Goal: Task Accomplishment & Management: Manage account settings

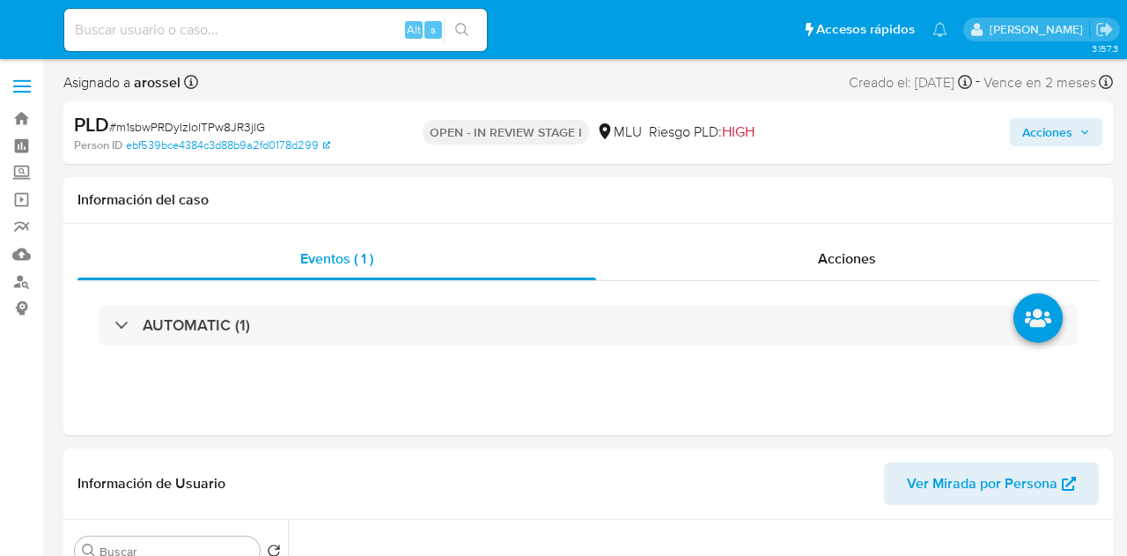
select select "10"
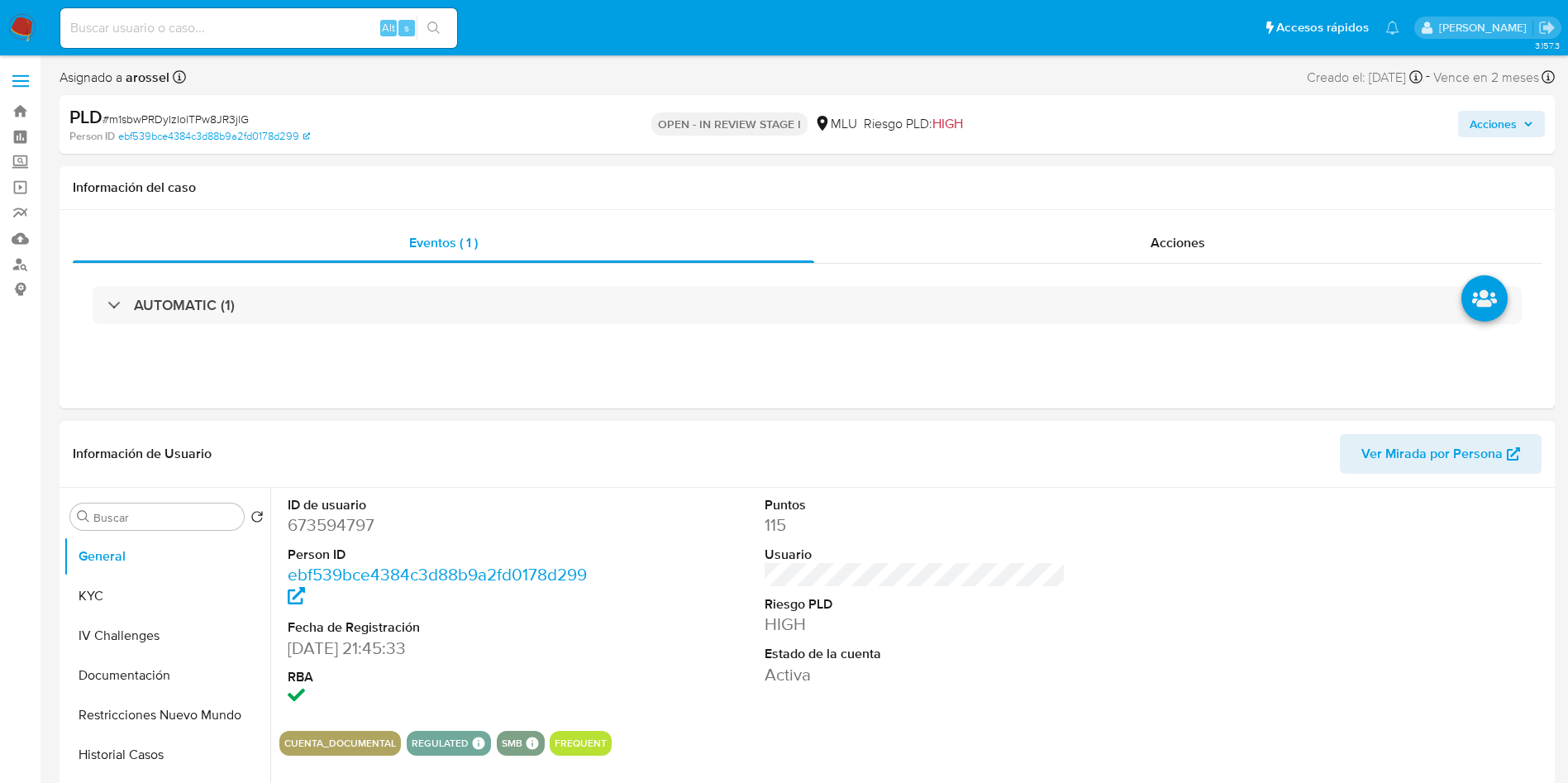
click at [344, 518] on dd "673594797" at bounding box center [438, 525] width 301 height 23
copy dd "673594797"
click at [218, 115] on span "# m1sbwPRDyIzIolTPw8JR3jlG" at bounding box center [176, 119] width 146 height 17
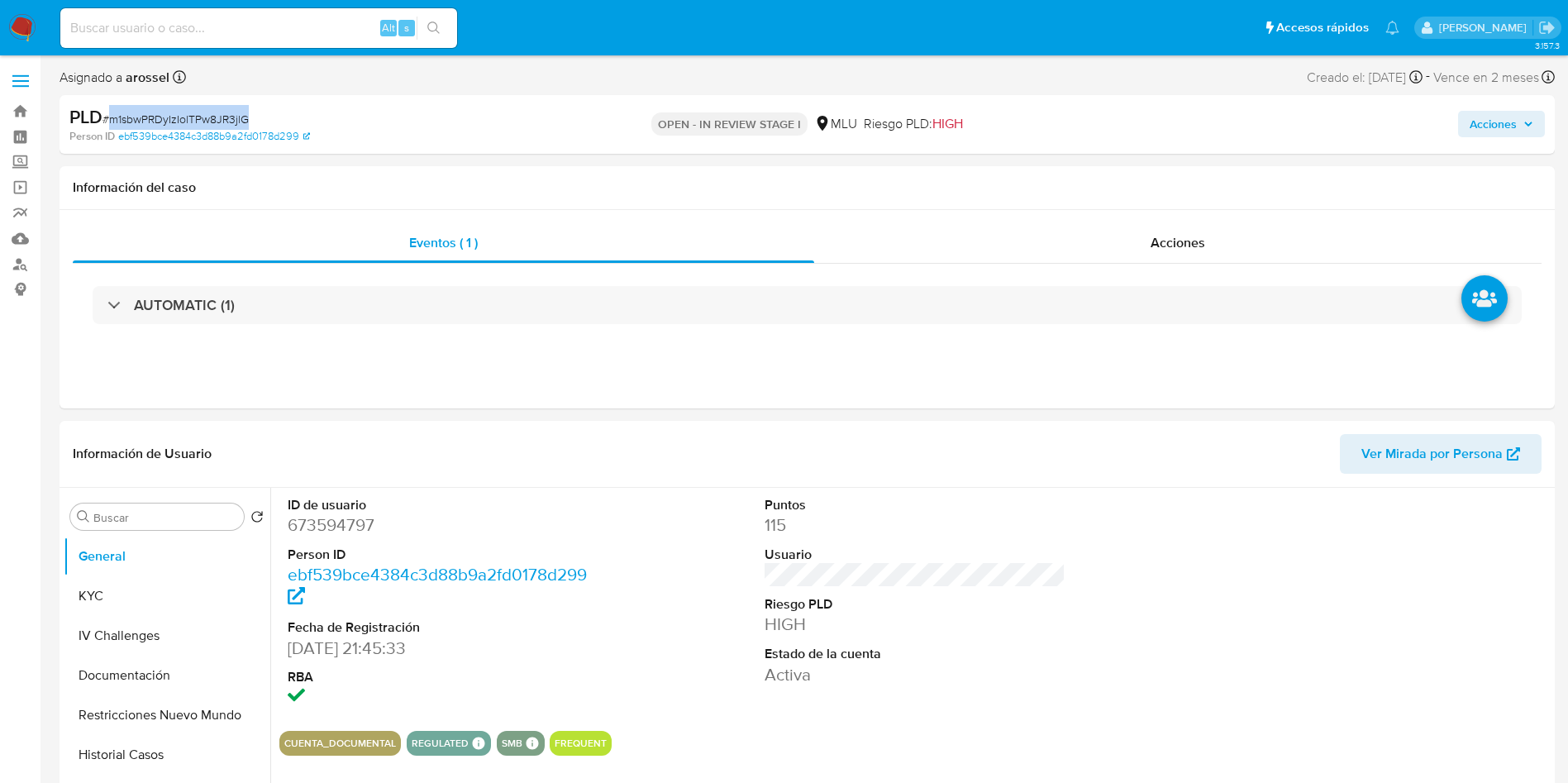
copy span "m1sbwPRDyIzIolTPw8JR3jlG"
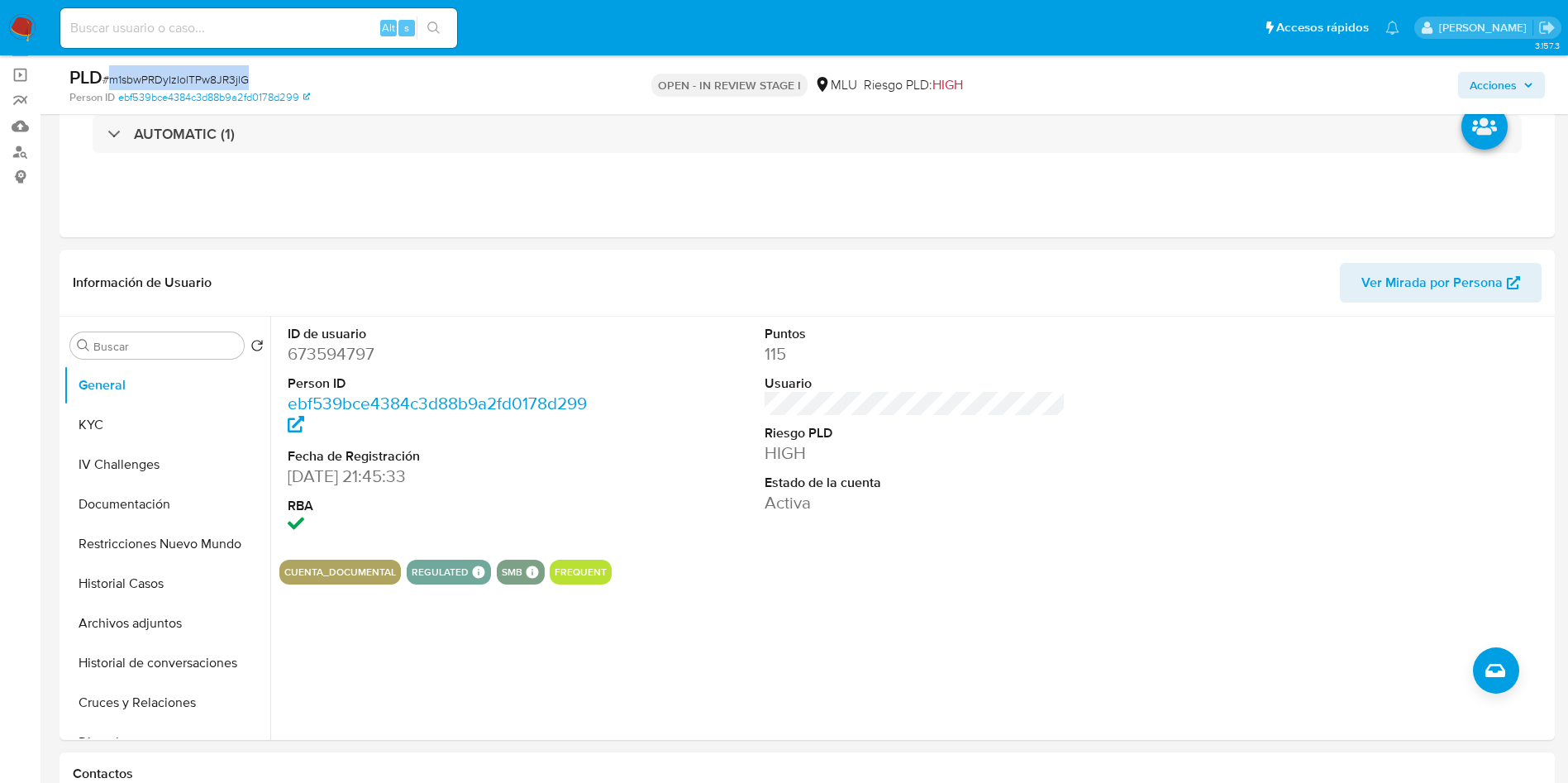
scroll to position [248, 0]
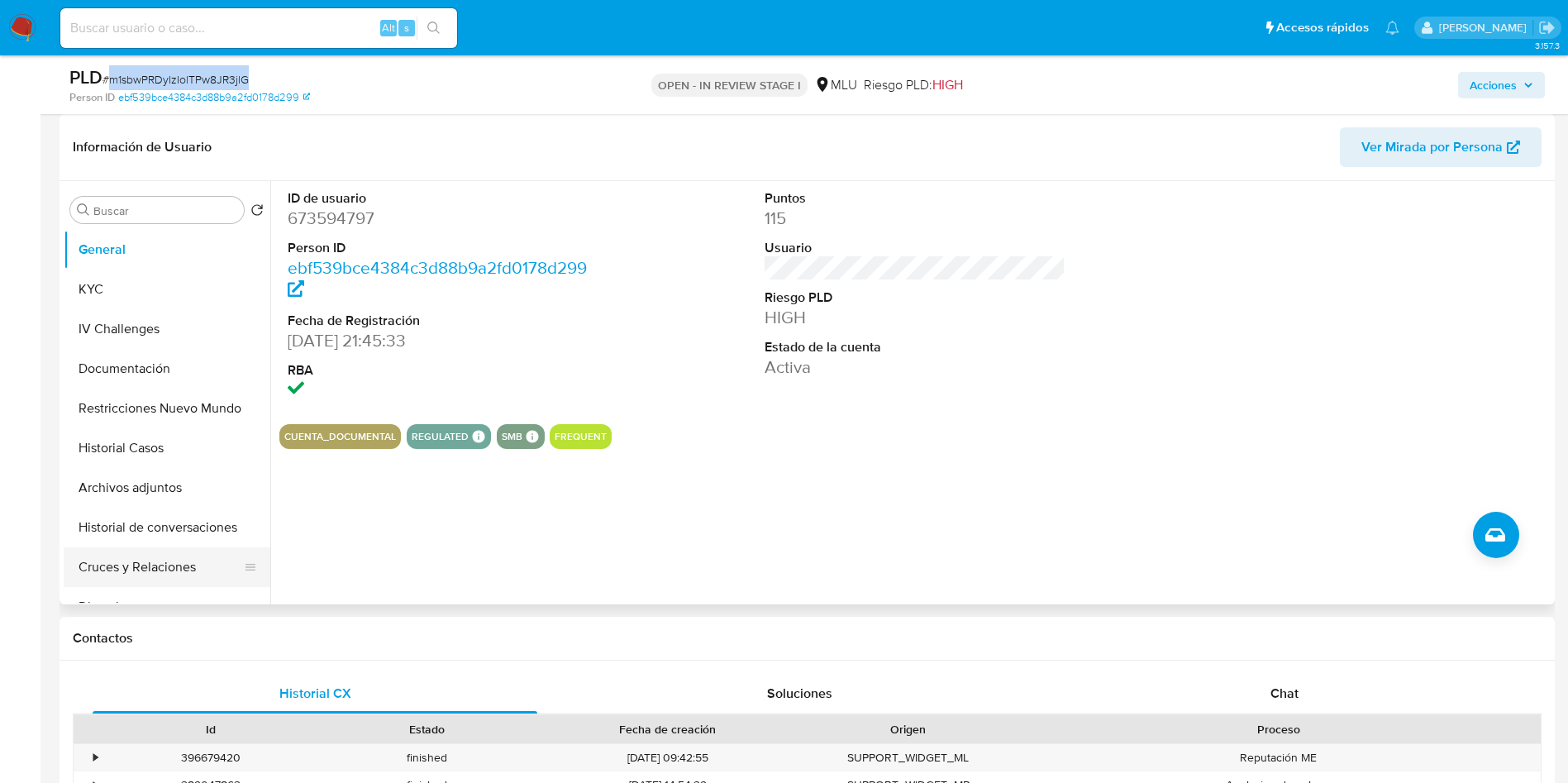
click at [177, 521] on button "Cruces y Relaciones" at bounding box center [161, 567] width 193 height 39
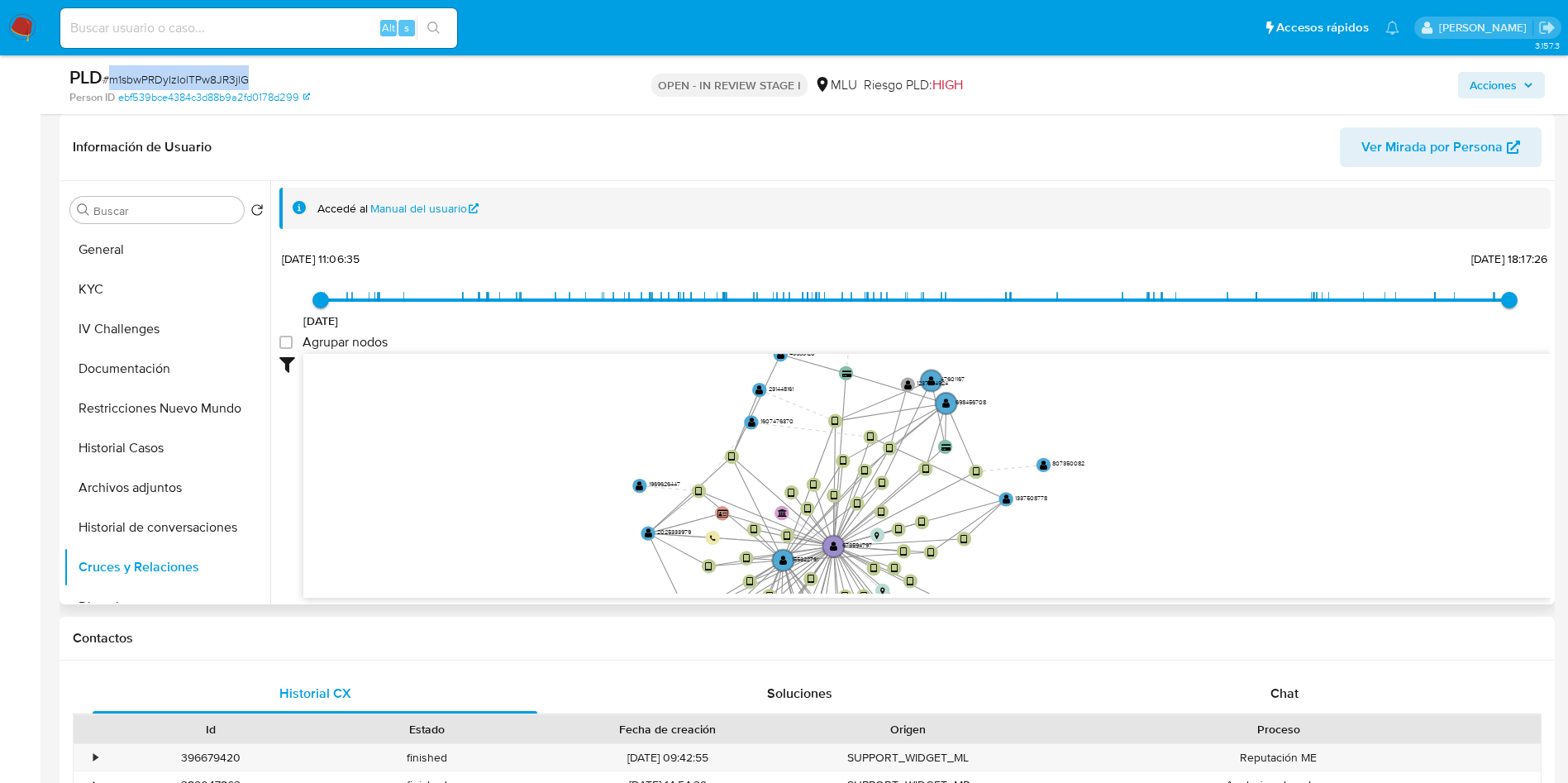
drag, startPoint x: 1236, startPoint y: 407, endPoint x: 1042, endPoint y: 440, distance: 196.8
click at [1057, 521] on icon "user-673594797  673594797 device-640097a708813b0018f6f091  user-1337508778  …" at bounding box center [927, 473] width 1248 height 239
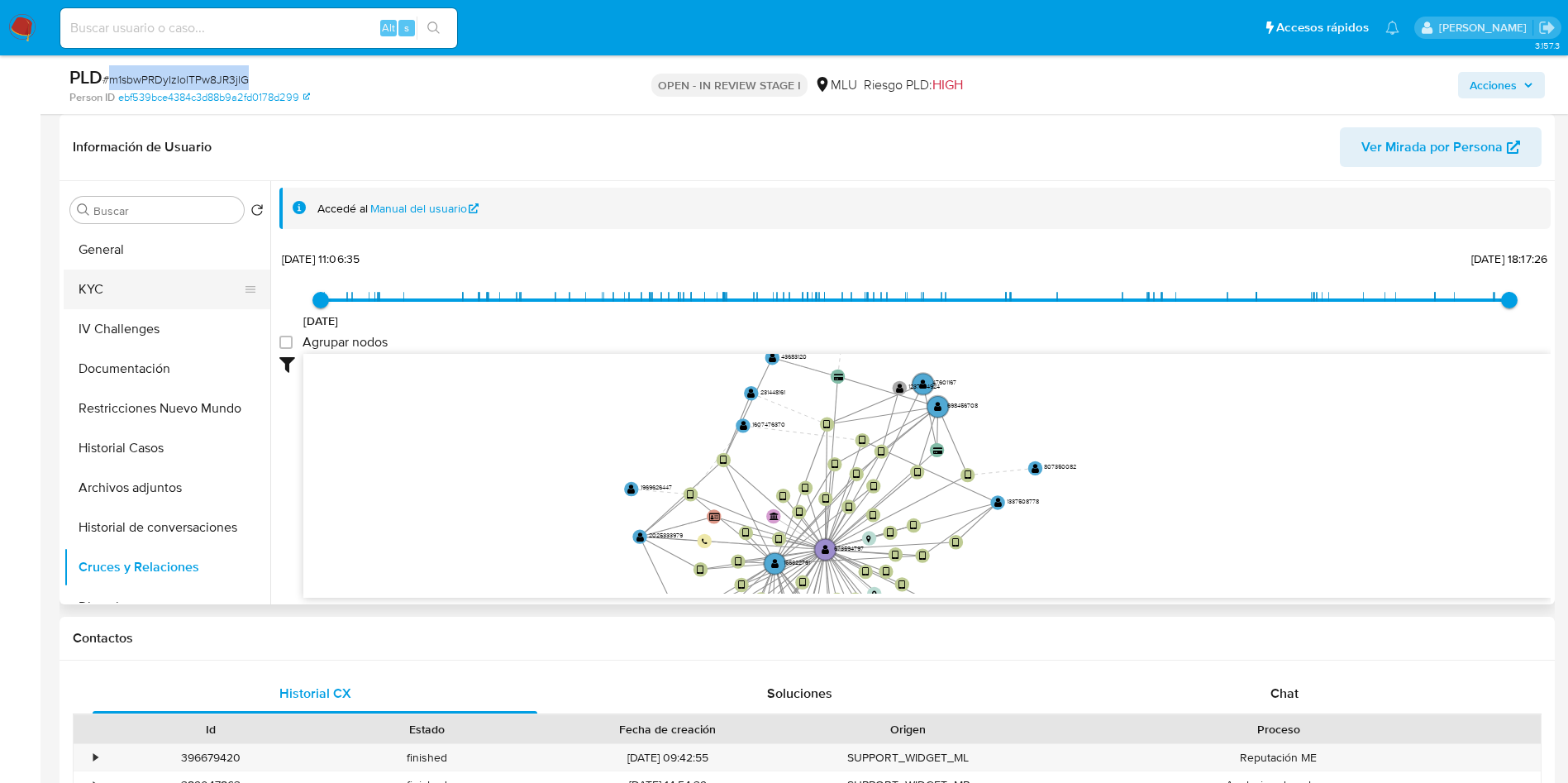
click at [147, 286] on button "KYC" at bounding box center [161, 289] width 193 height 39
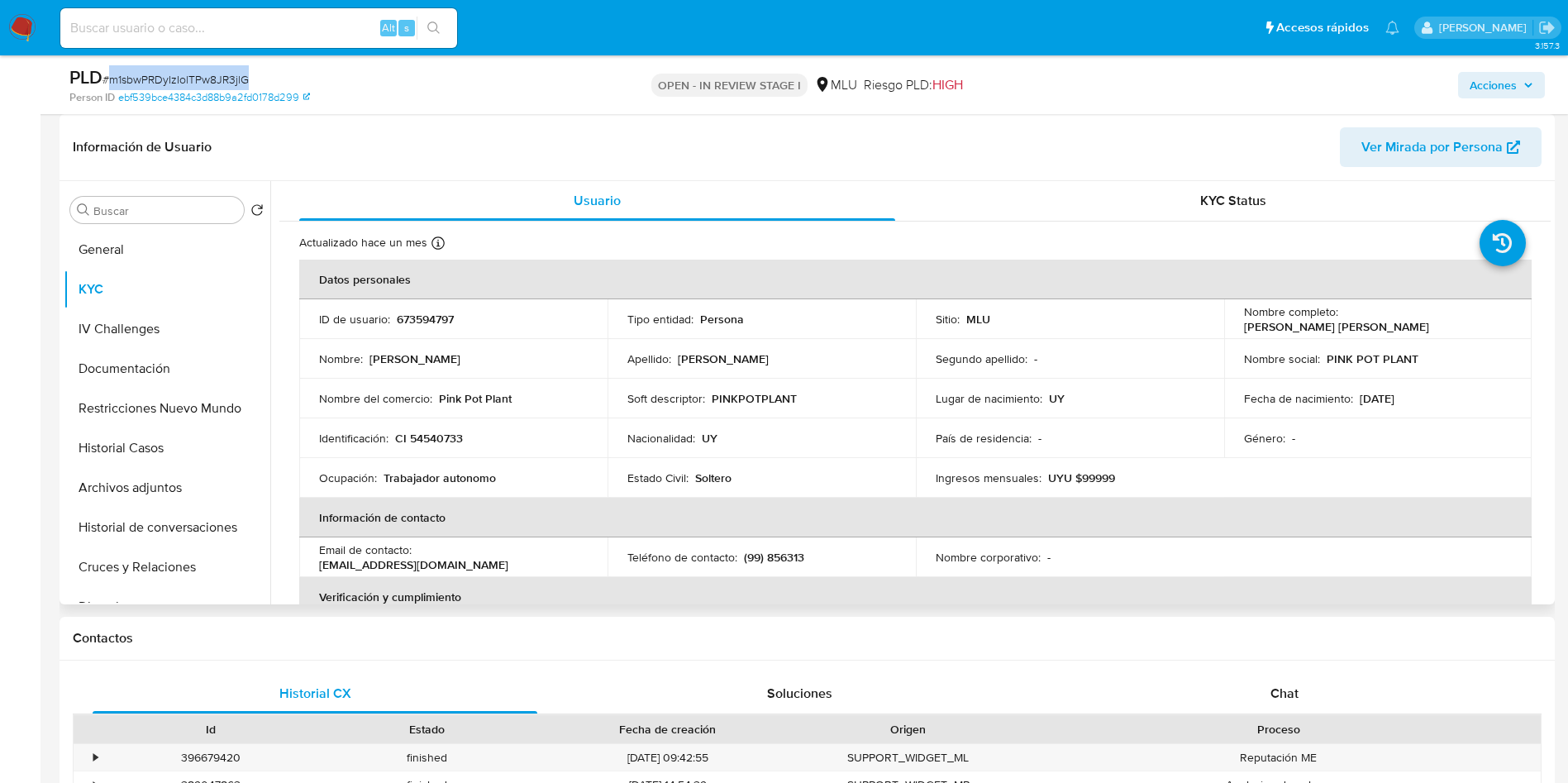
click at [1057, 159] on span "Ver Mirada por Persona" at bounding box center [1432, 147] width 142 height 39
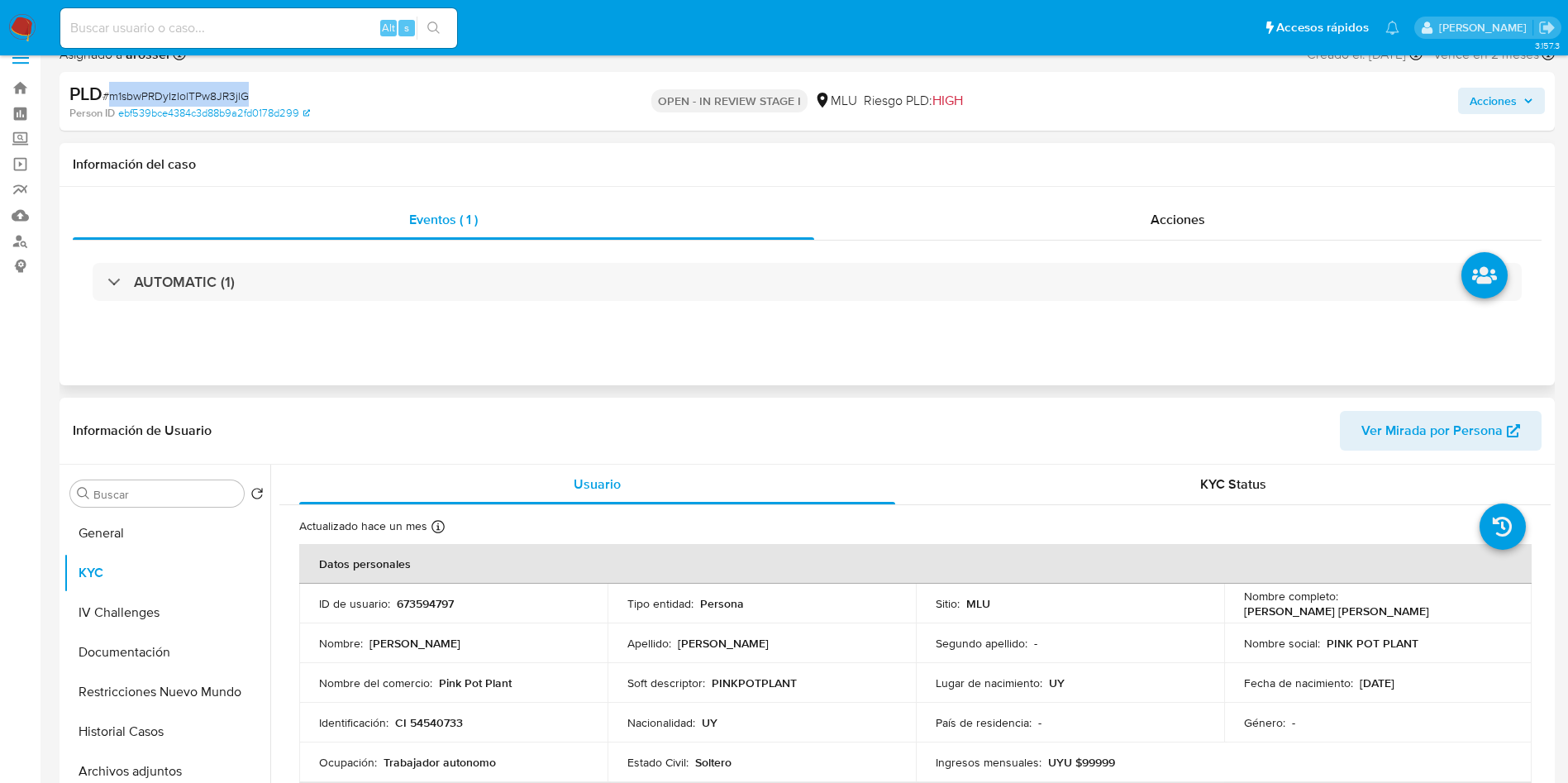
scroll to position [0, 0]
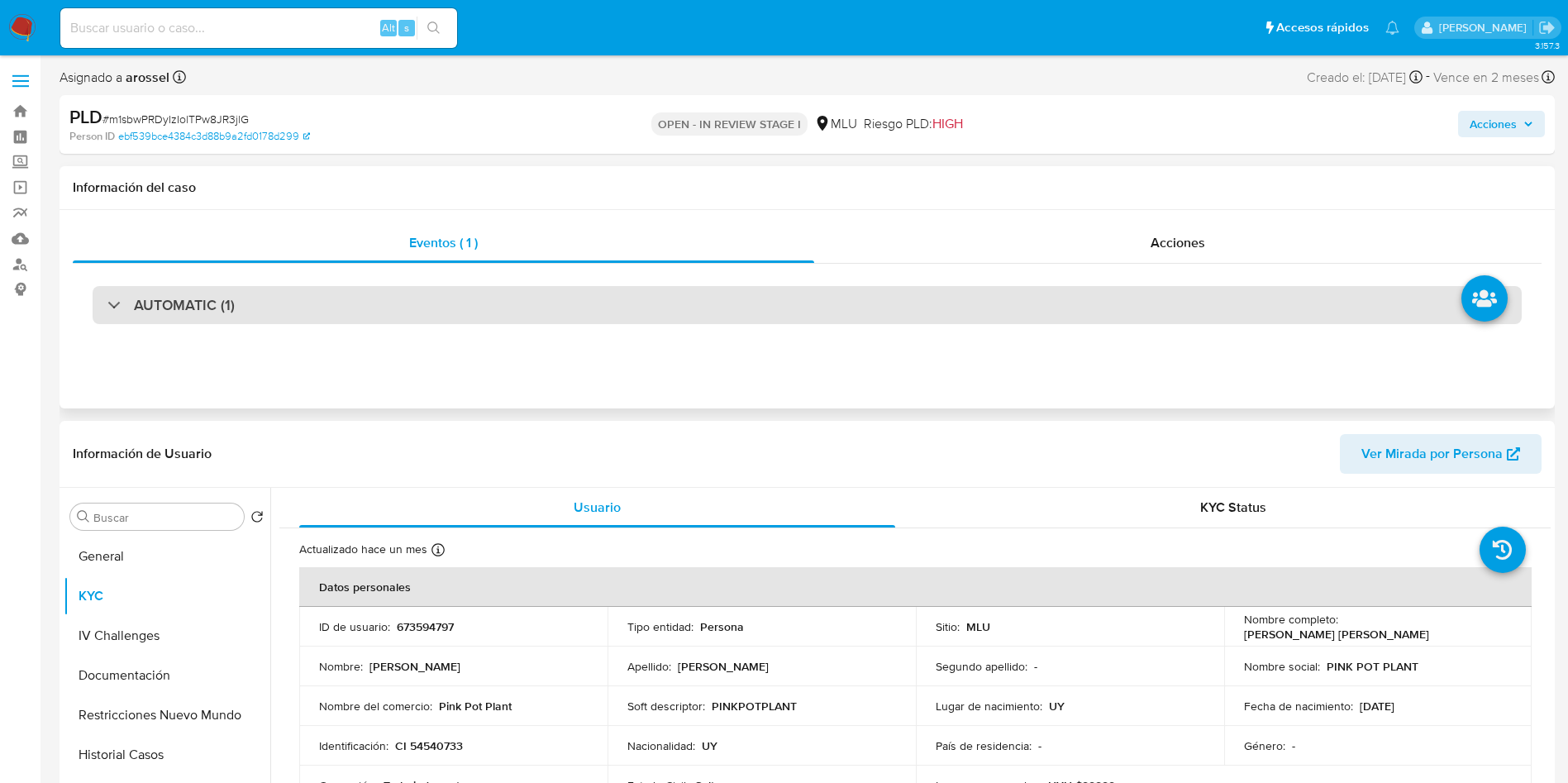
click at [349, 311] on div "AUTOMATIC (1)" at bounding box center [807, 305] width 1429 height 38
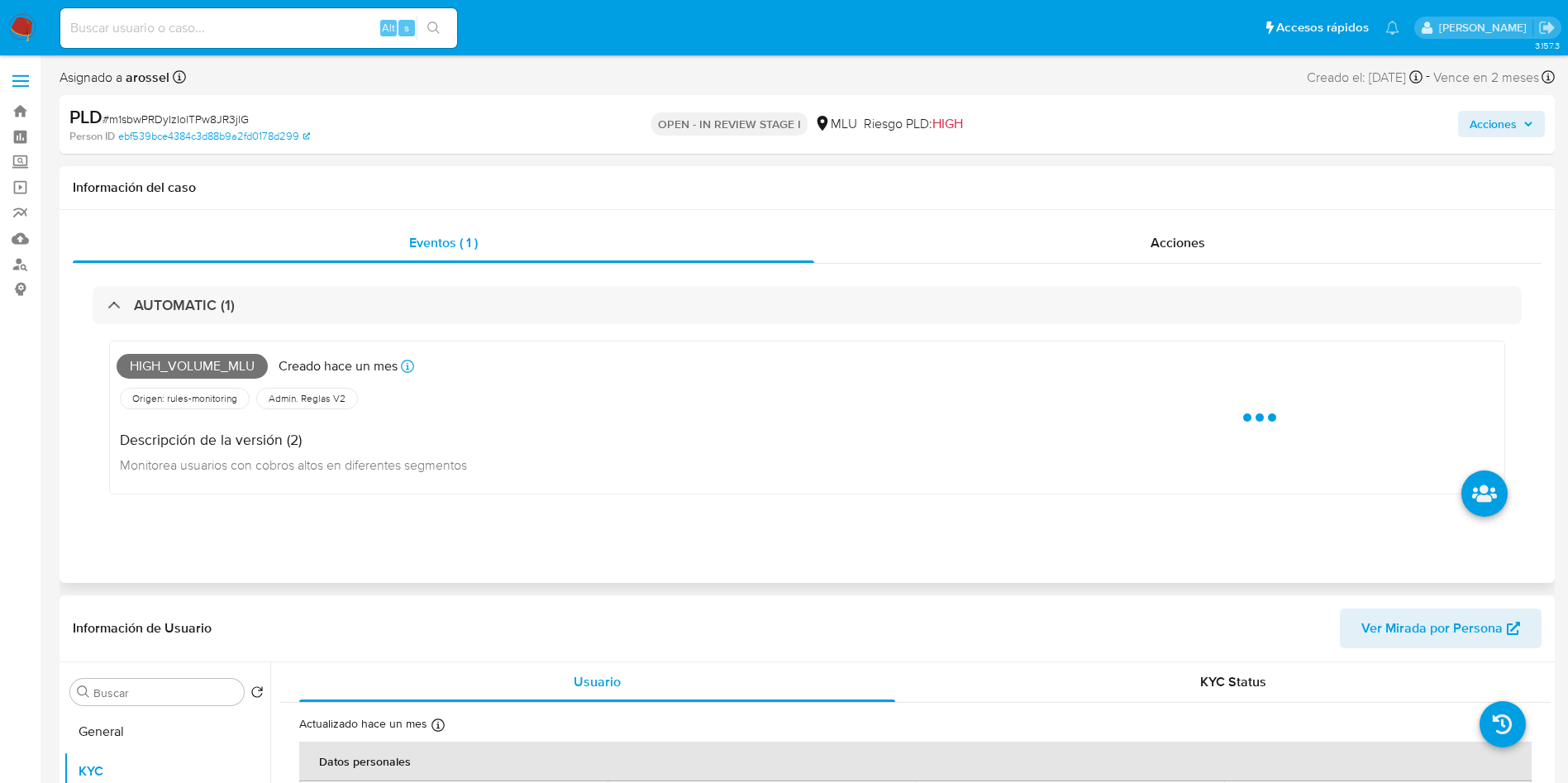
click at [209, 359] on span "High_volume_mlu" at bounding box center [192, 366] width 151 height 24
copy span "High_volume_mlu"
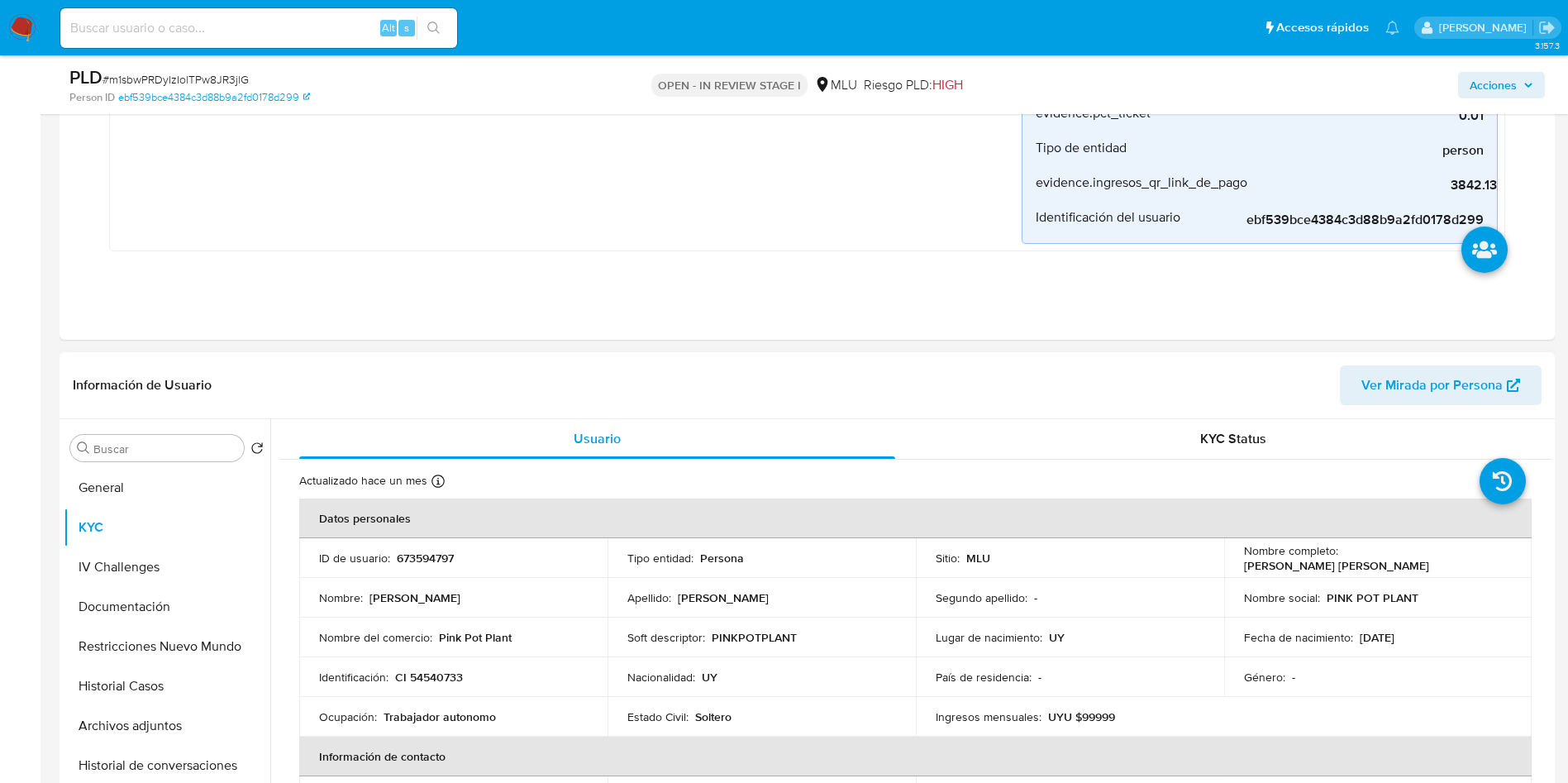
scroll to position [620, 0]
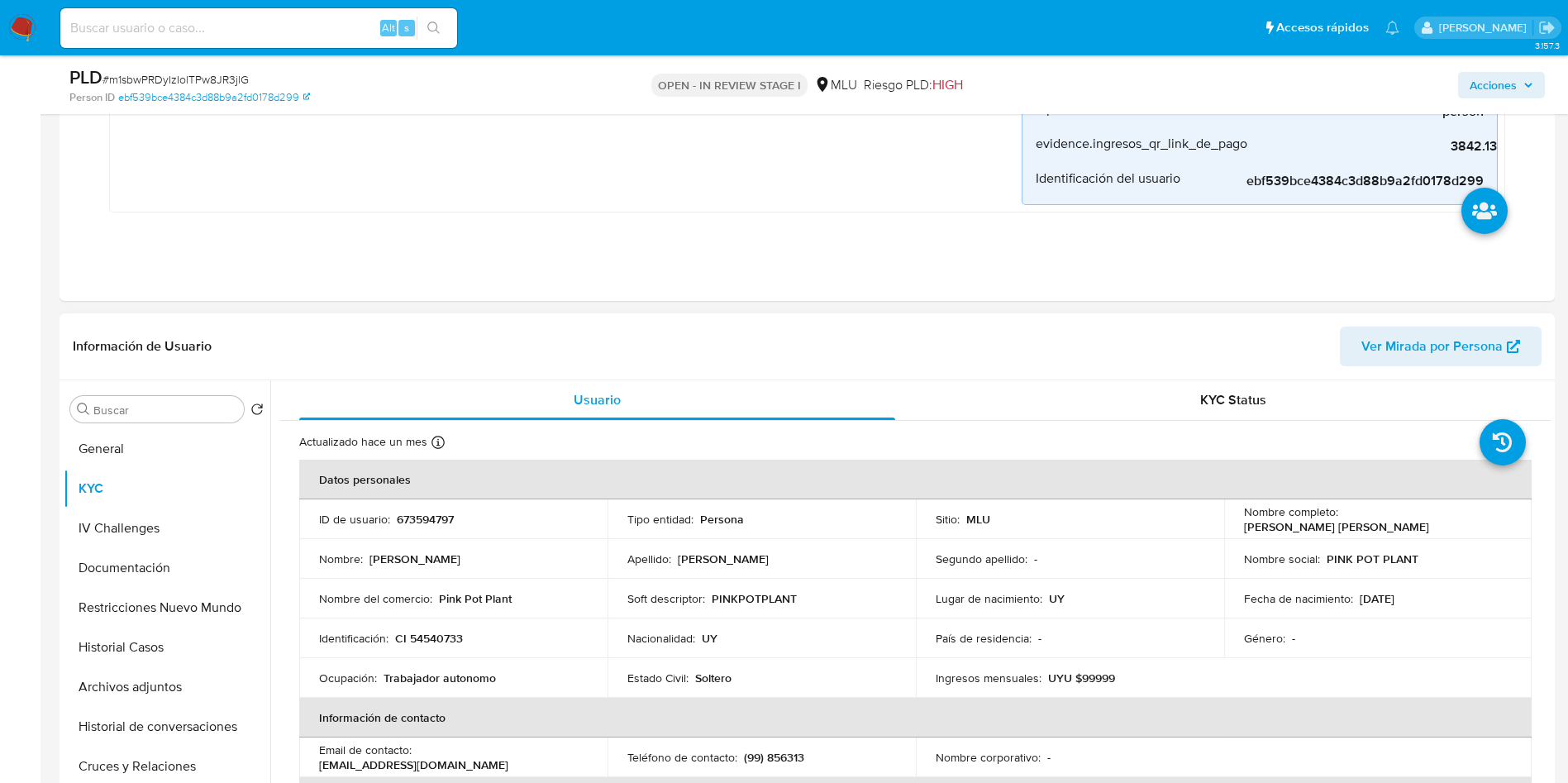
drag, startPoint x: 1228, startPoint y: 526, endPoint x: 1399, endPoint y: 465, distance: 181.6
click at [1057, 521] on td "Nombre completo : Edgar Santiago Caceres Rochon" at bounding box center [1378, 519] width 308 height 39
copy p "Edgar Santiago Caceres Rochon"
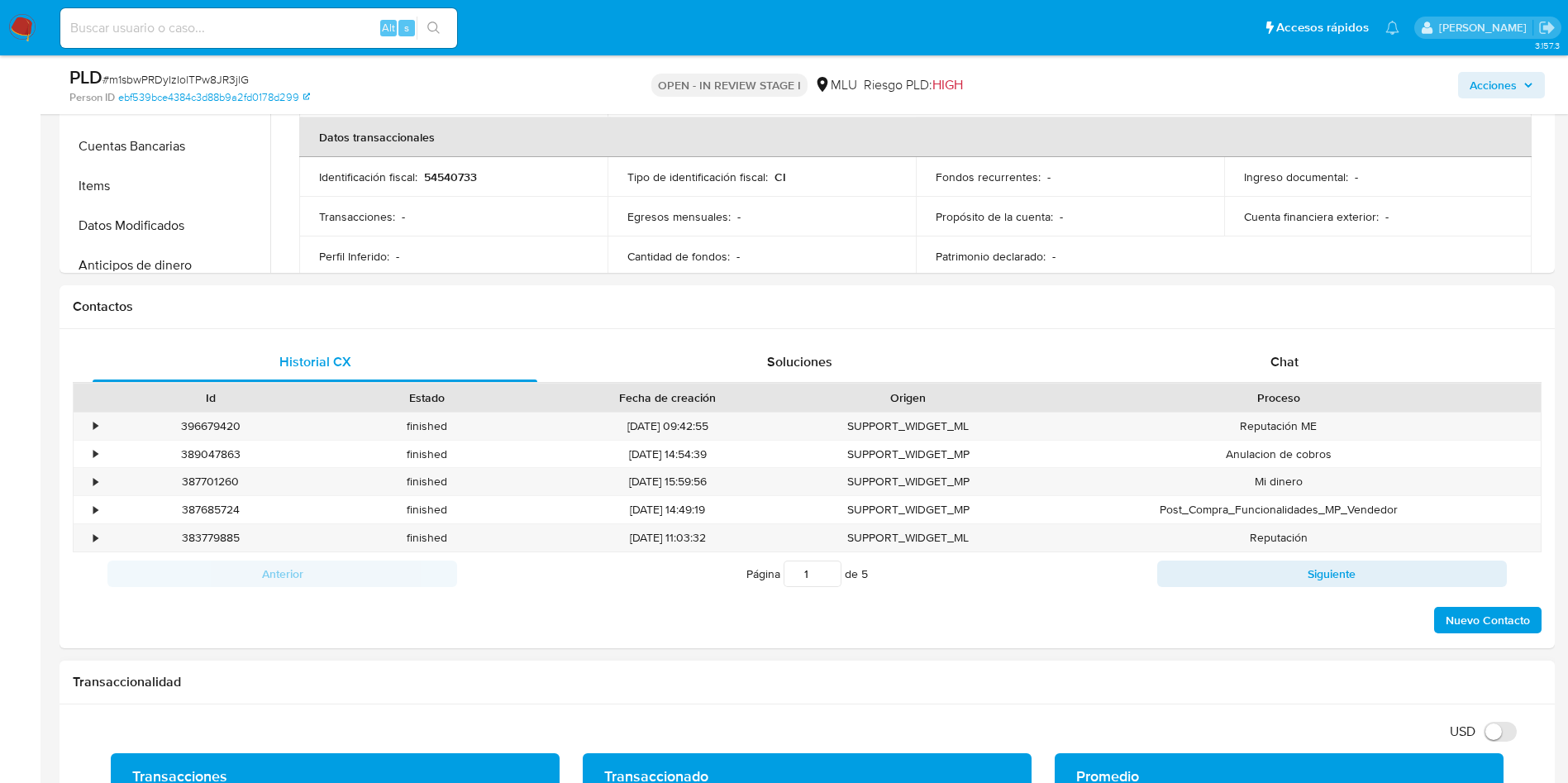
scroll to position [1612, 0]
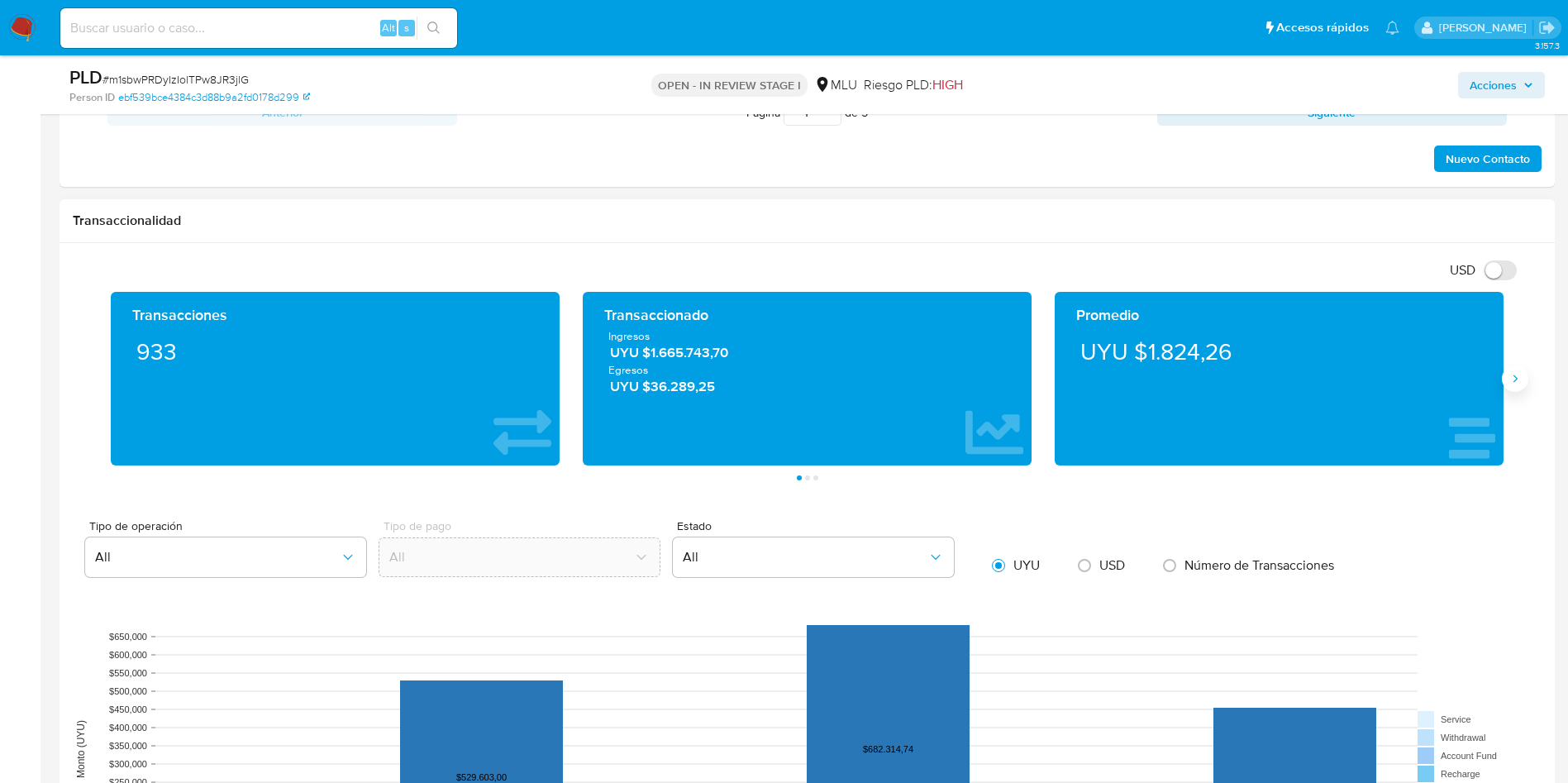
click at [1057, 387] on button "Siguiente" at bounding box center [1515, 378] width 26 height 26
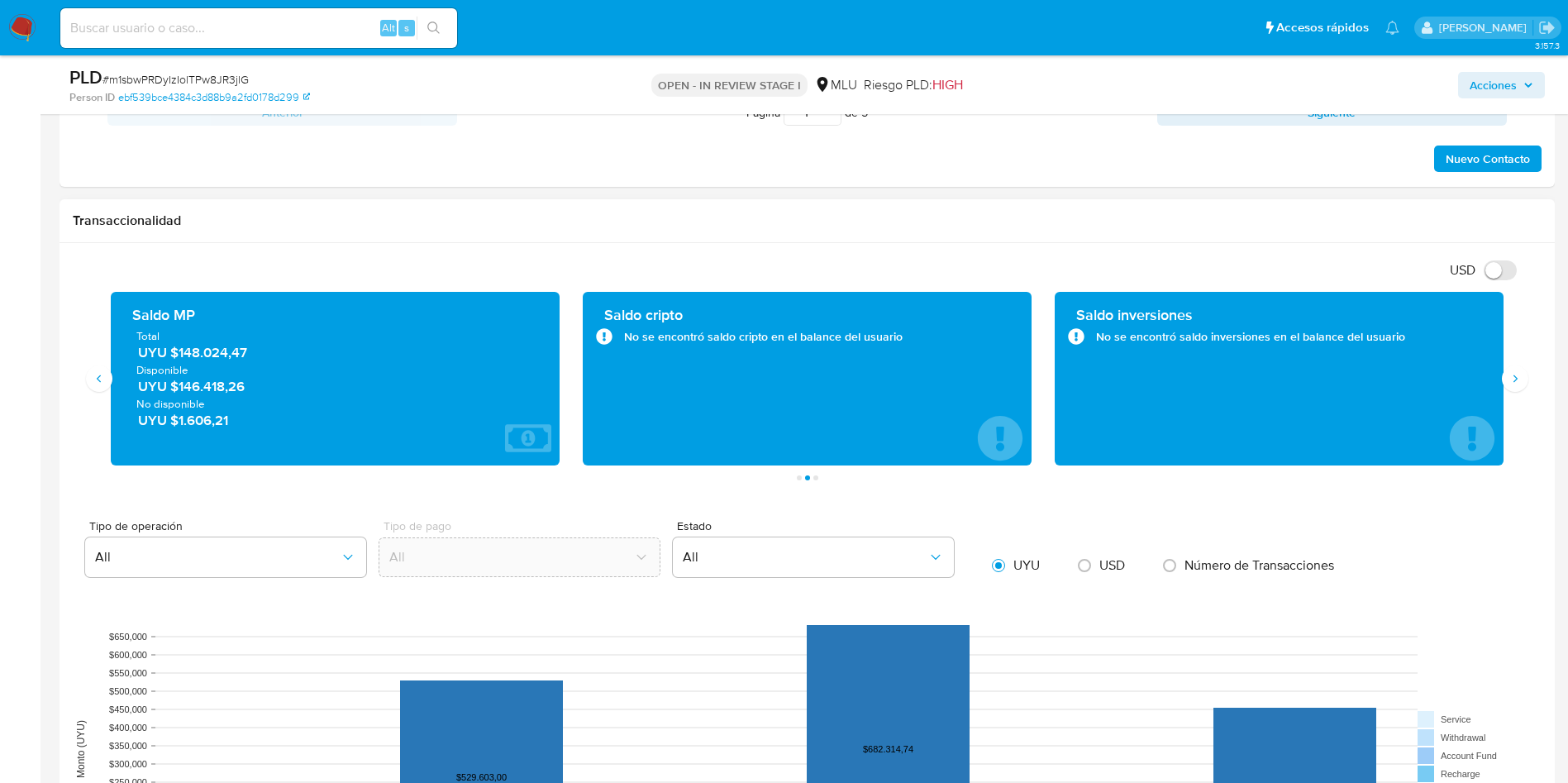
drag, startPoint x: 286, startPoint y: 353, endPoint x: 181, endPoint y: 353, distance: 105.0
click at [181, 353] on span "UYU $148.024,47" at bounding box center [336, 352] width 396 height 19
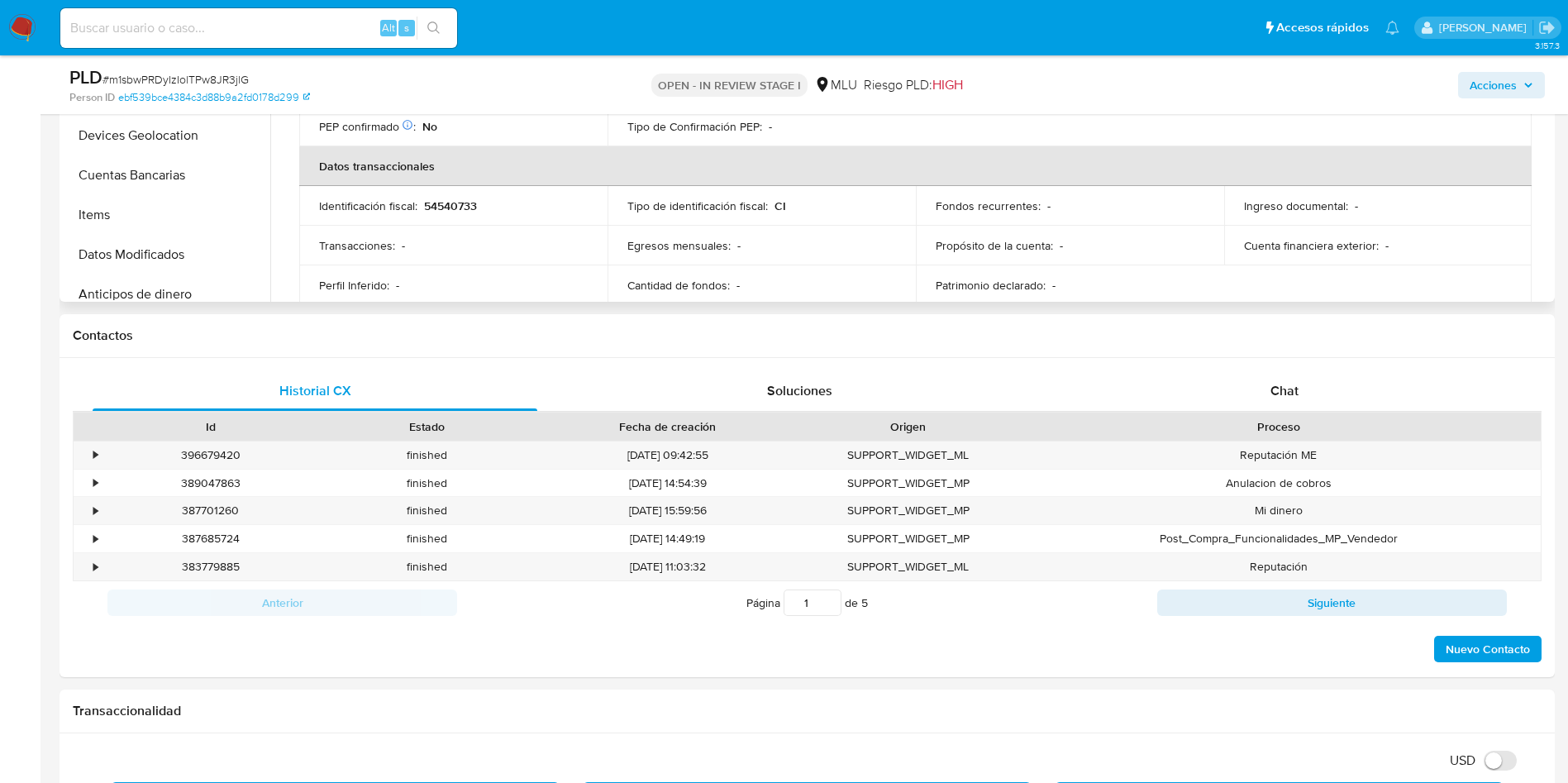
scroll to position [867, 0]
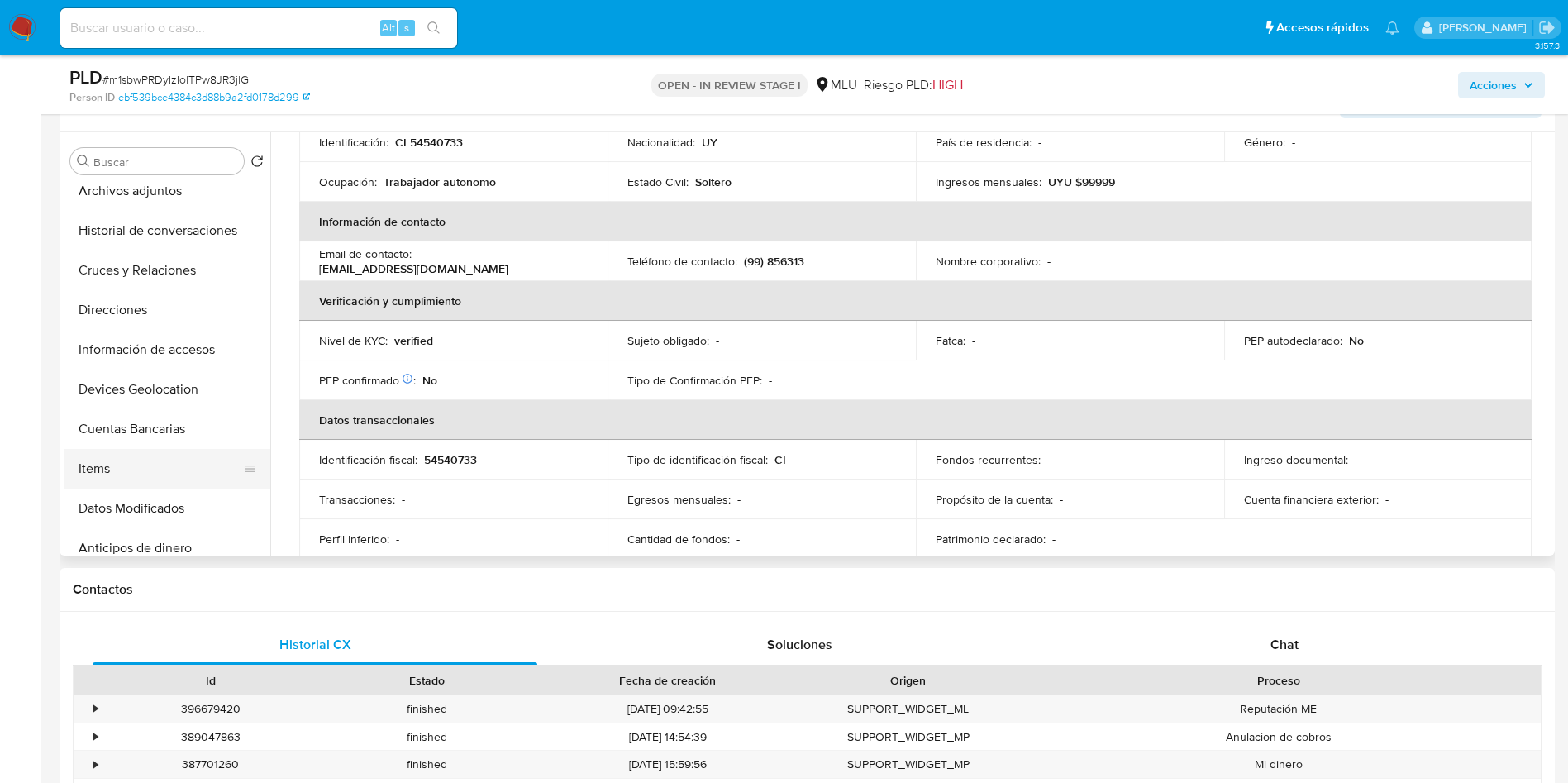
click at [161, 474] on button "Items" at bounding box center [161, 468] width 193 height 39
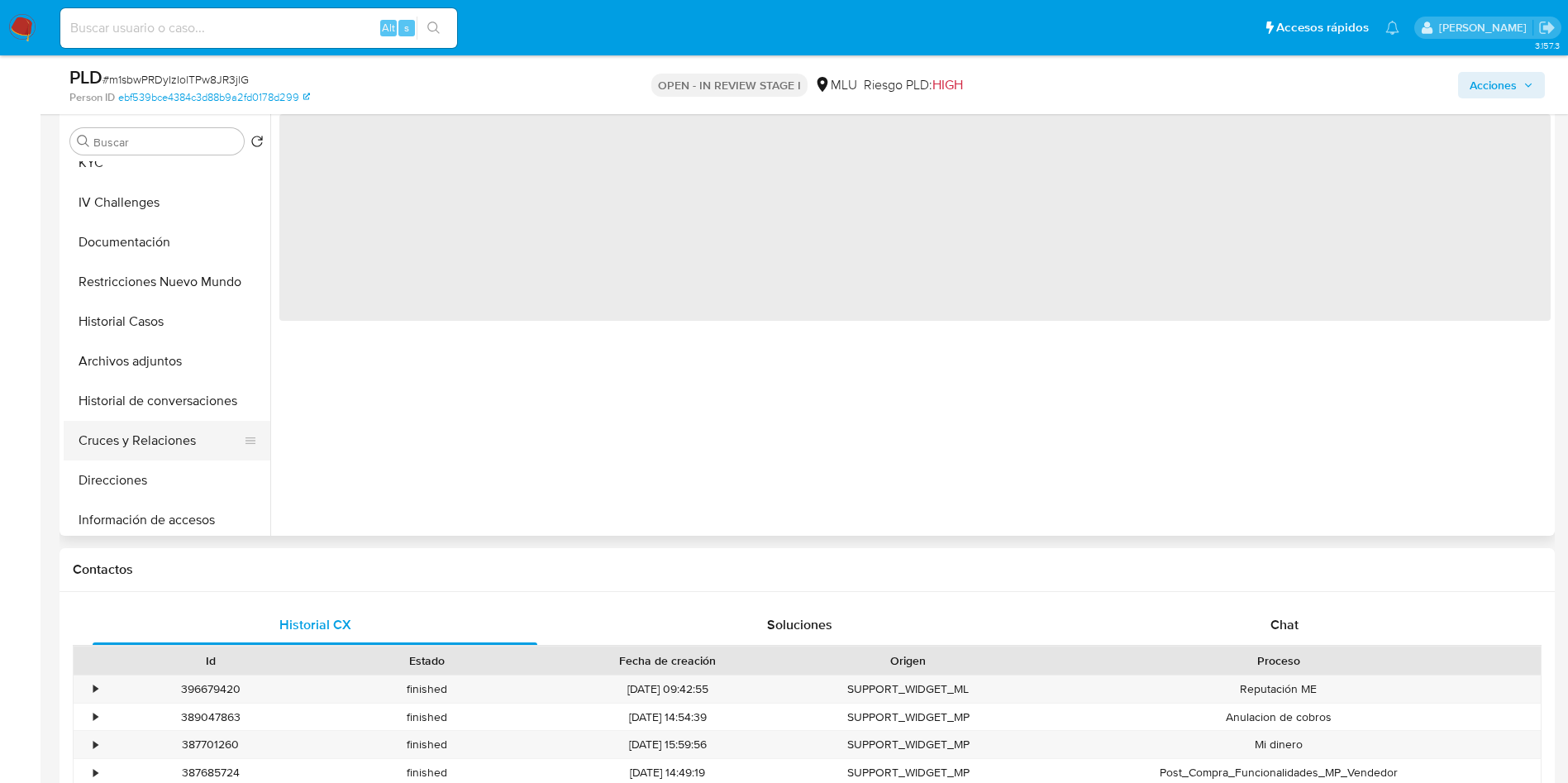
scroll to position [0, 0]
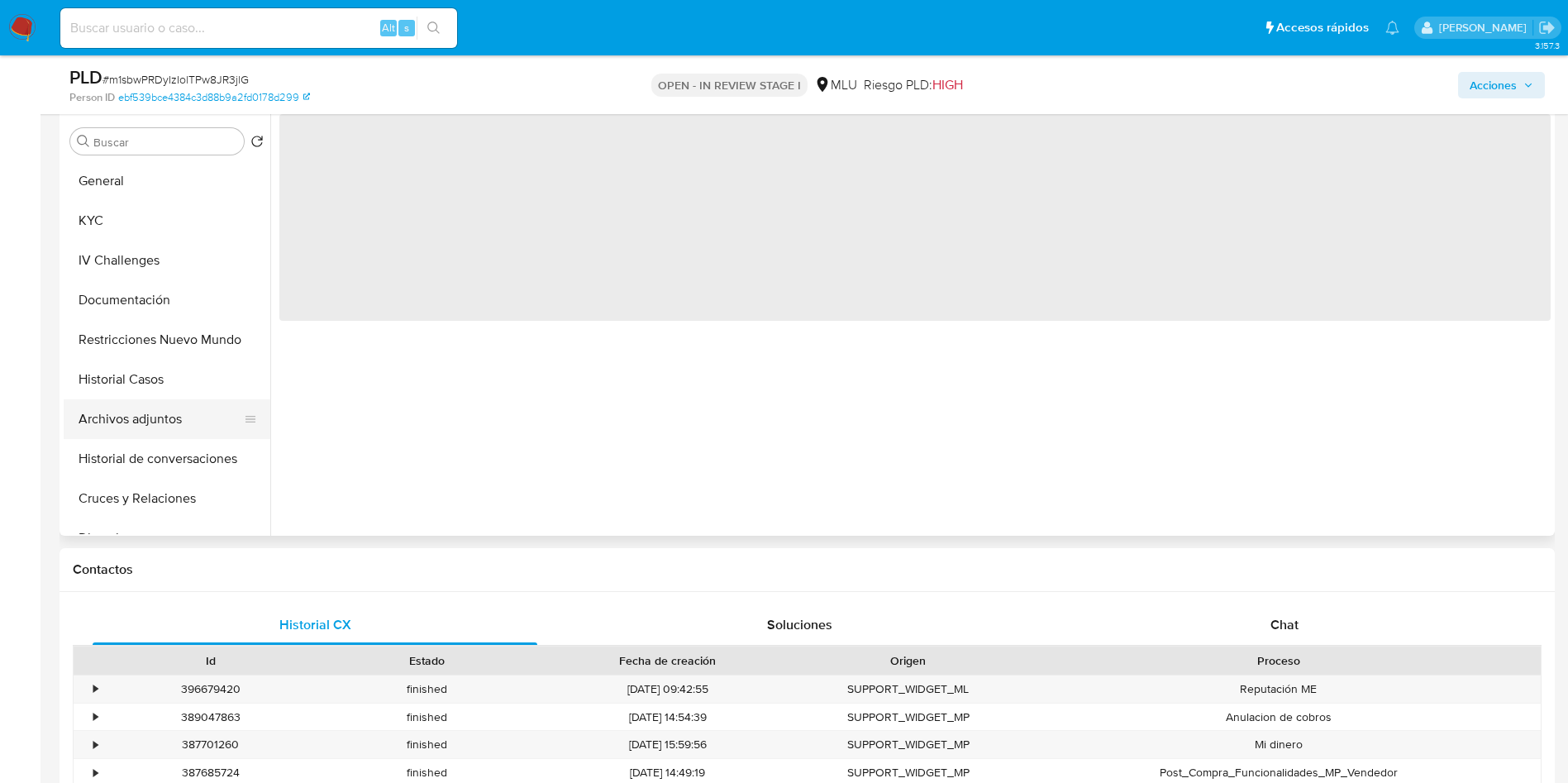
click at [177, 405] on button "Archivos adjuntos" at bounding box center [161, 419] width 193 height 39
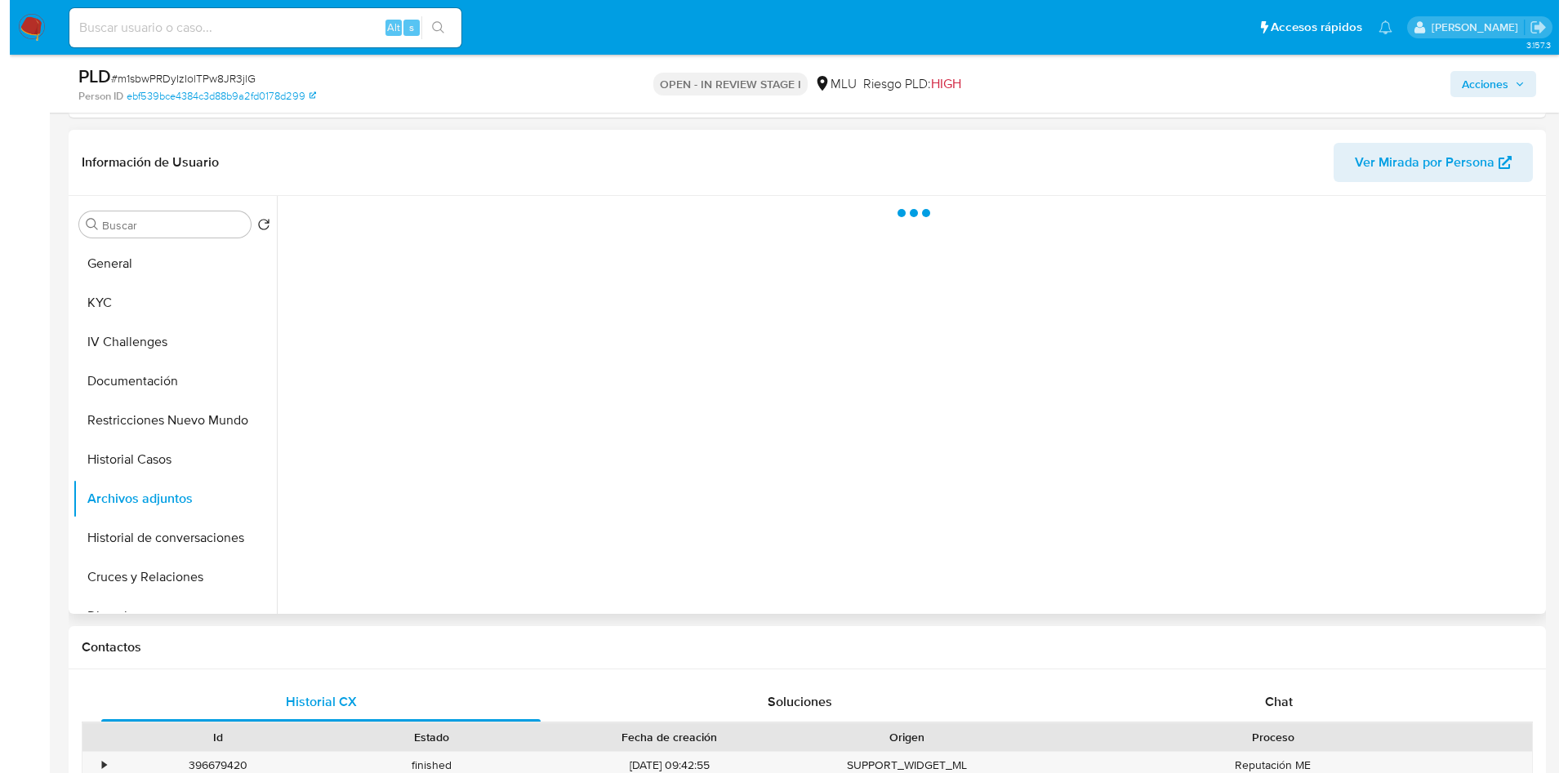
scroll to position [734, 0]
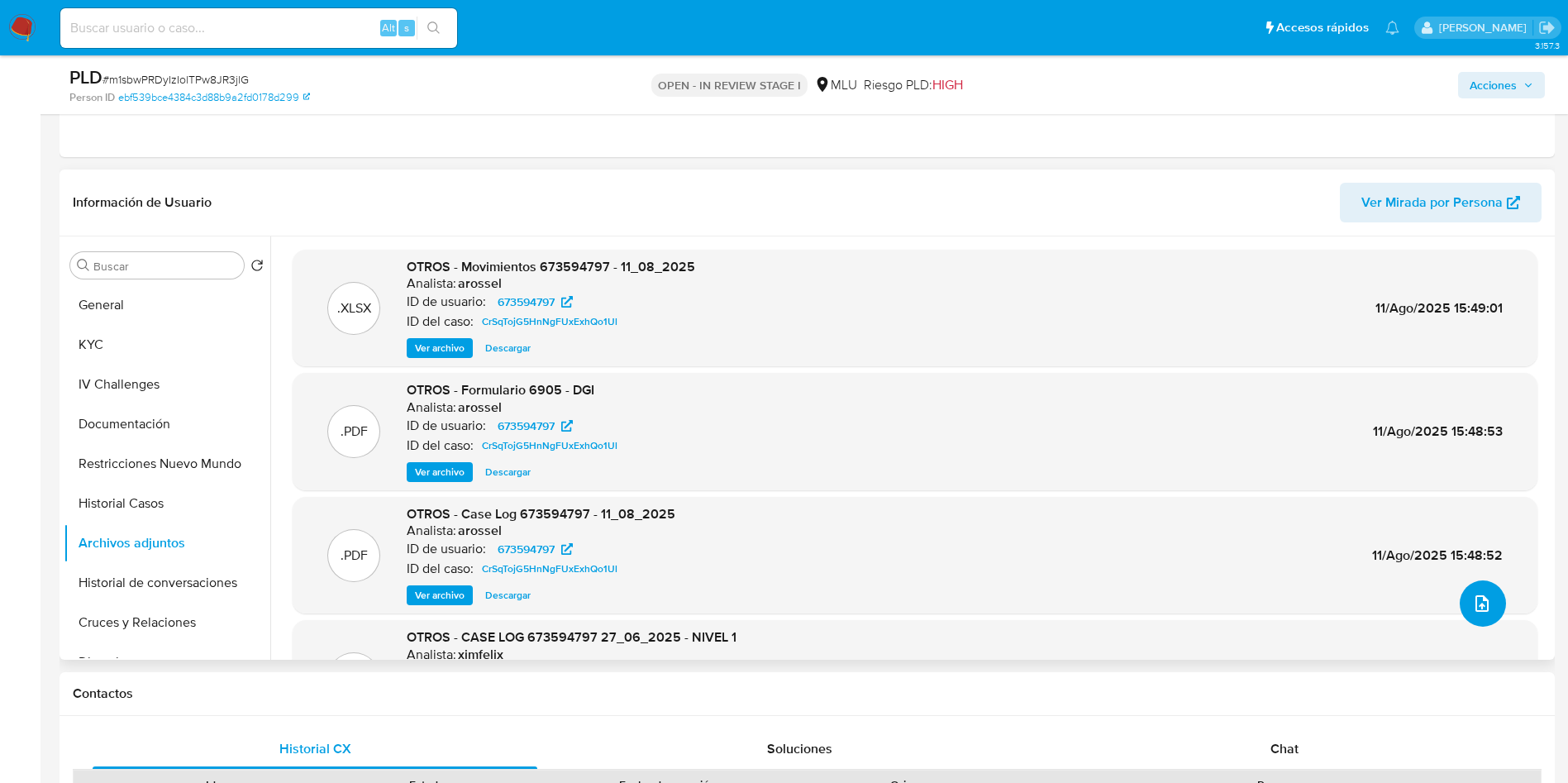
click at [1057, 521] on button "upload-file" at bounding box center [1483, 603] width 46 height 46
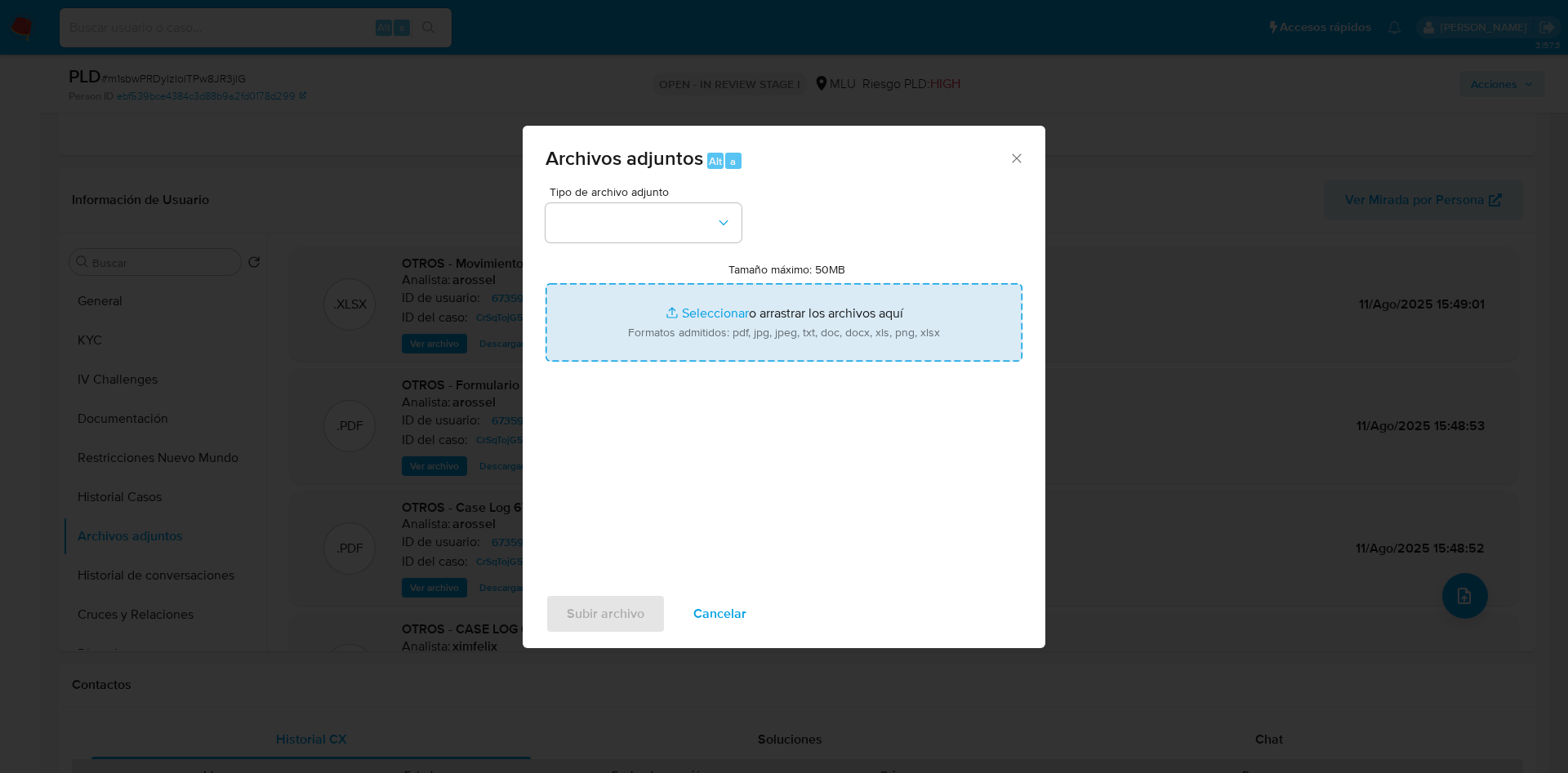
click at [792, 321] on input "Tamaño máximo: 50MB Seleccionar archivos" at bounding box center [784, 323] width 477 height 79
type input "C:\fakepath\Movimientos 673594797 - 08_09_2025.xlsx"
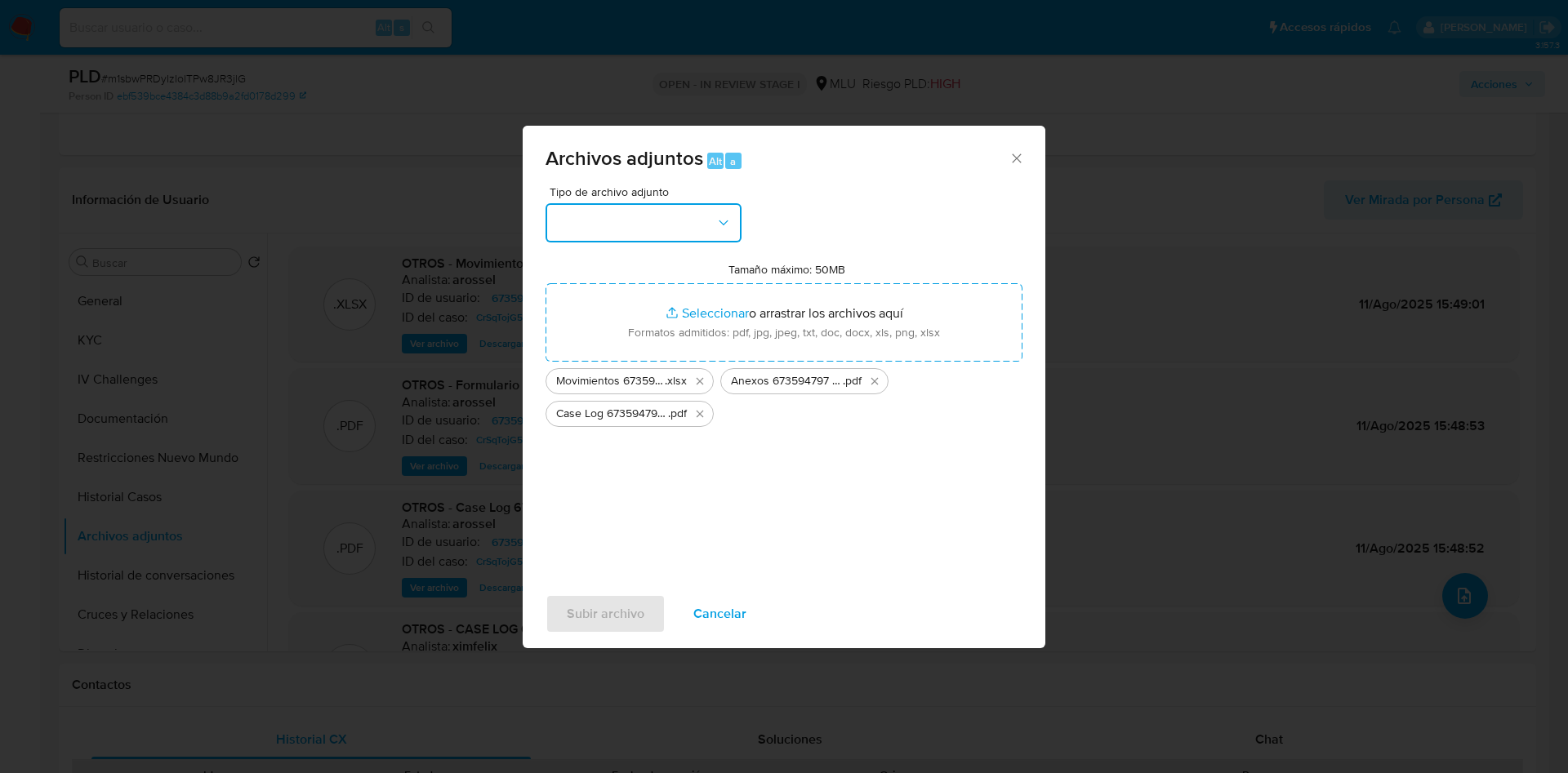
click at [642, 220] on button "button" at bounding box center [643, 222] width 196 height 39
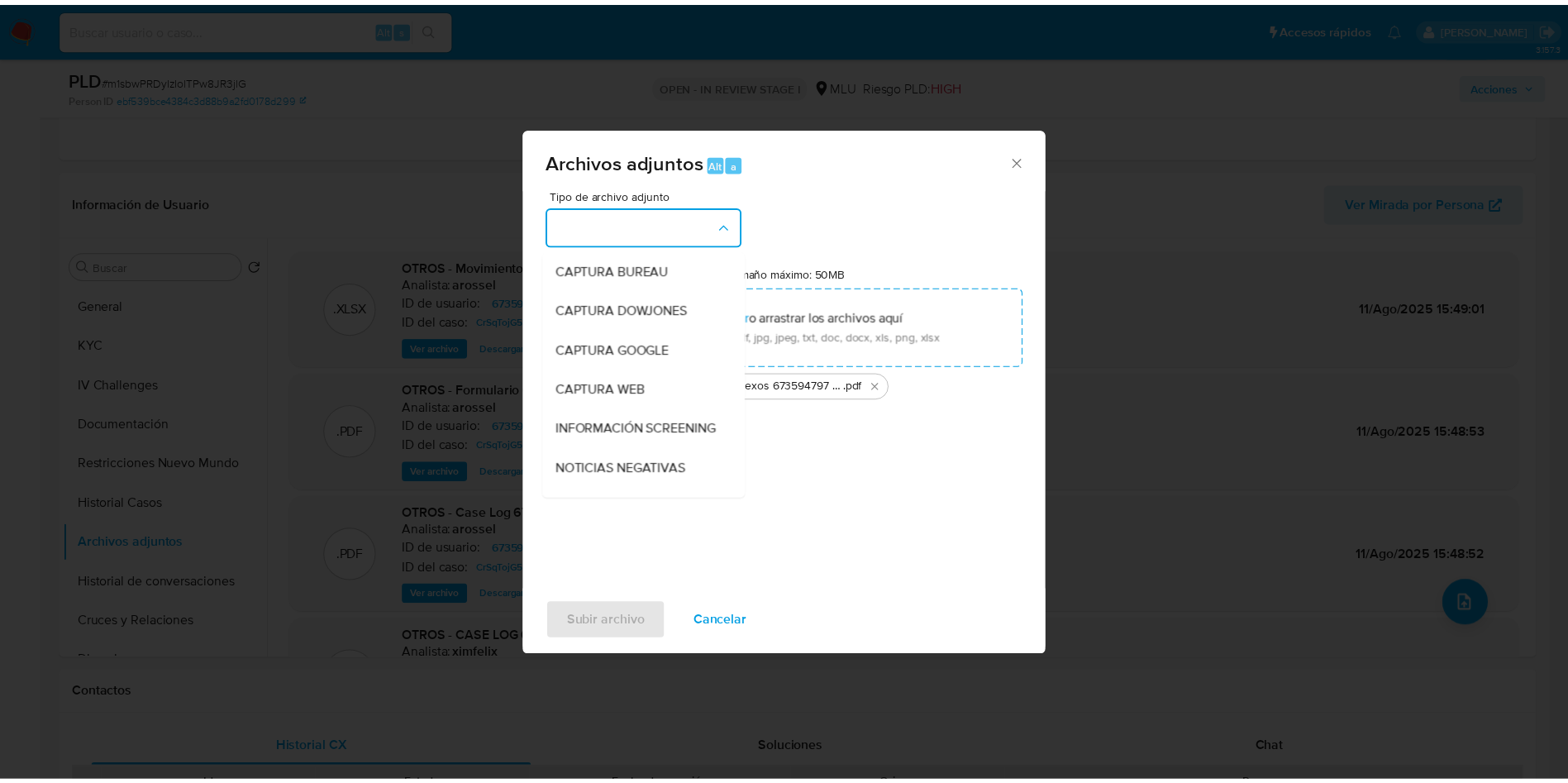
scroll to position [124, 0]
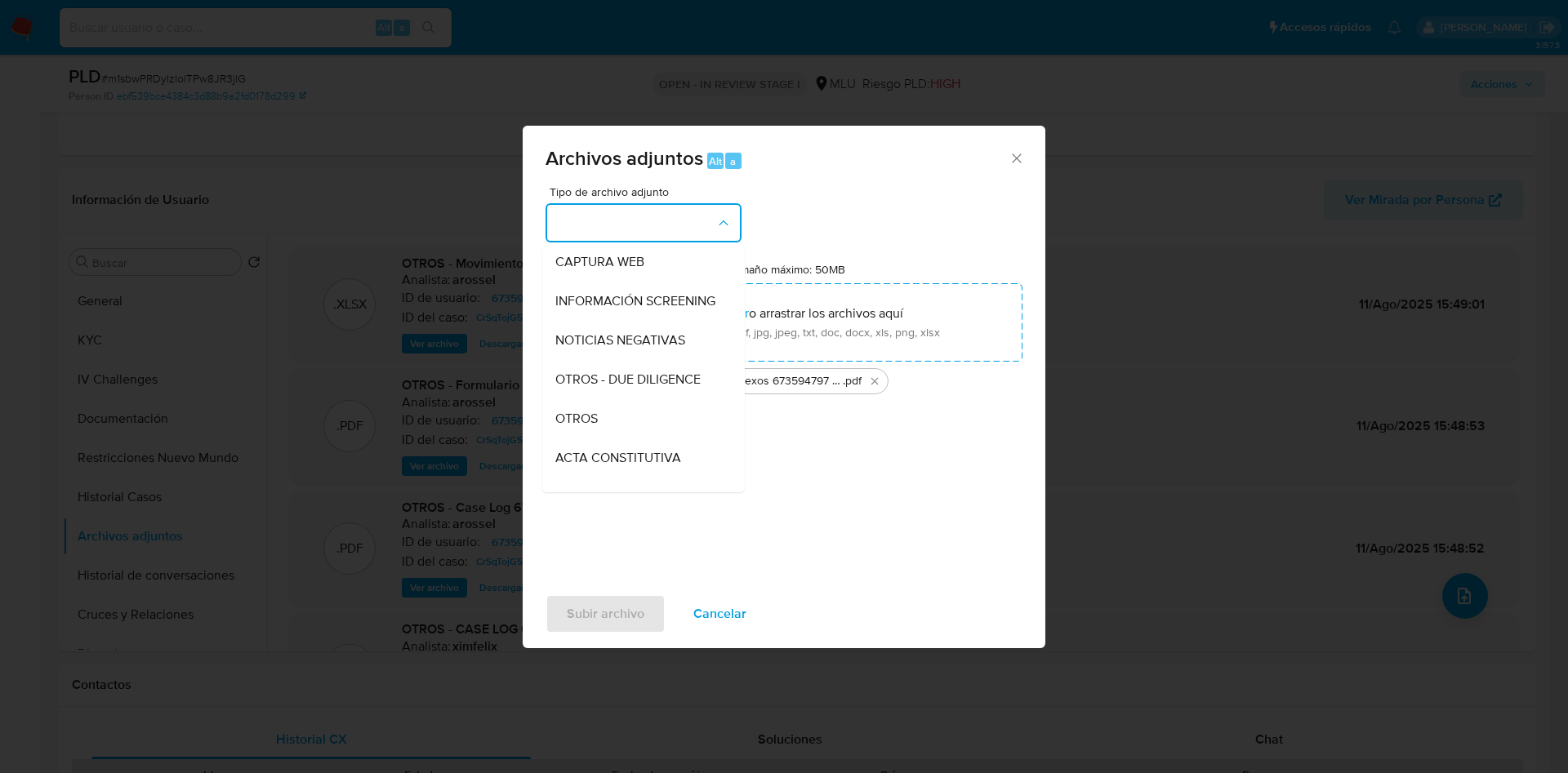
click at [609, 434] on div "OTROS" at bounding box center [639, 419] width 167 height 39
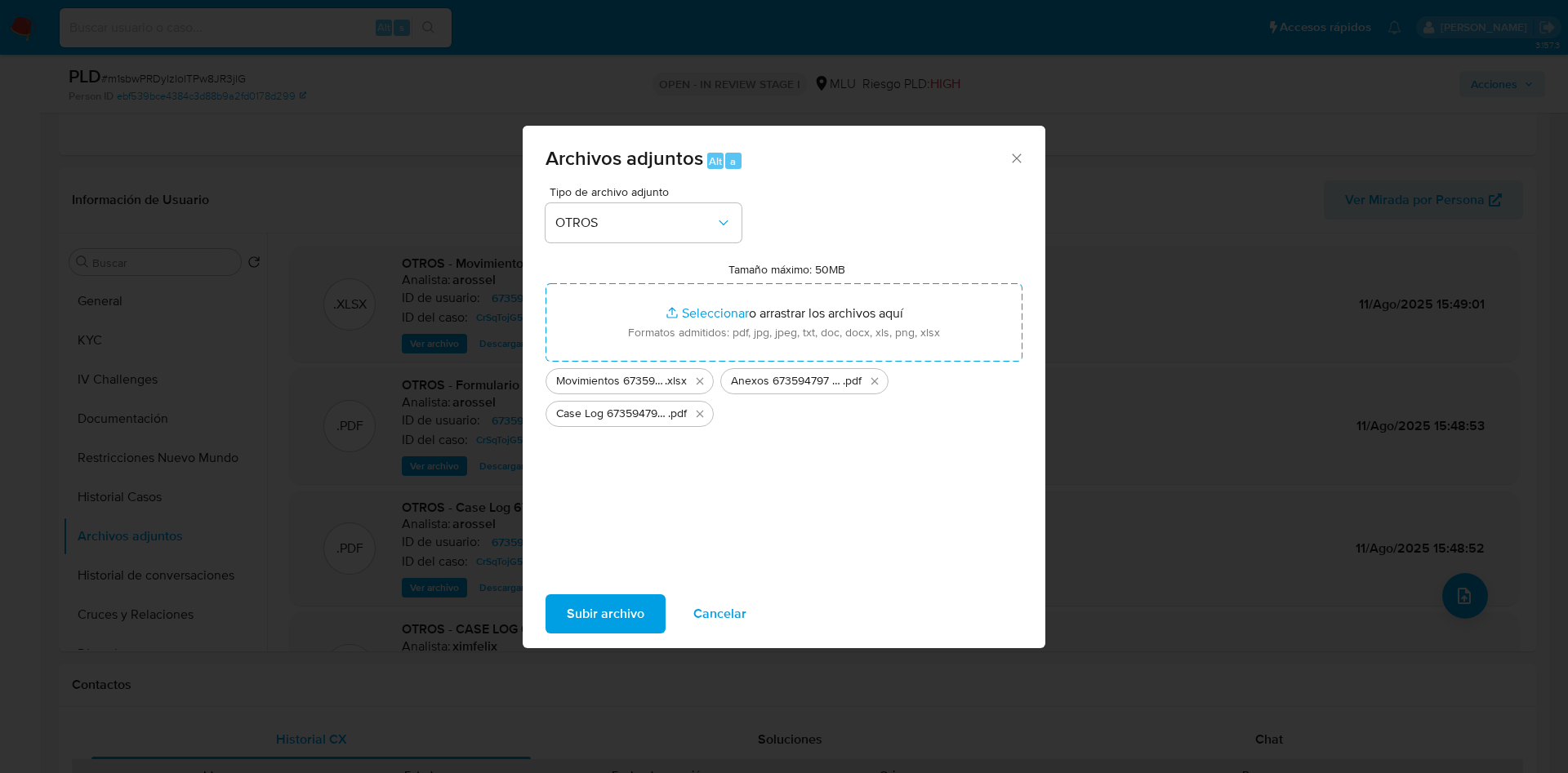
click at [604, 514] on span "Subir archivo" at bounding box center [606, 614] width 78 height 36
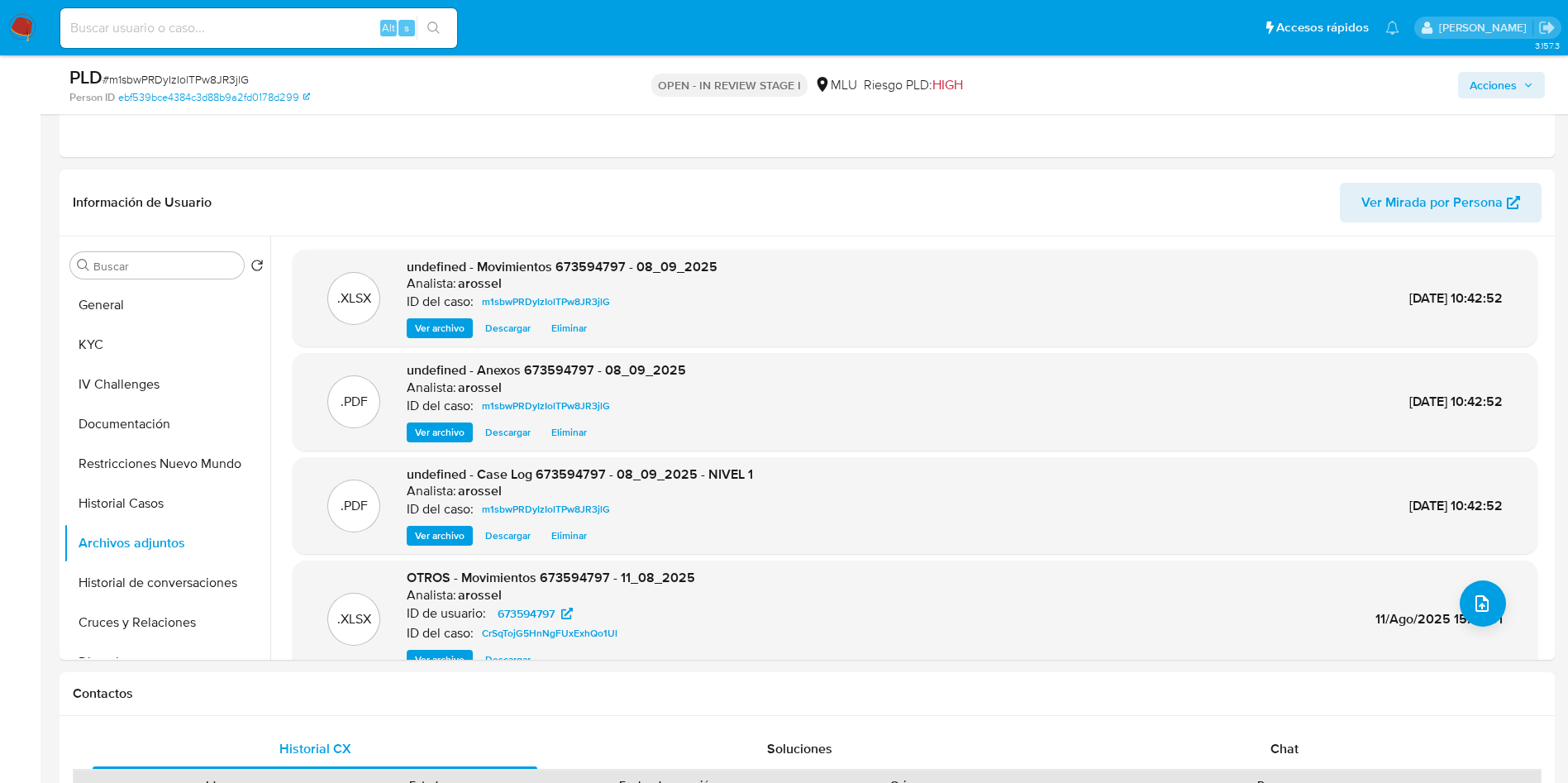
click at [1057, 76] on span "Acciones" at bounding box center [1493, 85] width 47 height 26
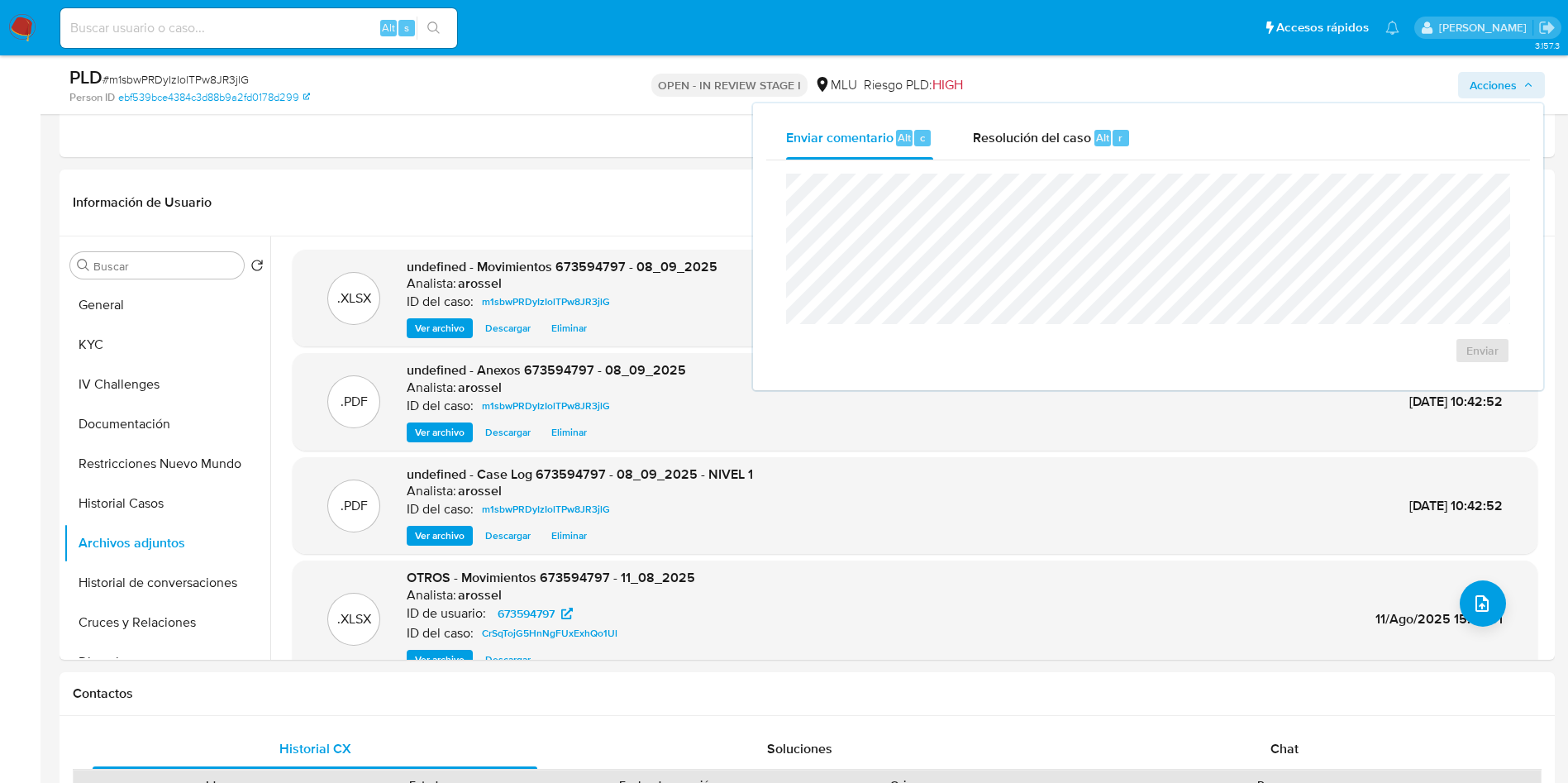
click at [1010, 99] on div "OPEN - IN REVIEW STAGE I MLU Riesgo PLD: HIGH" at bounding box center [807, 84] width 487 height 38
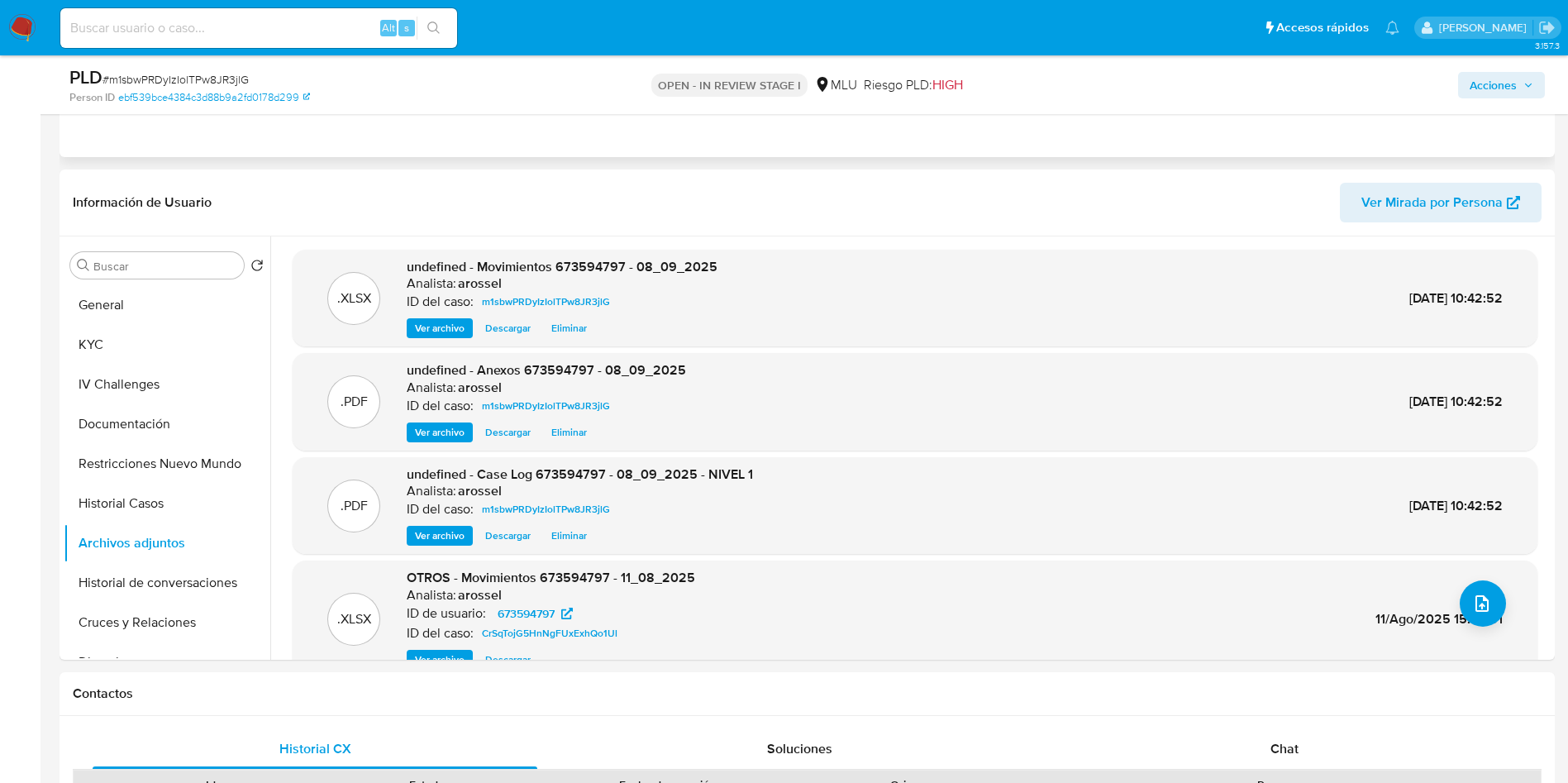
click at [1057, 84] on span "Acciones" at bounding box center [1493, 85] width 47 height 26
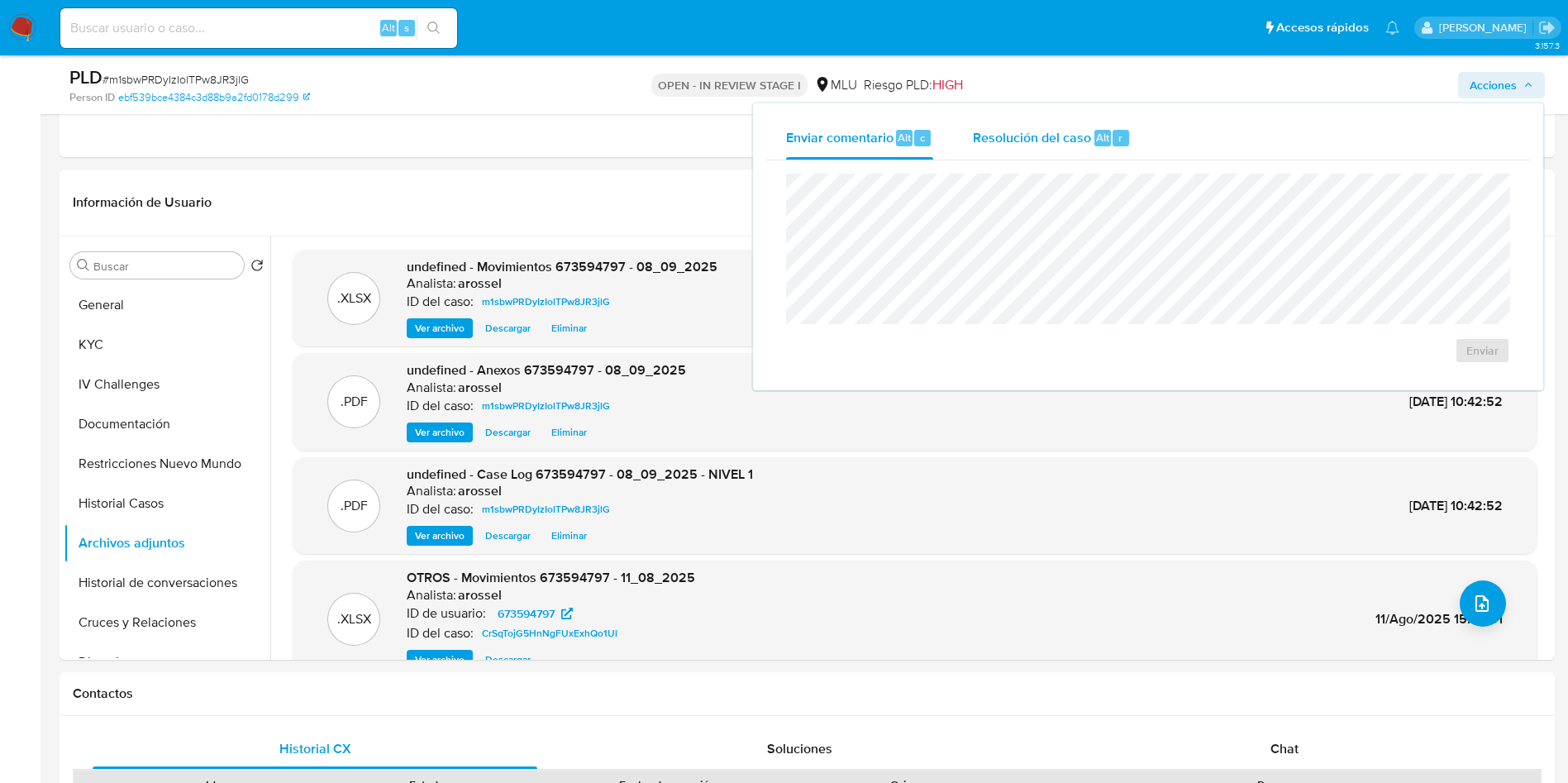
click at [1011, 134] on span "Resolución del caso" at bounding box center [1032, 137] width 118 height 19
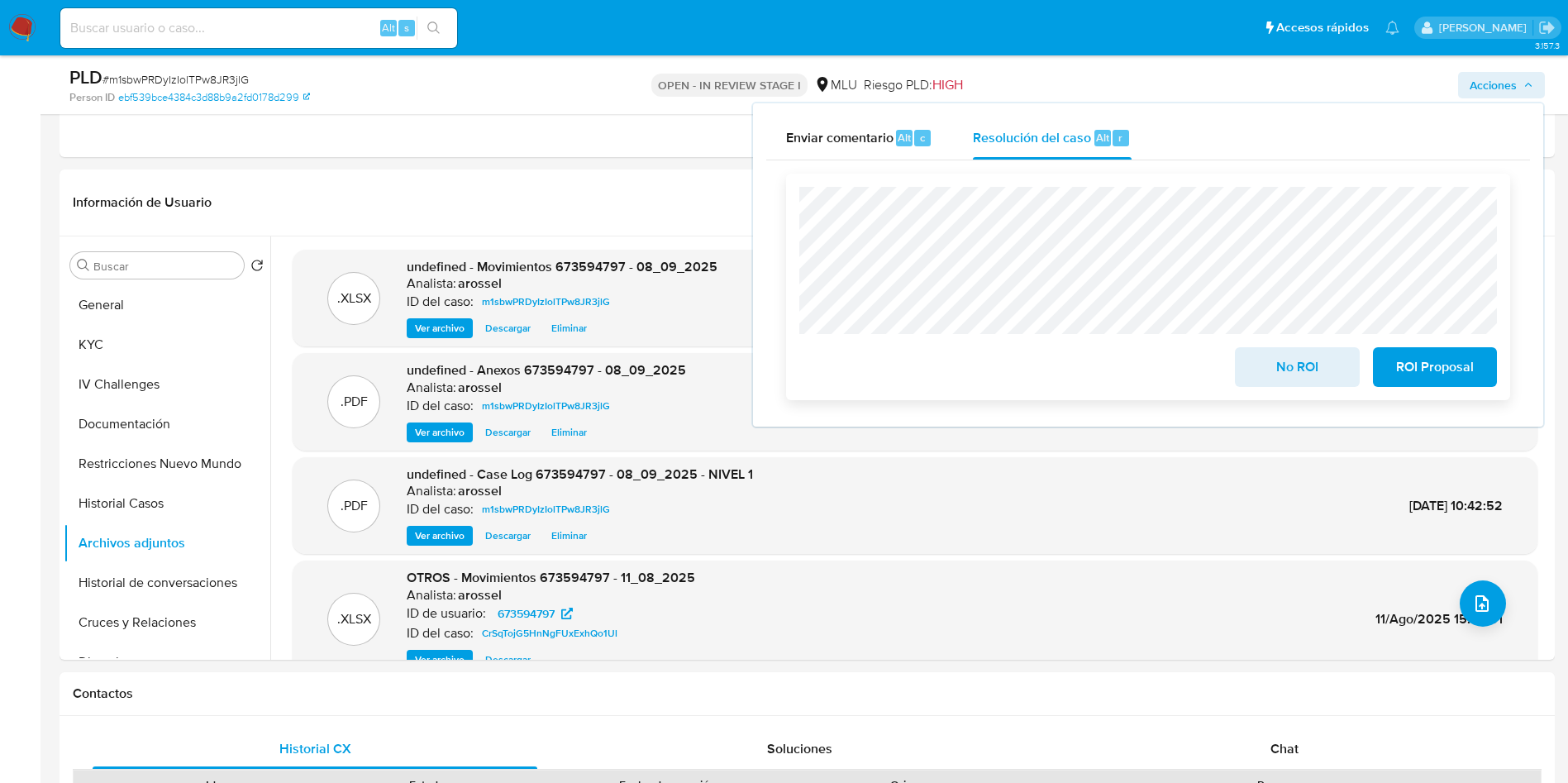
drag, startPoint x: 1302, startPoint y: 380, endPoint x: 1284, endPoint y: 375, distance: 18.7
click at [1057, 381] on span "No ROI" at bounding box center [1297, 367] width 81 height 37
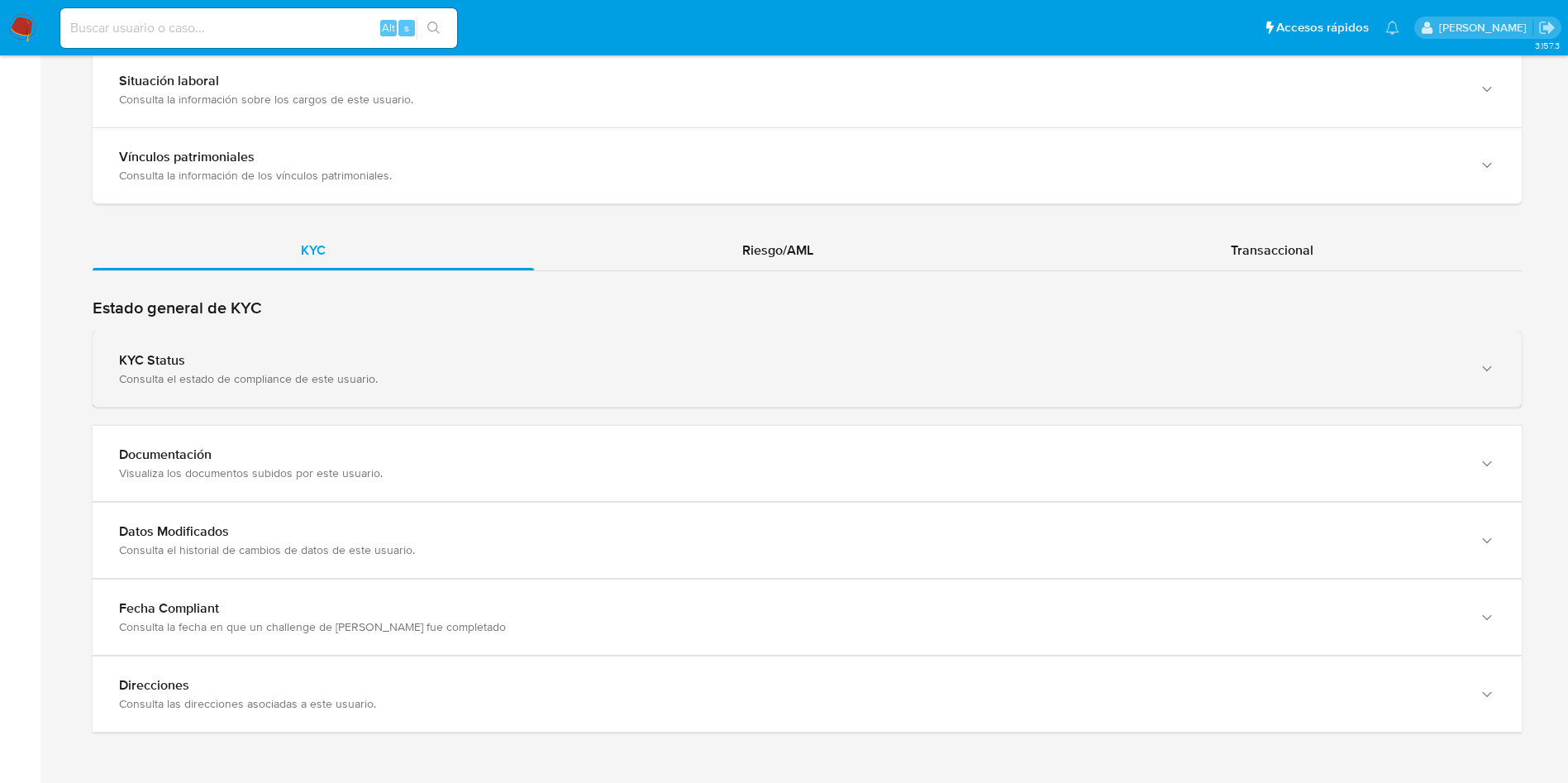
click at [1083, 371] on div "Consulta el estado de compliance de este usuario." at bounding box center [791, 378] width 1344 height 15
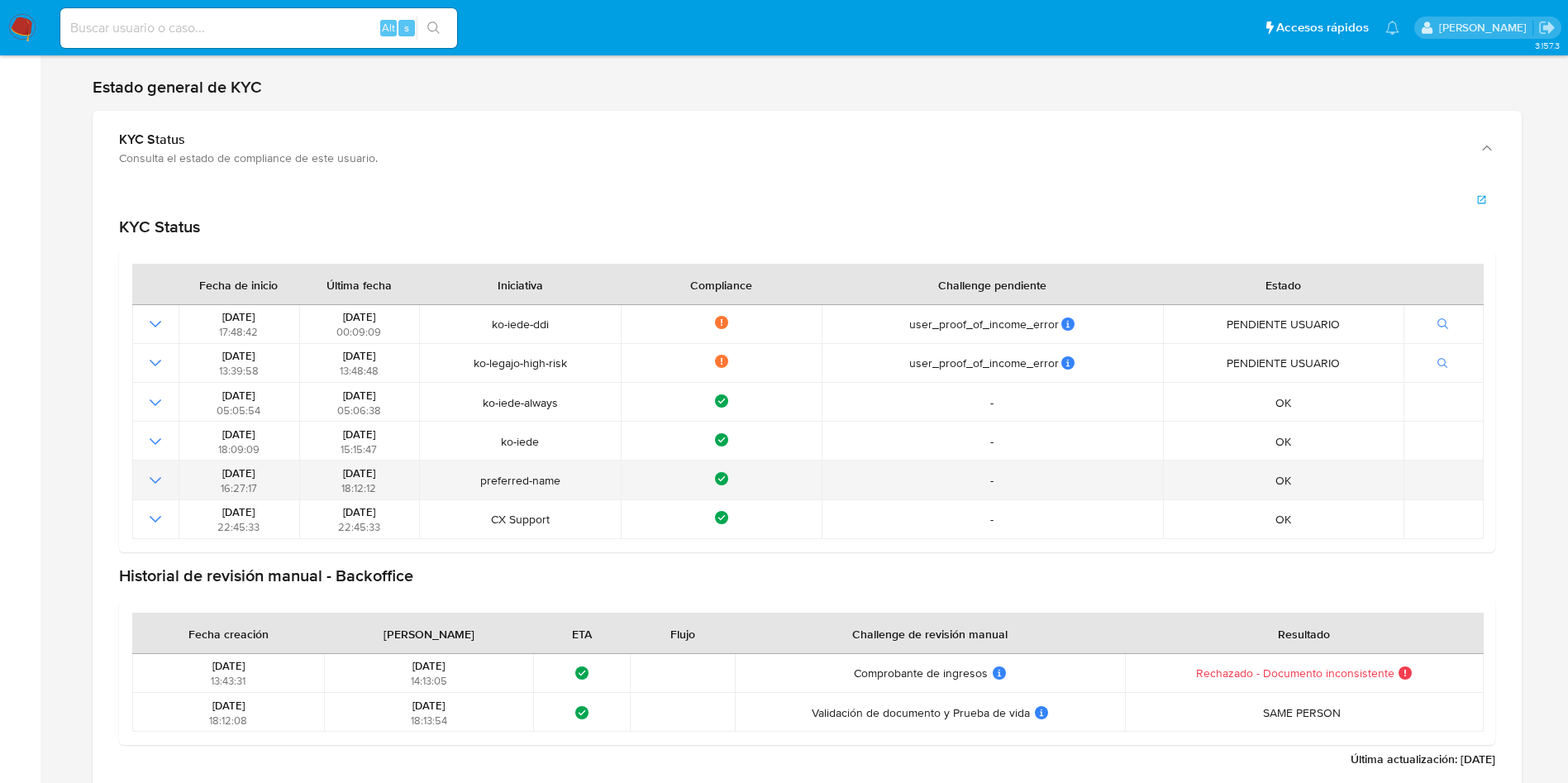
scroll to position [1706, 0]
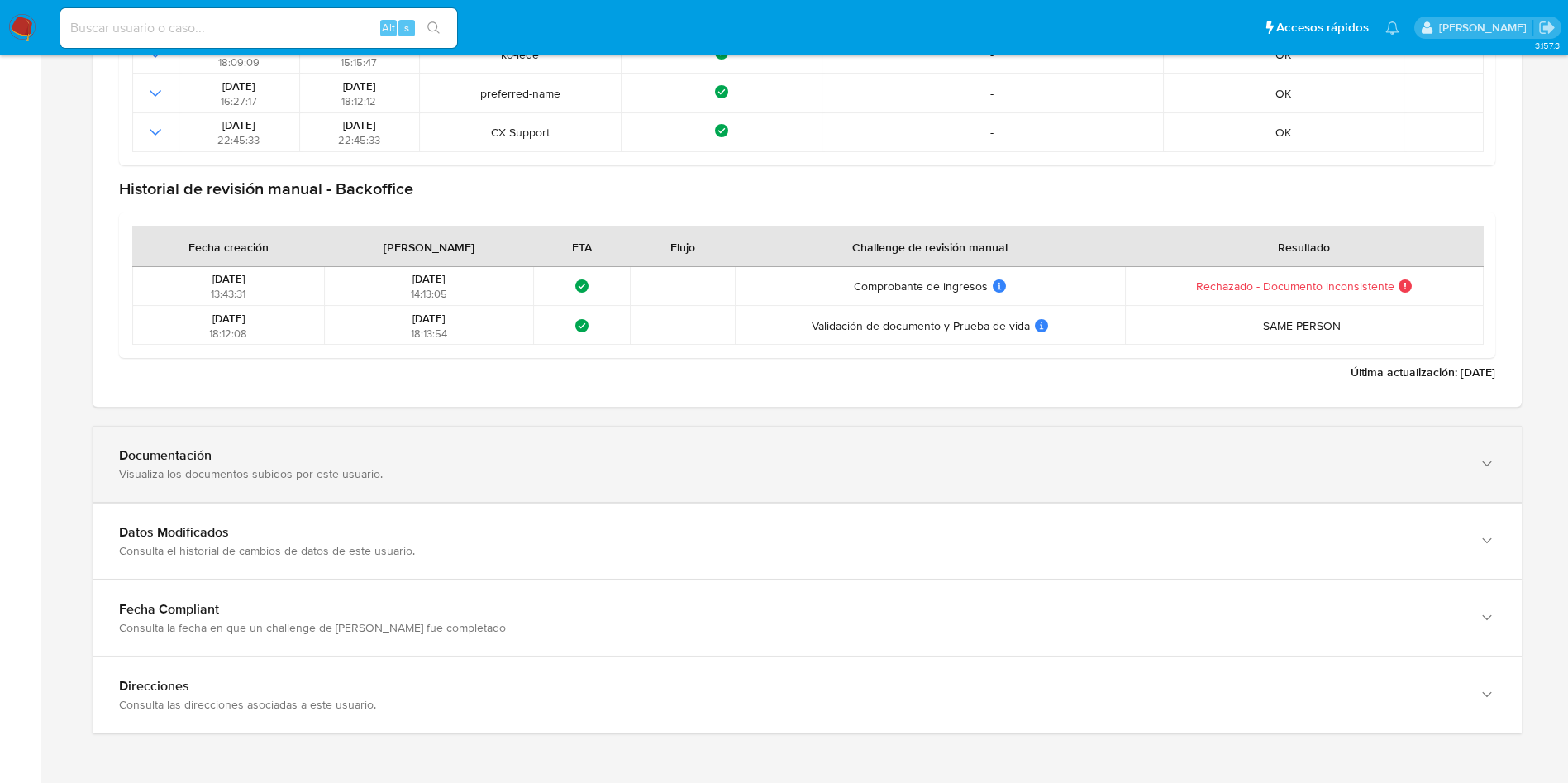
click at [336, 460] on div "Documentación" at bounding box center [791, 455] width 1344 height 17
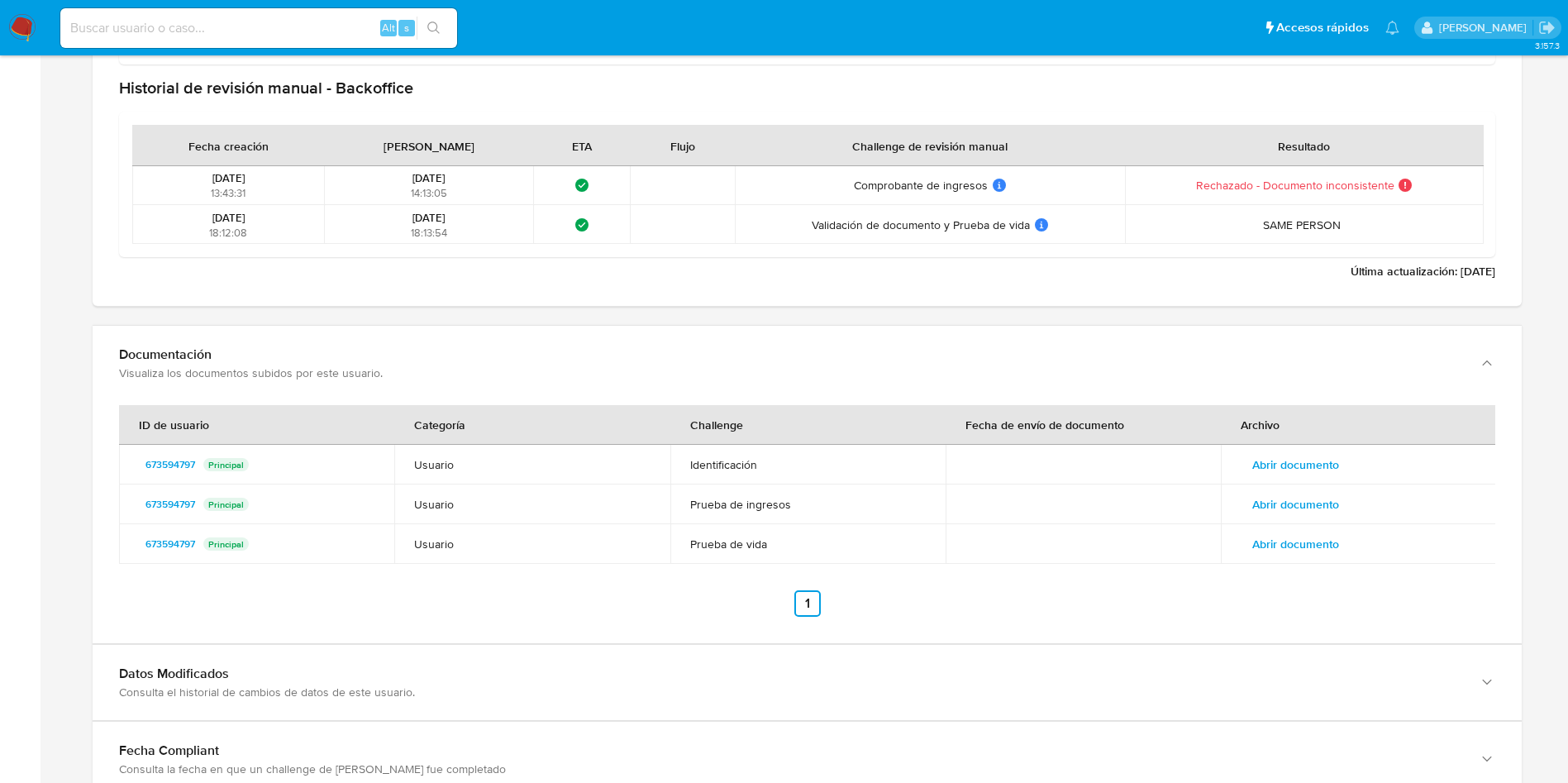
scroll to position [2093, 0]
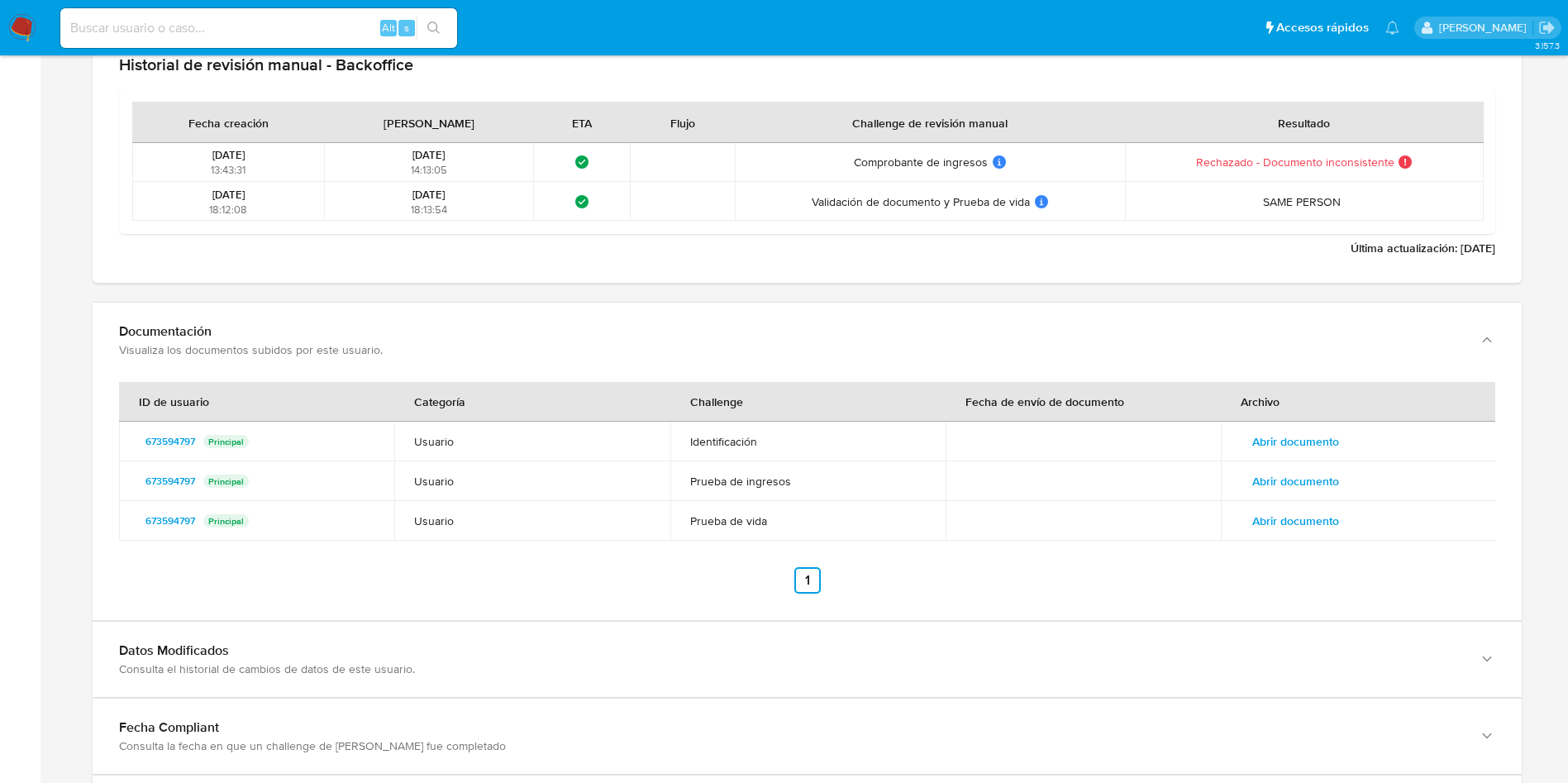
click at [1324, 456] on td "Abrir documento" at bounding box center [1358, 441] width 275 height 39
click at [1329, 451] on span "Abrir documento" at bounding box center [1296, 441] width 86 height 23
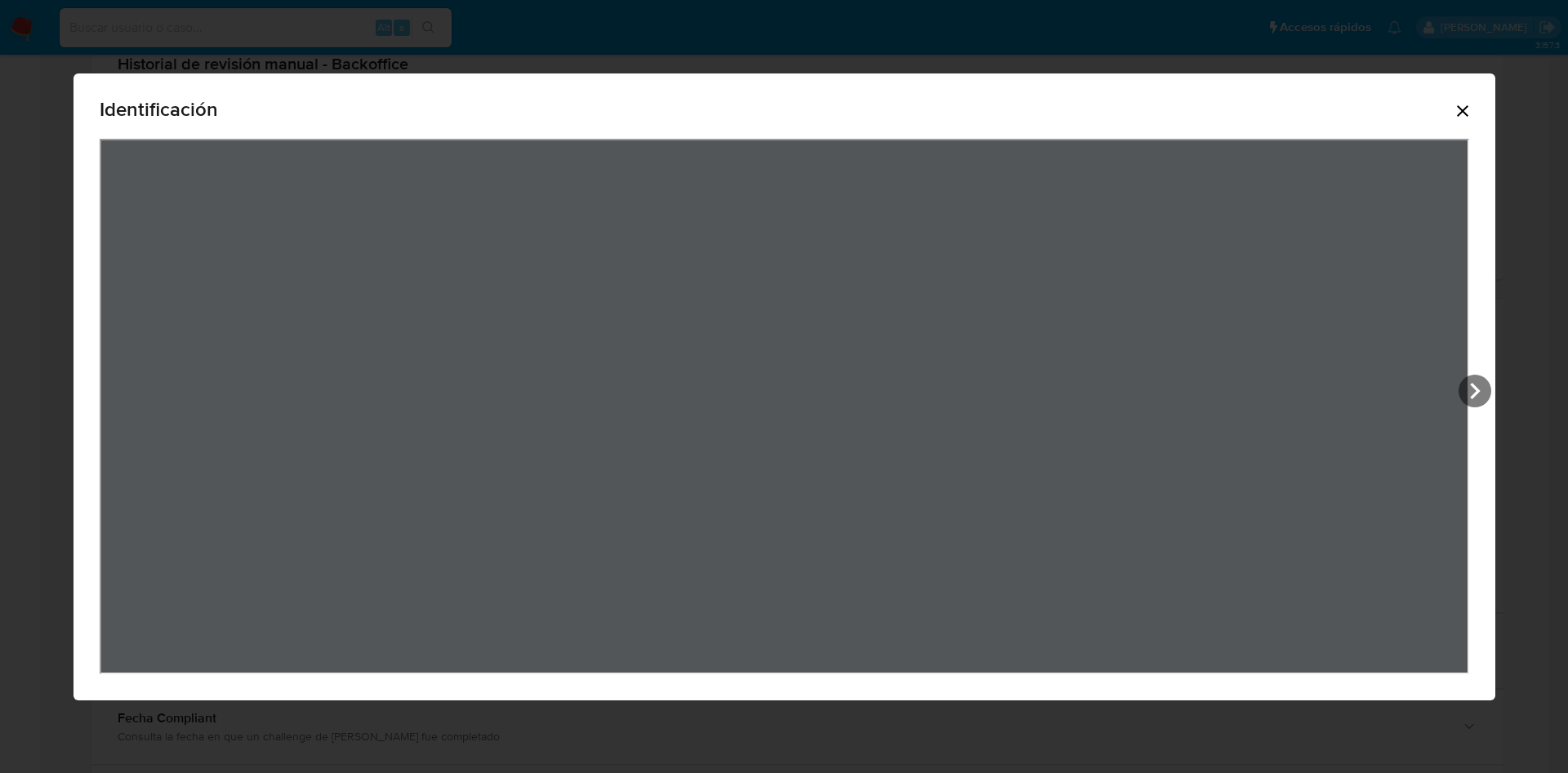
click at [1472, 102] on icon "Cerrar" at bounding box center [1461, 110] width 19 height 19
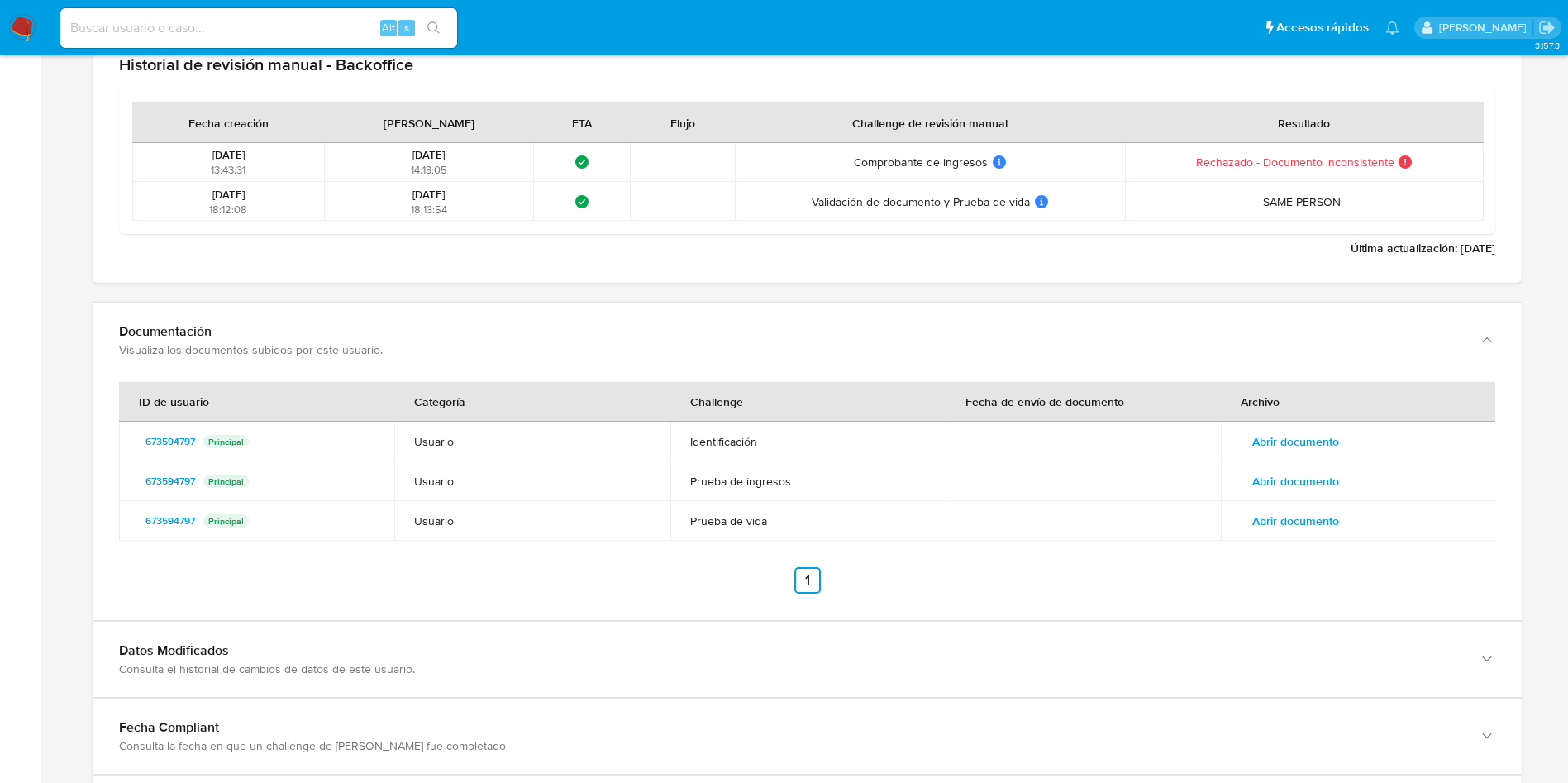
click at [1270, 469] on span "Abrir documento" at bounding box center [1296, 481] width 86 height 23
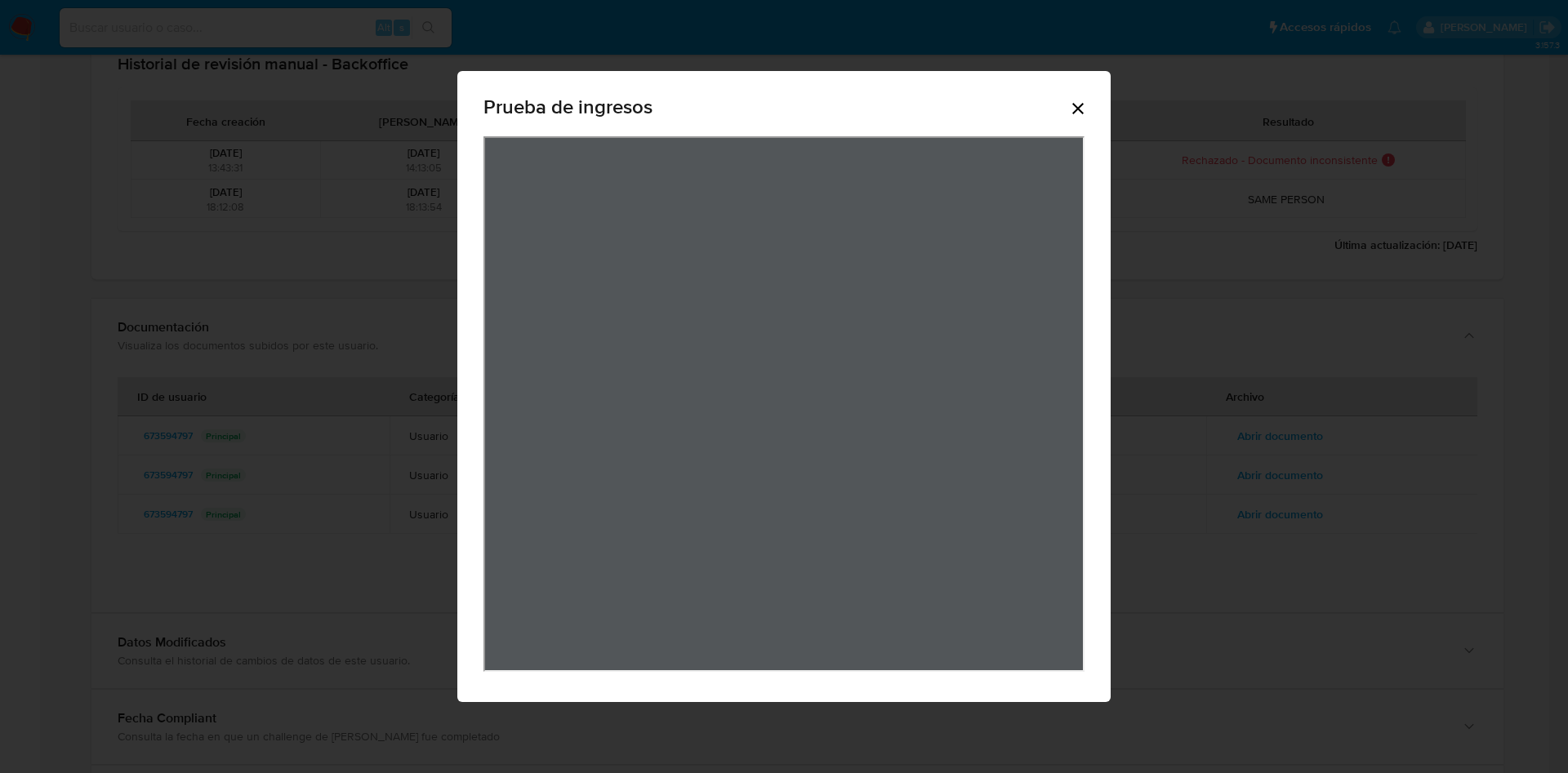
drag, startPoint x: 1060, startPoint y: 108, endPoint x: 1079, endPoint y: 116, distance: 20.6
click at [1065, 108] on div "Prueba de ingresos" at bounding box center [784, 110] width 601 height 52
click at [1080, 116] on icon "Cerrar" at bounding box center [1077, 108] width 19 height 19
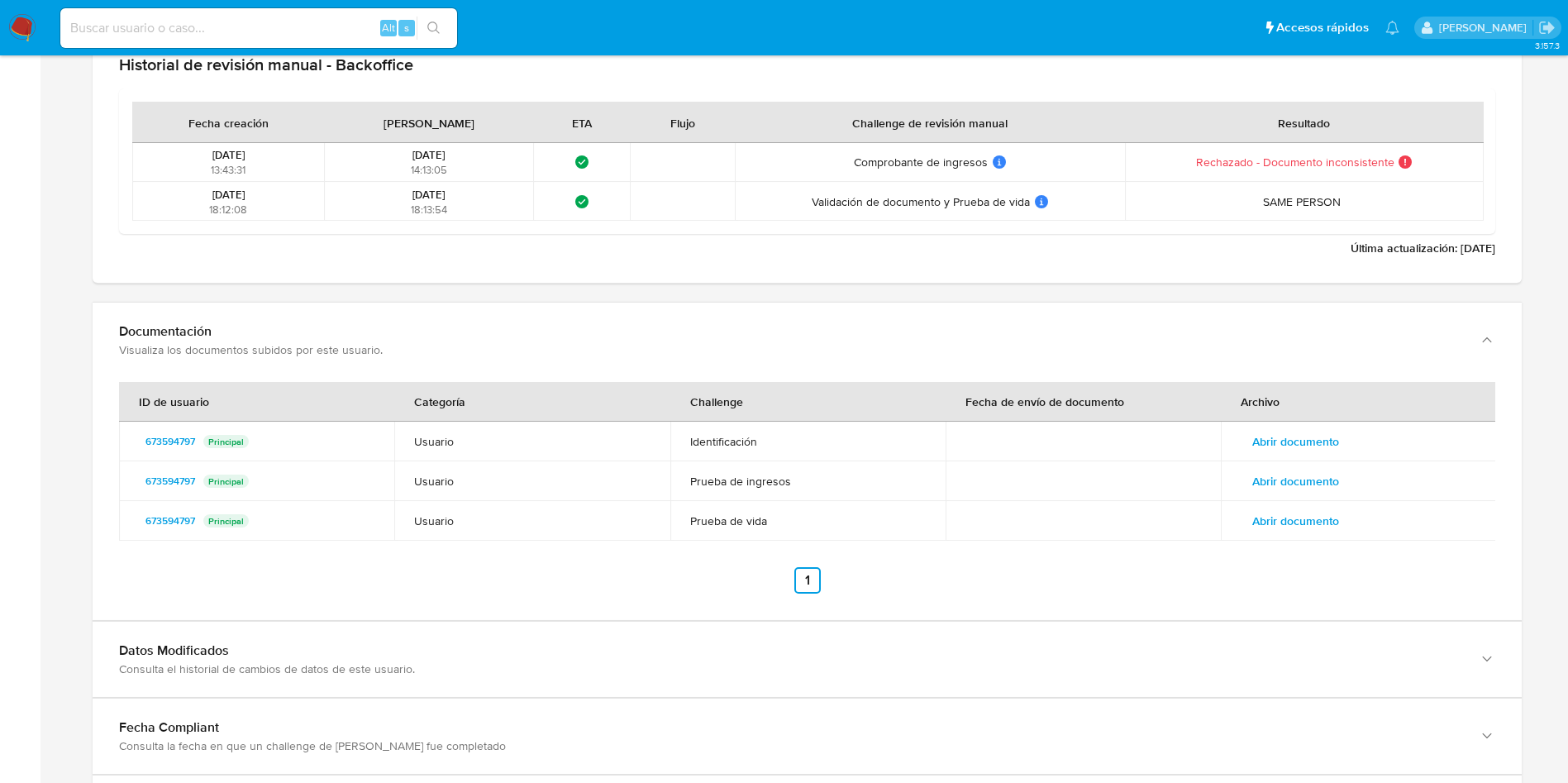
click at [1324, 527] on span "Abrir documento" at bounding box center [1296, 520] width 86 height 23
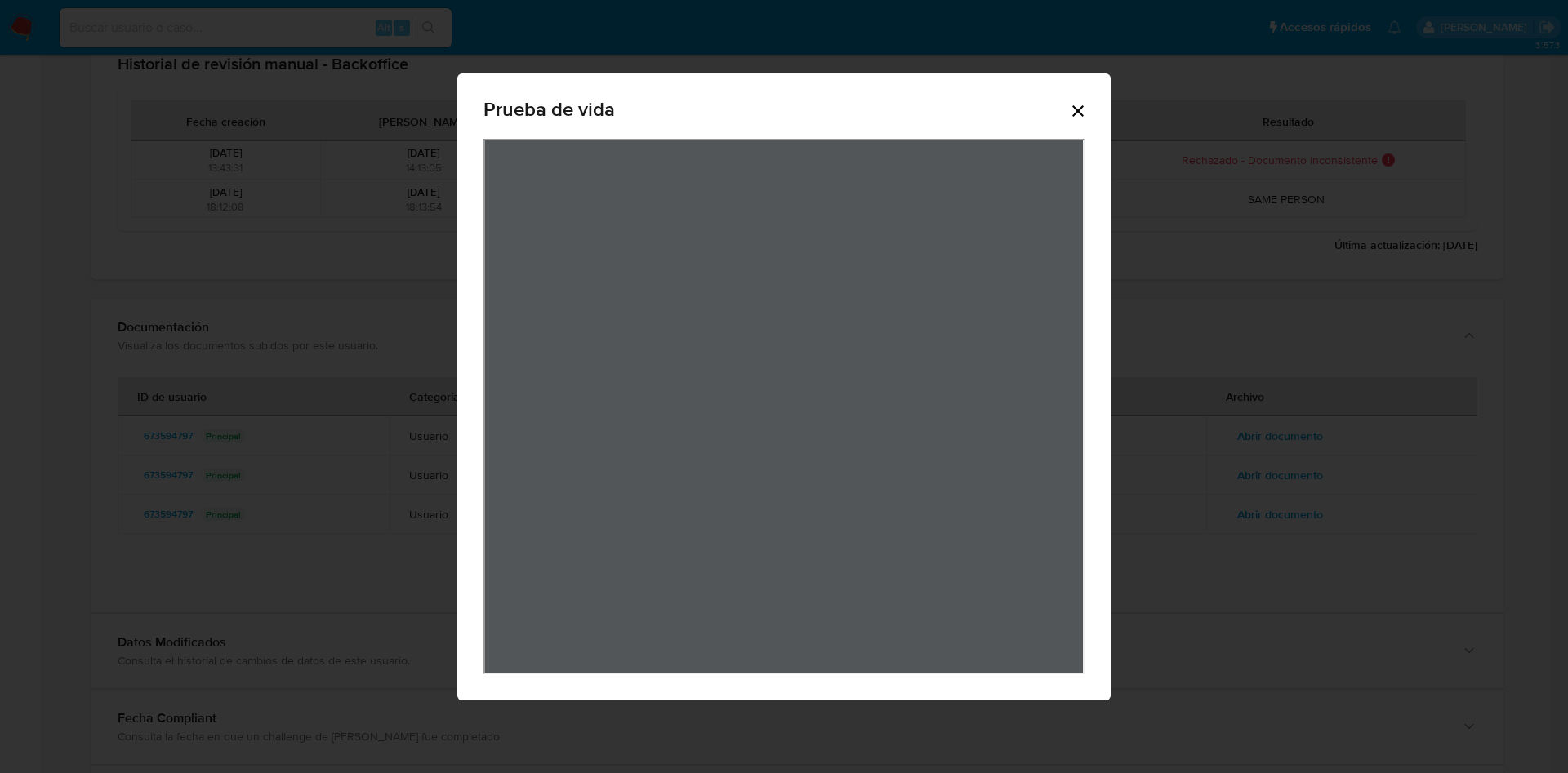
click at [1250, 279] on div "Prueba de vida" at bounding box center [784, 386] width 1568 height 773
click at [1086, 110] on icon "Cerrar" at bounding box center [1077, 110] width 19 height 19
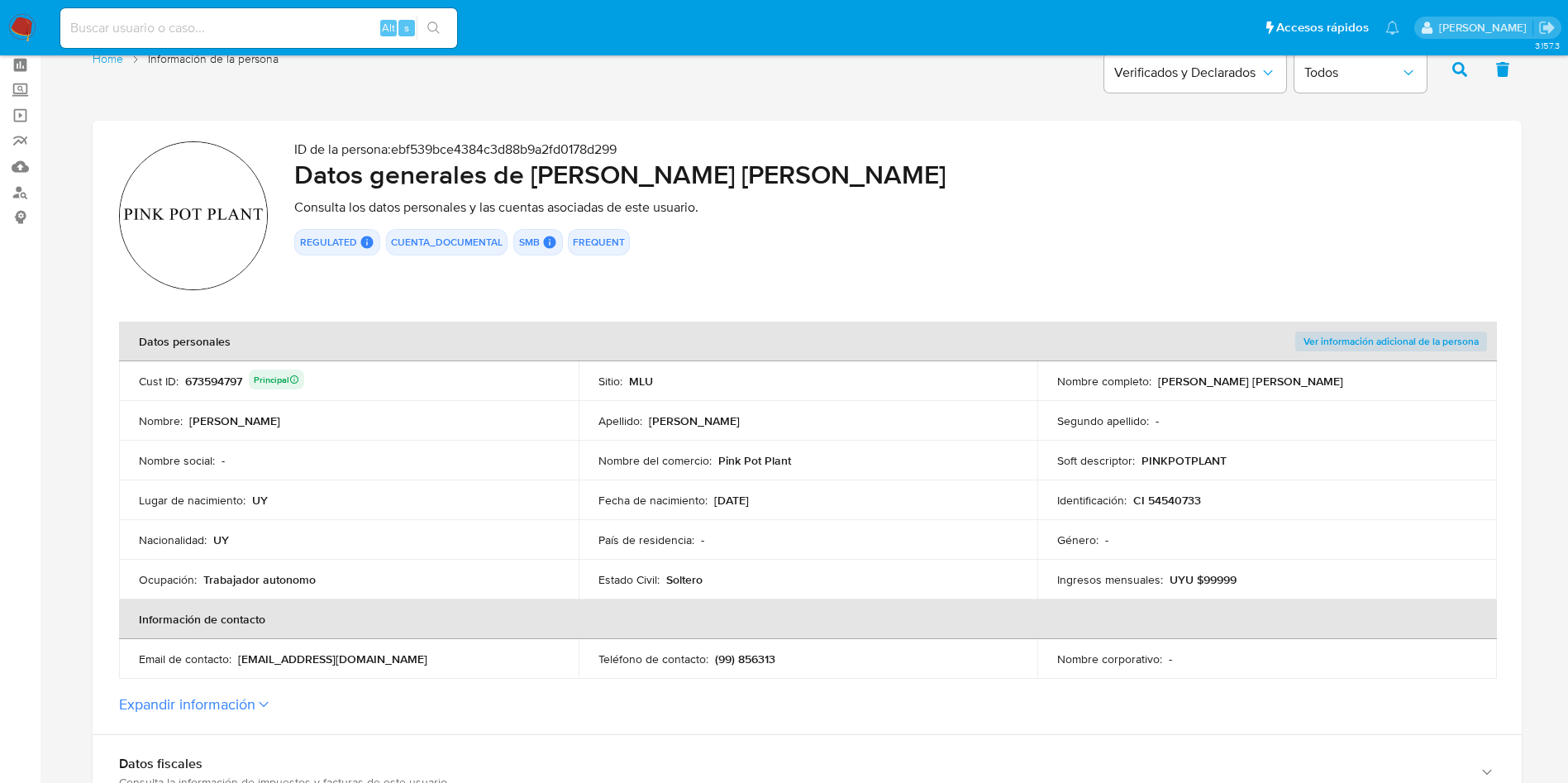
scroll to position [0, 0]
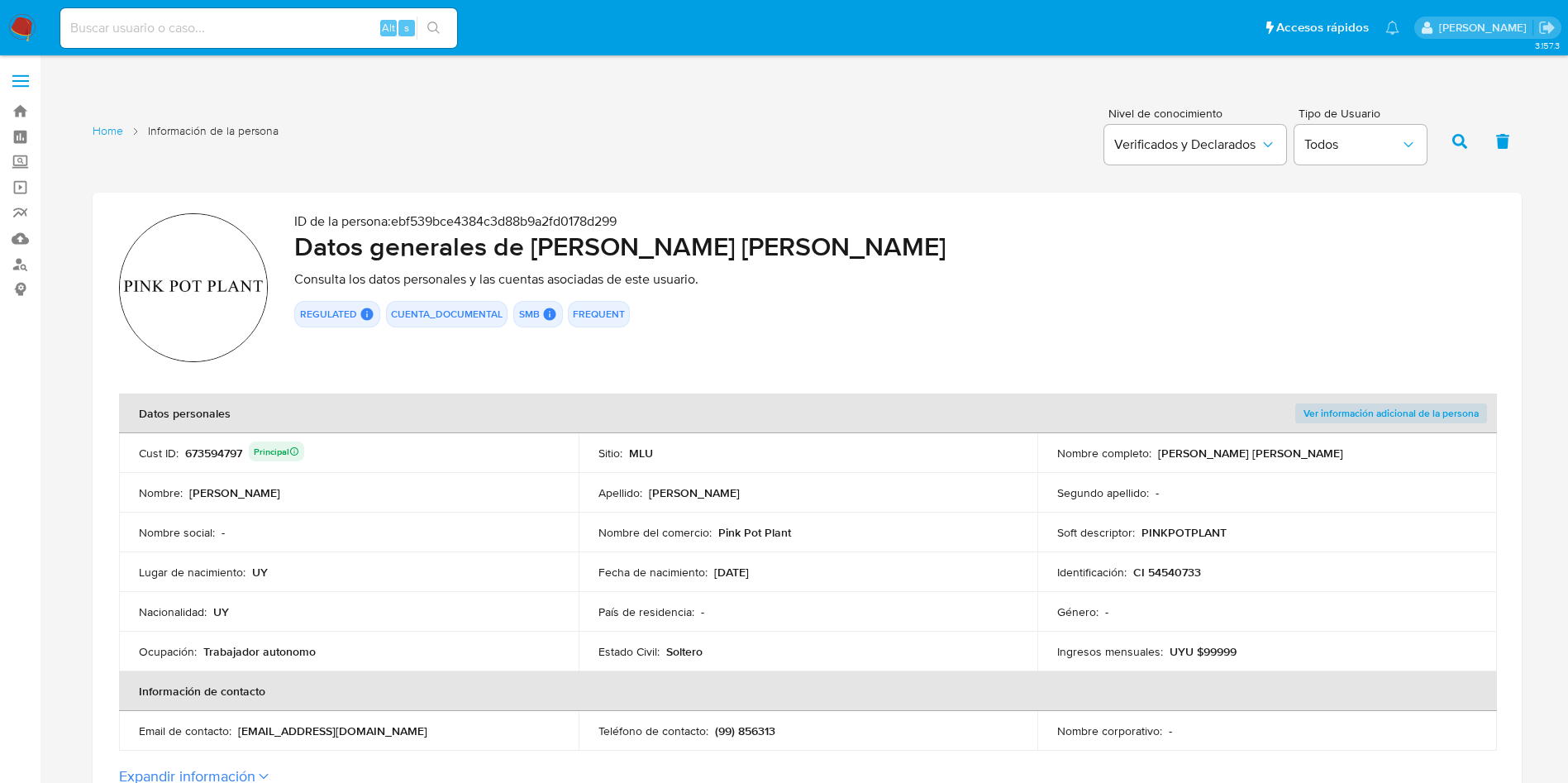
click at [1180, 577] on p "CI 54540733" at bounding box center [1167, 572] width 68 height 15
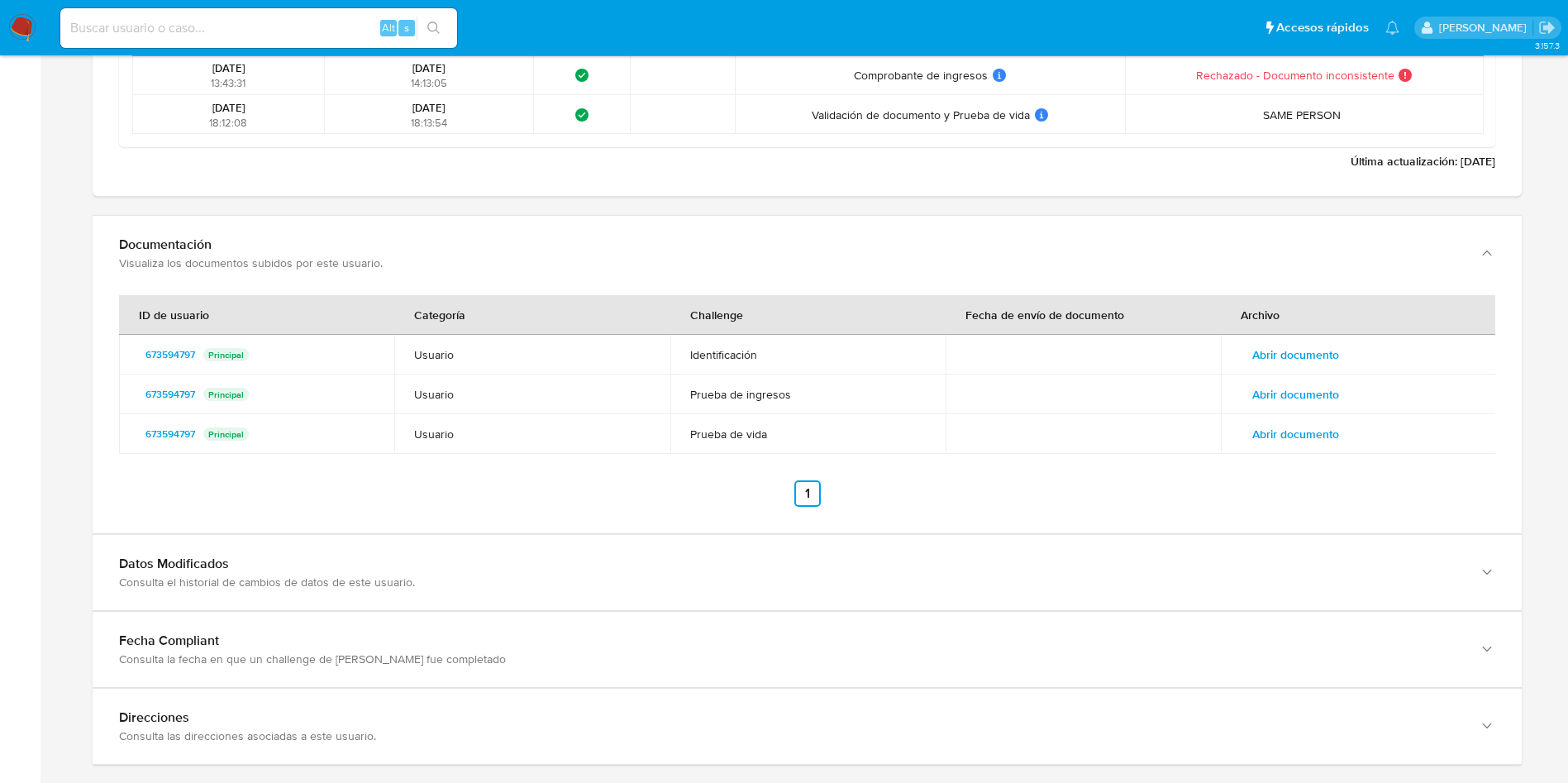
scroll to position [2211, 0]
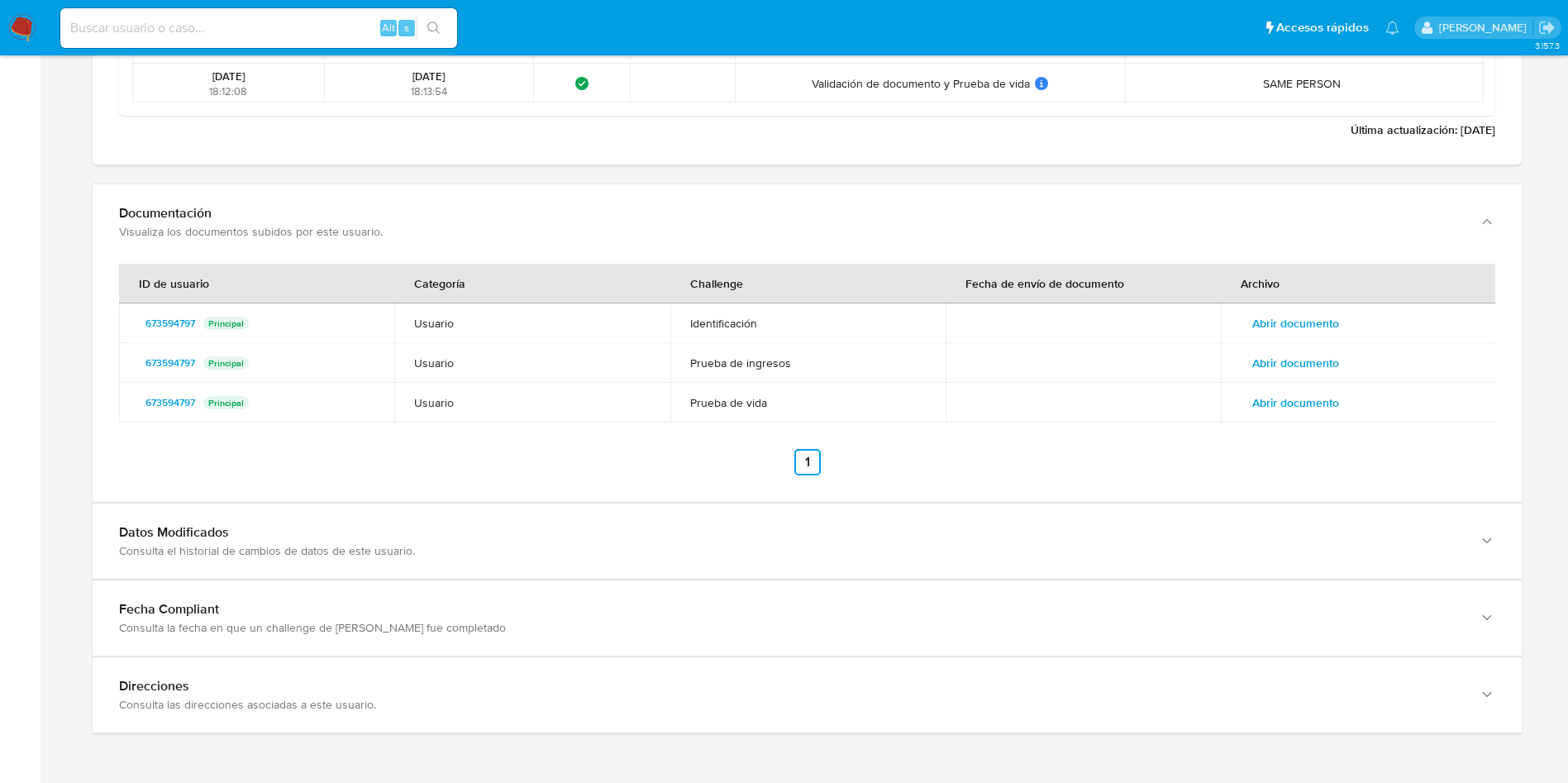
click at [1306, 316] on span "Abrir documento" at bounding box center [1296, 323] width 86 height 23
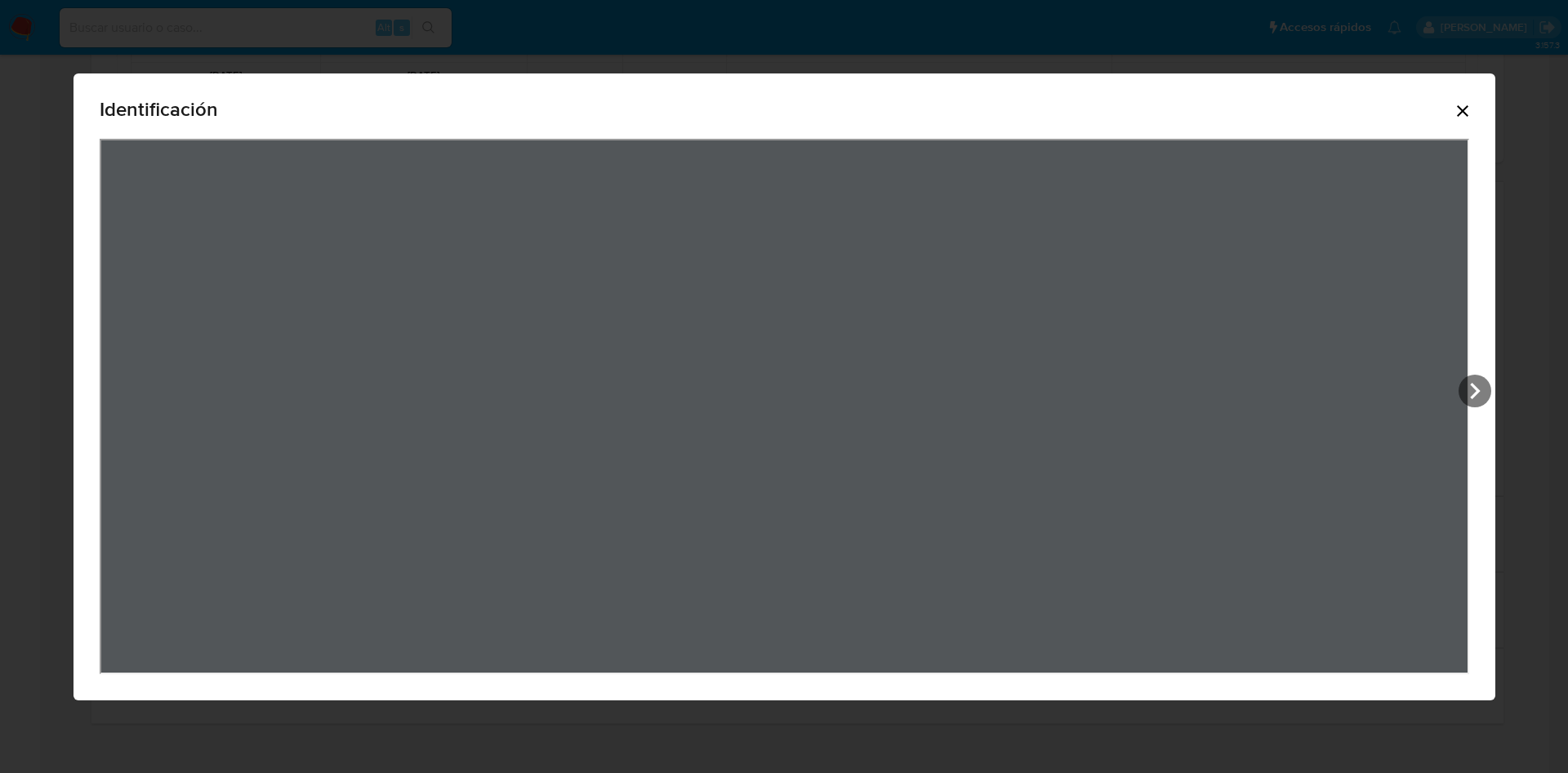
click at [1472, 101] on icon "Cerrar" at bounding box center [1461, 110] width 19 height 19
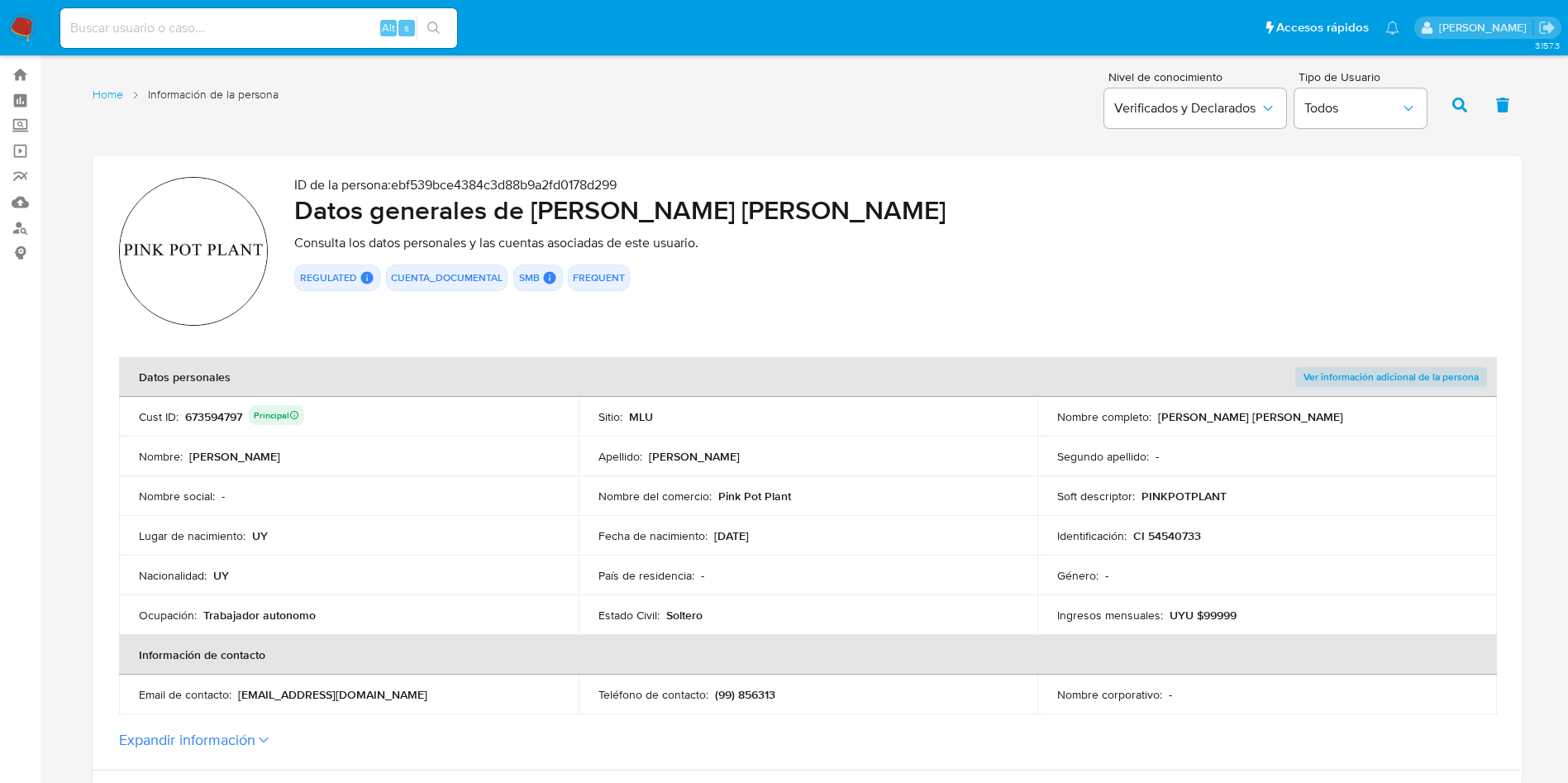
scroll to position [0, 0]
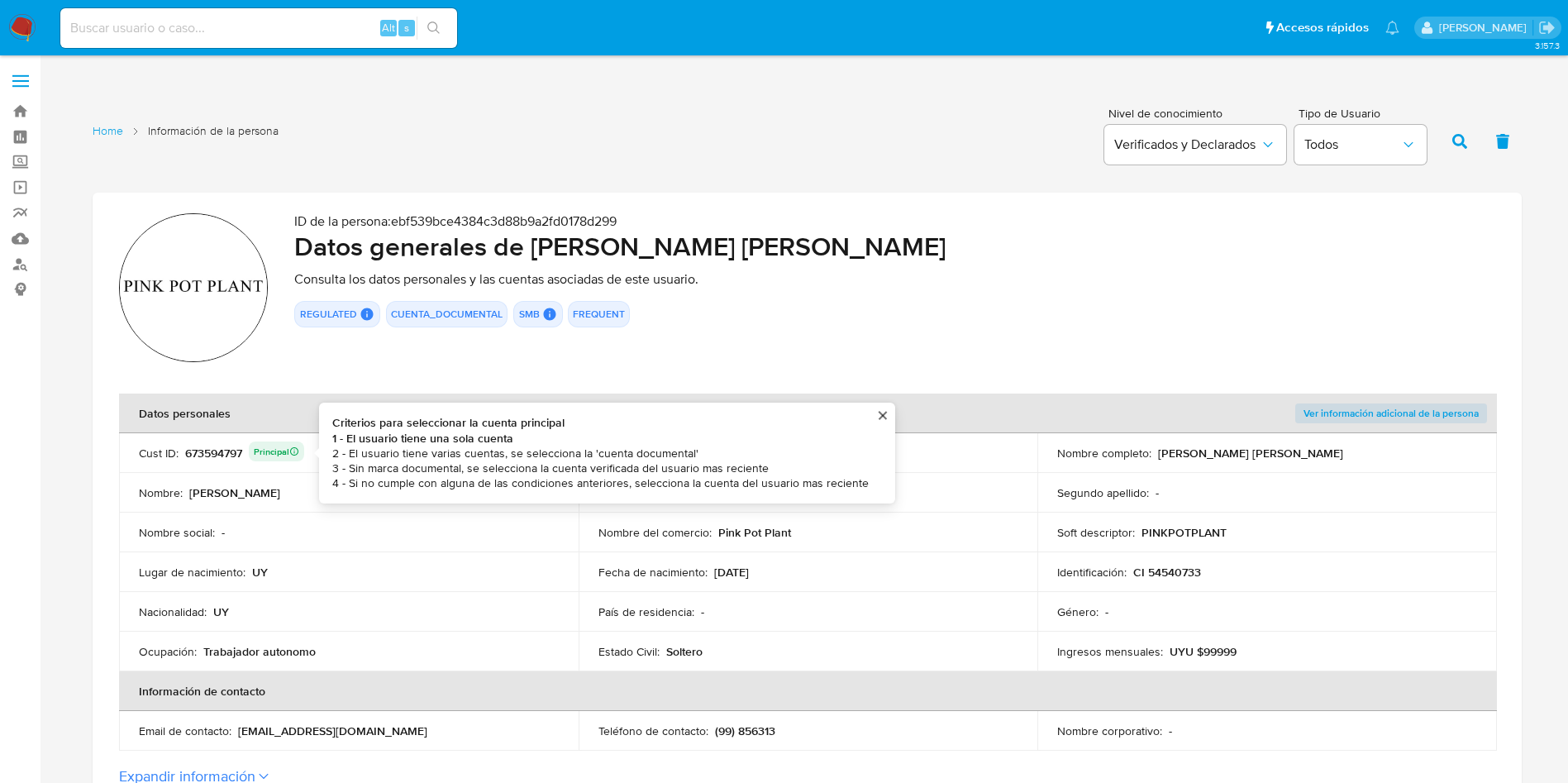
click at [192, 443] on div "673594797 Principal Criterios para seleccionar la cuenta principal 1 - El usuar…" at bounding box center [244, 453] width 119 height 23
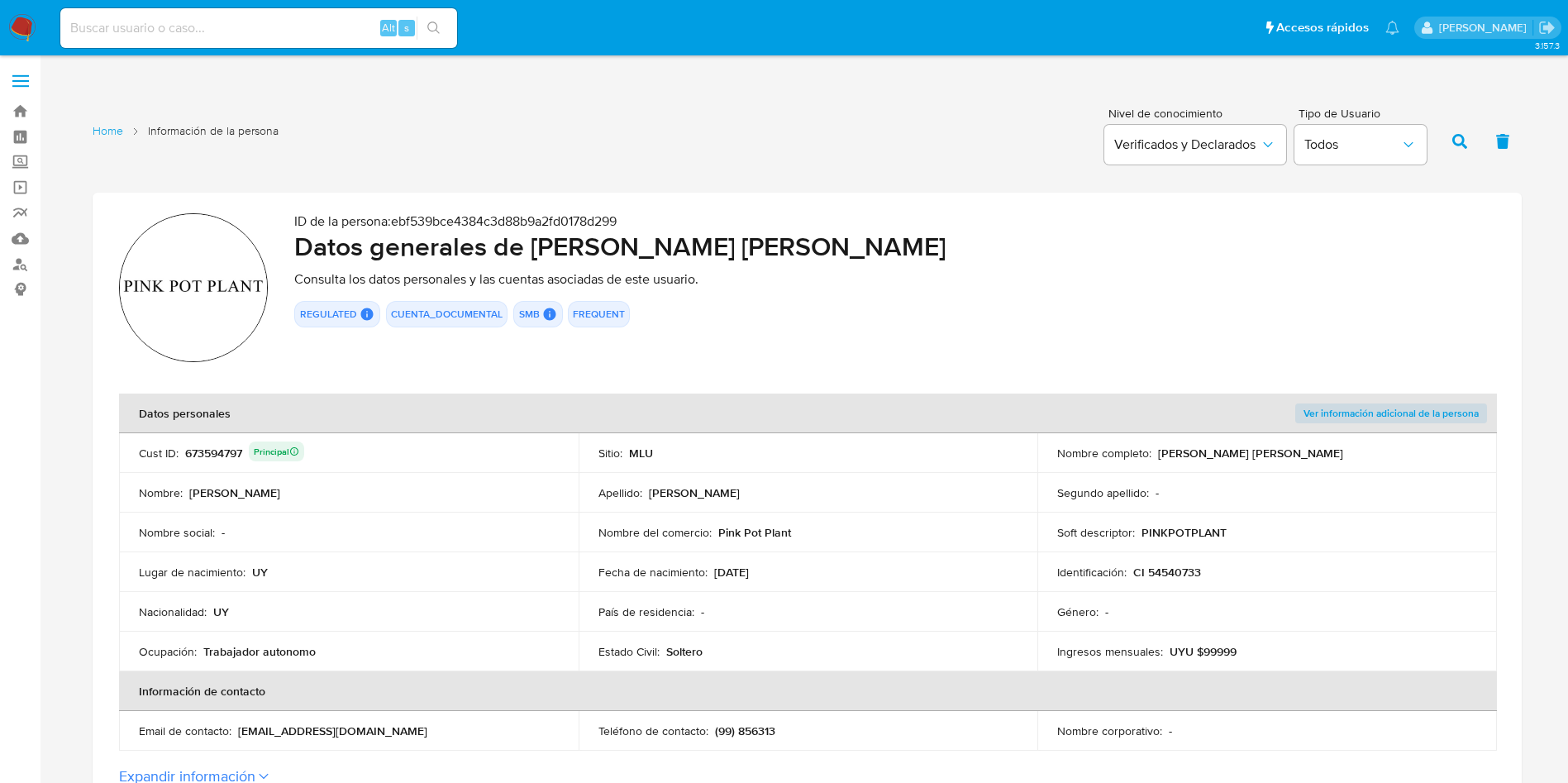
click at [192, 443] on div "673594797 Principal" at bounding box center [244, 453] width 119 height 23
click at [204, 456] on div "673594797 Principal" at bounding box center [244, 453] width 119 height 23
drag, startPoint x: 530, startPoint y: 238, endPoint x: 976, endPoint y: 238, distance: 446.0
click at [976, 238] on h2 "Datos generales de Edgar Santiago Caceres Rochon" at bounding box center [894, 246] width 1201 height 33
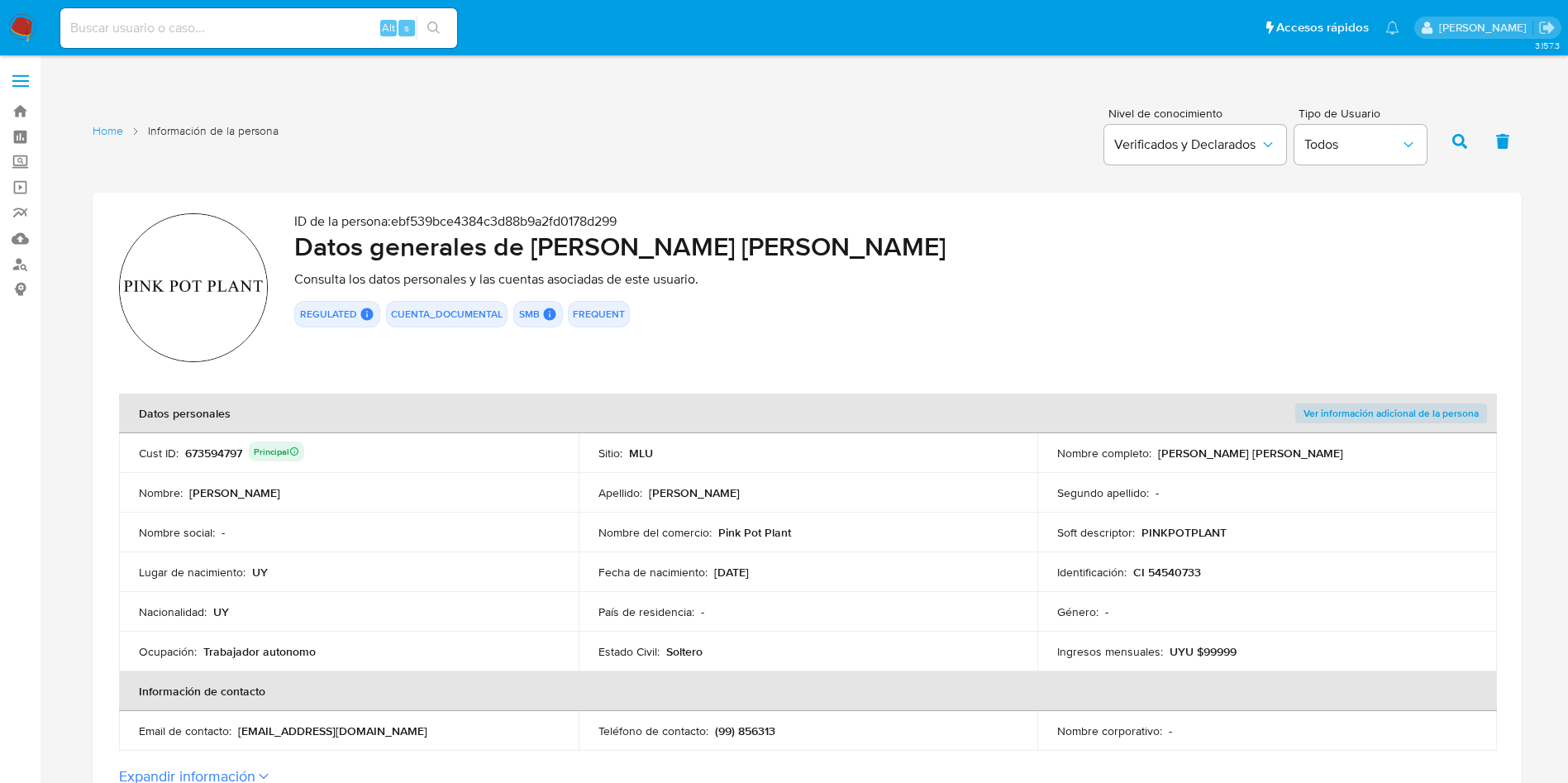
click at [1191, 585] on td "Identificación : CI 54540733" at bounding box center [1268, 572] width 460 height 39
click at [1187, 561] on td "Identificación : CI 54540733" at bounding box center [1268, 572] width 460 height 39
click at [1191, 576] on p "CI 54540733" at bounding box center [1167, 572] width 68 height 15
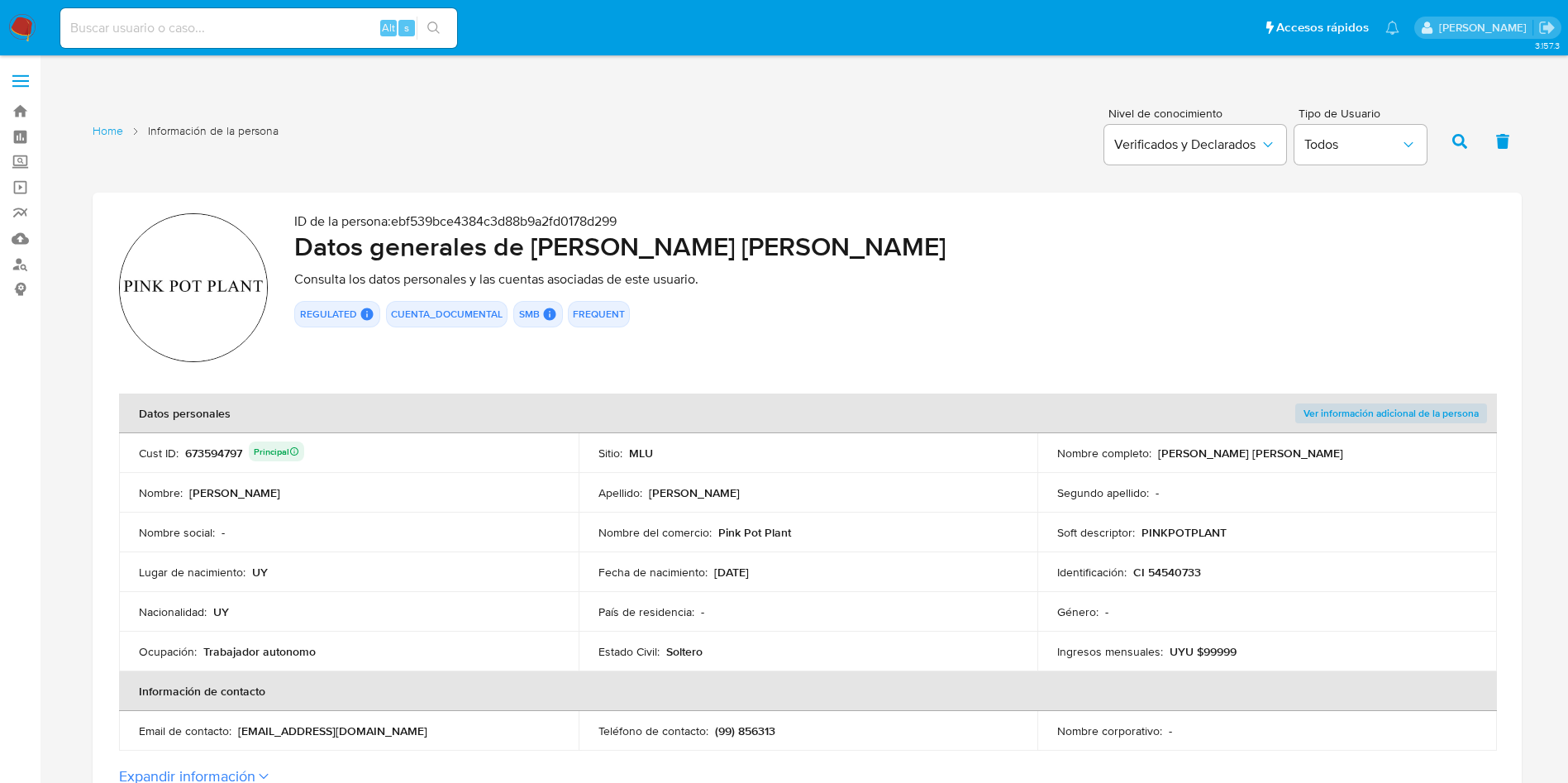
click at [238, 454] on div "673594797 Principal" at bounding box center [244, 453] width 119 height 23
click at [1179, 583] on td "Identificación : CI 54540733" at bounding box center [1268, 572] width 460 height 39
click at [1179, 577] on p "CI 54540733" at bounding box center [1167, 572] width 68 height 15
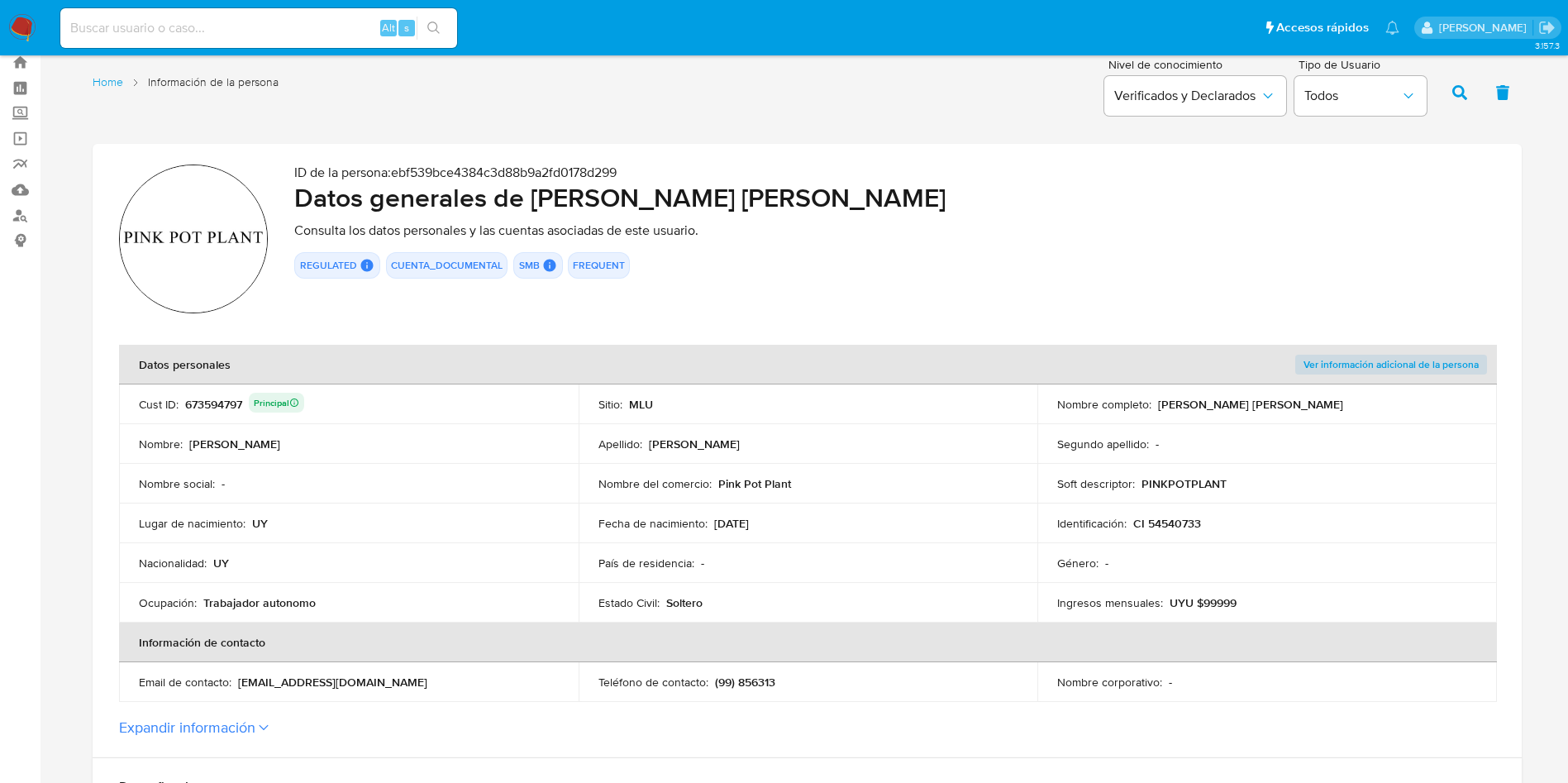
scroll to position [124, 0]
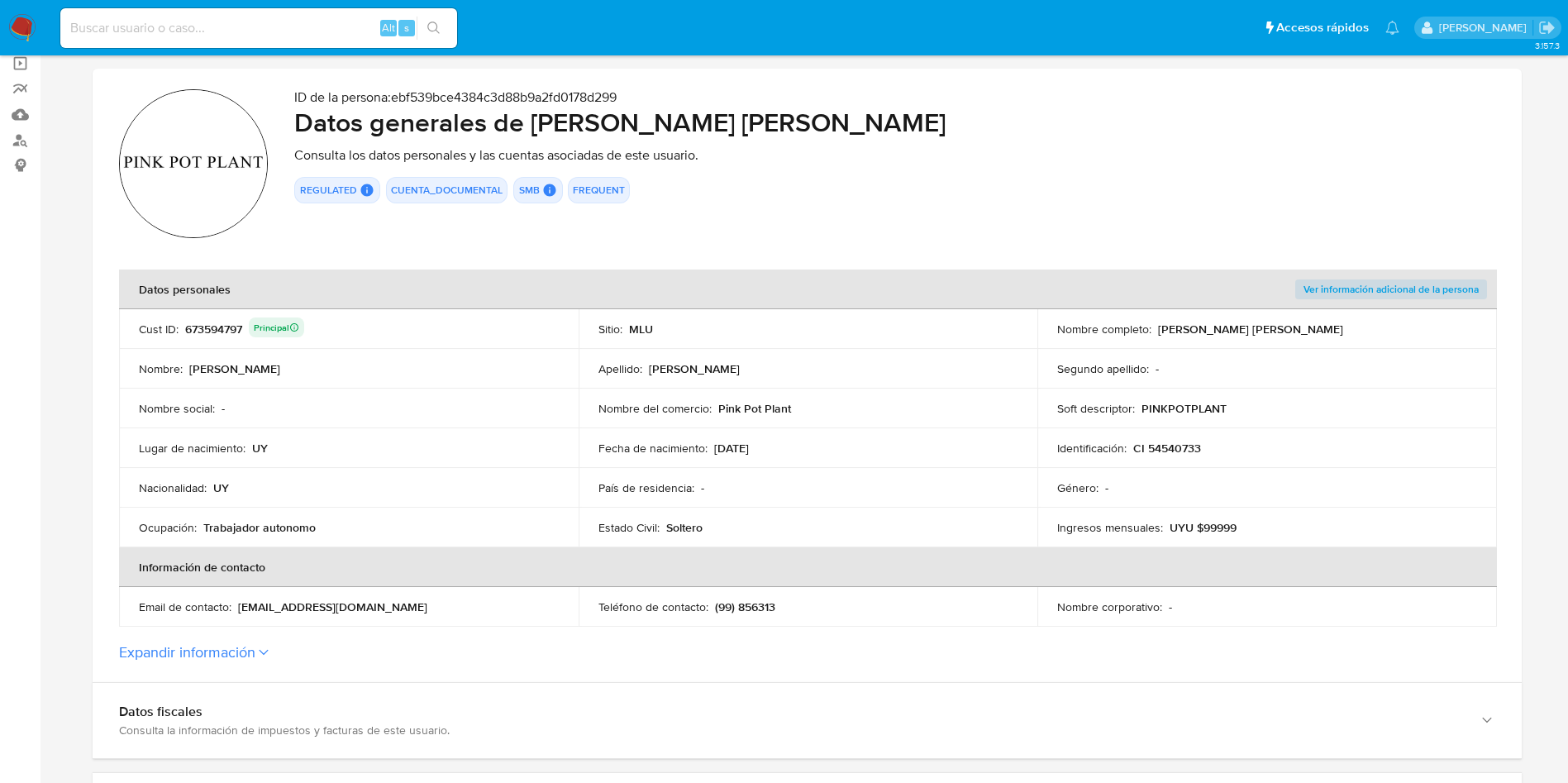
click at [1165, 449] on p "CI 54540733" at bounding box center [1167, 448] width 68 height 15
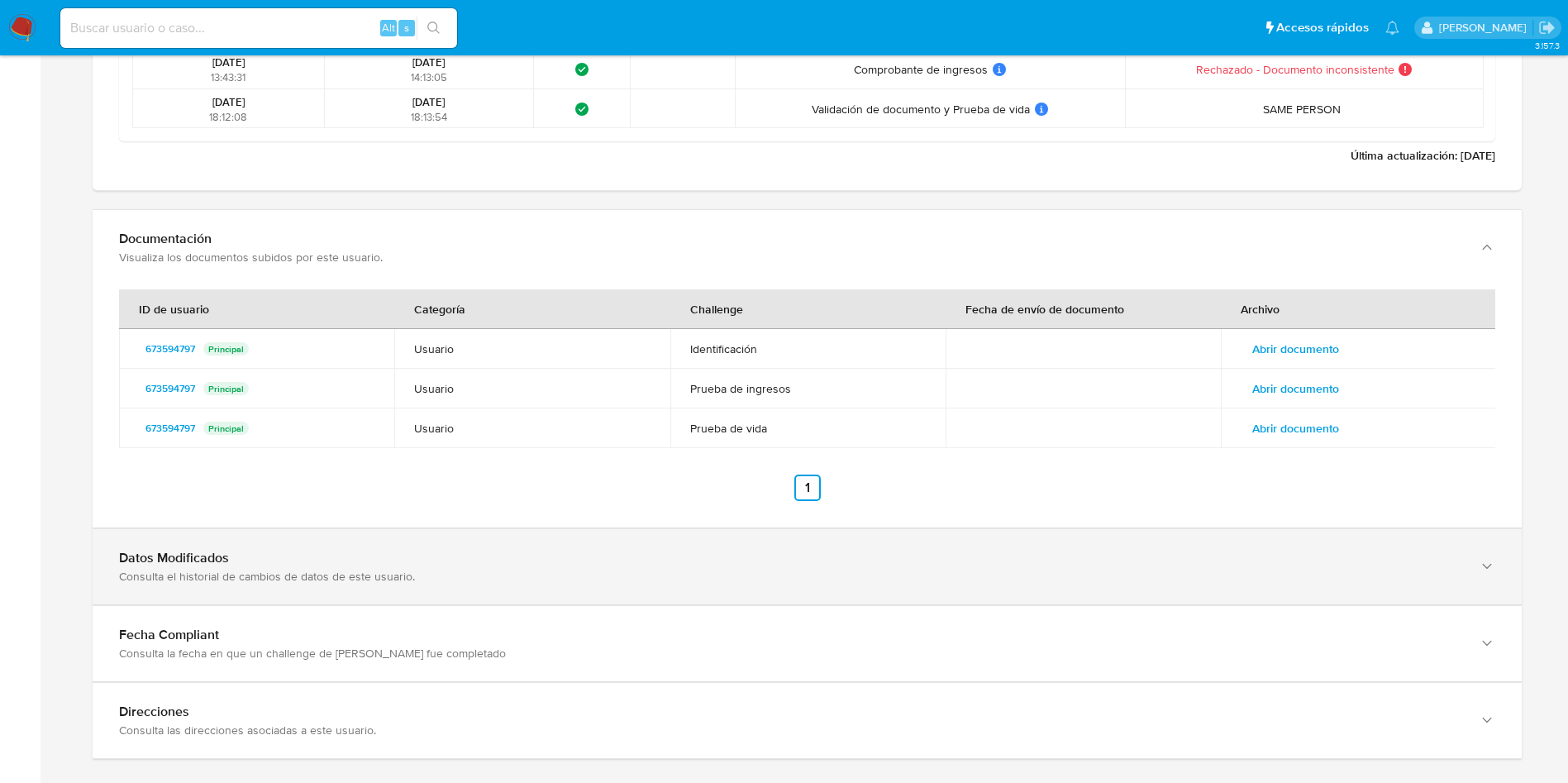
scroll to position [2211, 0]
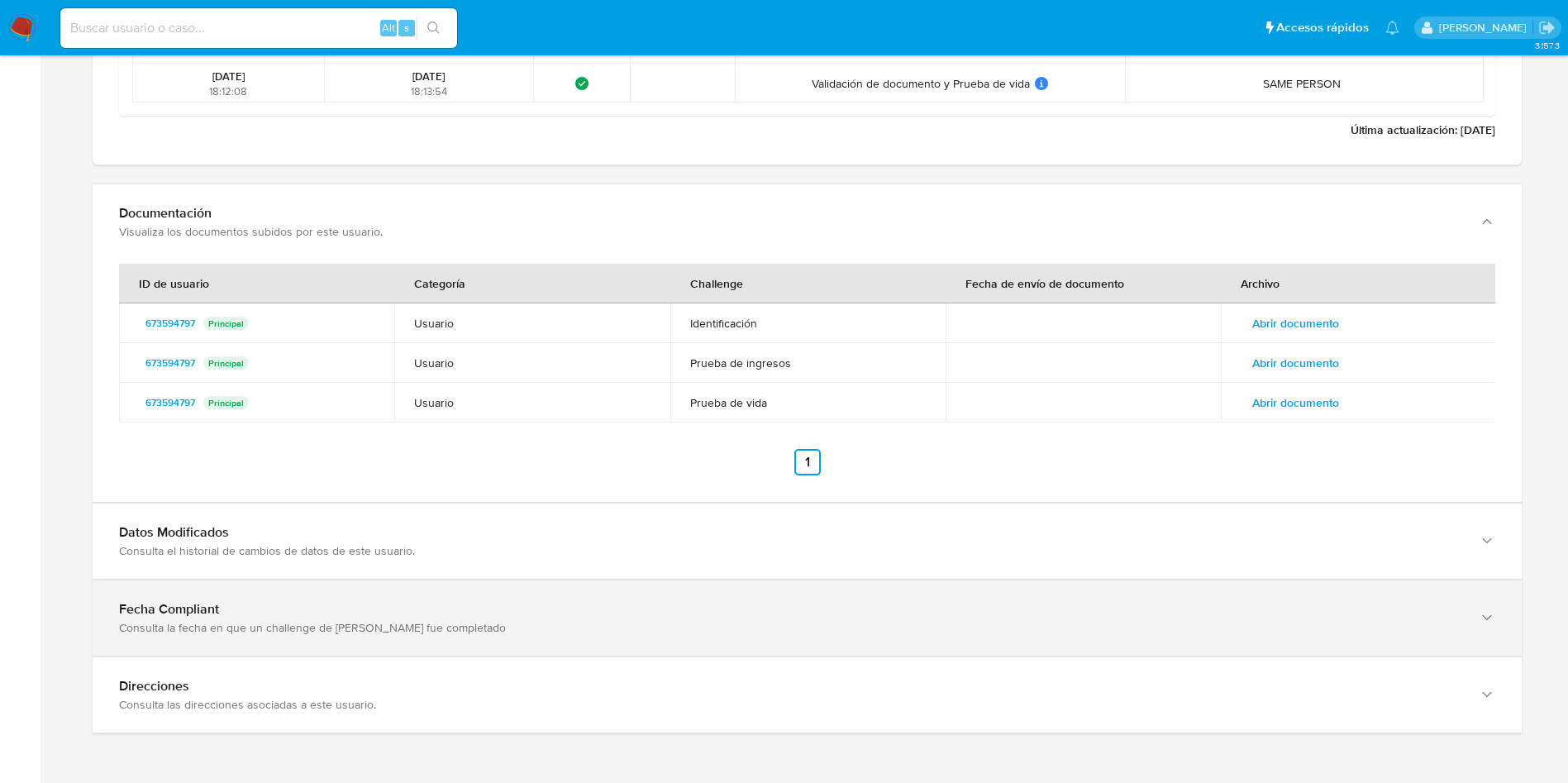
drag, startPoint x: 264, startPoint y: 567, endPoint x: 273, endPoint y: 610, distance: 43.9
click at [273, 610] on div "Fecha Compliant" at bounding box center [791, 609] width 1344 height 17
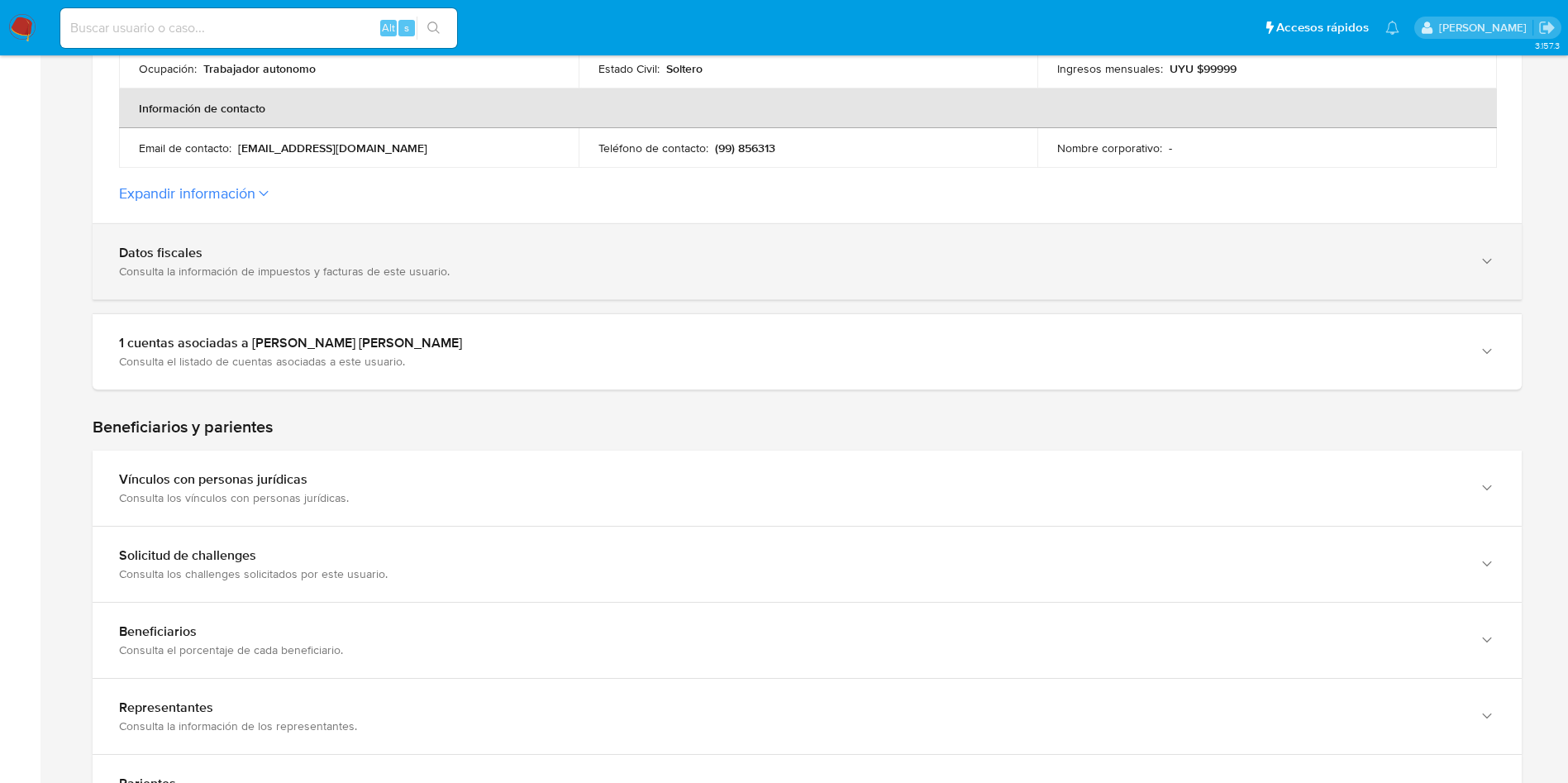
scroll to position [460, 0]
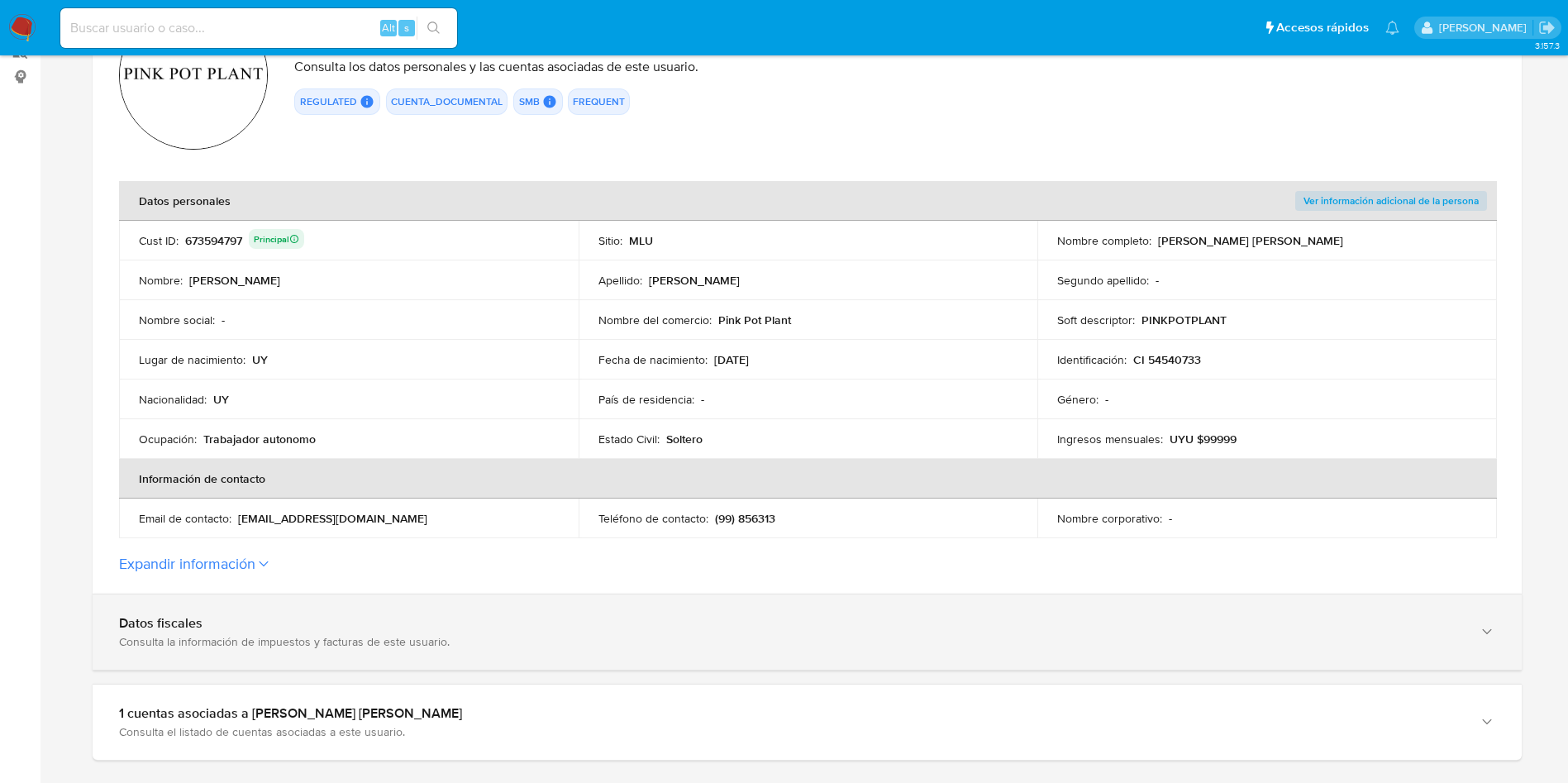
click at [299, 635] on div "Consulta la información de impuestos y facturas de este usuario." at bounding box center [791, 641] width 1344 height 15
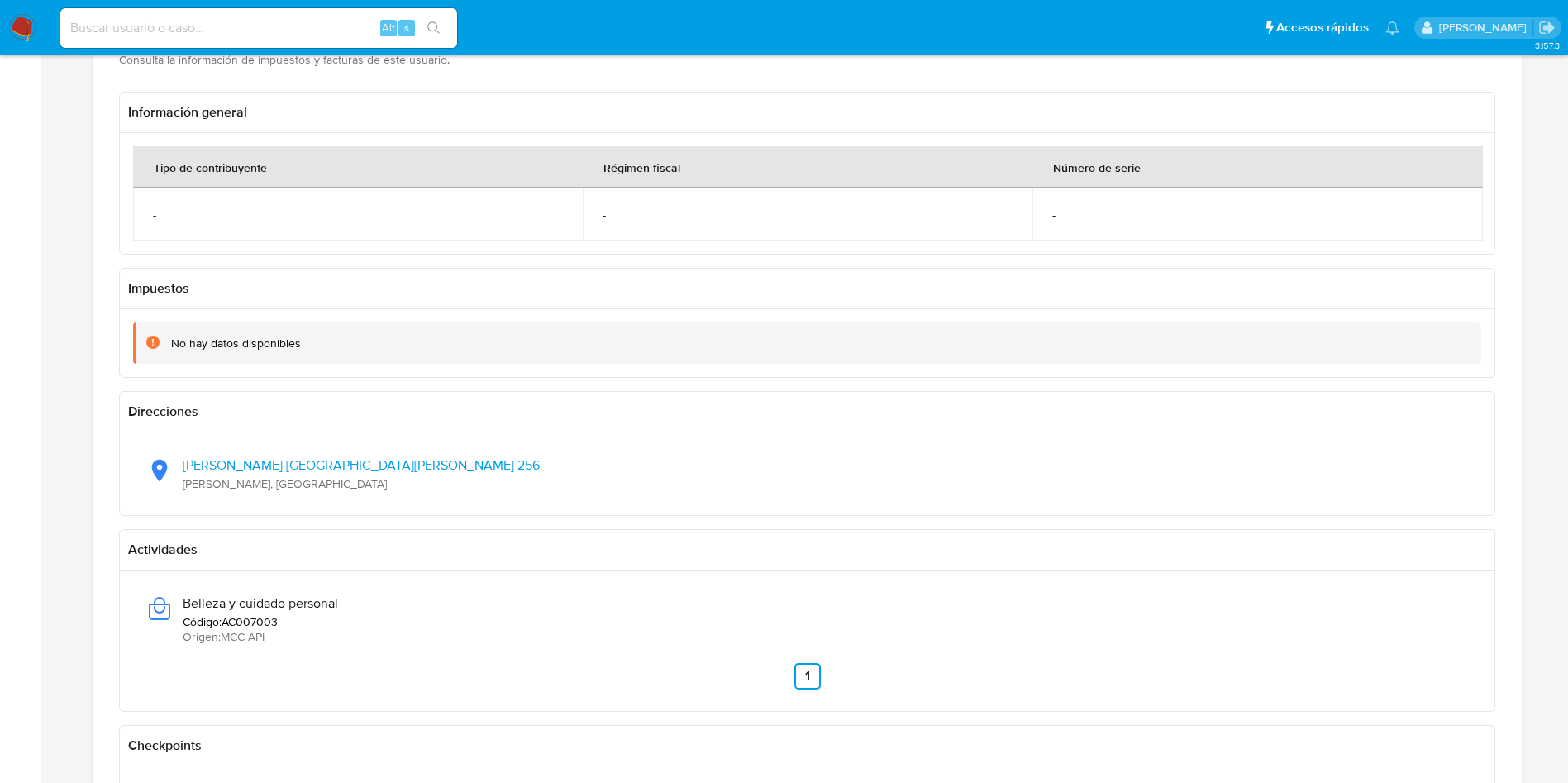
scroll to position [833, 0]
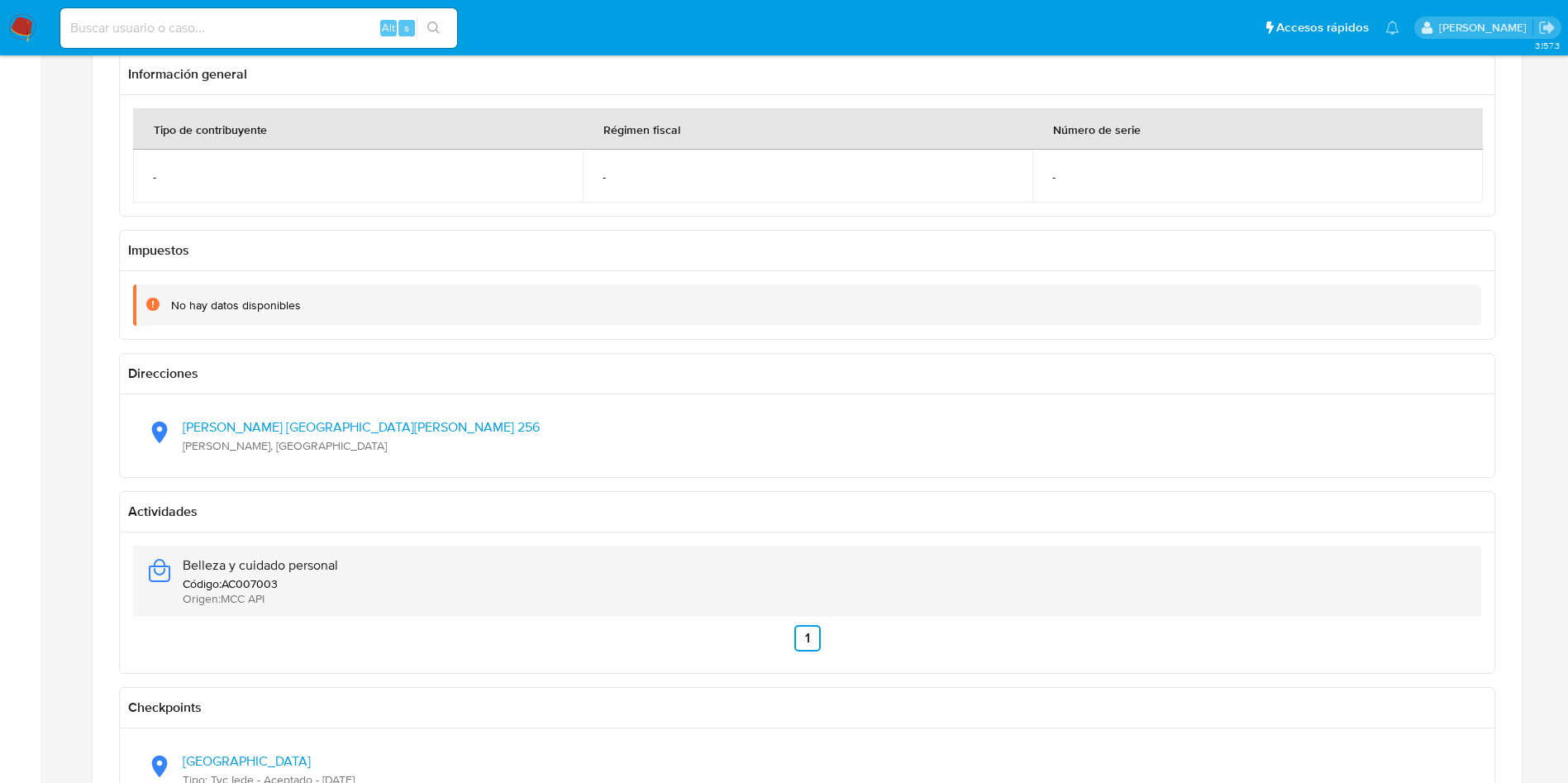
drag, startPoint x: 346, startPoint y: 558, endPoint x: 180, endPoint y: 574, distance: 166.8
click at [180, 574] on div "Belleza y cuidado personal Código : AC007003 Origen : MCC API" at bounding box center [807, 581] width 1322 height 71
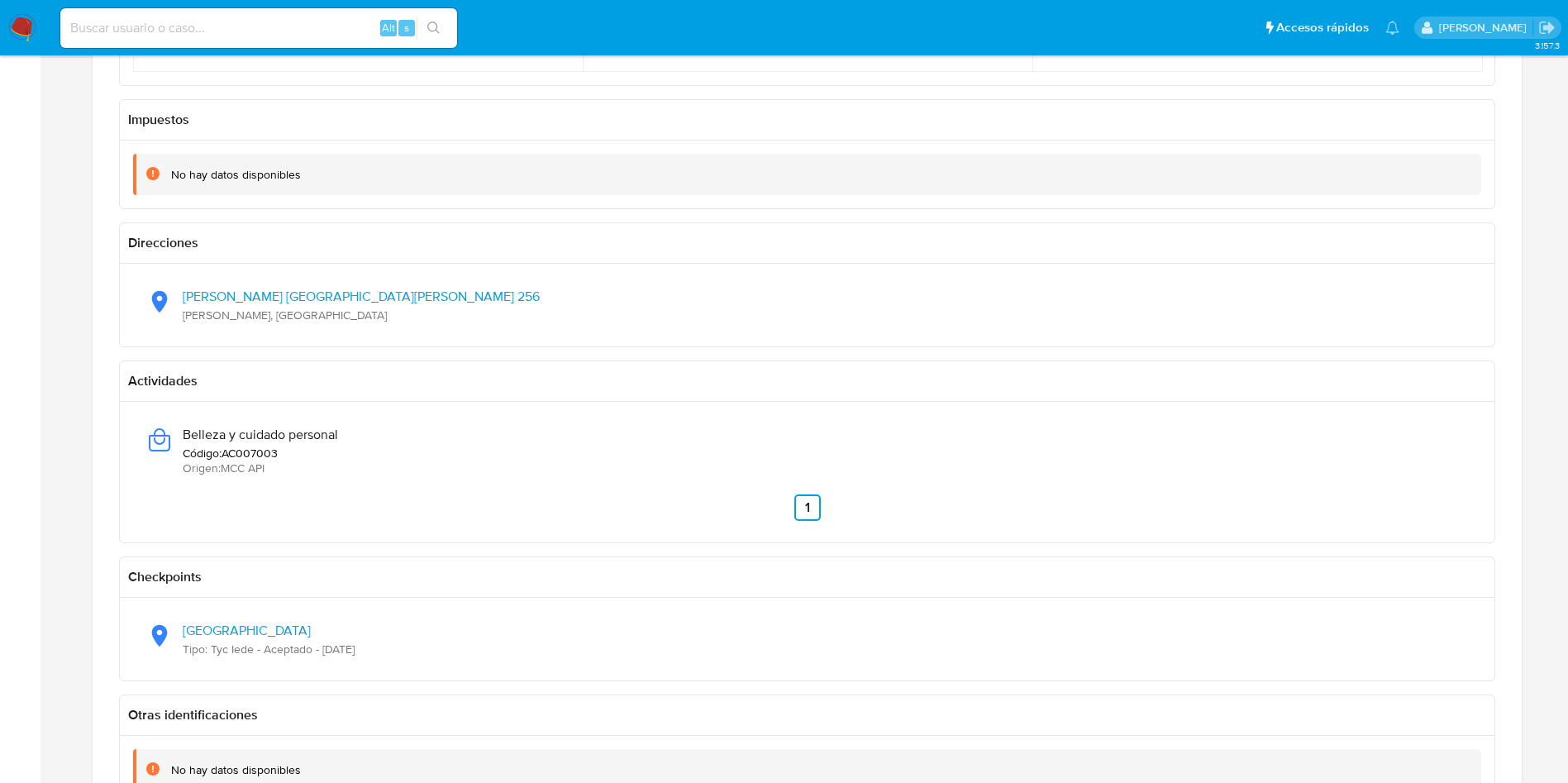
scroll to position [1081, 0]
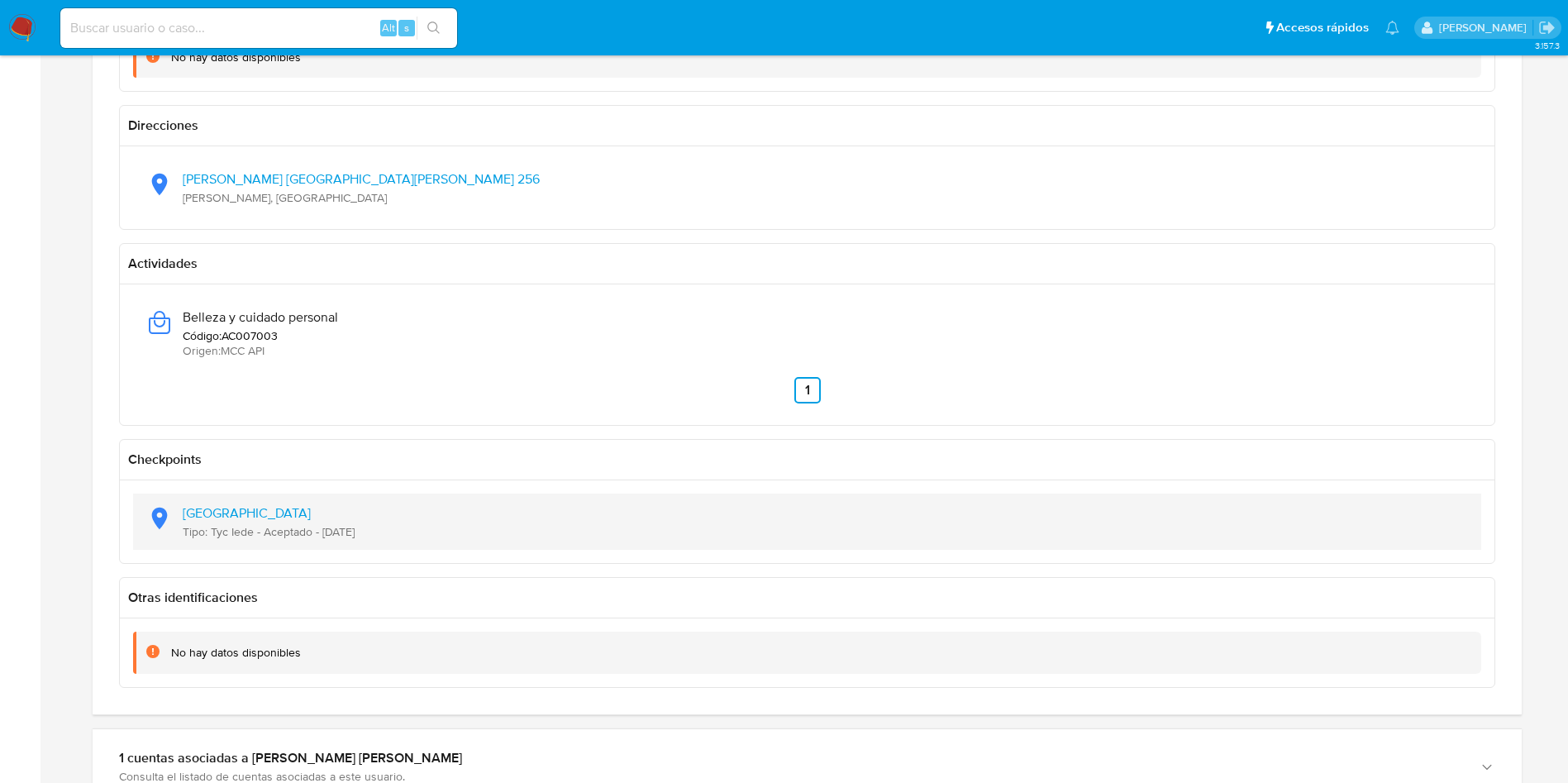
drag, startPoint x: 380, startPoint y: 545, endPoint x: 322, endPoint y: 540, distance: 58.2
click at [322, 540] on div "Latitud: -33.6623, Longitud: -53.4297 Tipo: Tyc Iede - Aceptado - 16/03/2024" at bounding box center [807, 522] width 1322 height 56
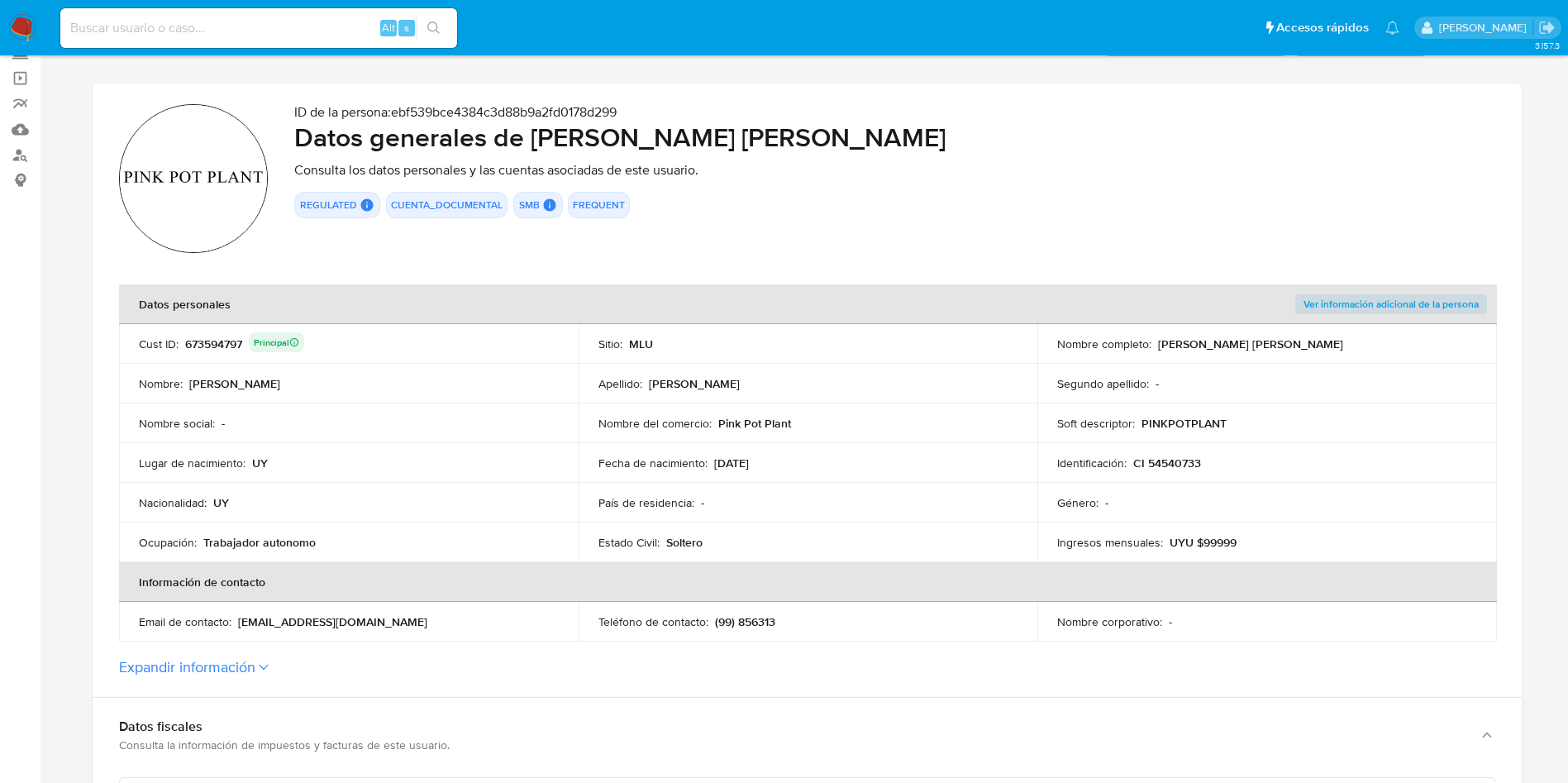
scroll to position [0, 0]
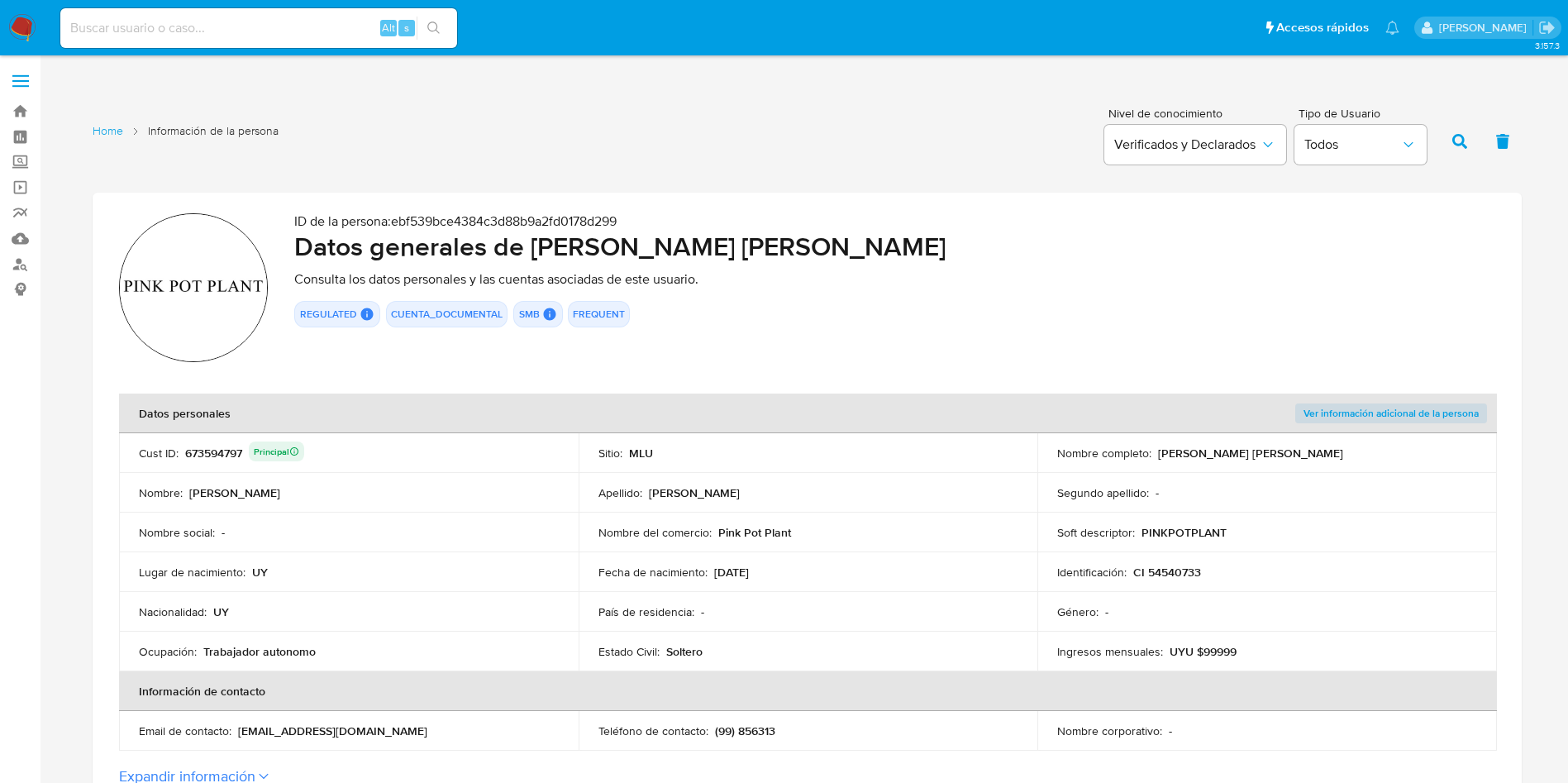
drag, startPoint x: 335, startPoint y: 650, endPoint x: 208, endPoint y: 653, distance: 127.0
click at [206, 653] on div "Ocupación : Trabajador autonomo" at bounding box center [348, 652] width 420 height 15
click at [203, 659] on td "Ocupación : Trabajador autonomo" at bounding box center [349, 652] width 460 height 39
drag, startPoint x: 203, startPoint y: 656, endPoint x: 319, endPoint y: 653, distance: 116.0
click at [319, 653] on div "Ocupación : Trabajador autonomo" at bounding box center [348, 652] width 420 height 15
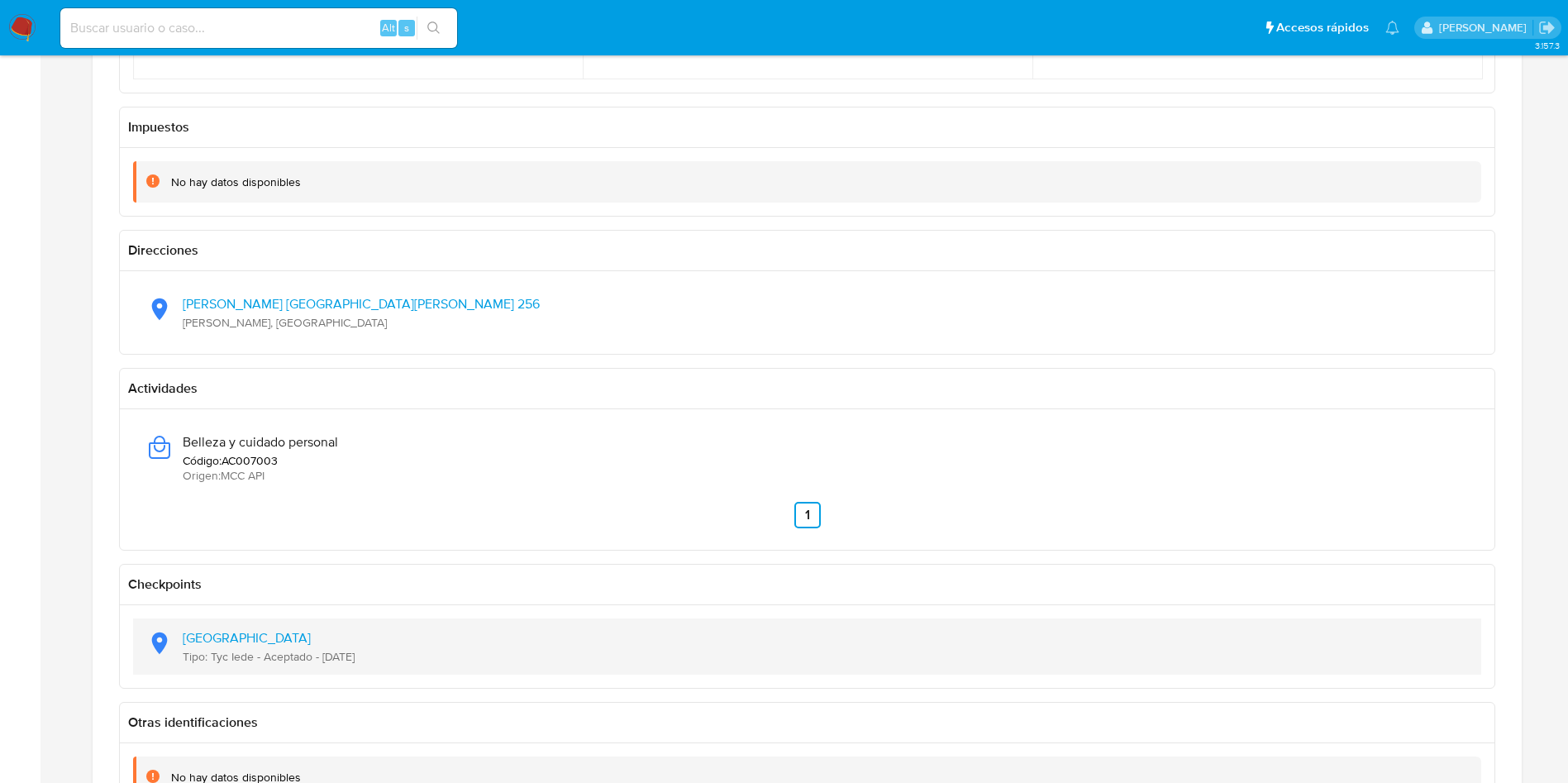
scroll to position [1116, 0]
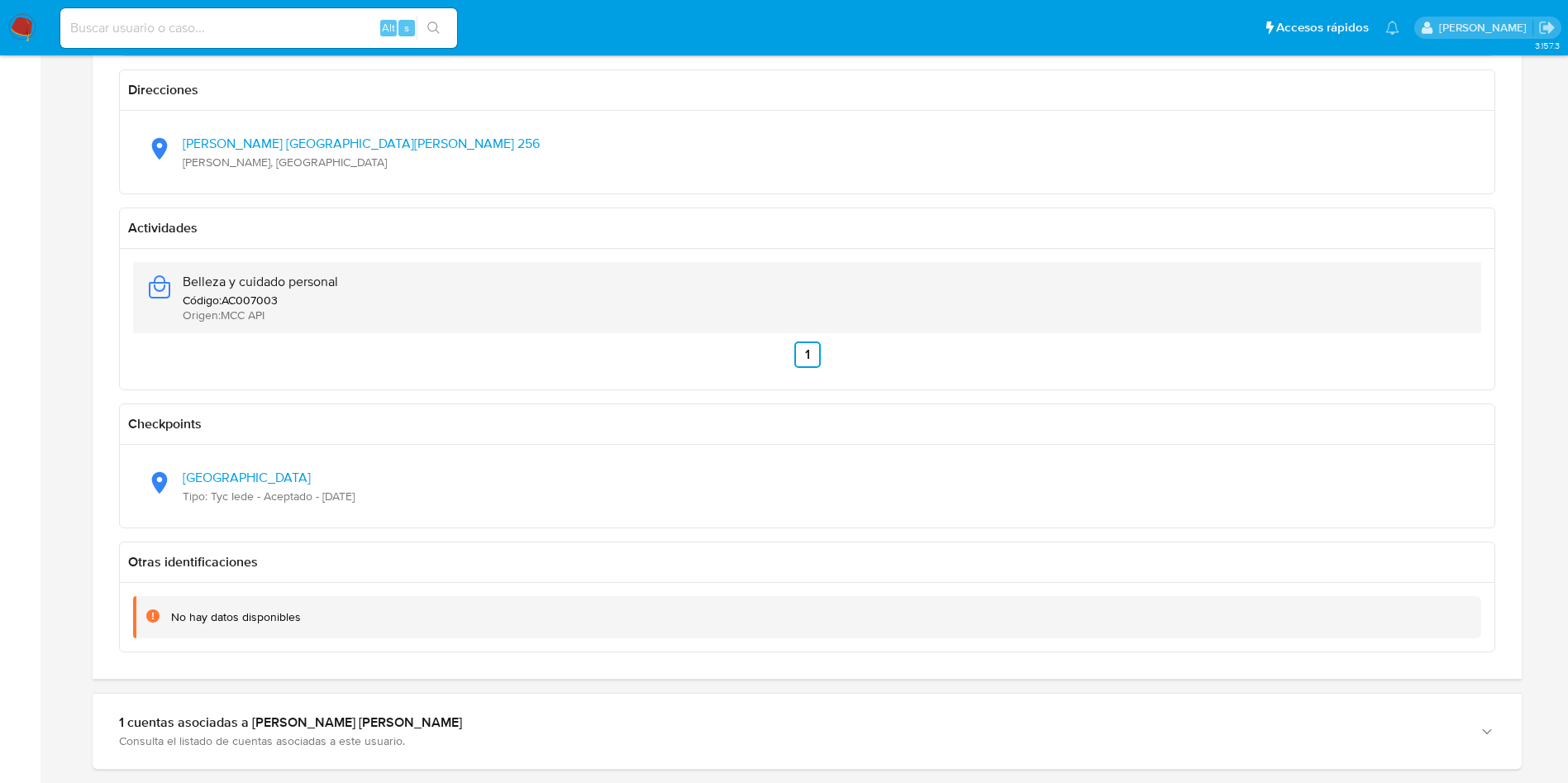
drag, startPoint x: 370, startPoint y: 277, endPoint x: 196, endPoint y: 286, distance: 174.2
click at [156, 293] on div "Belleza y cuidado personal Código : AC007003 Origen : MCC API" at bounding box center [807, 298] width 1322 height 71
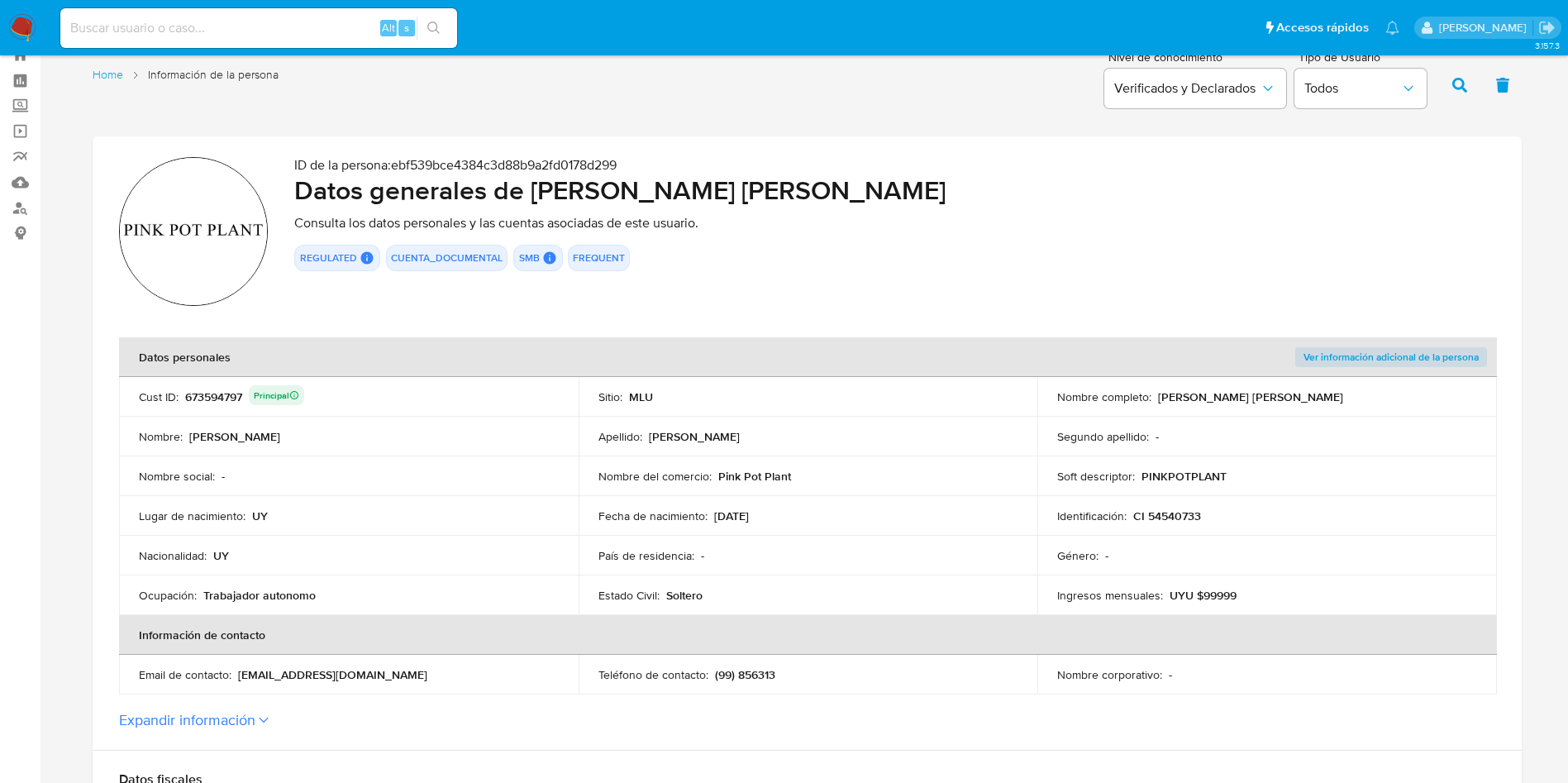
scroll to position [0, 0]
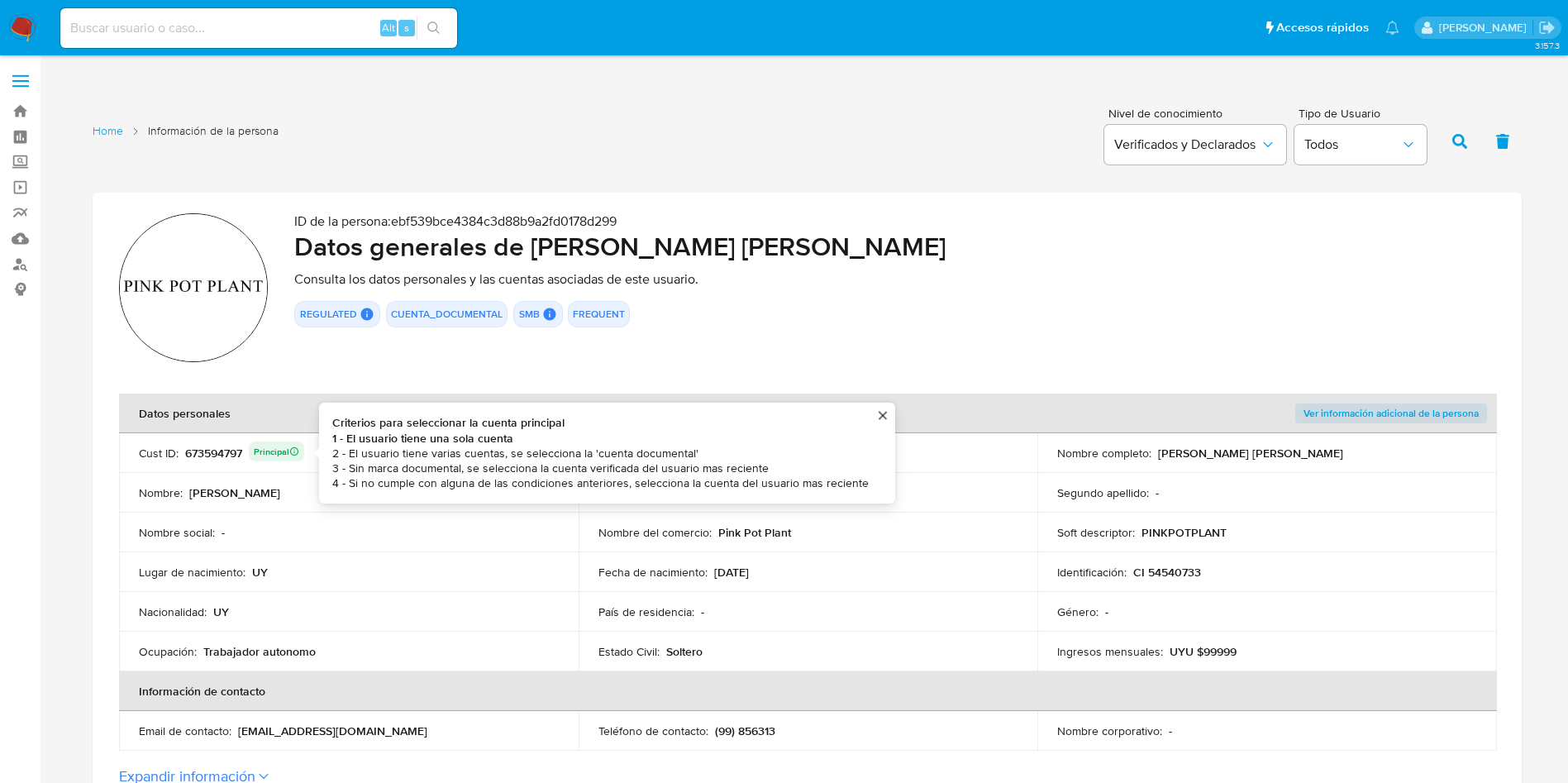
click at [200, 448] on div "673594797 Principal Criterios para seleccionar la cuenta principal 1 - El usuar…" at bounding box center [244, 453] width 119 height 23
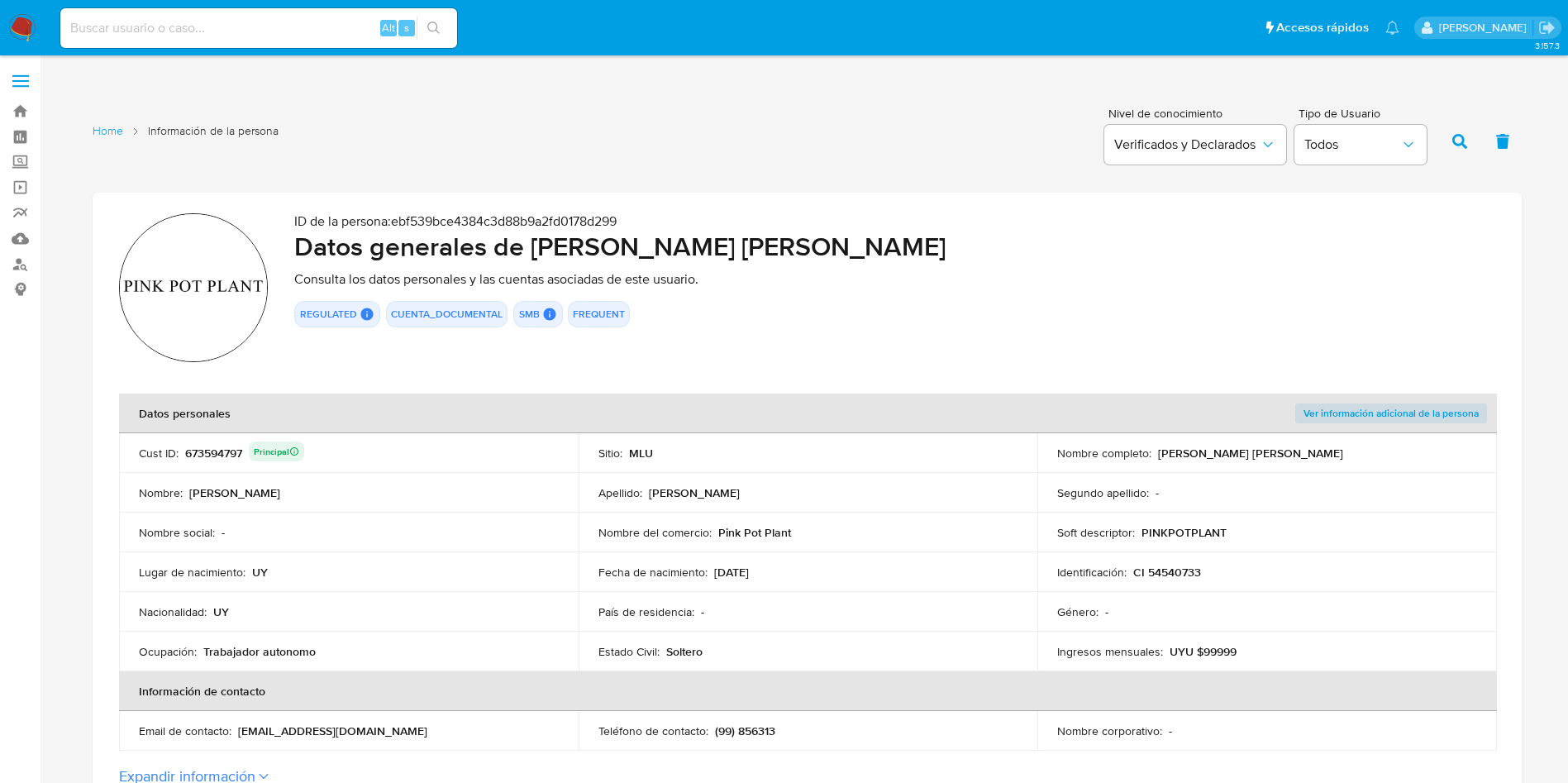
click at [200, 448] on div "673594797 Principal" at bounding box center [244, 453] width 119 height 23
click at [224, 453] on div "673594797 Principal" at bounding box center [244, 453] width 119 height 23
click at [1087, 327] on div "REGULATED REGULATED MLU PASARELA Evaluation Result COMPLIES User Regulated Date…" at bounding box center [894, 314] width 1201 height 26
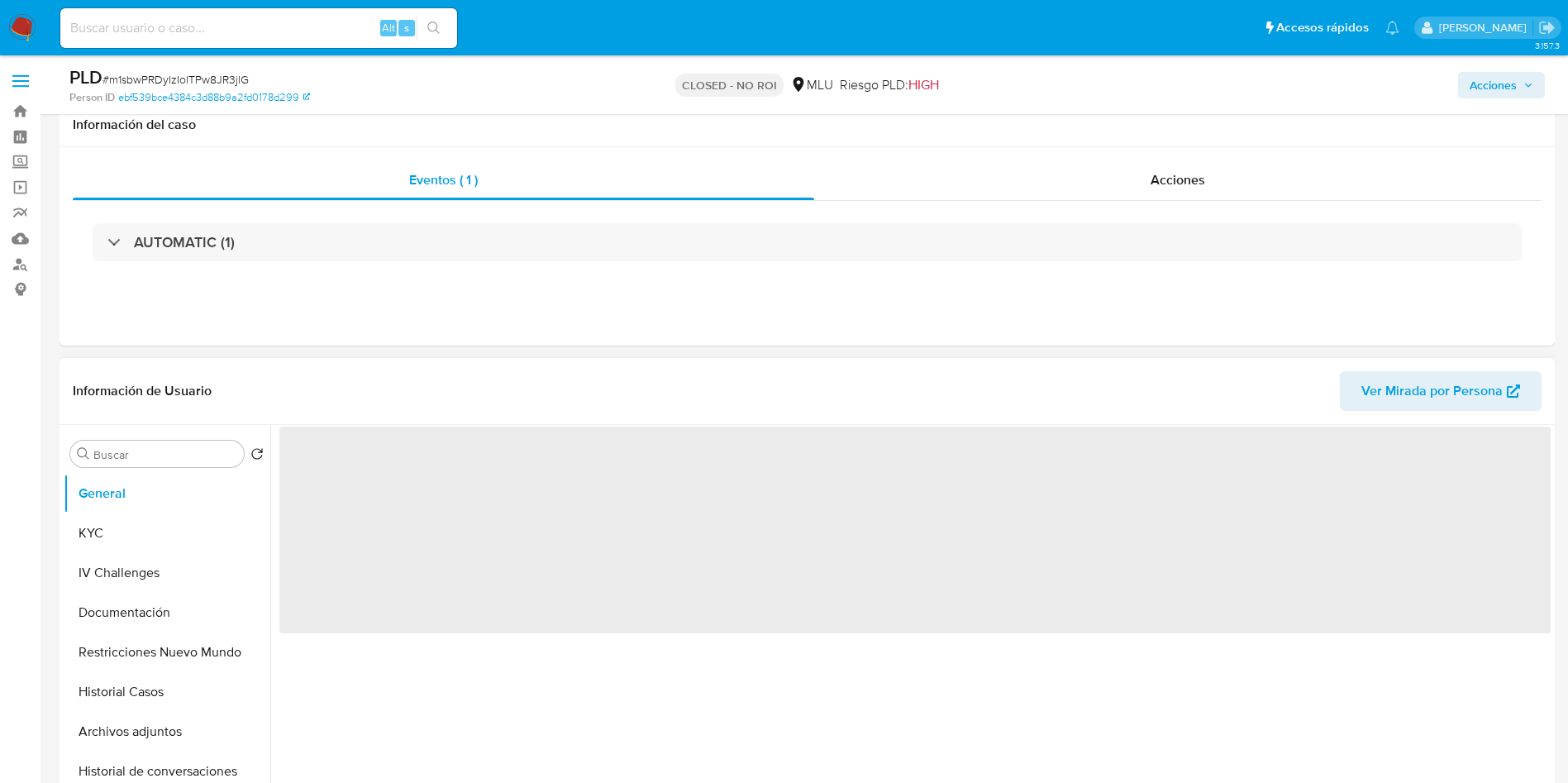
scroll to position [124, 0]
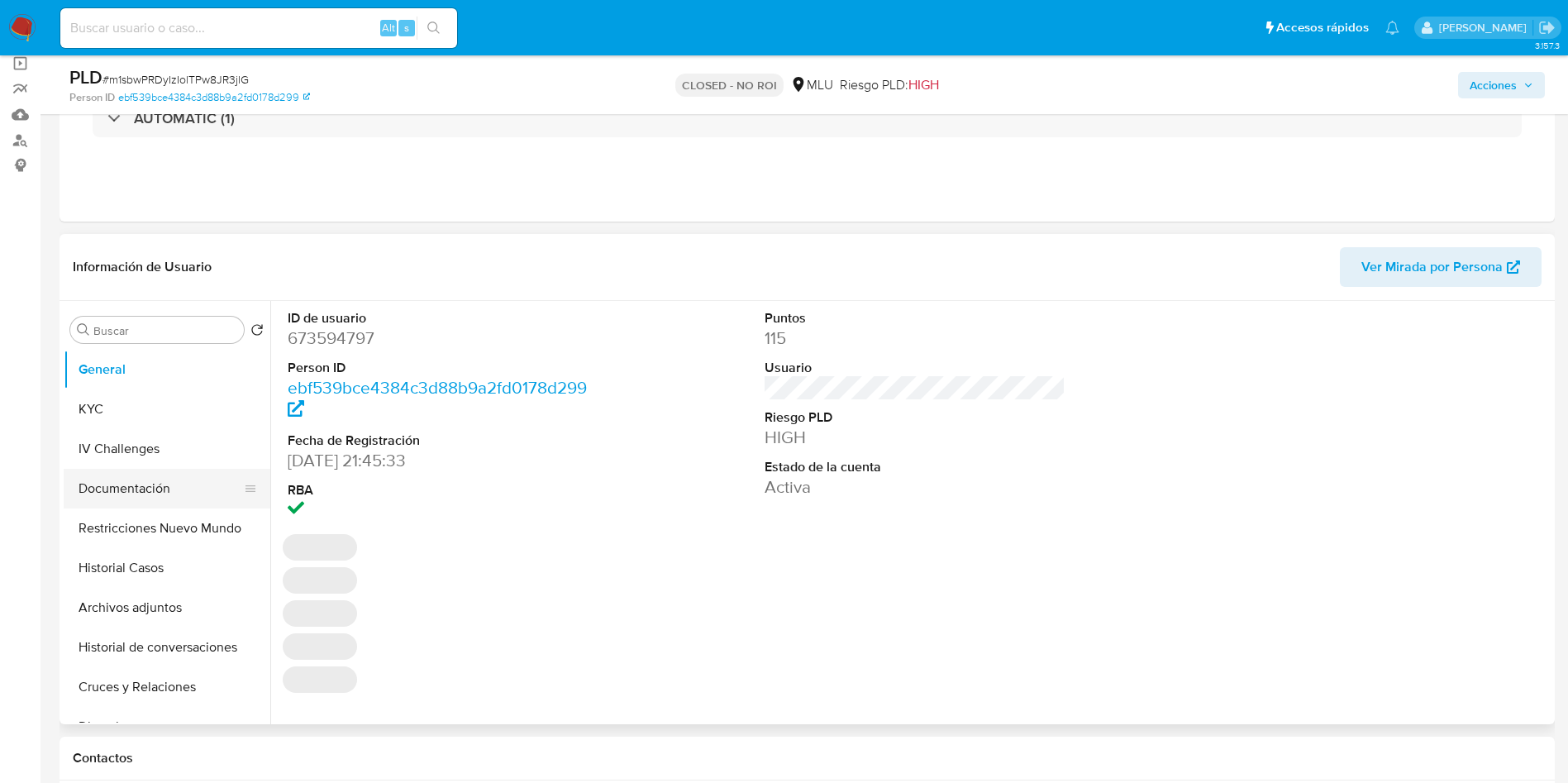
select select "10"
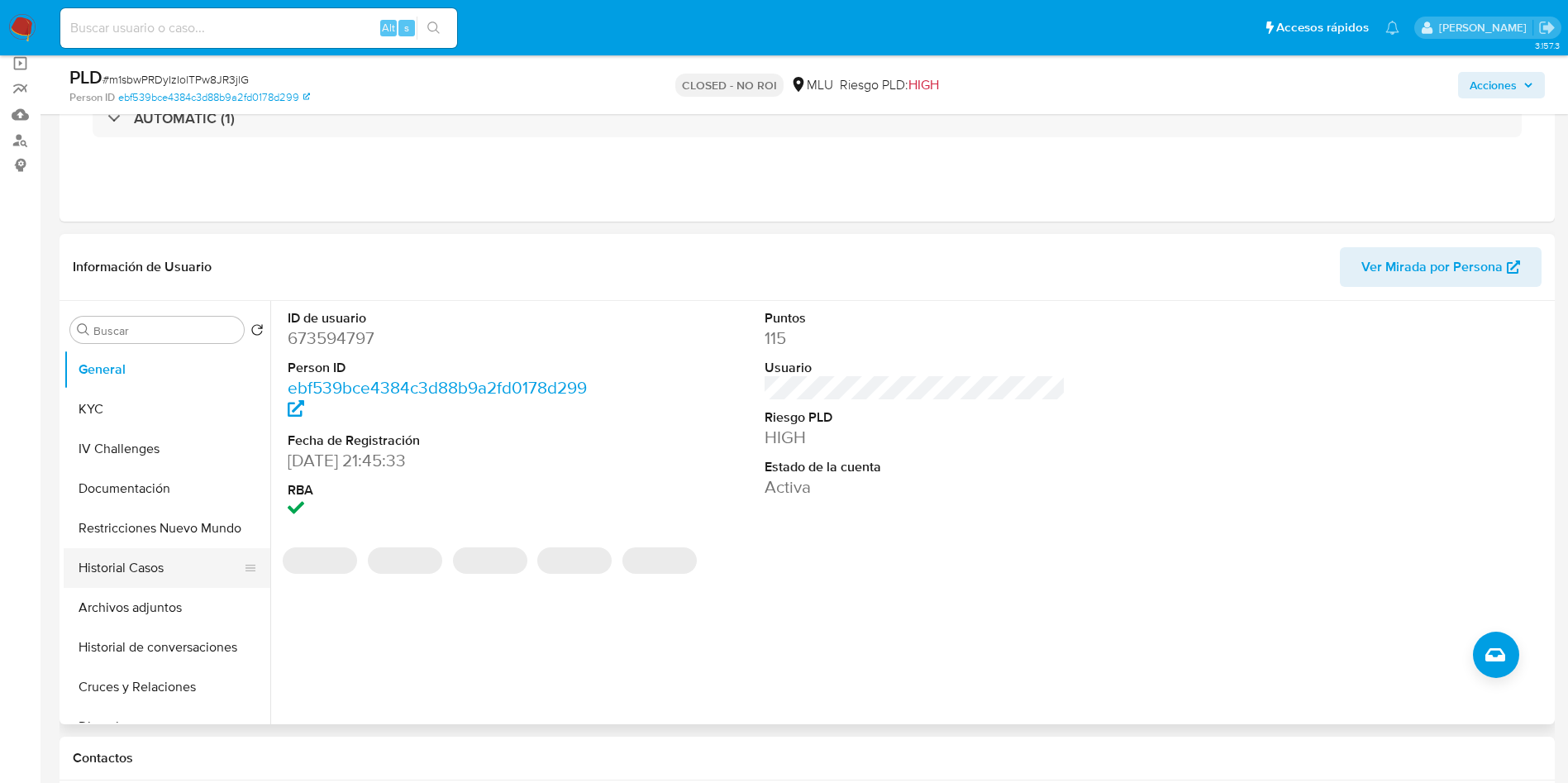
click at [176, 564] on button "Historial Casos" at bounding box center [161, 568] width 193 height 39
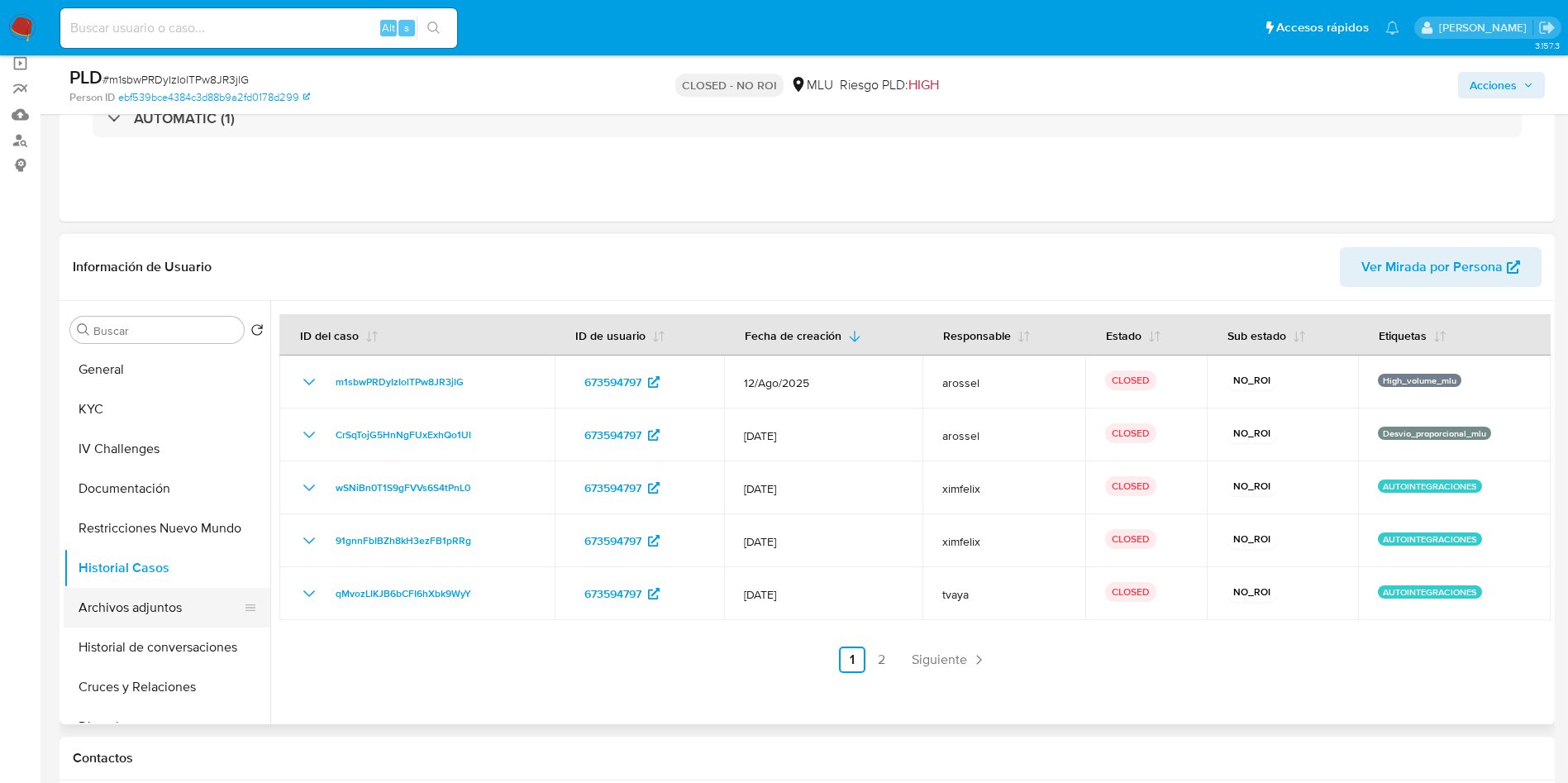
click at [198, 603] on button "Archivos adjuntos" at bounding box center [161, 607] width 193 height 39
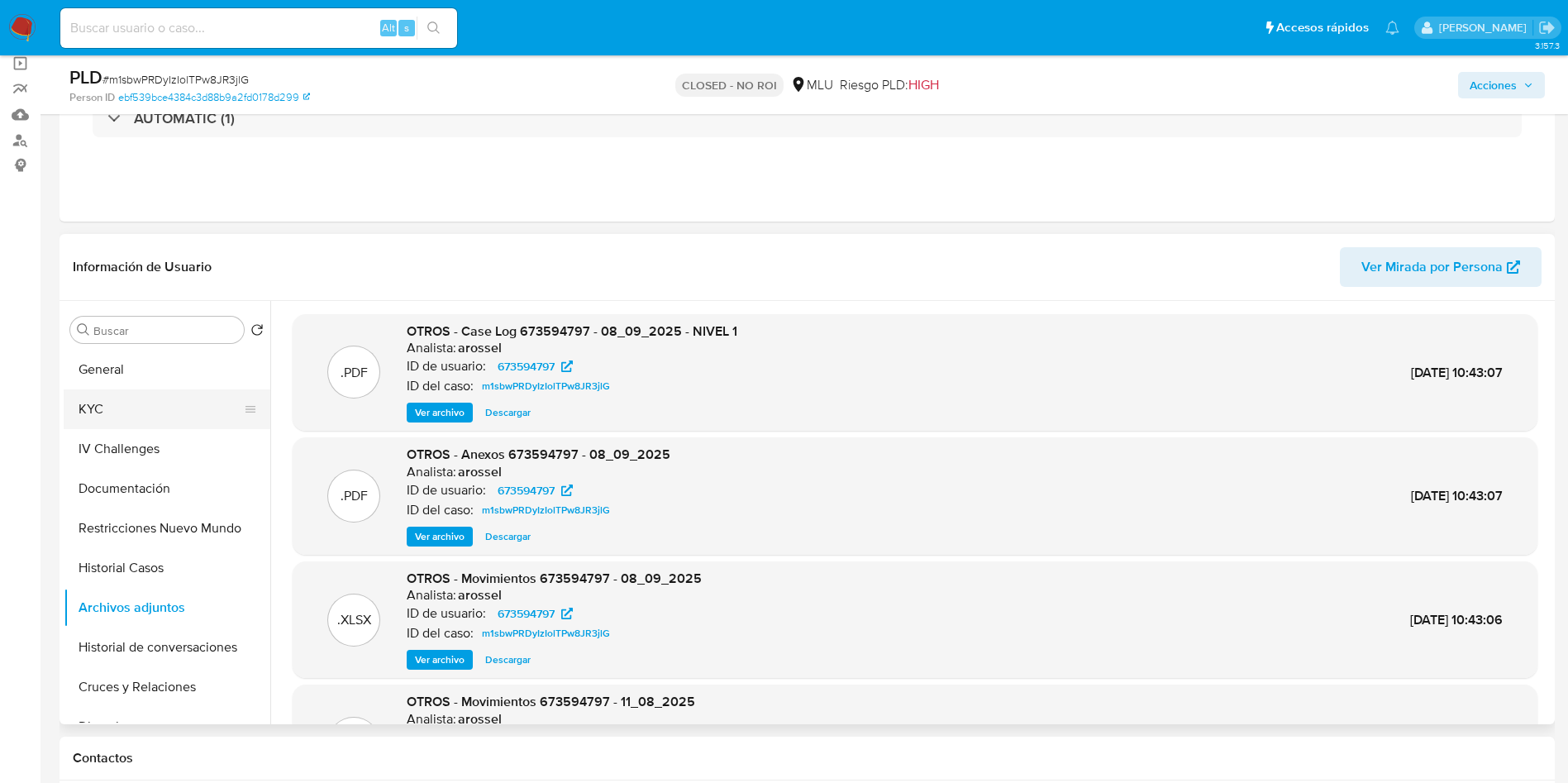
click at [82, 411] on button "KYC" at bounding box center [161, 409] width 193 height 39
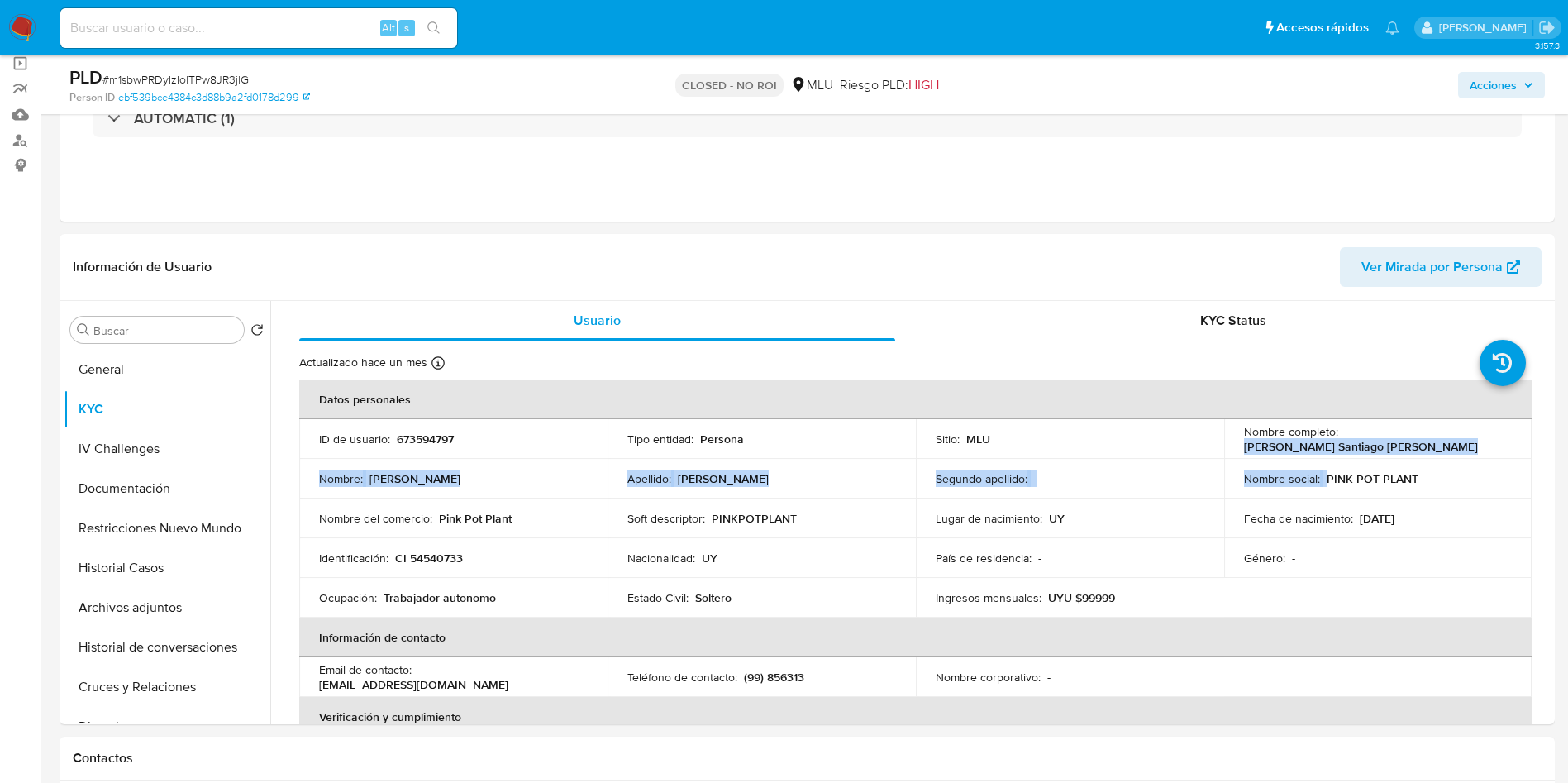
drag, startPoint x: 1237, startPoint y: 450, endPoint x: 1380, endPoint y: 459, distance: 143.3
click at [1380, 459] on tbody "ID de usuario : 673594797 Tipo entidad : Persona Sitio : MLU Nombre completo : …" at bounding box center [915, 517] width 1233 height 198
click at [1380, 457] on tbody "ID de usuario : 673594797 Tipo entidad : Persona Sitio : MLU Nombre completo : …" at bounding box center [915, 517] width 1233 height 198
click at [1249, 452] on p "Edgar Santiago Caceres Rochon" at bounding box center [1360, 447] width 234 height 15
drag, startPoint x: 1235, startPoint y: 442, endPoint x: 1429, endPoint y: 450, distance: 194.2
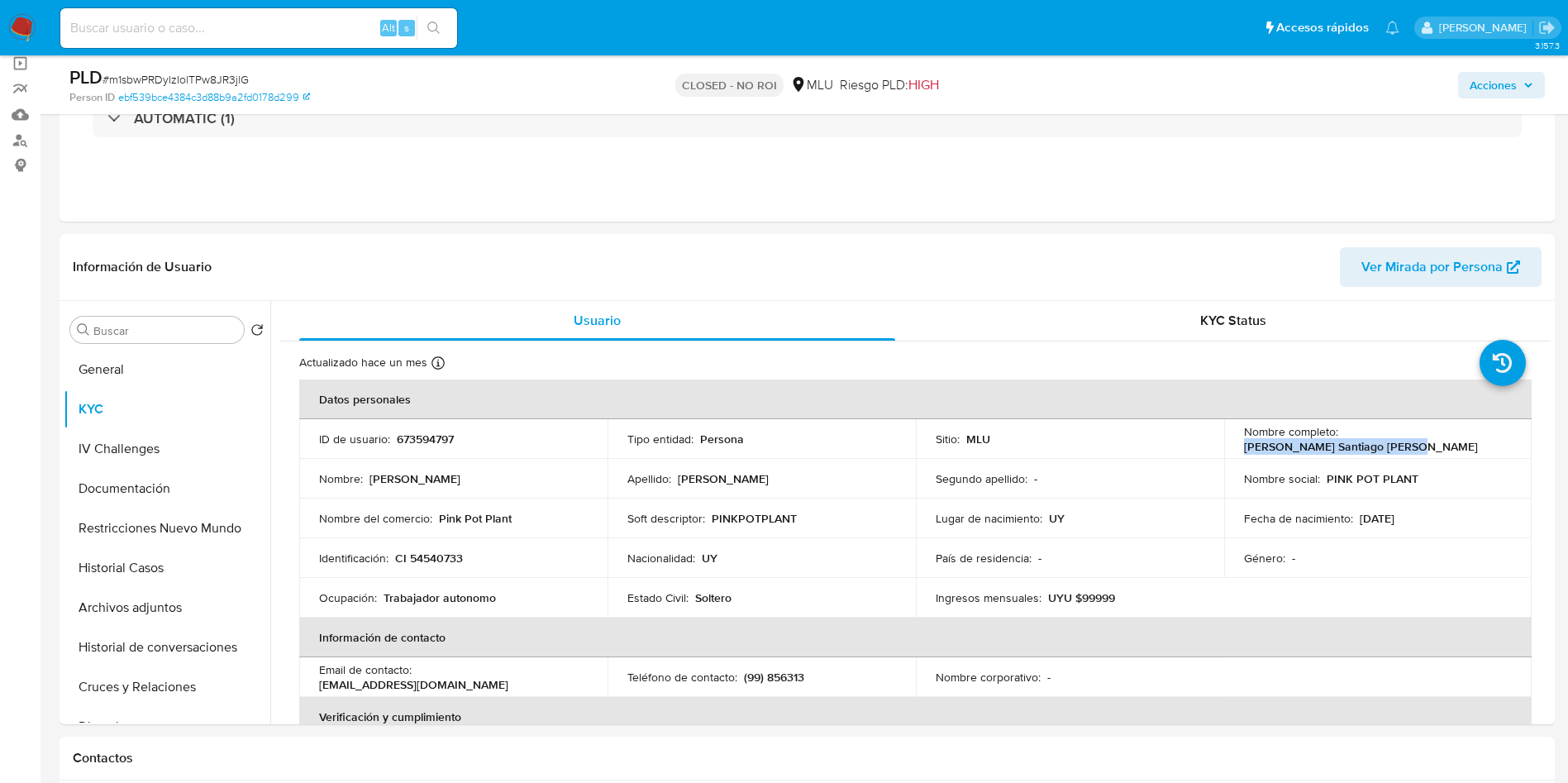
click at [1429, 450] on td "Nombre completo : Edgar Santiago Caceres Rochon" at bounding box center [1378, 438] width 308 height 39
copy p "Edgar Santiago Caceres Rochon"
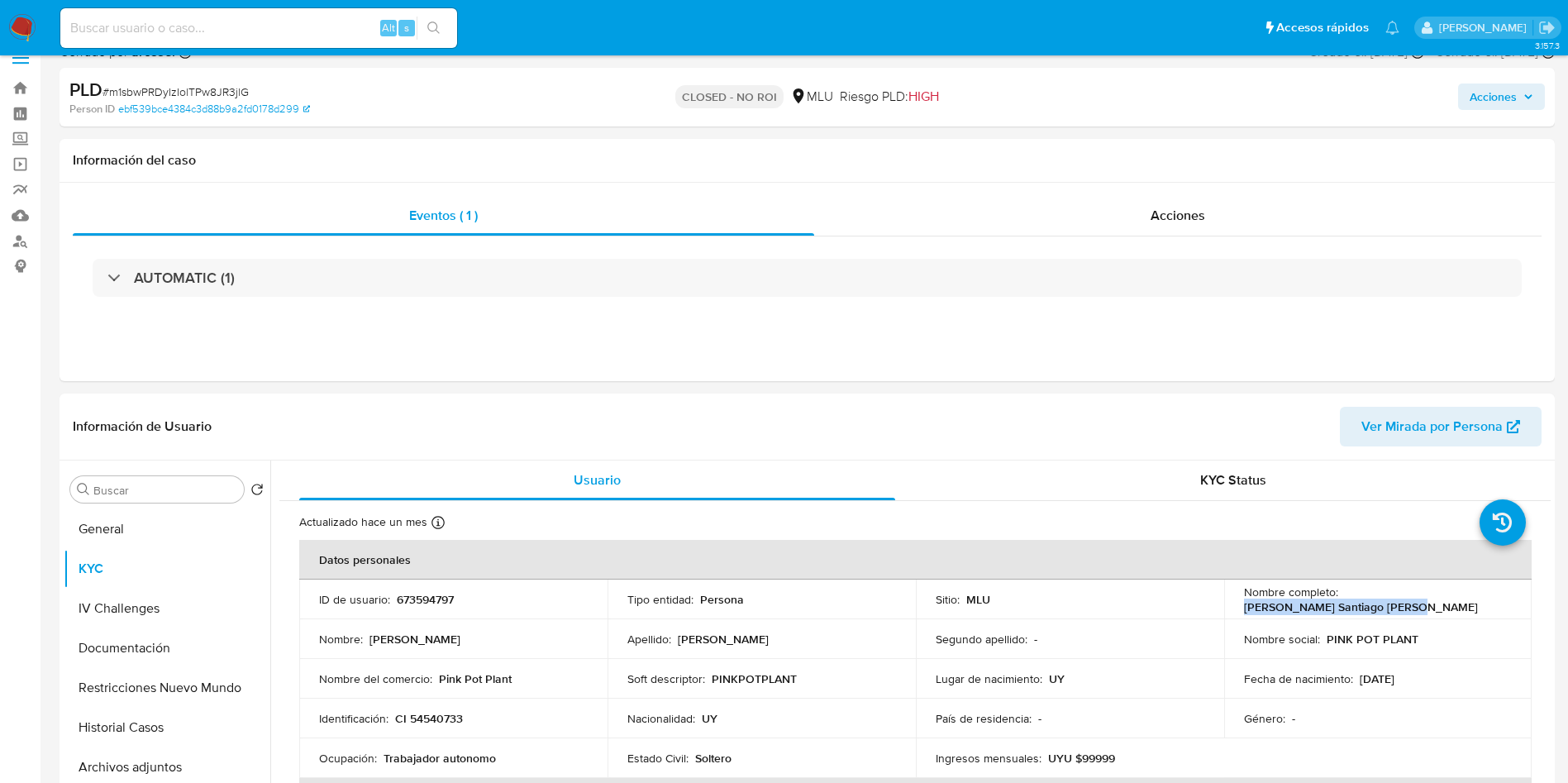
scroll to position [0, 0]
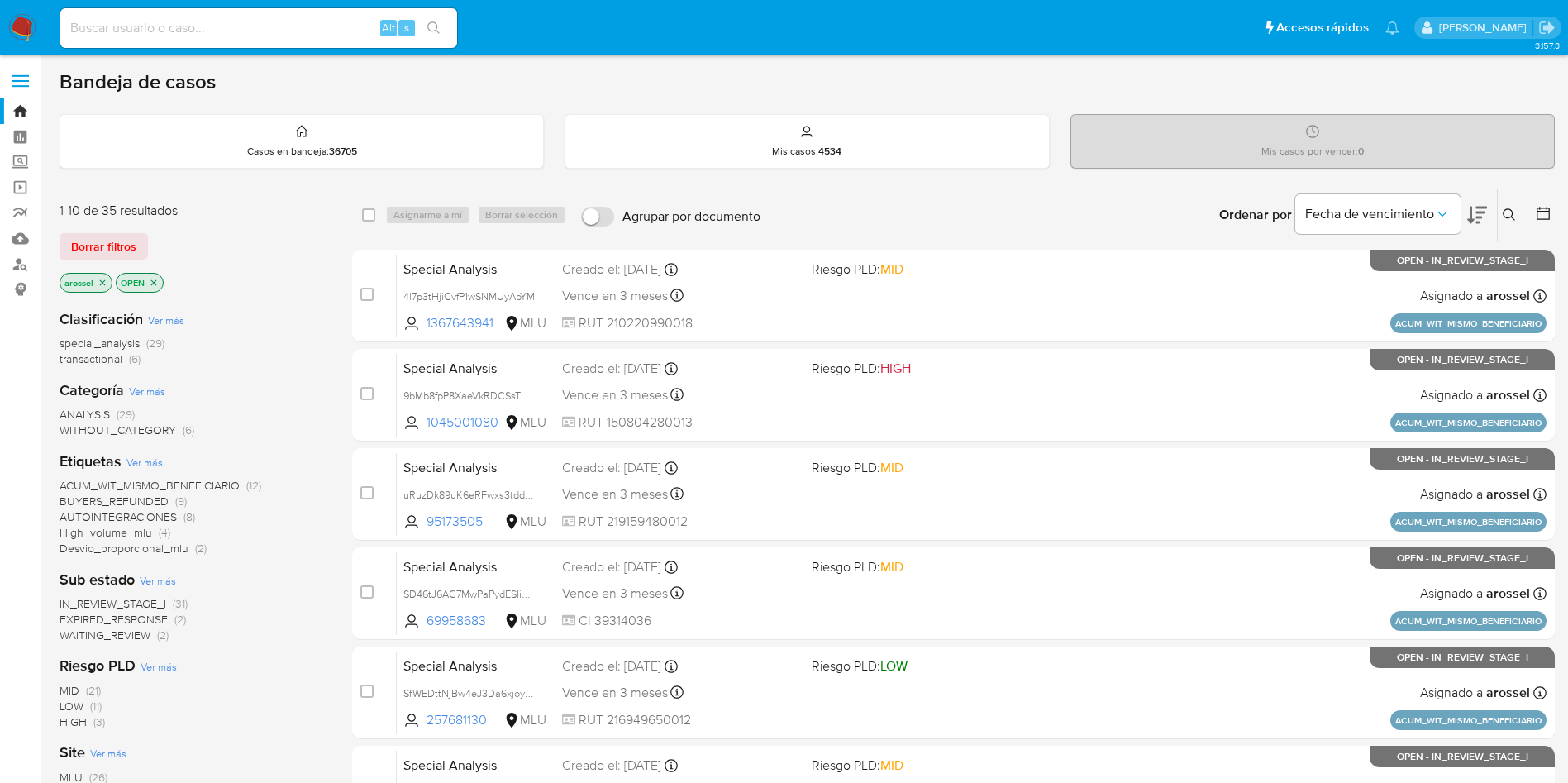
click at [150, 614] on span "EXPIRED_RESPONSE" at bounding box center [113, 620] width 108 height 17
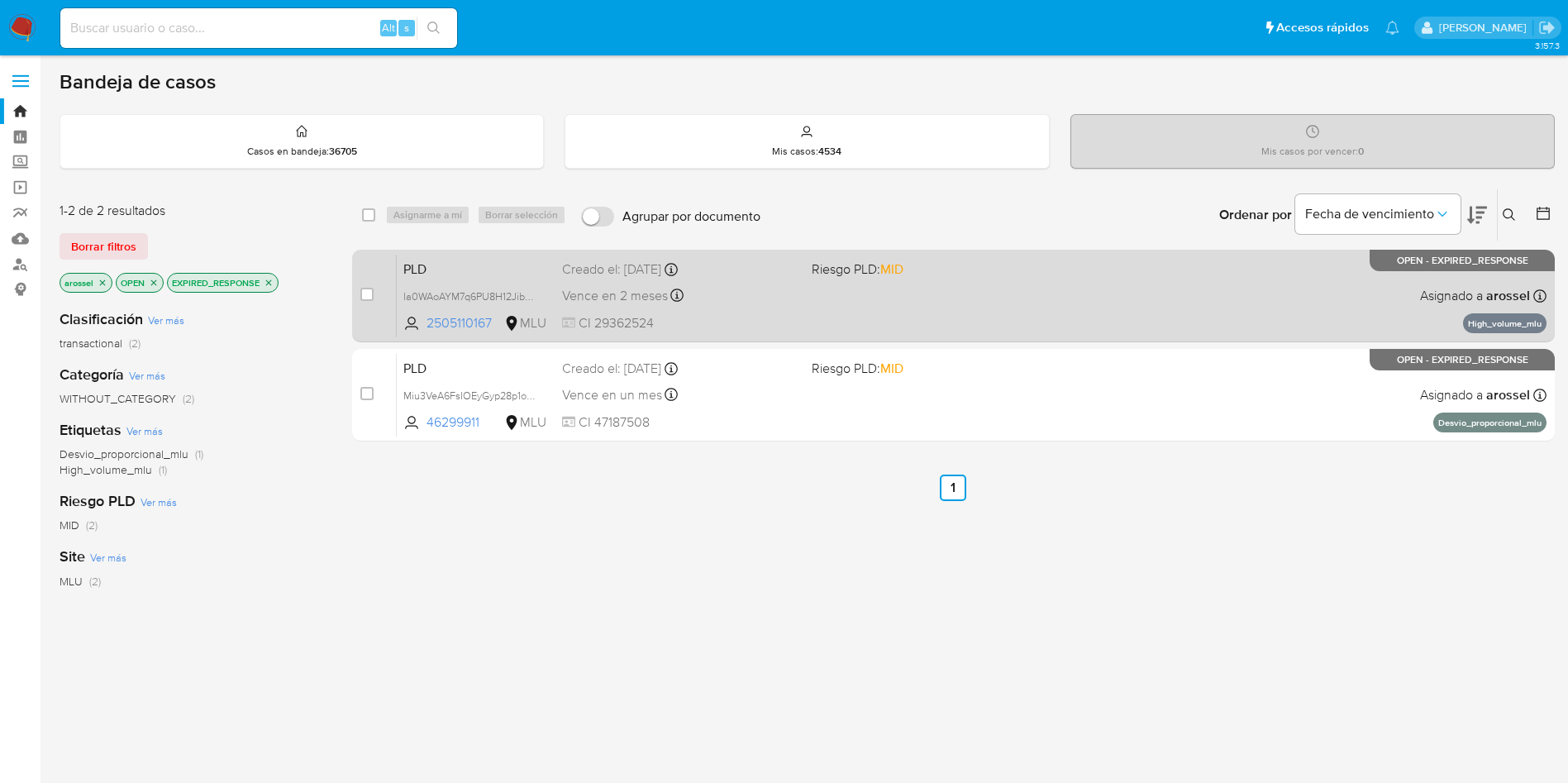
click at [889, 315] on div "PLD Ia0WAoAYM7q6PU8H12Jibrca 2505110167 MLU Riesgo PLD: MID Creado el: 12/08/20…" at bounding box center [972, 295] width 1150 height 84
click at [372, 295] on input "checkbox" at bounding box center [367, 294] width 13 height 13
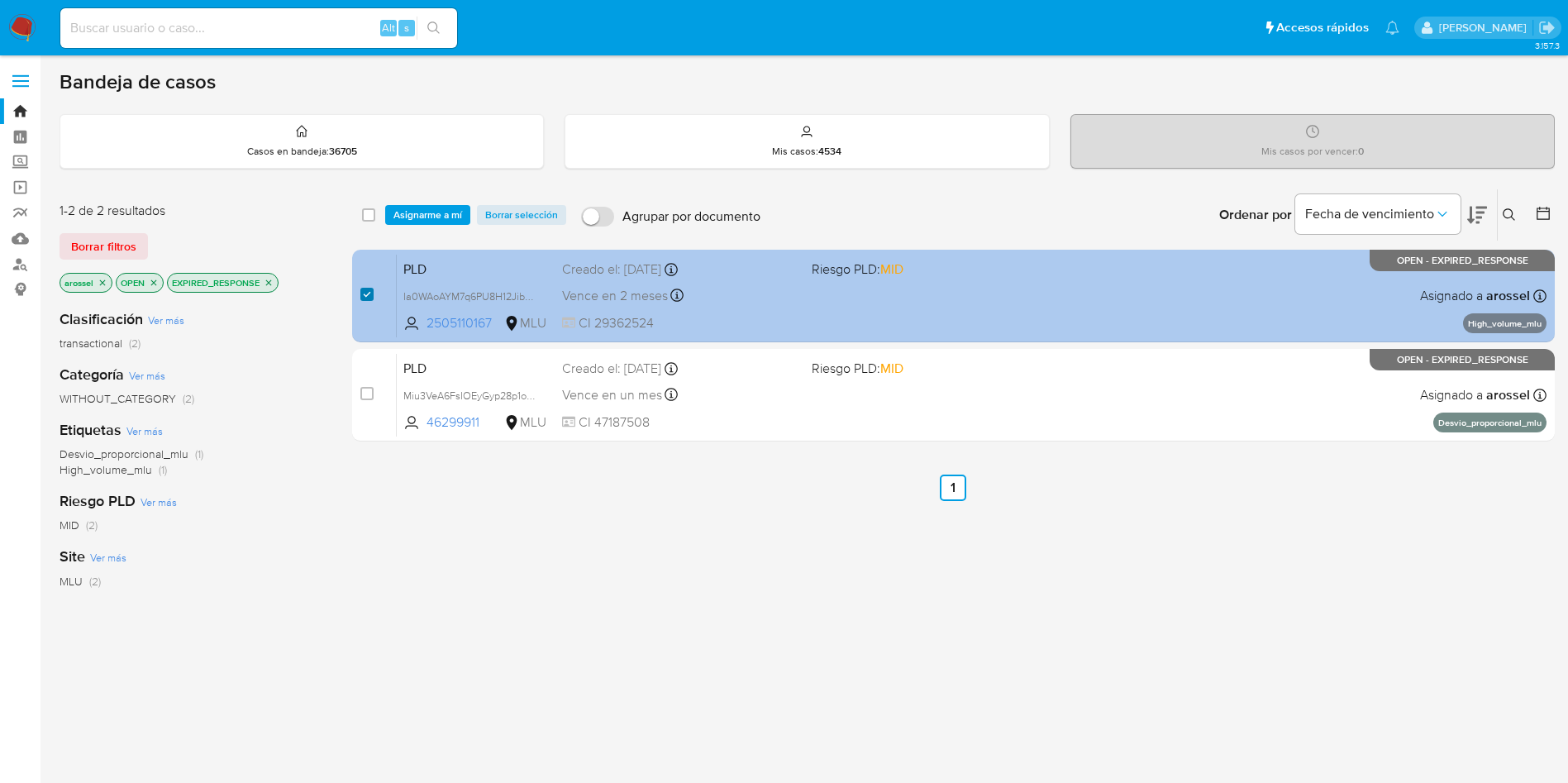
click at [370, 298] on input "checkbox" at bounding box center [367, 294] width 13 height 13
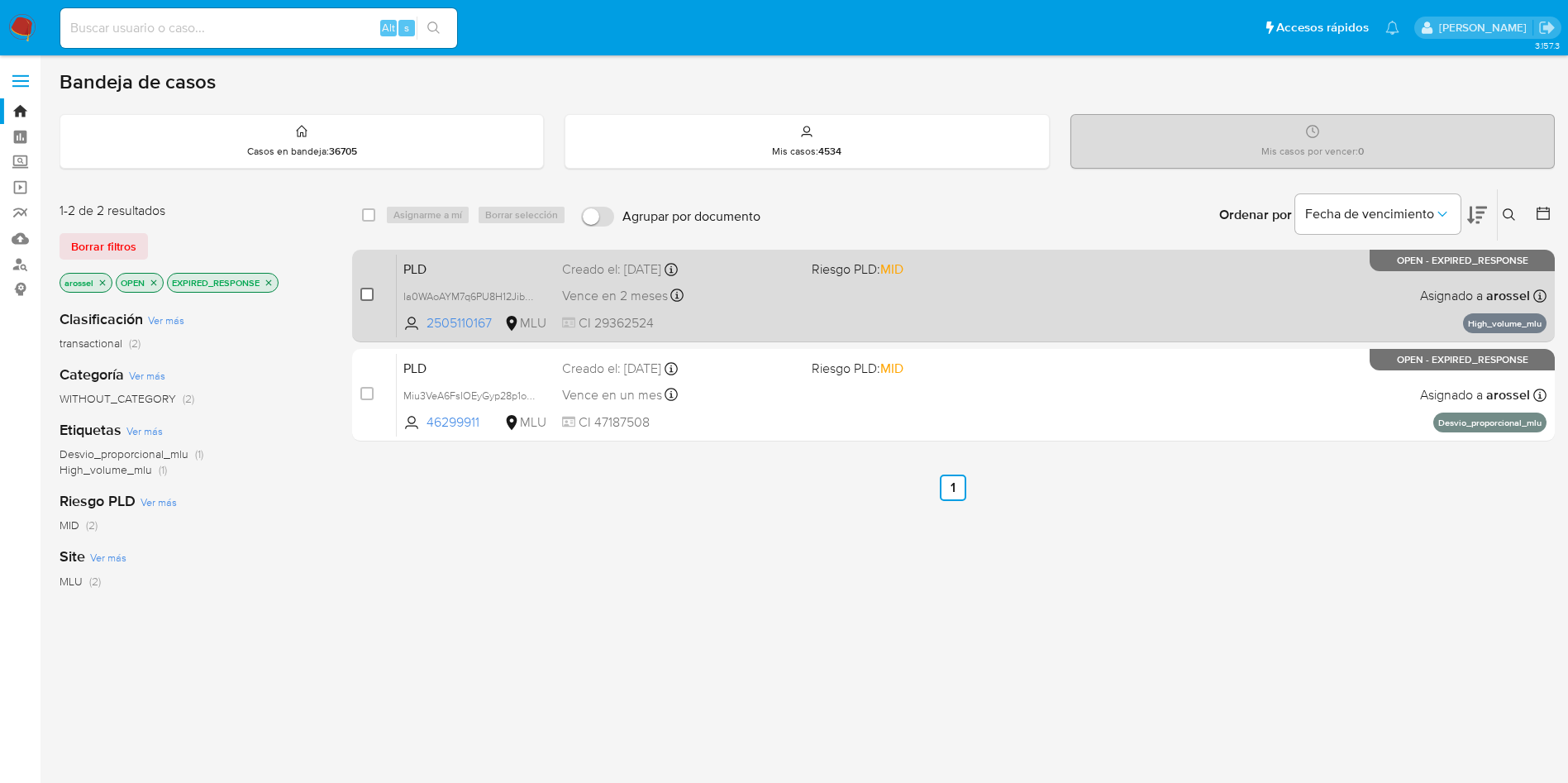
click at [370, 300] on input "checkbox" at bounding box center [367, 294] width 13 height 13
checkbox input "true"
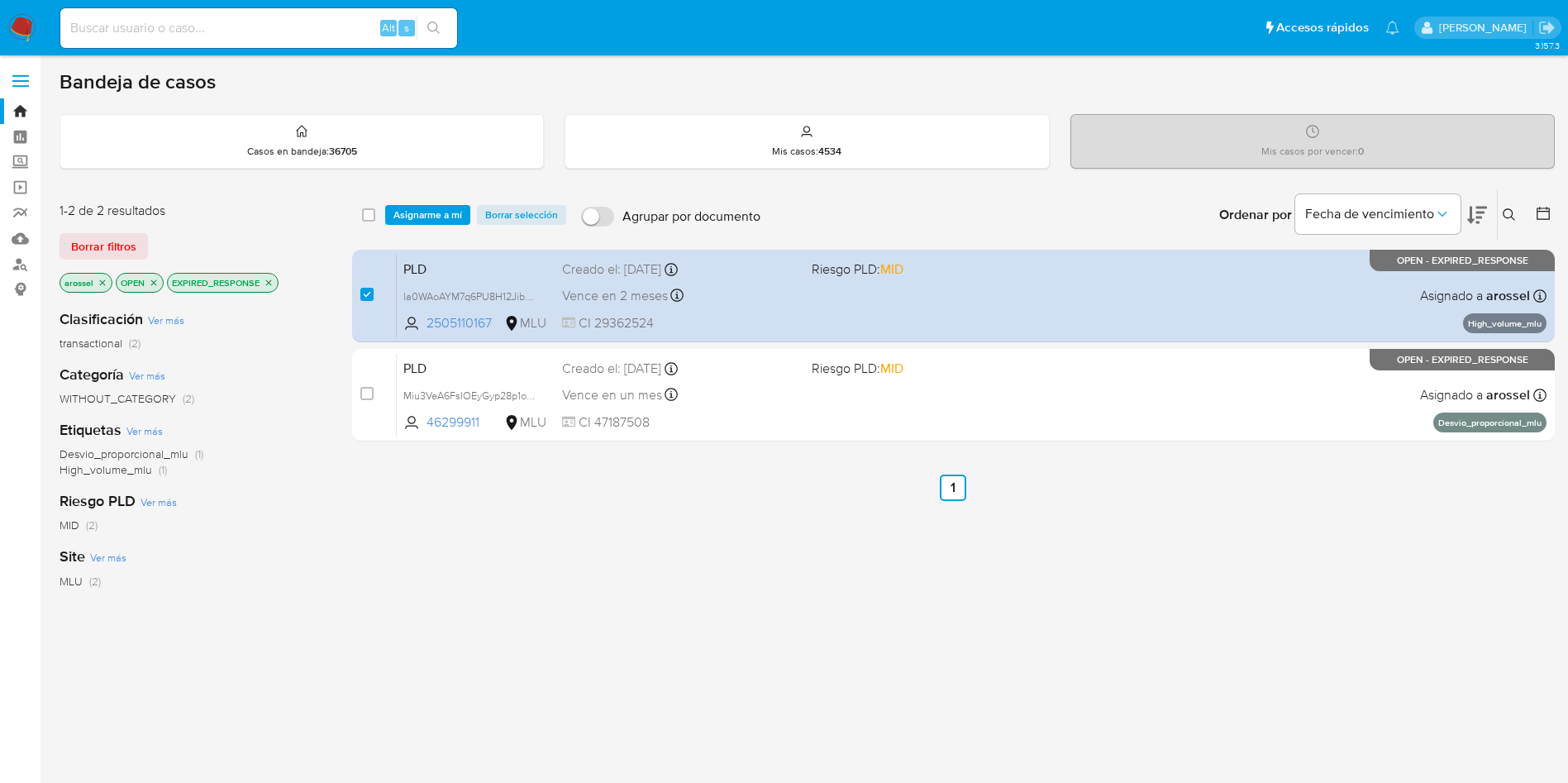
click at [418, 203] on div "select-all-cases-checkbox Asignarme a mí Borrar selección Agrupar por documento…" at bounding box center [953, 215] width 1203 height 52
click at [432, 218] on span "Asignarme a mí" at bounding box center [427, 215] width 69 height 17
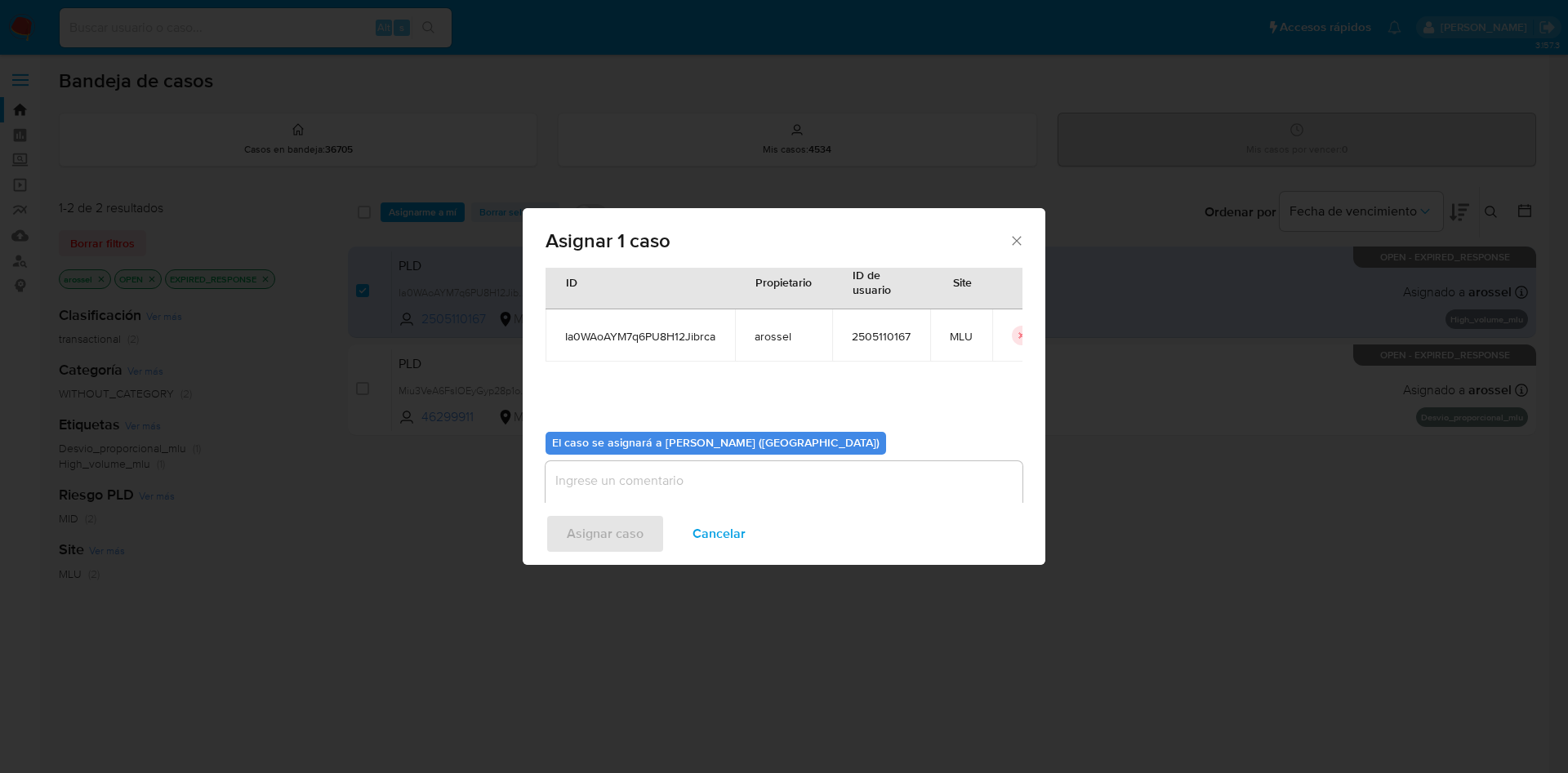
scroll to position [85, 0]
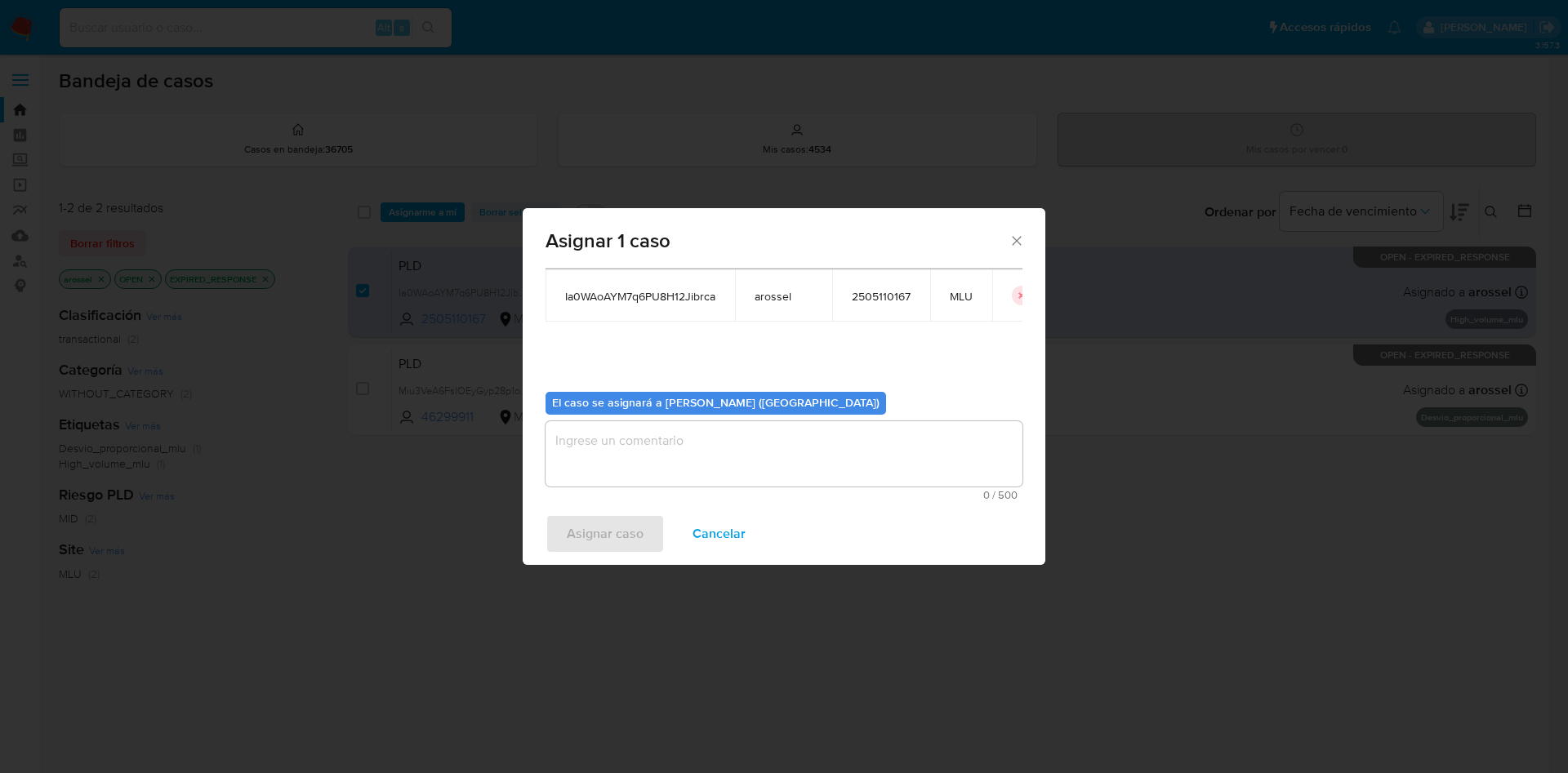
click at [626, 438] on textarea "assign-modal" at bounding box center [784, 453] width 477 height 65
click at [613, 530] on span "Asignar caso" at bounding box center [605, 533] width 77 height 36
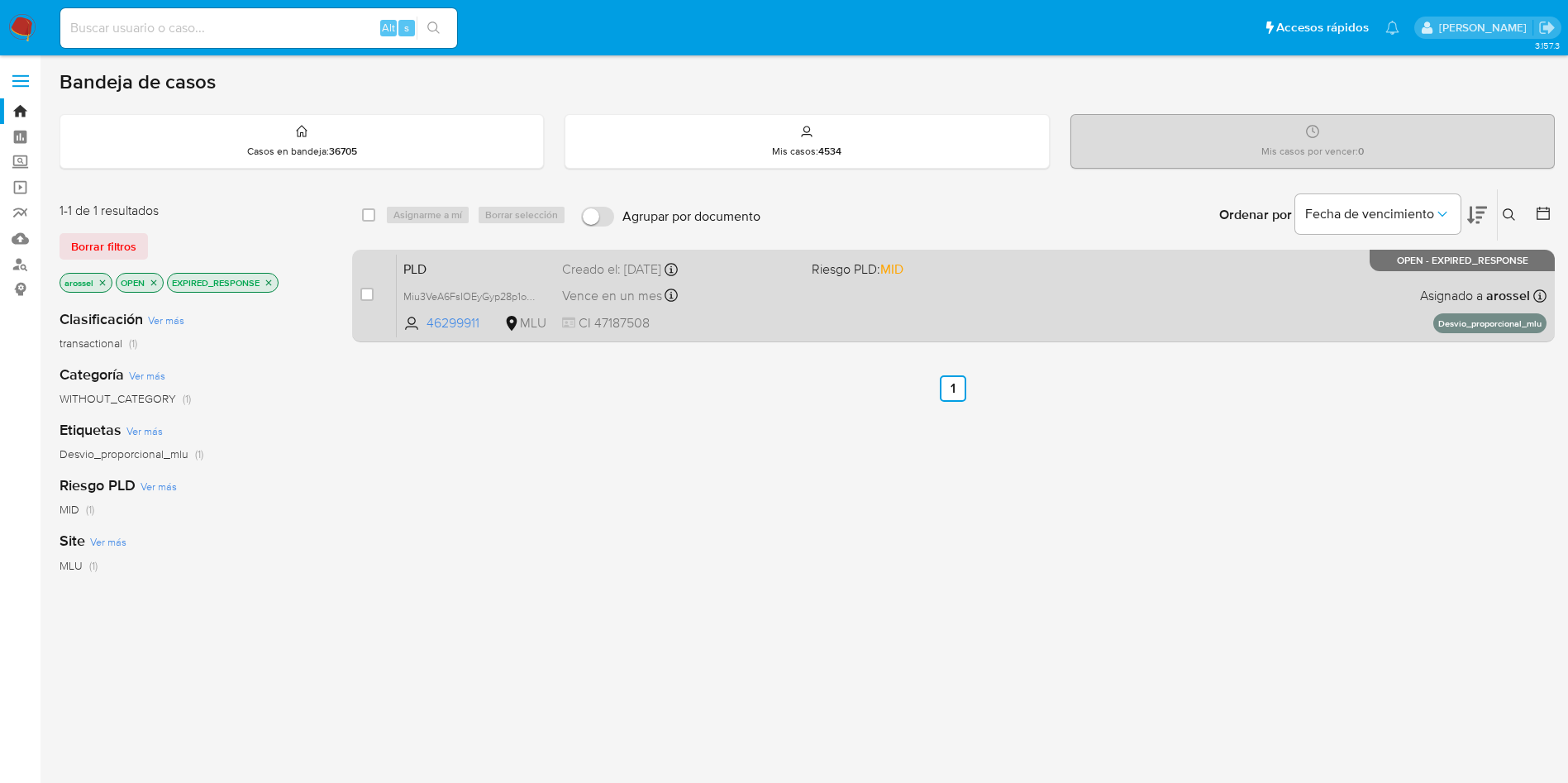
click at [751, 300] on div "Vence en un mes Vence el 10/10/2025 06:33:14" at bounding box center [681, 296] width 237 height 23
click at [365, 288] on input "checkbox" at bounding box center [367, 294] width 13 height 13
checkbox input "true"
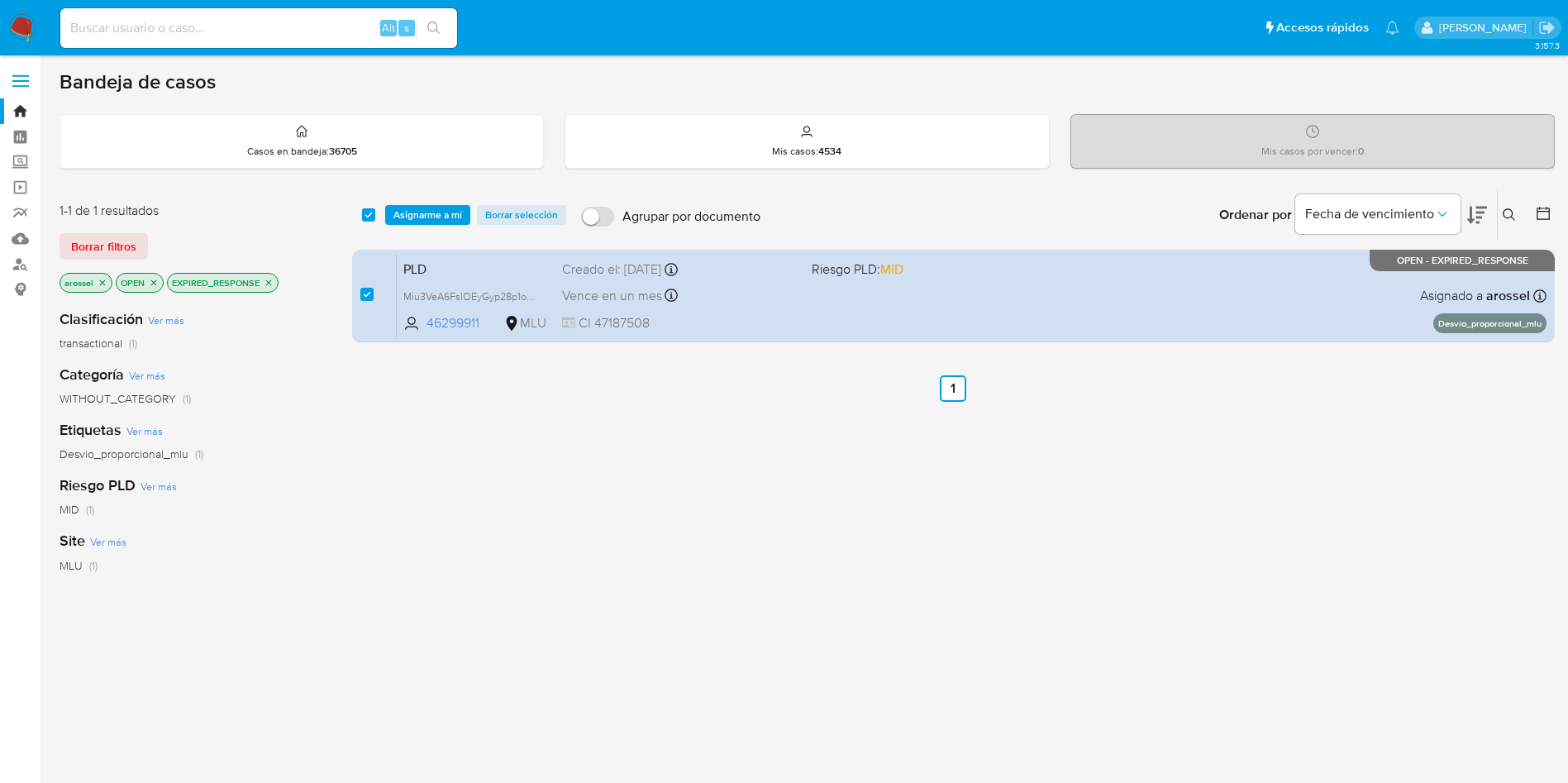
click at [427, 192] on div "select-all-cases-checkbox Asignarme a mí Borrar selección Agrupar por documento…" at bounding box center [953, 215] width 1203 height 52
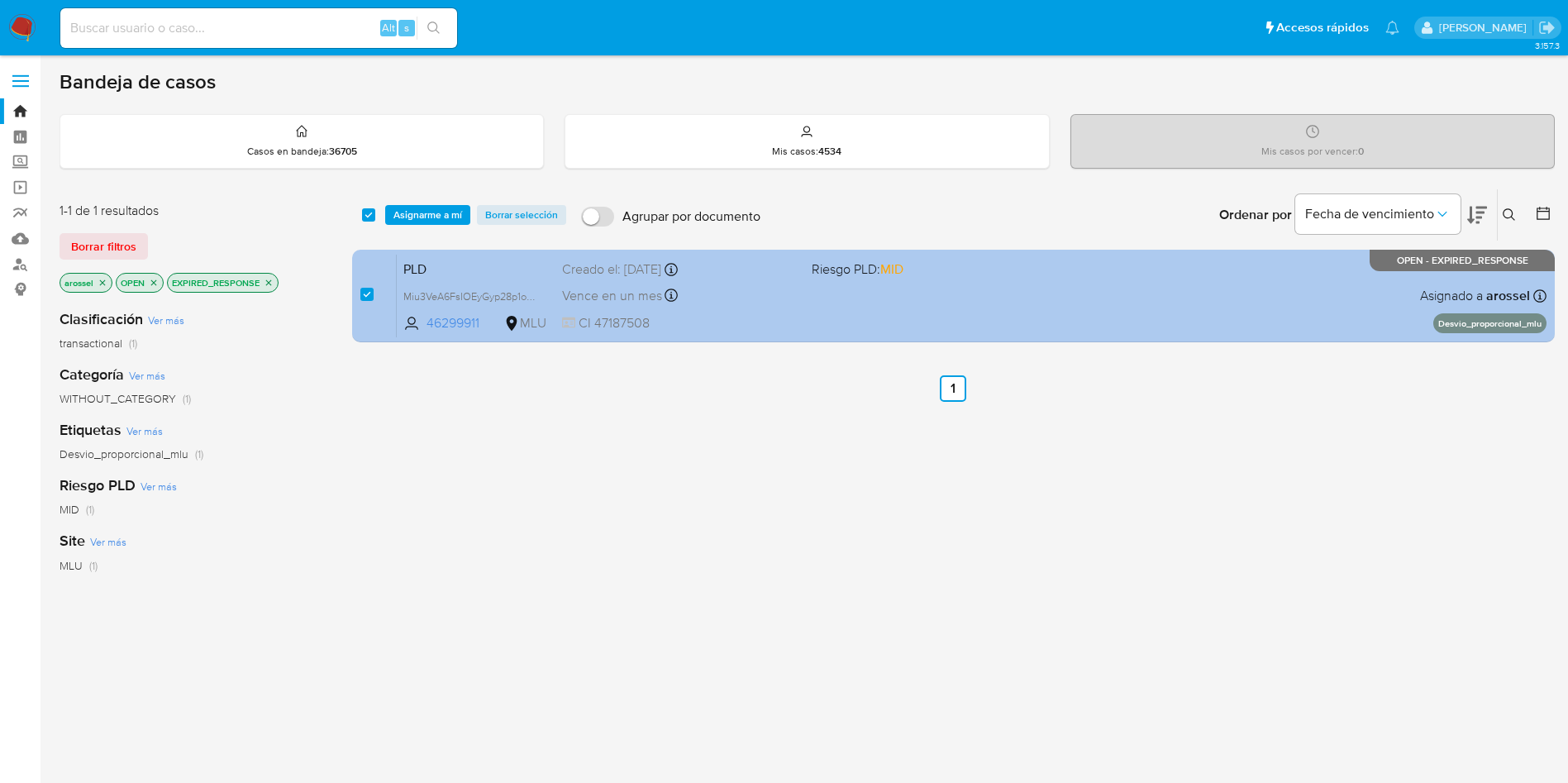
click at [431, 216] on span "Asignarme a mí" at bounding box center [427, 215] width 69 height 17
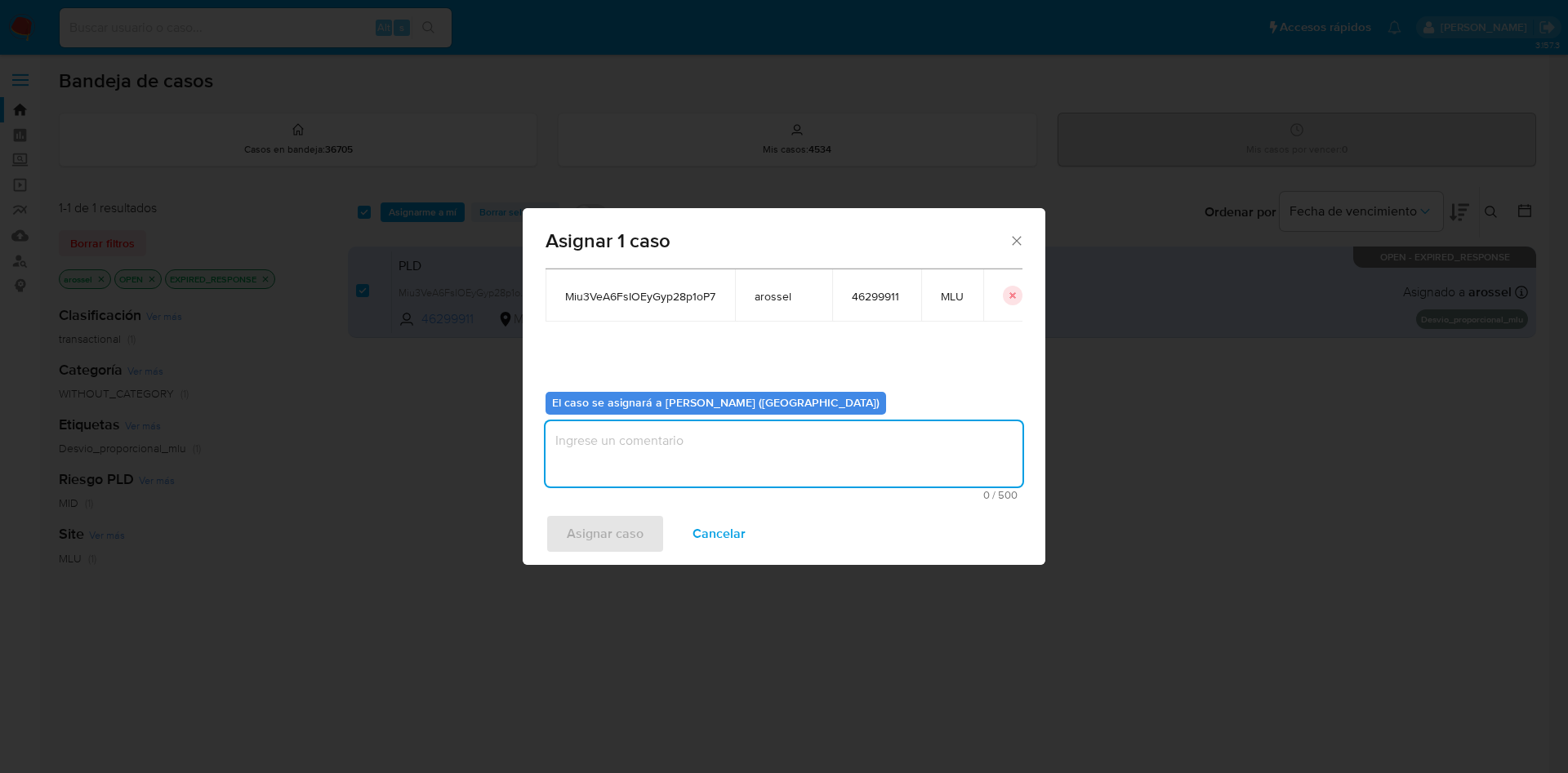
click at [749, 451] on textarea "assign-modal" at bounding box center [784, 453] width 477 height 65
click at [618, 530] on span "Asignar caso" at bounding box center [605, 533] width 77 height 36
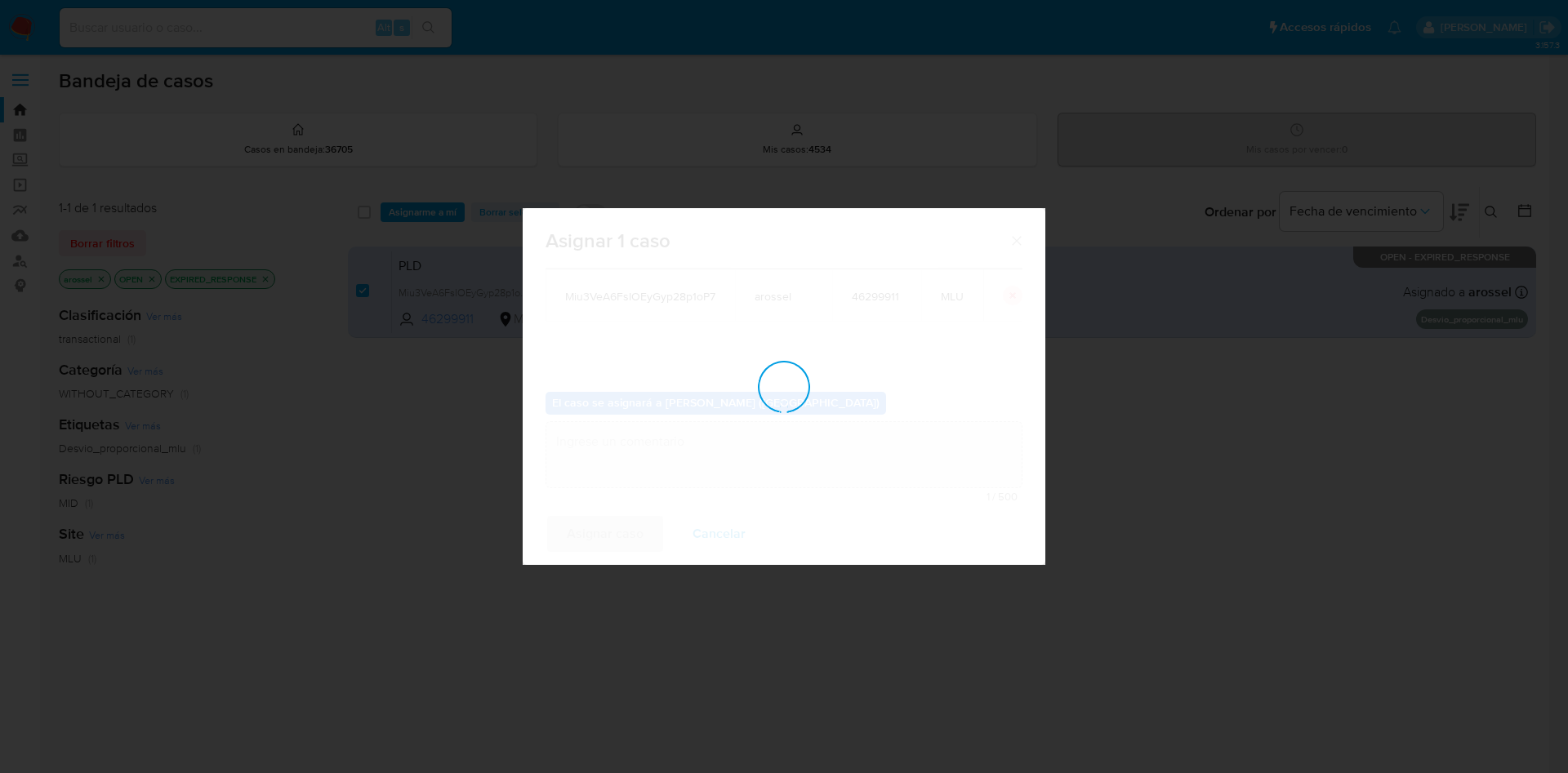
checkbox input "false"
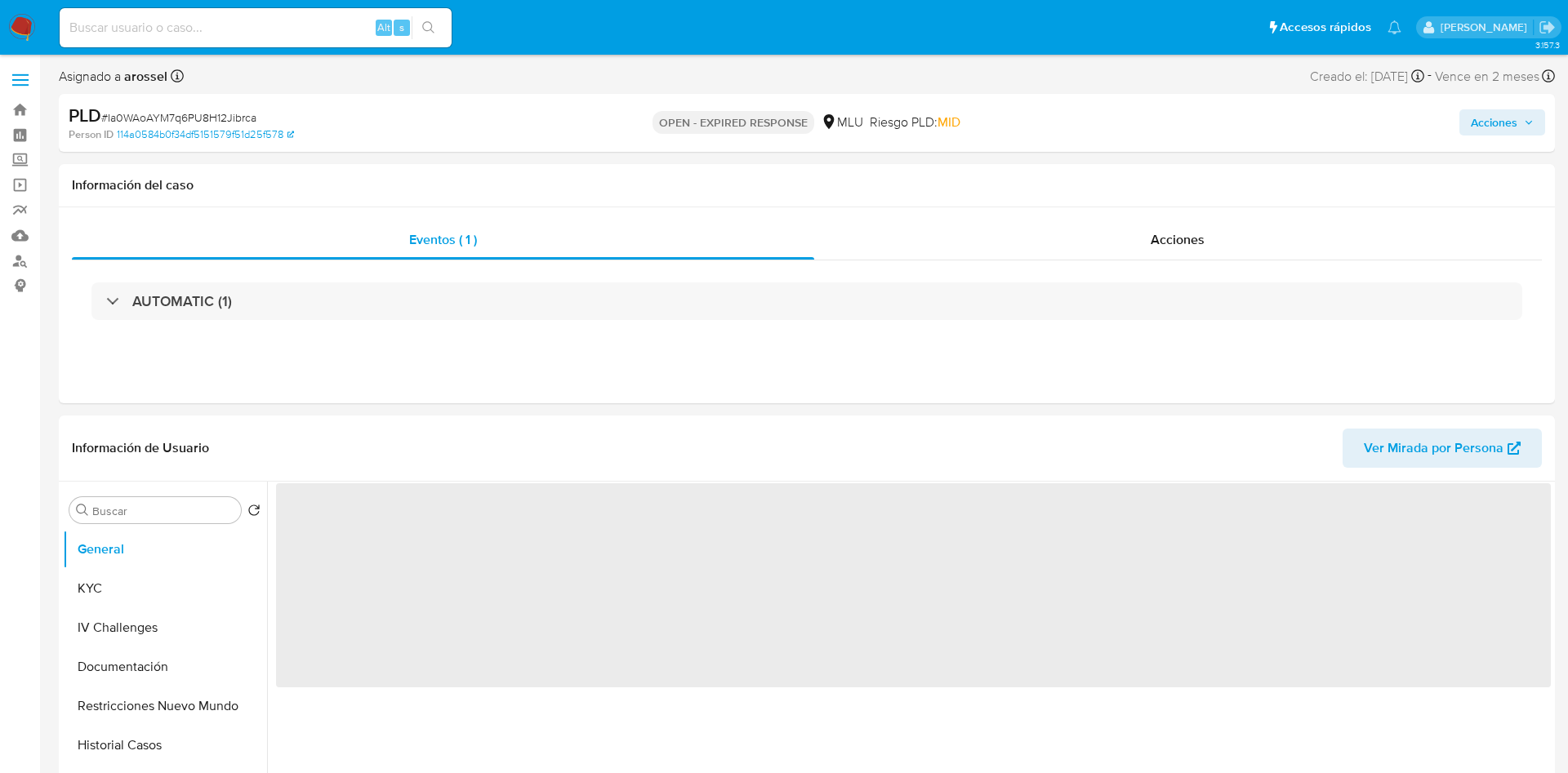
select select "10"
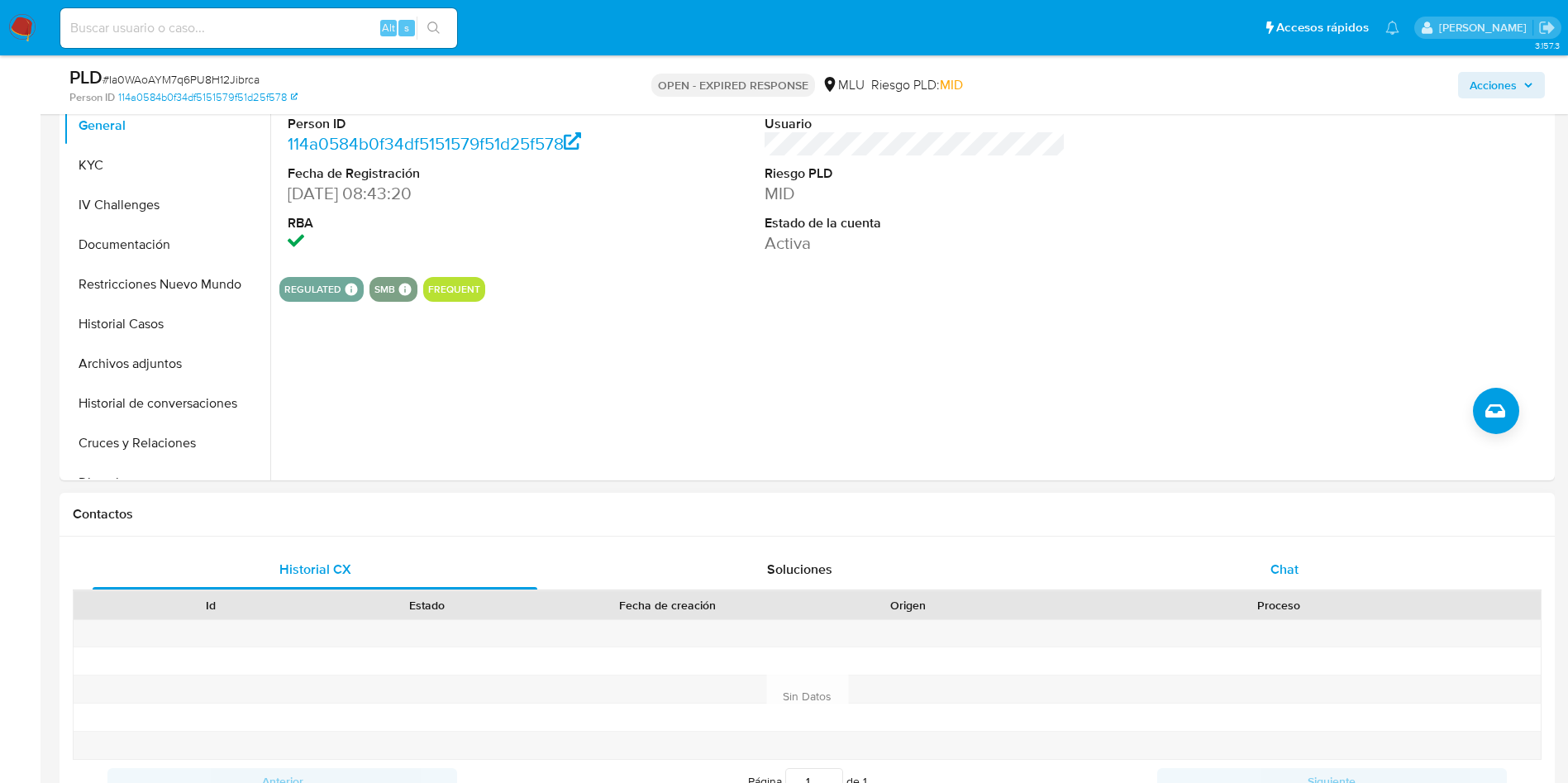
click at [1284, 550] on div "Chat" at bounding box center [1284, 570] width 445 height 39
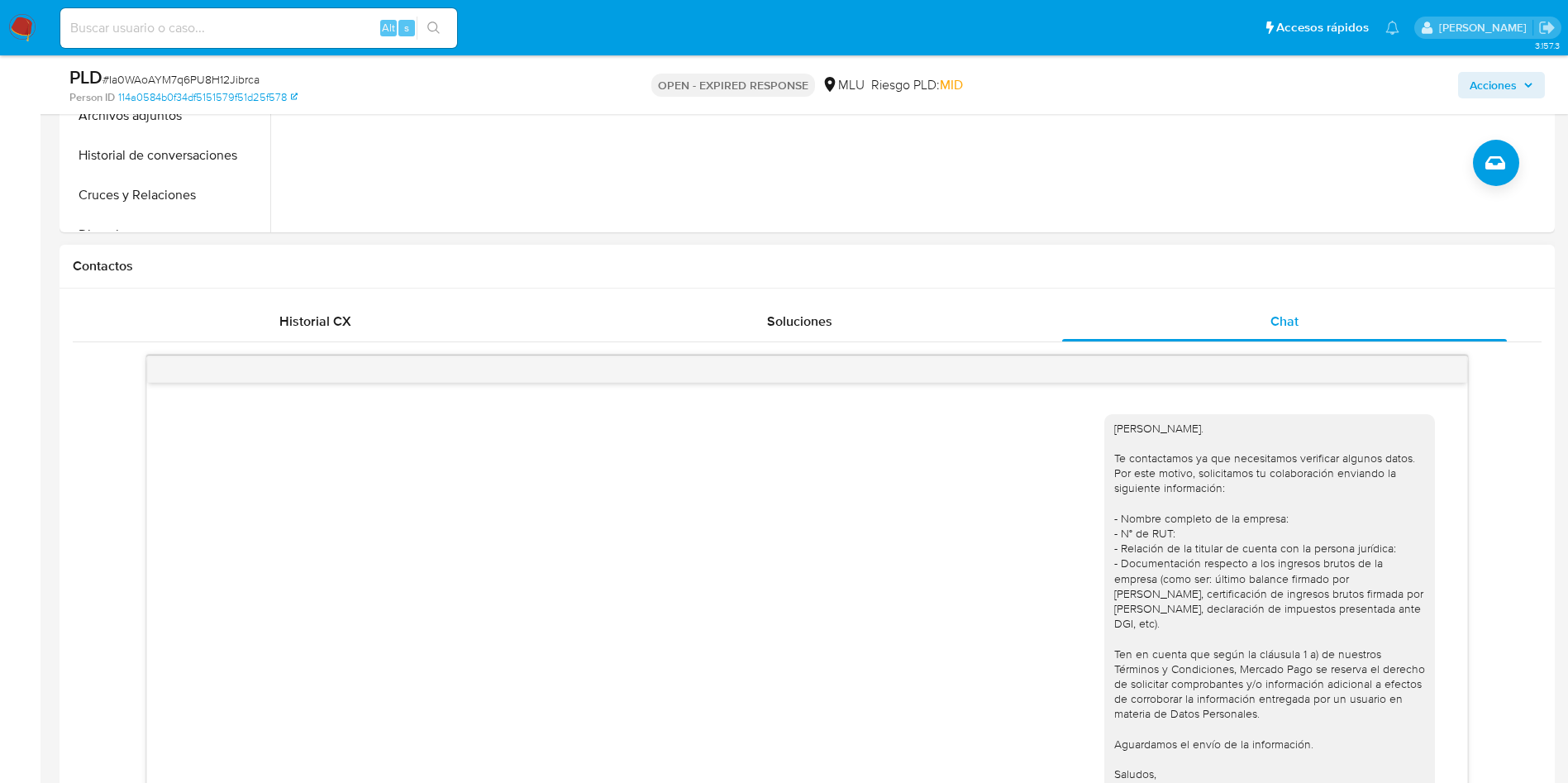
scroll to position [992, 0]
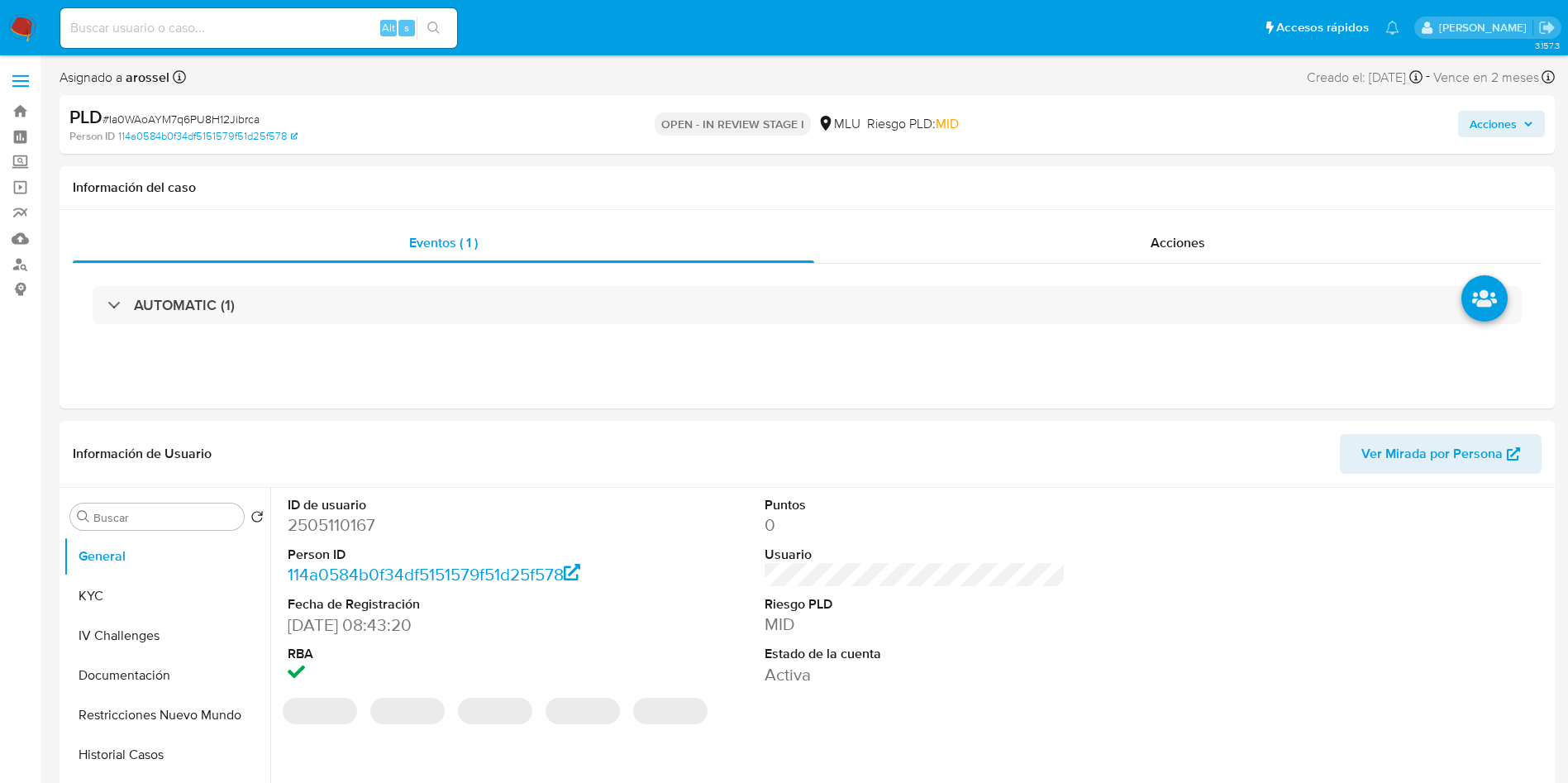
select select "10"
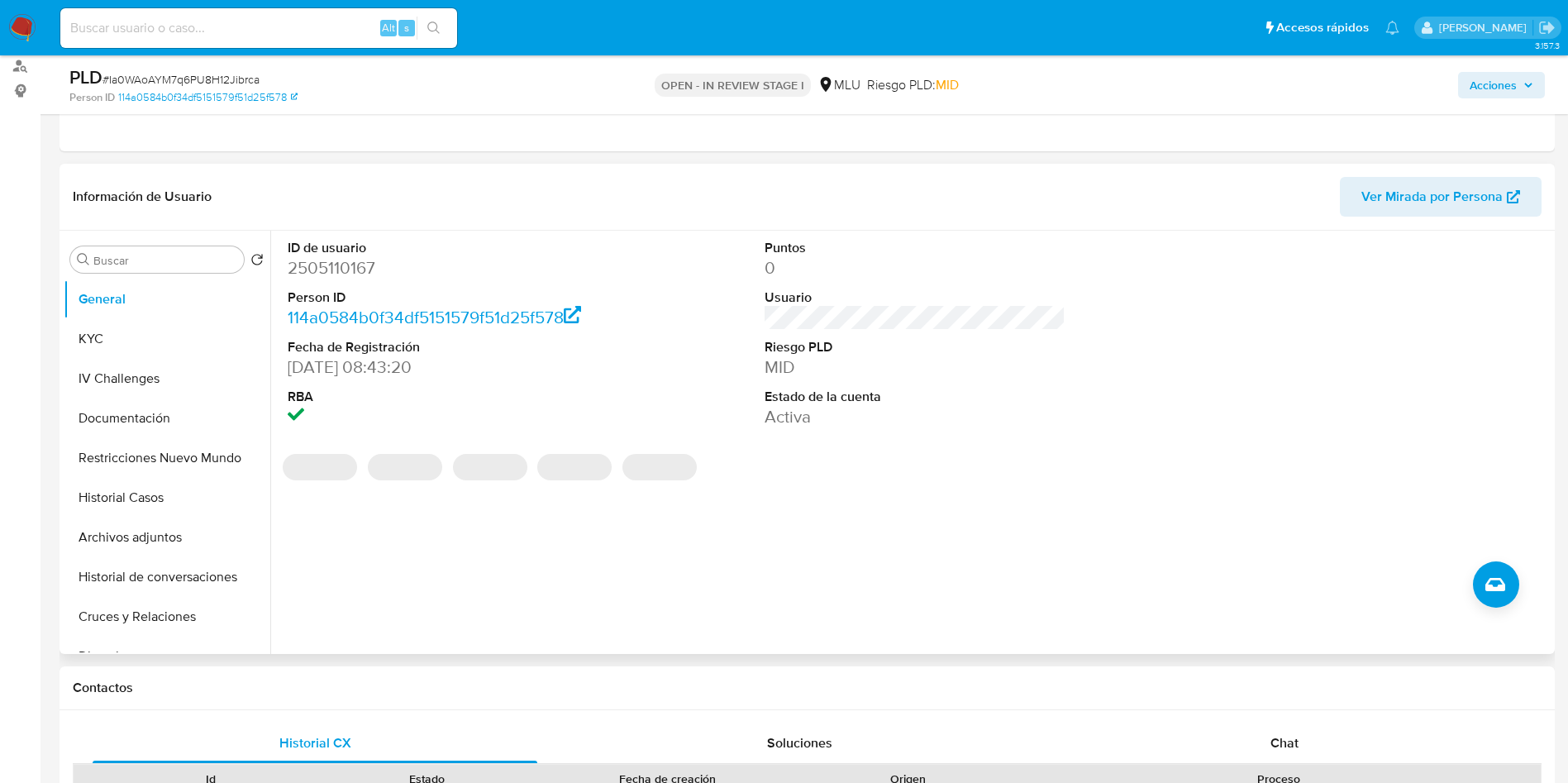
scroll to position [372, 0]
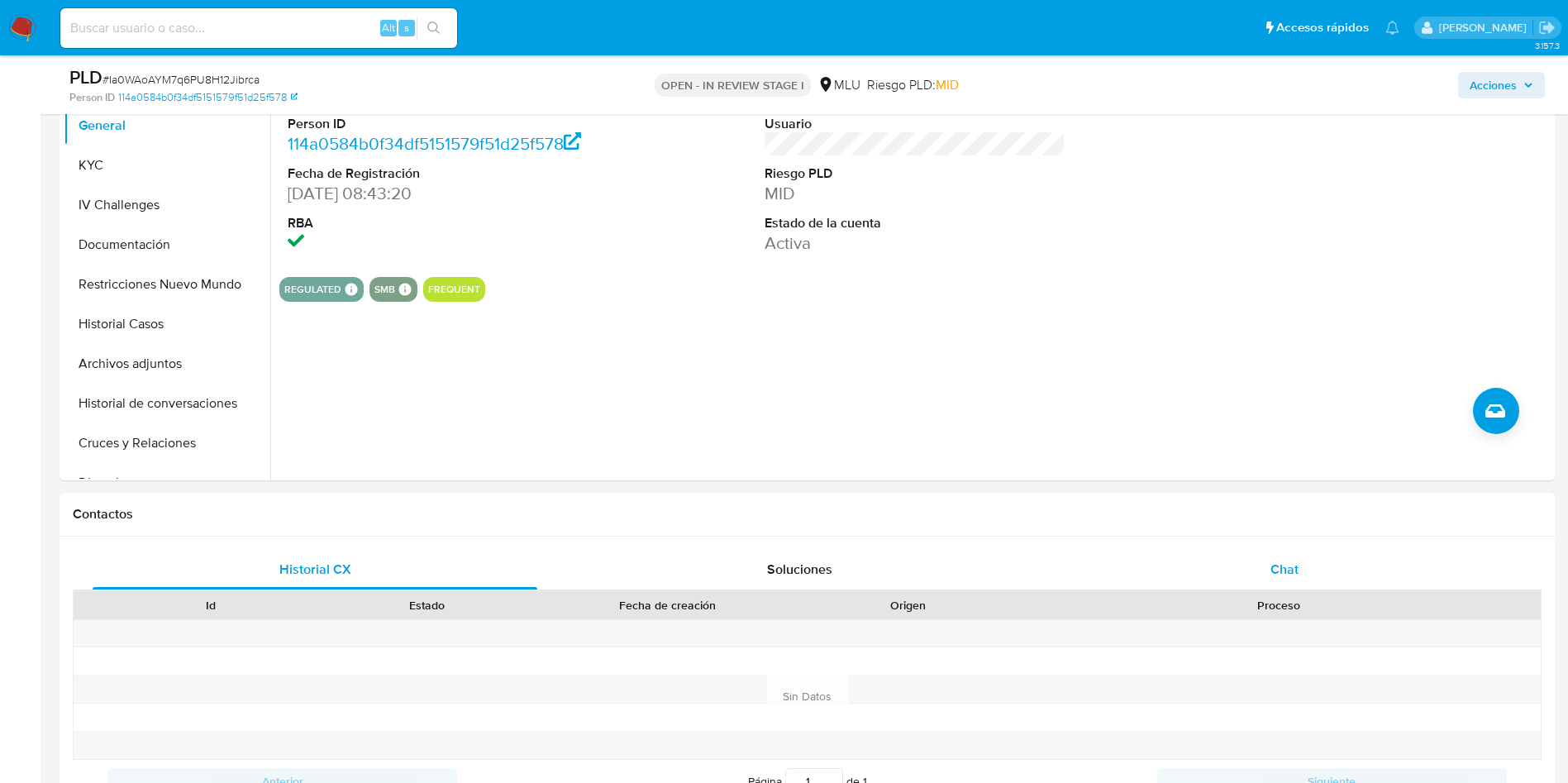
click at [1441, 560] on div "Chat" at bounding box center [1284, 570] width 445 height 39
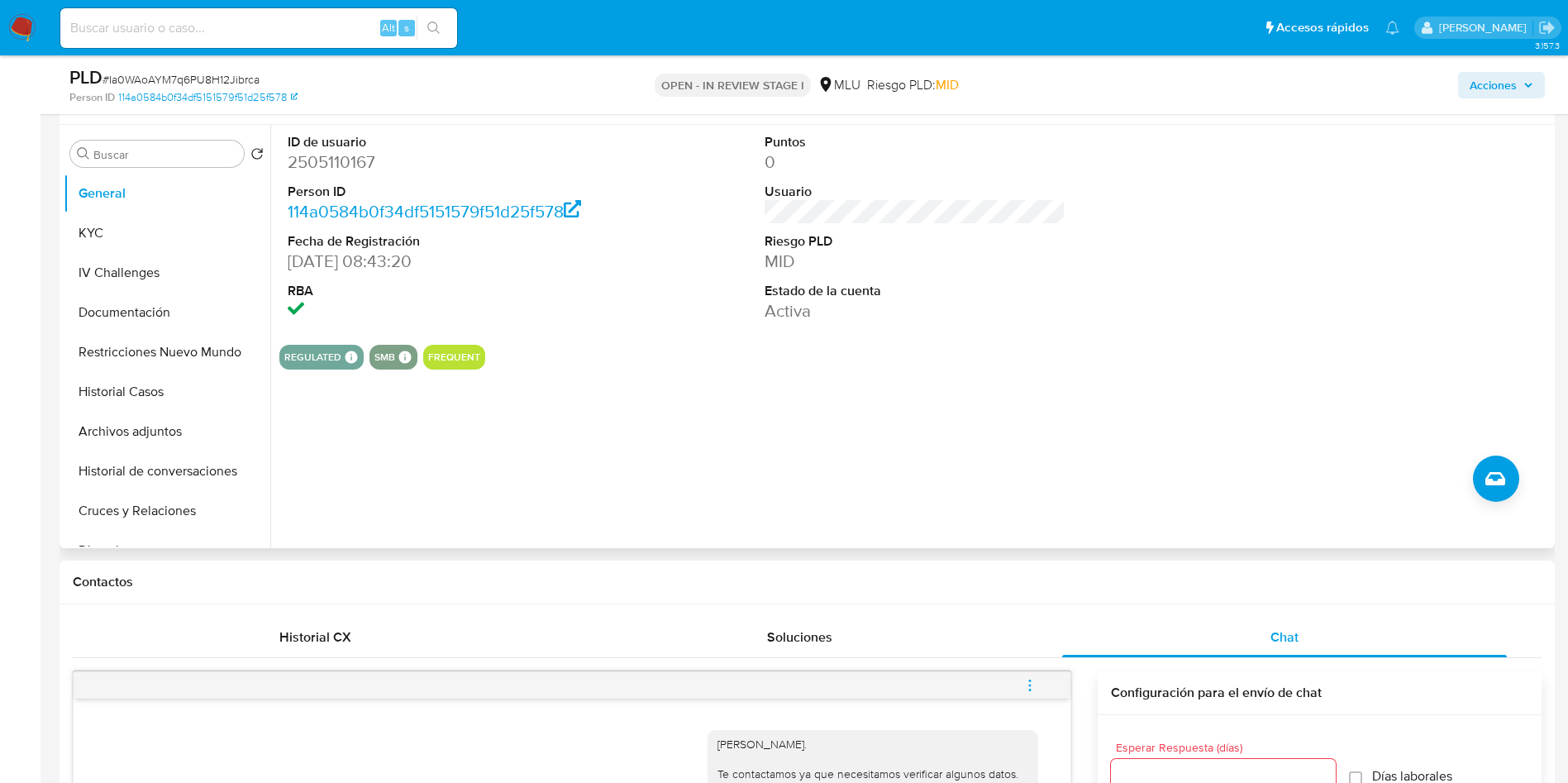
scroll to position [248, 0]
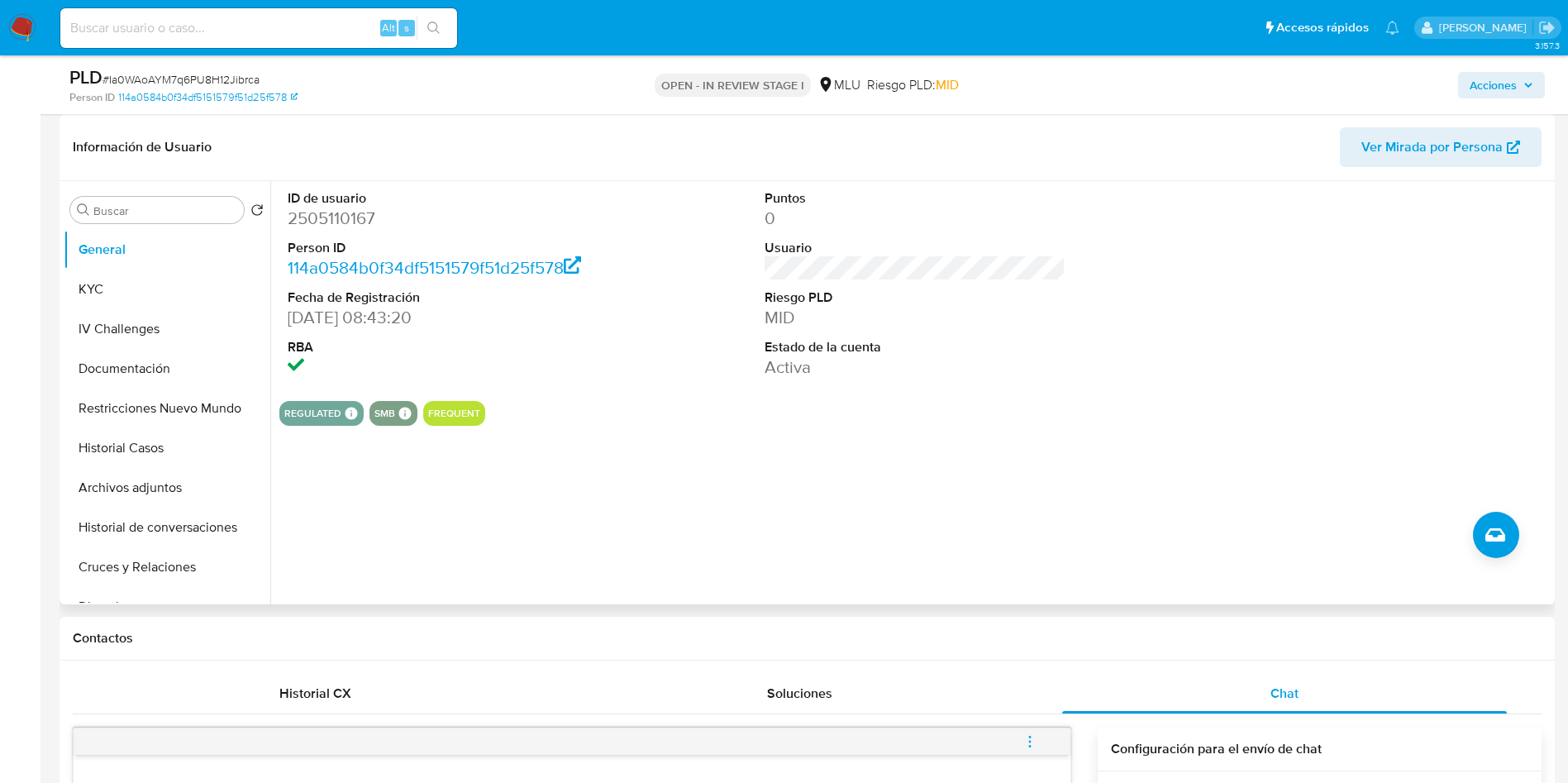
click at [340, 217] on dd "2505110167" at bounding box center [438, 218] width 301 height 23
copy dd "2505110167"
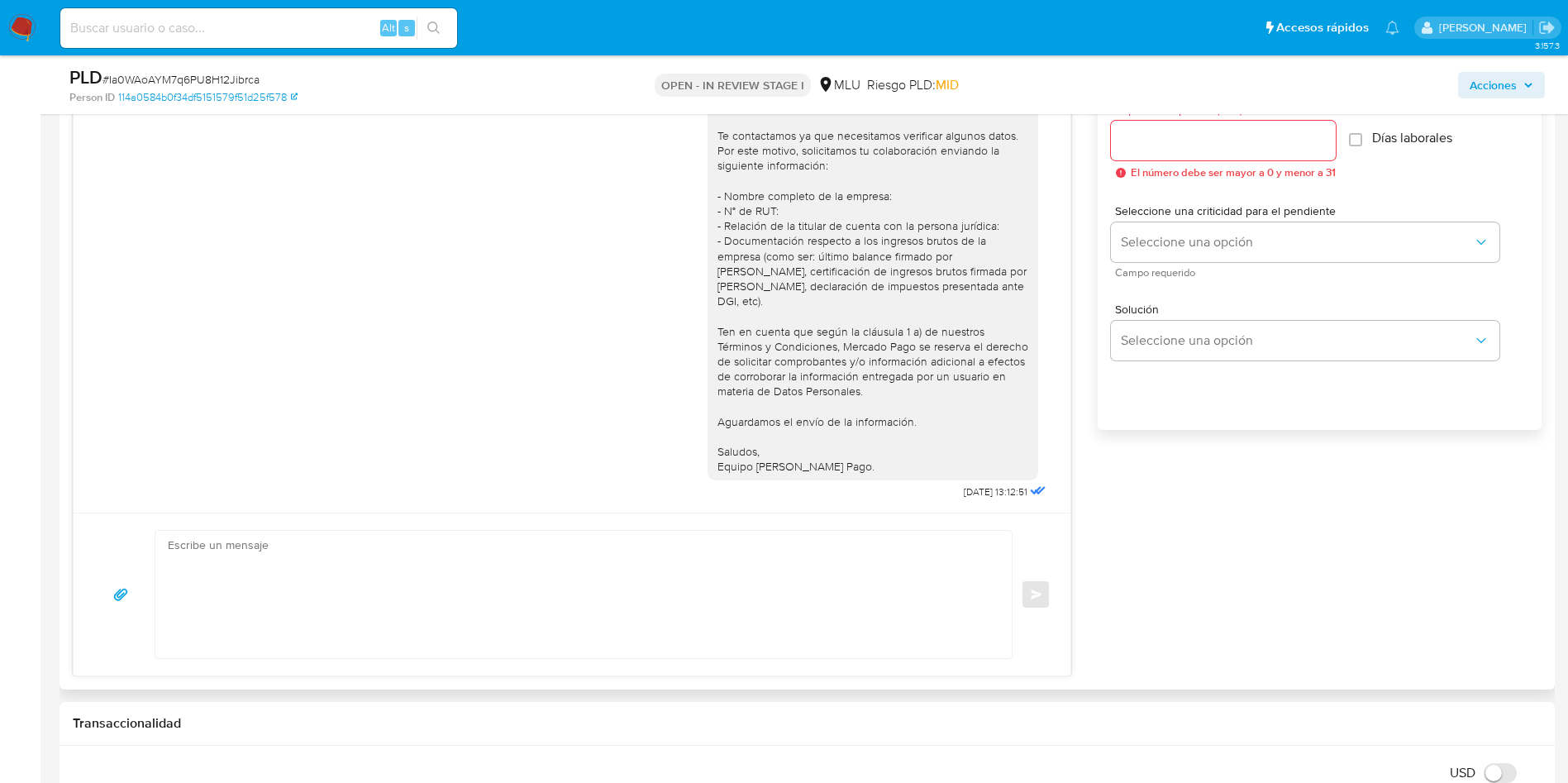
scroll to position [992, 0]
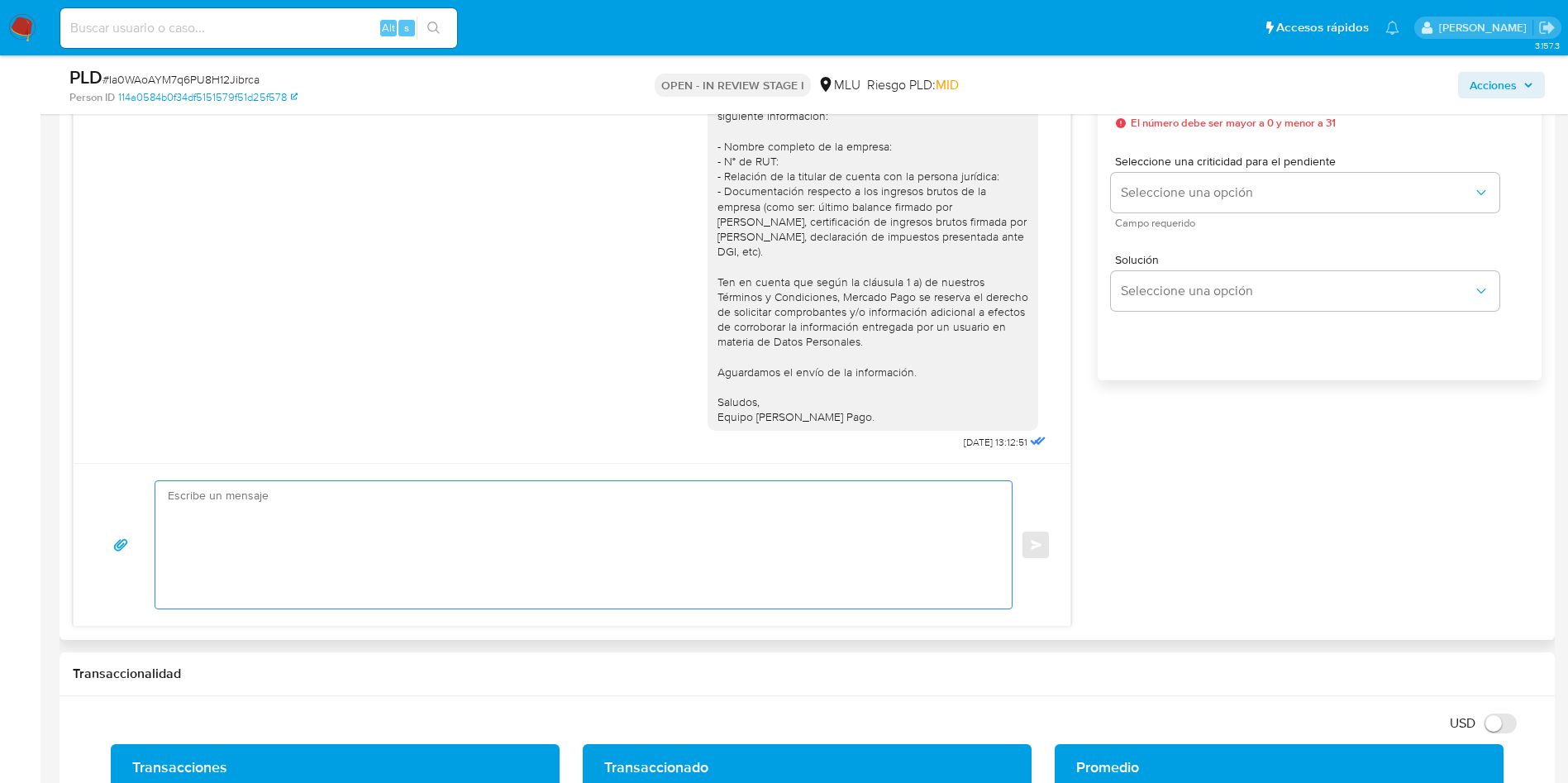
click at [563, 575] on textarea at bounding box center [579, 545] width 823 height 128
paste textarea "Hola, xxxx. Te contactamos nuevamente para recordarte que aún está pendiente el…"
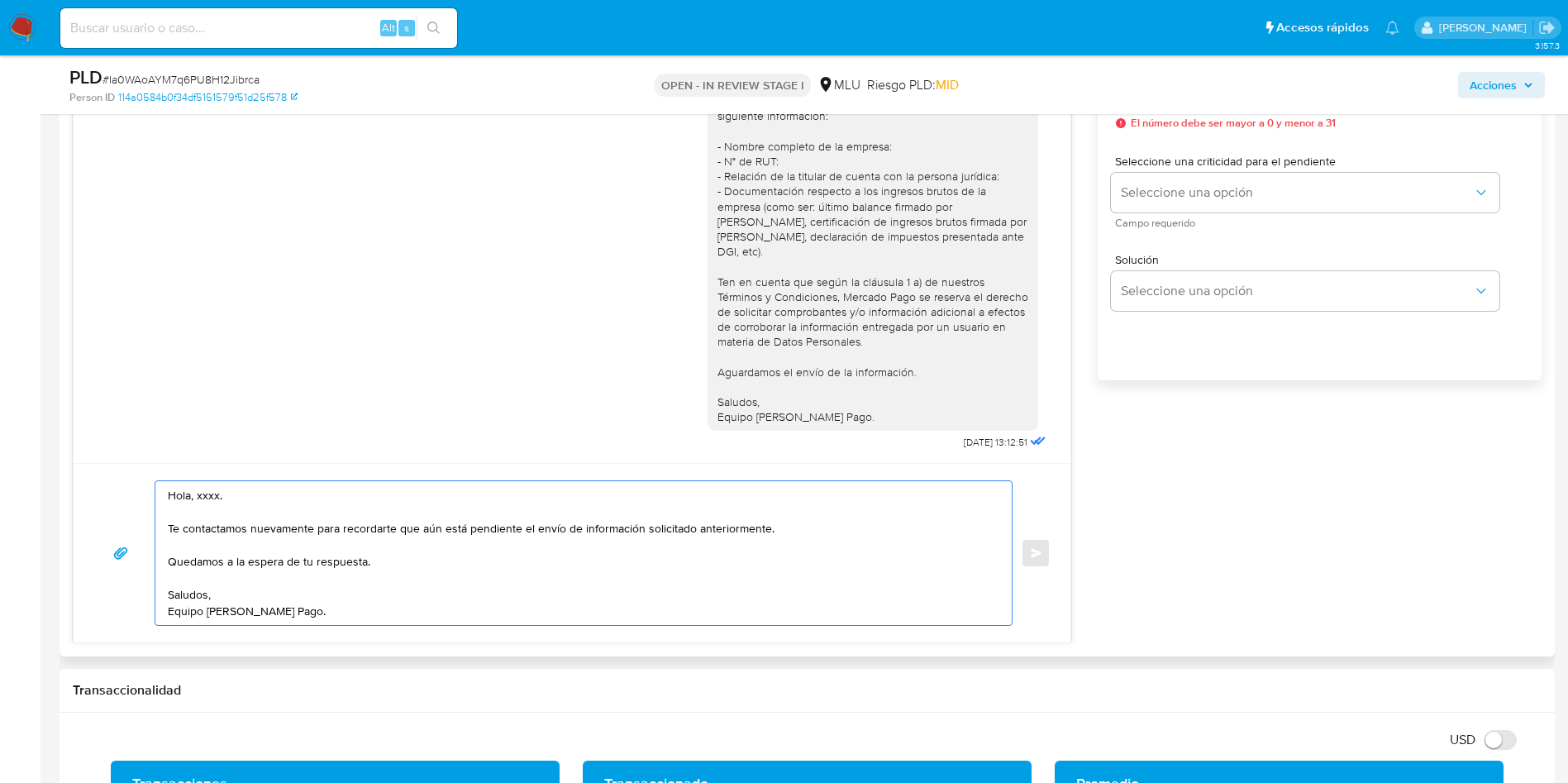
click at [212, 489] on textarea "Hola, xxxx. Te contactamos nuevamente para recordarte que aún está pendiente el…" at bounding box center [579, 552] width 823 height 144
click at [212, 490] on textarea "Hola, xxxx. Te contactamos nuevamente para recordarte que aún está pendiente el…" at bounding box center [579, 552] width 823 height 144
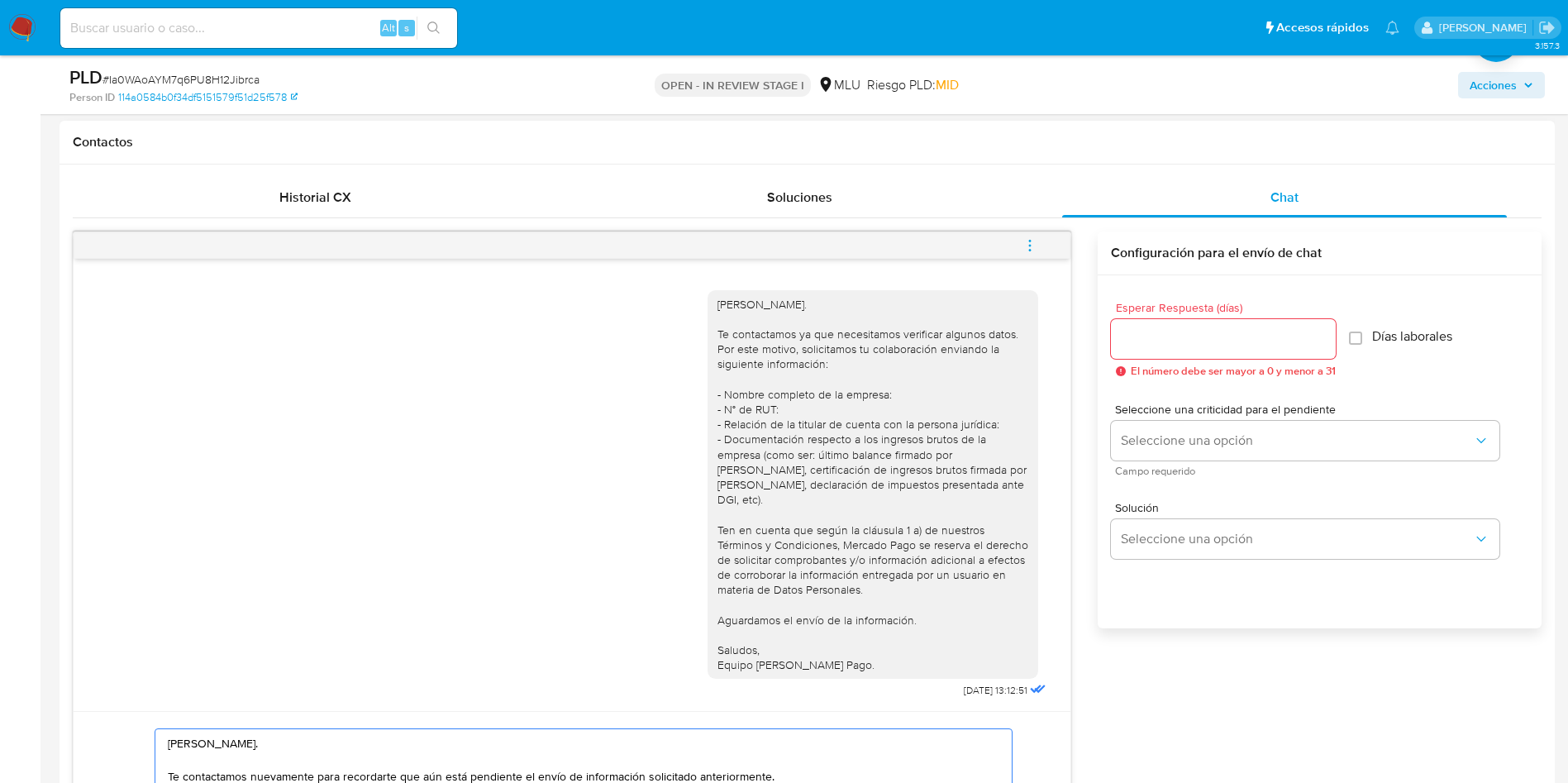
type textarea "Hola, Sandra. Te contactamos nuevamente para recordarte que aún está pendiente …"
click at [1160, 348] on input "Esperar Respuesta (días)" at bounding box center [1222, 339] width 224 height 22
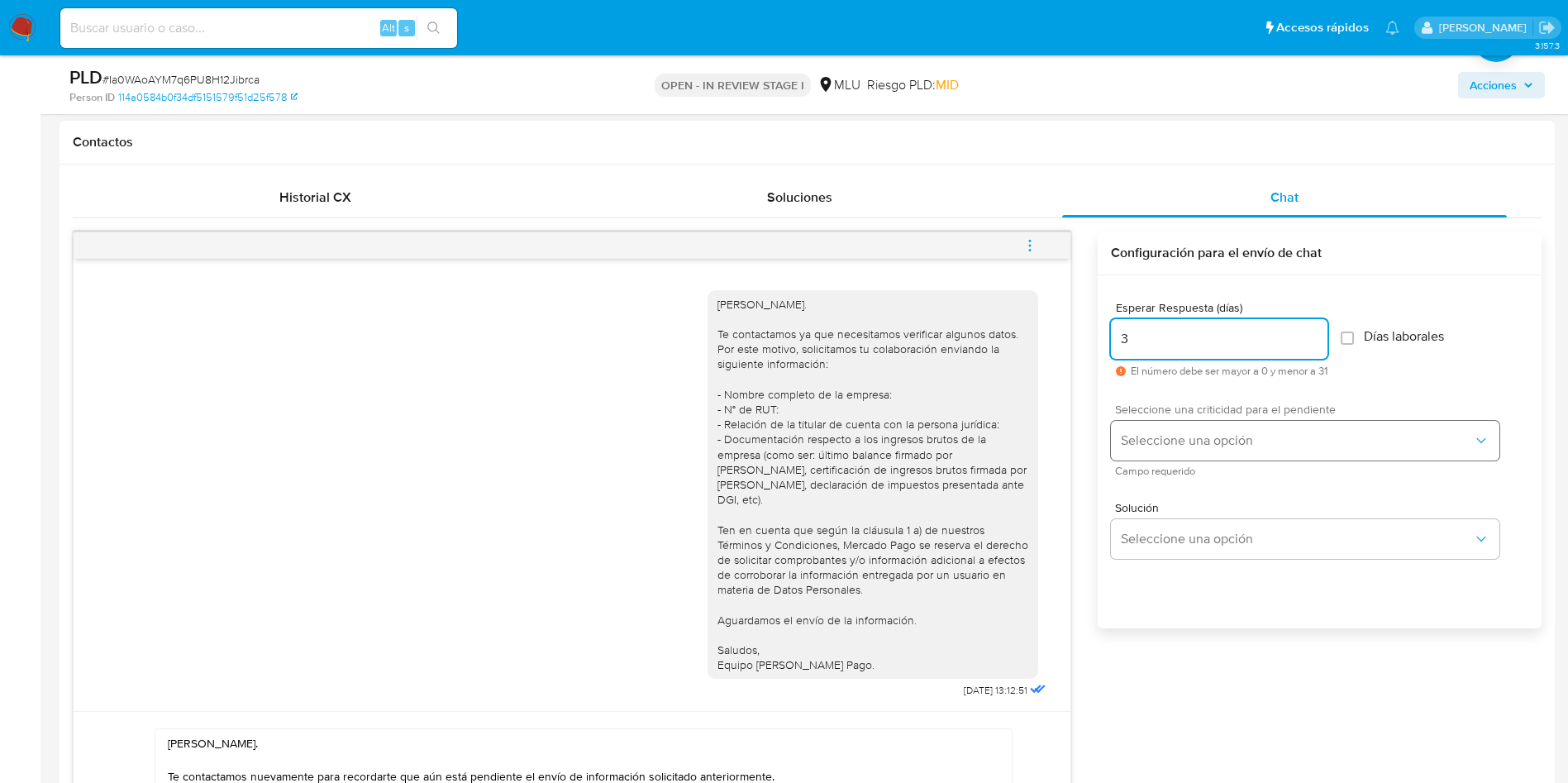
type input "3"
click at [1165, 432] on span "Seleccione una opción" at bounding box center [1297, 440] width 352 height 17
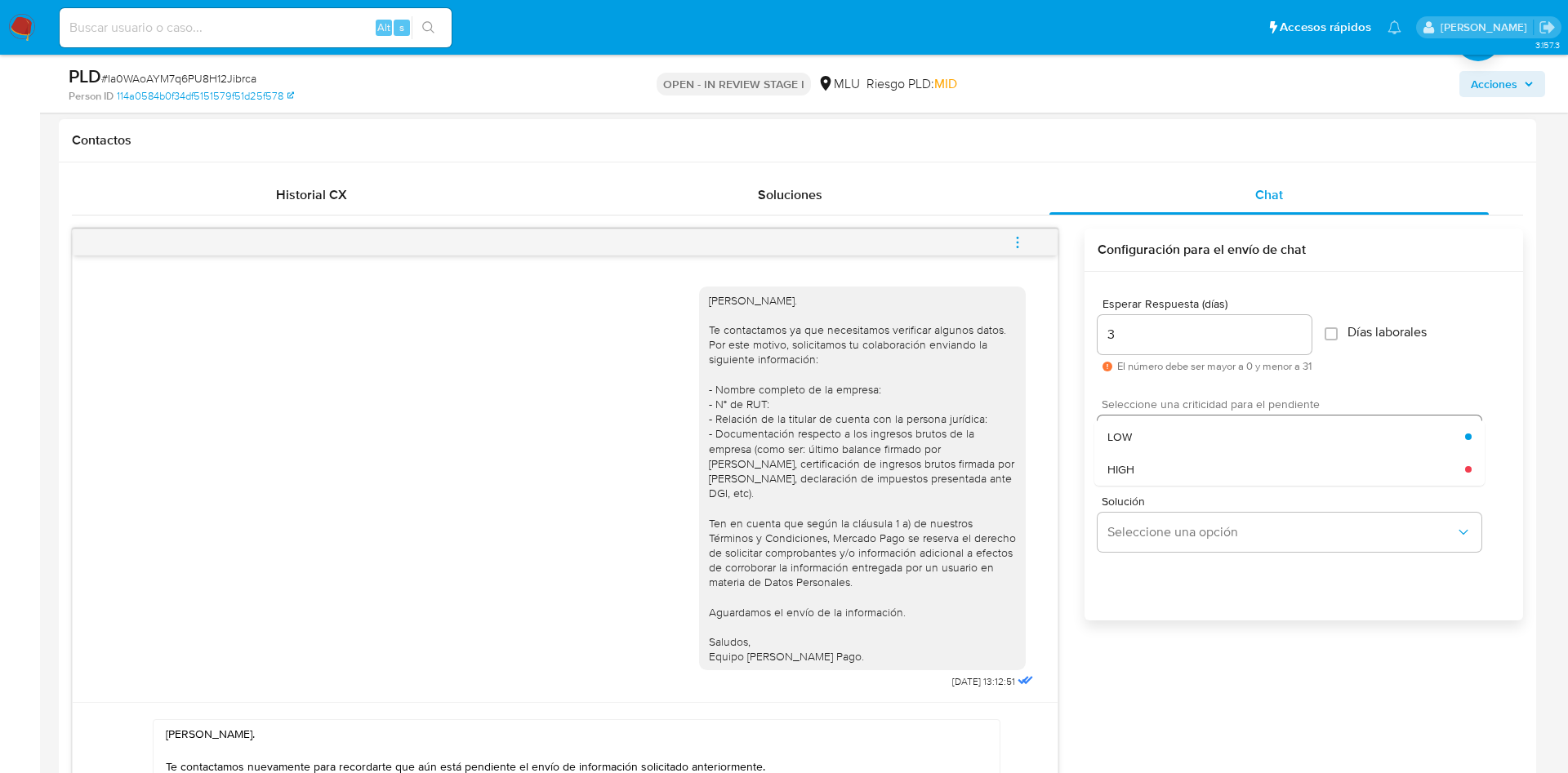
click at [1157, 437] on div "LOW" at bounding box center [1286, 436] width 358 height 32
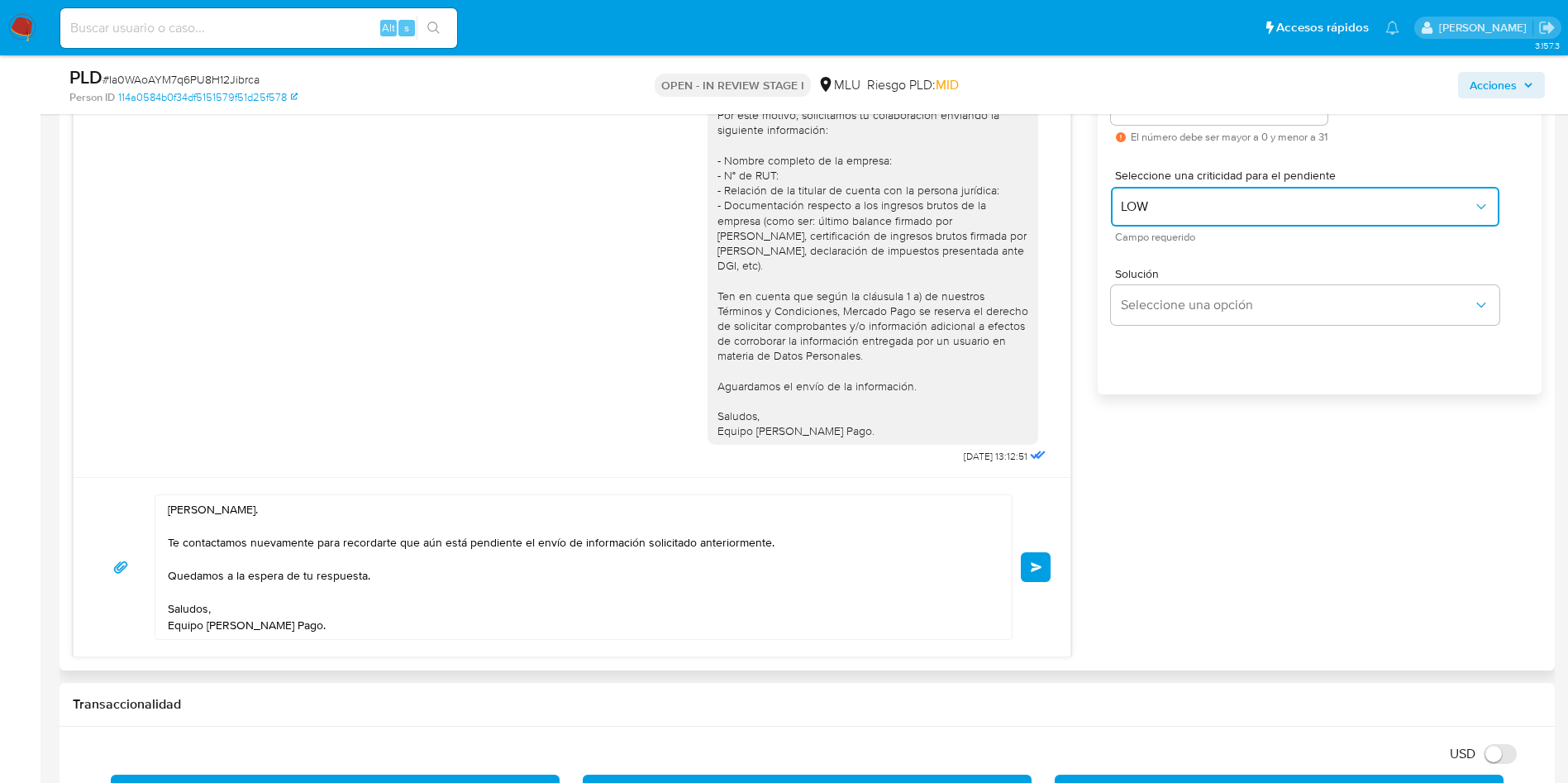
scroll to position [992, 0]
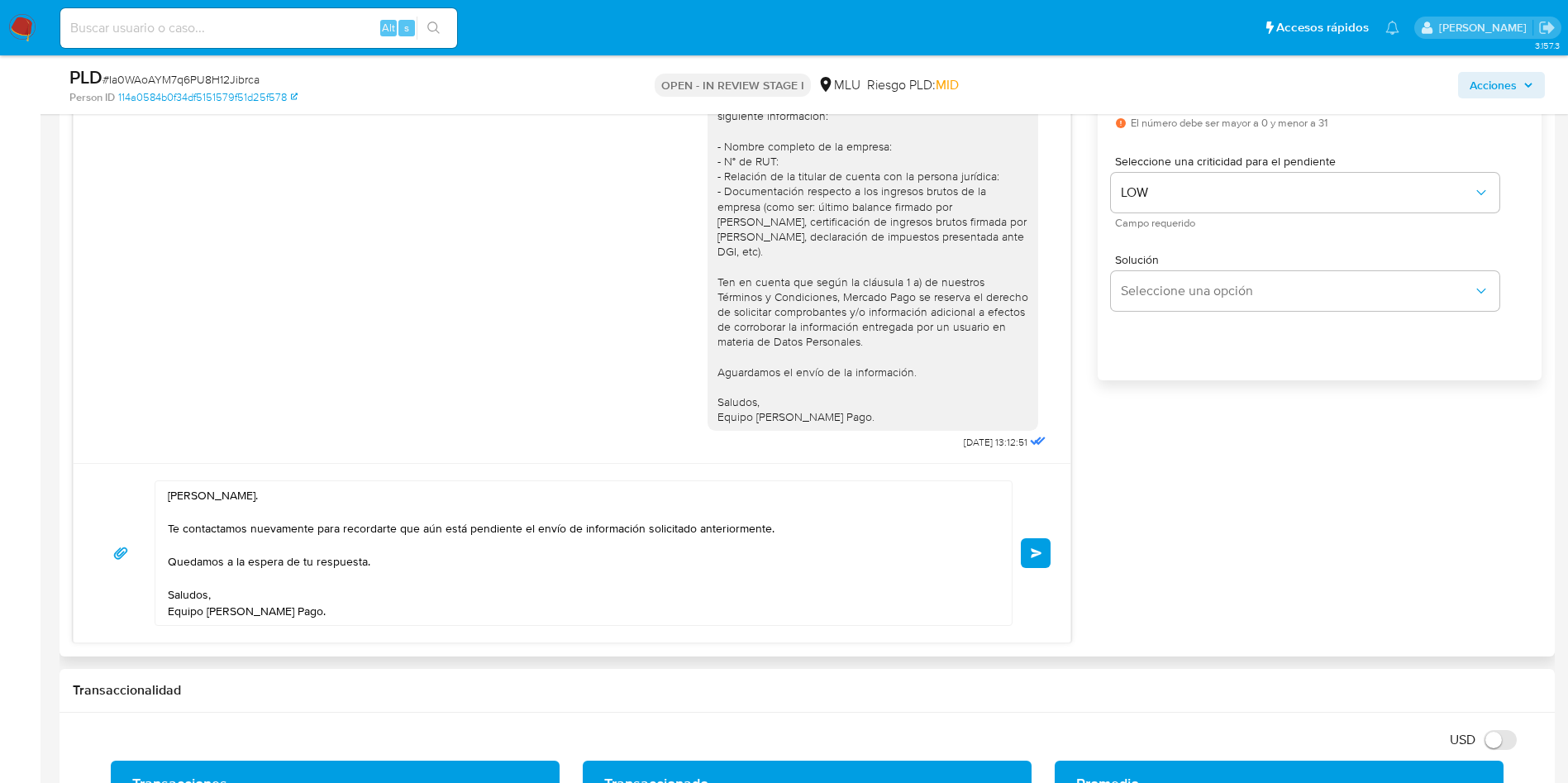
click at [1033, 559] on button "Enviar" at bounding box center [1036, 553] width 30 height 30
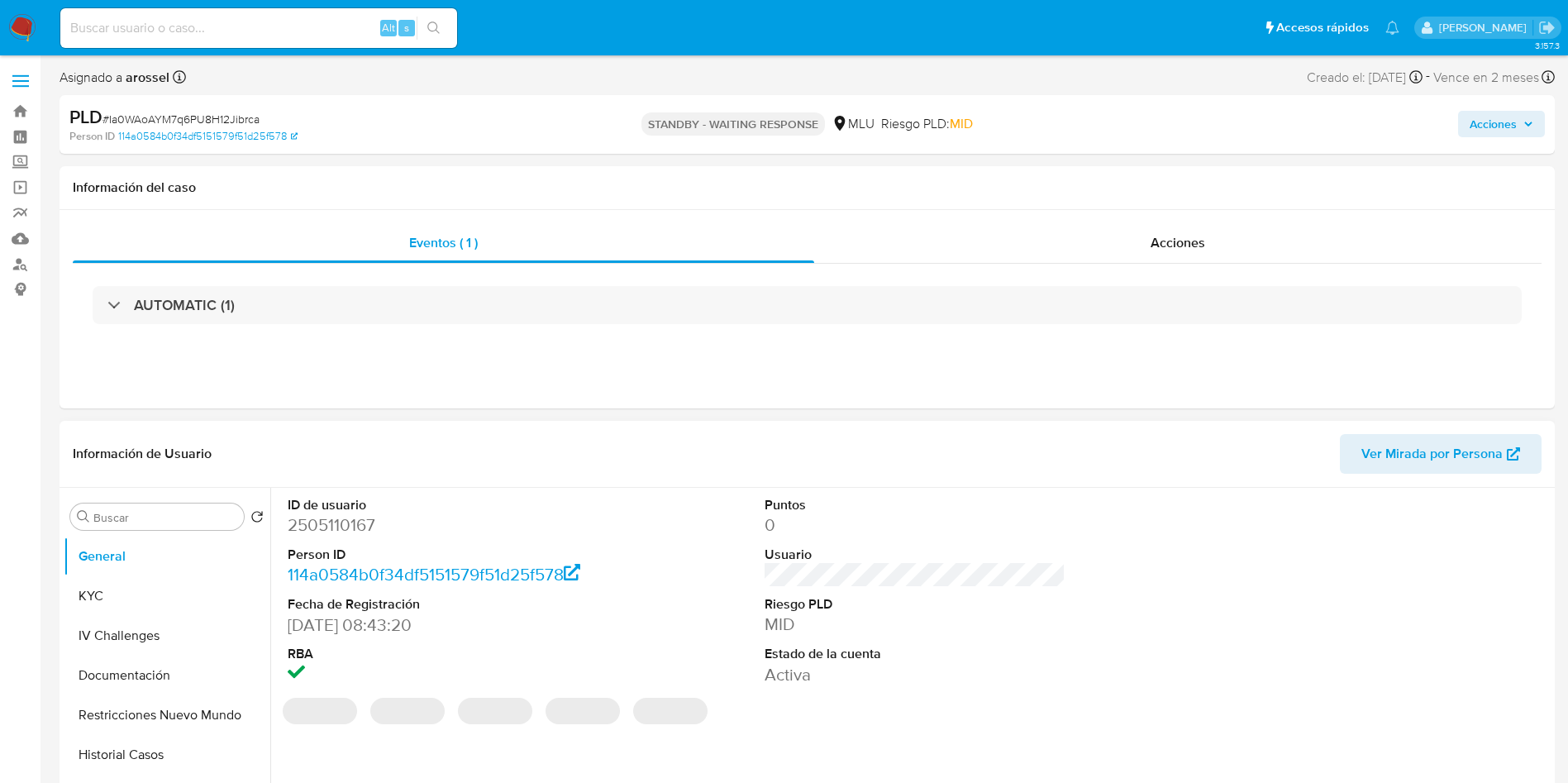
select select "10"
click at [242, 125] on span "# Ia0WAoAYM7q6PU8H12Jibrca" at bounding box center [180, 119] width 157 height 17
copy span "Ia0WAoAYM7q6PU8H12Jibrca"
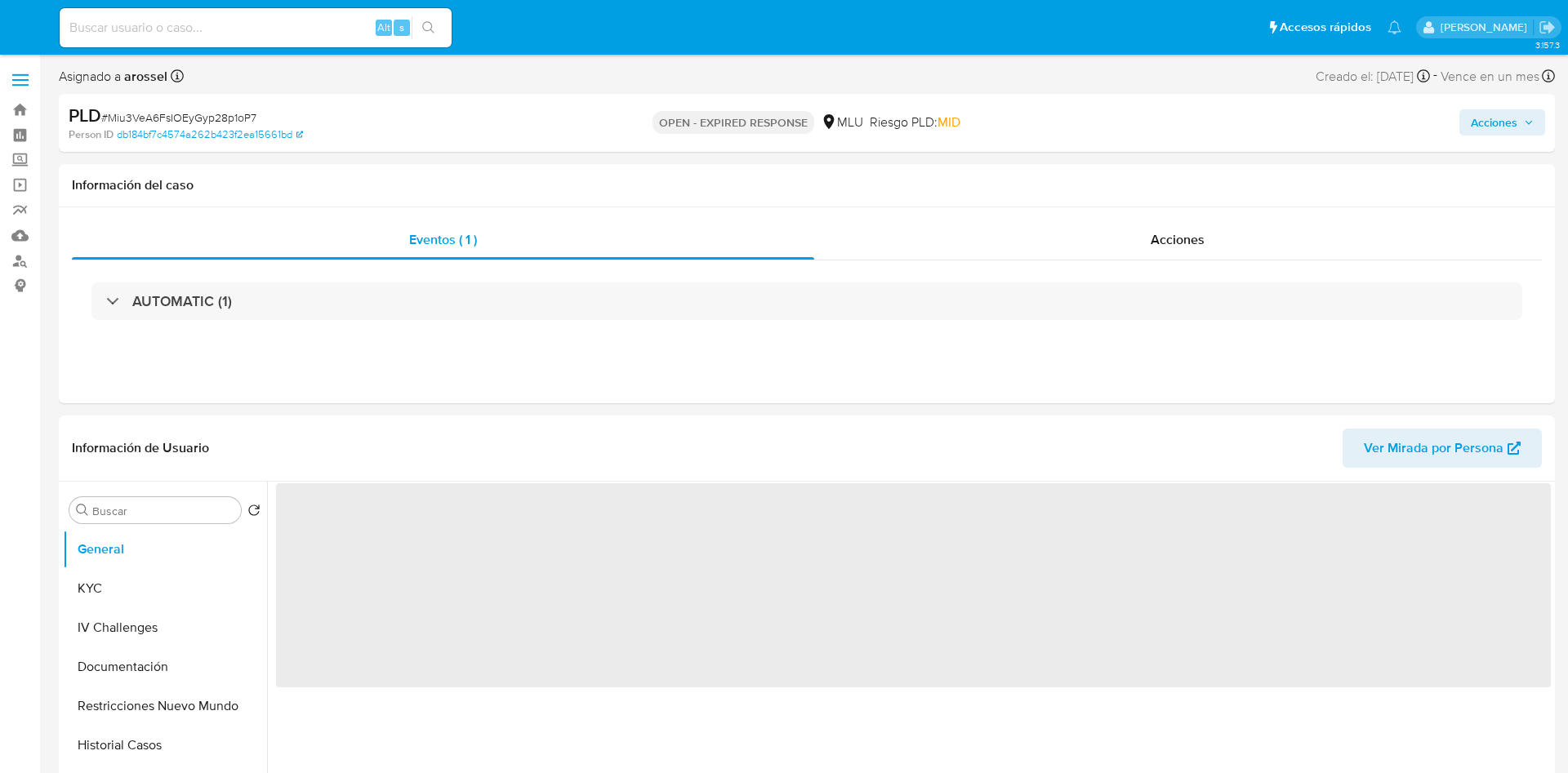
select select "10"
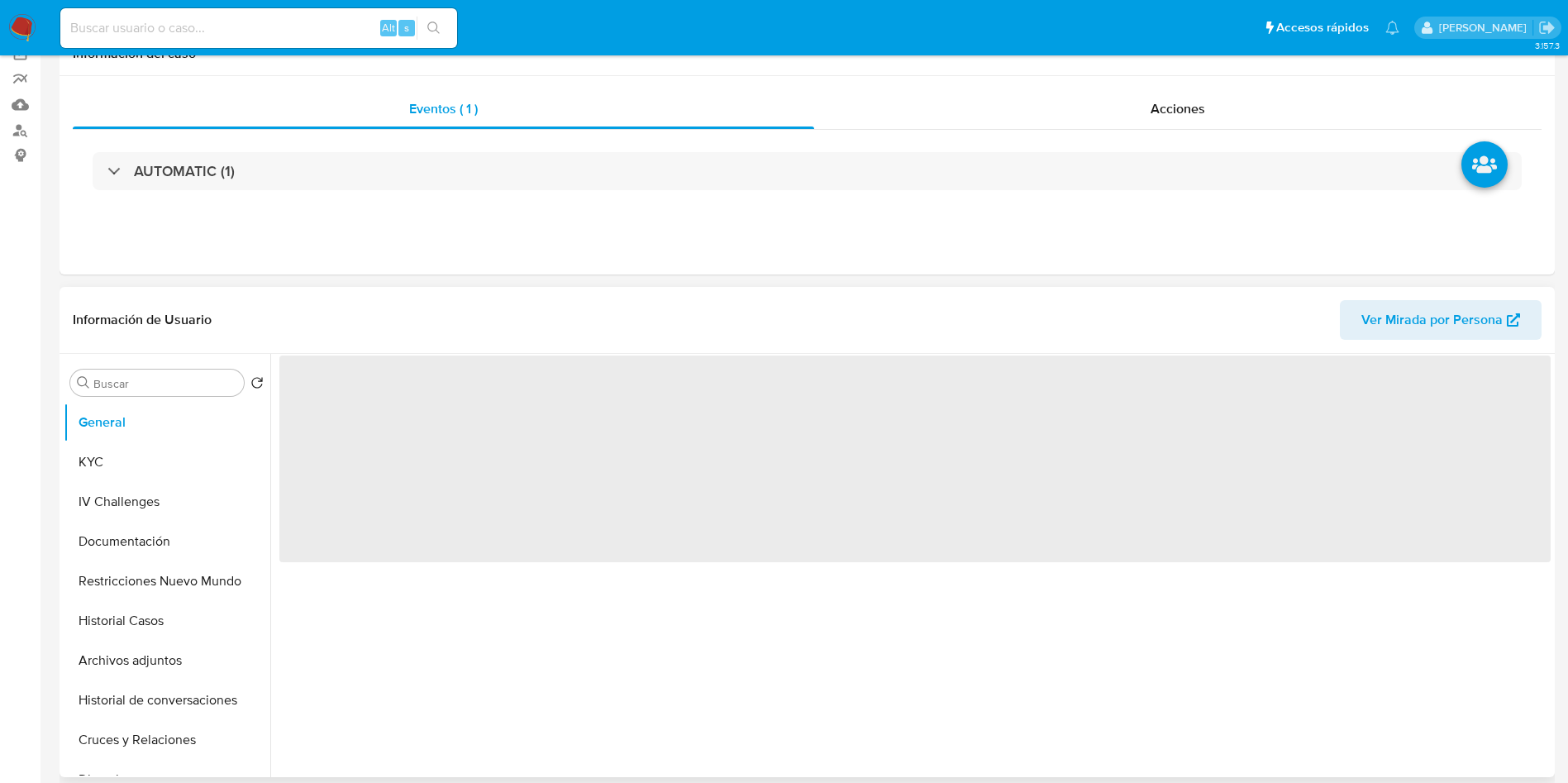
scroll to position [248, 0]
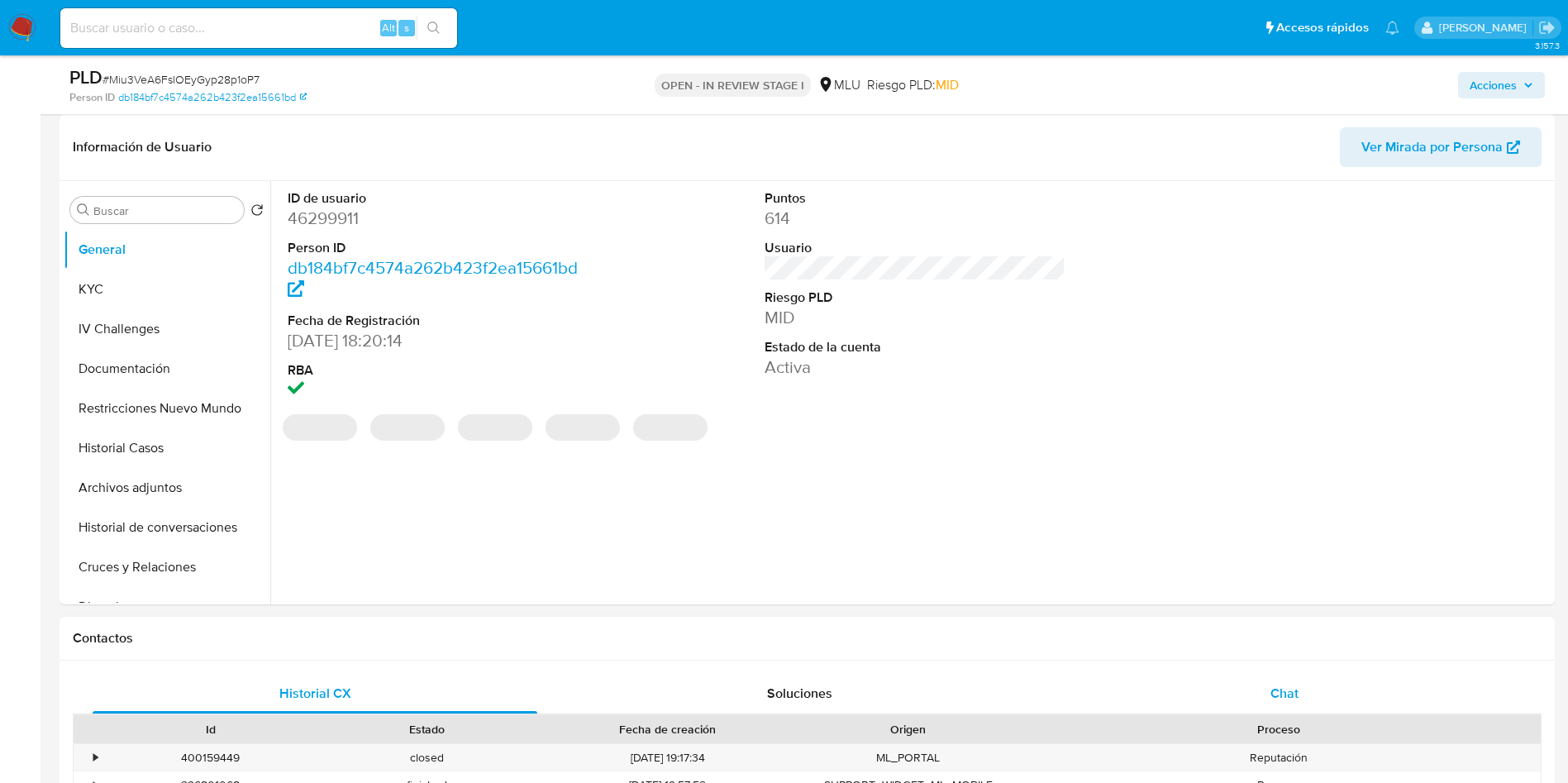
click at [1284, 678] on div "Chat" at bounding box center [1284, 694] width 445 height 39
select select "10"
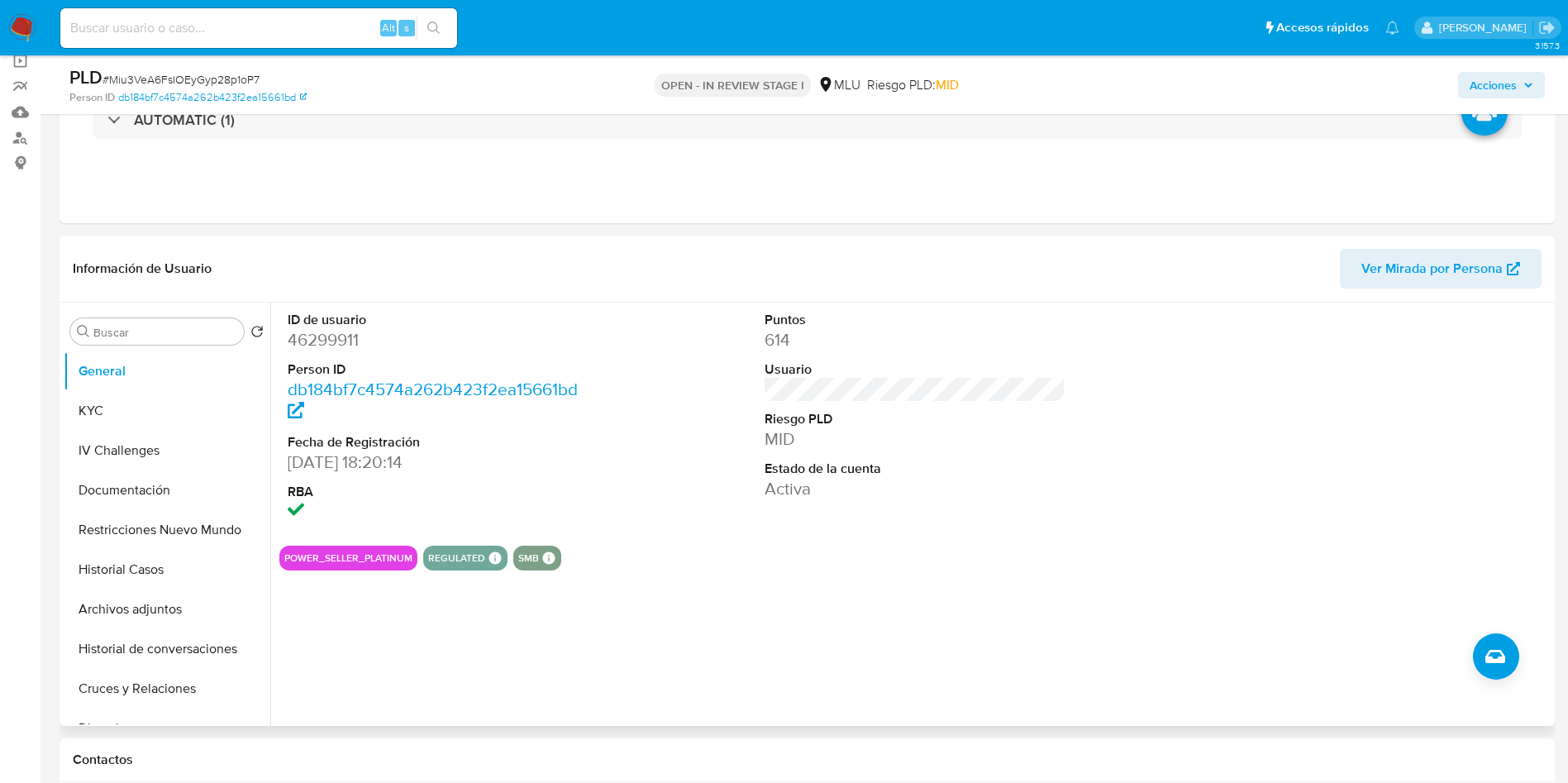
scroll to position [124, 0]
click at [346, 340] on dd "46299911" at bounding box center [438, 342] width 301 height 23
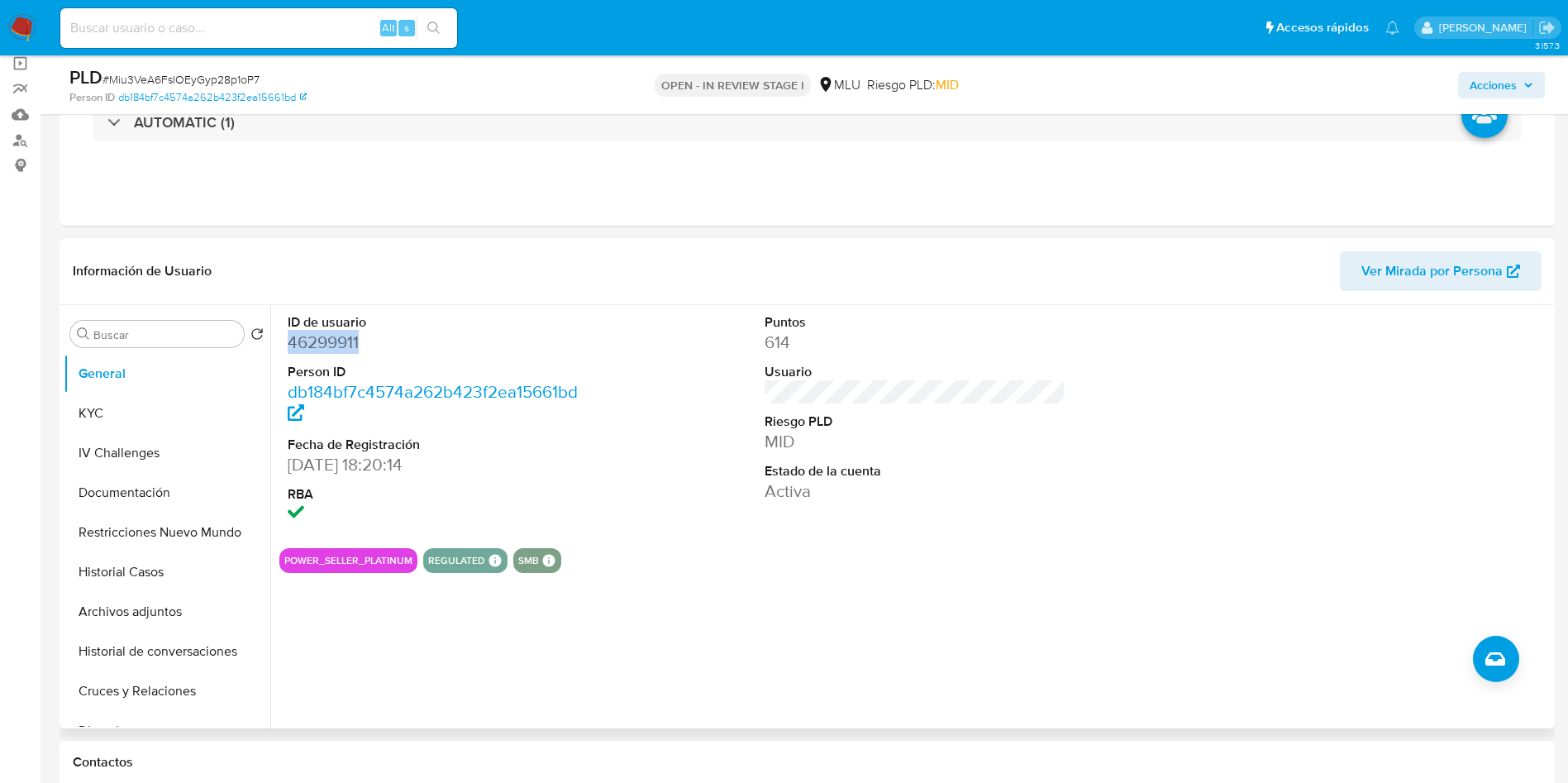
click at [346, 341] on dd "46299911" at bounding box center [438, 342] width 301 height 23
copy dd "46299911"
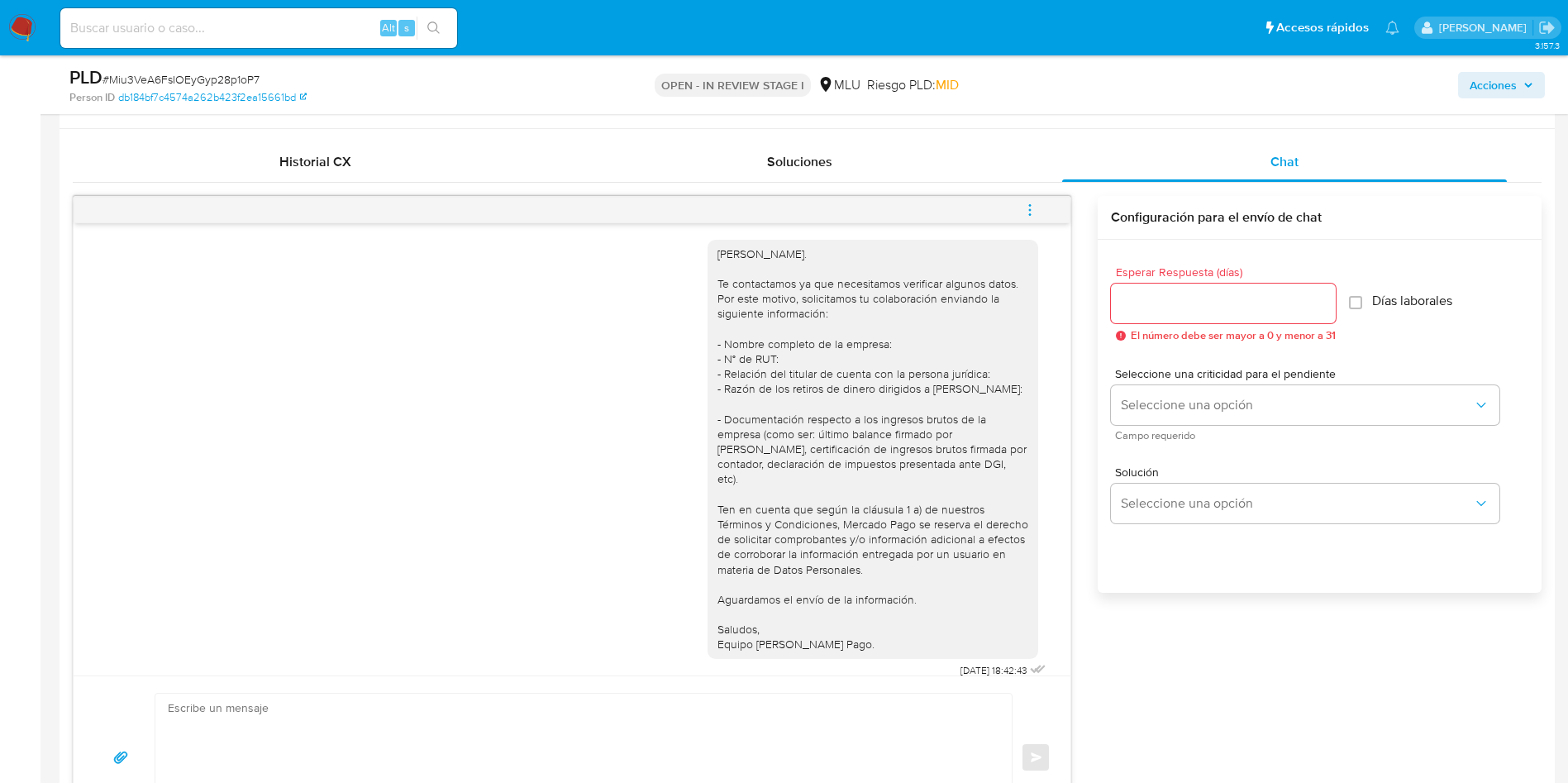
scroll to position [867, 0]
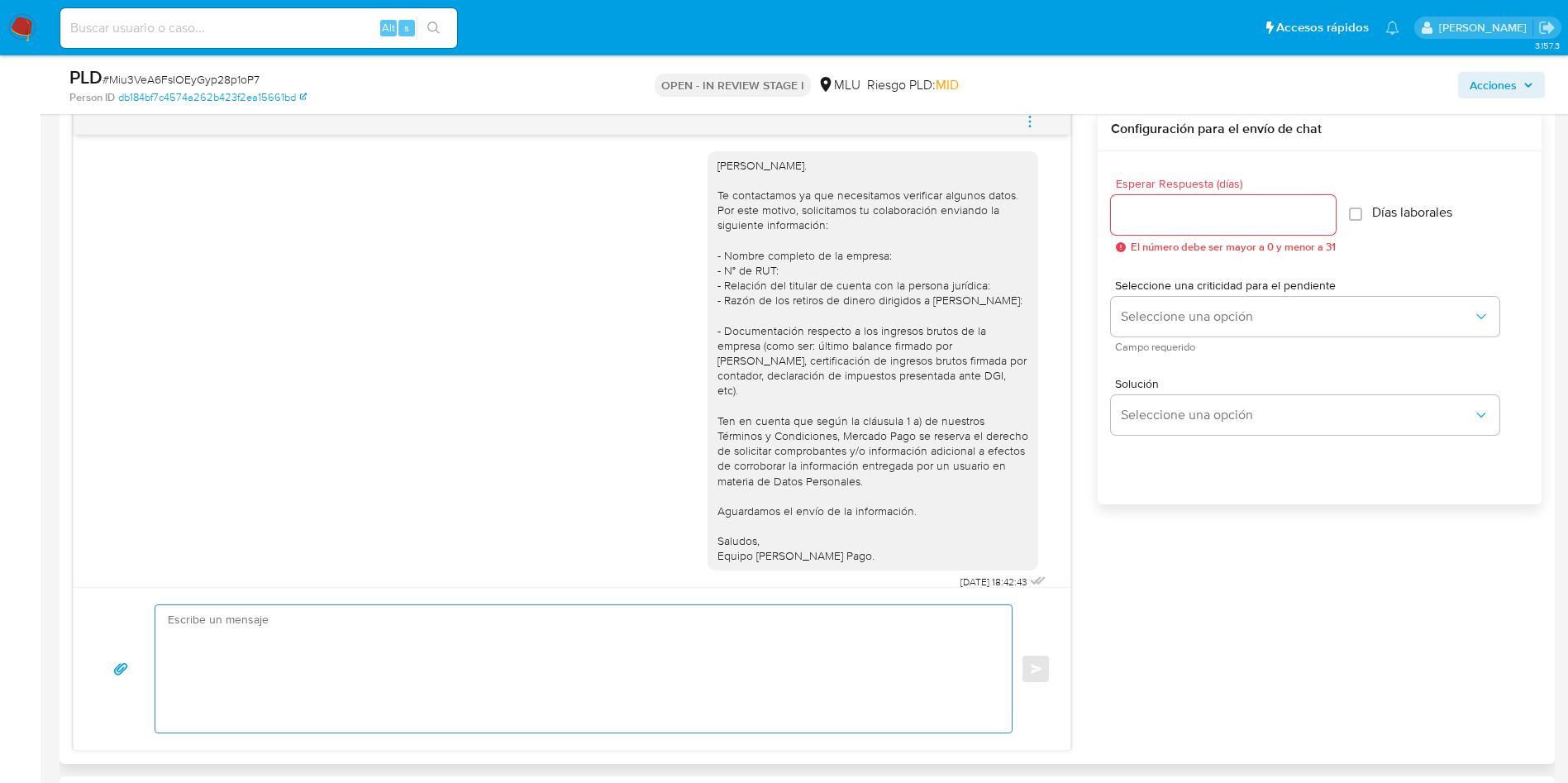
click at [440, 652] on textarea at bounding box center [579, 669] width 823 height 128
paste textarea "Hola, xxxx. Te contactamos nuevamente para recordarte que aún está pendiente el…"
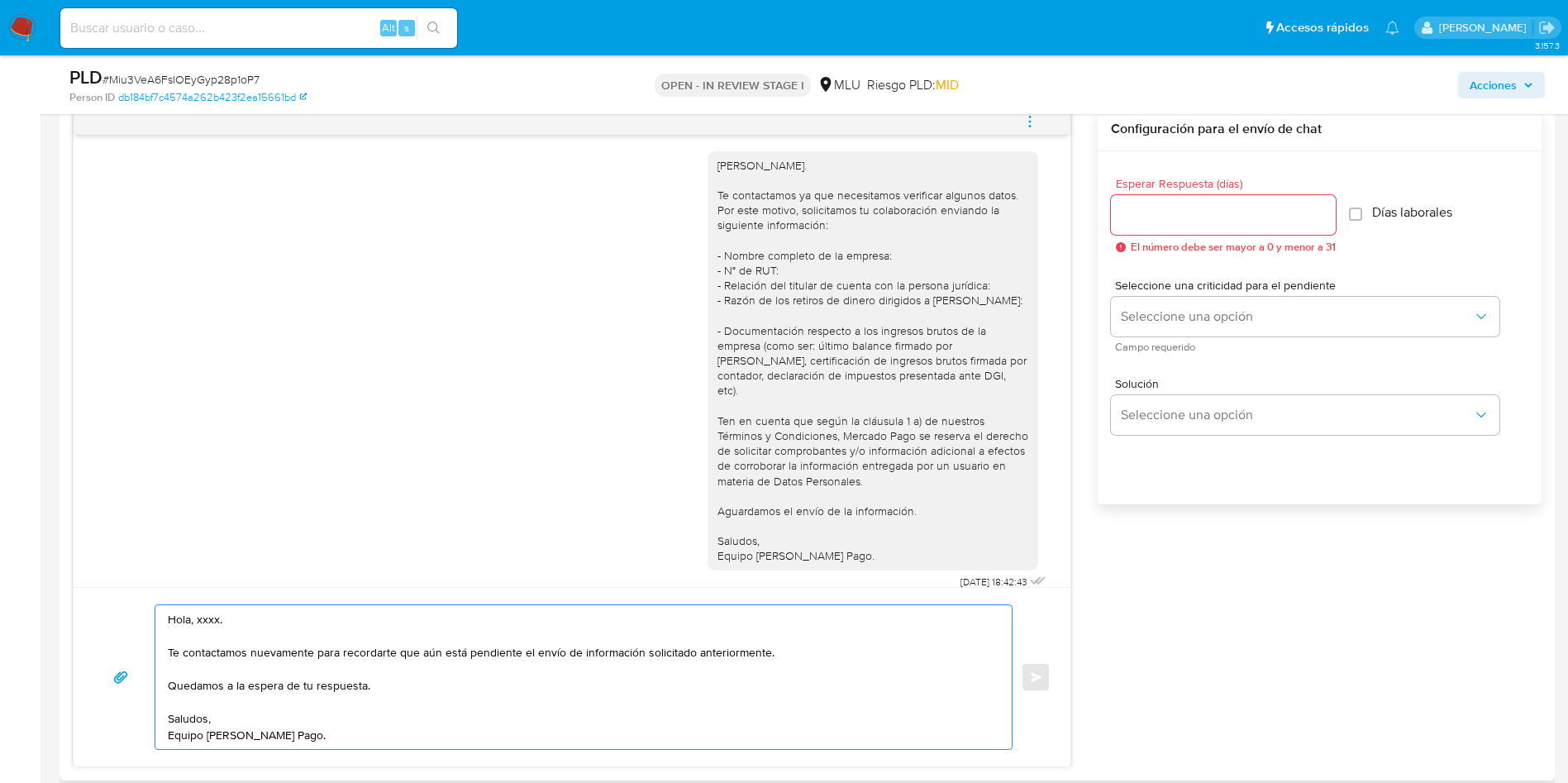
click at [738, 158] on div "Hola, Víctor. Te contactamos ya que necesitamos verificar algunos datos. Por es…" at bounding box center [872, 361] width 311 height 406
copy div "Víctor"
click at [210, 614] on textarea "Hola, xxxx. Te contactamos nuevamente para recordarte que aún está pendiente el…" at bounding box center [579, 677] width 823 height 144
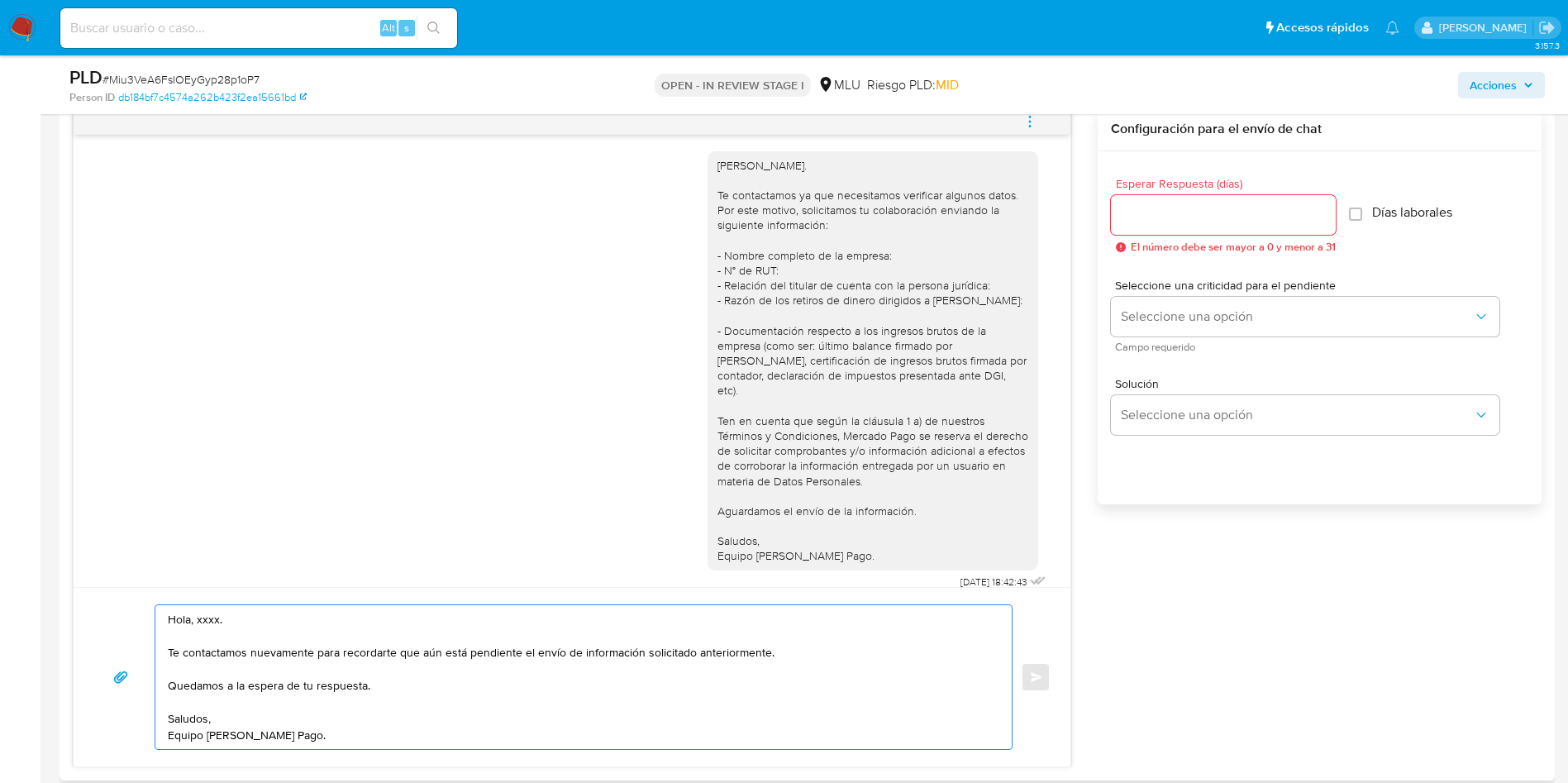
click at [199, 620] on textarea "Hola, xxxx. Te contactamos nuevamente para recordarte que aún está pendiente el…" at bounding box center [579, 677] width 823 height 144
paste textarea "Víctor"
type textarea "Hola, Víctor. Te contactamos nuevamente para recordarte que aún está pendiente …"
click at [1174, 203] on div at bounding box center [1222, 215] width 224 height 39
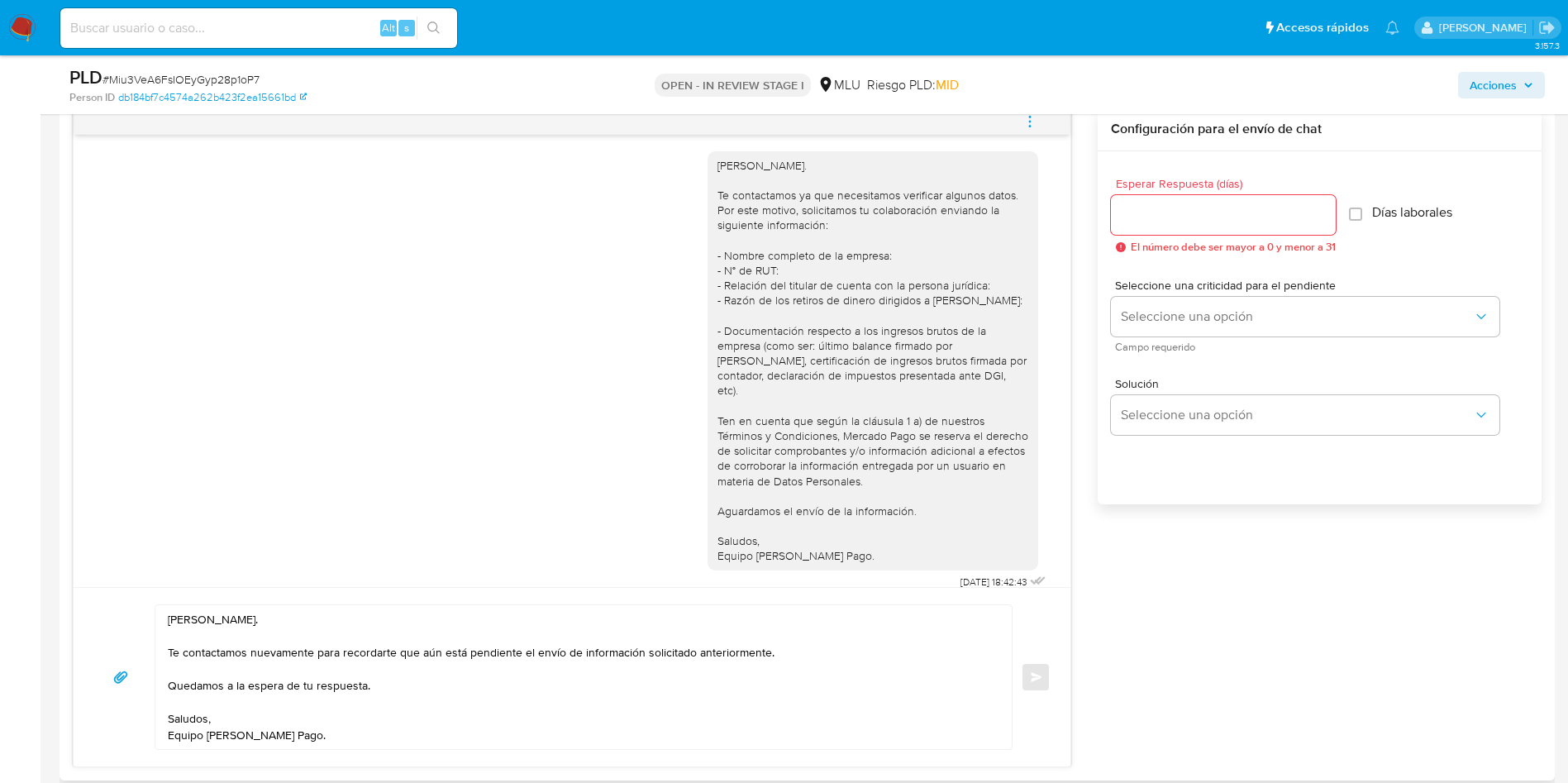
click at [1174, 215] on input "Esperar Respuesta (días)" at bounding box center [1222, 214] width 224 height 22
type input "3"
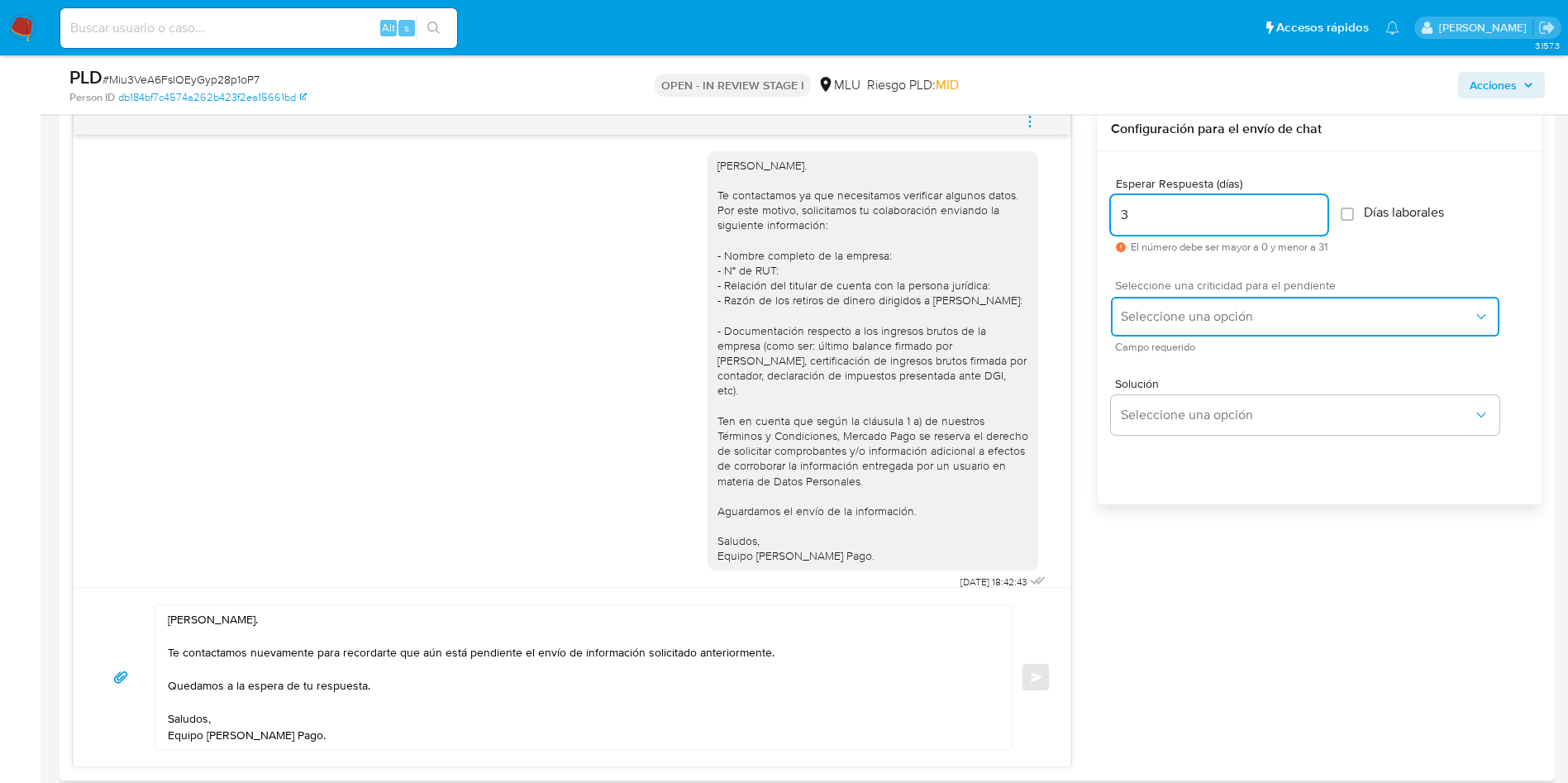
click at [1153, 315] on span "Seleccione una opción" at bounding box center [1297, 316] width 352 height 17
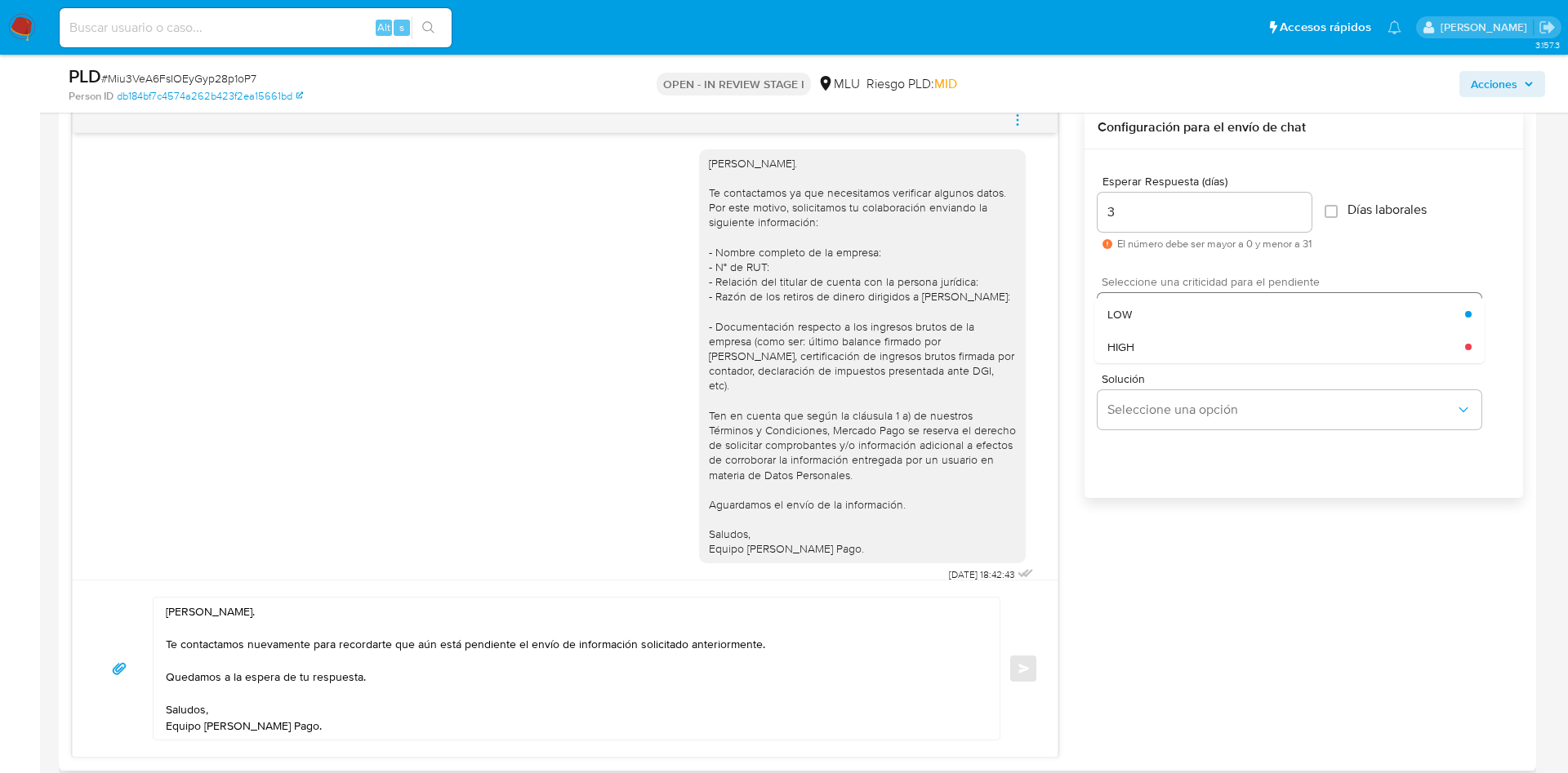
click at [1139, 310] on div "LOW" at bounding box center [1286, 313] width 358 height 32
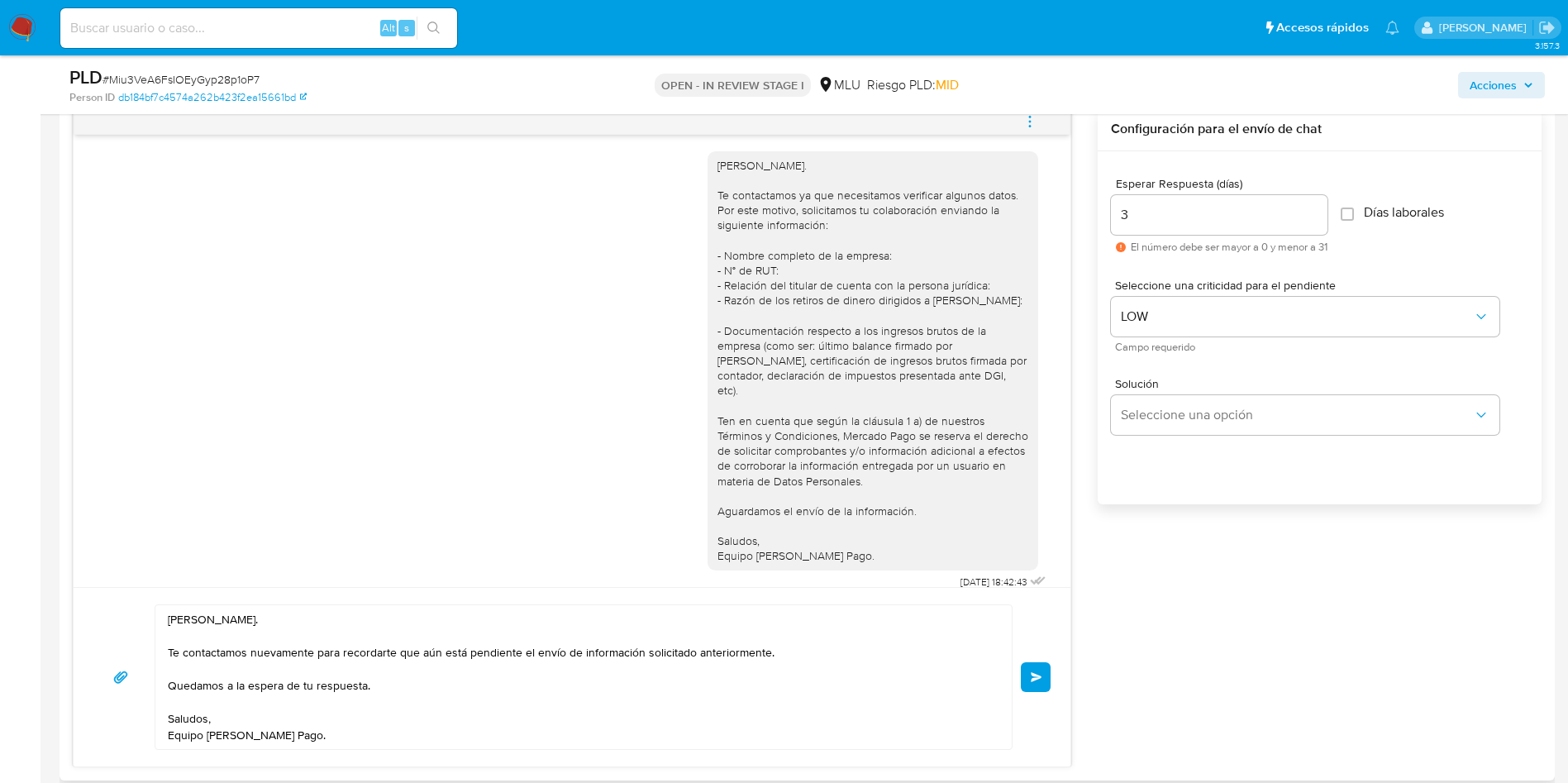
click at [1039, 695] on div "Hola, Víctor. Te contactamos nuevamente para recordarte que aún está pendiente …" at bounding box center [572, 677] width 958 height 146
click at [1040, 681] on span "Enviar" at bounding box center [1037, 677] width 11 height 10
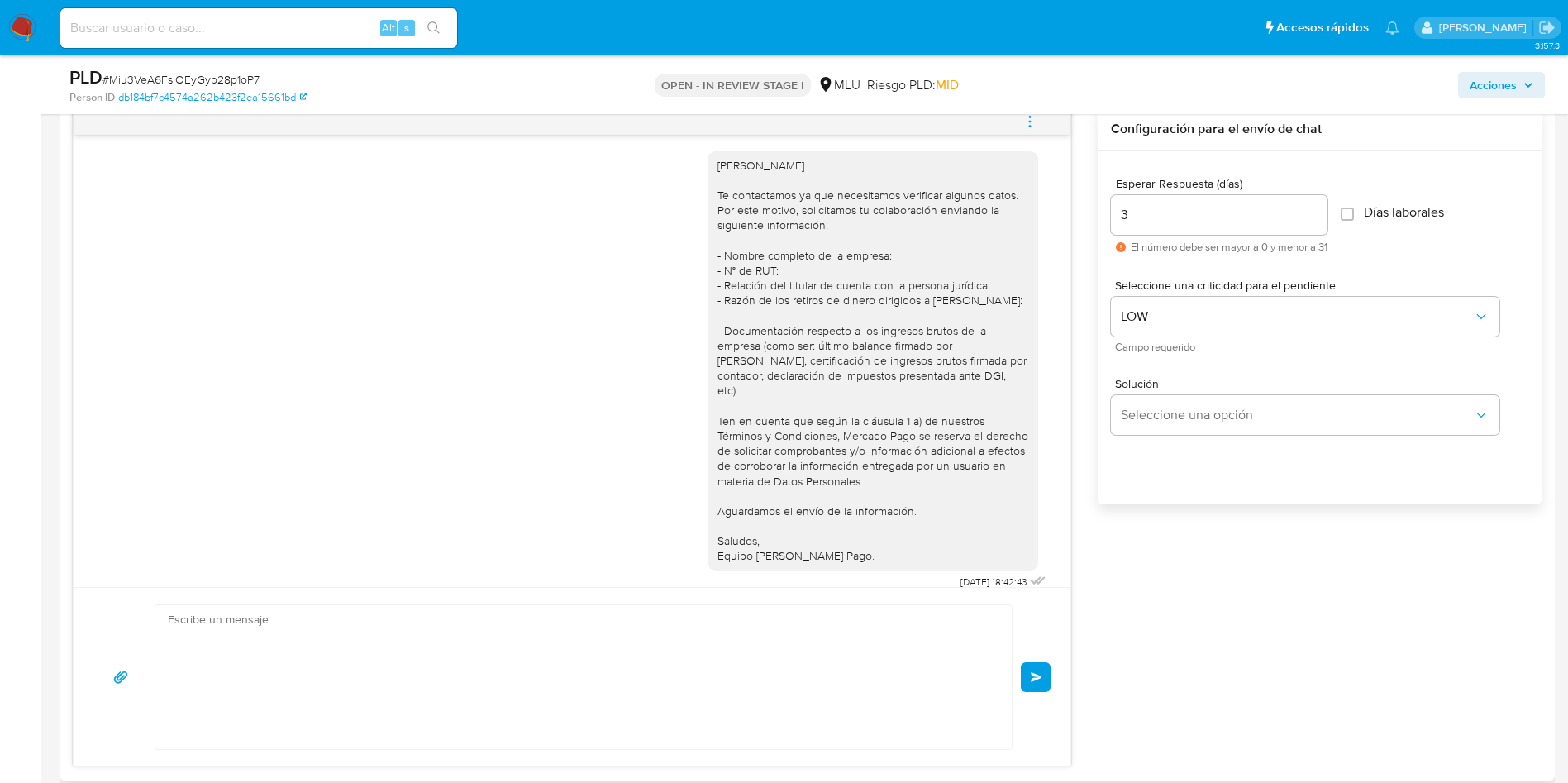
scroll to position [187, 0]
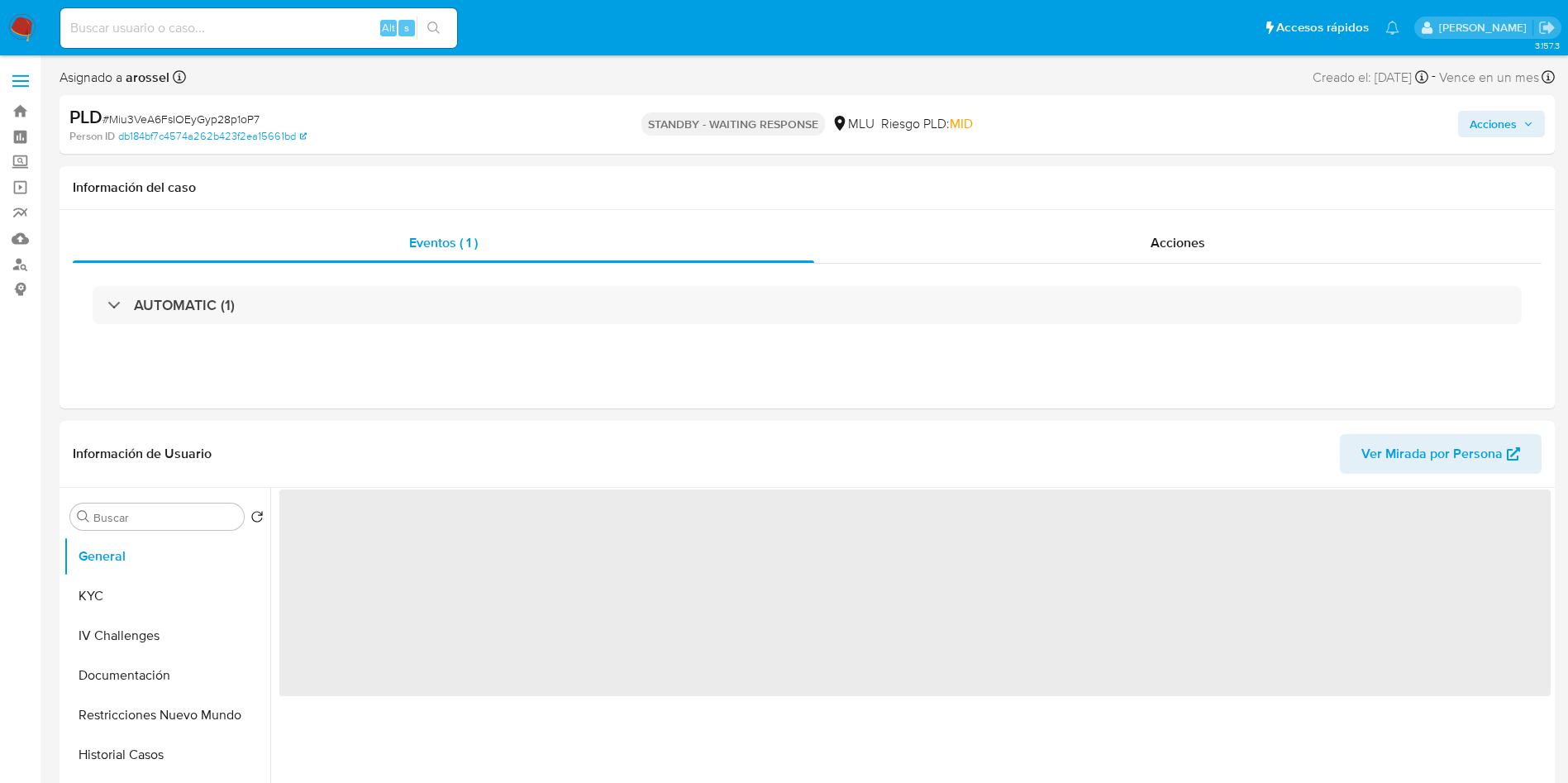
click at [235, 109] on div "PLD # Miu3VeA6FsIOEyGyp28p1oP7" at bounding box center [313, 117] width 486 height 24
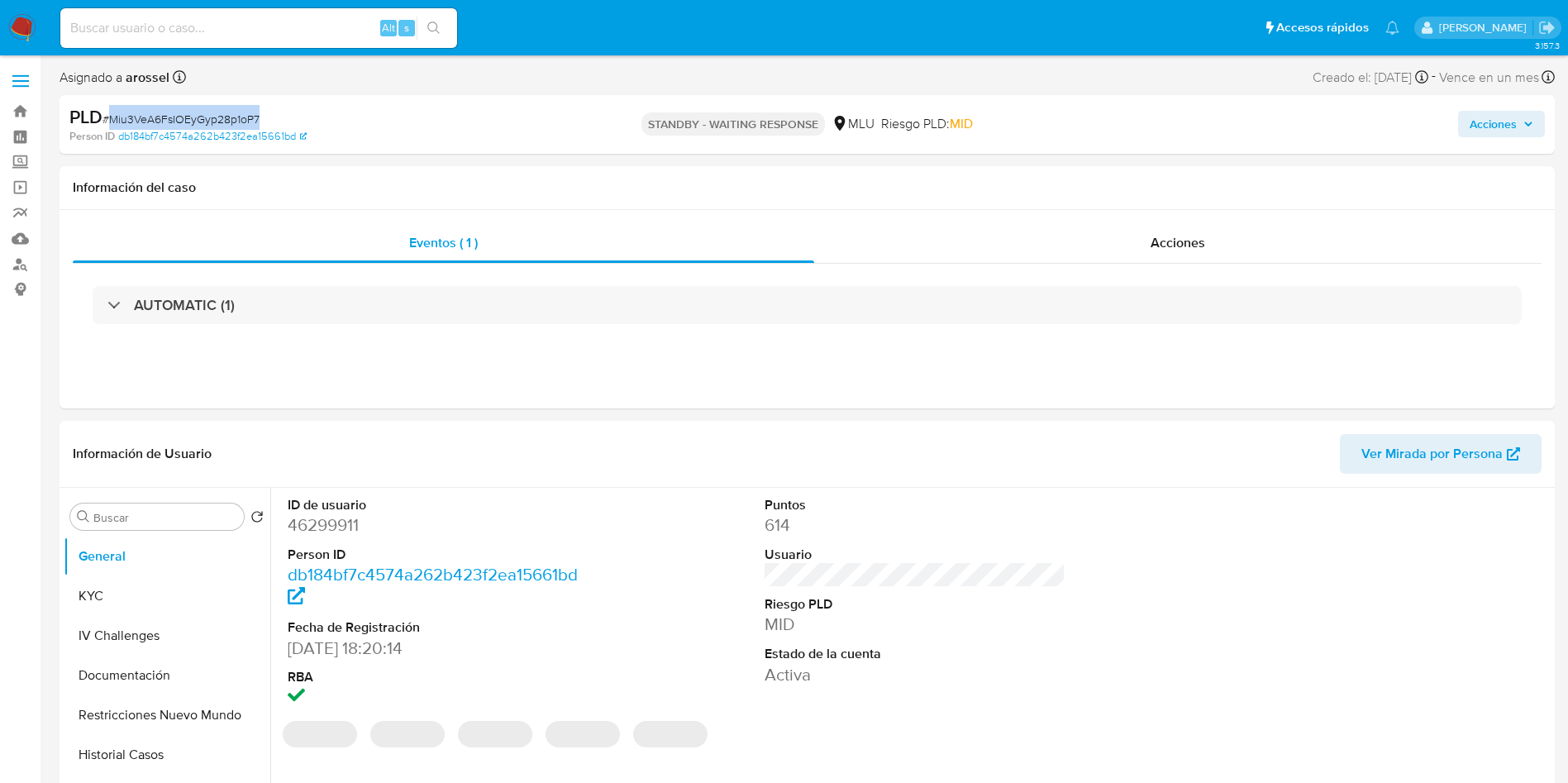
copy span "Miu3VeA6FsIOEyGyp28p1oP7"
select select "10"
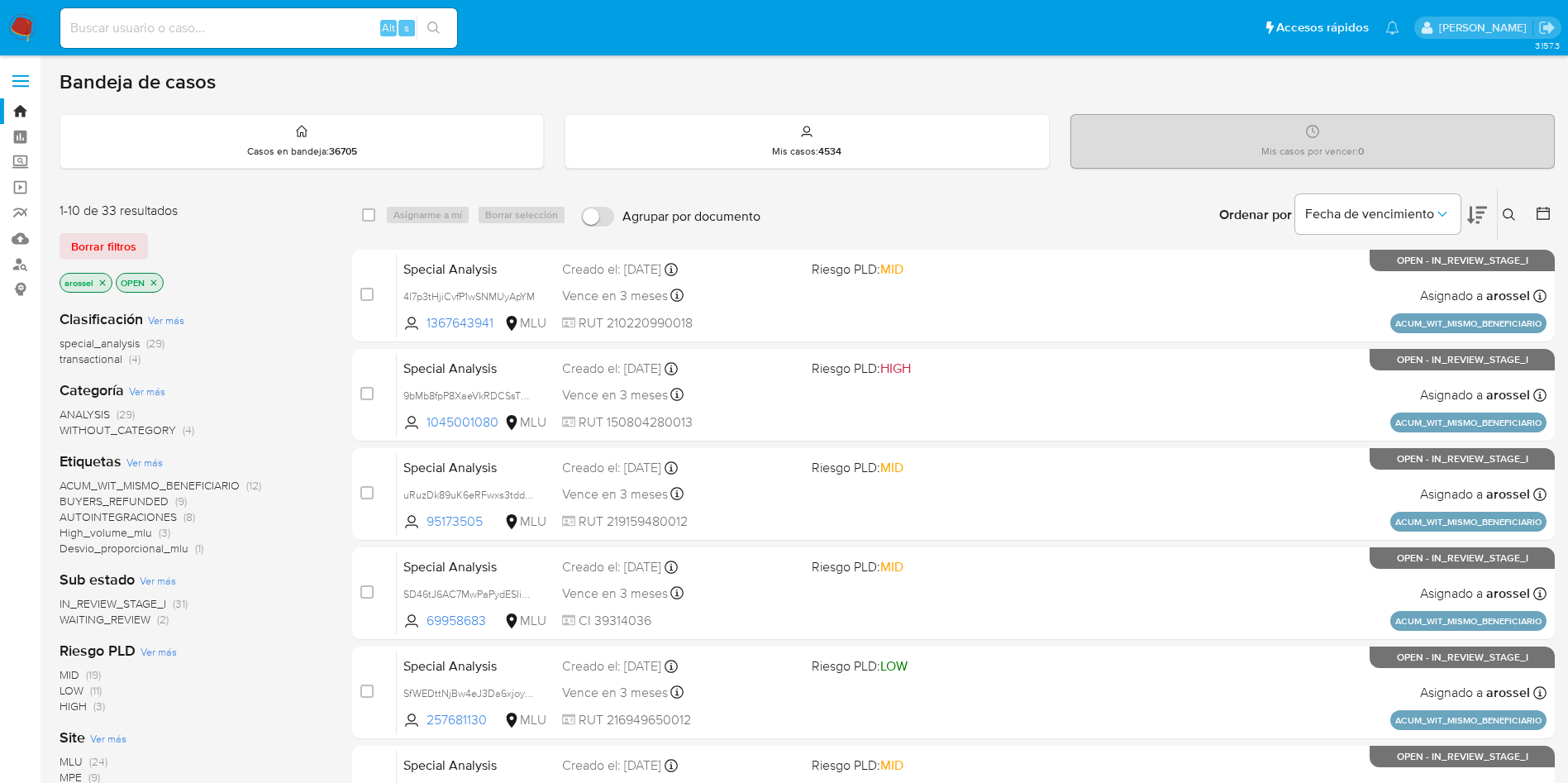
click at [90, 619] on span "WAITING_REVIEW" at bounding box center [104, 620] width 91 height 17
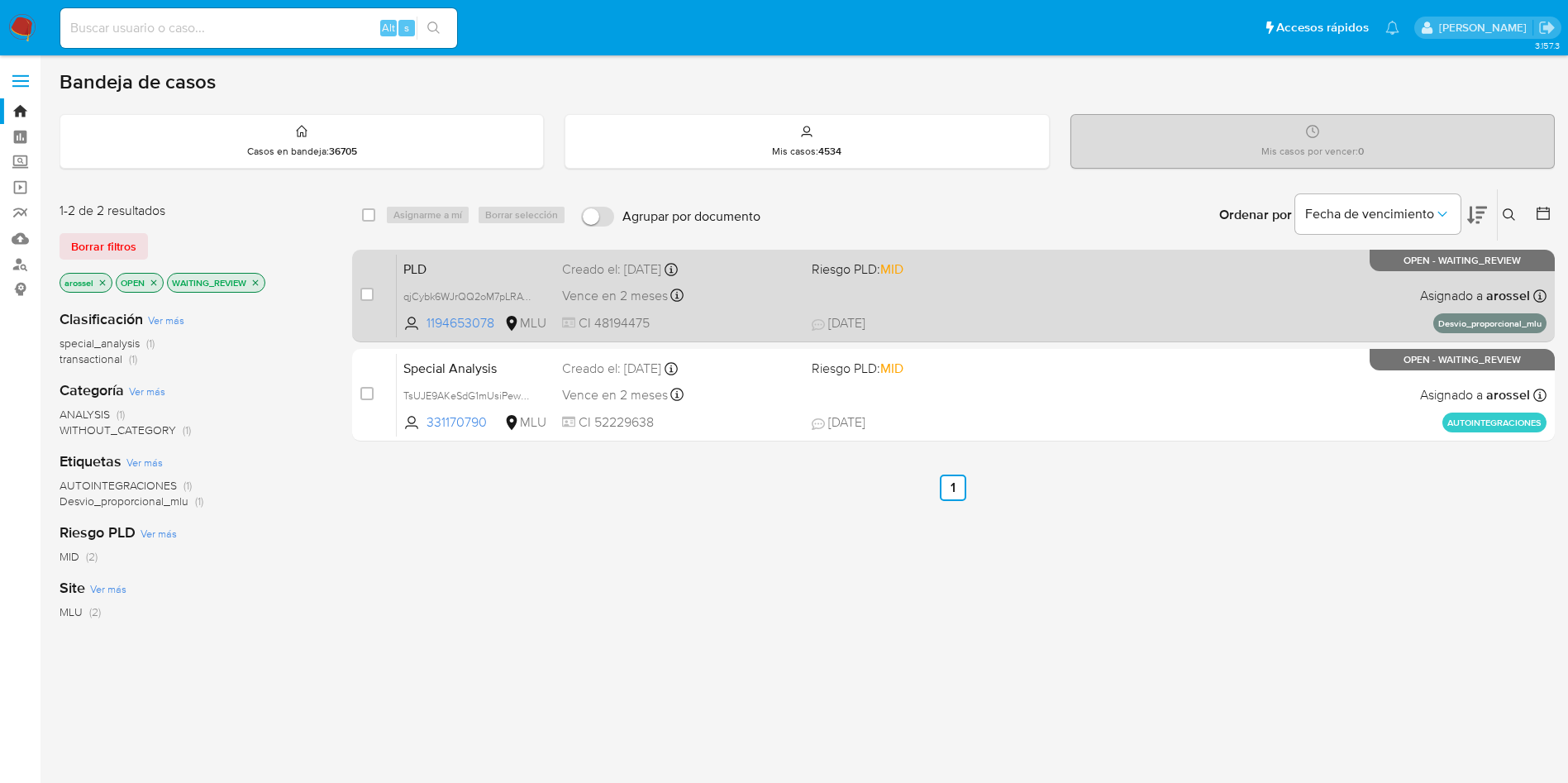
click at [899, 300] on div "PLD qjCybk6WJrQQ2oM7pLRATFyW 1194653078 MLU Riesgo PLD: MID Creado el: 12/08/20…" at bounding box center [972, 295] width 1150 height 84
click at [370, 298] on input "checkbox" at bounding box center [367, 294] width 13 height 13
checkbox input "true"
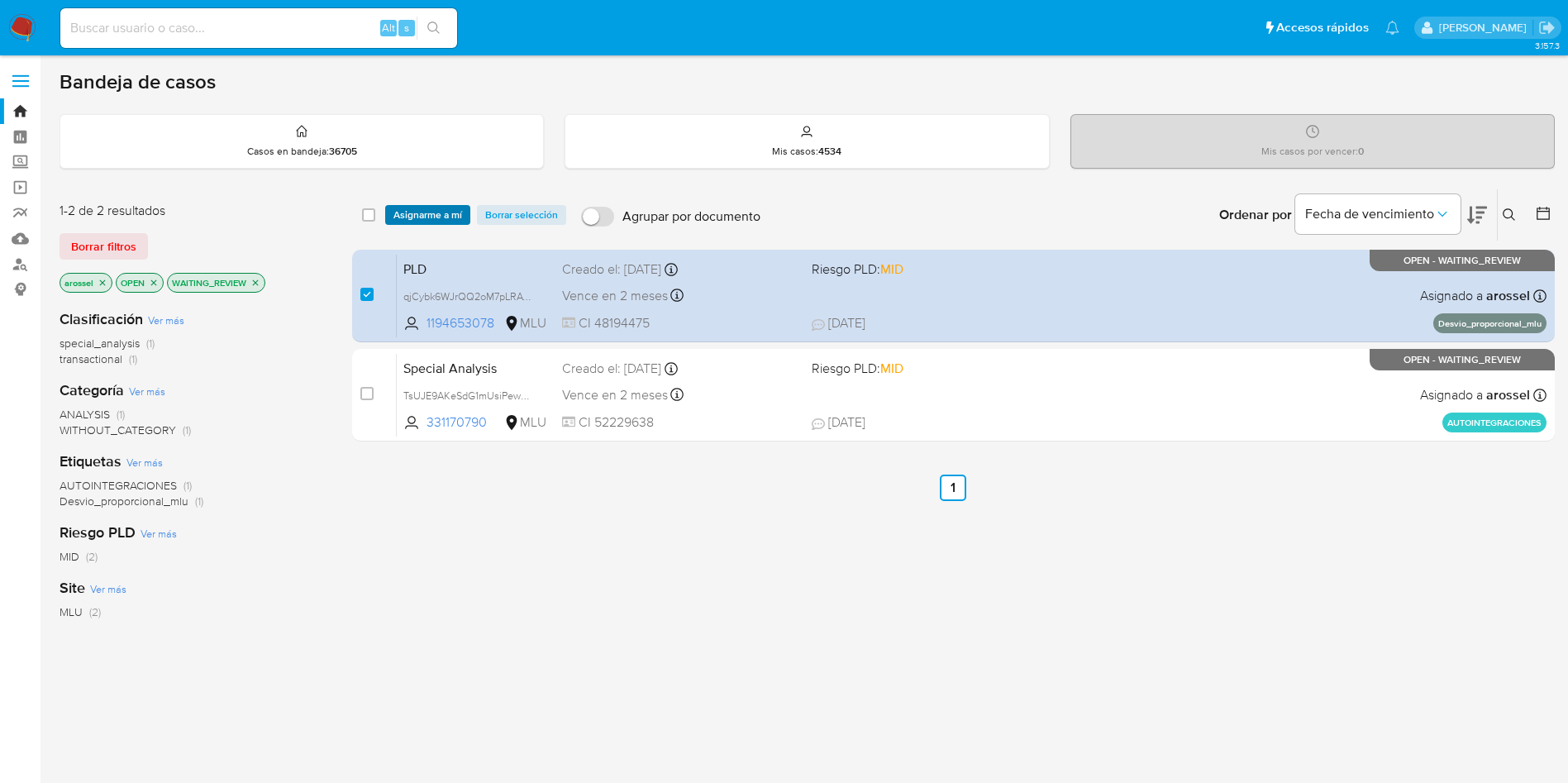
click at [405, 211] on span "Asignarme a mí" at bounding box center [427, 215] width 69 height 17
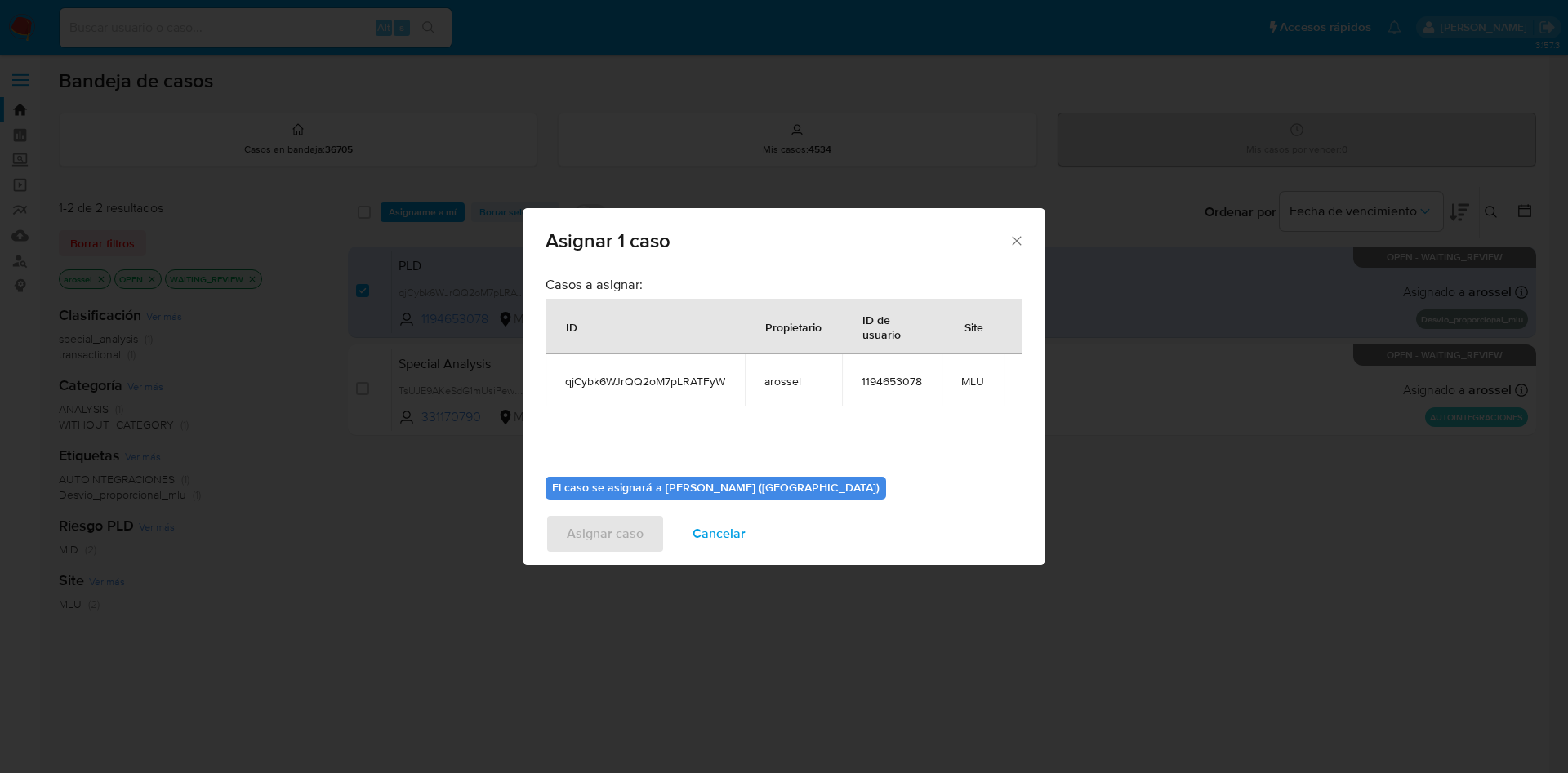
scroll to position [85, 0]
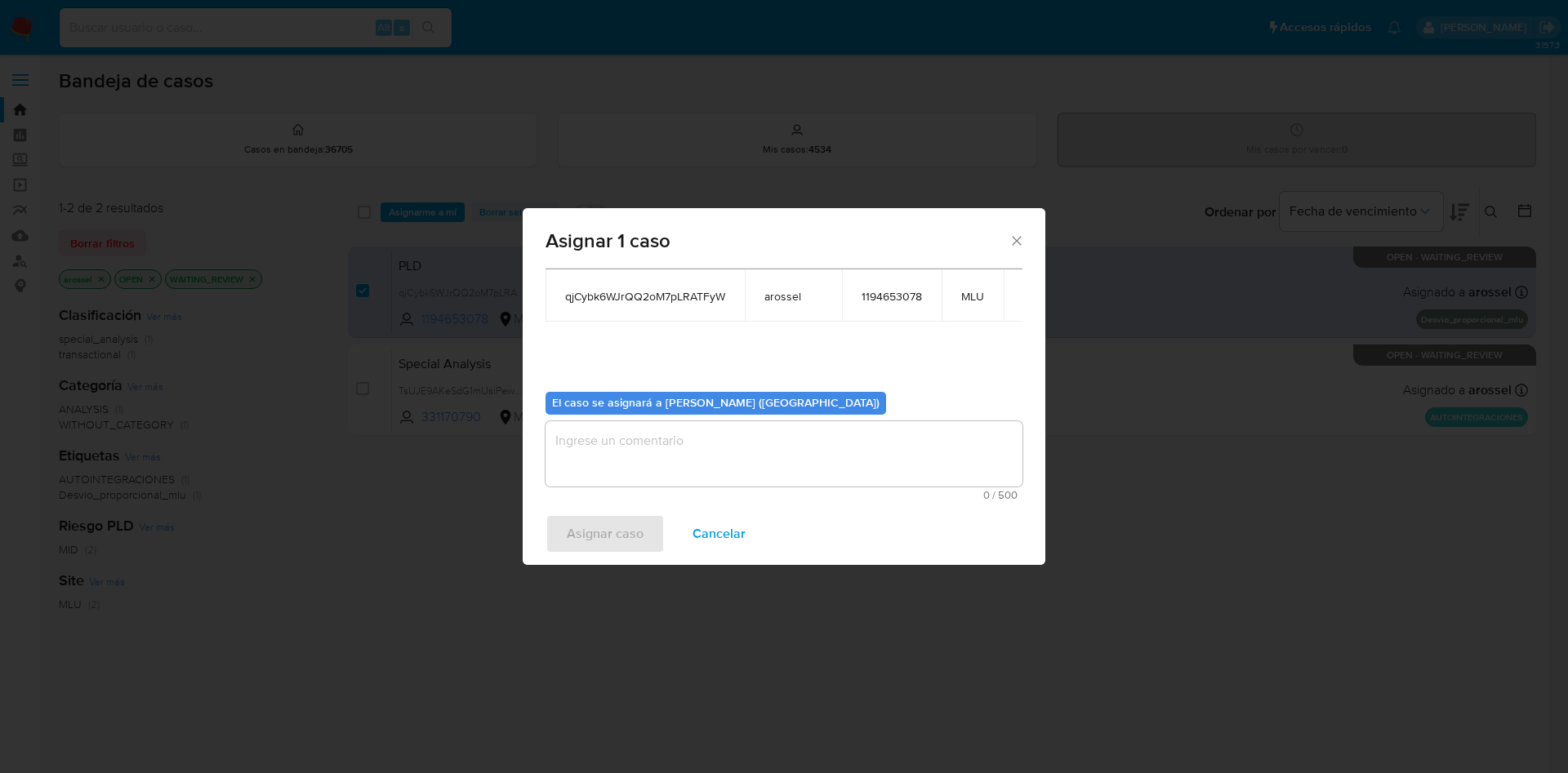
click at [606, 466] on textarea "assign-modal" at bounding box center [784, 453] width 477 height 65
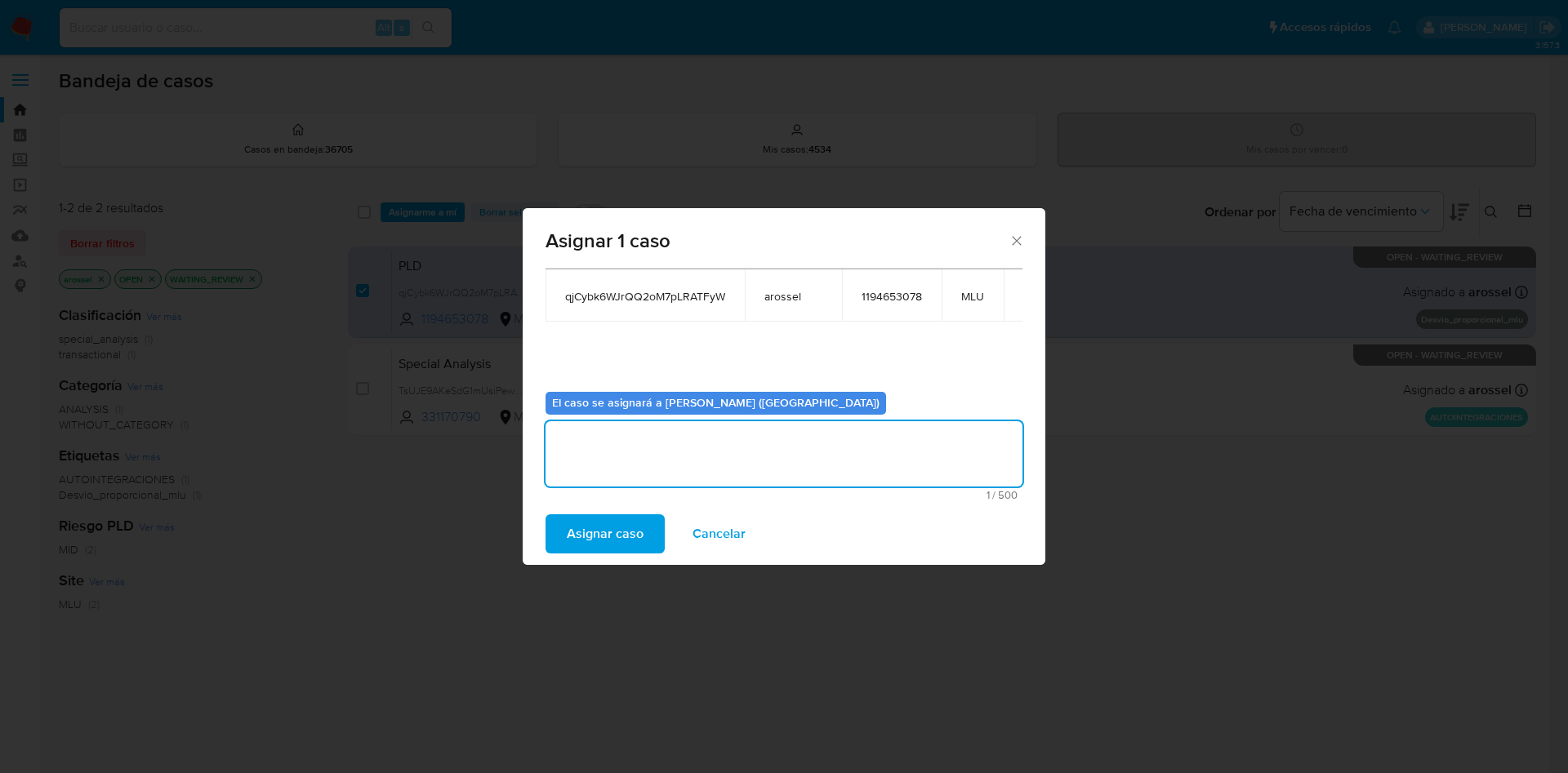
click at [601, 546] on span "Asignar caso" at bounding box center [605, 533] width 77 height 36
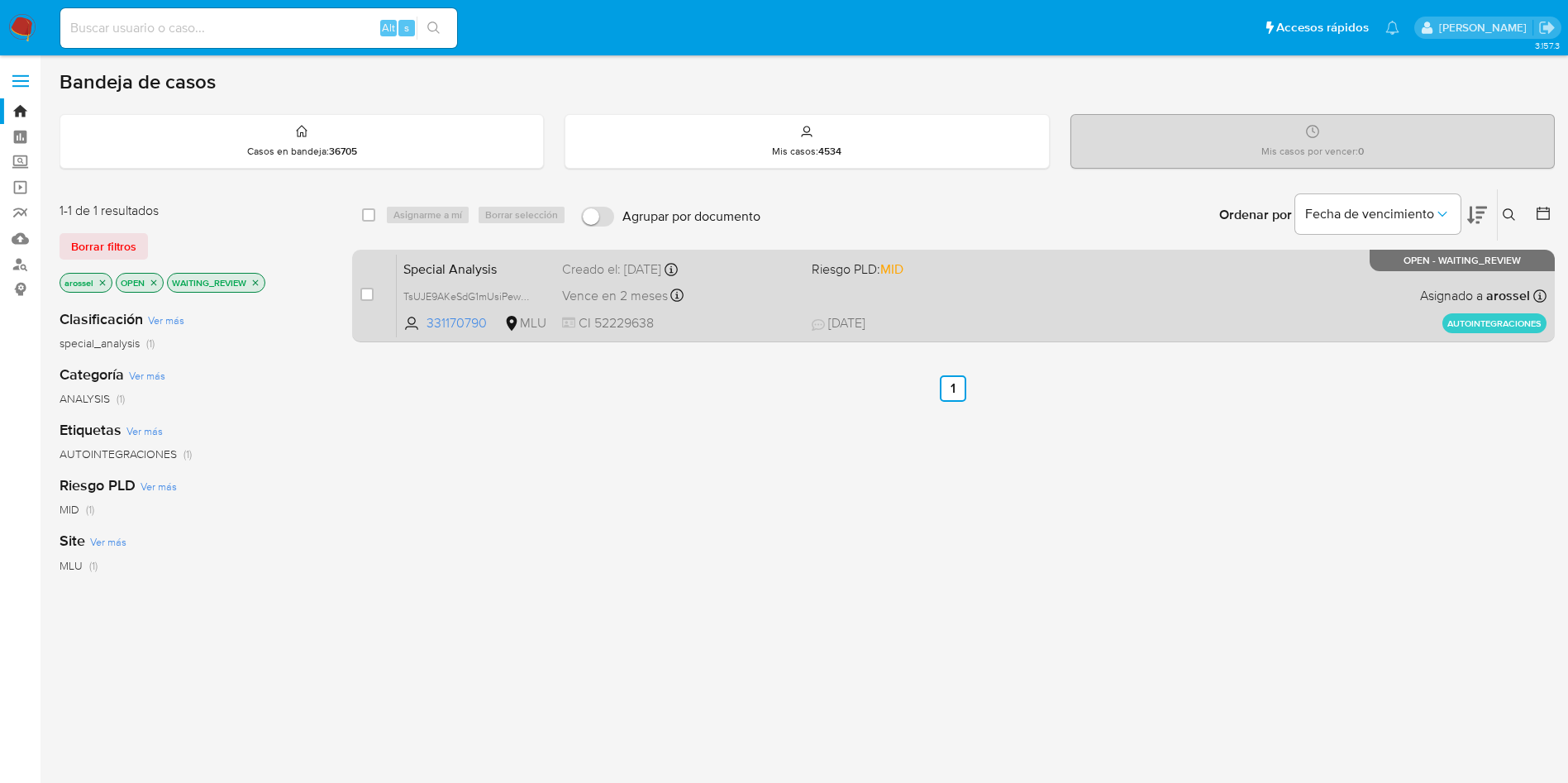
click at [919, 302] on div "Special Analysis TsUJE9AKeSdG1mUsiPewwmpG 331170790 MLU Riesgo PLD: MID Creado …" at bounding box center [972, 295] width 1150 height 84
click at [361, 294] on input "checkbox" at bounding box center [367, 294] width 13 height 13
checkbox input "true"
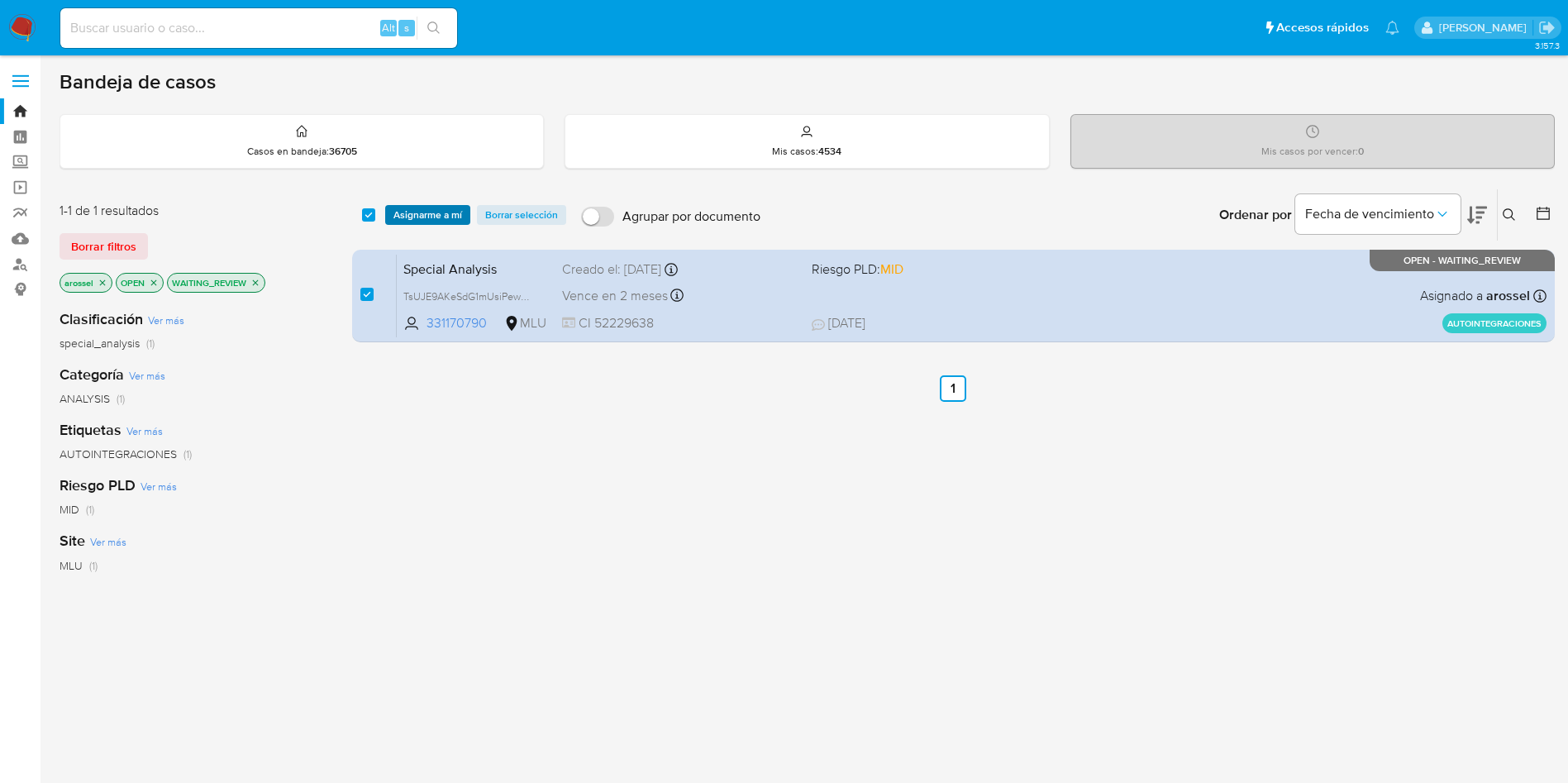
click at [402, 207] on span "Asignarme a mí" at bounding box center [427, 215] width 69 height 17
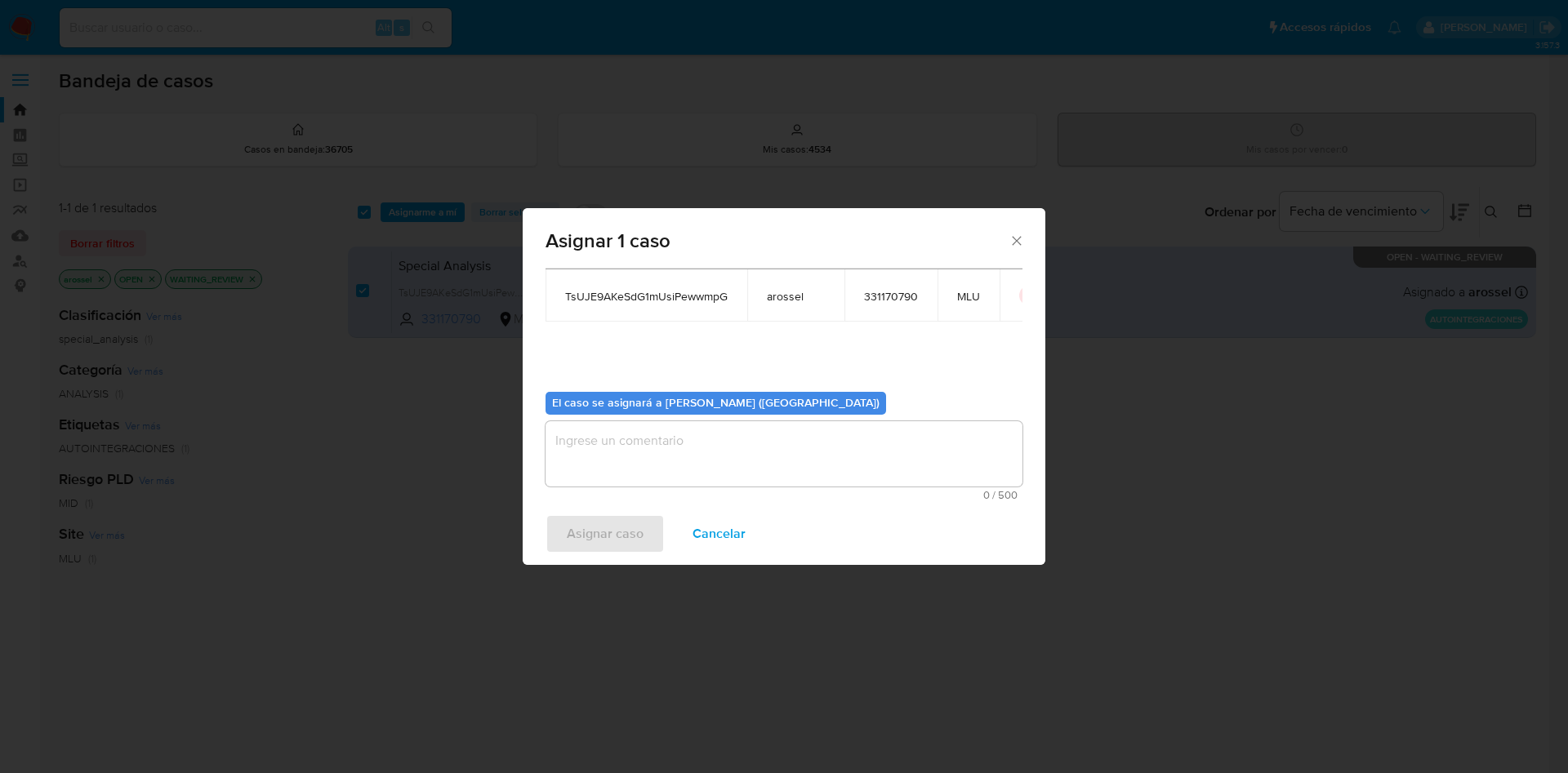
click at [645, 475] on textarea "assign-modal" at bounding box center [784, 453] width 477 height 65
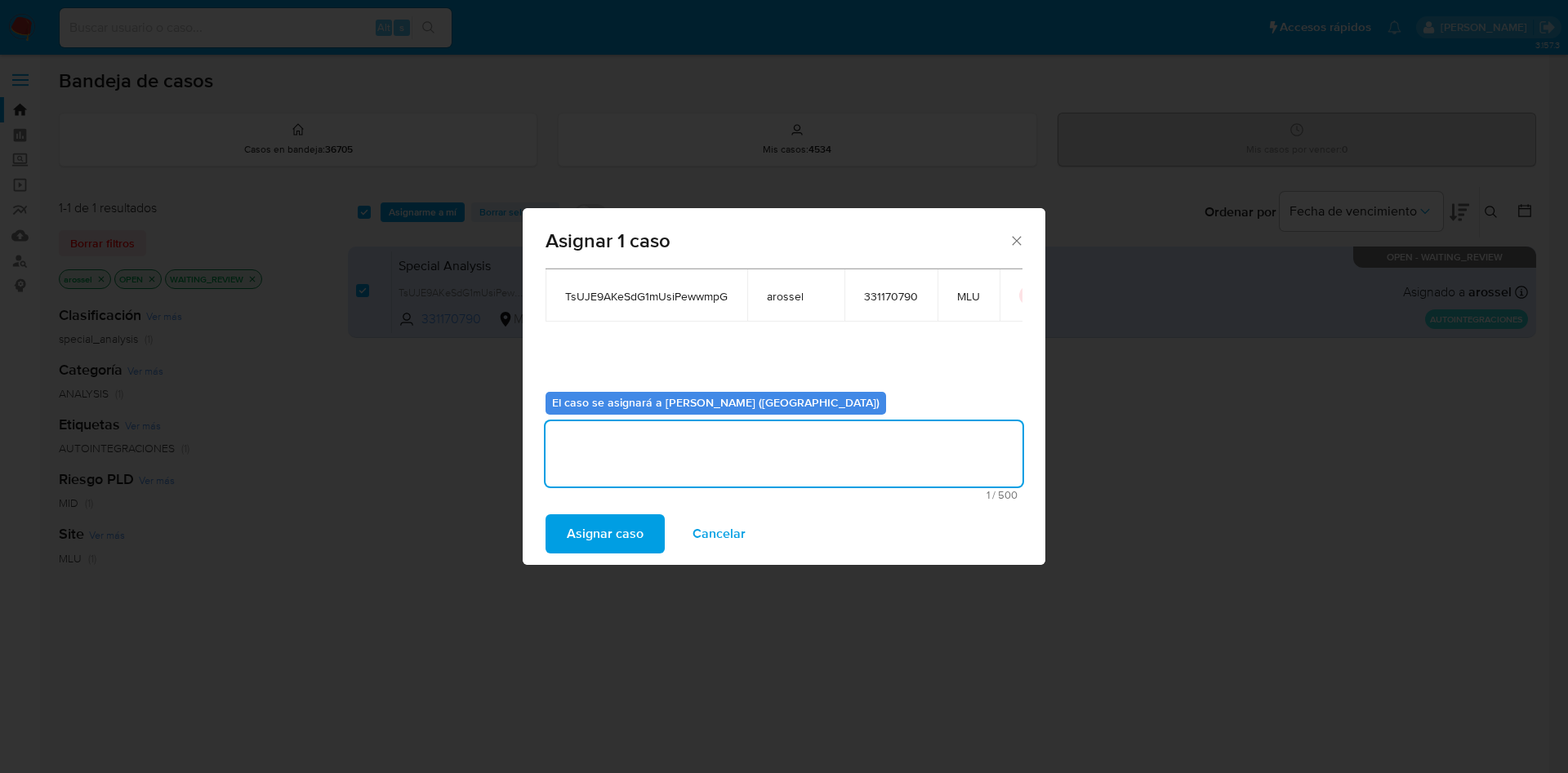
click at [600, 520] on span "Asignar caso" at bounding box center [605, 533] width 77 height 36
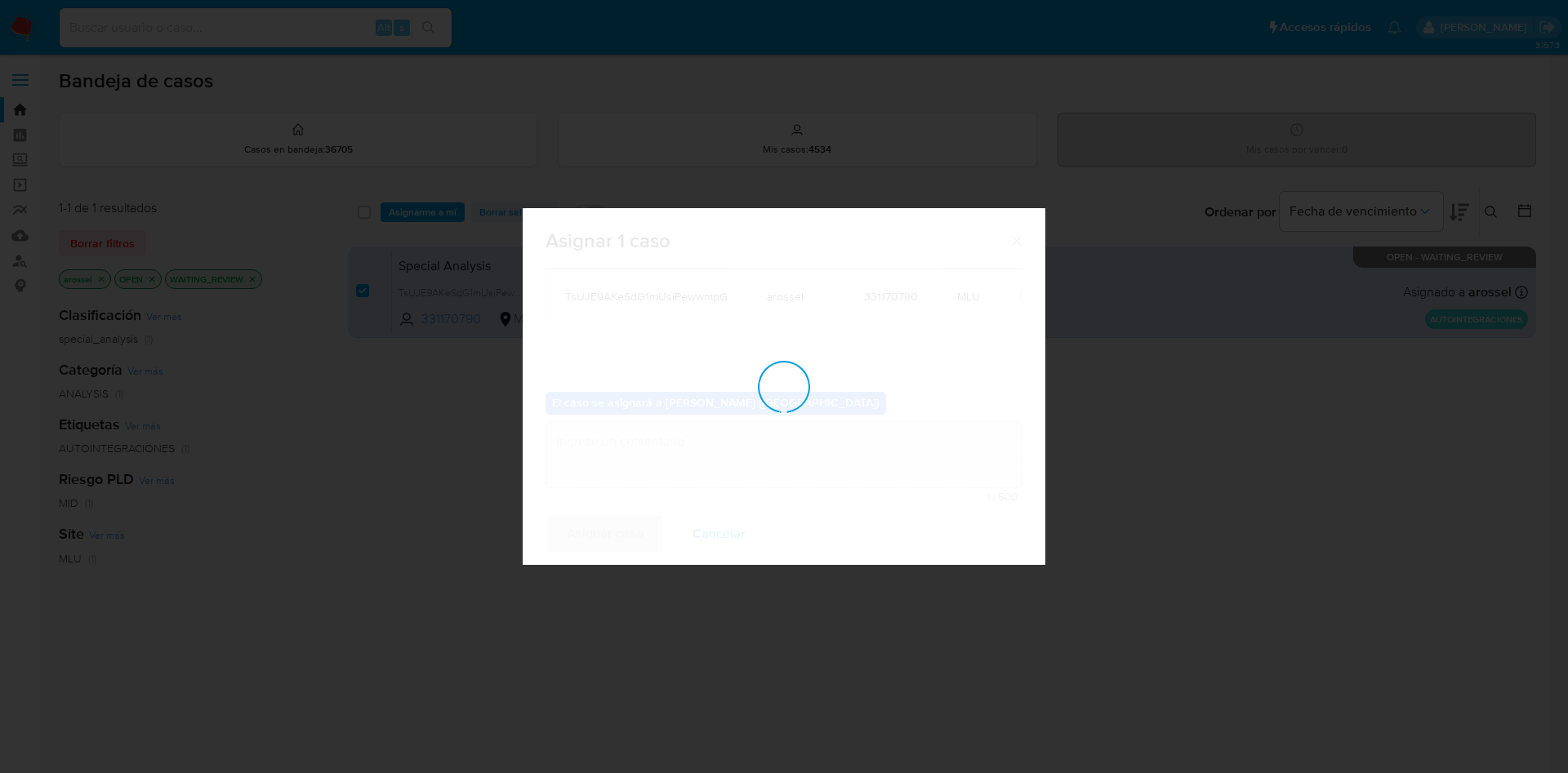
checkbox input "false"
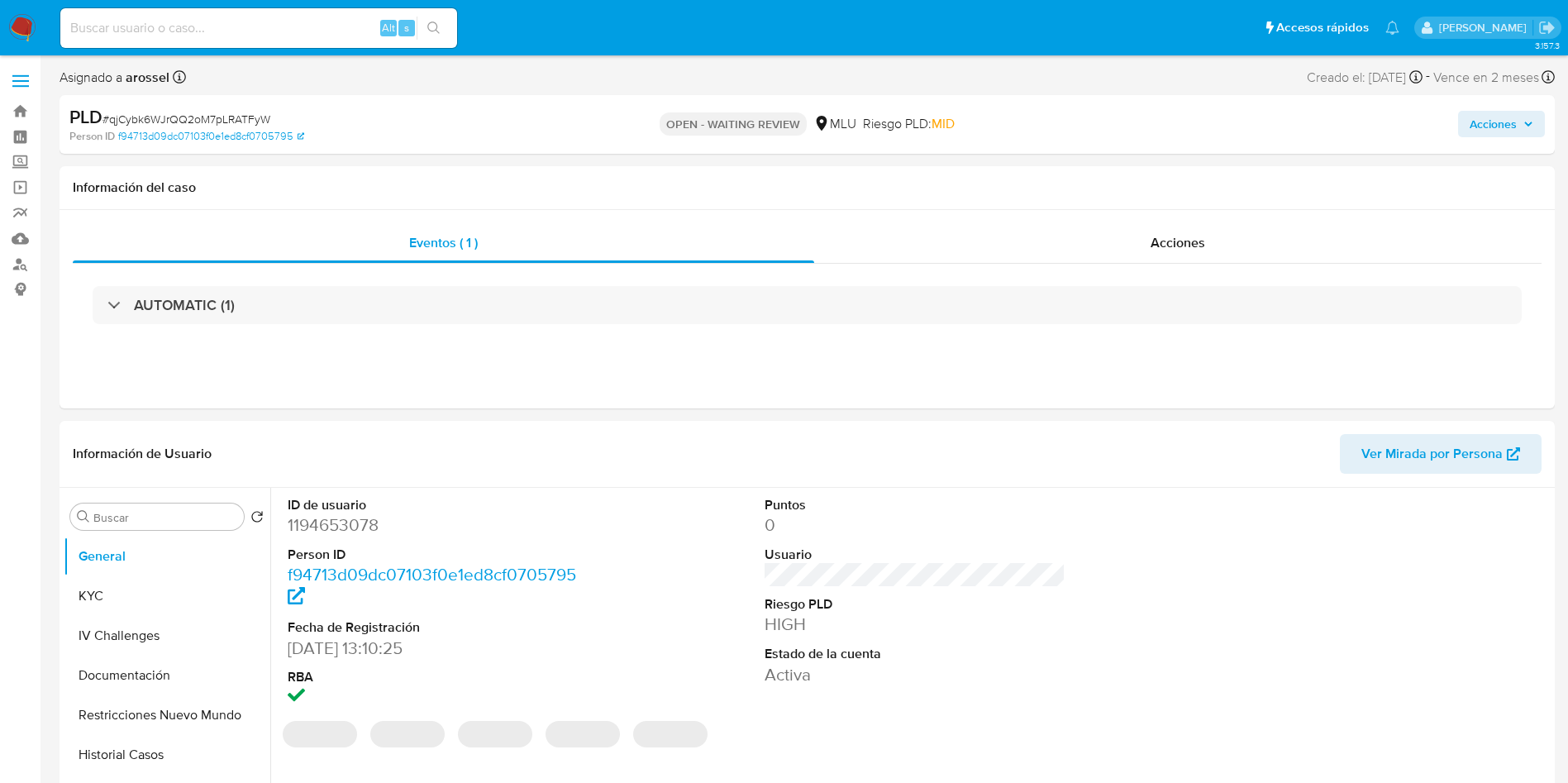
select select "10"
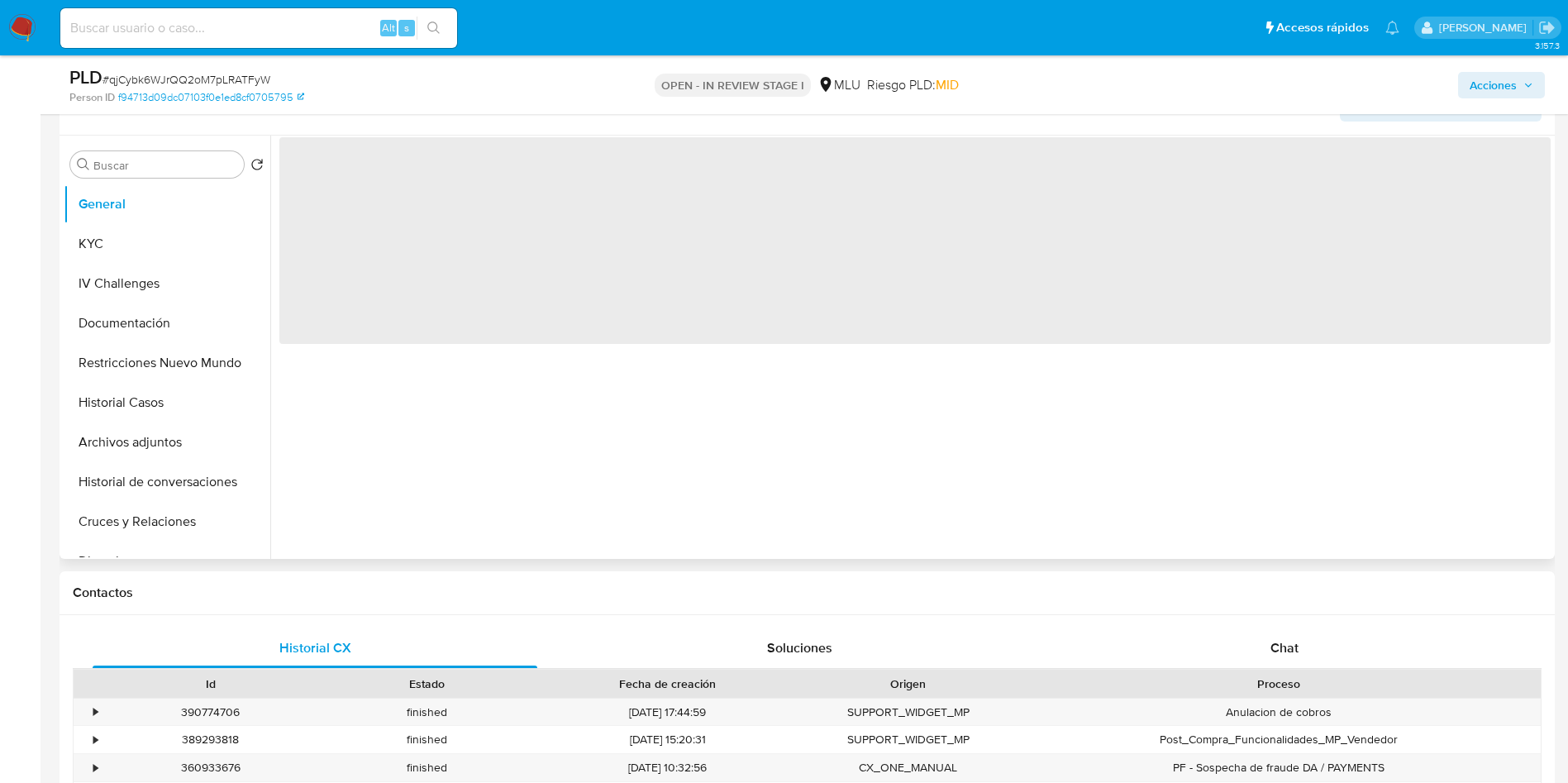
scroll to position [372, 0]
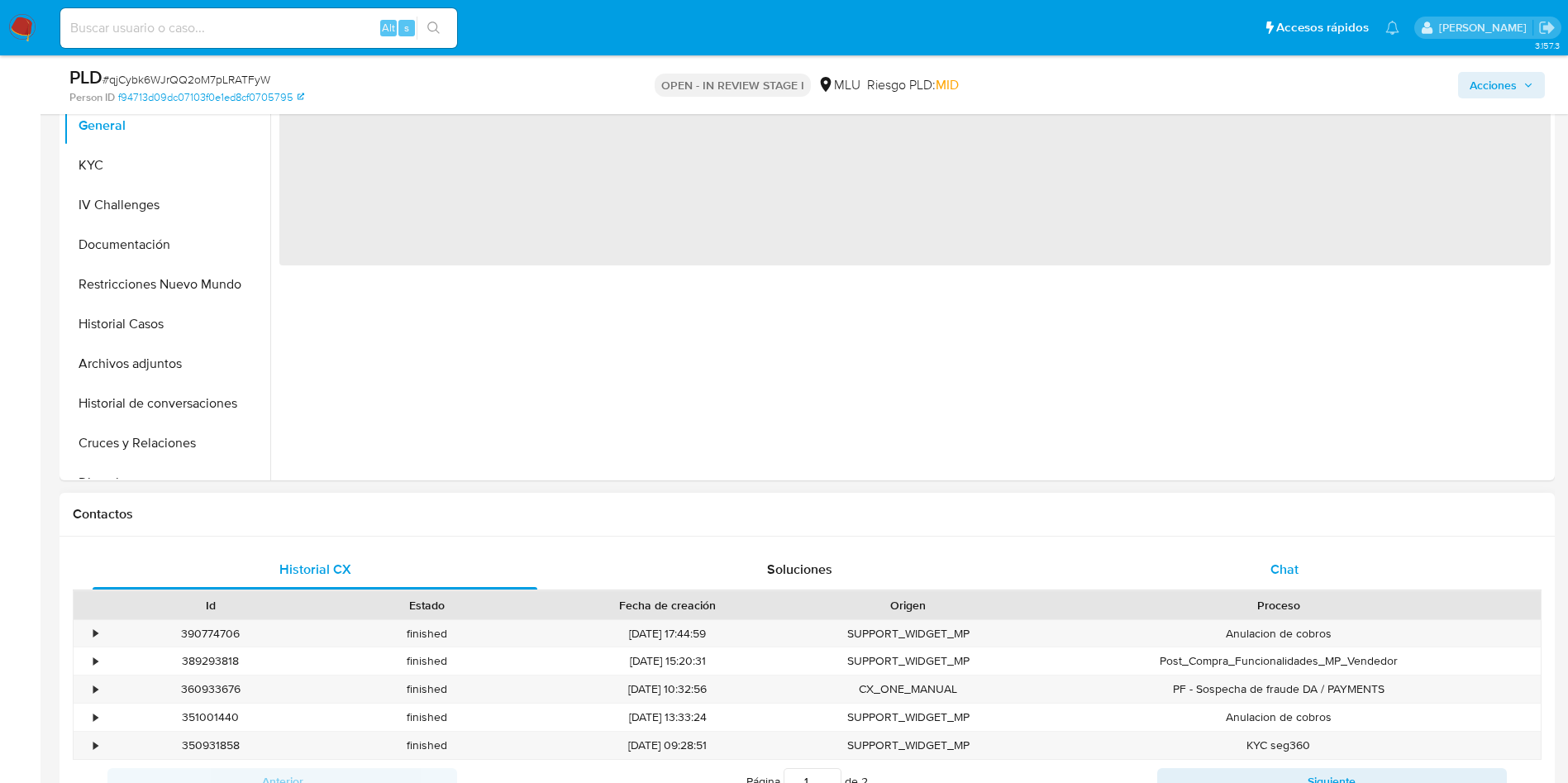
click at [1326, 587] on div "Chat" at bounding box center [1284, 570] width 445 height 39
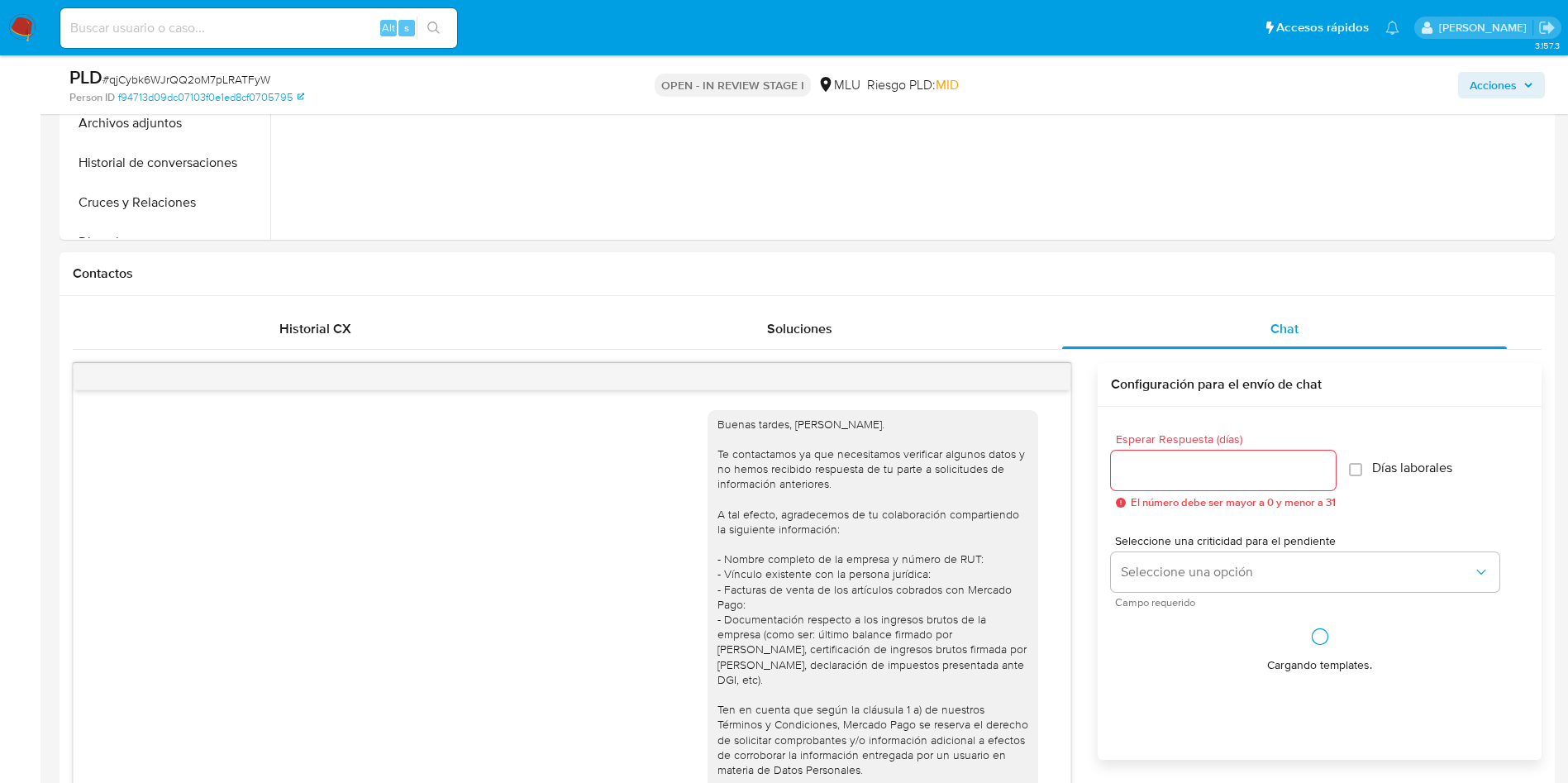
scroll to position [678, 0]
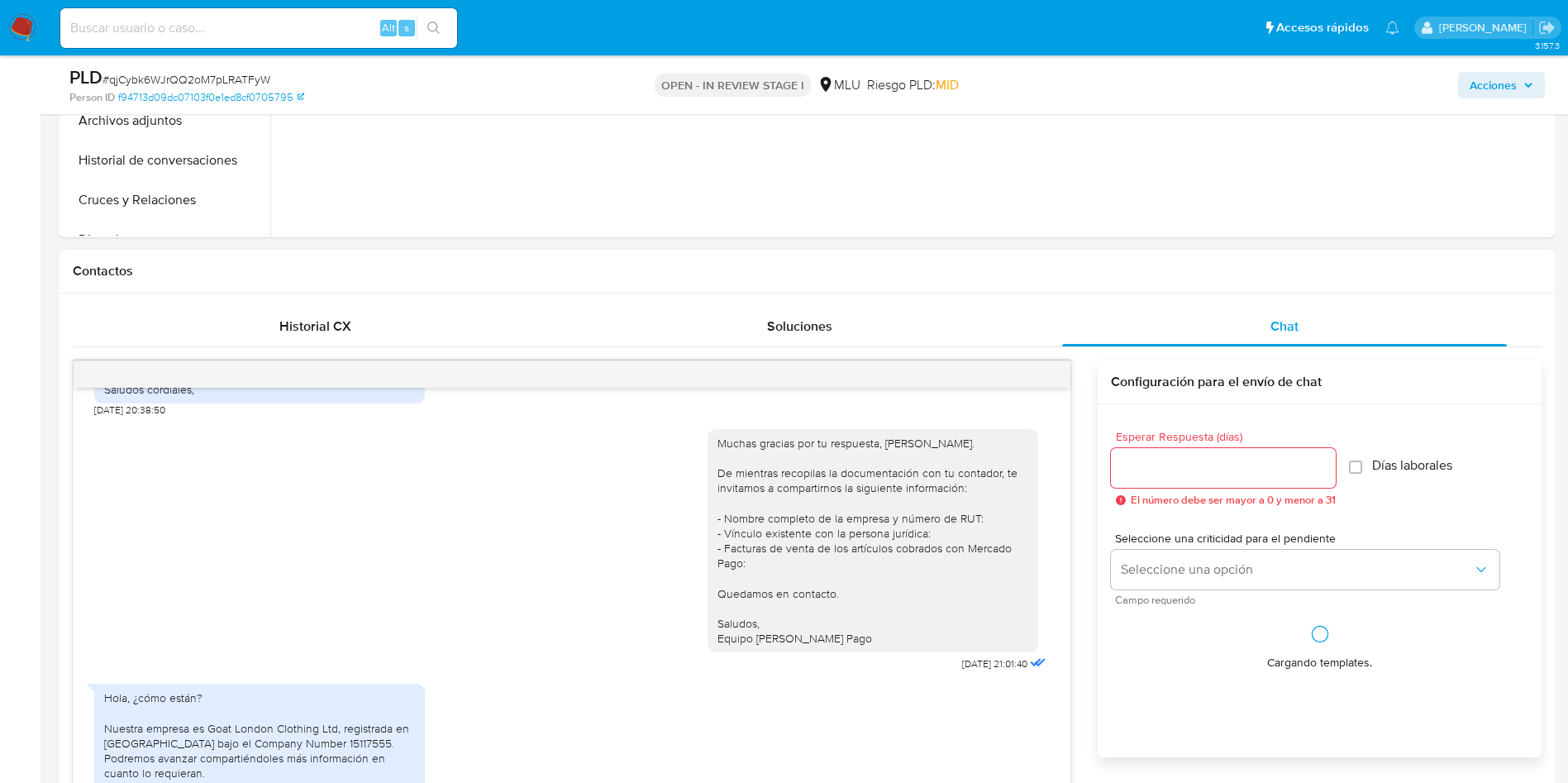
select select "10"
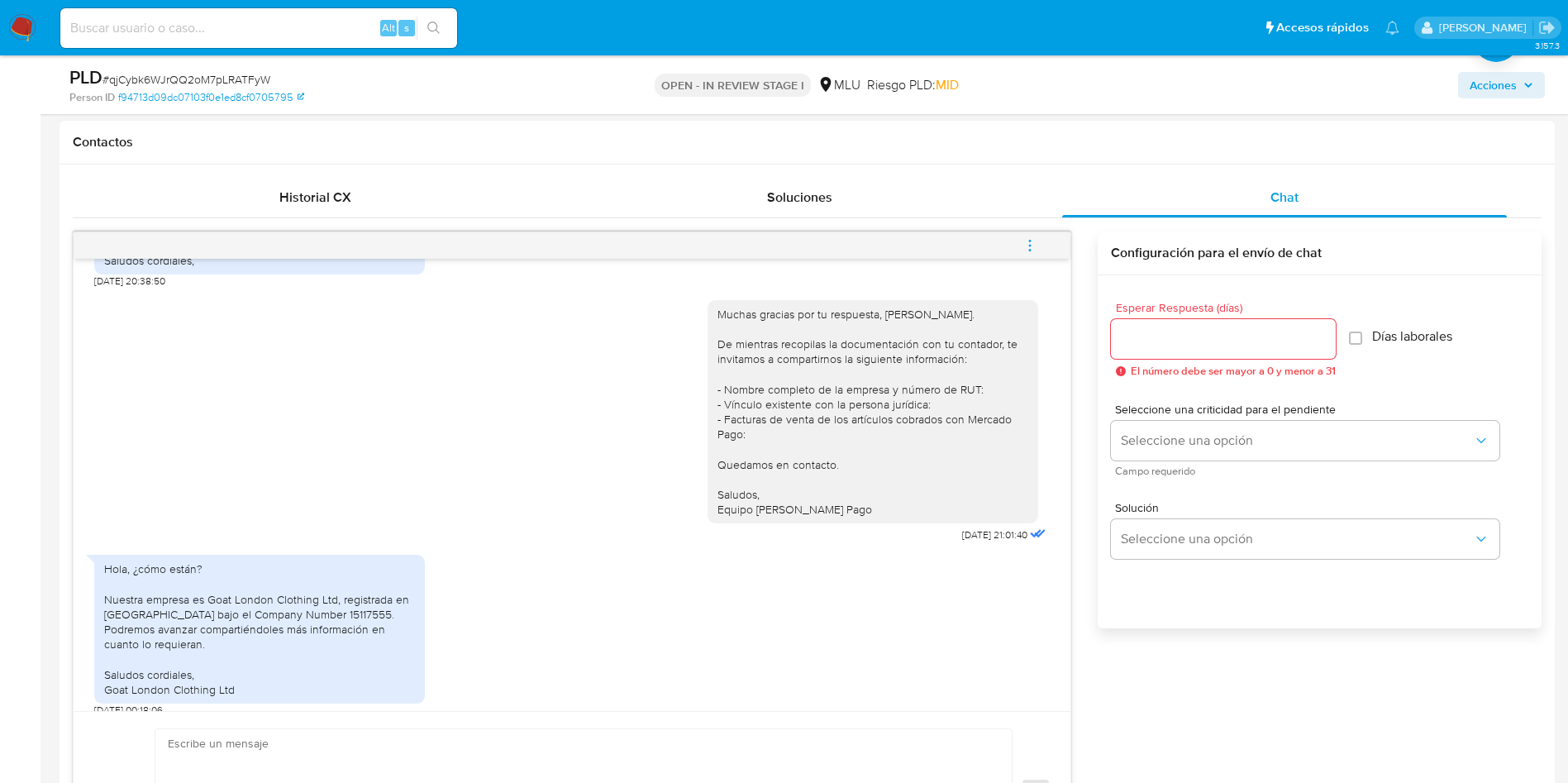
scroll to position [677, 0]
click at [294, 600] on div "Hola, ¿cómo están? Nuestra empresa es Goat London Clothing Ltd, registrada en […" at bounding box center [259, 630] width 311 height 135
click at [294, 601] on div "Hola, ¿cómo están? Nuestra empresa es Goat London Clothing Ltd, registrada en […" at bounding box center [259, 630] width 311 height 135
copy div "15117555"
drag, startPoint x: 411, startPoint y: 543, endPoint x: 394, endPoint y: 556, distance: 21.4
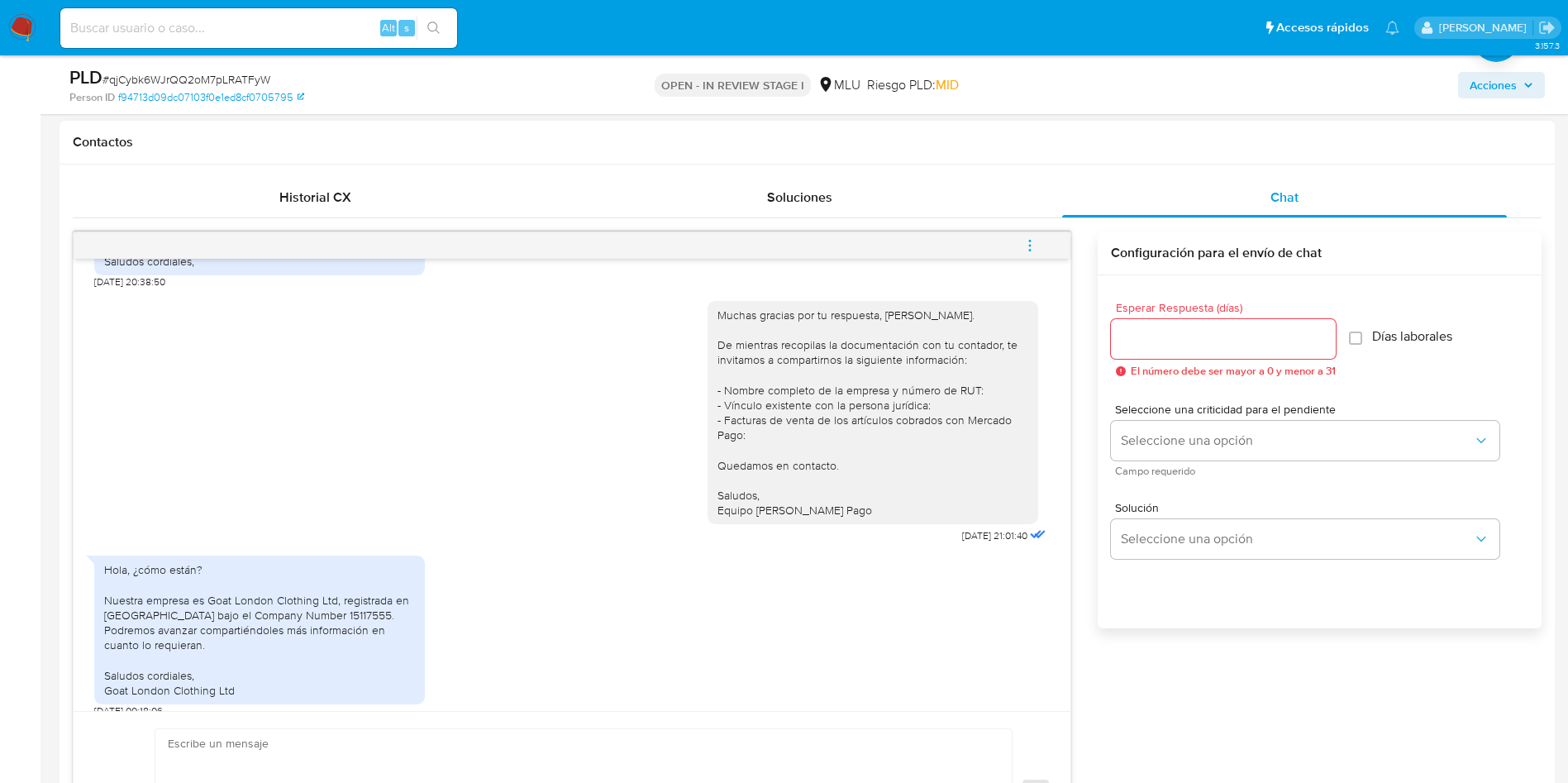
click at [411, 556] on div "Hola, ¿cómo están? Nuestra empresa es Goat London Clothing Ltd, registrada en […" at bounding box center [259, 630] width 331 height 148
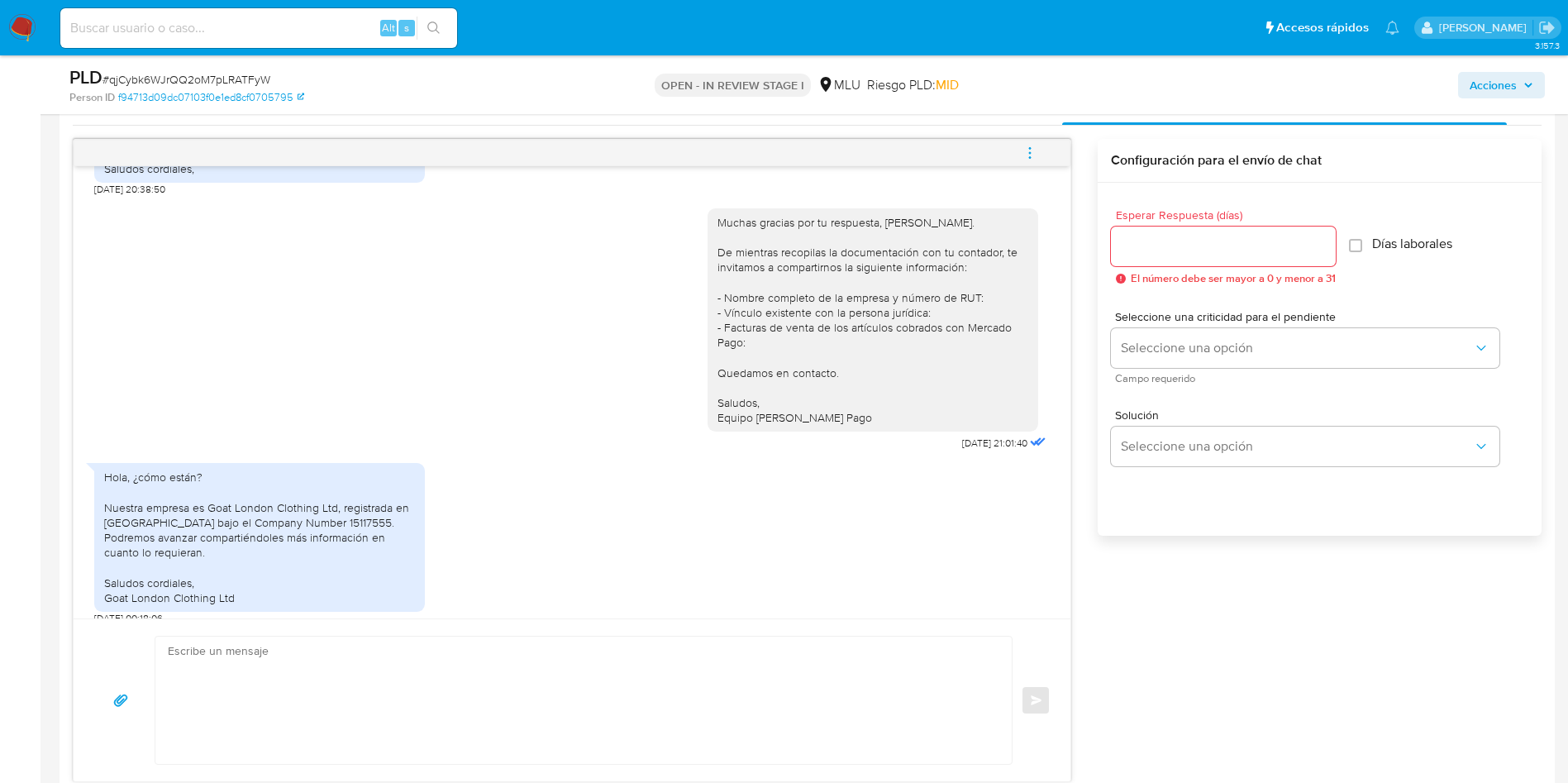
scroll to position [867, 0]
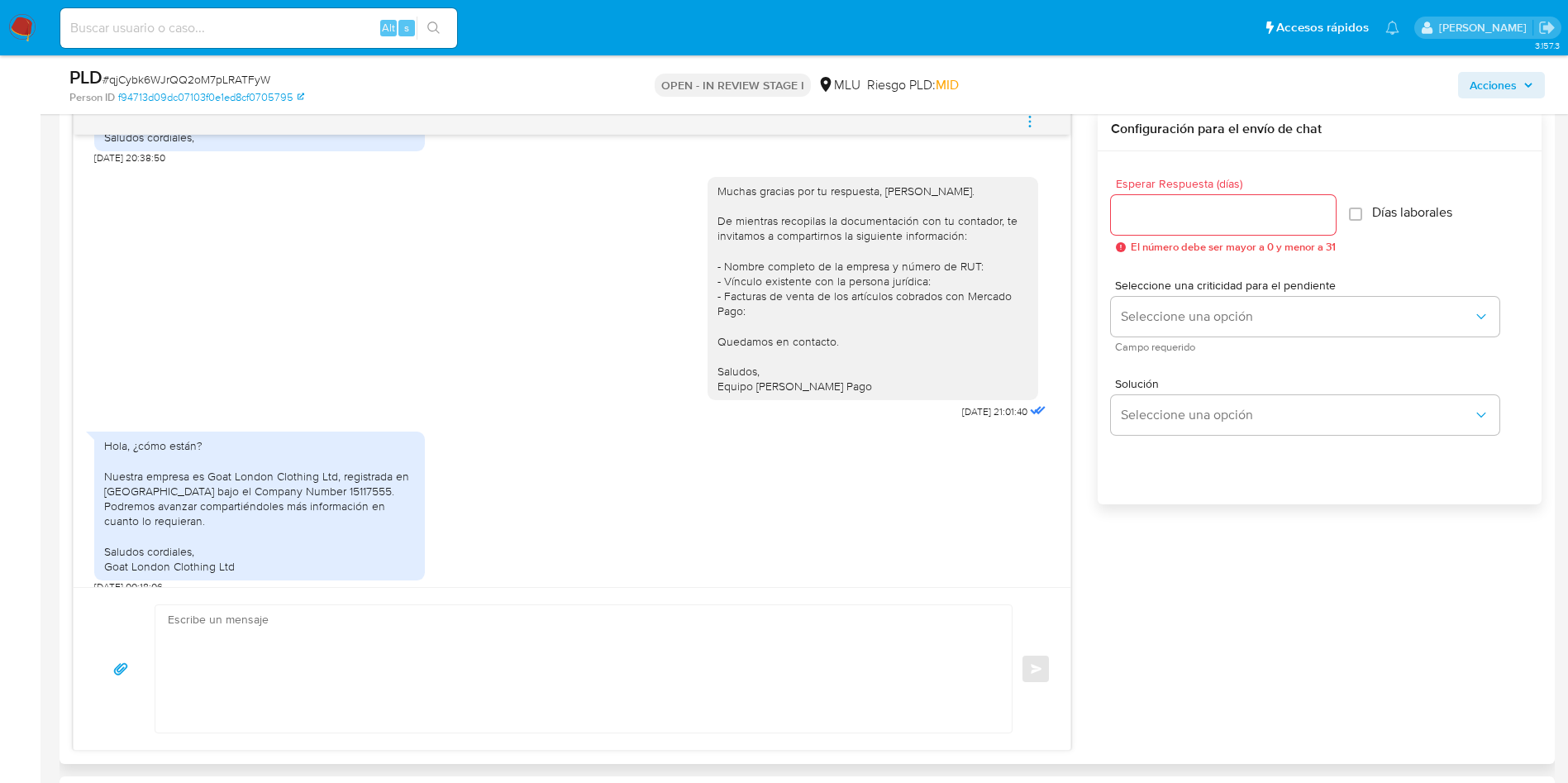
click at [413, 657] on textarea at bounding box center [579, 669] width 823 height 128
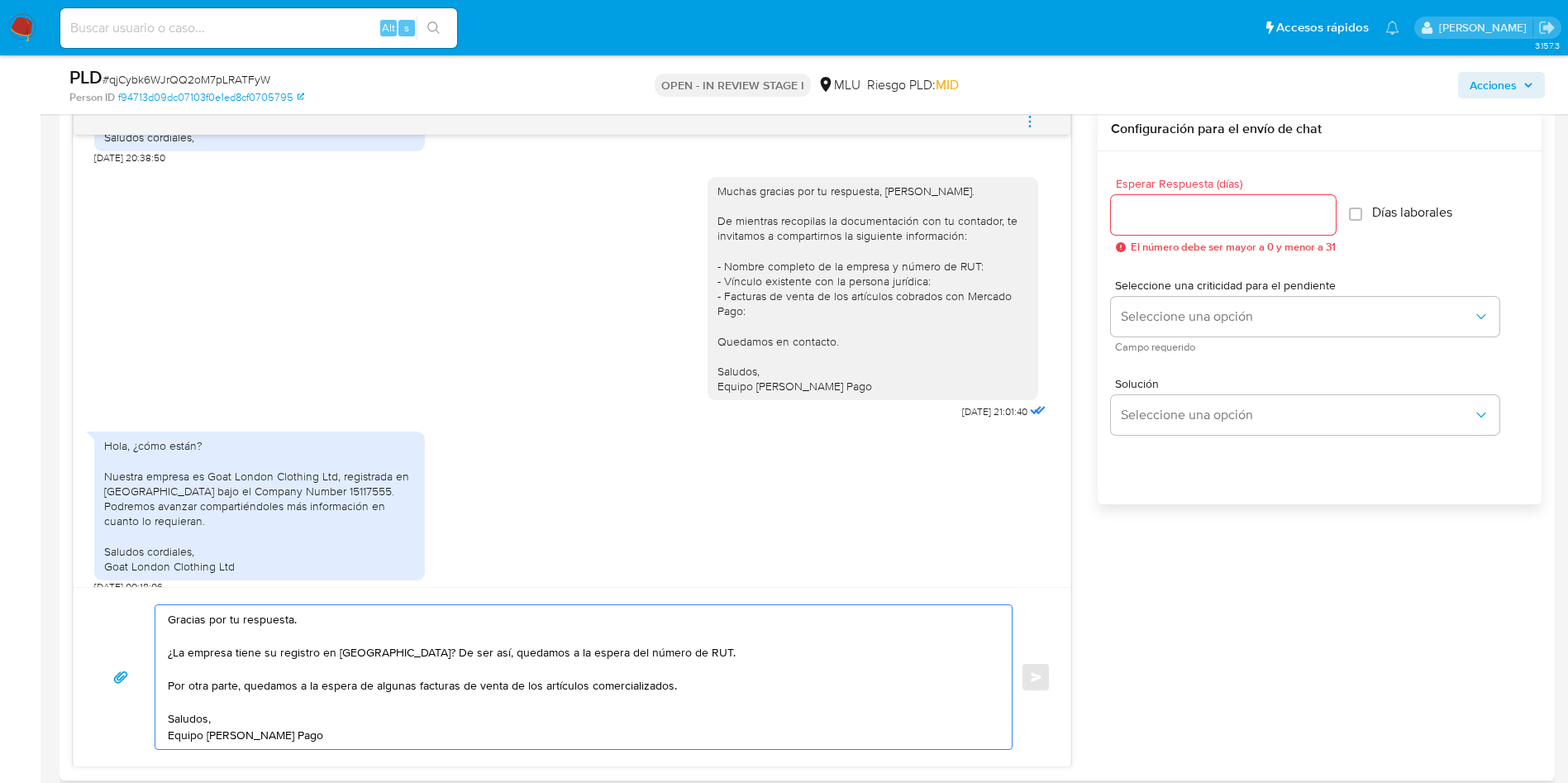
click at [467, 692] on textarea "Gracias por tu respuesta. ¿La empresa tiene su registro en [GEOGRAPHIC_DATA]? D…" at bounding box center [579, 677] width 823 height 144
drag, startPoint x: 255, startPoint y: 684, endPoint x: 359, endPoint y: 686, distance: 104.0
click at [359, 686] on textarea "Gracias por tu respuesta. ¿La empresa tiene su registro en [GEOGRAPHIC_DATA]? D…" at bounding box center [579, 677] width 823 height 144
click at [254, 688] on textarea "Gracias por tu respuesta. ¿La empresa tiene su registro en Uruguay? De ser así,…" at bounding box center [579, 677] width 823 height 144
drag, startPoint x: 248, startPoint y: 688, endPoint x: 343, endPoint y: 684, distance: 95.1
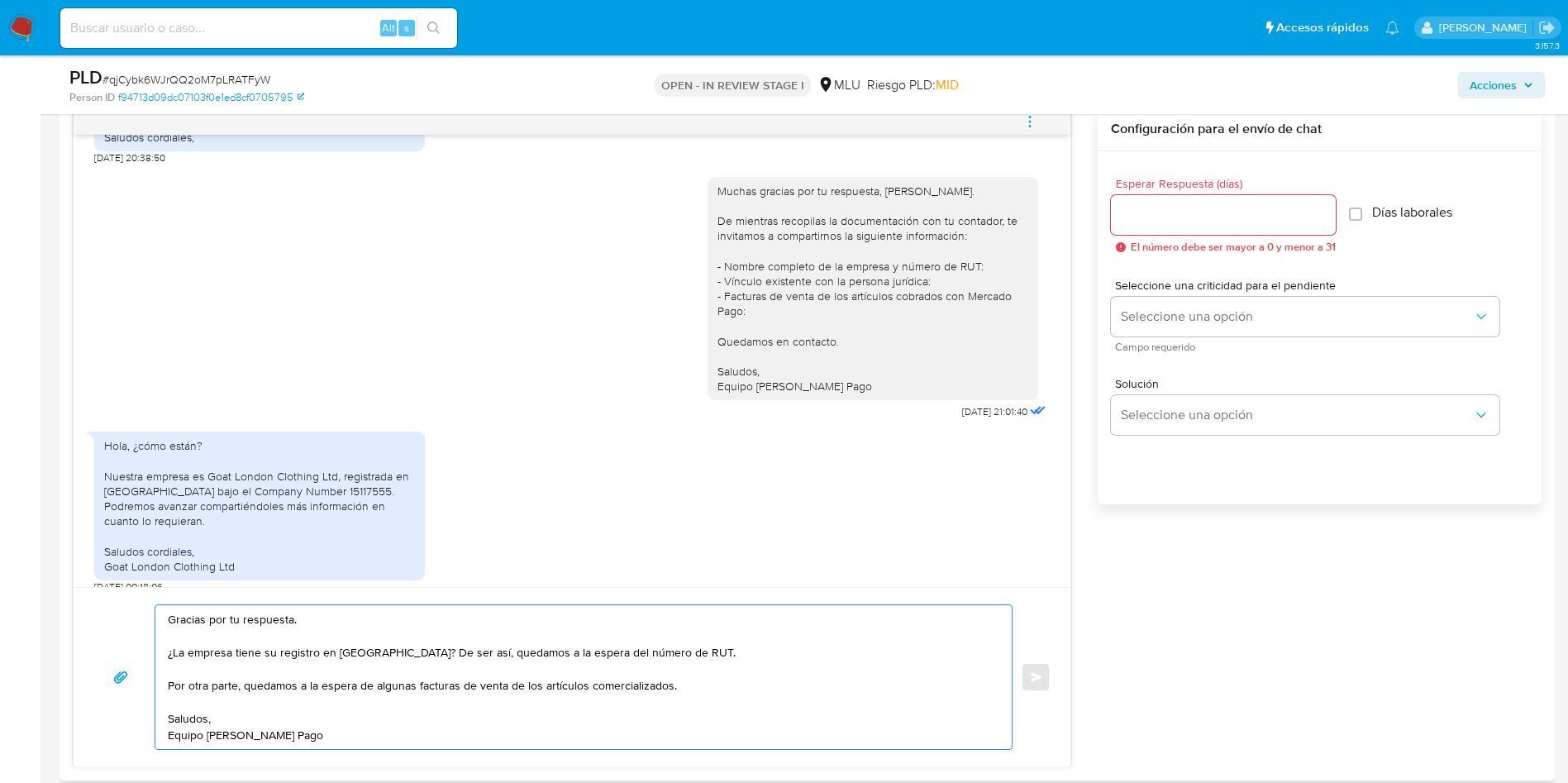
click at [343, 684] on textarea "Gracias por tu respuesta. ¿La empresa tiene su registro en Uruguay? De ser así,…" at bounding box center [579, 677] width 823 height 144
click at [401, 683] on textarea "Gracias por tu respuesta. ¿La empresa tiene su registro en Uruguay? De ser así,…" at bounding box center [579, 677] width 823 height 144
drag, startPoint x: 442, startPoint y: 650, endPoint x: 550, endPoint y: 647, distance: 108.0
click at [571, 651] on textarea "Gracias por tu respuesta. ¿La empresa tiene su registro en Uruguay? De ser así,…" at bounding box center [579, 677] width 823 height 144
click at [555, 685] on textarea "Gracias por tu respuesta. ¿La empresa tiene su registro en Uruguay? De ser así,…" at bounding box center [579, 677] width 823 height 144
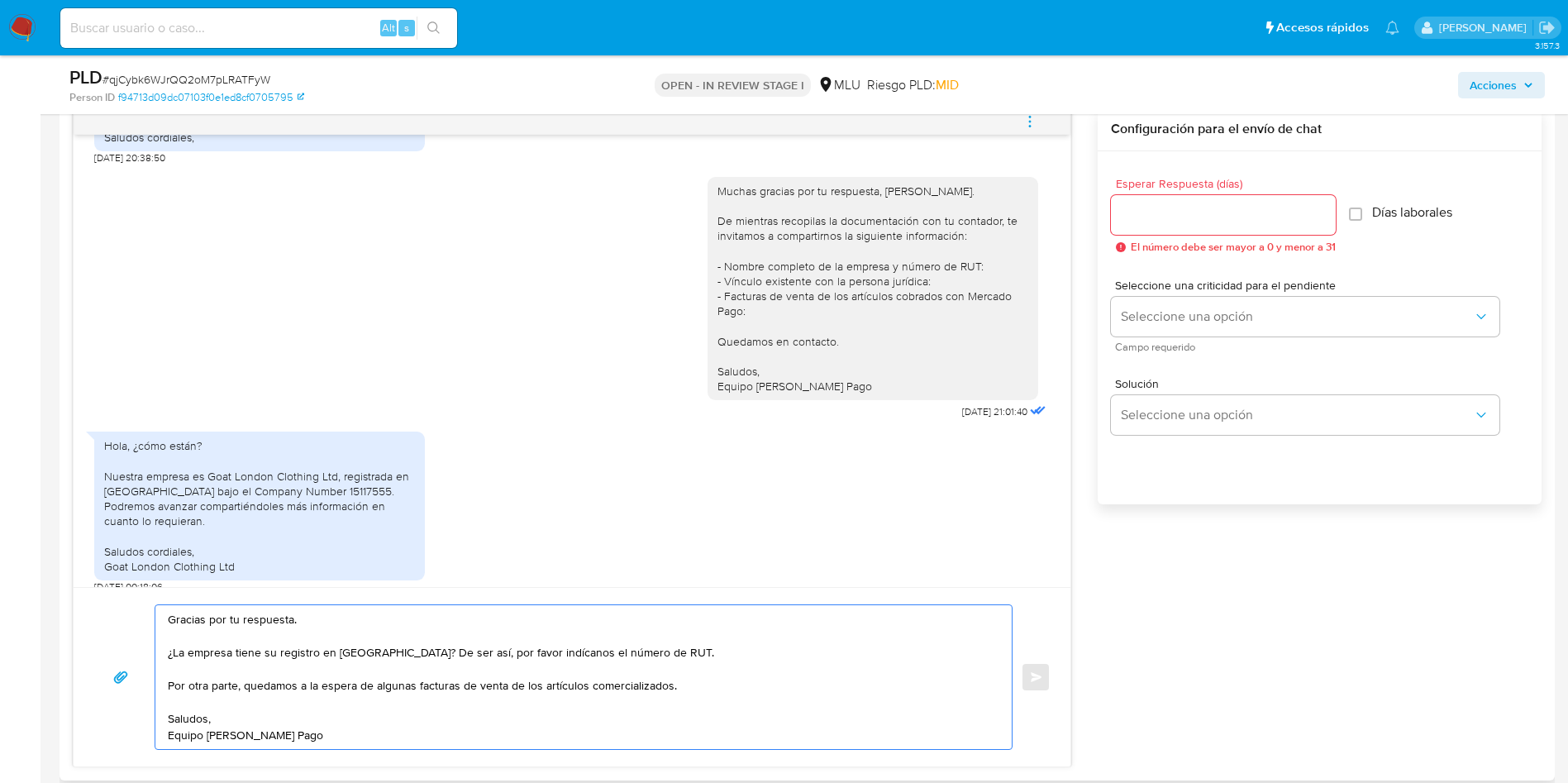
drag, startPoint x: 550, startPoint y: 679, endPoint x: 557, endPoint y: 697, distance: 19.3
click at [551, 680] on textarea "Gracias por tu respuesta. ¿La empresa tiene su registro en Uruguay? De ser así,…" at bounding box center [579, 677] width 823 height 144
click at [567, 688] on textarea "Gracias por tu respuesta. ¿La empresa tiene su registro en Uruguay? De ser así,…" at bounding box center [579, 677] width 823 height 144
click at [549, 654] on textarea "Gracias por tu respuesta. ¿La empresa tiene su registro en Uruguay? De ser así,…" at bounding box center [579, 677] width 823 height 144
drag, startPoint x: 549, startPoint y: 654, endPoint x: 548, endPoint y: 693, distance: 39.0
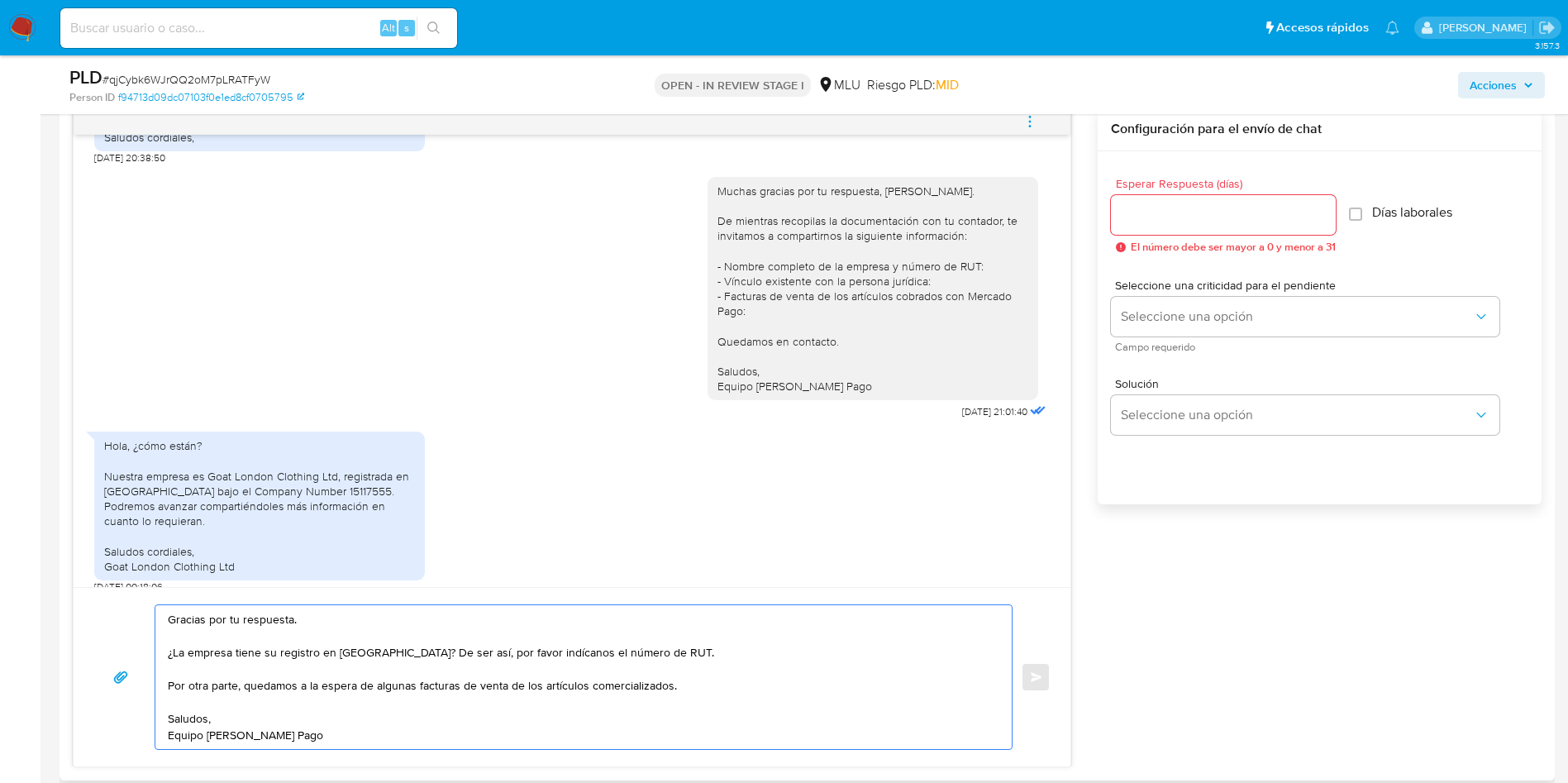
click at [548, 655] on textarea "Gracias por tu respuesta. ¿La empresa tiene su registro en Uruguay? De ser así,…" at bounding box center [579, 677] width 823 height 144
click at [576, 678] on textarea "Gracias por tu respuesta. ¿La empresa tiene su registro en Uruguay? De ser así,…" at bounding box center [579, 677] width 823 height 144
click at [567, 693] on textarea "Gracias por tu respuesta. ¿La empresa tiene su registro en Uruguay? De ser así,…" at bounding box center [579, 677] width 823 height 144
click at [593, 711] on textarea "Gracias por tu respuesta. ¿La empresa tiene su registro en Uruguay? De ser así,…" at bounding box center [579, 677] width 823 height 144
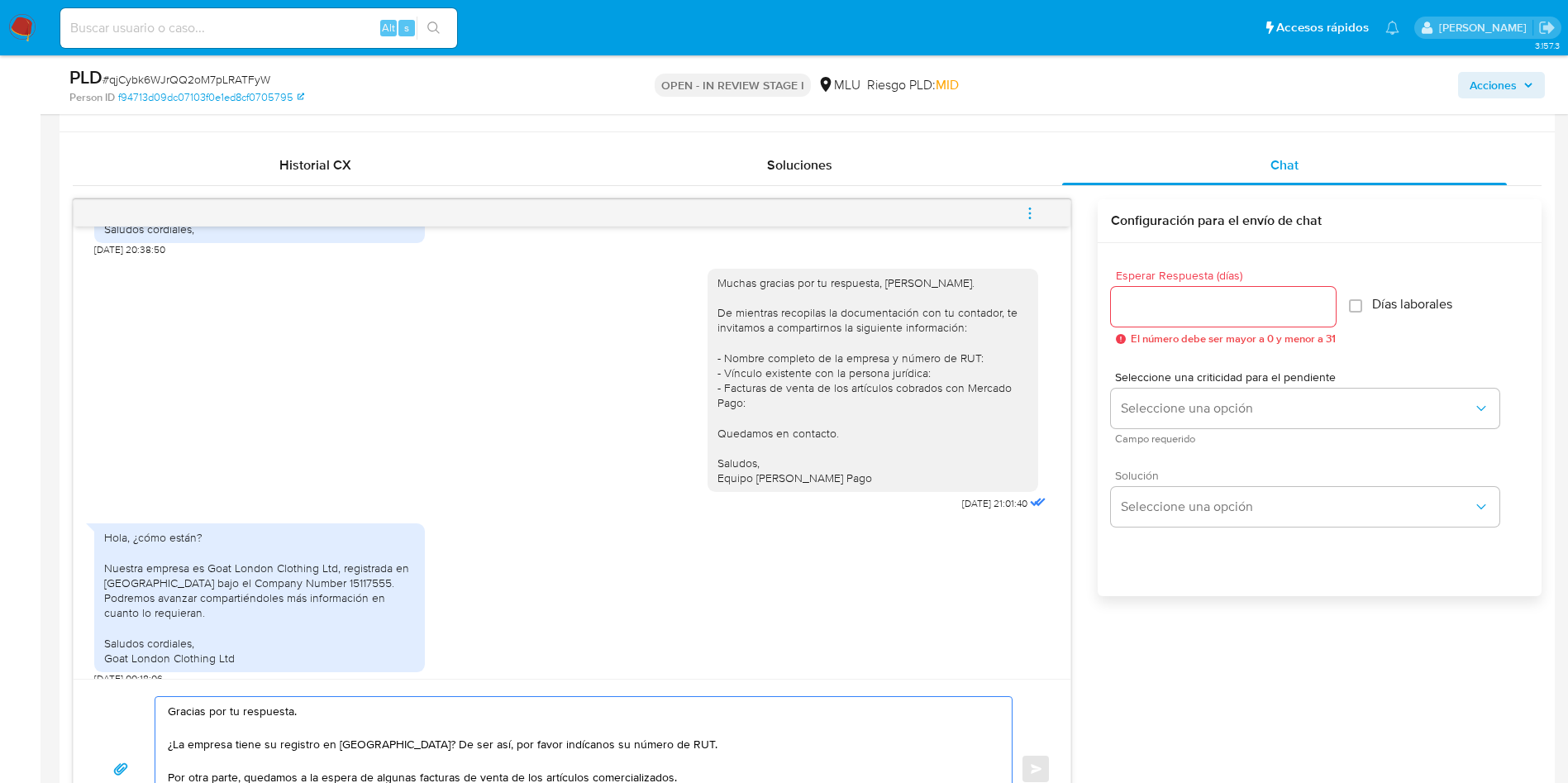
scroll to position [744, 0]
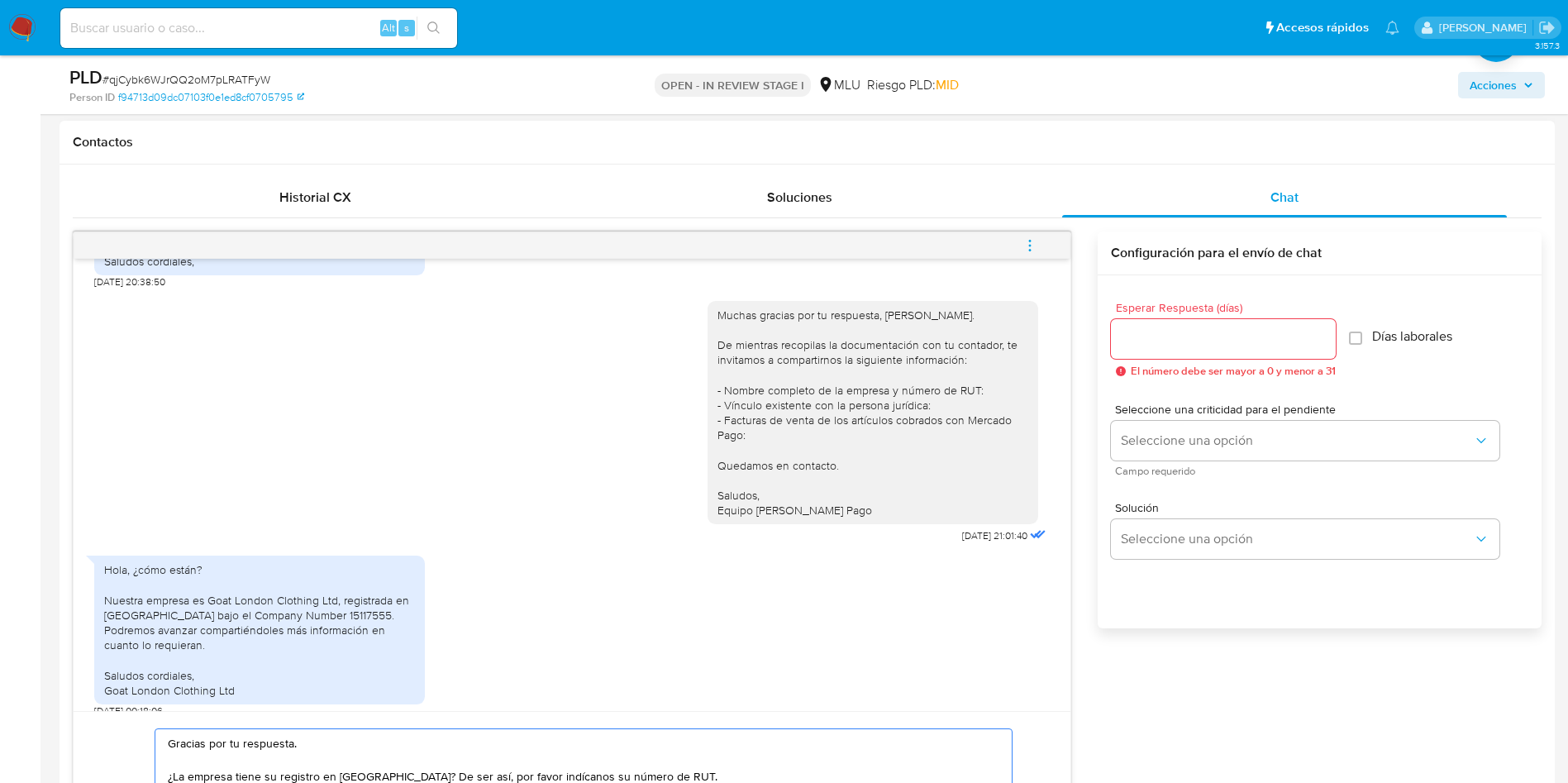
type textarea "Gracias por tu respuesta. ¿La empresa tiene su registro en Uruguay? De ser así,…"
click at [1234, 356] on div at bounding box center [1222, 339] width 224 height 39
click at [1232, 338] on input "Esperar Respuesta (días)" at bounding box center [1222, 339] width 224 height 22
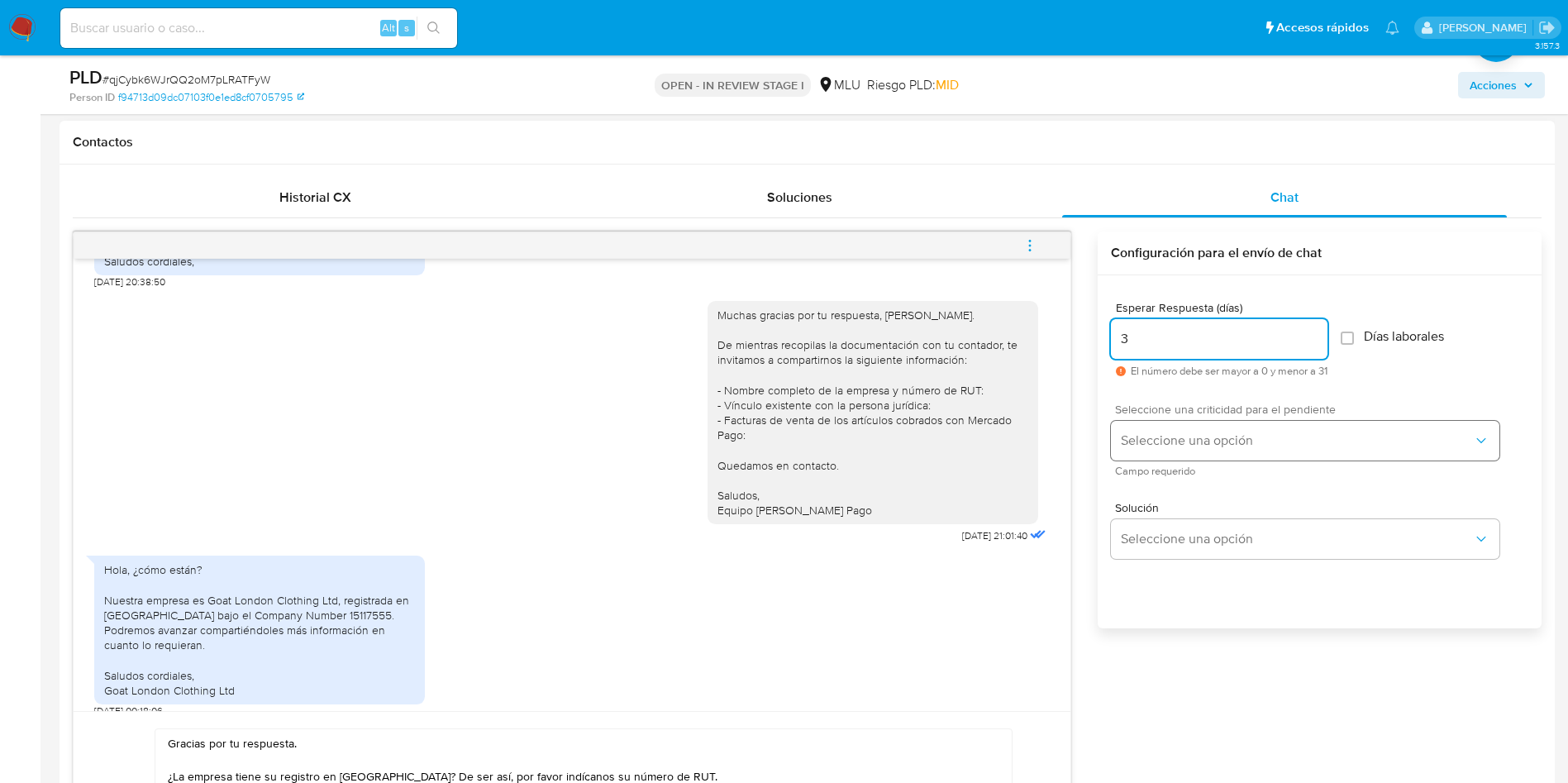
type input "3"
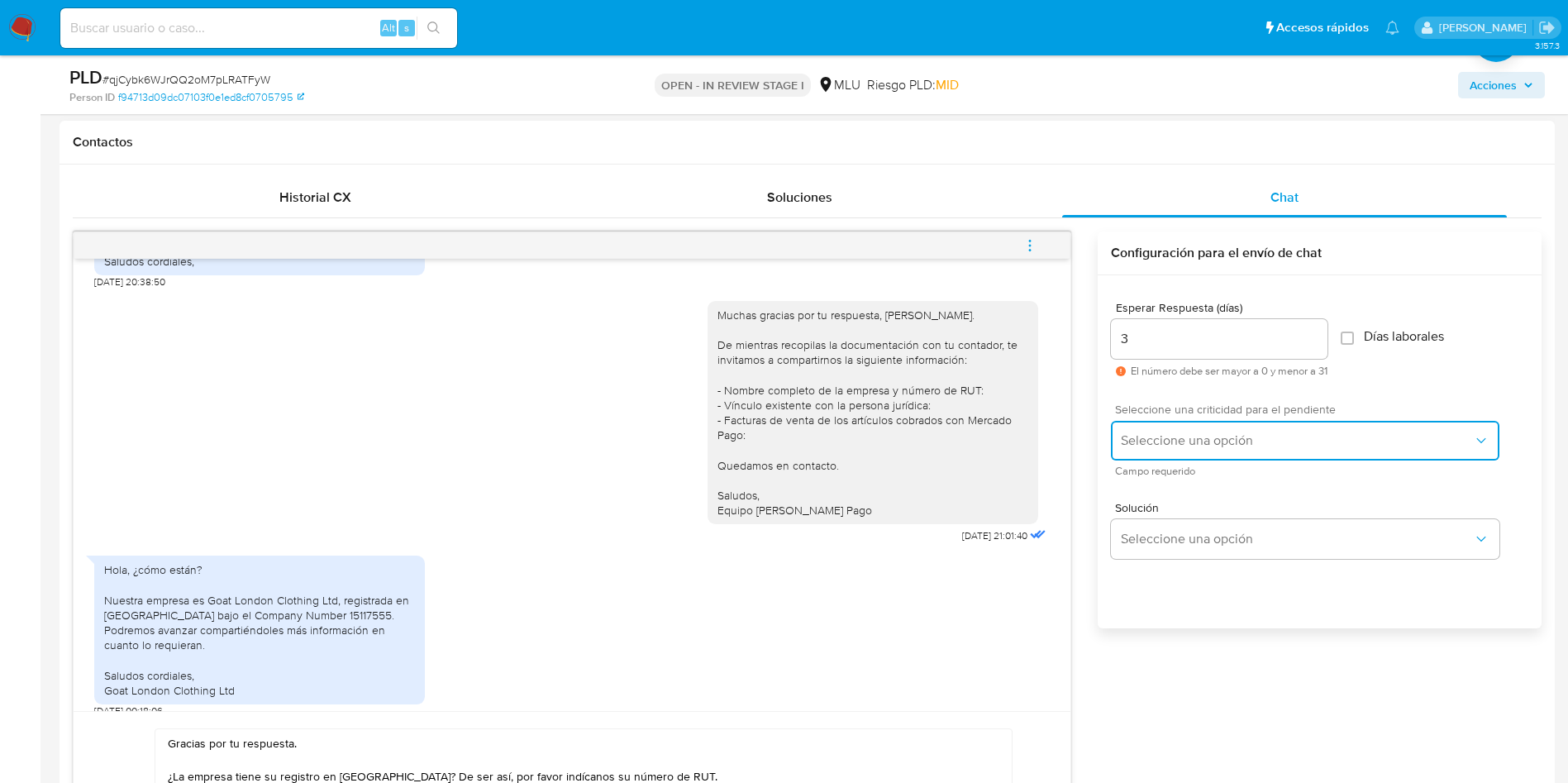
click at [1166, 431] on button "Seleccione una opción" at bounding box center [1305, 440] width 389 height 39
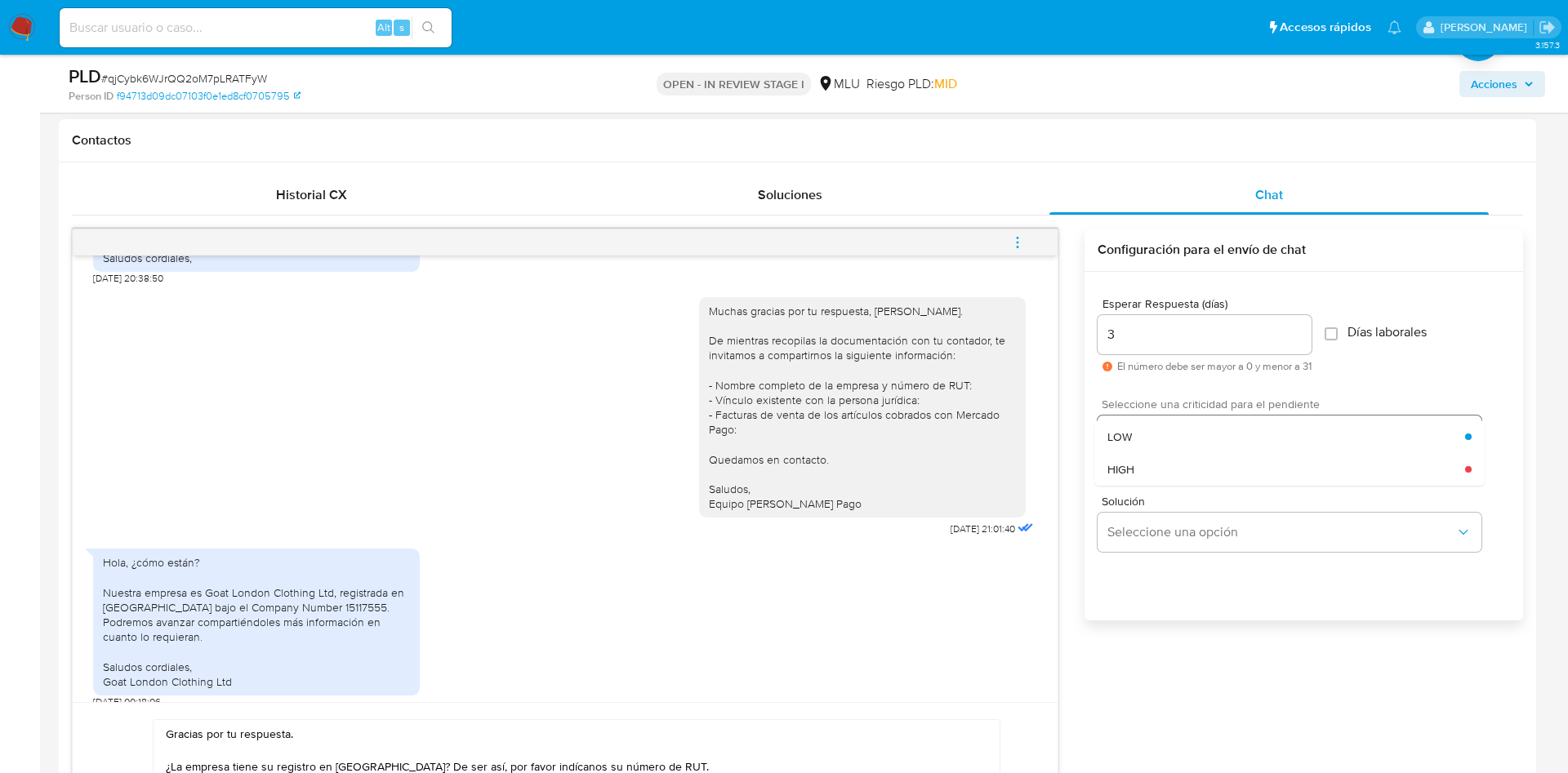
click at [1156, 436] on div "LOW" at bounding box center [1286, 436] width 358 height 32
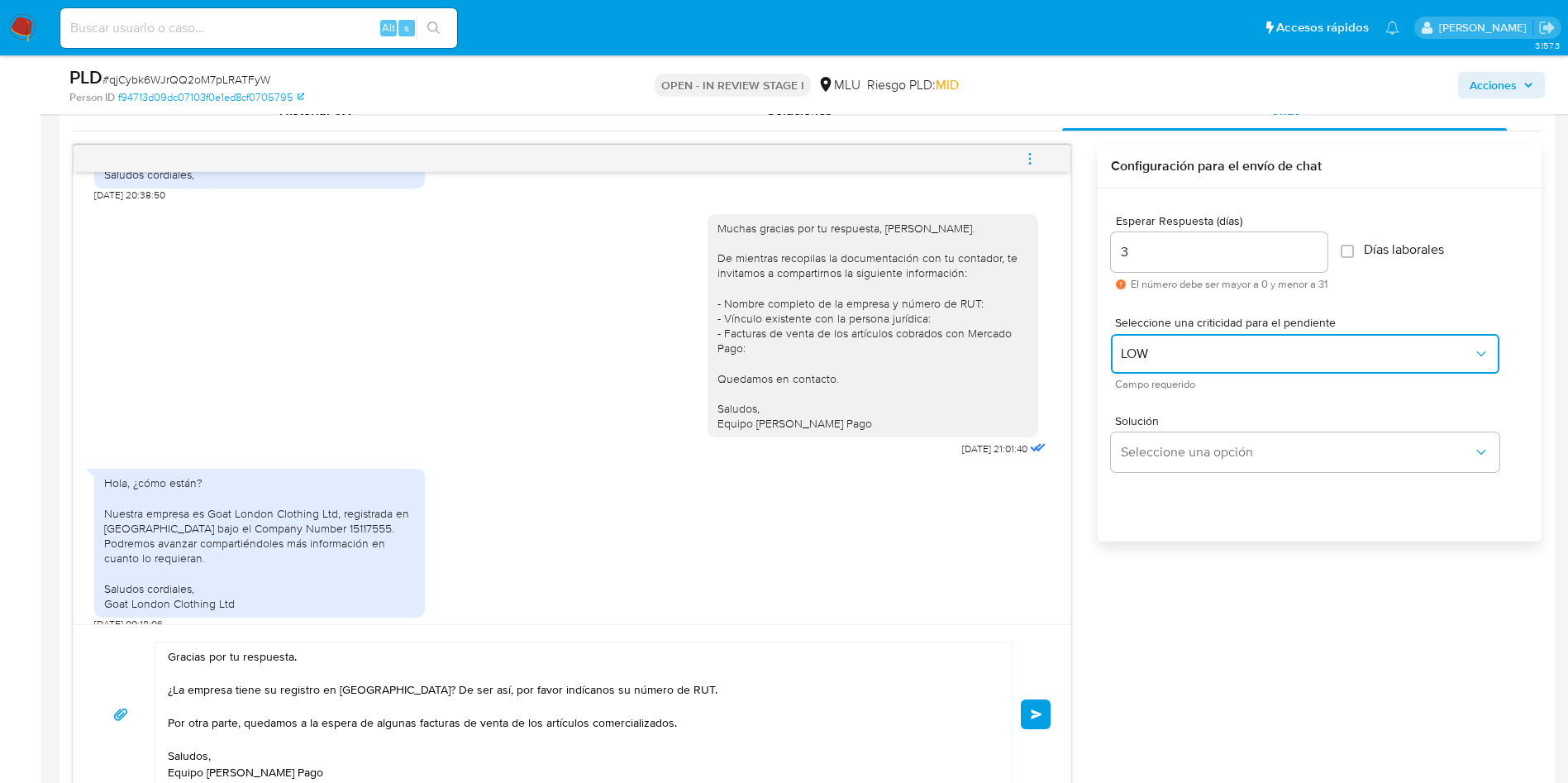
scroll to position [867, 0]
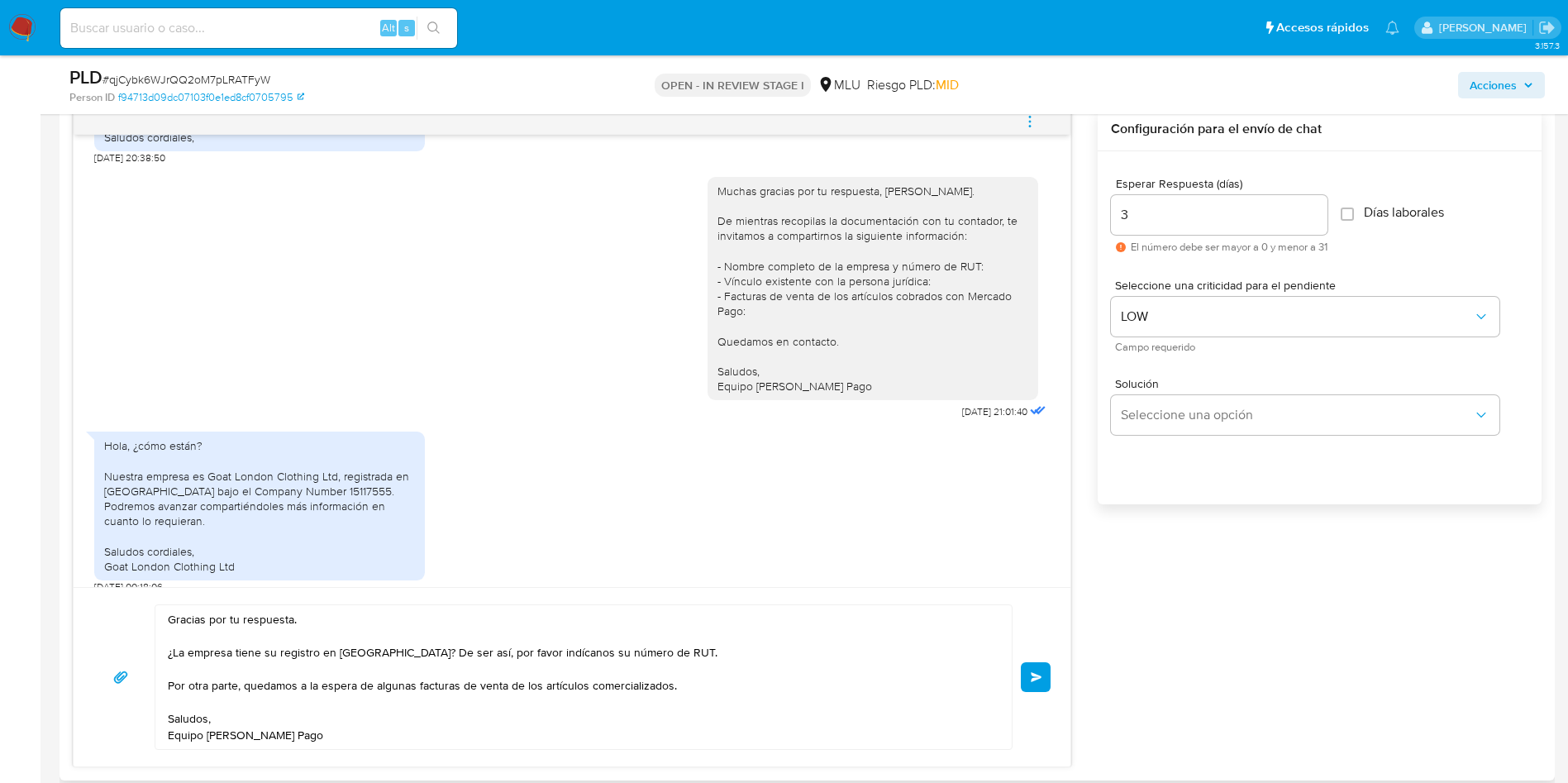
click at [1032, 682] on span "Enviar" at bounding box center [1037, 677] width 11 height 10
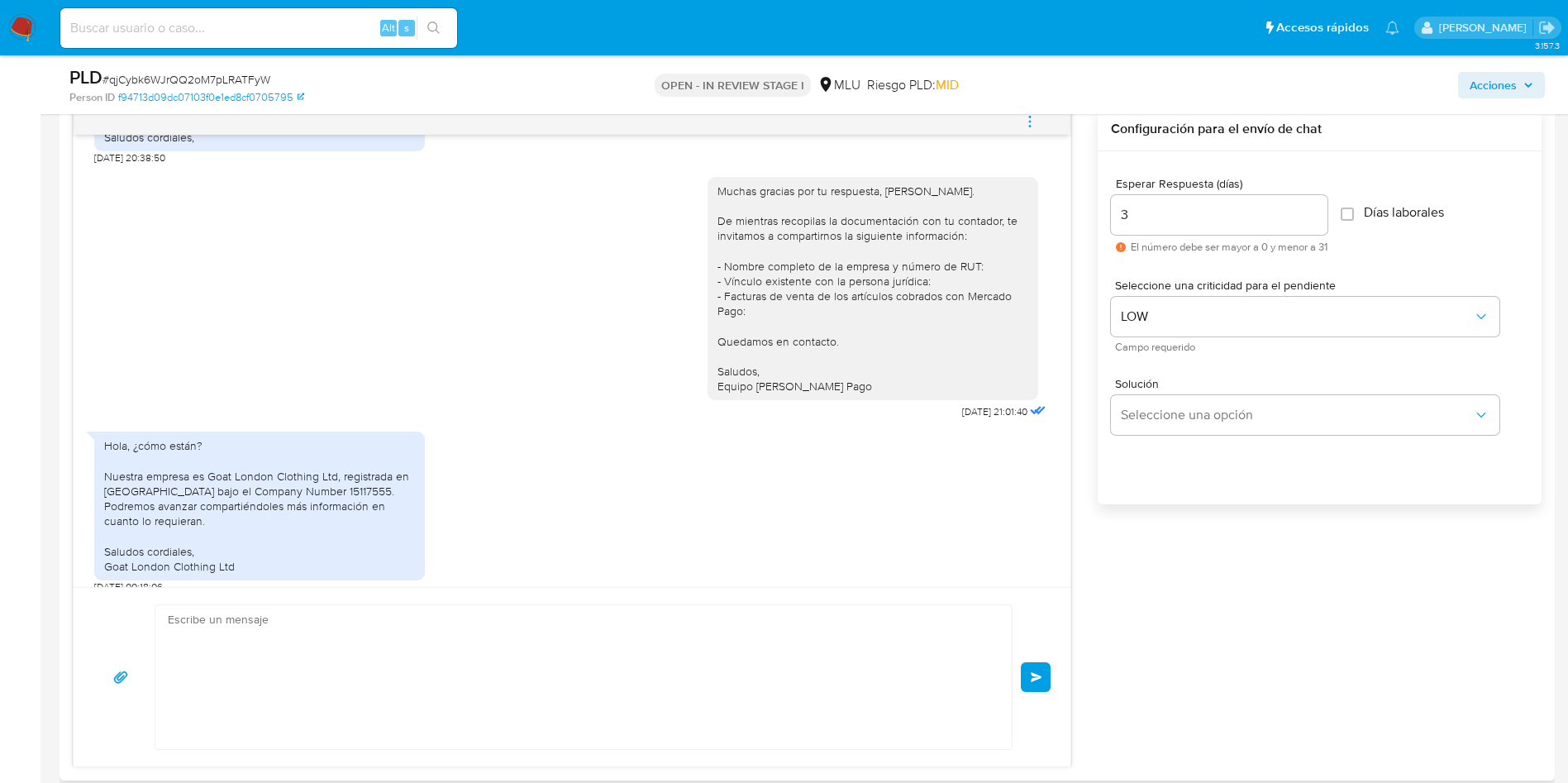
scroll to position [876, 0]
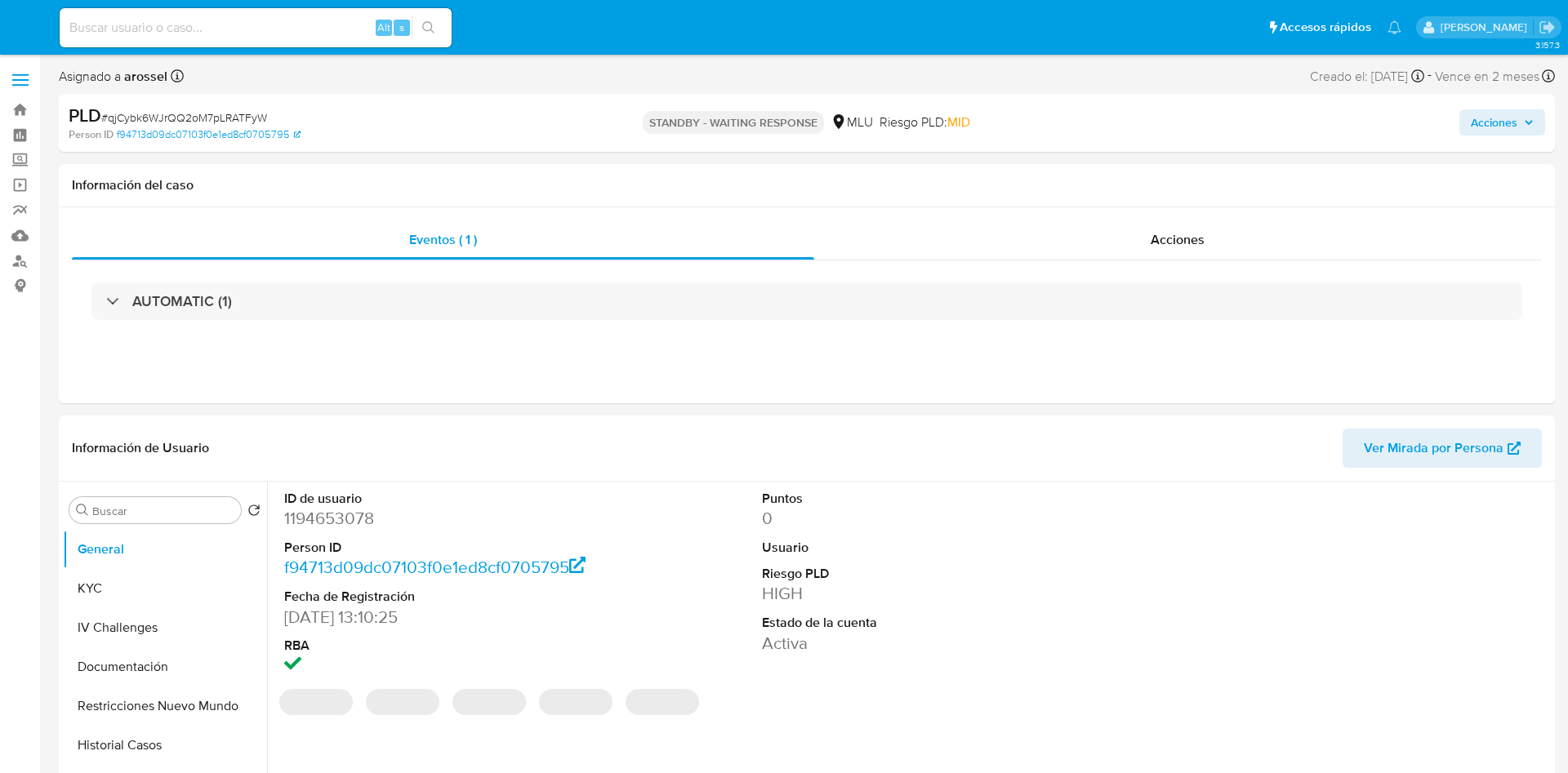
select select "10"
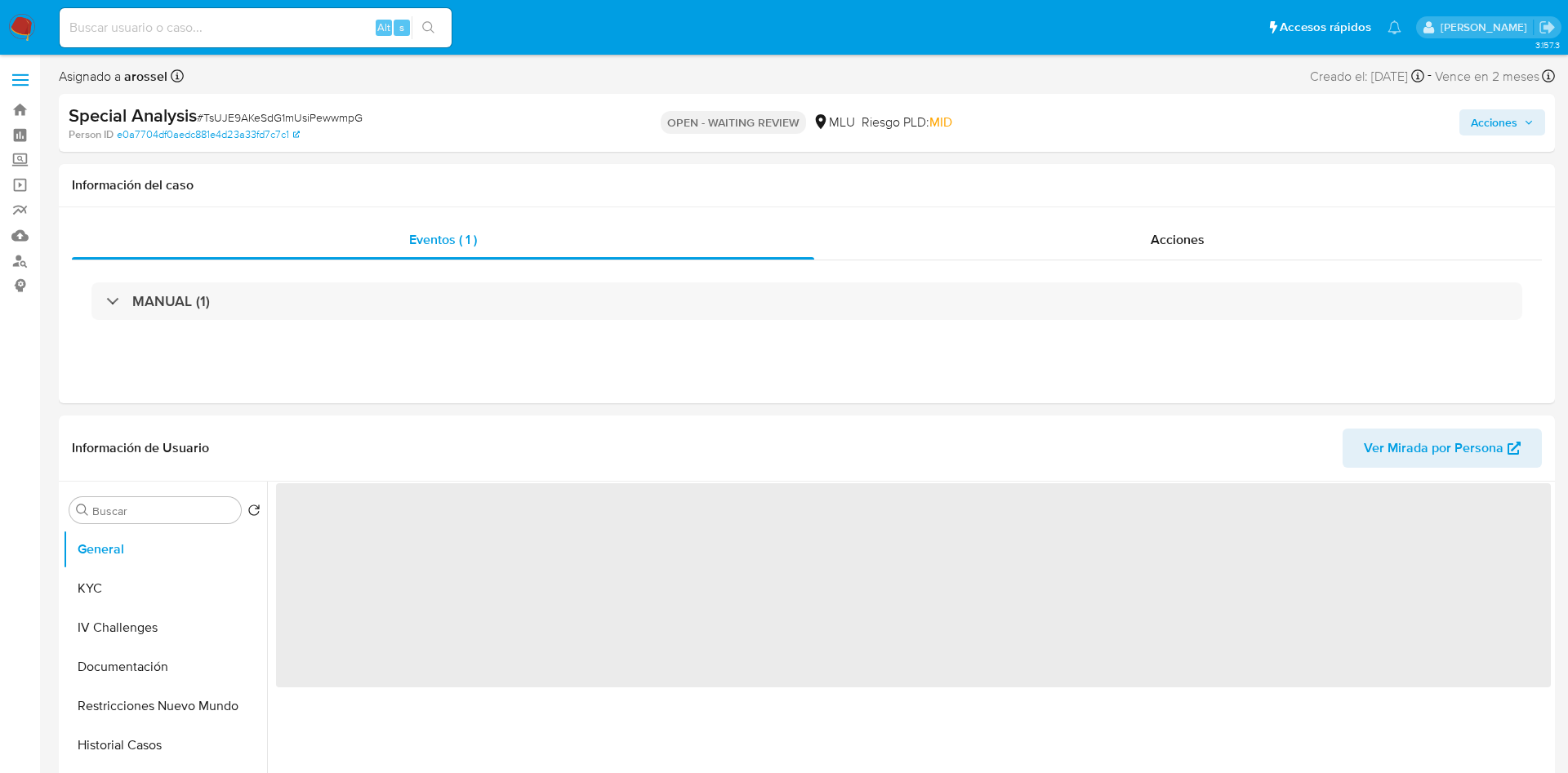
select select "10"
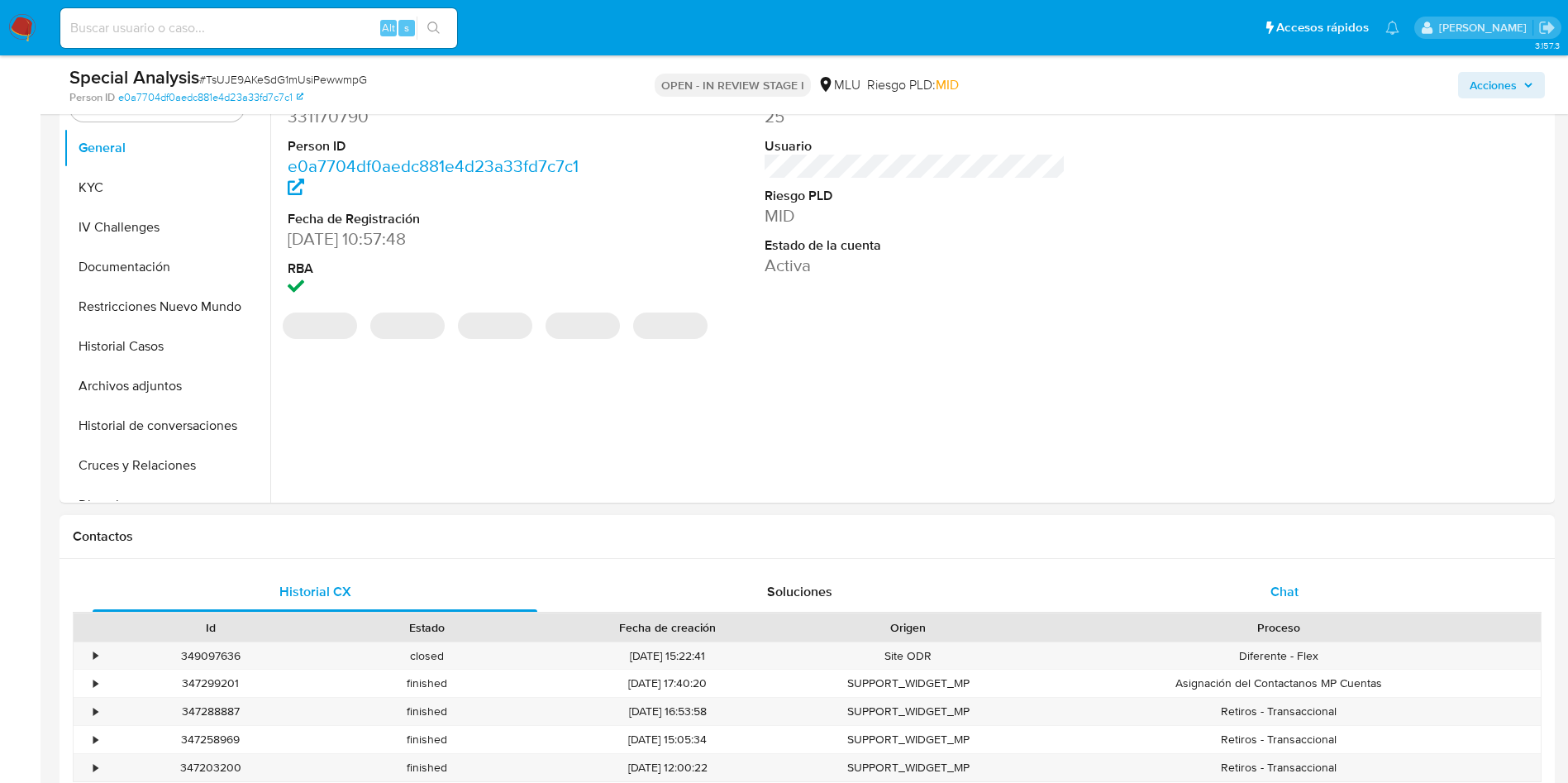
scroll to position [372, 0]
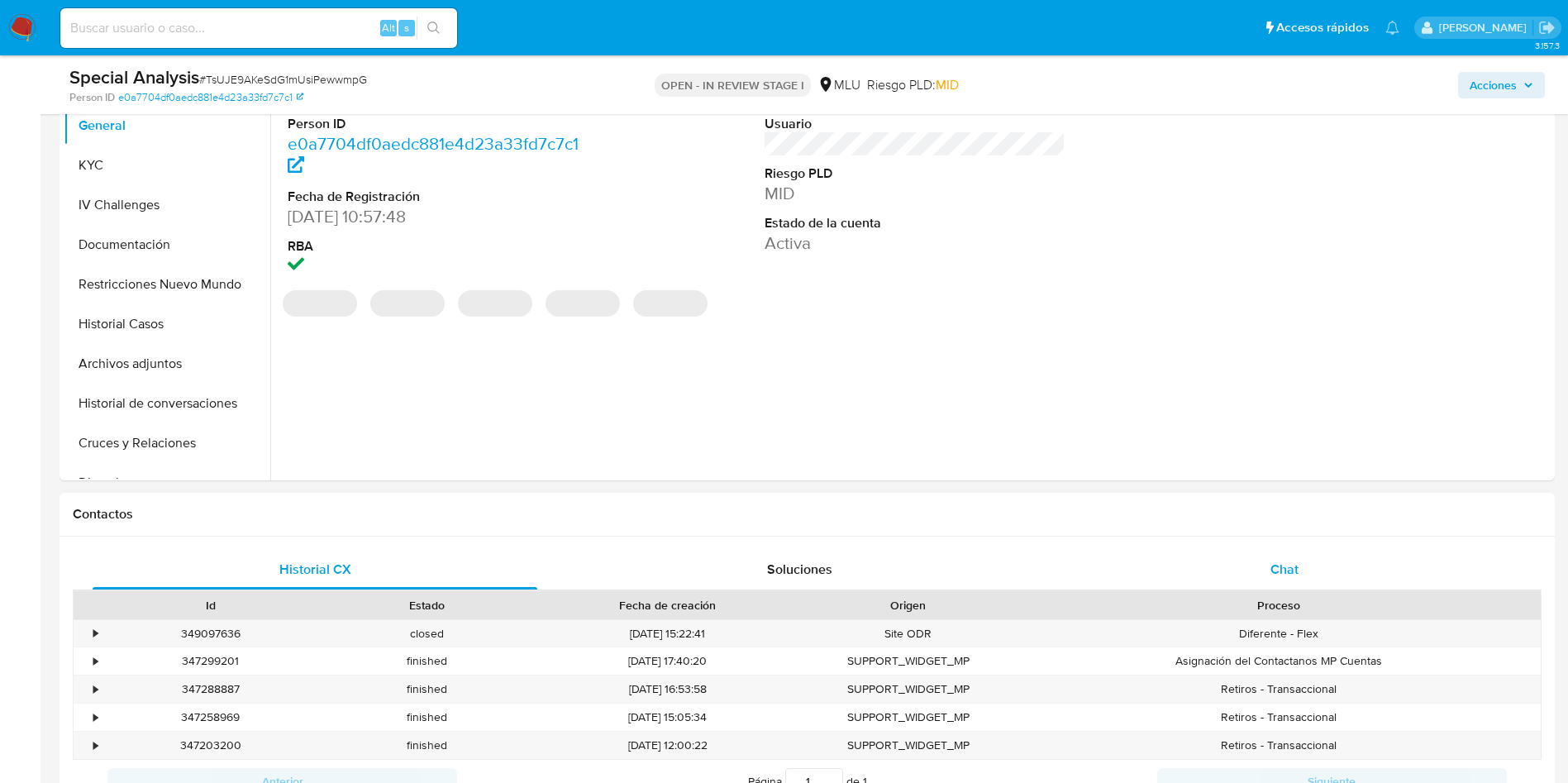
select select "10"
click at [1299, 576] on div "Chat" at bounding box center [1284, 570] width 445 height 39
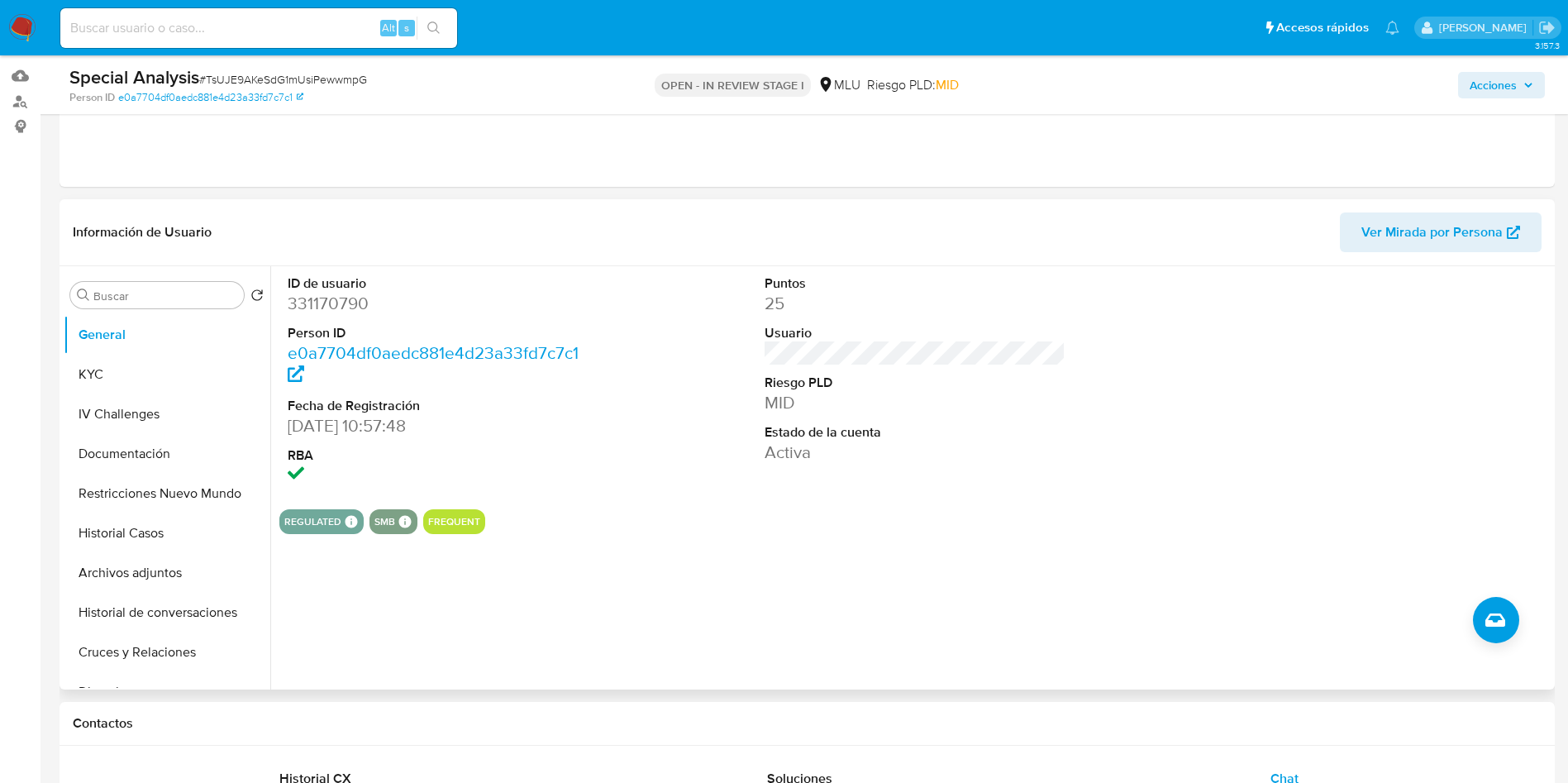
scroll to position [124, 0]
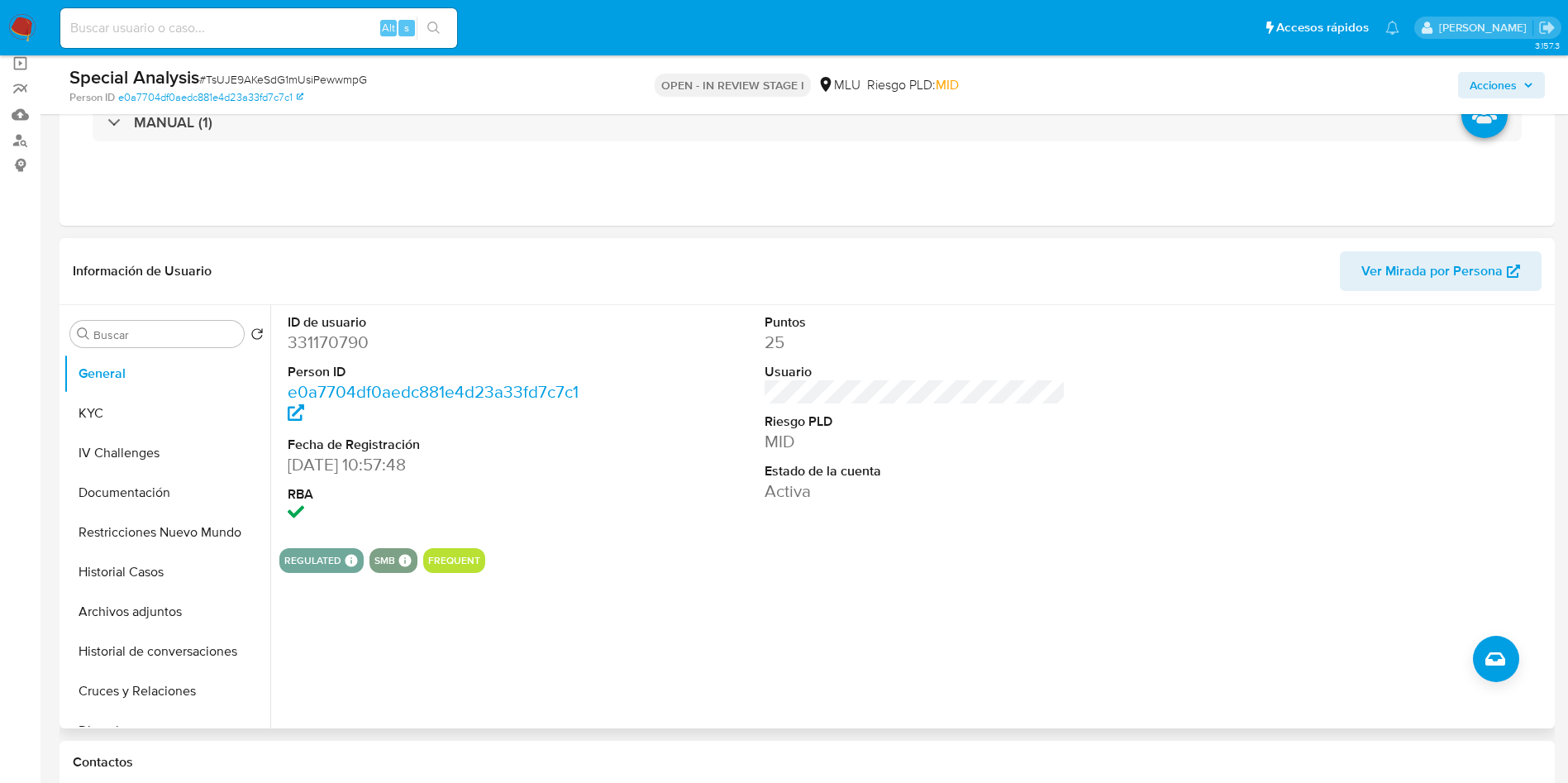
click at [330, 335] on dd "331170790" at bounding box center [438, 342] width 301 height 23
drag, startPoint x: 1499, startPoint y: 455, endPoint x: 1447, endPoint y: 461, distance: 52.3
click at [1499, 454] on div at bounding box center [1392, 420] width 318 height 230
click at [335, 333] on dd "331170790" at bounding box center [438, 342] width 301 height 23
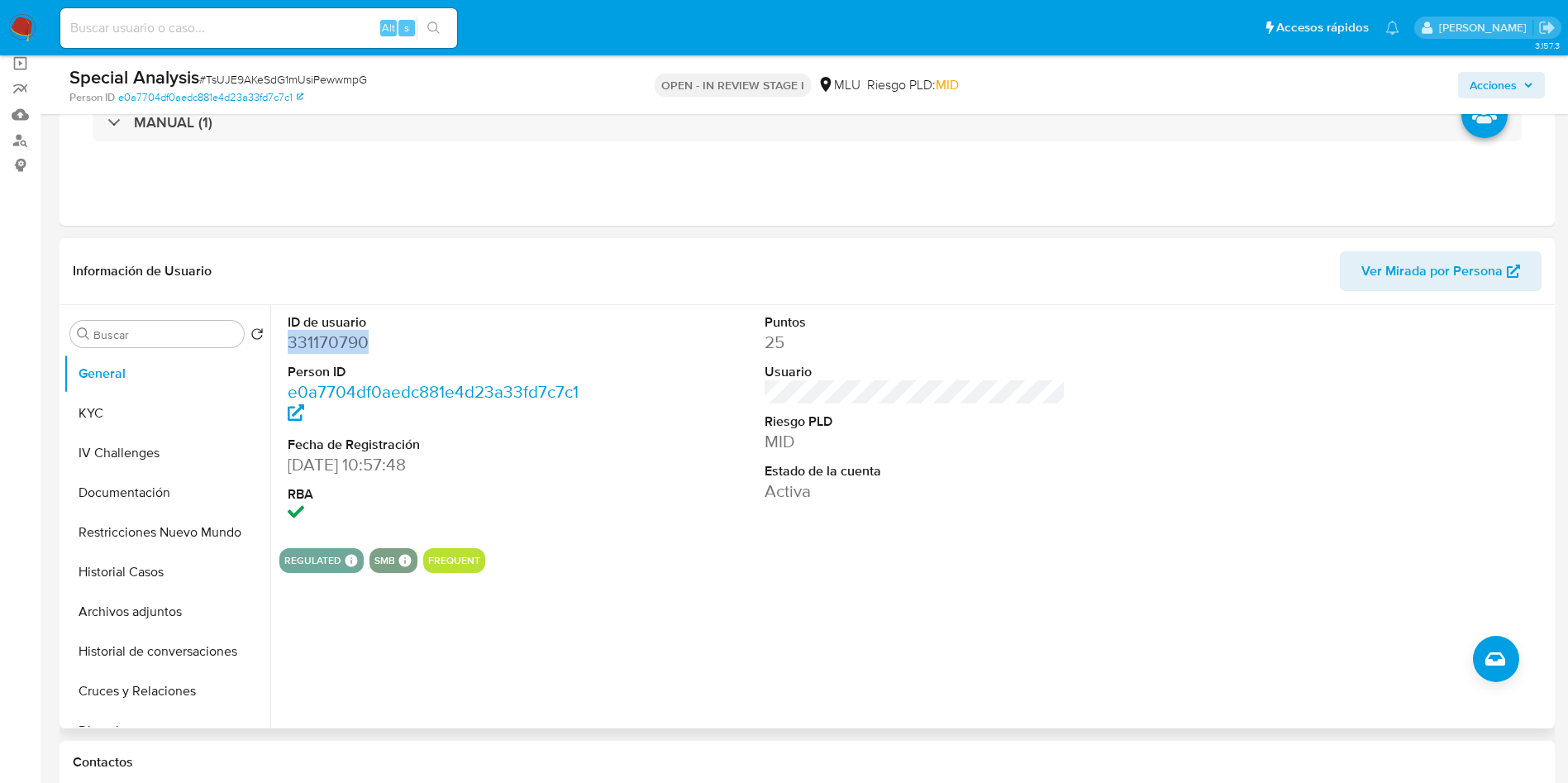
click at [335, 334] on dd "331170790" at bounding box center [438, 342] width 301 height 23
copy dd "331170790"
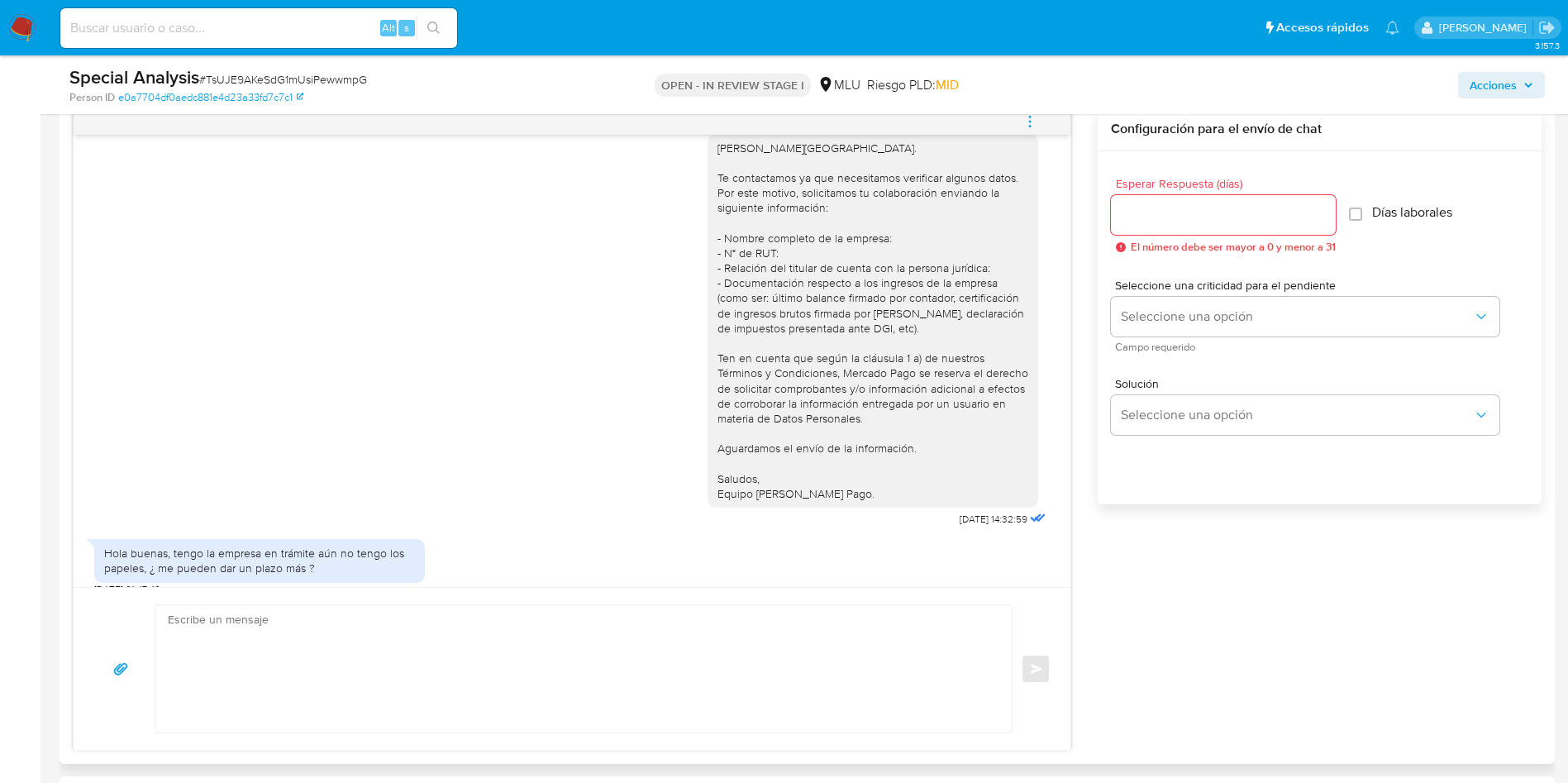
scroll to position [38, 0]
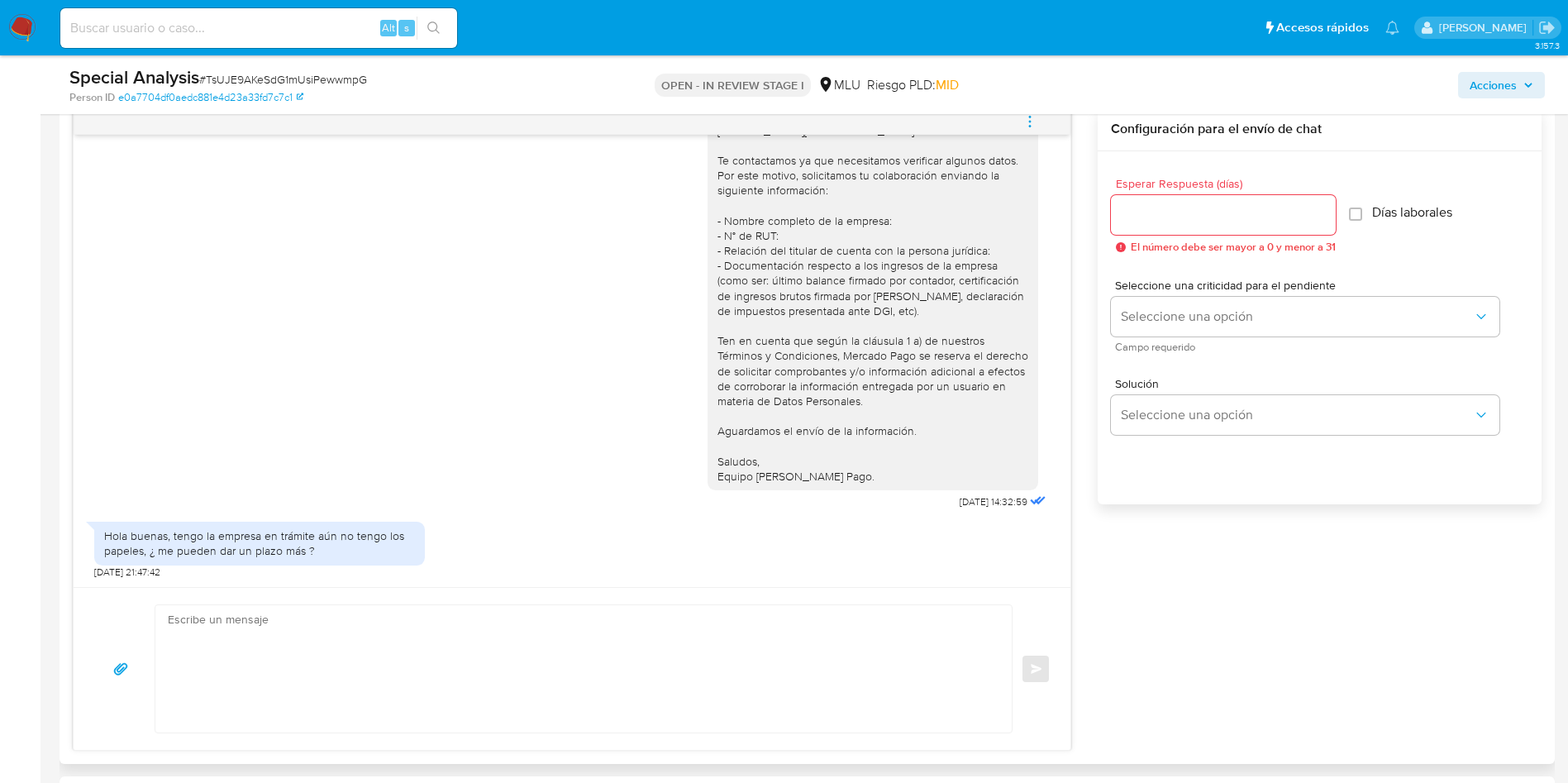
click at [536, 648] on textarea at bounding box center [579, 669] width 823 height 128
type textarea "G"
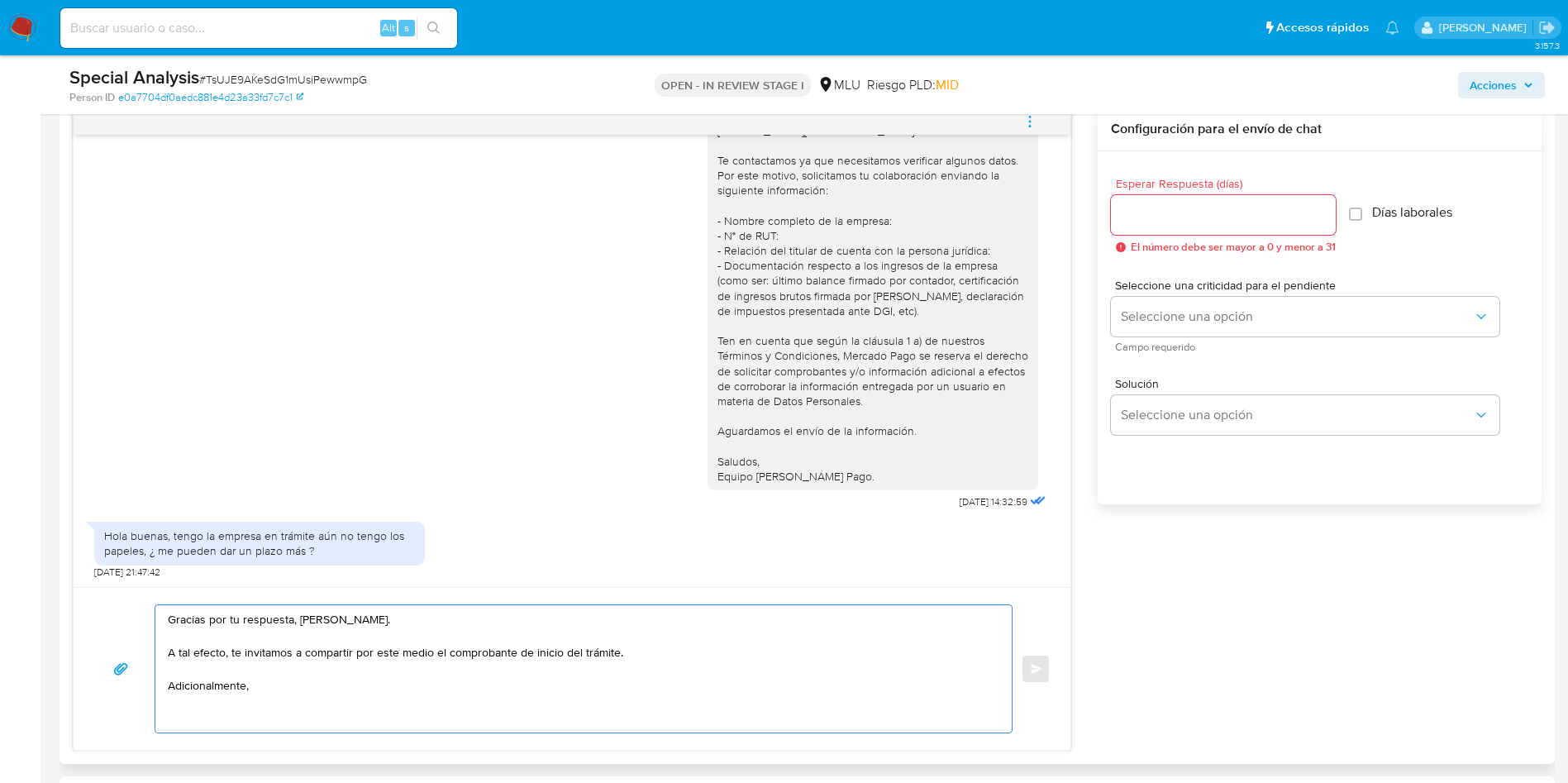
click at [223, 690] on textarea "Gracias por tu respuesta, Diego. A tal efecto, te invitamos a compartir por est…" at bounding box center [579, 669] width 823 height 128
paste textarea "Dada la actividad mantenida en tu cuenta, es necesario que la misma esté regist…"
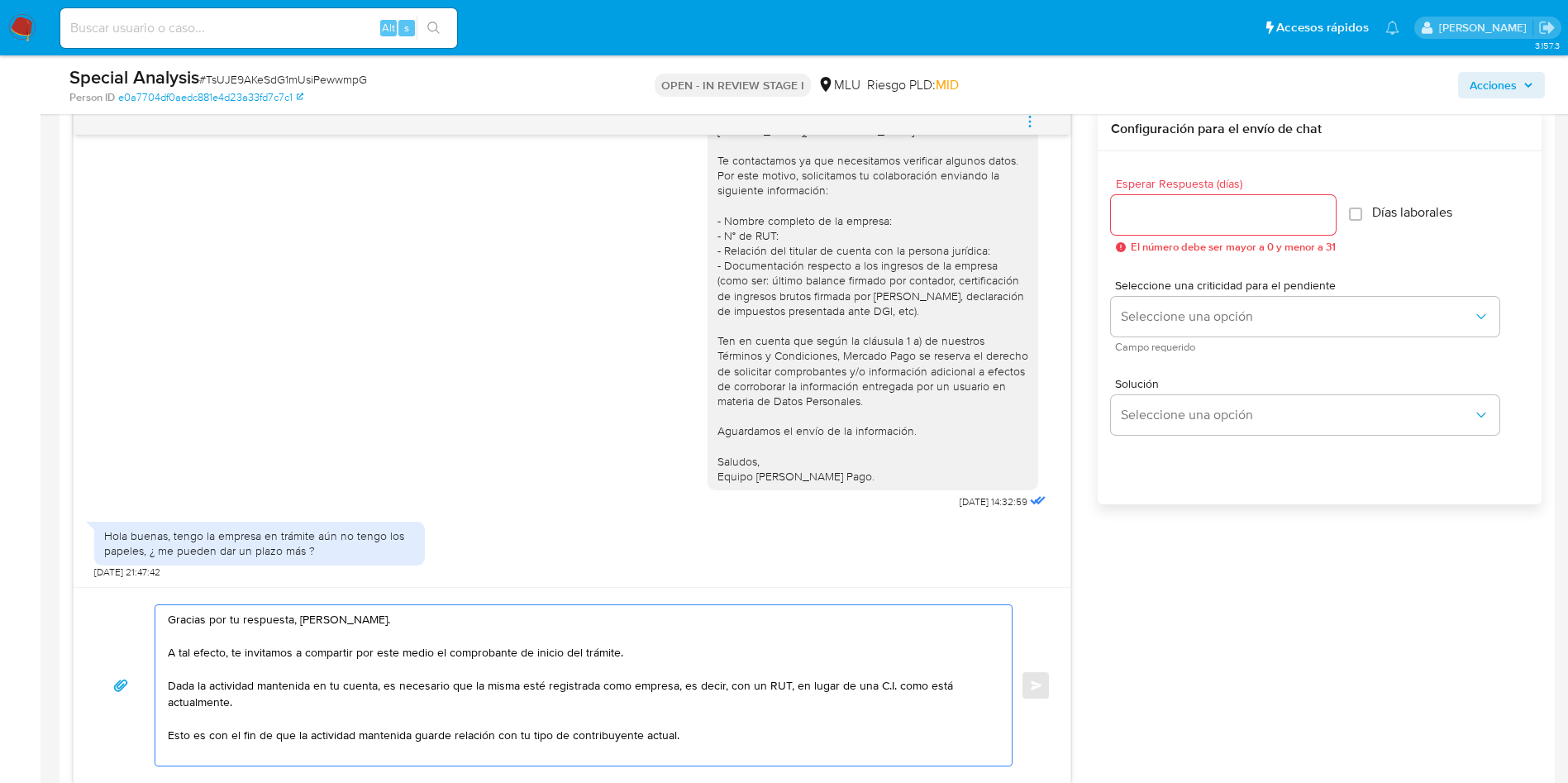
click at [487, 702] on textarea "Gracias por tu respuesta, Diego. A tal efecto, te invitamos a compartir por est…" at bounding box center [579, 685] width 823 height 161
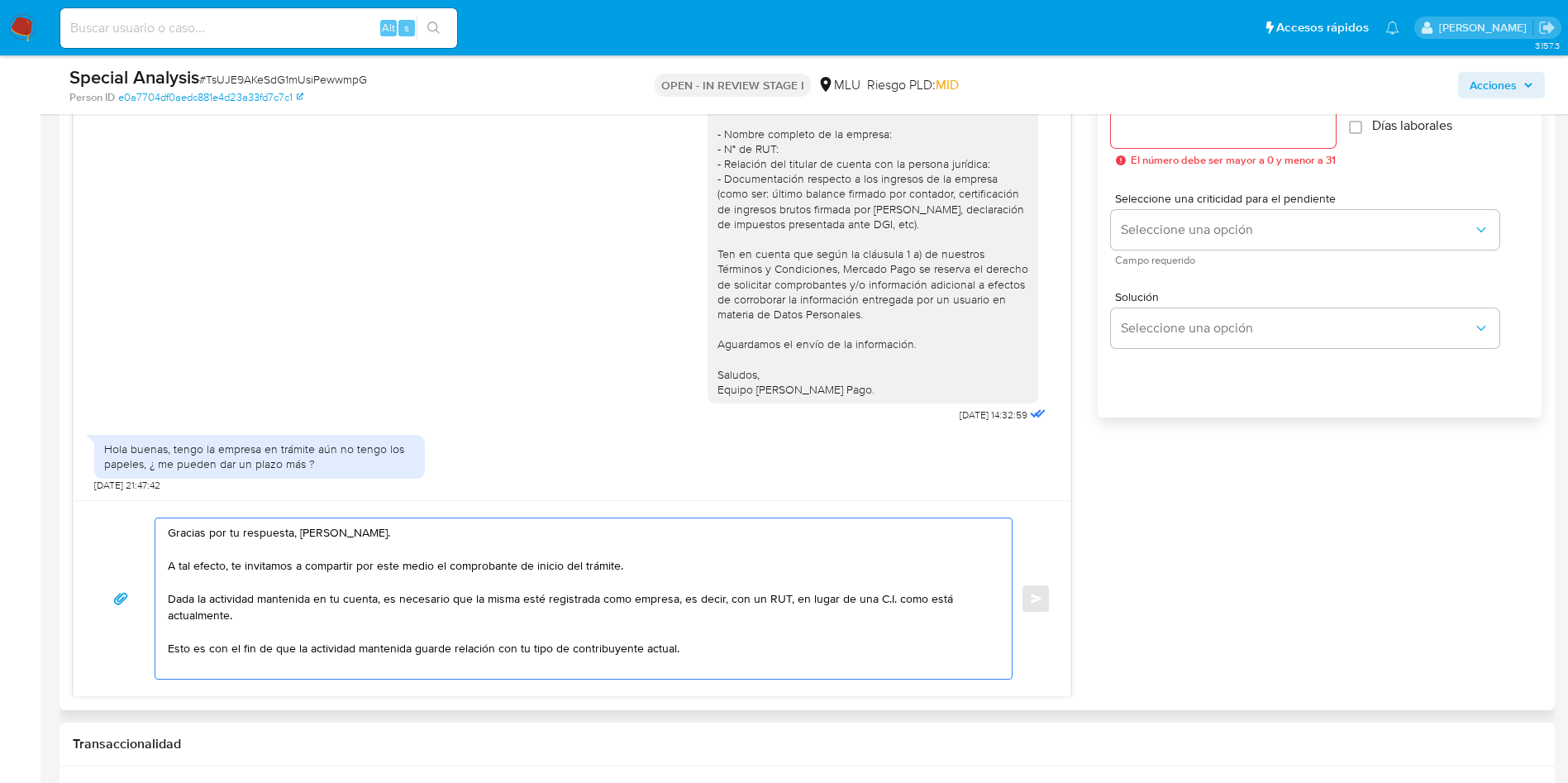
scroll to position [992, 0]
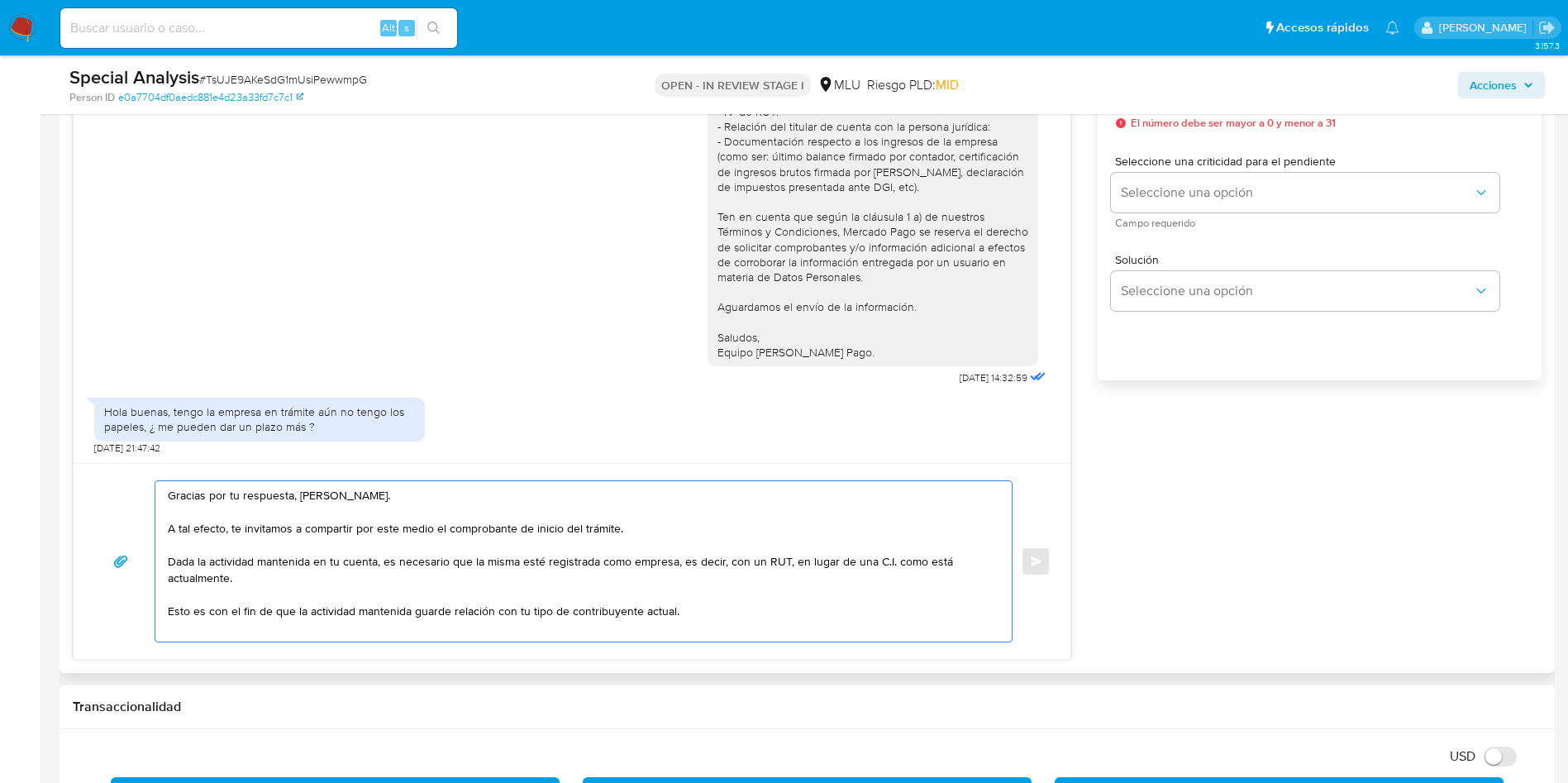
click at [751, 611] on textarea "Gracias por tu respuesta, Diego. A tal efecto, te invitamos a compartir por est…" at bounding box center [579, 560] width 823 height 161
click at [640, 613] on textarea "Gracias por tu respuesta, Diego. A tal efecto, te invitamos a compartir por est…" at bounding box center [579, 560] width 823 height 161
click at [653, 612] on textarea "Gracias por tu respuesta, Diego. A tal efecto, te invitamos a compartir por est…" at bounding box center [579, 560] width 823 height 161
click at [377, 607] on textarea "Gracias por tu respuesta, Diego. A tal efecto, te invitamos a compartir por est…" at bounding box center [579, 560] width 823 height 161
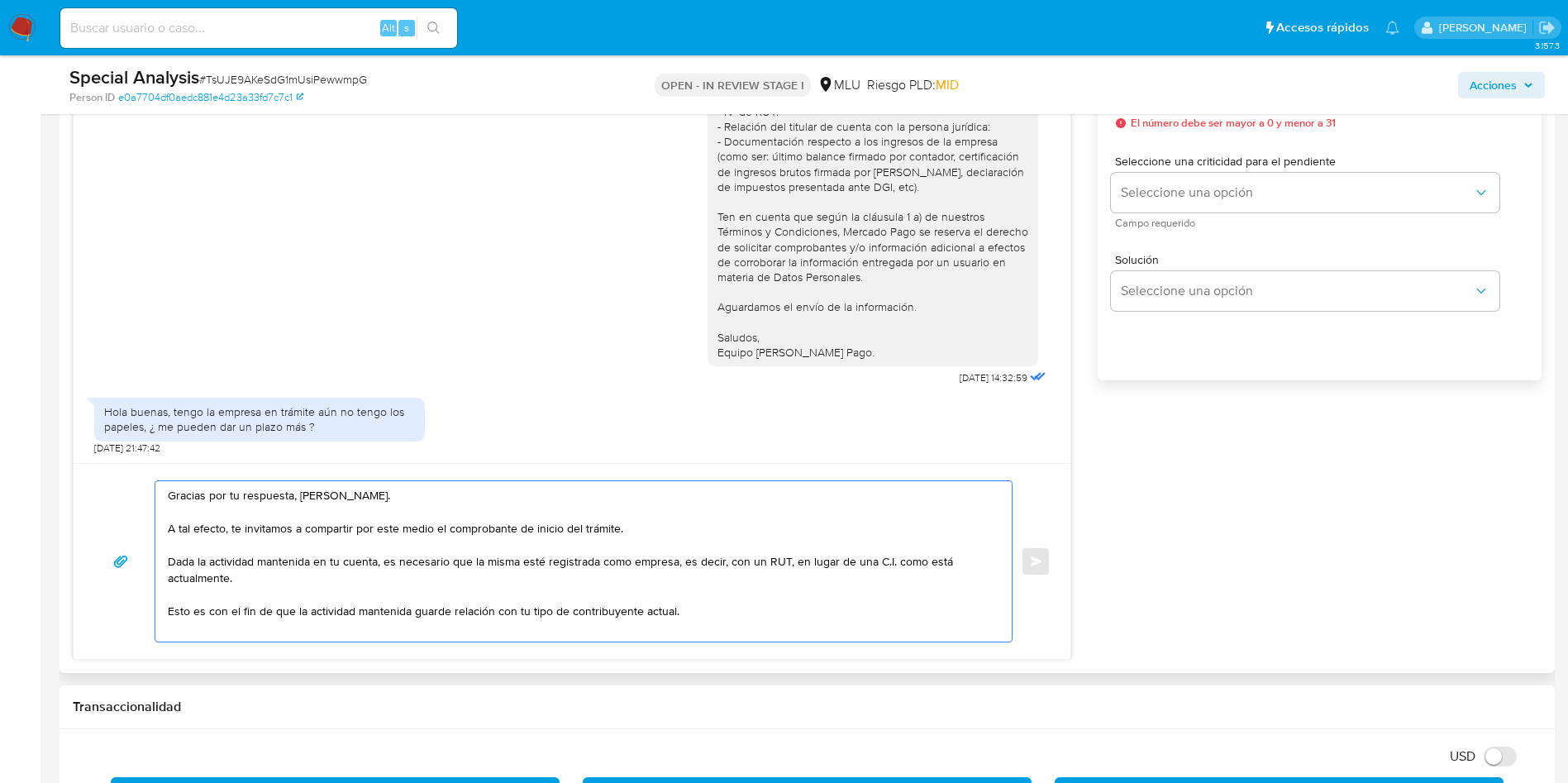
click at [377, 607] on textarea "Gracias por tu respuesta, Diego. A tal efecto, te invitamos a compartir por est…" at bounding box center [579, 560] width 823 height 161
click at [377, 606] on textarea "Gracias por tu respuesta, Diego. A tal efecto, te invitamos a compartir por est…" at bounding box center [579, 560] width 823 height 161
paste textarea "permitirá que la actividad desarrollada se ajuste al tipo de contribuyente corr…"
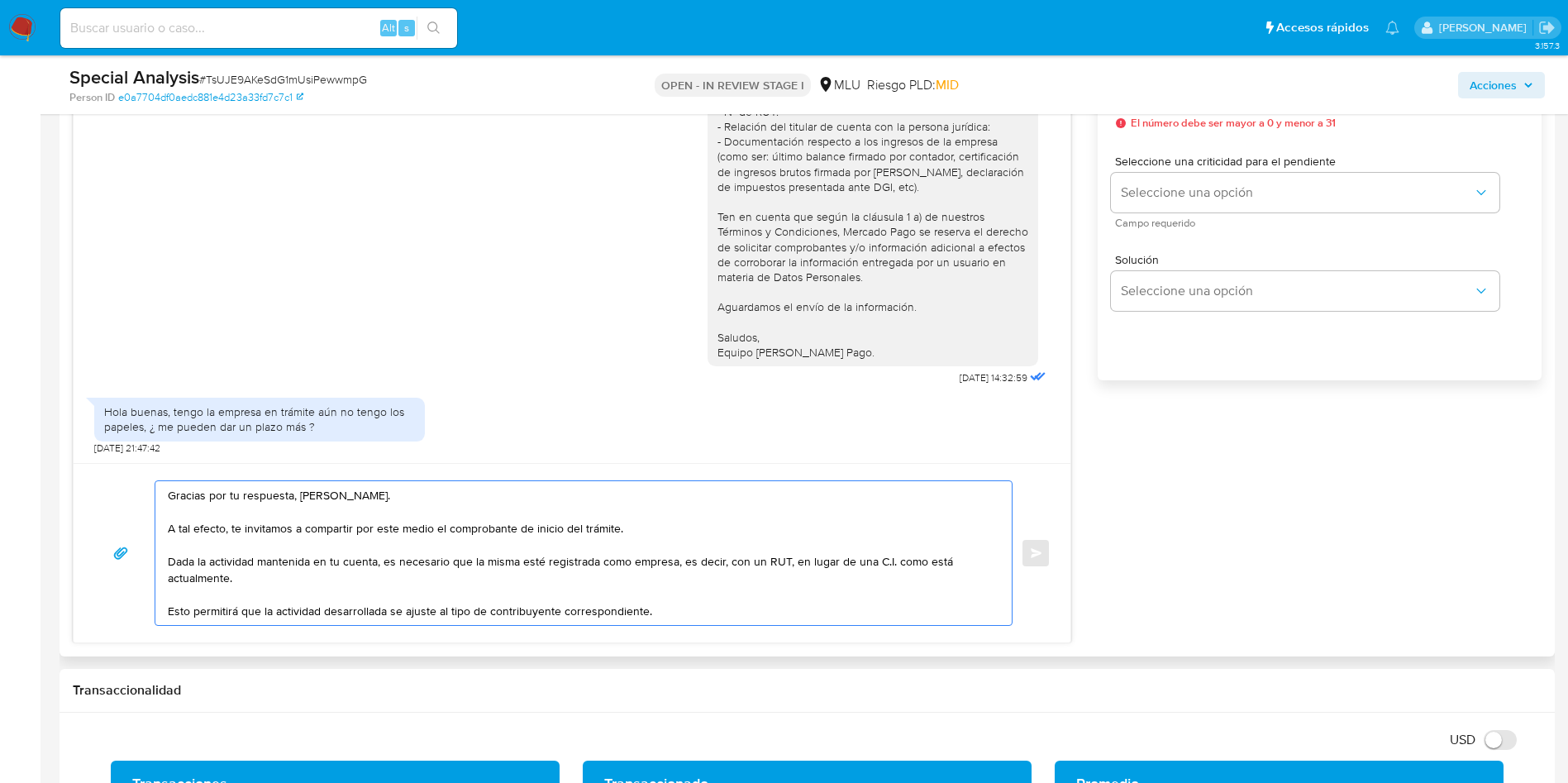
click at [426, 583] on textarea "Gracias por tu respuesta, Diego. A tal efecto, te invitamos a compartir por est…" at bounding box center [579, 552] width 823 height 144
click at [694, 606] on textarea "Gracias por tu respuesta, Diego. A tal efecto, te invitamos a compartir por est…" at bounding box center [579, 552] width 823 height 144
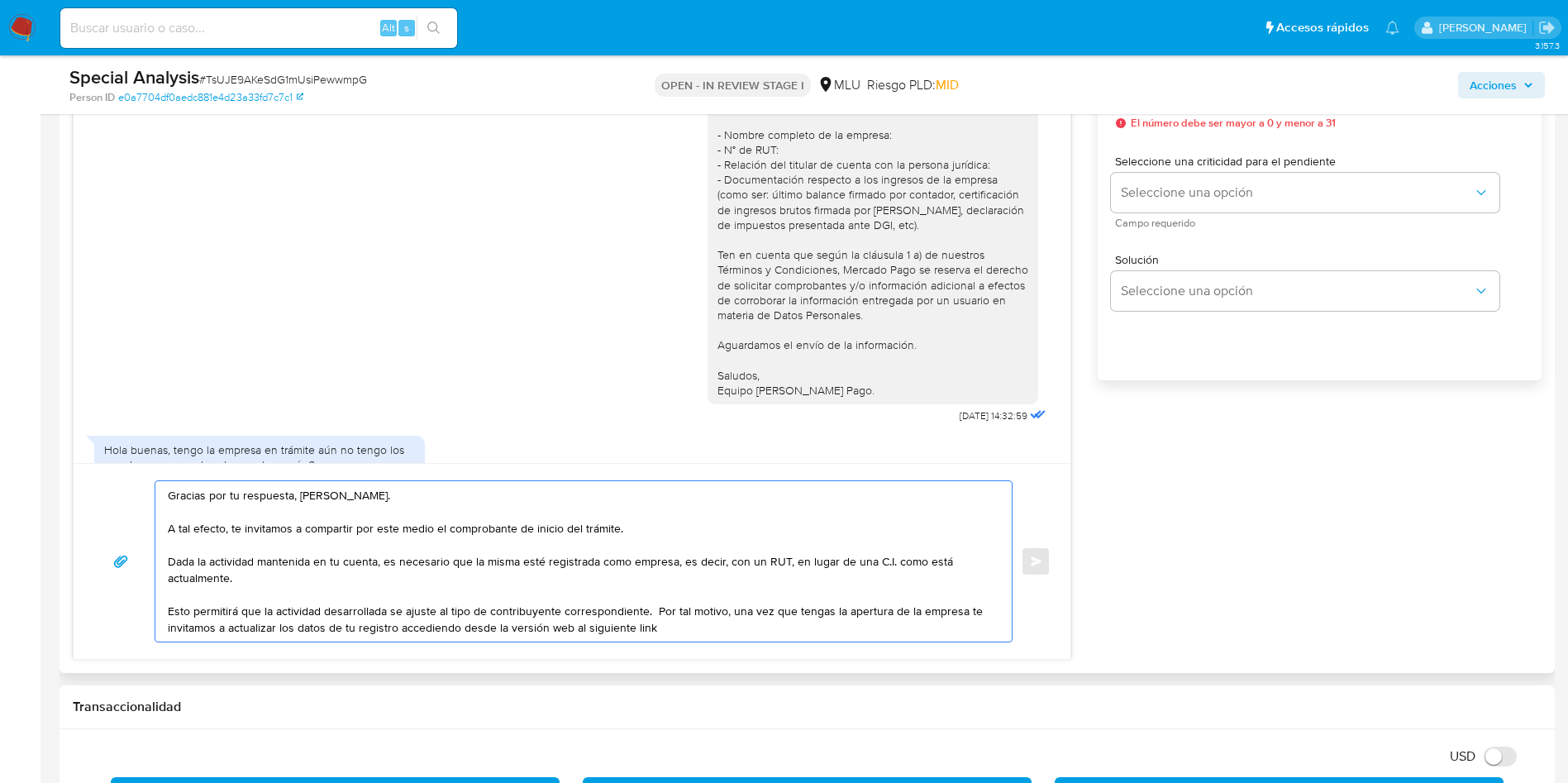
scroll to position [867, 0]
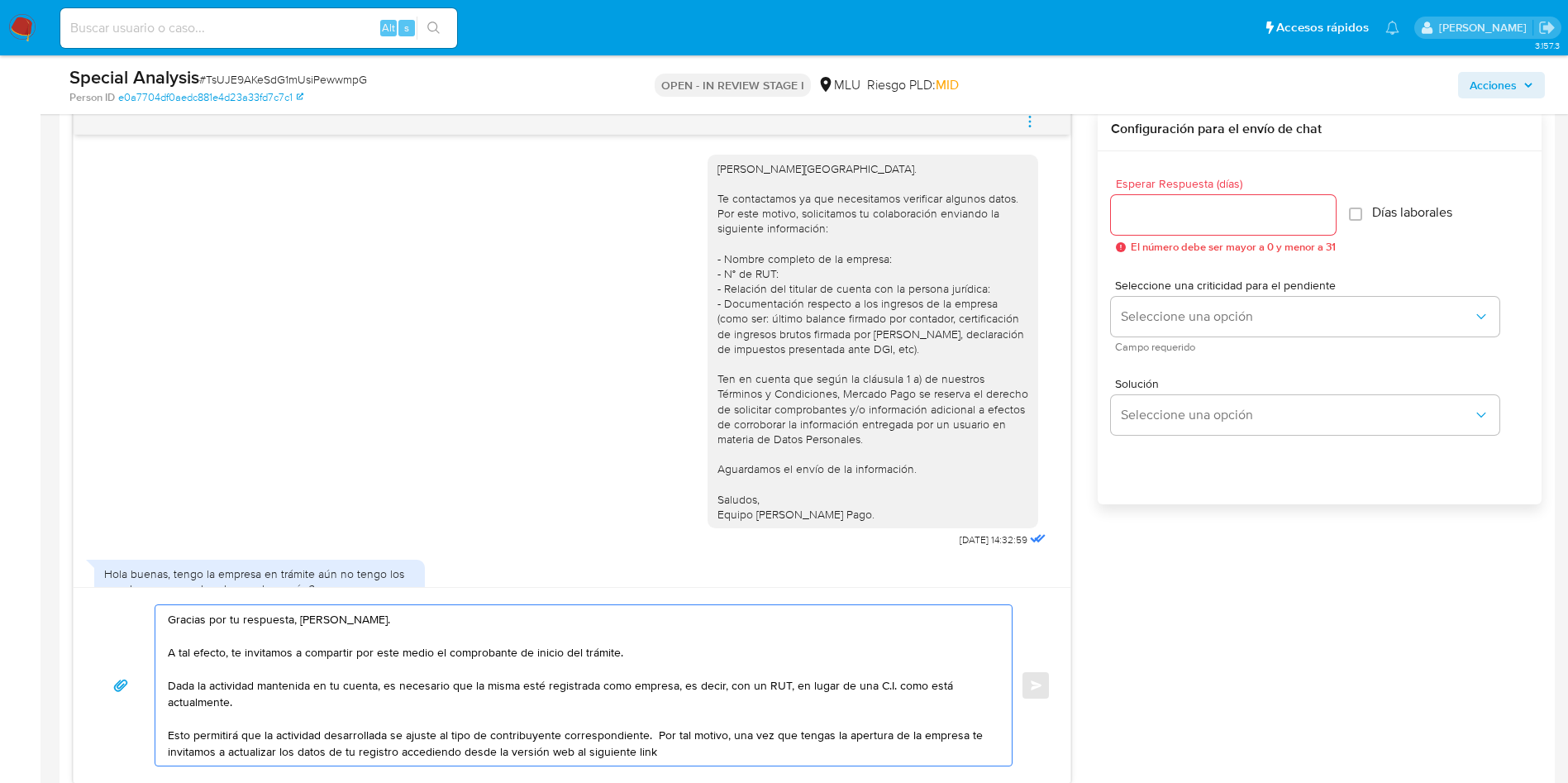
paste textarea "https://www.mercadolibre.com.uy/ayuda/Transferir-cuenta_1978 desde la versión w…"
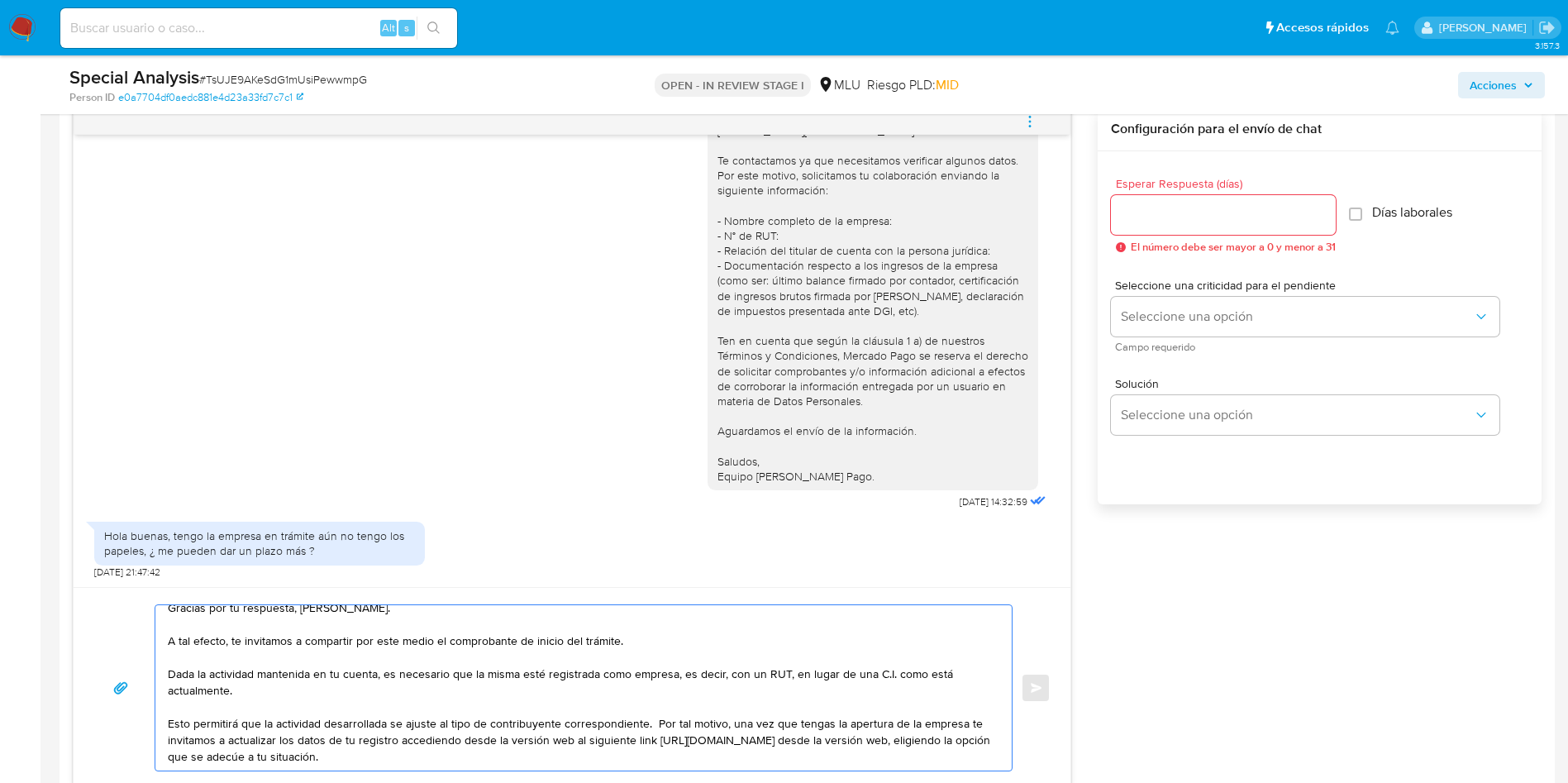
scroll to position [28, 0]
drag, startPoint x: 347, startPoint y: 743, endPoint x: 238, endPoint y: 737, distance: 109.2
click at [238, 737] on textarea "Gracias por tu respuesta, Diego. A tal efecto, te invitamos a compartir por est…" at bounding box center [579, 688] width 823 height 165
click at [535, 733] on textarea "Gracias por tu respuesta, Diego. A tal efecto, te invitamos a compartir por est…" at bounding box center [579, 688] width 823 height 165
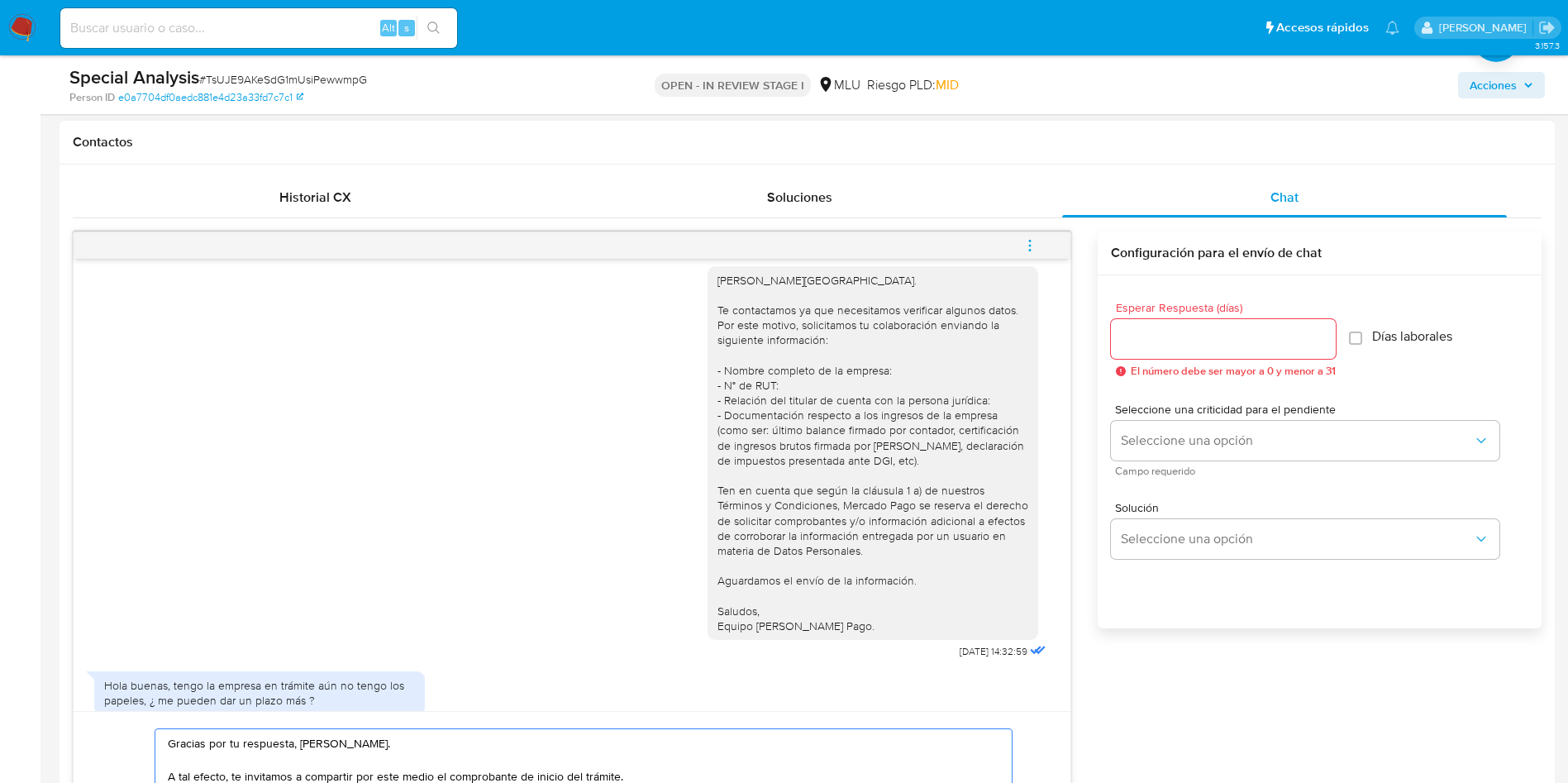
scroll to position [0, 0]
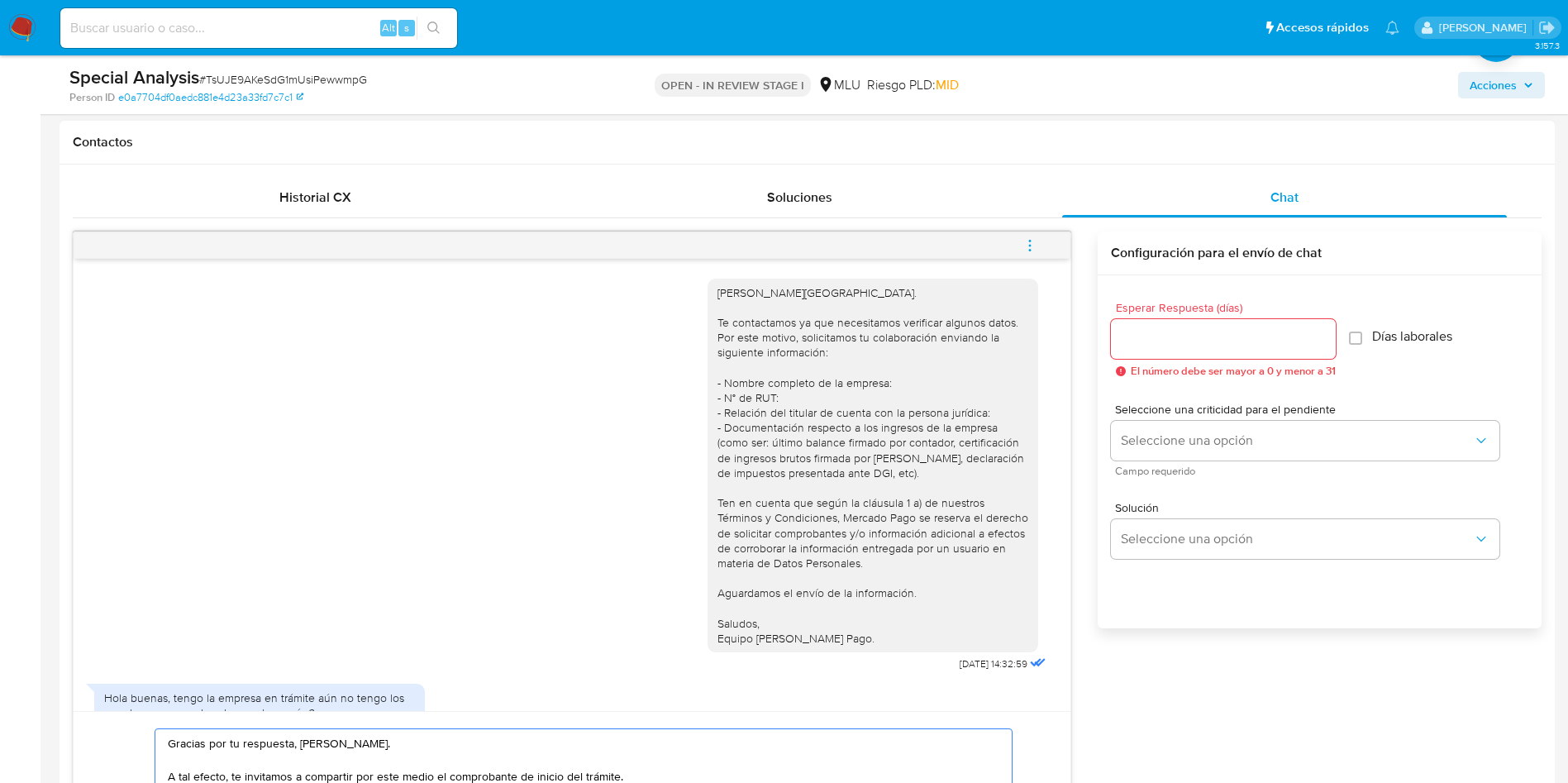
type textarea "Gracias por tu respuesta, Diego. A tal efecto, te invitamos a compartir por est…"
click at [1217, 343] on input "Esperar Respuesta (días)" at bounding box center [1222, 339] width 224 height 22
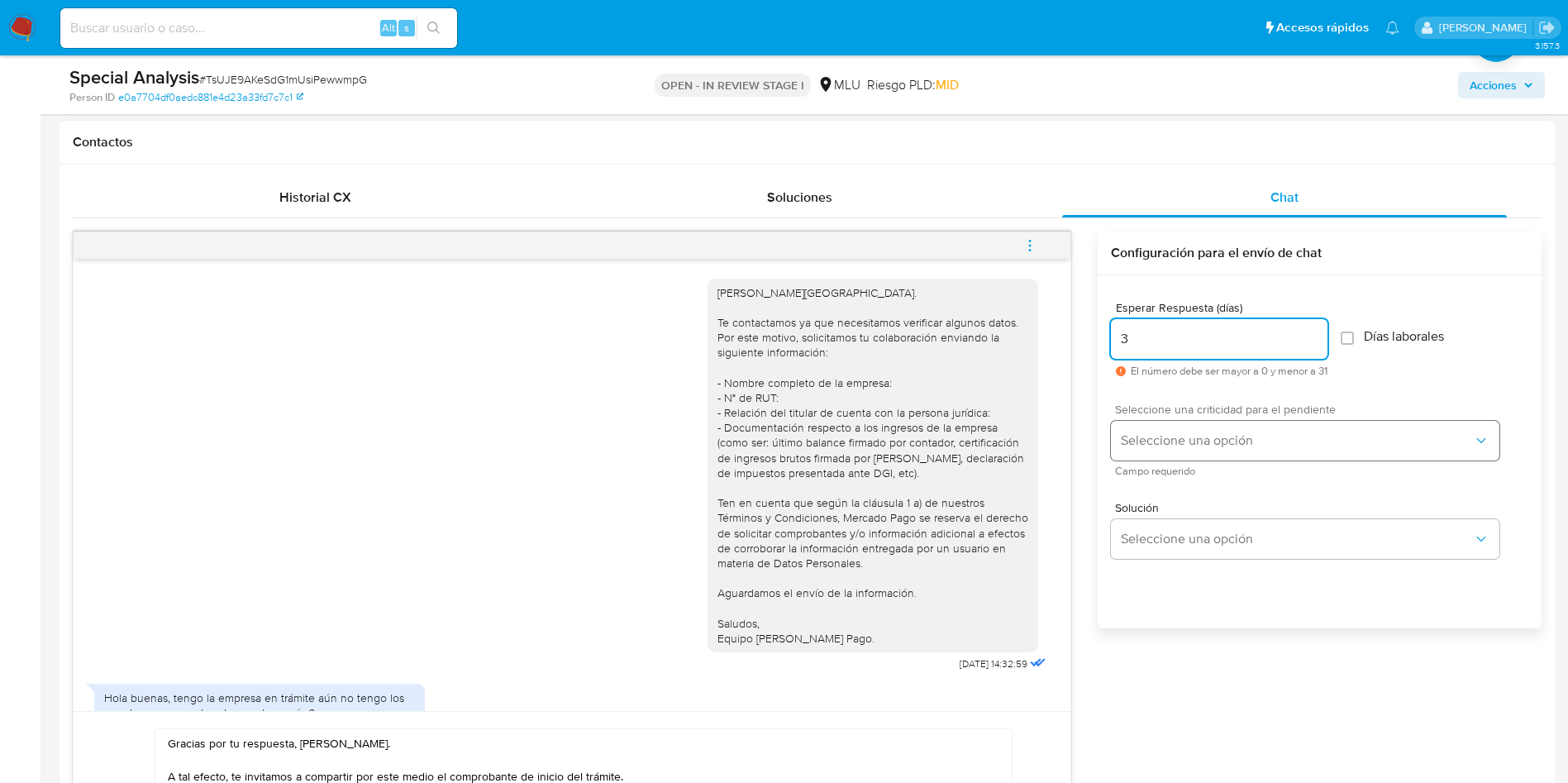
type input "3"
click at [1148, 432] on span "Seleccione una opción" at bounding box center [1297, 440] width 352 height 17
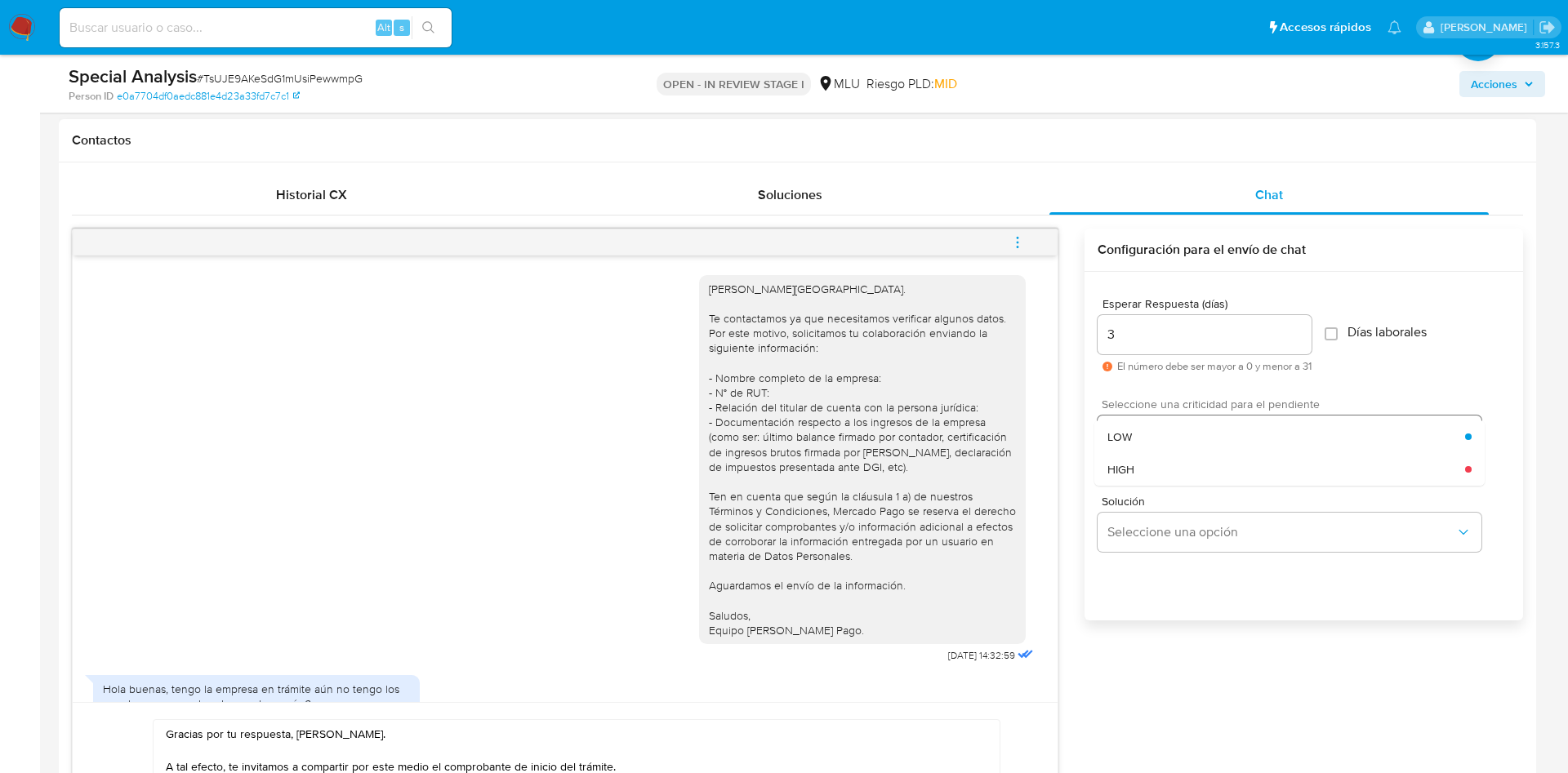
click at [1134, 426] on div "LOW" at bounding box center [1286, 436] width 358 height 32
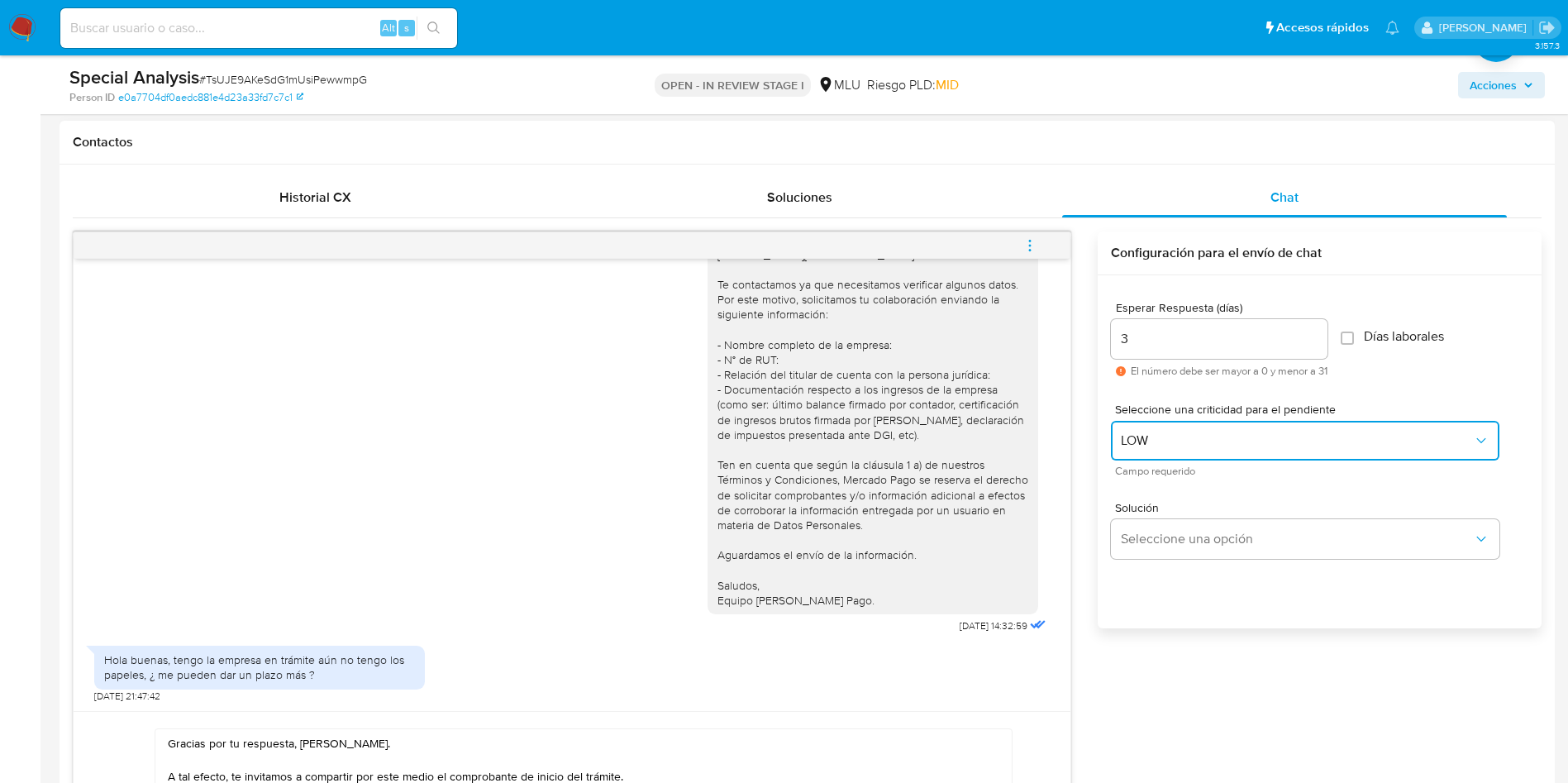
scroll to position [1116, 0]
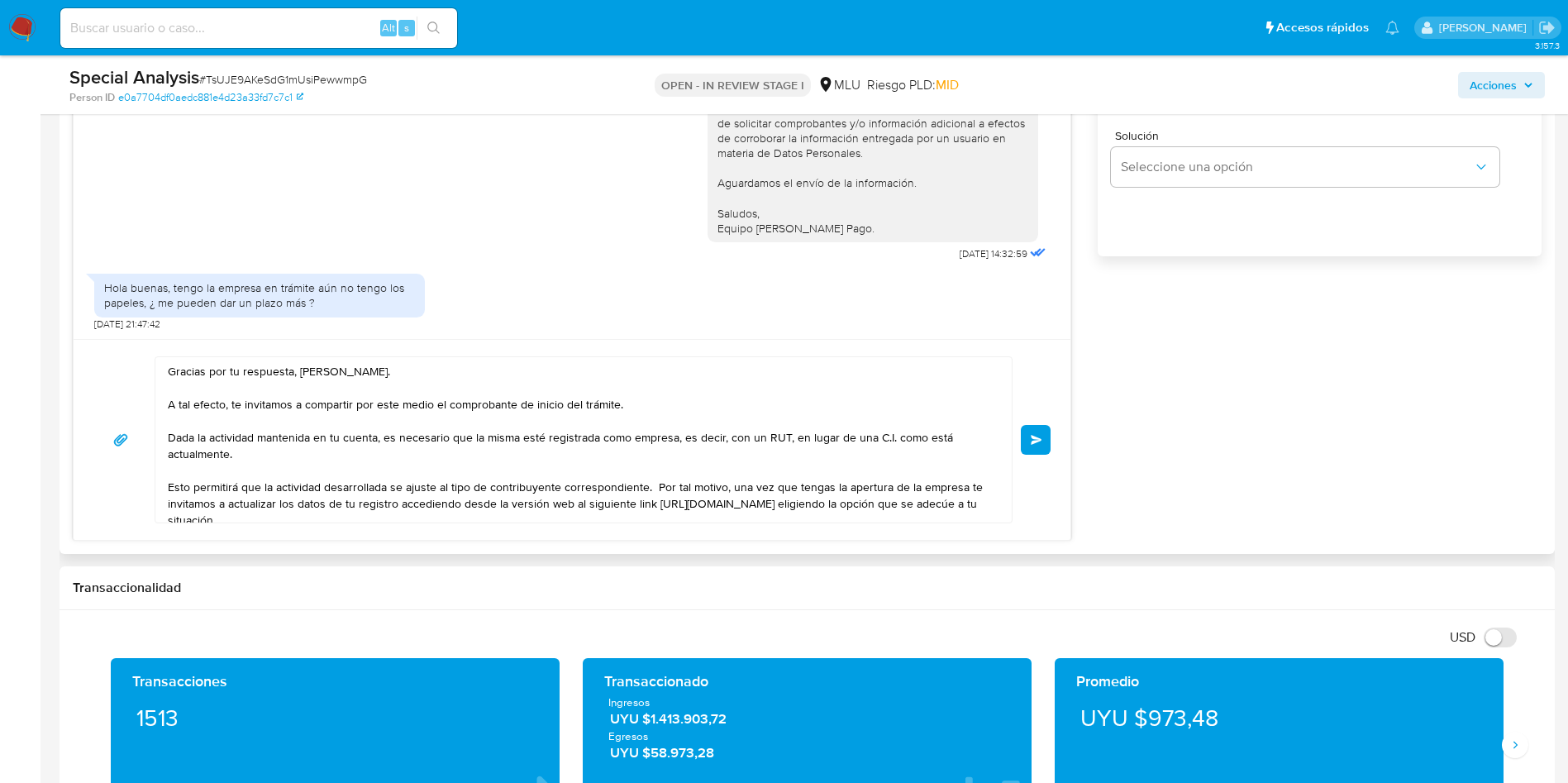
click at [1052, 438] on div "Gracias por tu respuesta, Diego. A tal efecto, te invitamos a compartir por est…" at bounding box center [572, 439] width 997 height 201
click at [1034, 454] on div "Gracias por tu respuesta, Diego. A tal efecto, te invitamos a compartir por est…" at bounding box center [572, 439] width 958 height 167
click at [1034, 444] on span "Enviar" at bounding box center [1037, 439] width 11 height 10
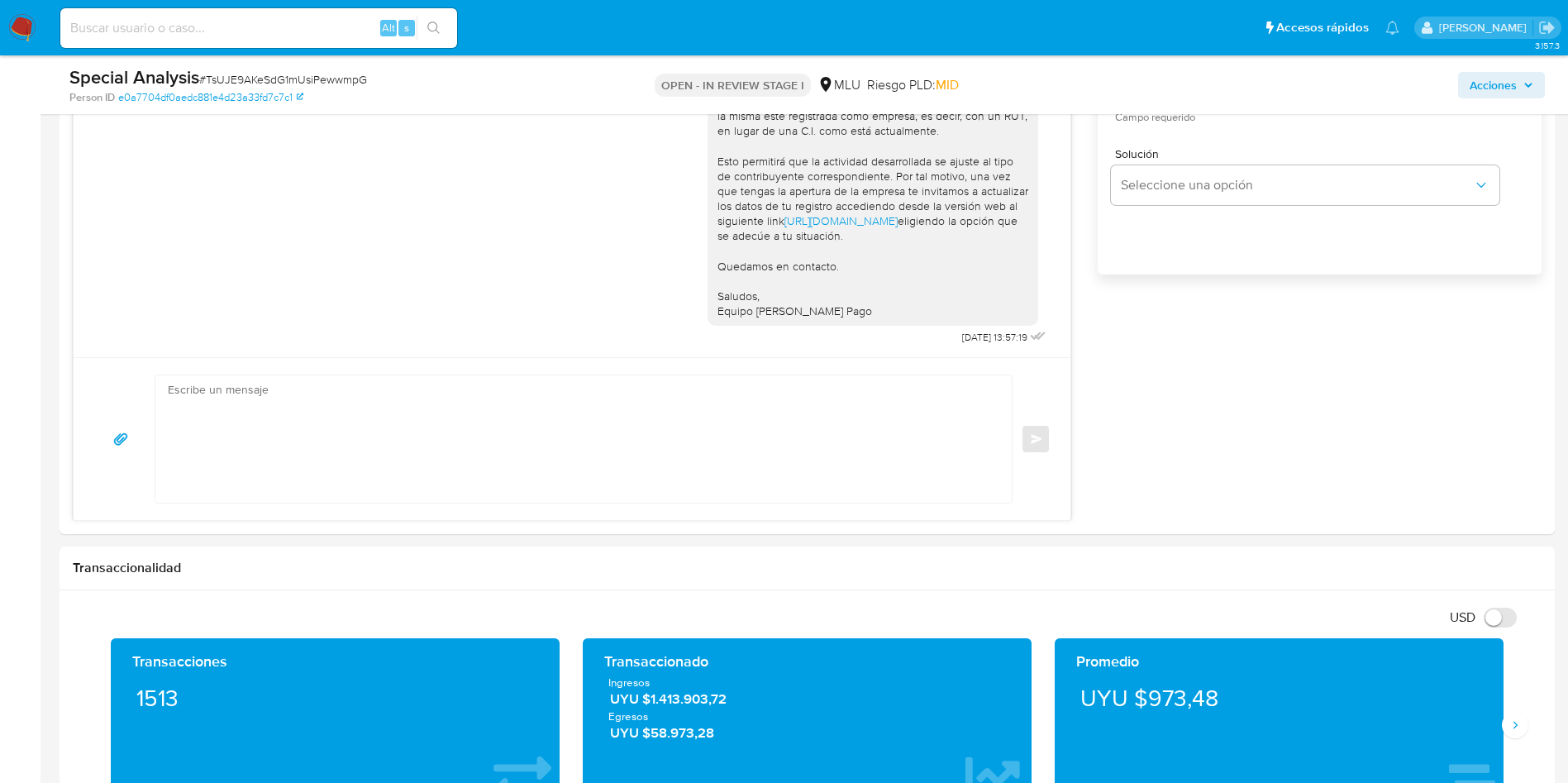
scroll to position [992, 0]
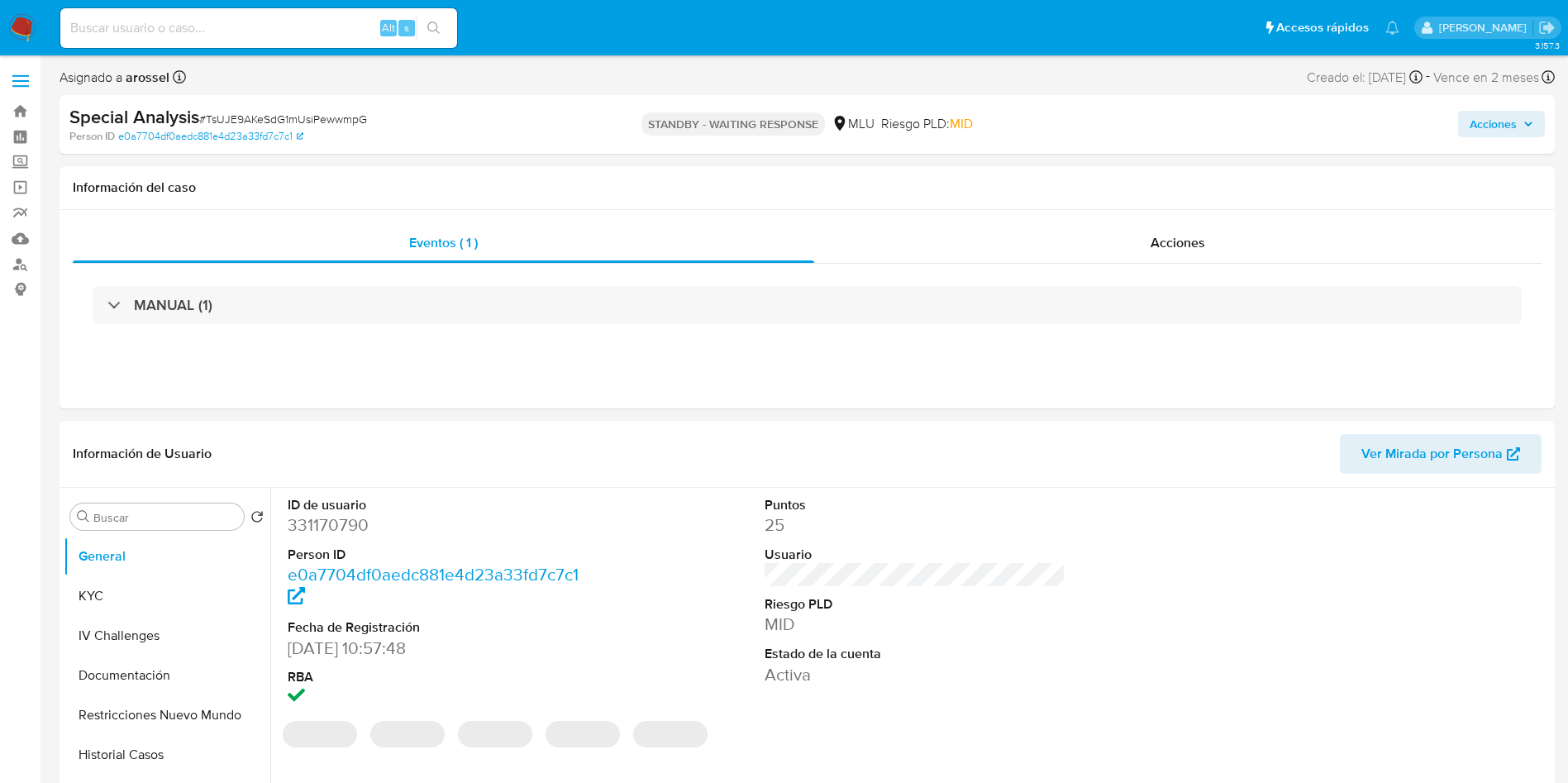
select select "10"
click at [289, 125] on span "# TsUJE9AKeSdG1mUsiPewwmpG" at bounding box center [283, 119] width 168 height 17
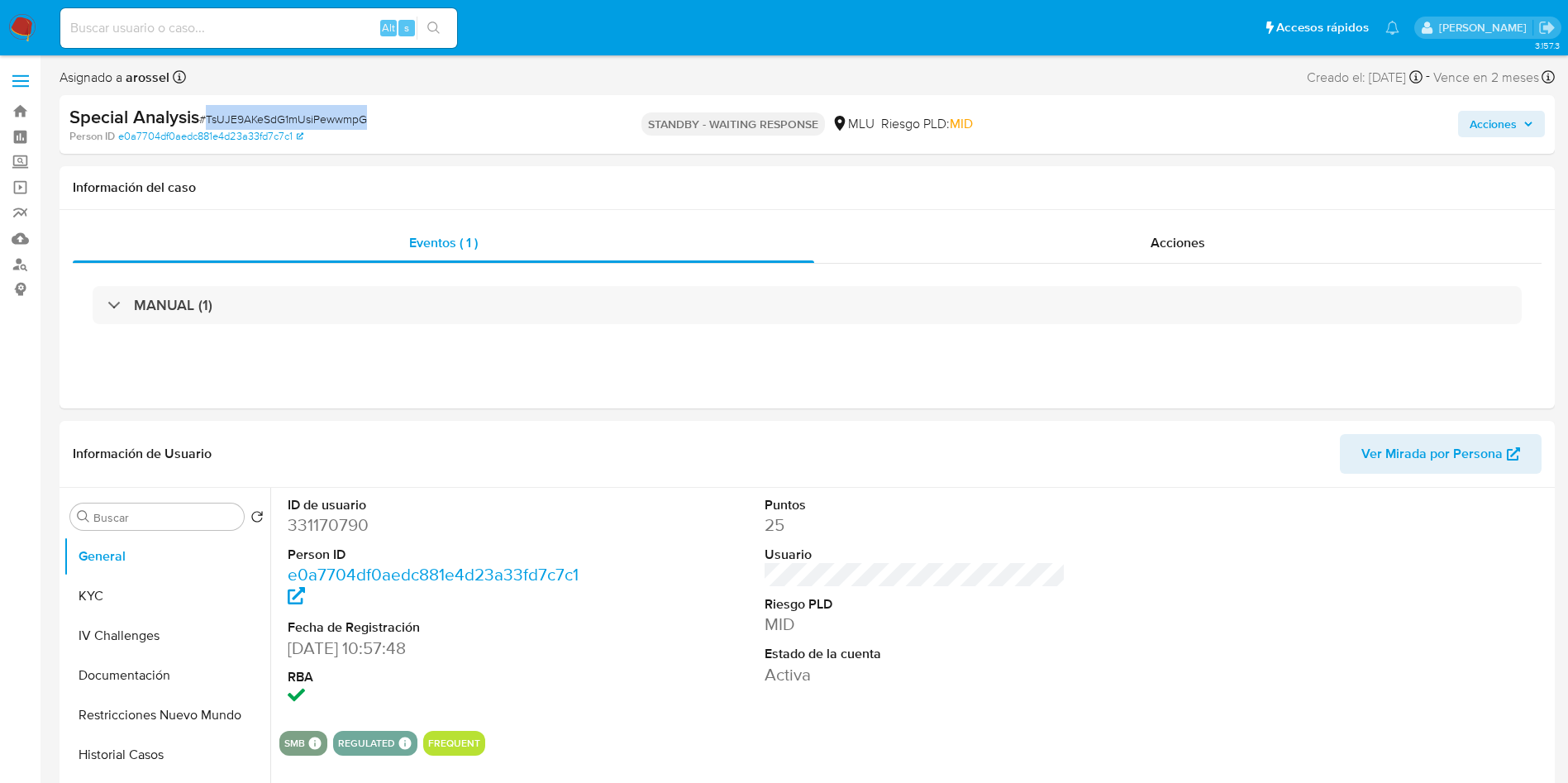
click at [289, 125] on span "# TsUJE9AKeSdG1mUsiPewwmpG" at bounding box center [283, 119] width 168 height 17
copy span "TsUJE9AKeSdG1mUsiPewwmpG"
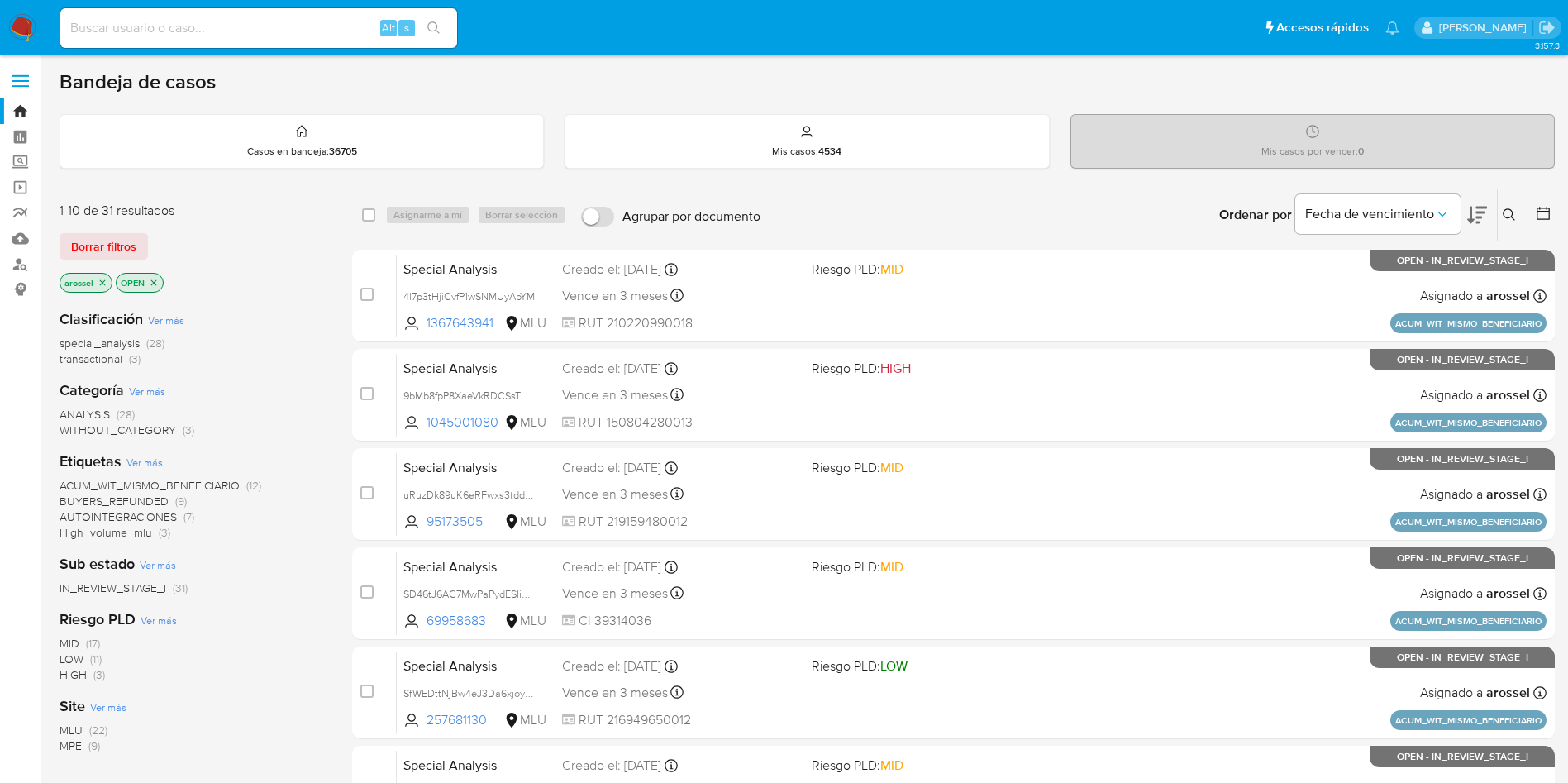
click at [215, 24] on input at bounding box center [258, 27] width 397 height 22
paste input "pb2jnwmJZZx9UMnx3OfsdD9B"
type input "pb2jnwmJZZx9UMnx3OfsdD9B"
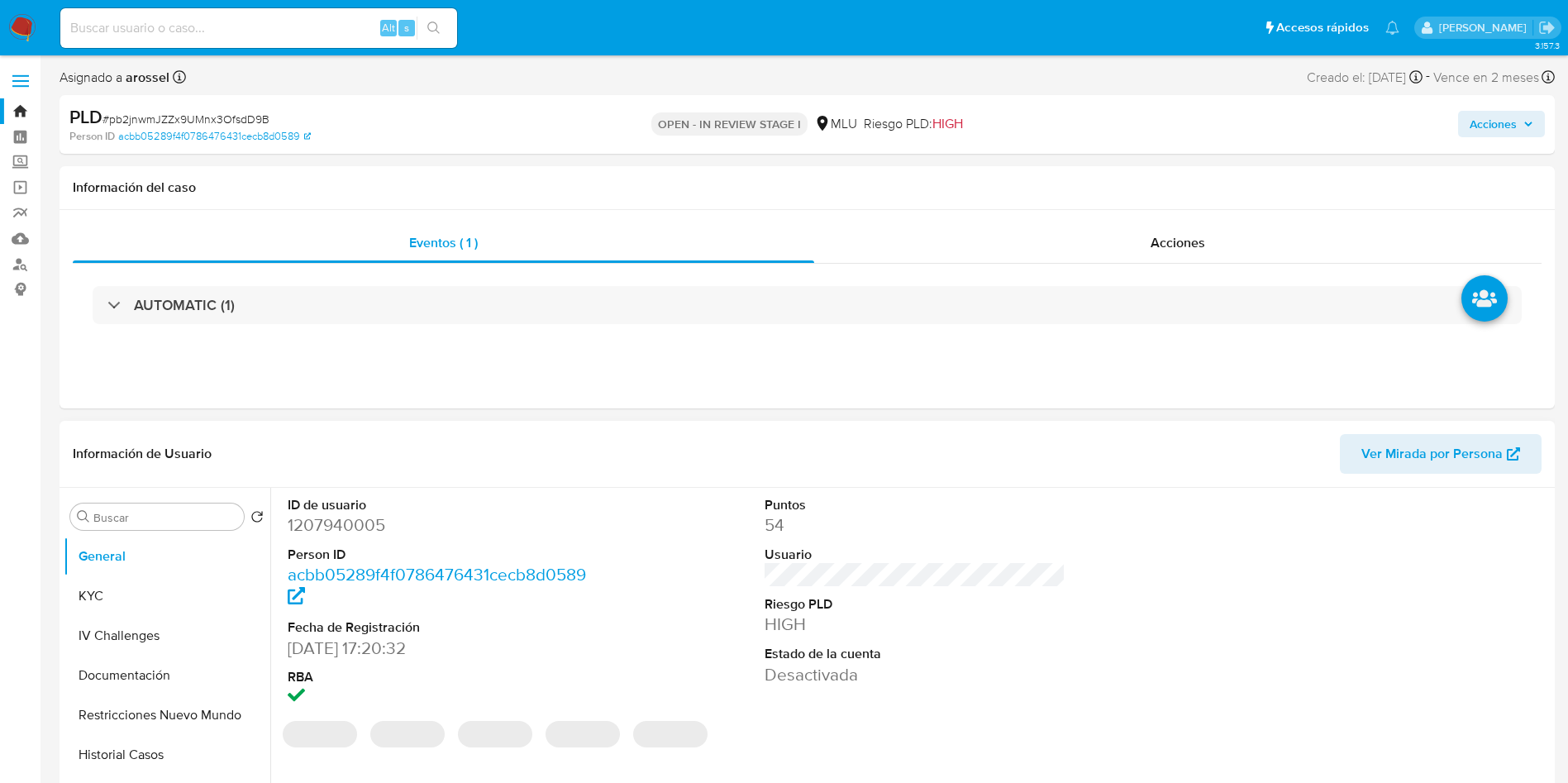
select select "10"
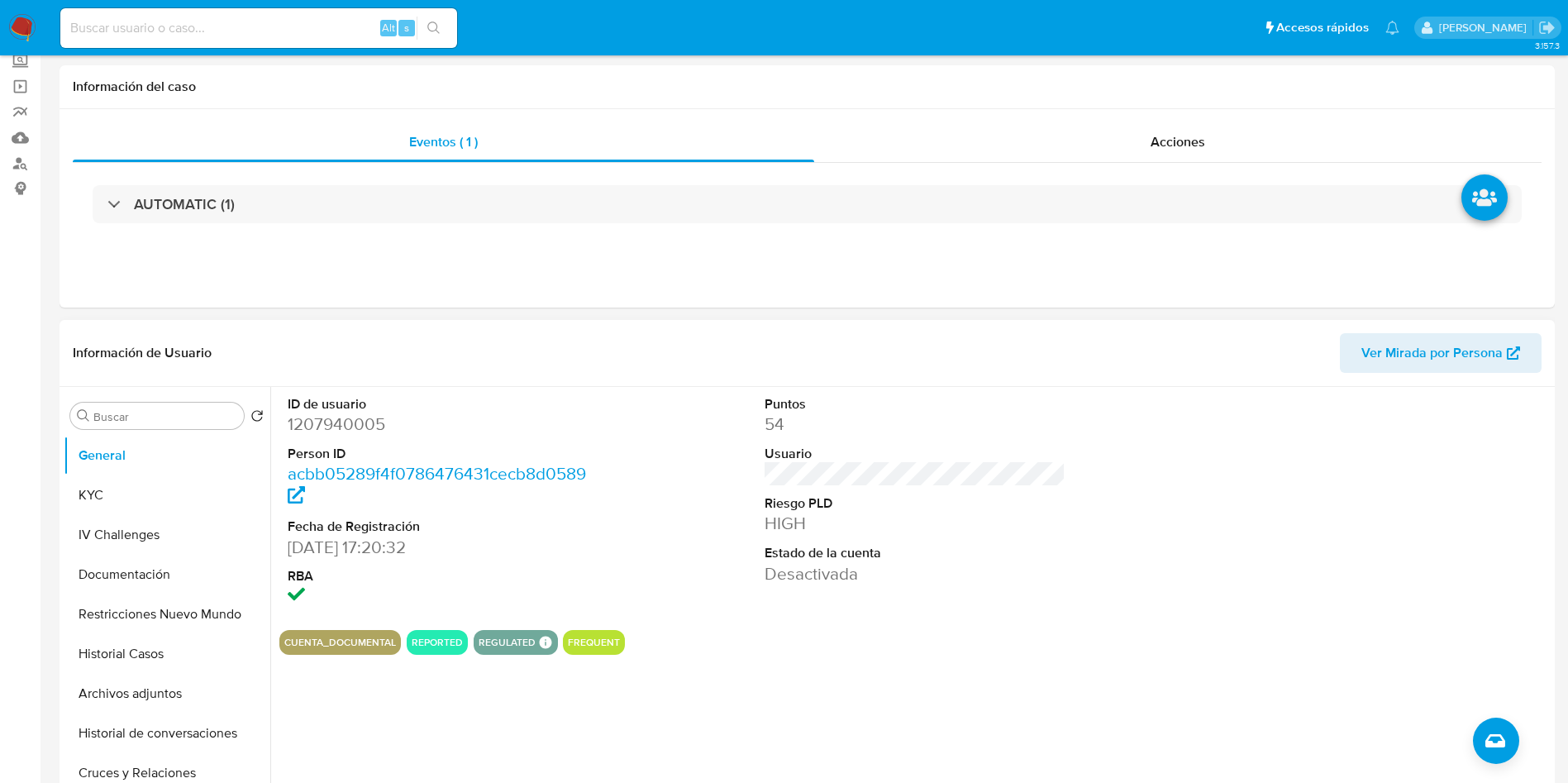
scroll to position [124, 0]
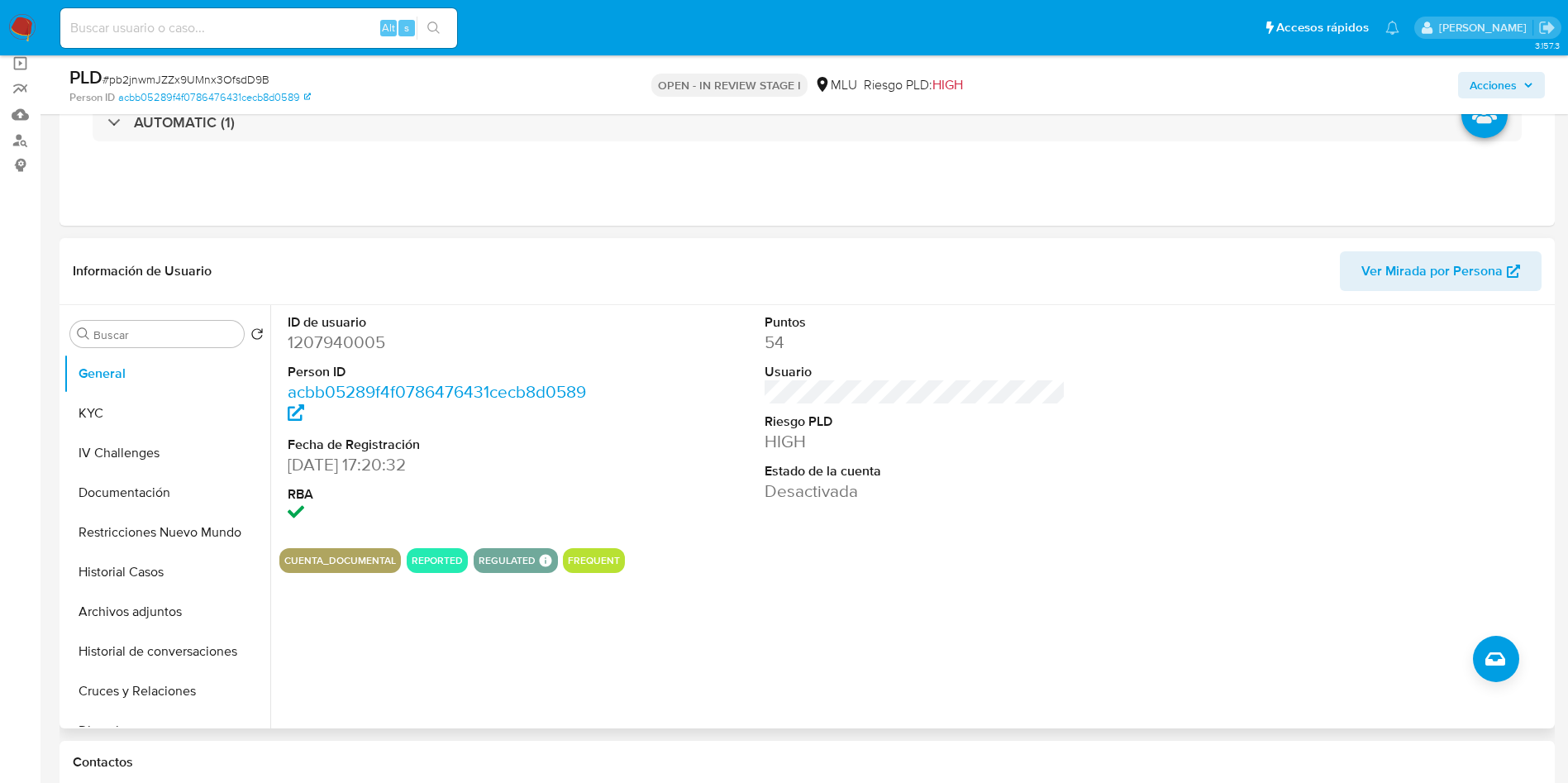
click at [1492, 254] on span "Ver Mirada por Persona" at bounding box center [1432, 271] width 142 height 39
click at [367, 343] on dd "1207940005" at bounding box center [438, 342] width 301 height 23
copy dd "1207940005"
click at [110, 591] on button "Archivos adjuntos" at bounding box center [161, 611] width 193 height 39
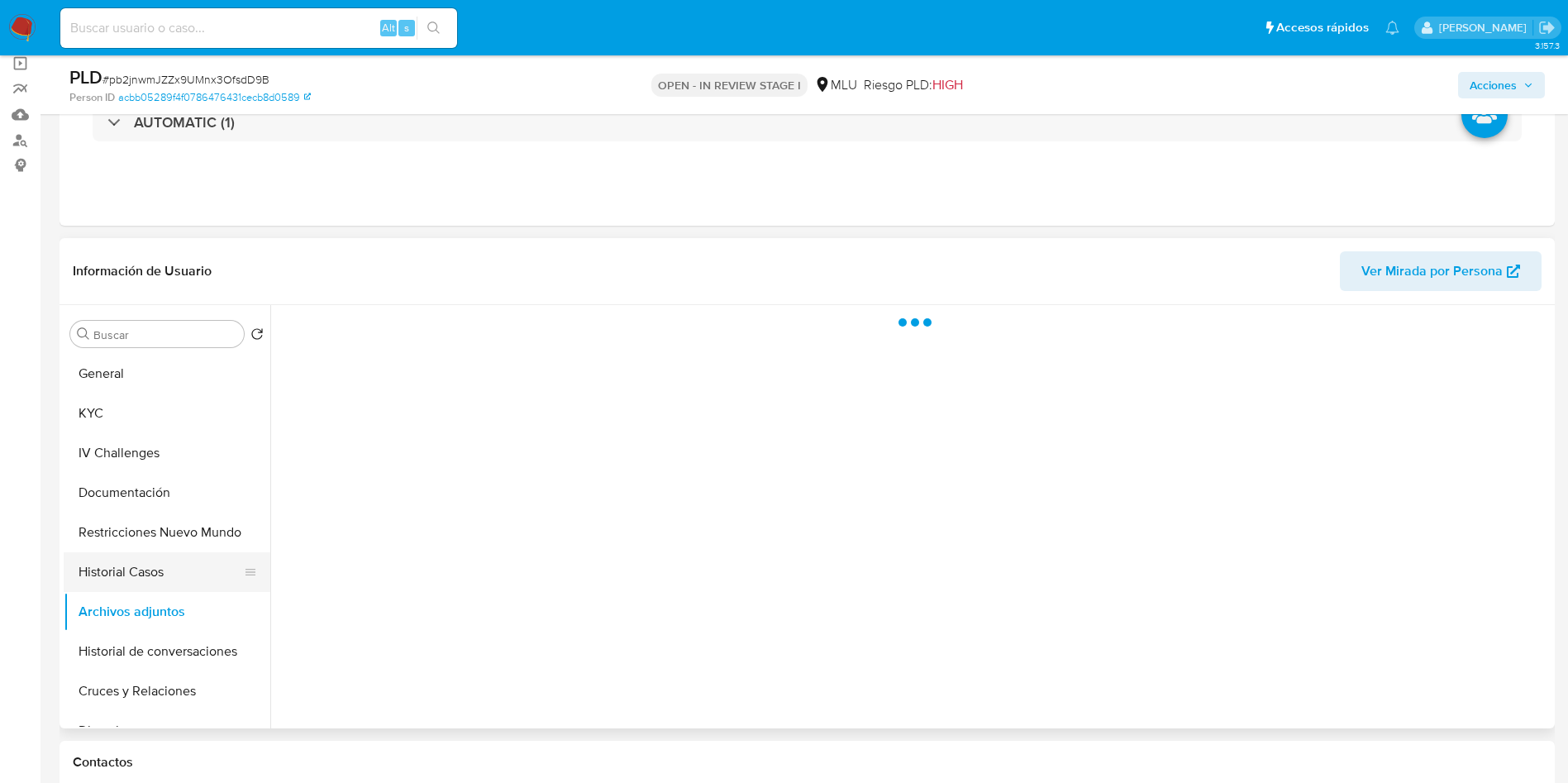
click at [121, 575] on button "Historial Casos" at bounding box center [161, 572] width 193 height 39
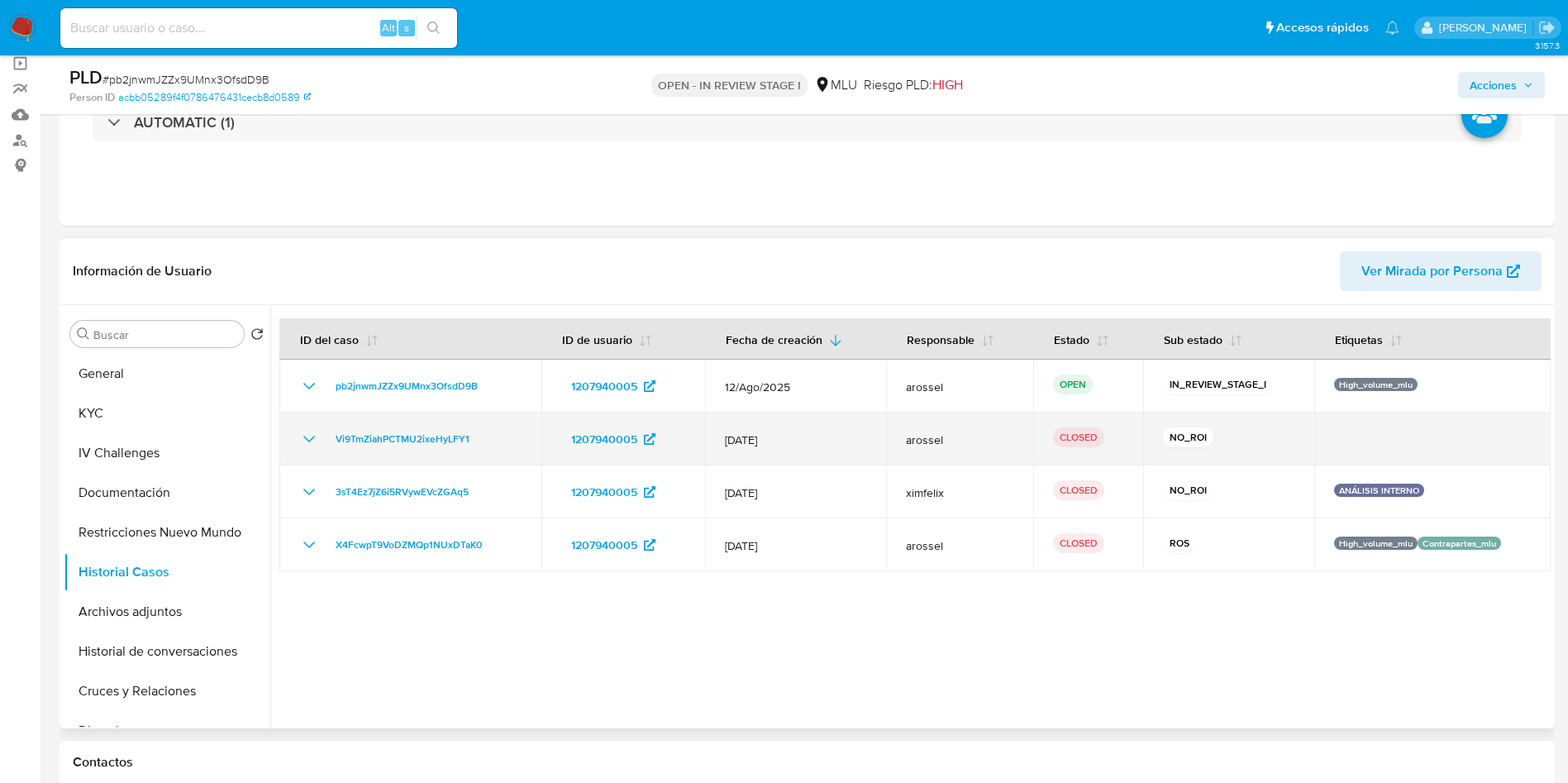
click at [310, 444] on icon "Mostrar/Ocultar" at bounding box center [309, 438] width 20 height 20
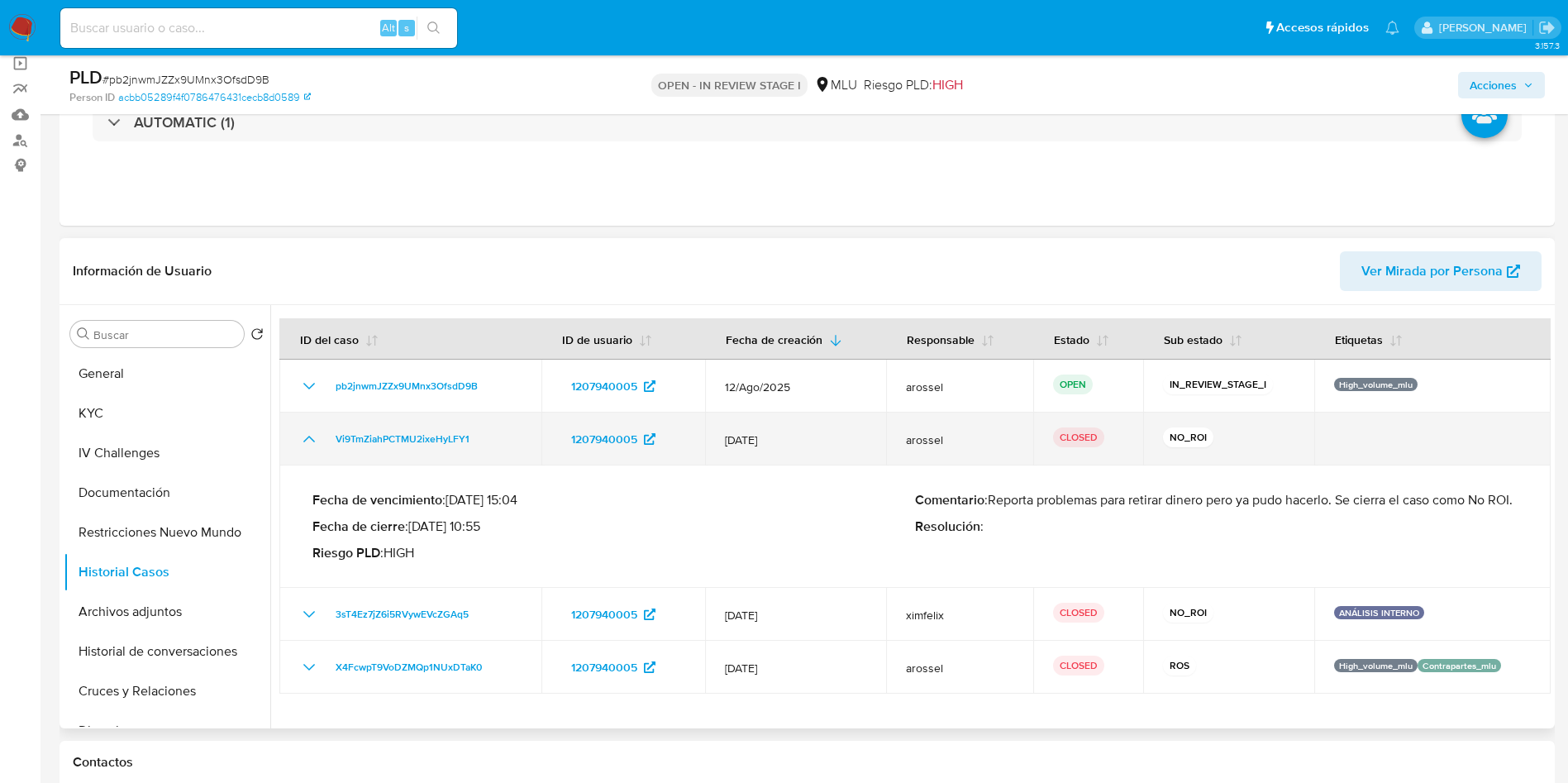
click at [310, 444] on icon "Mostrar/Ocultar" at bounding box center [309, 438] width 20 height 20
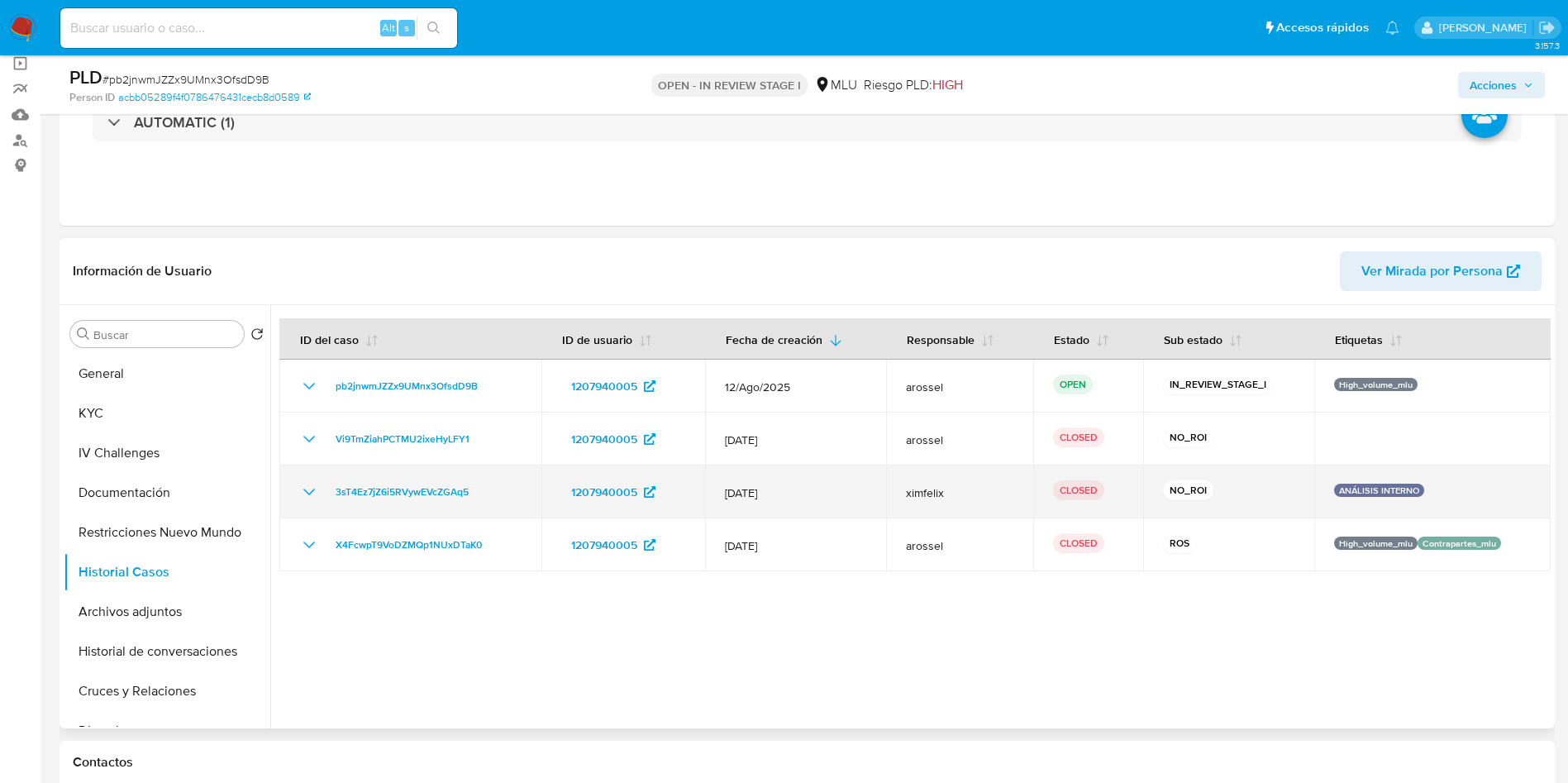
click at [306, 484] on icon "Mostrar/Ocultar" at bounding box center [309, 491] width 20 height 20
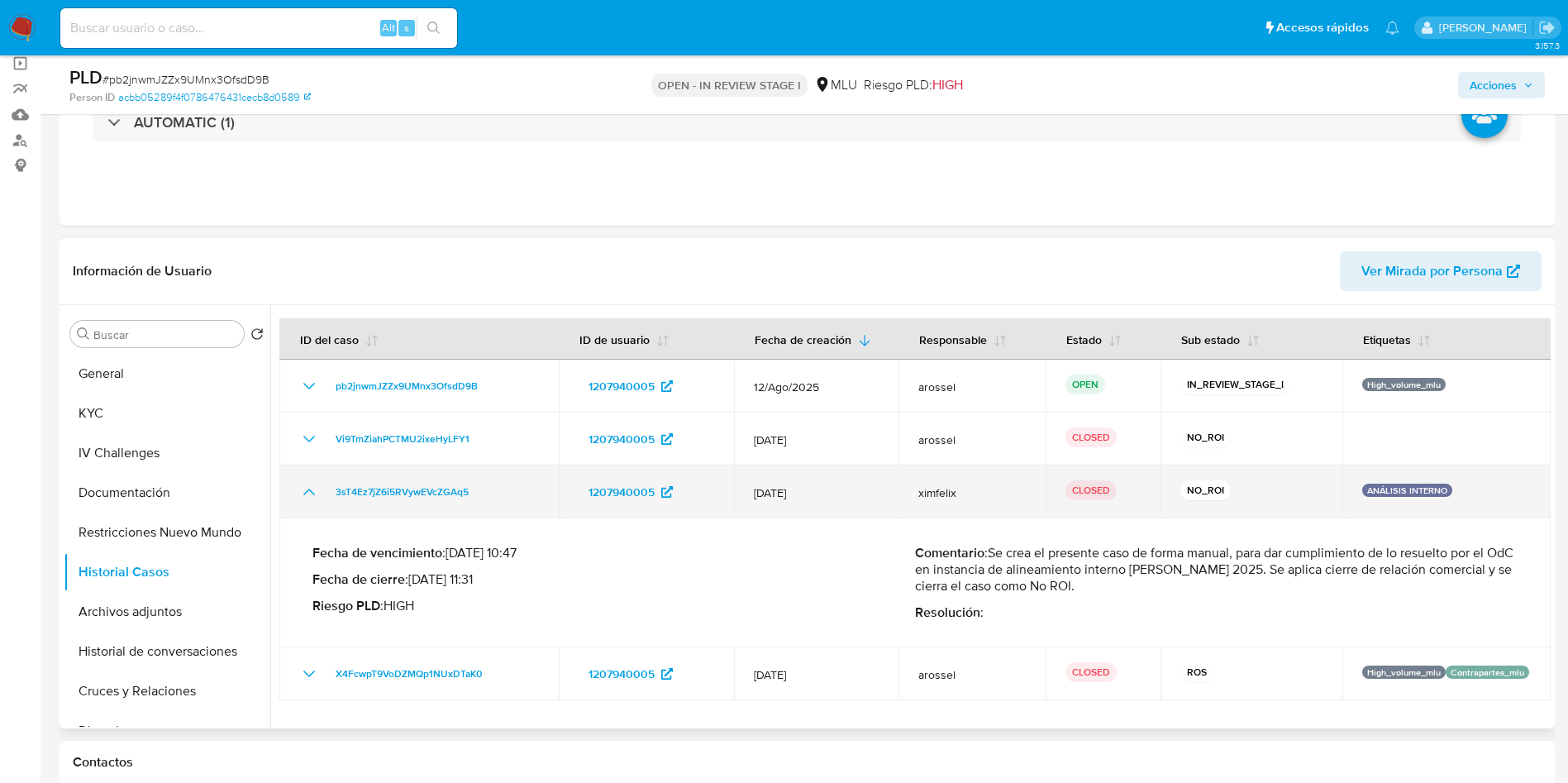
click at [306, 484] on icon "Mostrar/Ocultar" at bounding box center [309, 491] width 20 height 20
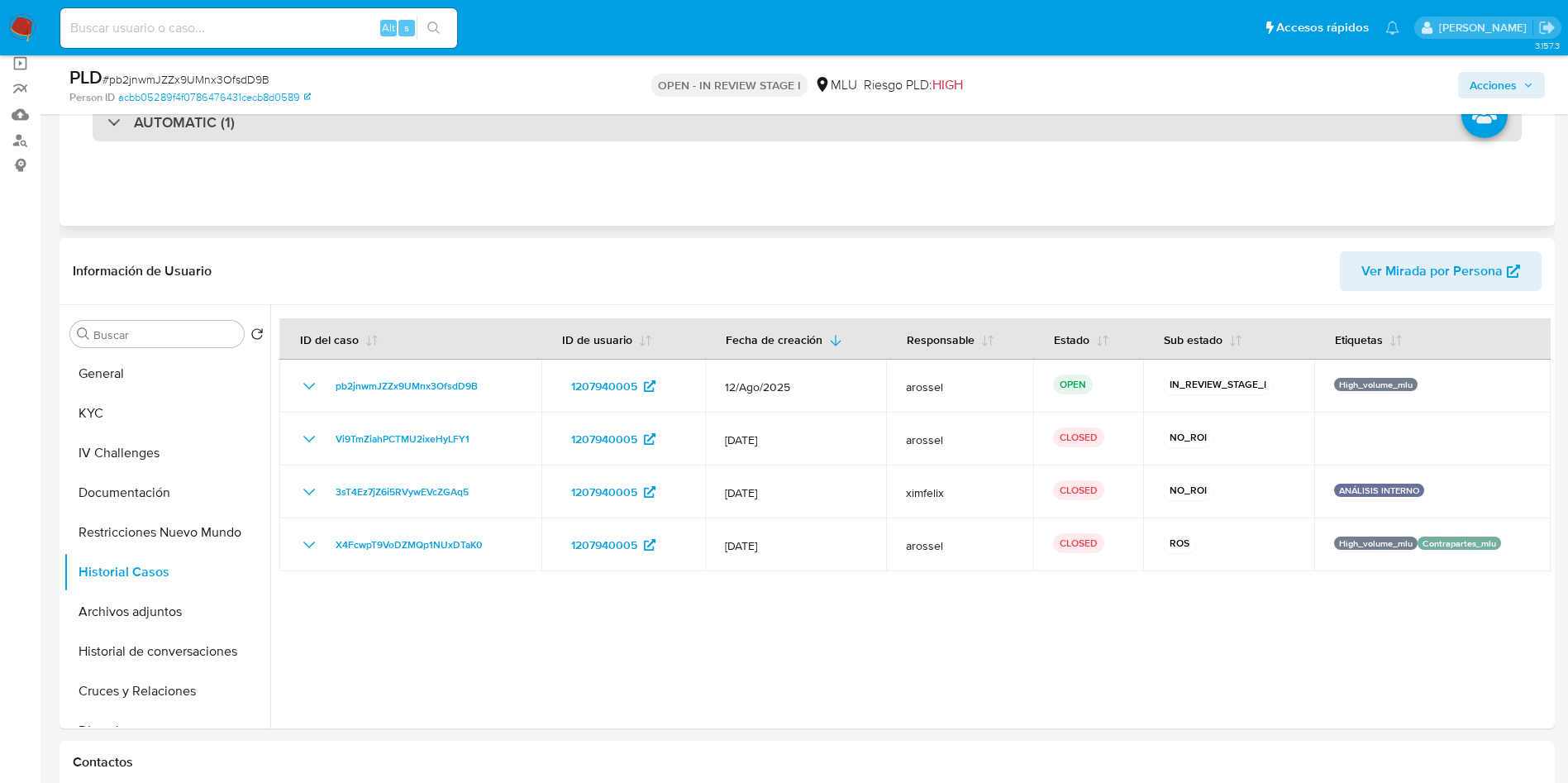
scroll to position [0, 0]
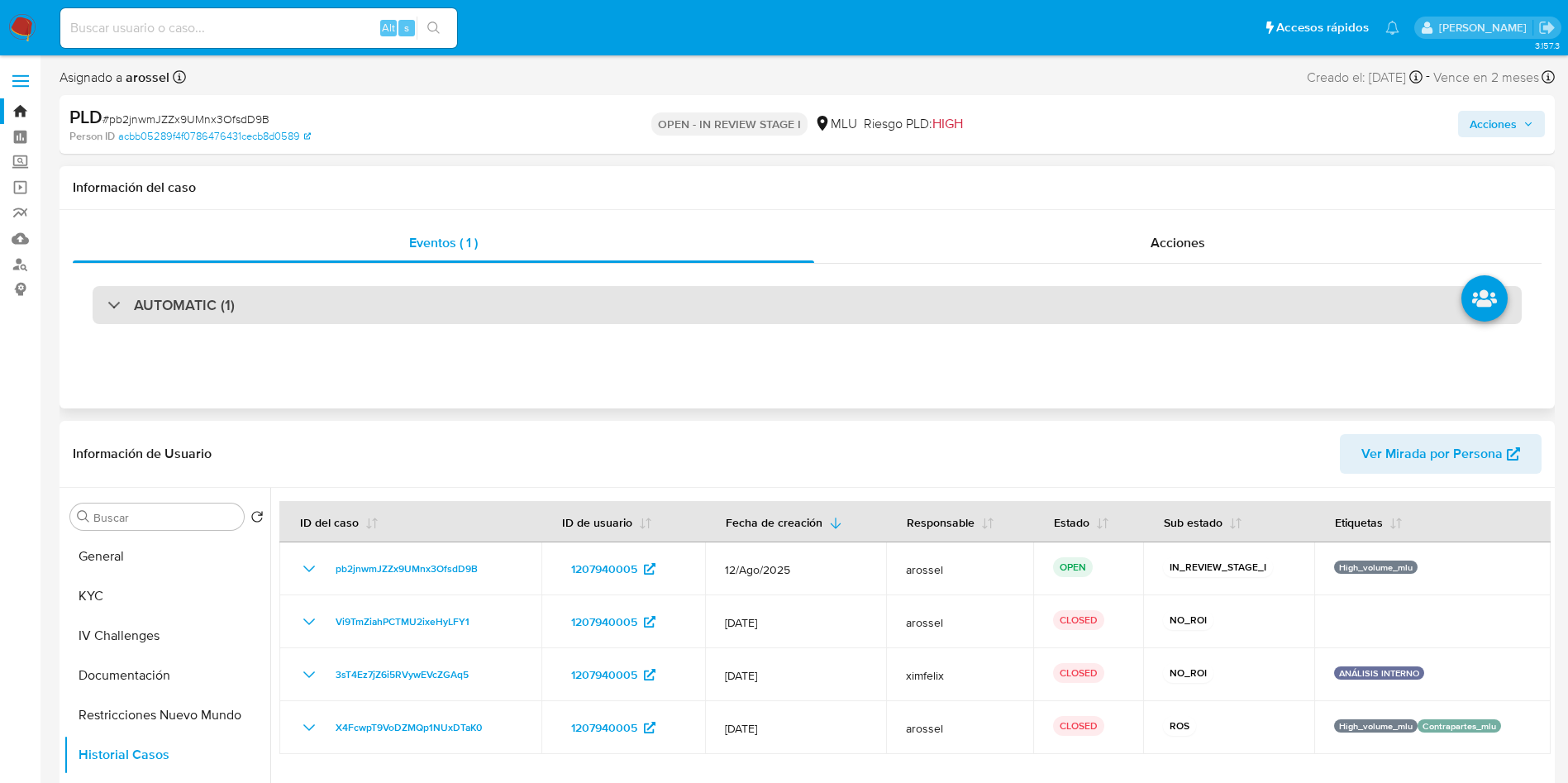
drag, startPoint x: 276, startPoint y: 307, endPoint x: 285, endPoint y: 300, distance: 11.4
click at [276, 306] on div "AUTOMATIC (1)" at bounding box center [807, 305] width 1429 height 38
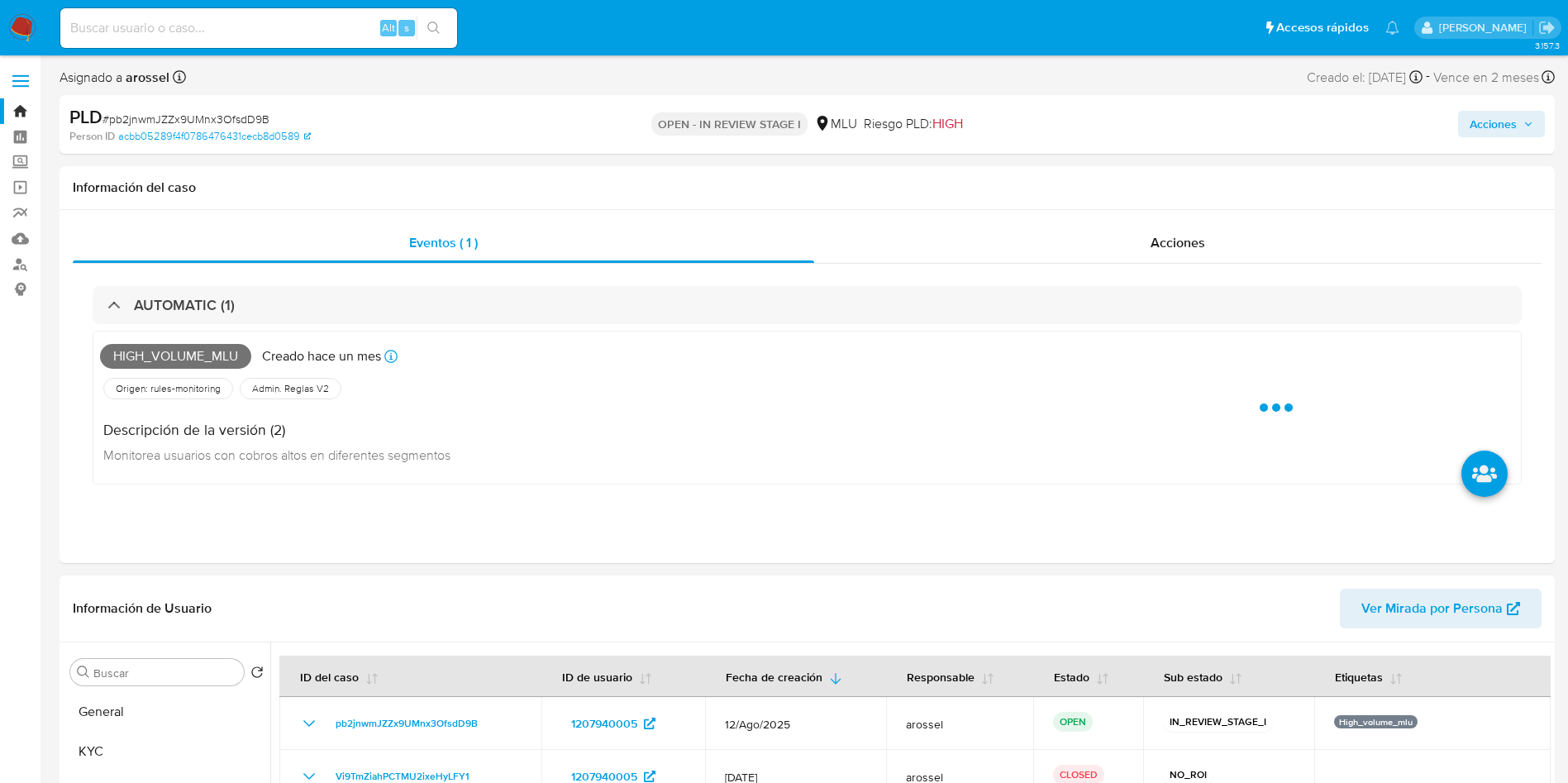
click at [237, 108] on div "PLD # pb2jnwmJZZx9UMnx3OfsdD9B" at bounding box center [313, 117] width 486 height 24
copy span "pb2jnwmJZZx9UMnx3OfsdD9B"
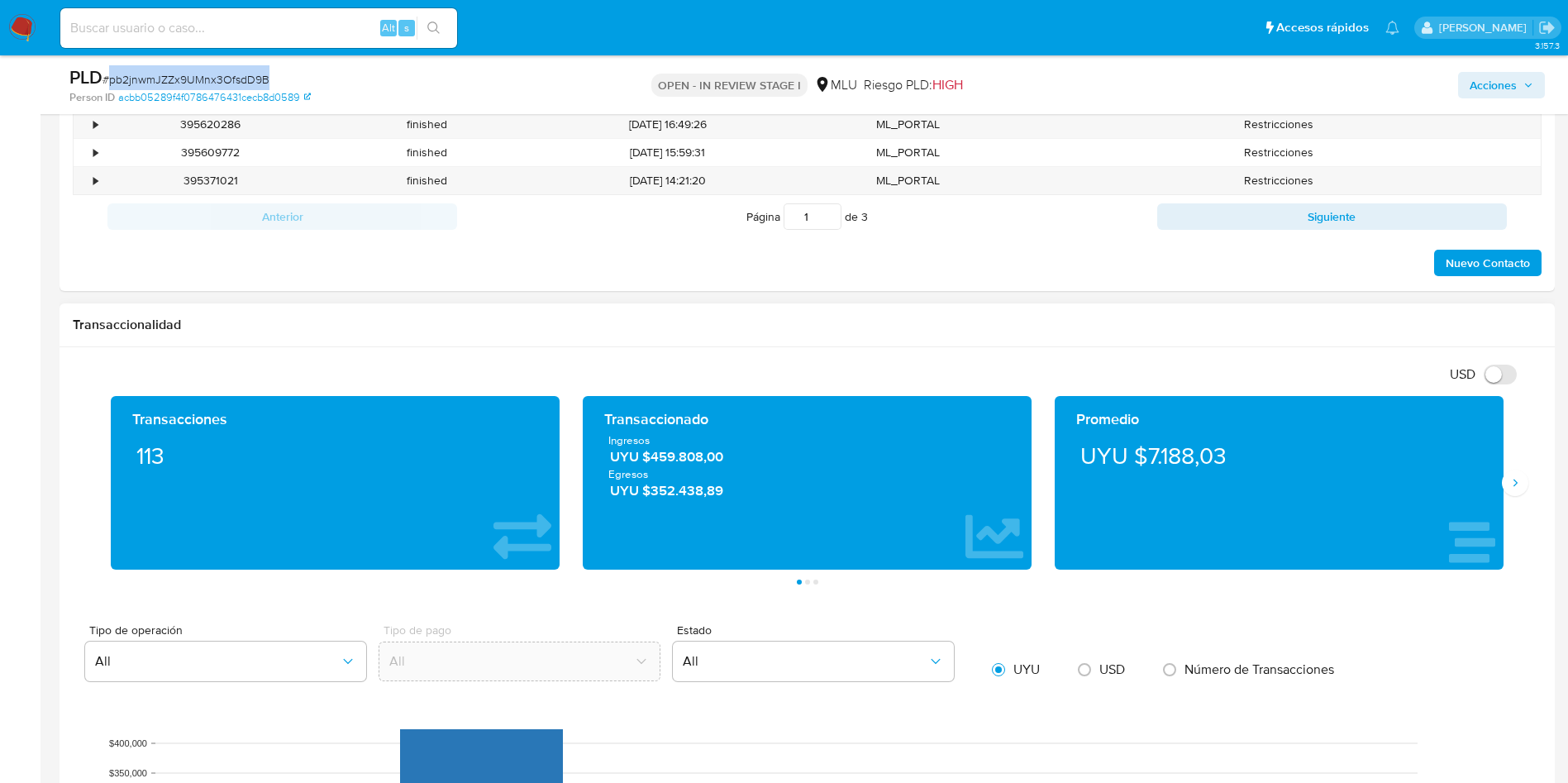
scroll to position [1364, 0]
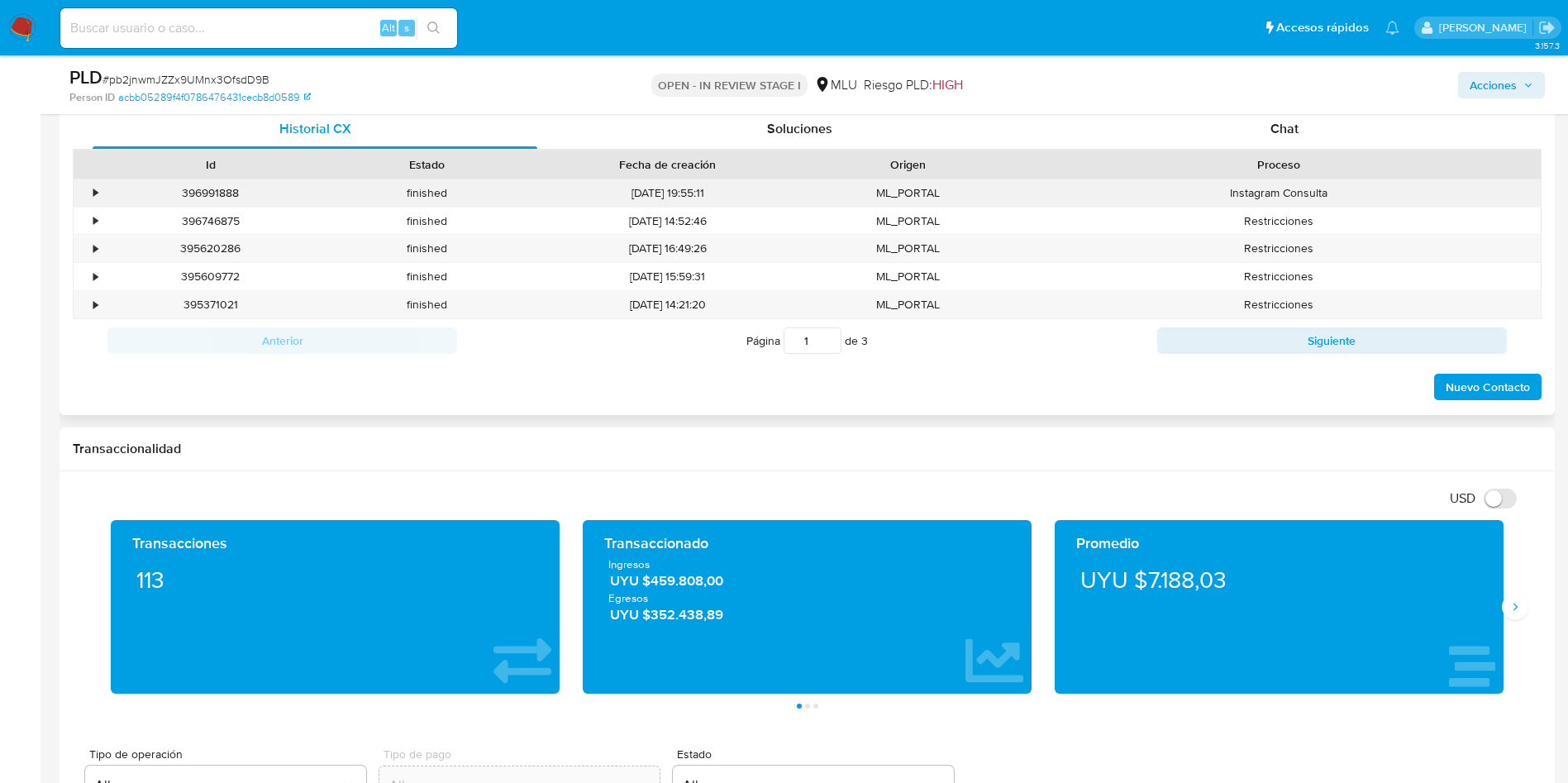
click at [96, 181] on div "•" at bounding box center [87, 192] width 29 height 27
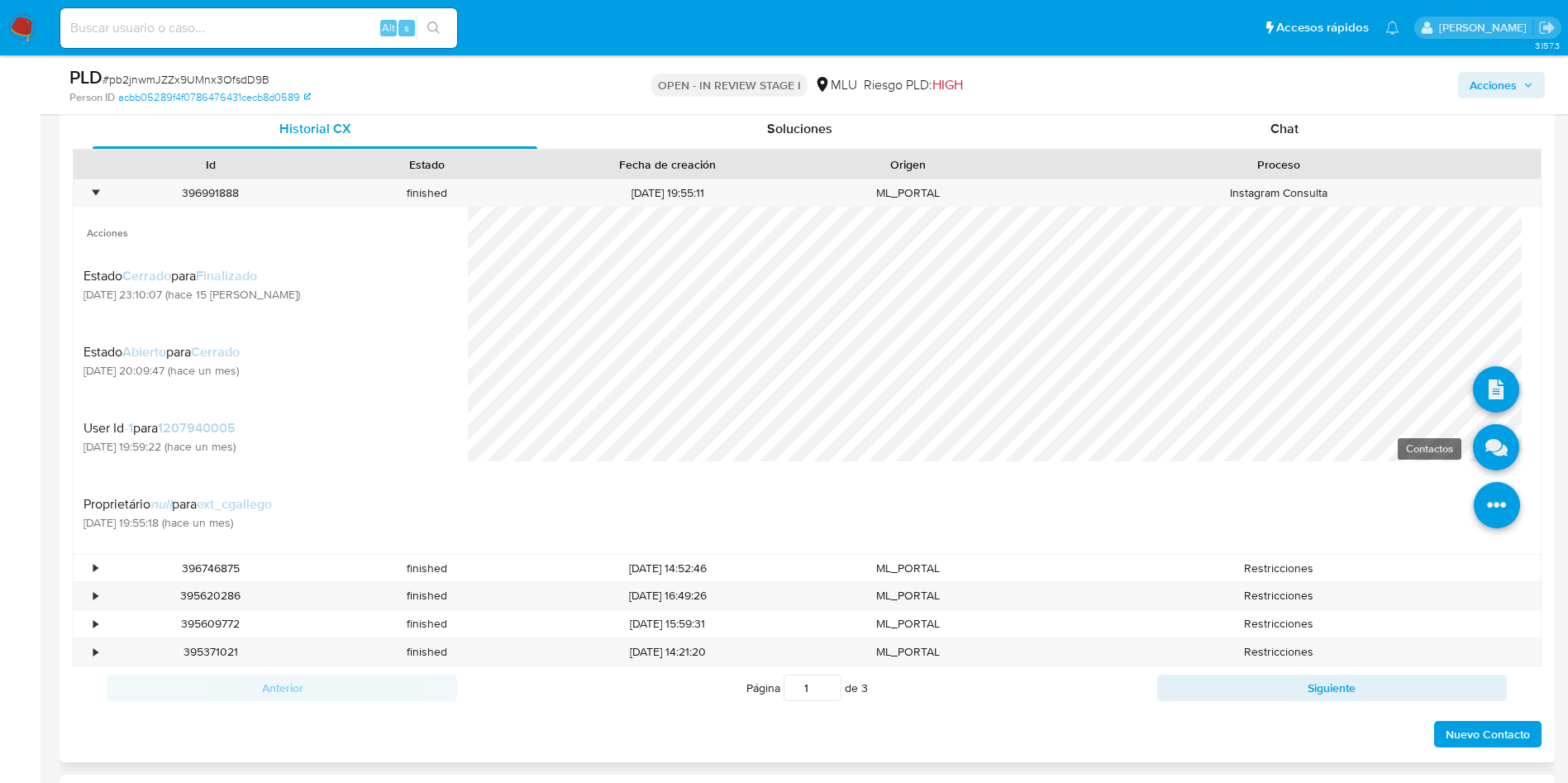
click at [1484, 452] on link at bounding box center [1496, 447] width 46 height 46
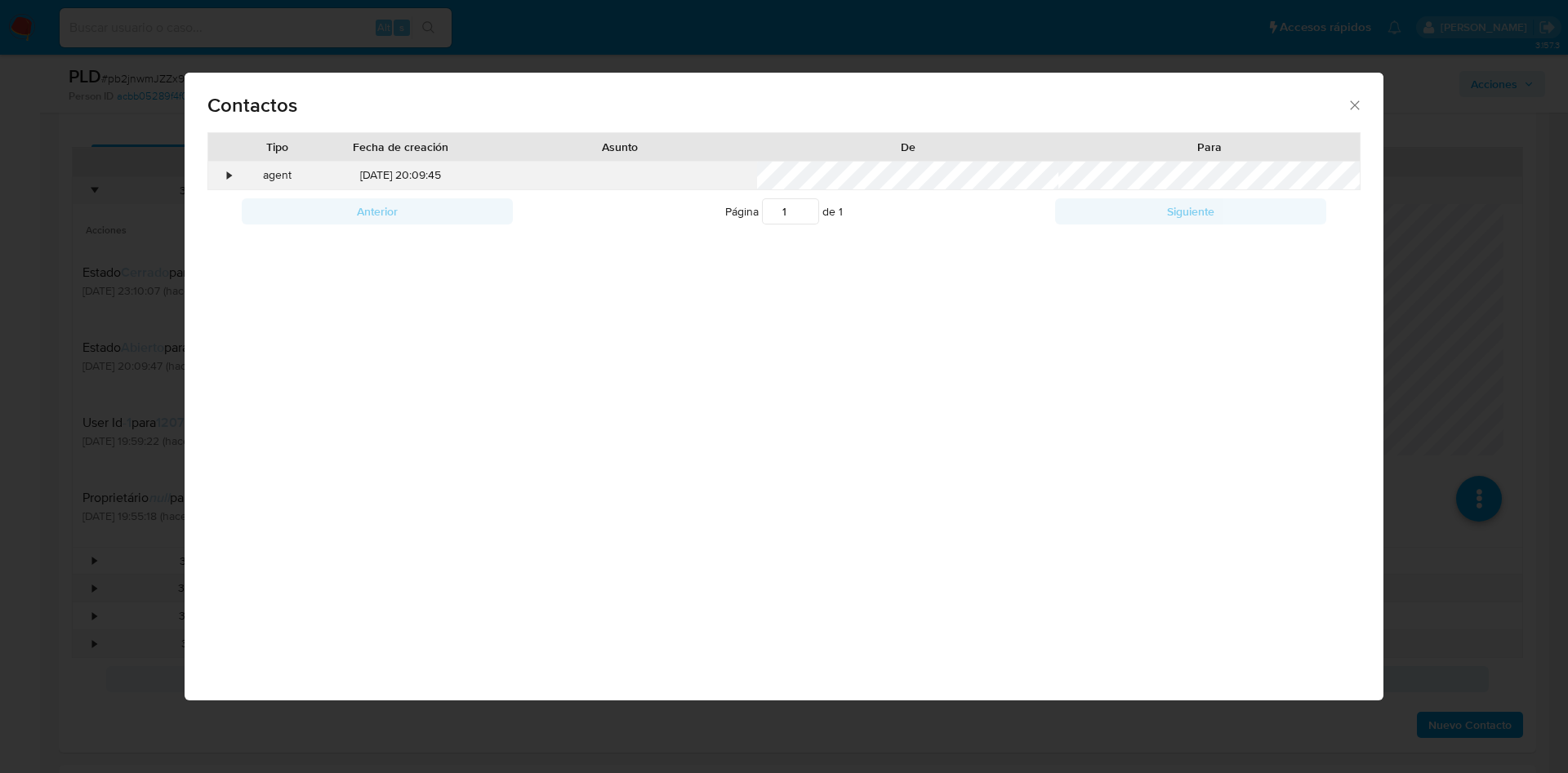
click at [215, 170] on div "•" at bounding box center [223, 175] width 29 height 28
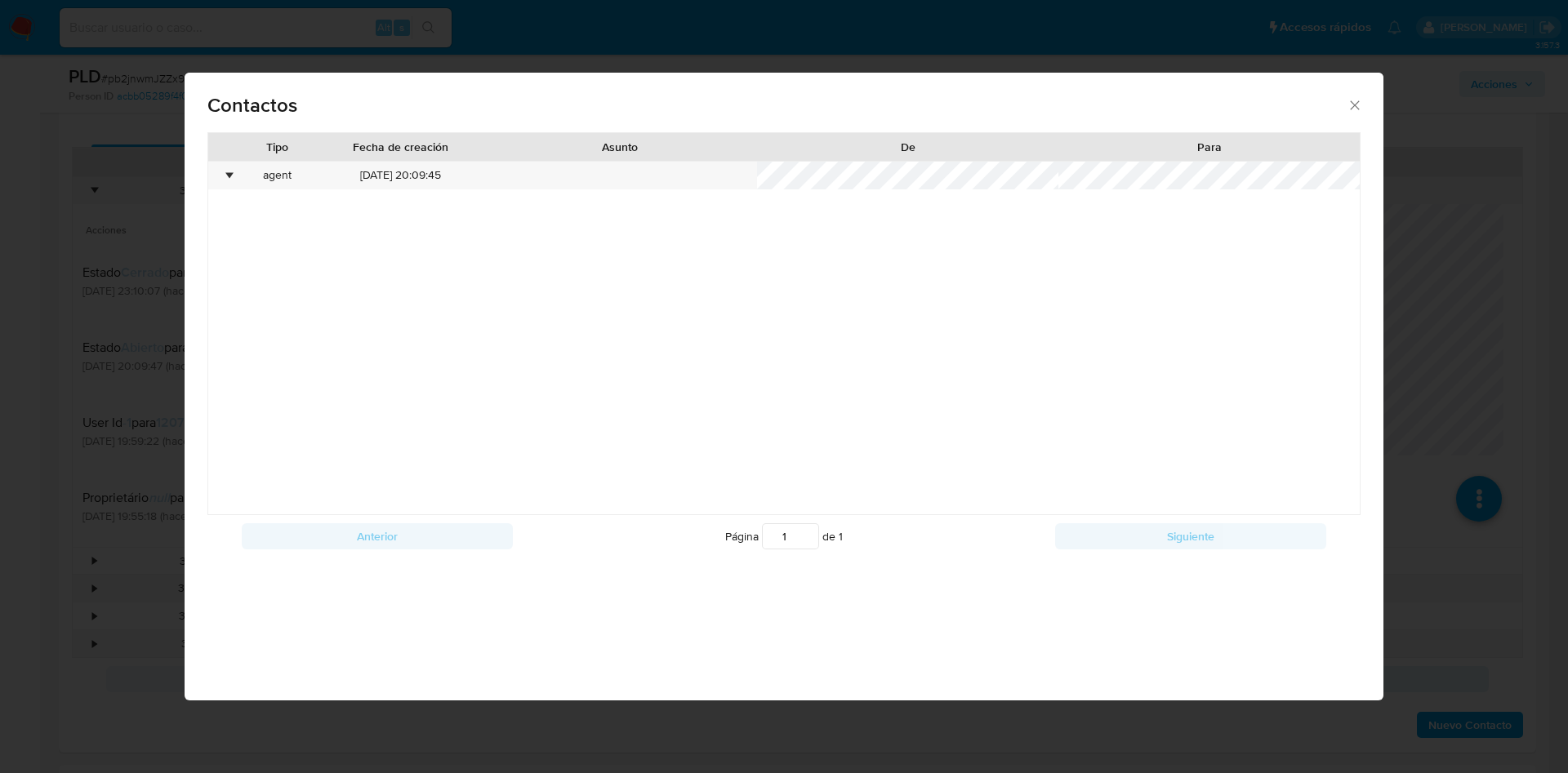
click at [1350, 102] on icon "close" at bounding box center [1355, 106] width 17 height 17
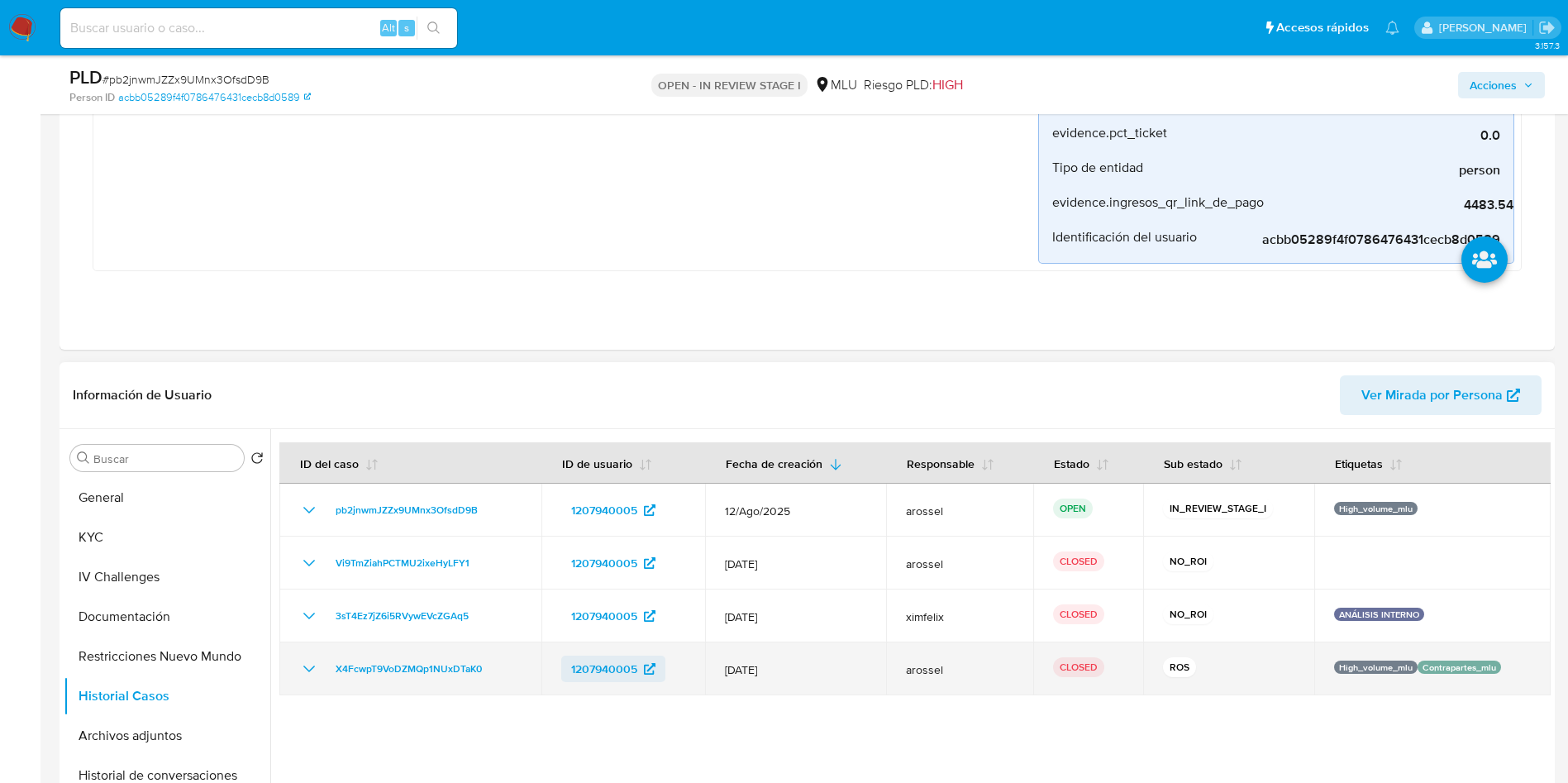
scroll to position [744, 0]
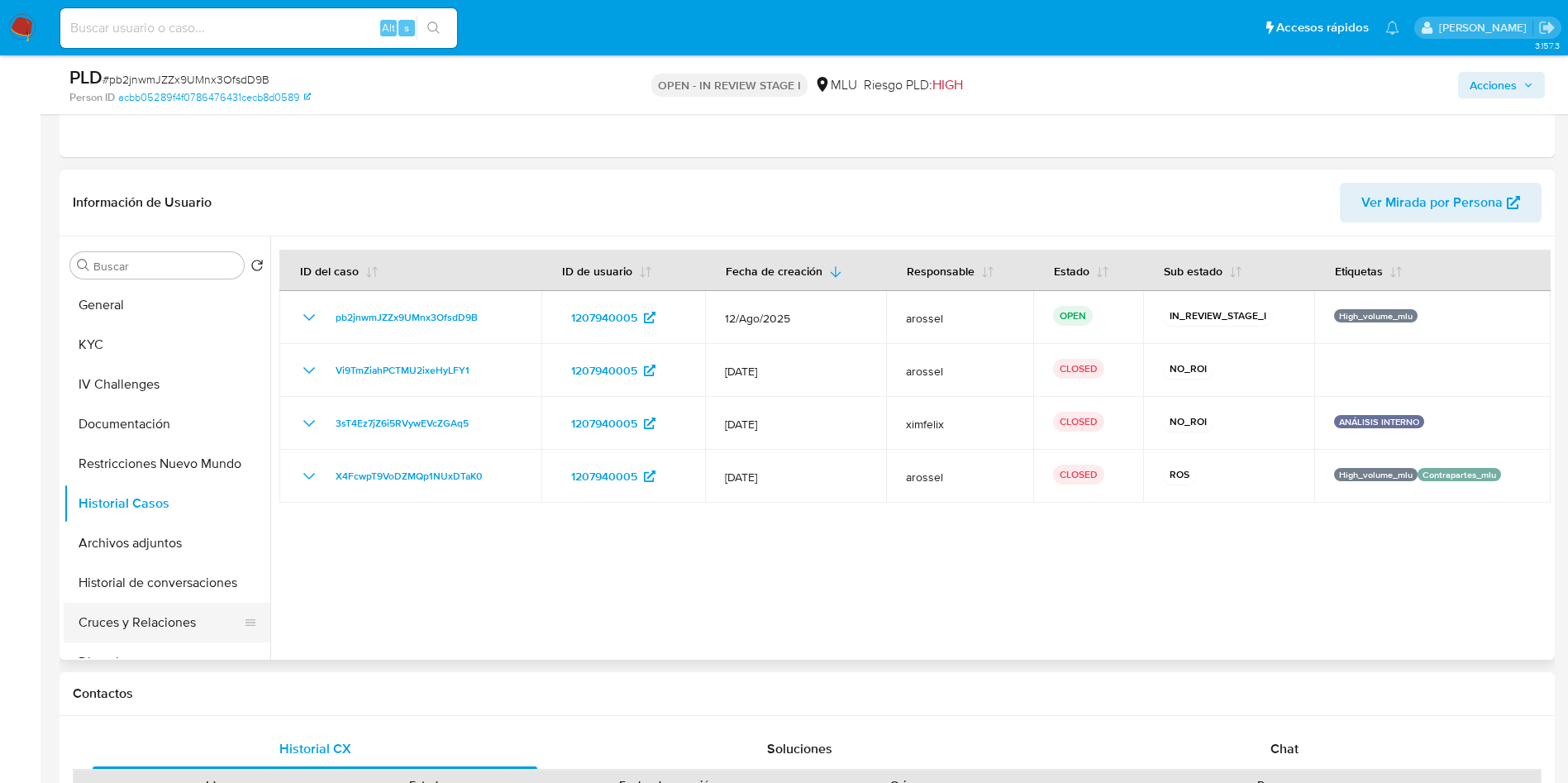
click at [177, 620] on button "Cruces y Relaciones" at bounding box center [161, 622] width 193 height 39
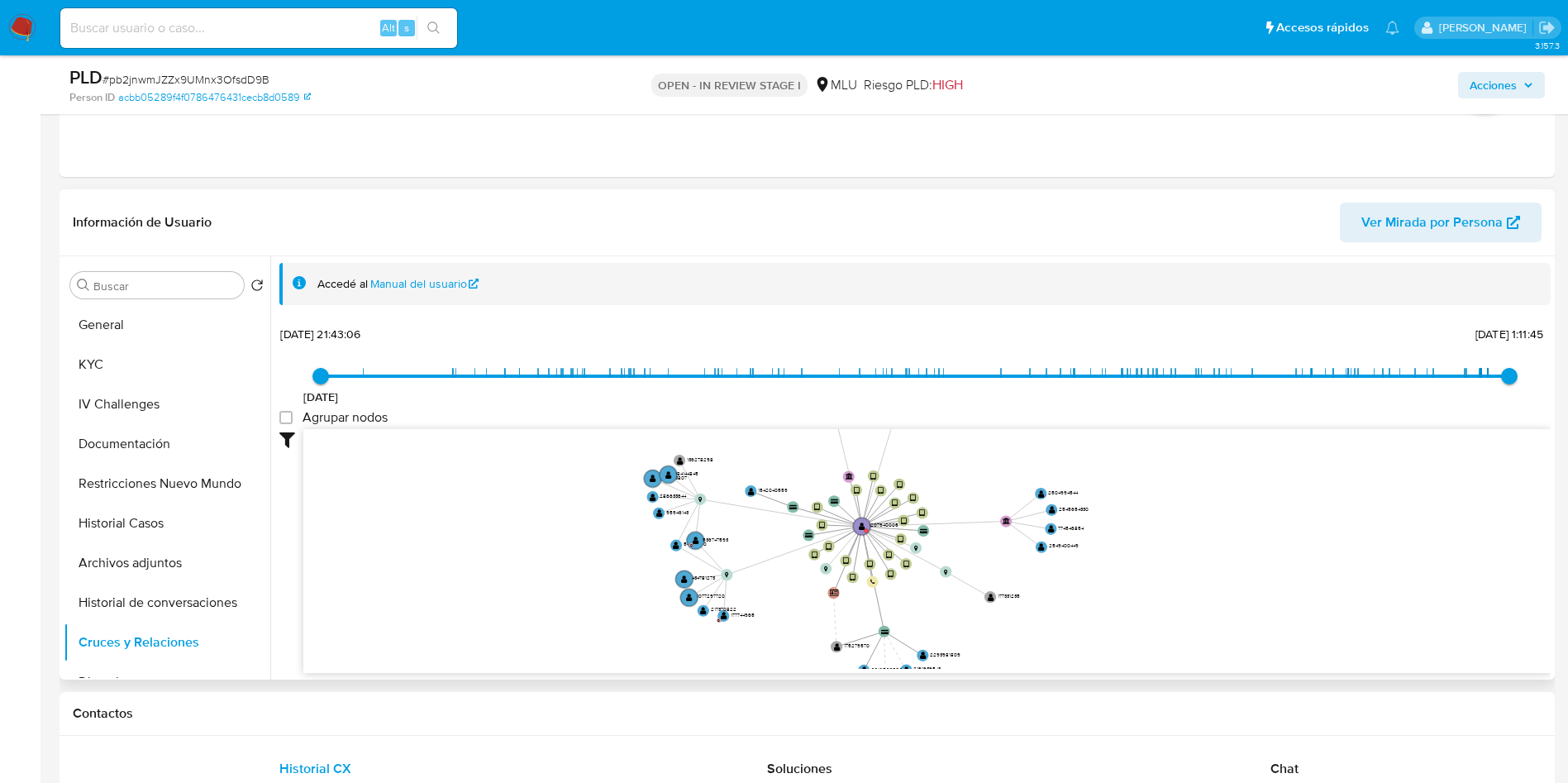
drag, startPoint x: 1279, startPoint y: 613, endPoint x: 1153, endPoint y: 370, distance: 273.7
click at [1153, 370] on div "20/3/2022 20/3/2022, 21:43:06 15/8/2025, 1:11:45 Agrupar nodos Filtros Confianz…" at bounding box center [915, 498] width 1271 height 351
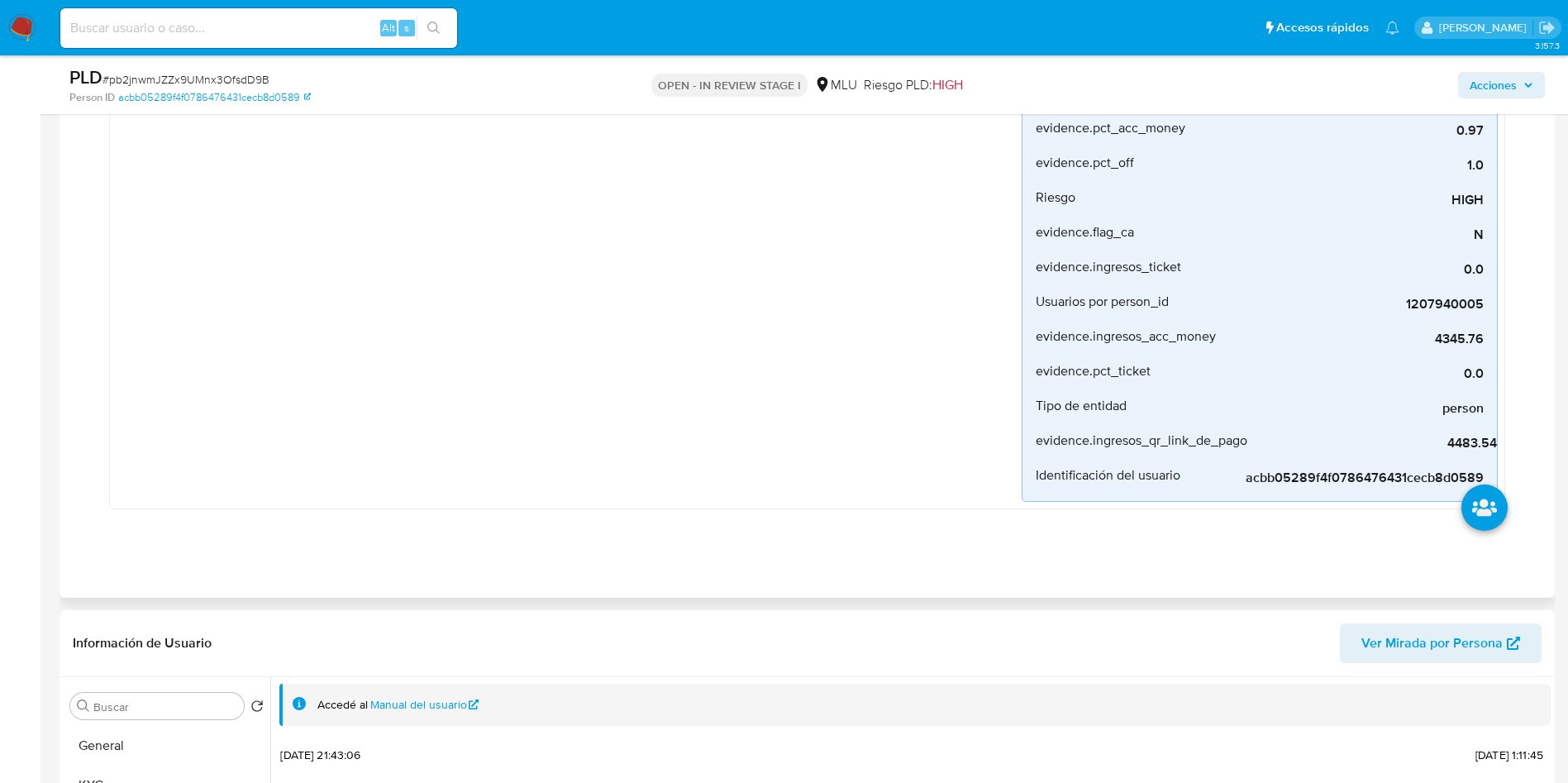
scroll to position [496, 0]
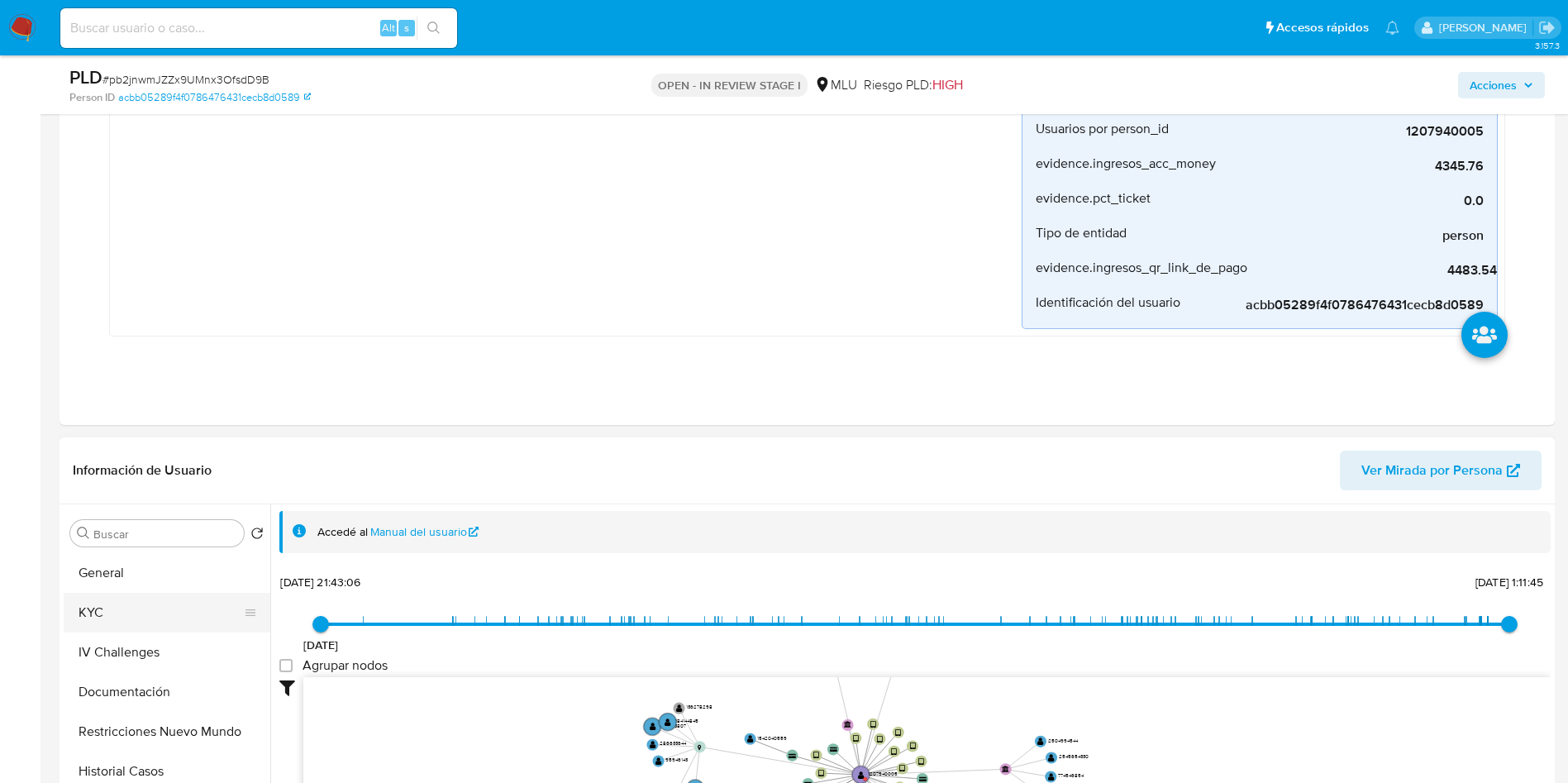
drag, startPoint x: 113, startPoint y: 634, endPoint x: 113, endPoint y: 622, distance: 12.0
click at [113, 626] on ul "General KYC IV Challenges Documentación Restricciones Nuevo Mundo Historial Cas…" at bounding box center [167, 739] width 207 height 373
click at [113, 618] on button "KYC" at bounding box center [161, 612] width 193 height 39
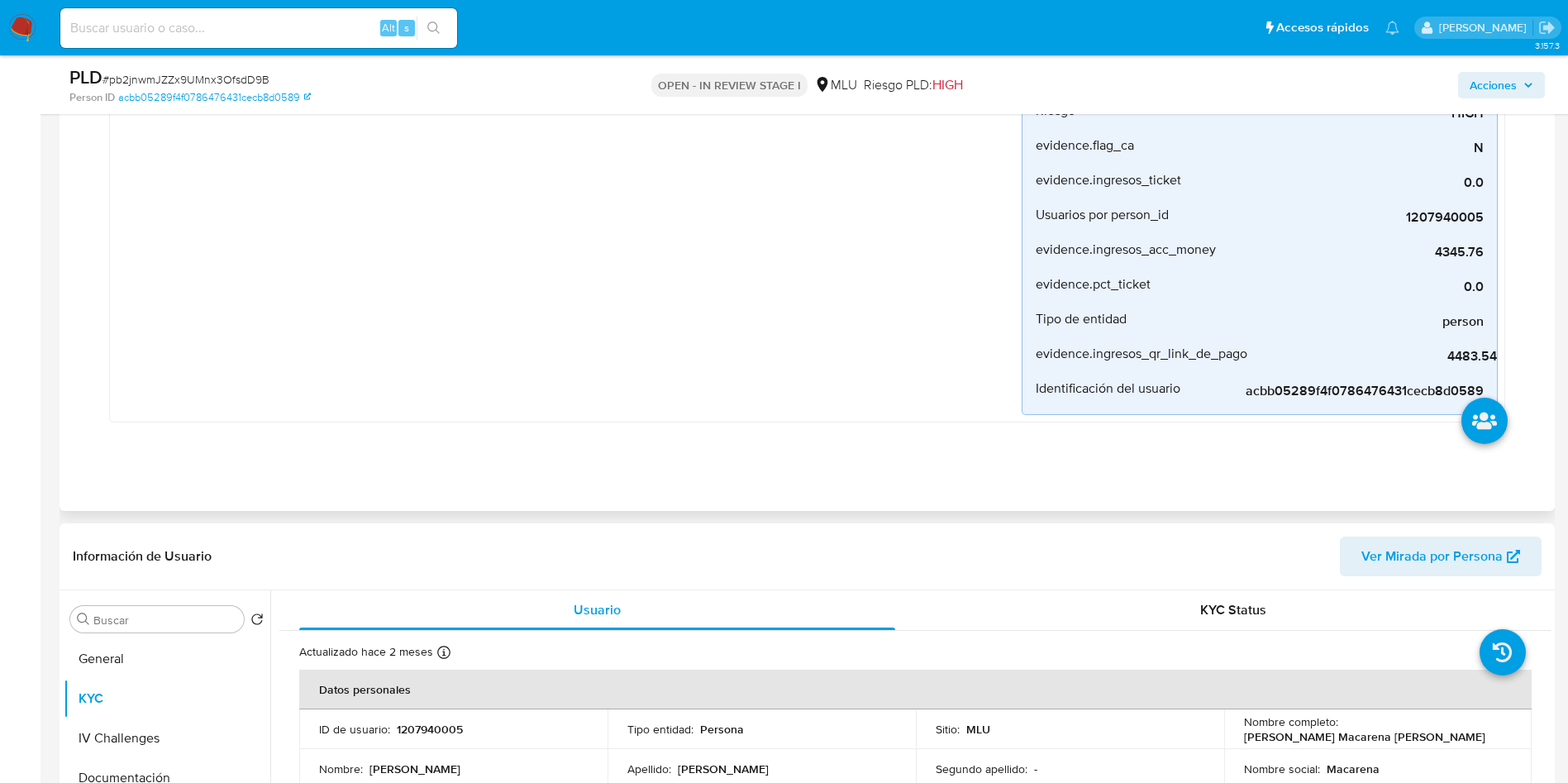
scroll to position [0, 0]
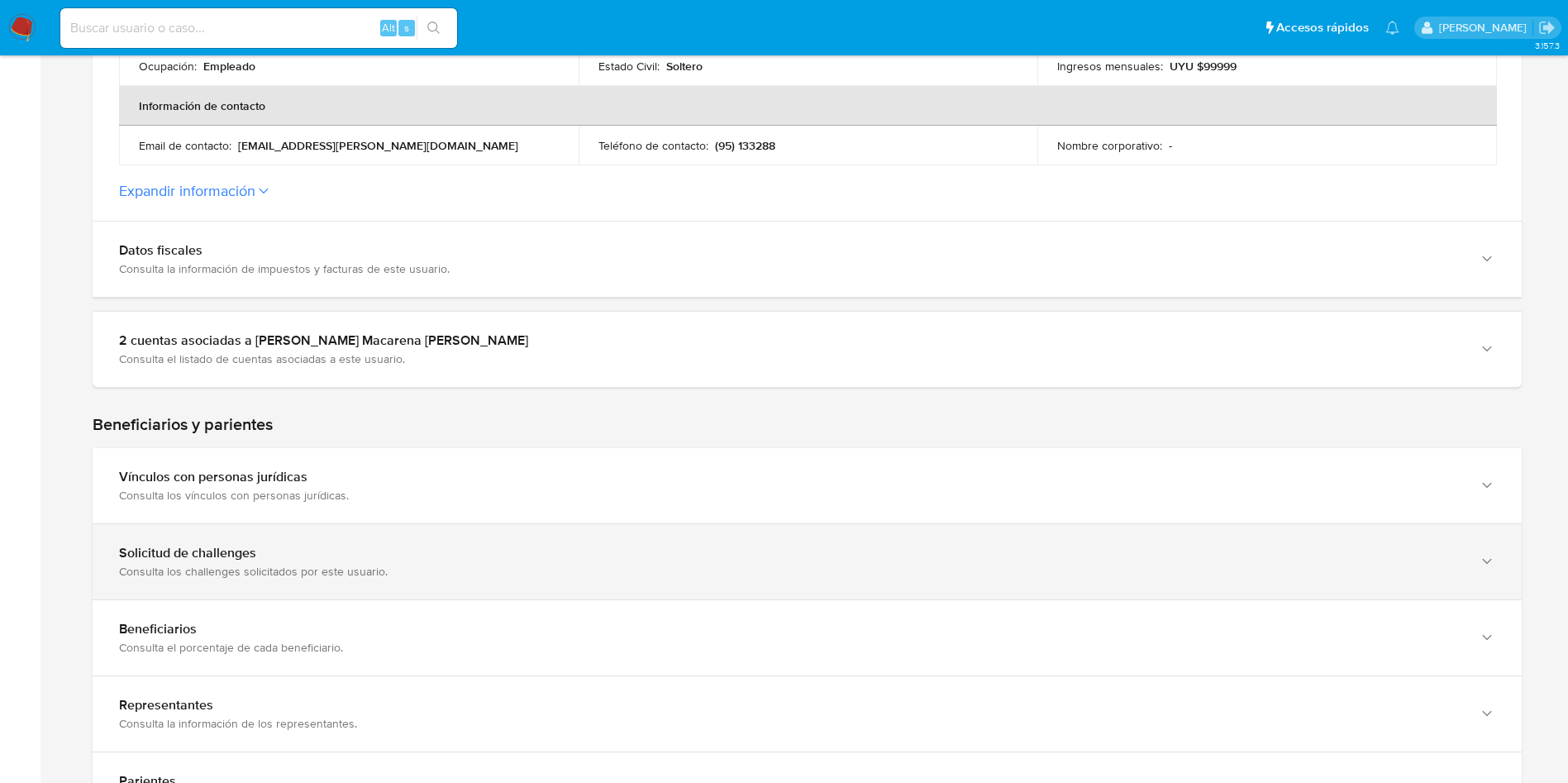
scroll to position [744, 0]
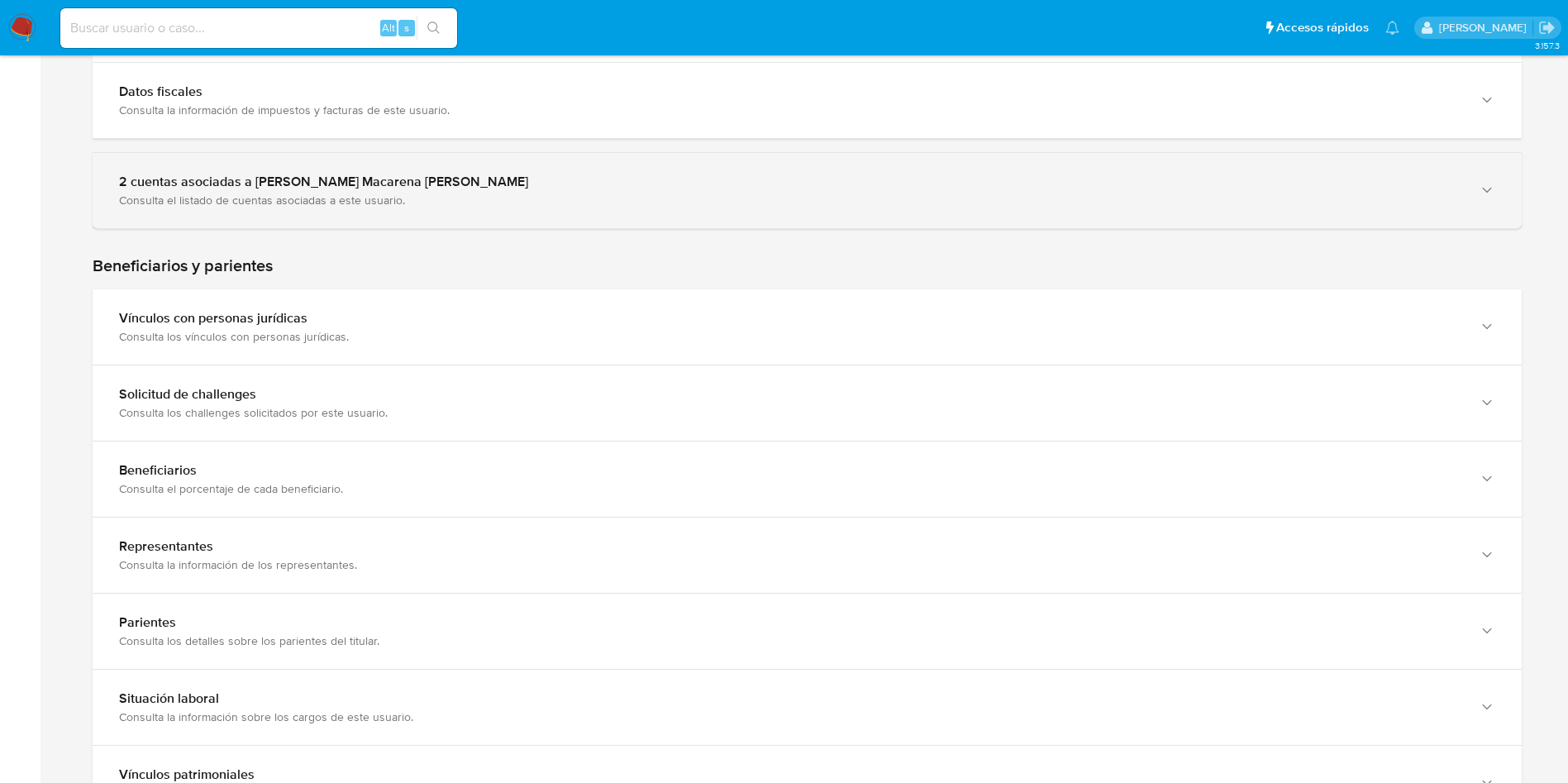
click at [424, 173] on div "2 cuentas asociadas a [PERSON_NAME] Macarena [PERSON_NAME] Consulta el listado …" at bounding box center [807, 191] width 1429 height 75
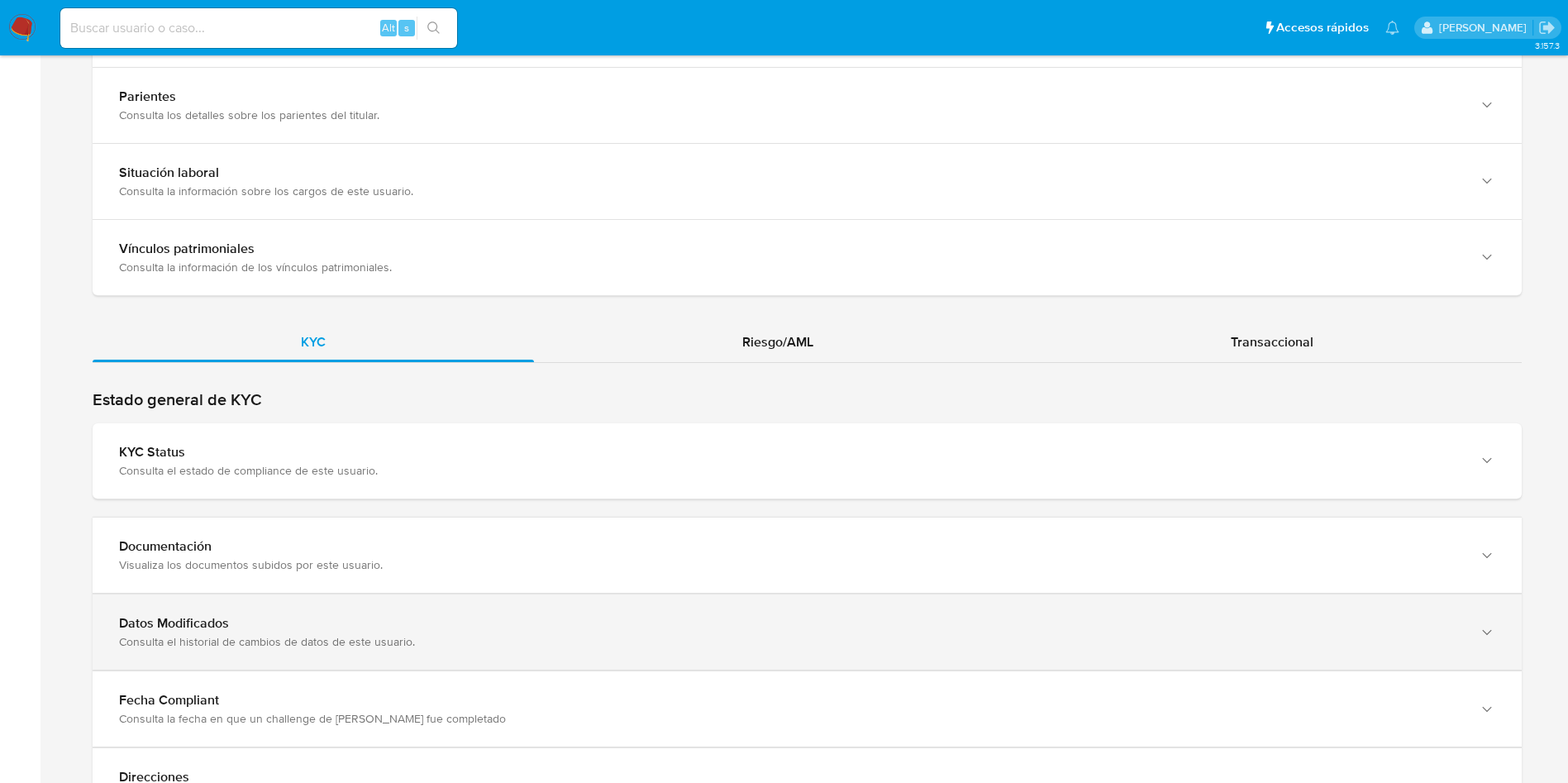
scroll to position [1594, 0]
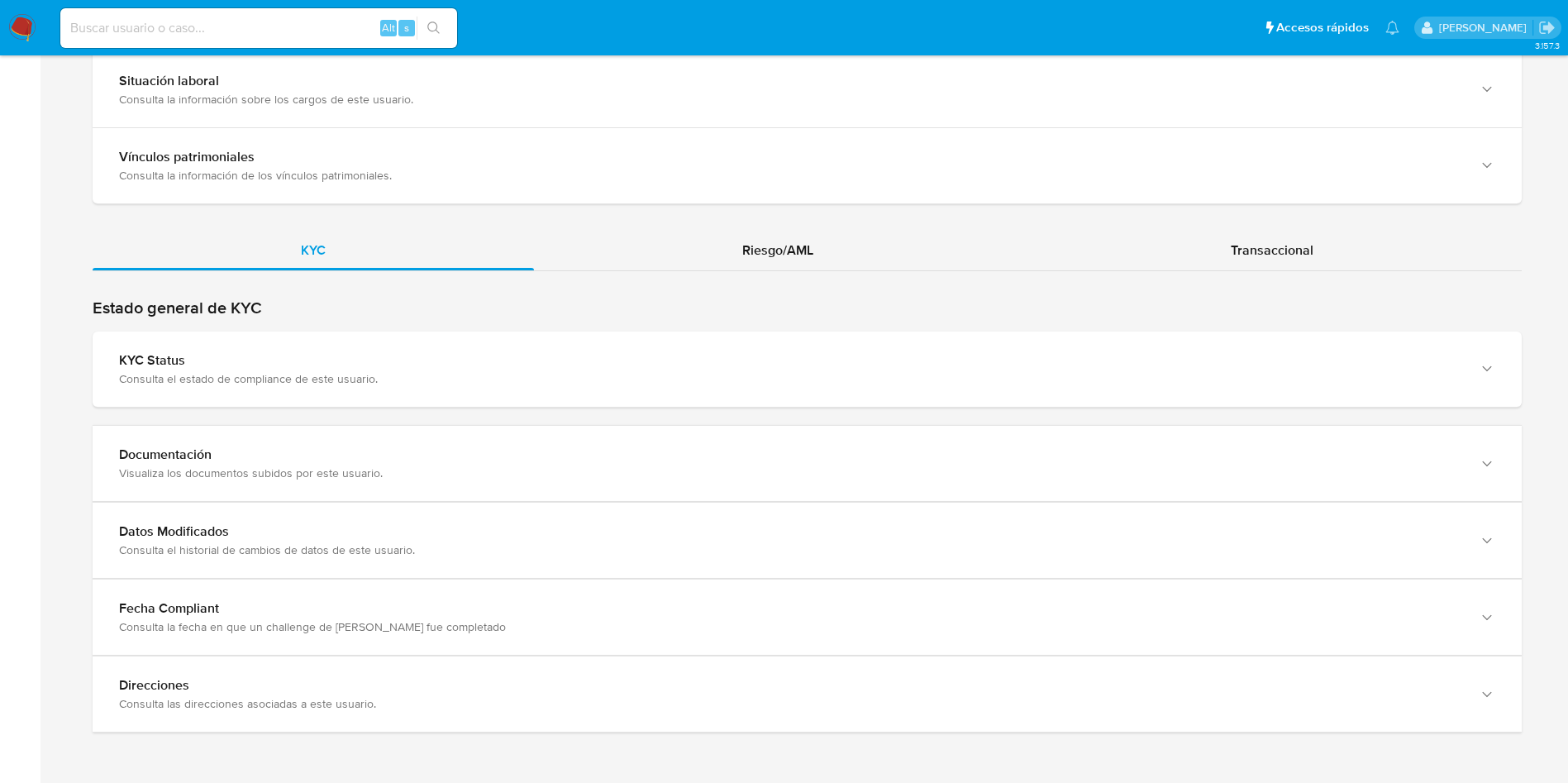
click at [379, 317] on h2 "Estado general de KYC" at bounding box center [807, 308] width 1429 height 21
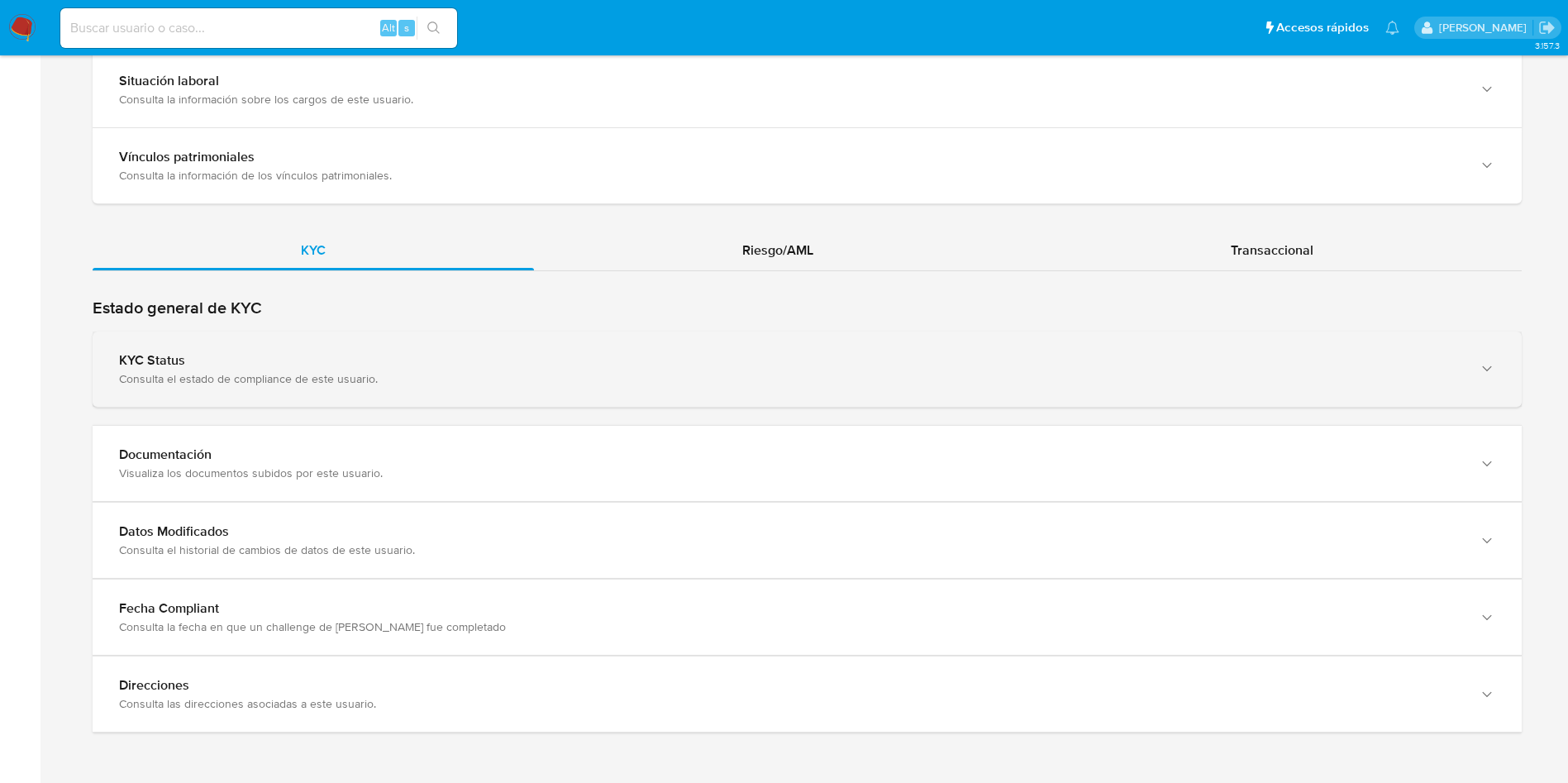
click at [379, 376] on div "Consulta el estado de compliance de este usuario." at bounding box center [791, 378] width 1344 height 15
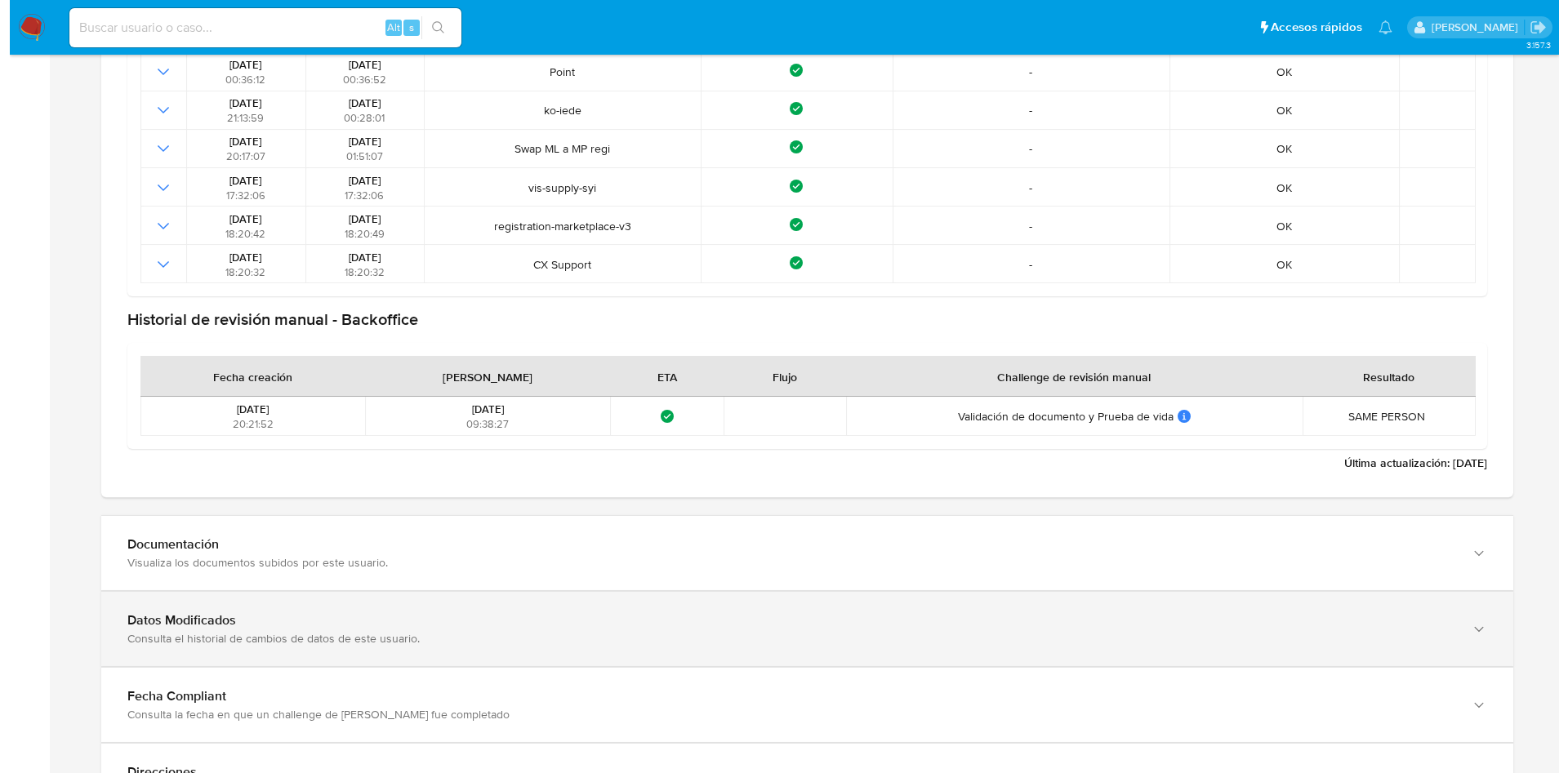
scroll to position [2478, 0]
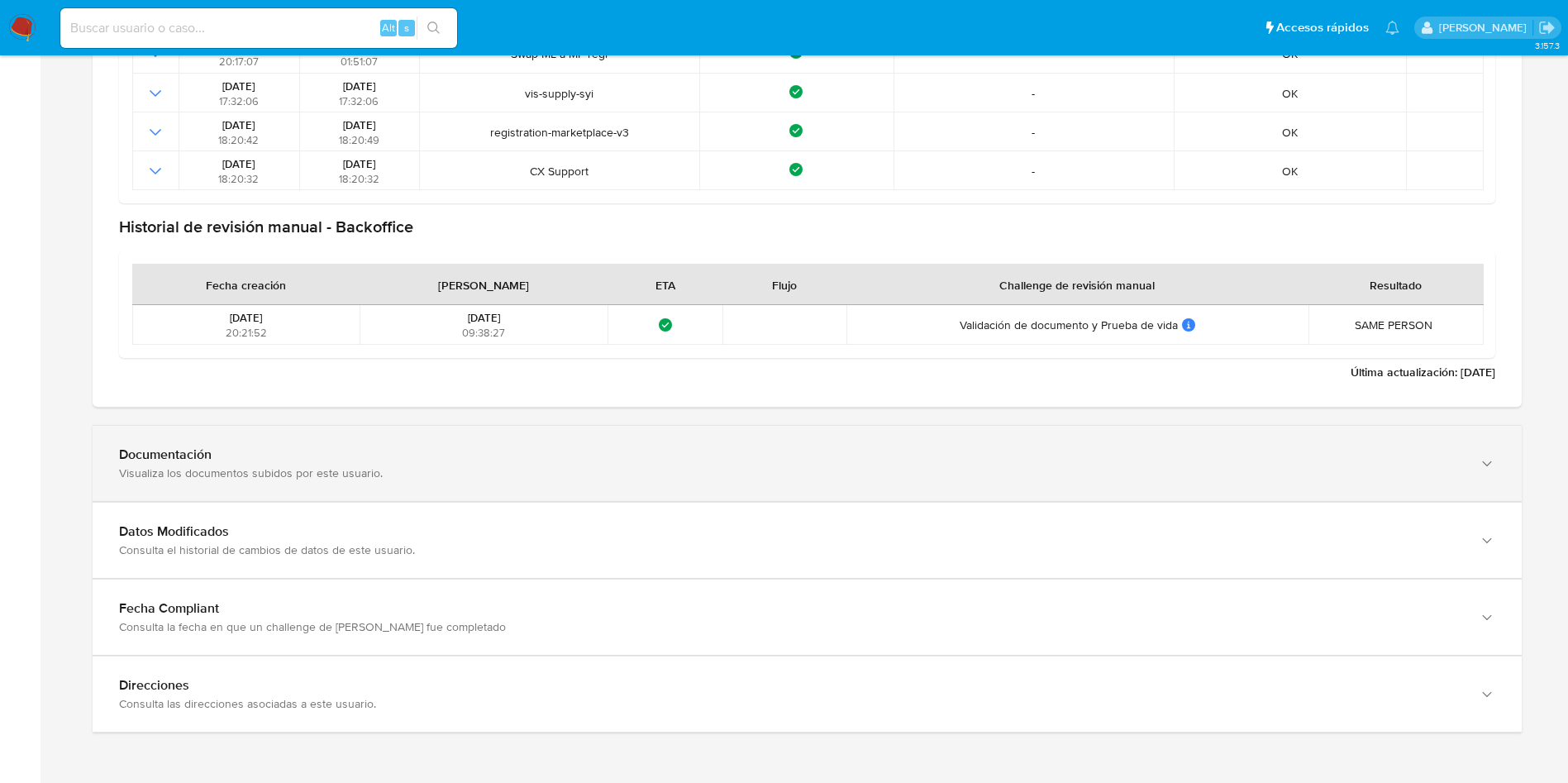
click at [296, 468] on div "Visualiza los documentos subidos por este usuario." at bounding box center [791, 473] width 1344 height 15
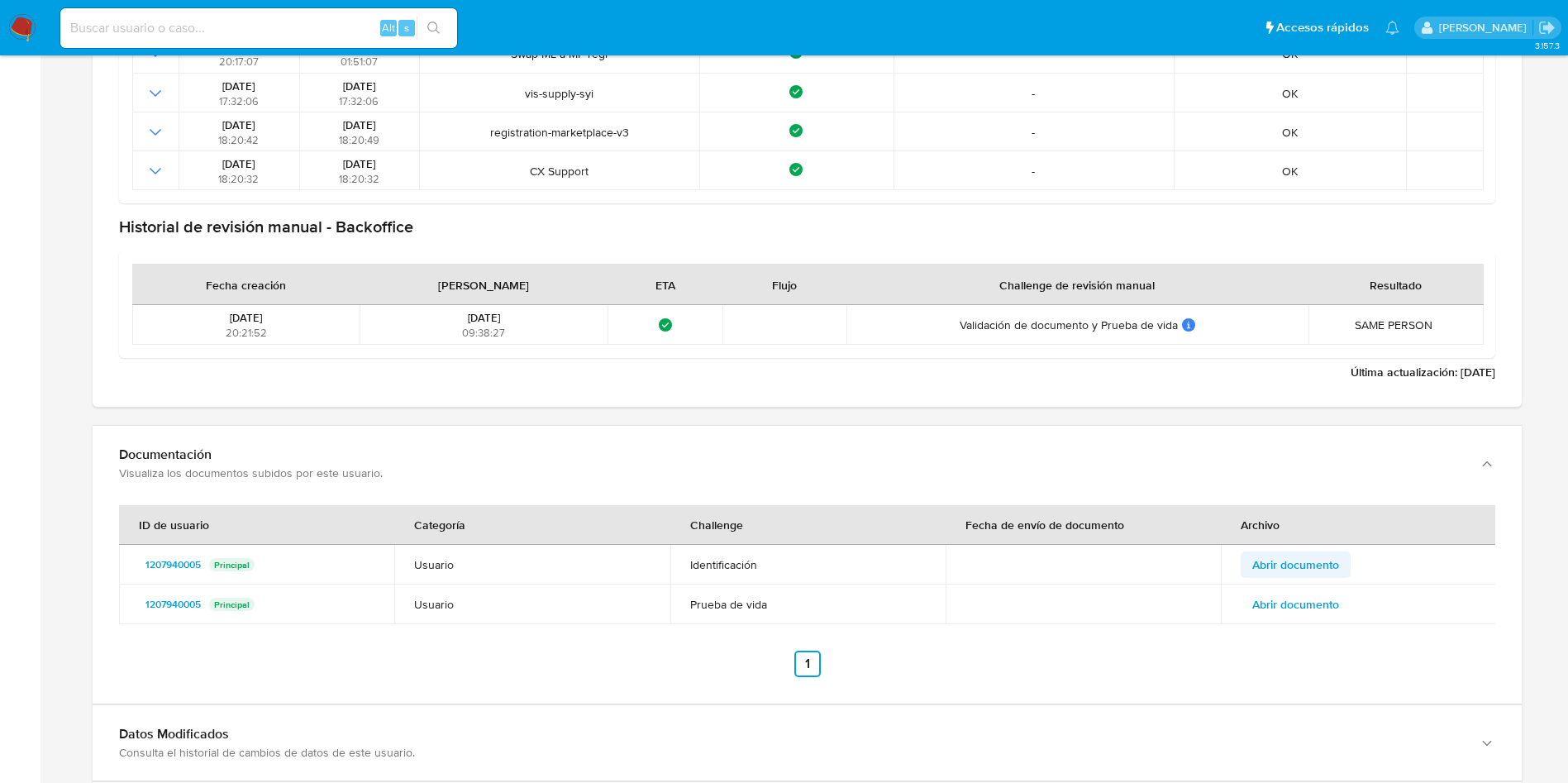
click at [1293, 567] on span "Abrir documento" at bounding box center [1296, 564] width 86 height 23
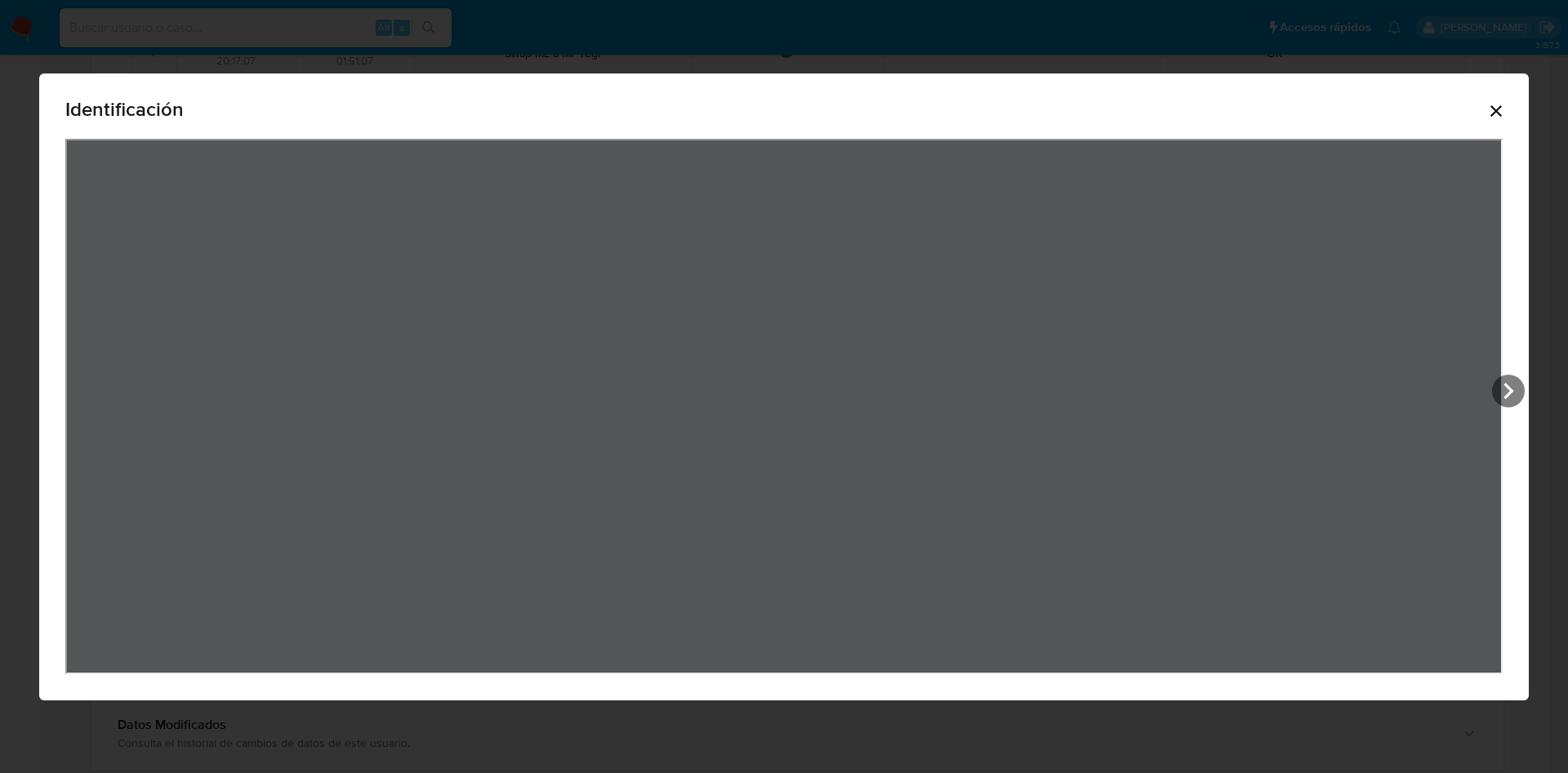
click at [1495, 116] on icon "Cerrar" at bounding box center [1495, 110] width 19 height 19
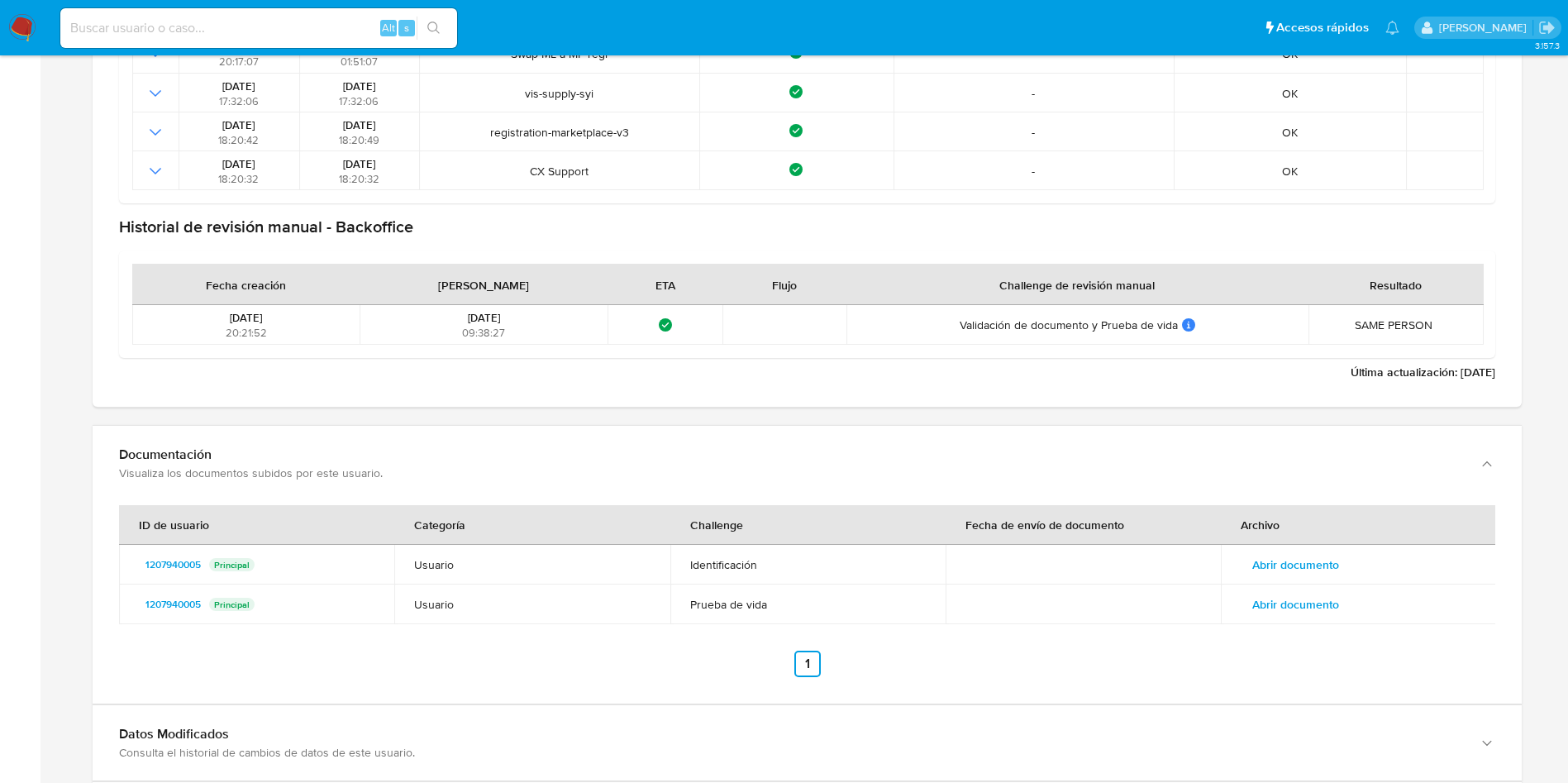
click at [1292, 613] on span "Abrir documento" at bounding box center [1296, 604] width 86 height 23
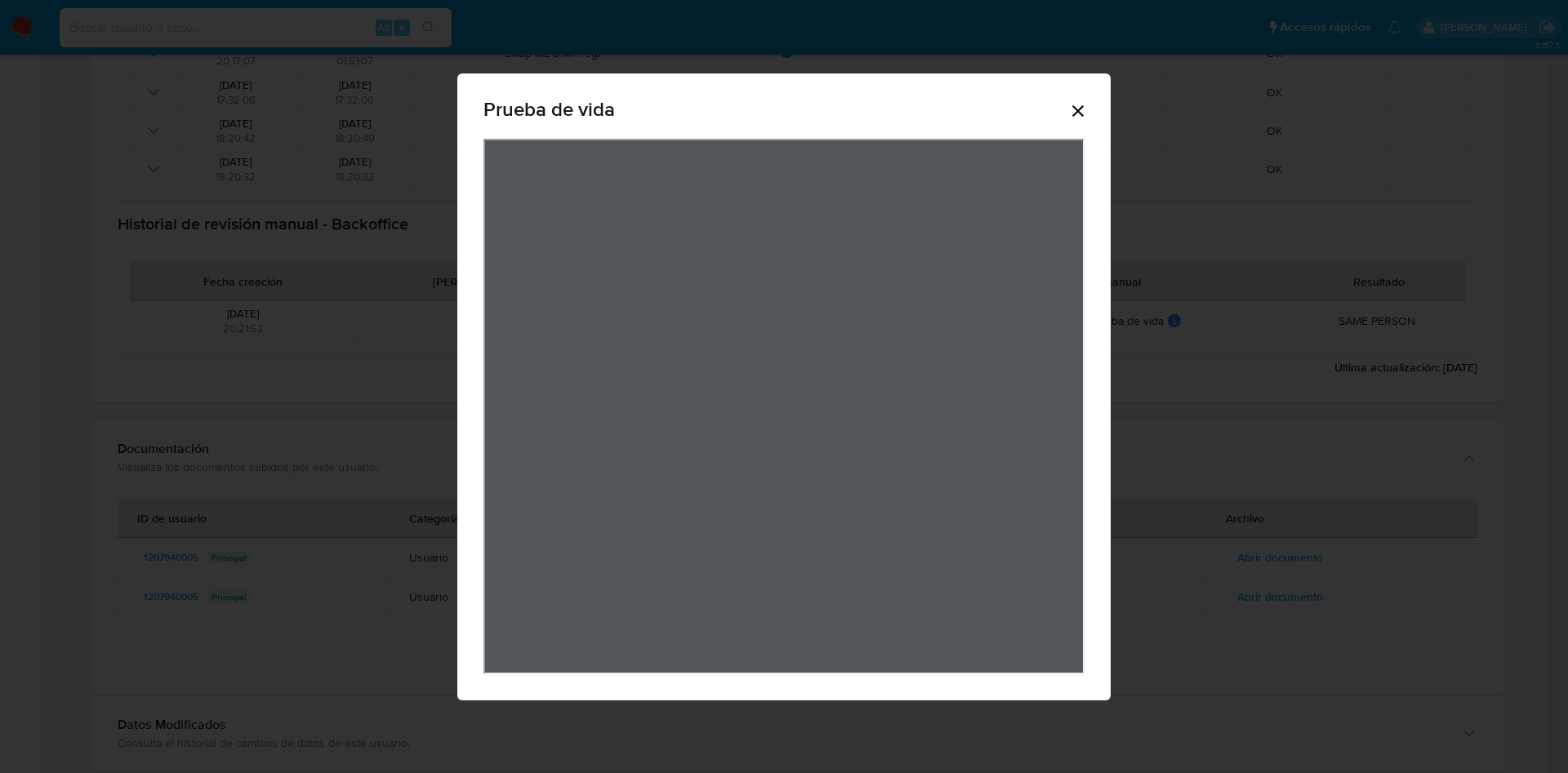
click at [1092, 108] on div "Prueba de vida" at bounding box center [784, 386] width 653 height 627
click at [1078, 93] on div "Prueba de vida" at bounding box center [784, 112] width 601 height 52
click at [1079, 105] on icon "Cerrar" at bounding box center [1077, 110] width 19 height 19
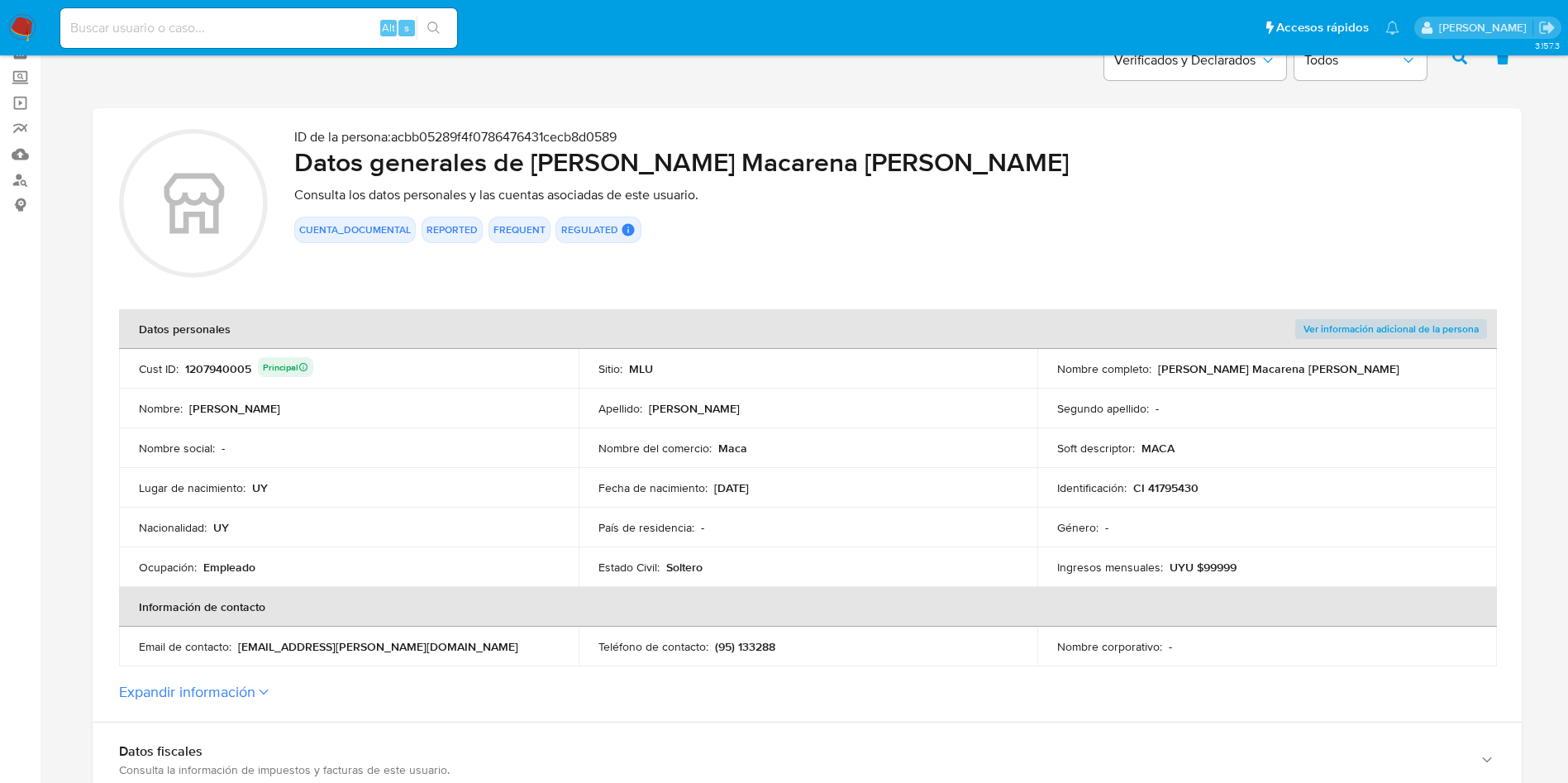
scroll to position [0, 0]
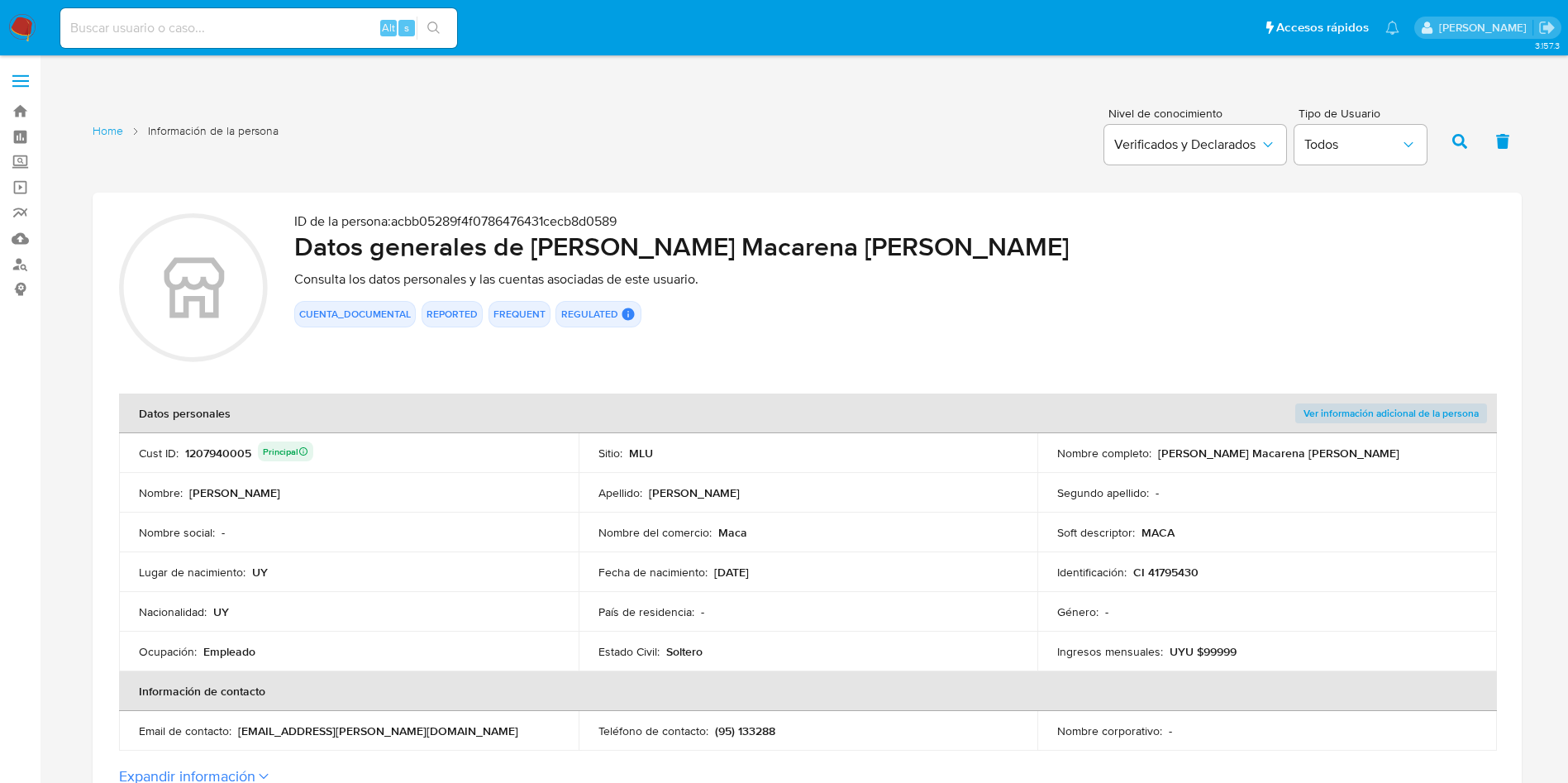
drag, startPoint x: 1159, startPoint y: 453, endPoint x: 1317, endPoint y: 443, distance: 158.3
click at [1325, 446] on div "Nombre completo : Claudia Macarena Vila Coletto" at bounding box center [1267, 453] width 420 height 15
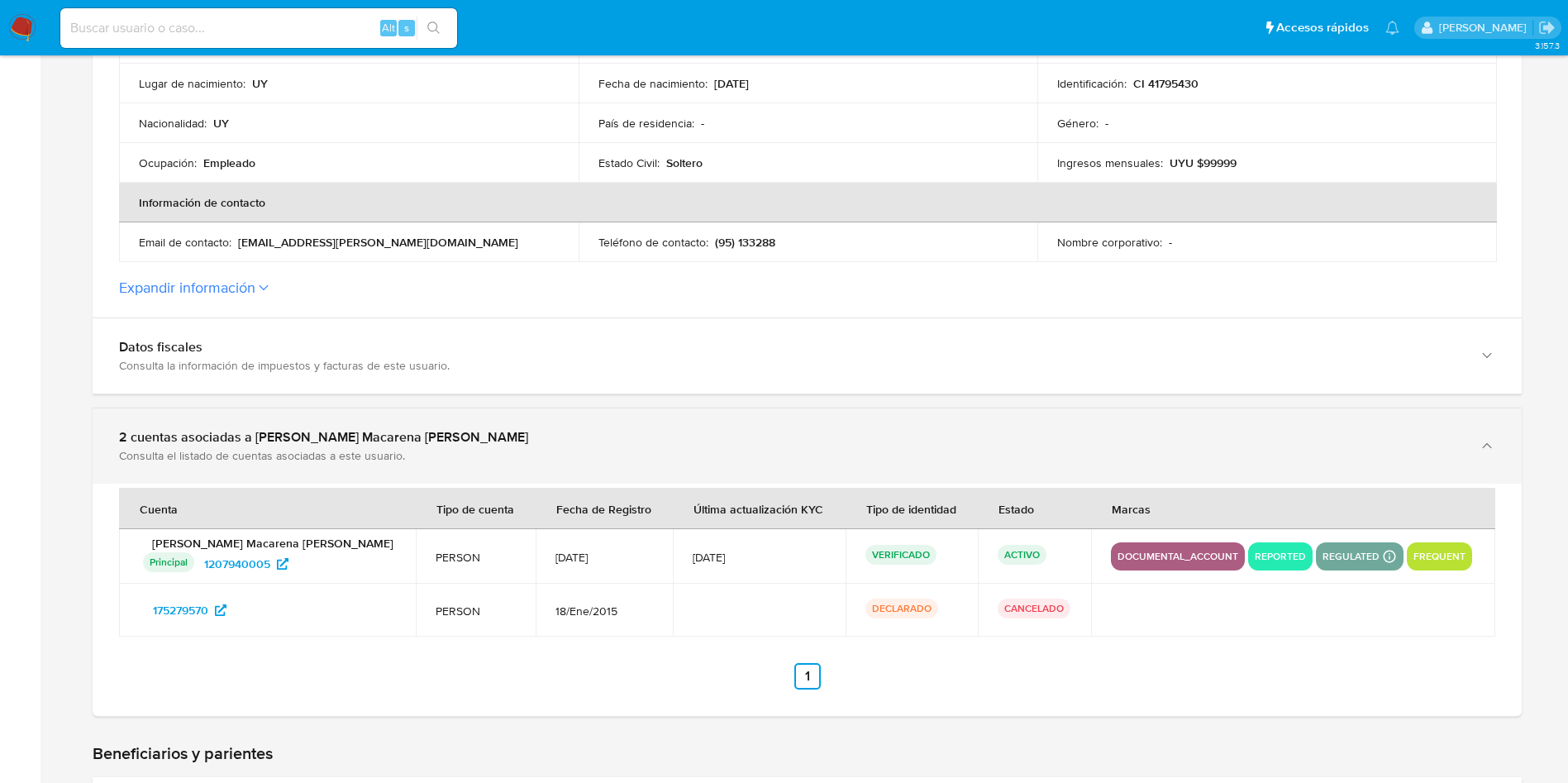
scroll to position [496, 0]
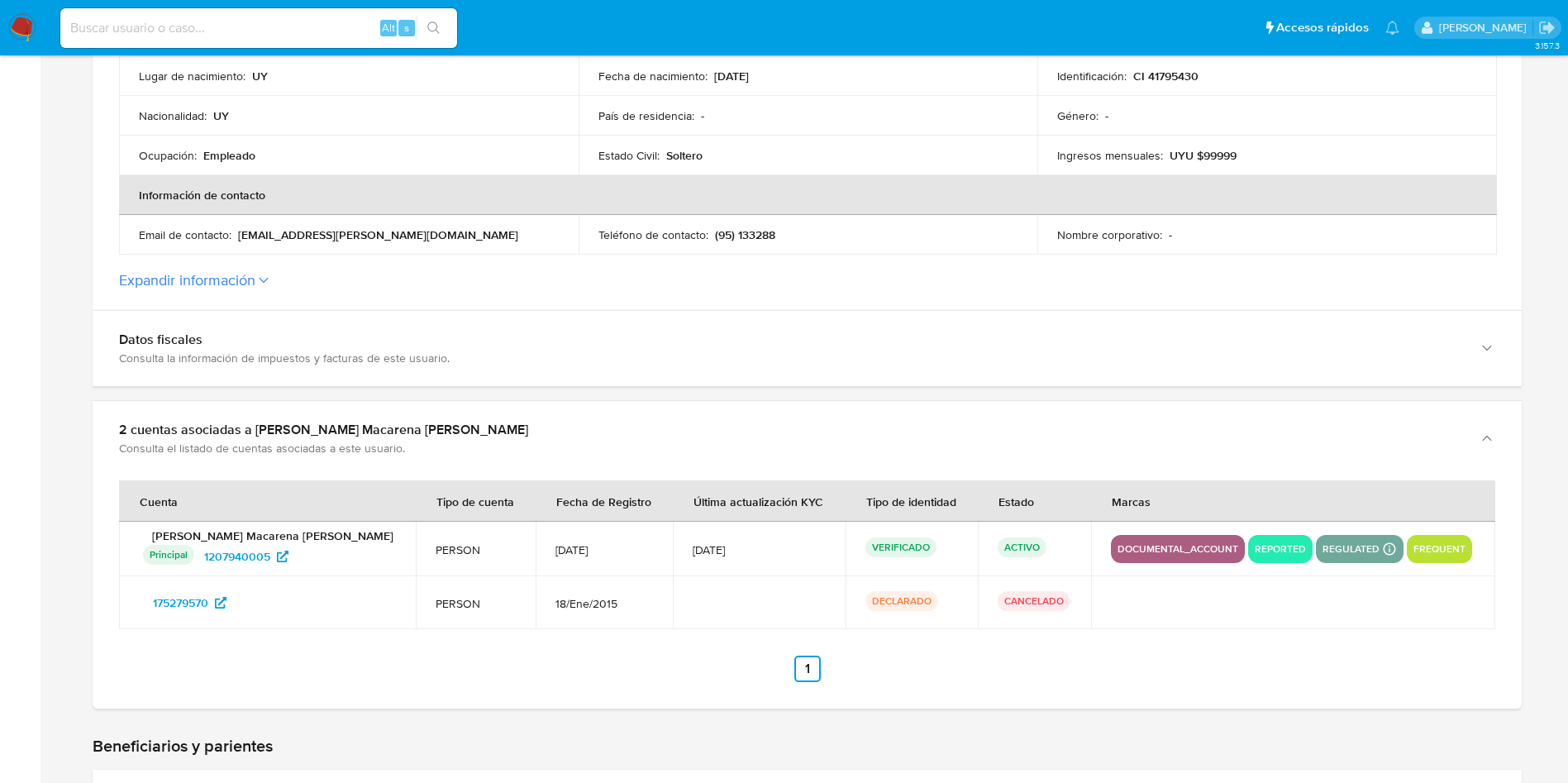
click at [246, 280] on button "Expandir información" at bounding box center [187, 280] width 136 height 18
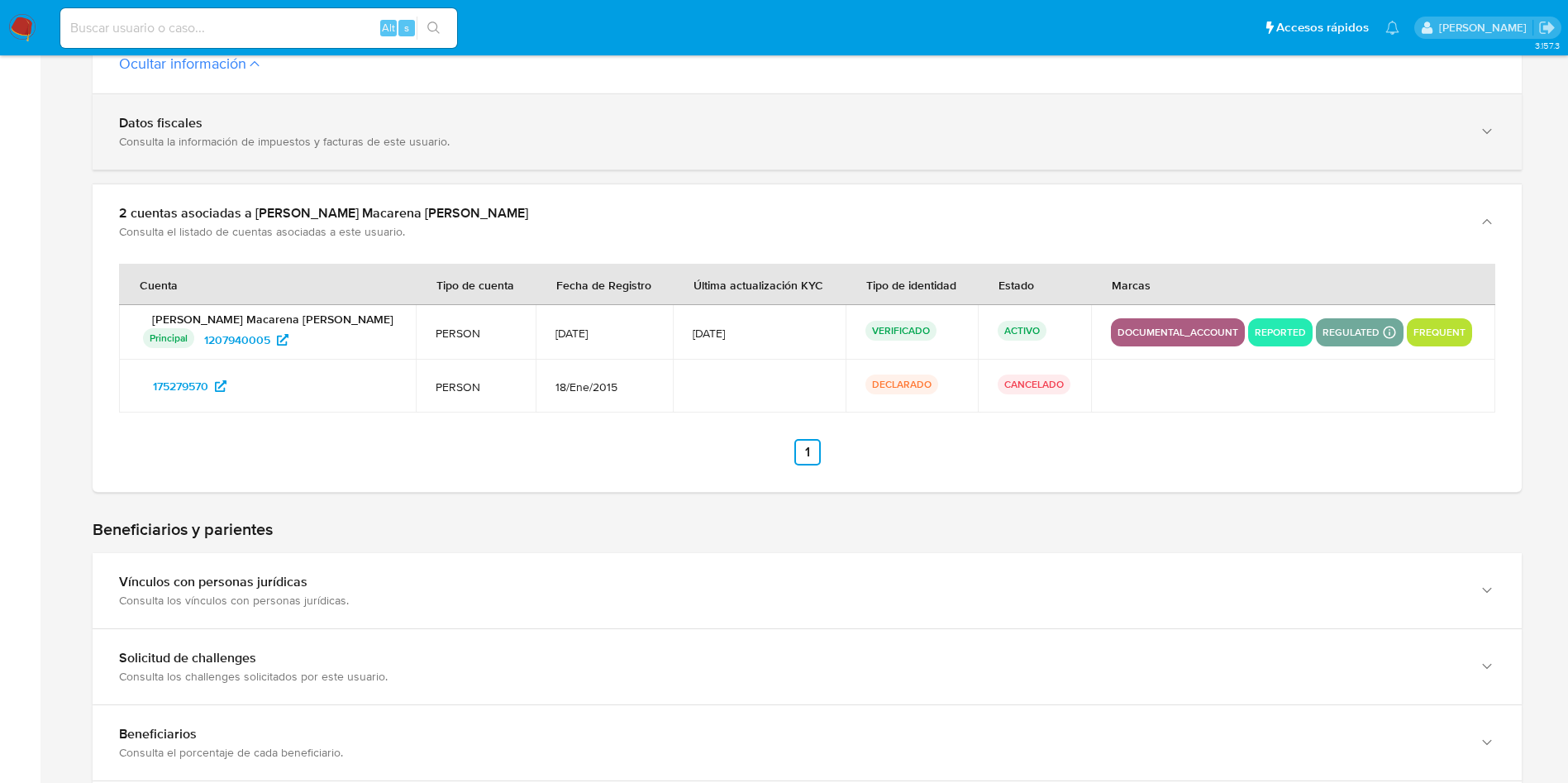
scroll to position [992, 0]
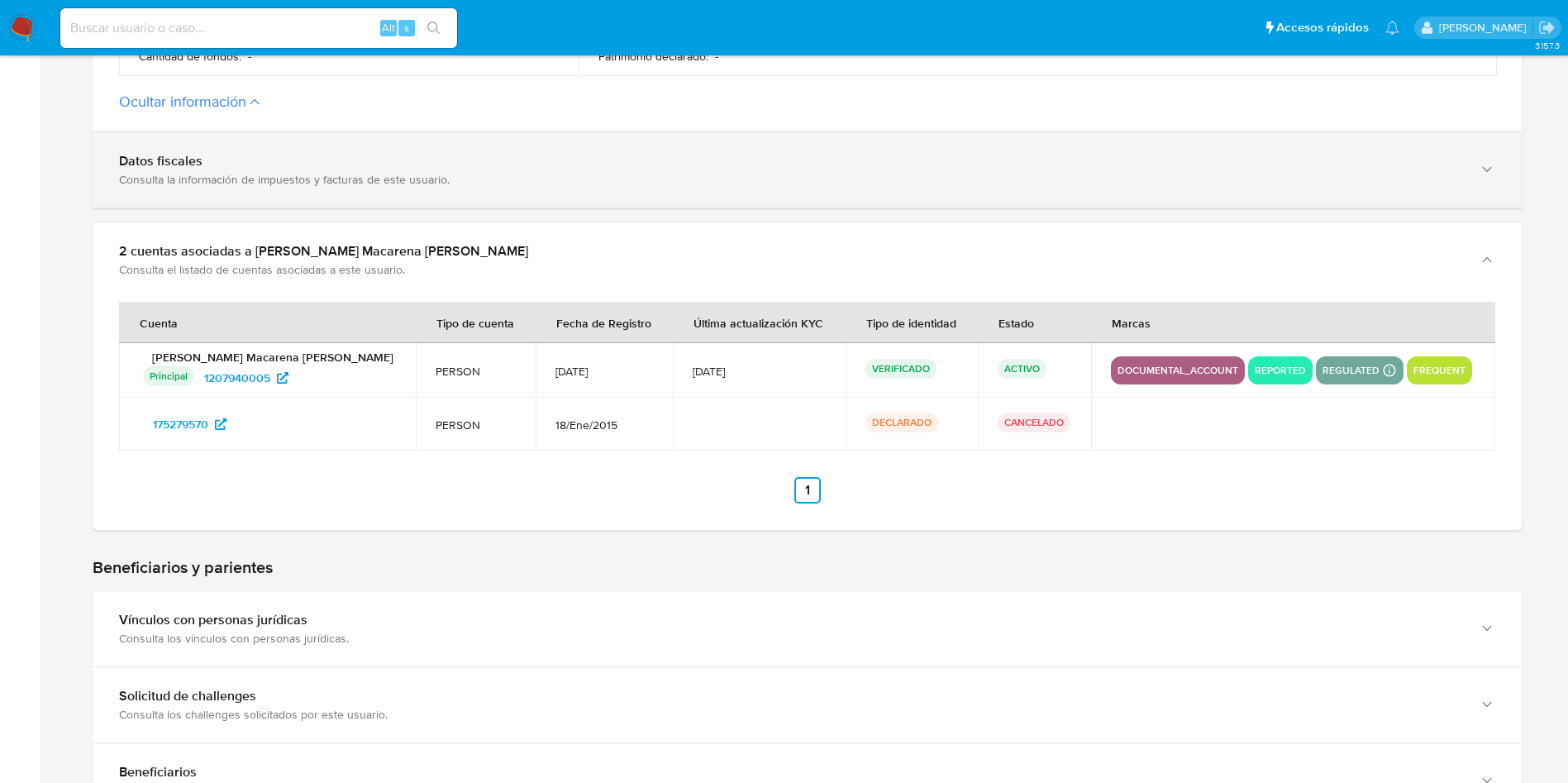
click at [364, 184] on div "Consulta la información de impuestos y facturas de este usuario." at bounding box center [791, 179] width 1344 height 15
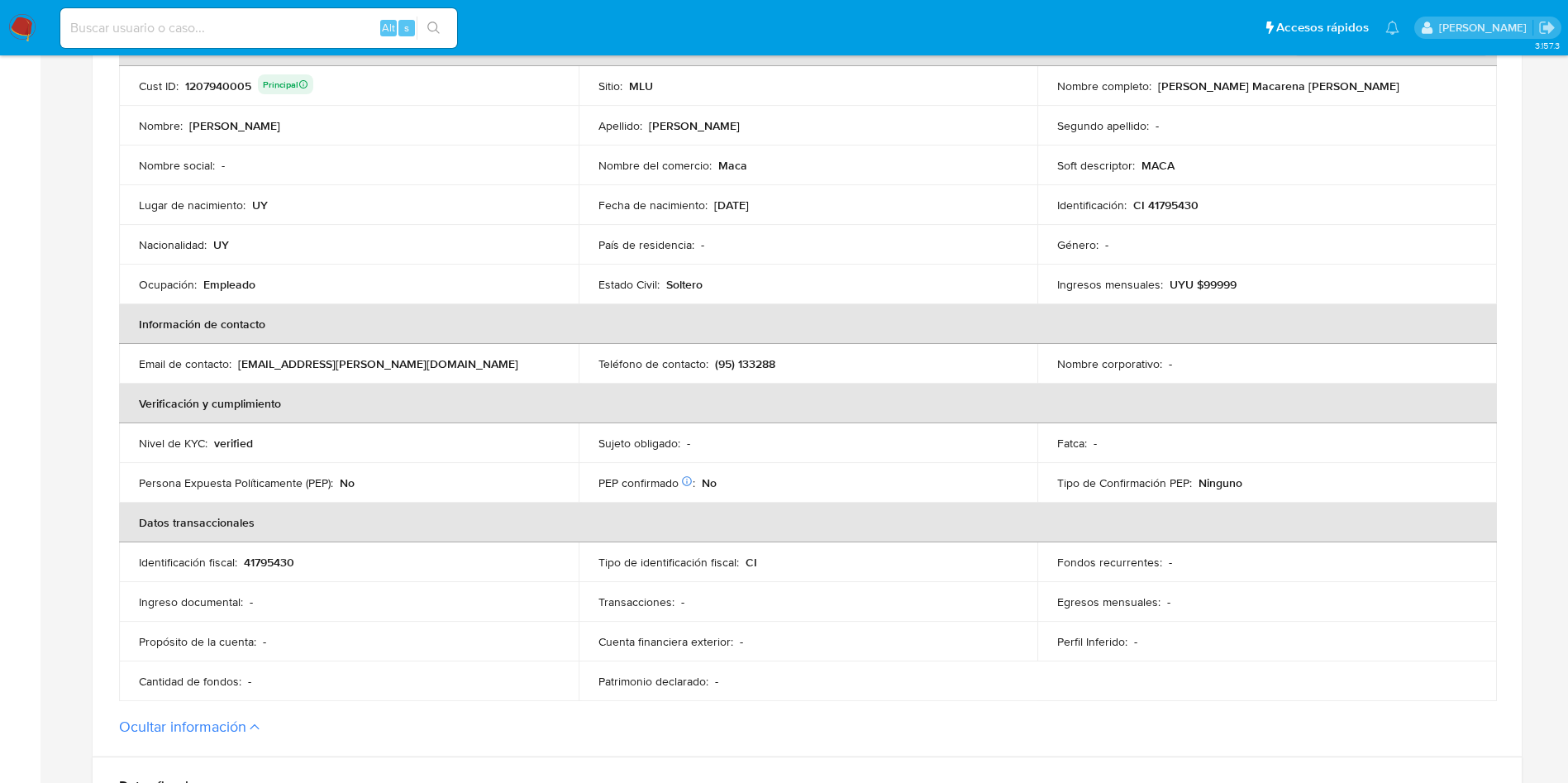
scroll to position [0, 0]
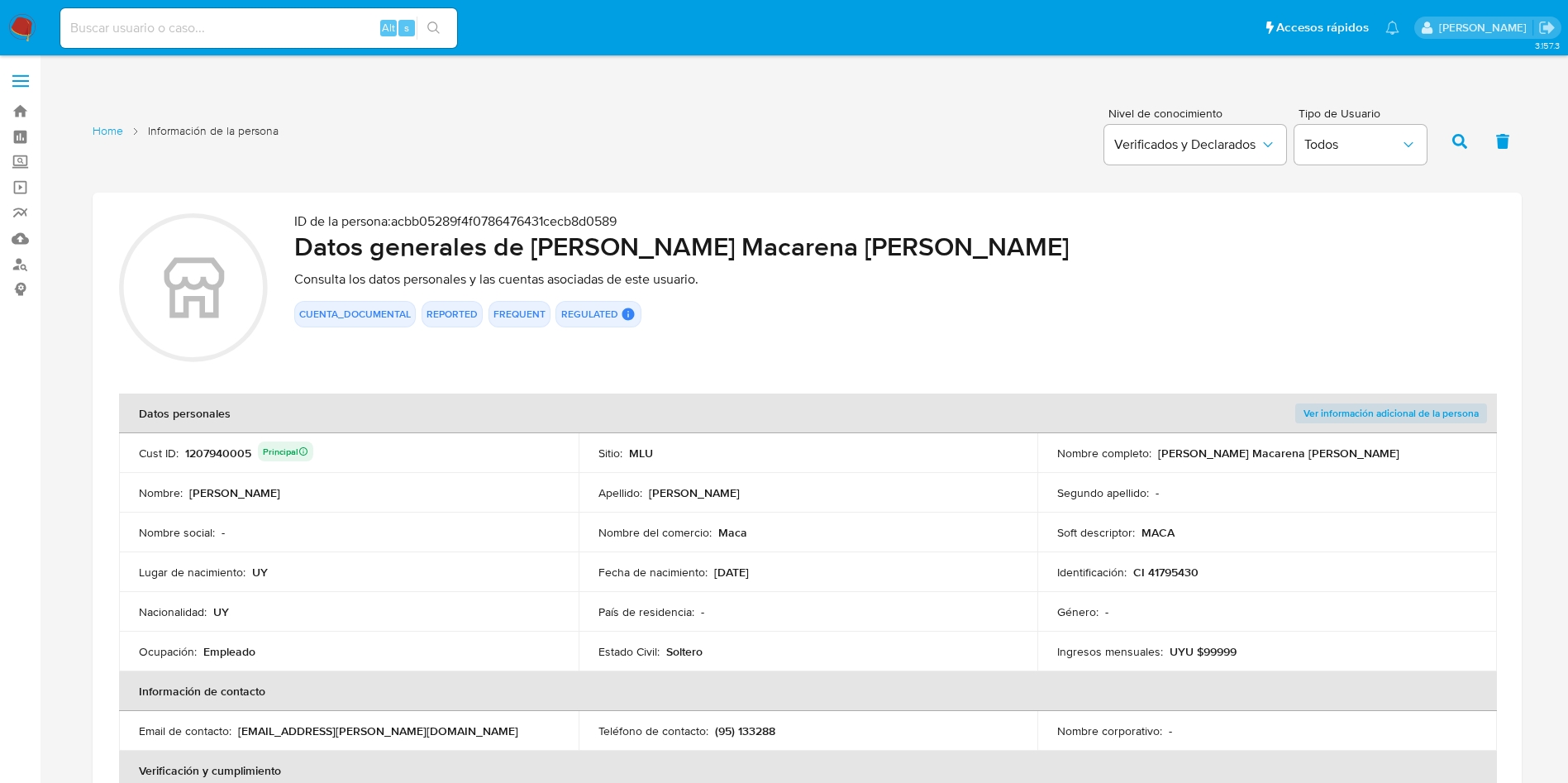
click at [238, 460] on div "1207940005 Principal" at bounding box center [249, 453] width 128 height 23
click at [264, 28] on input at bounding box center [258, 27] width 397 height 22
paste input "774546854"
type input "774546854"
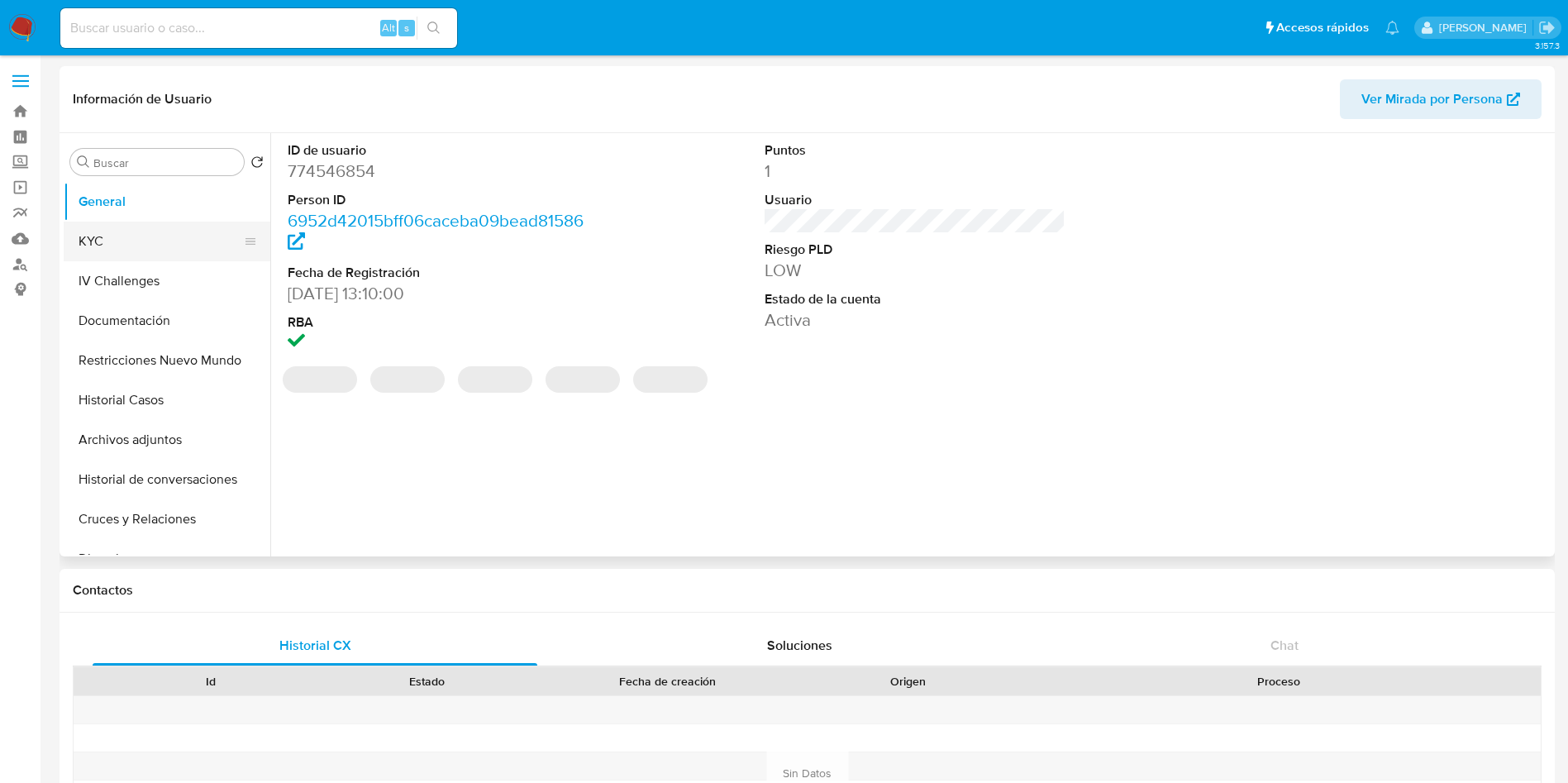
select select "10"
click at [155, 238] on button "KYC" at bounding box center [161, 241] width 193 height 39
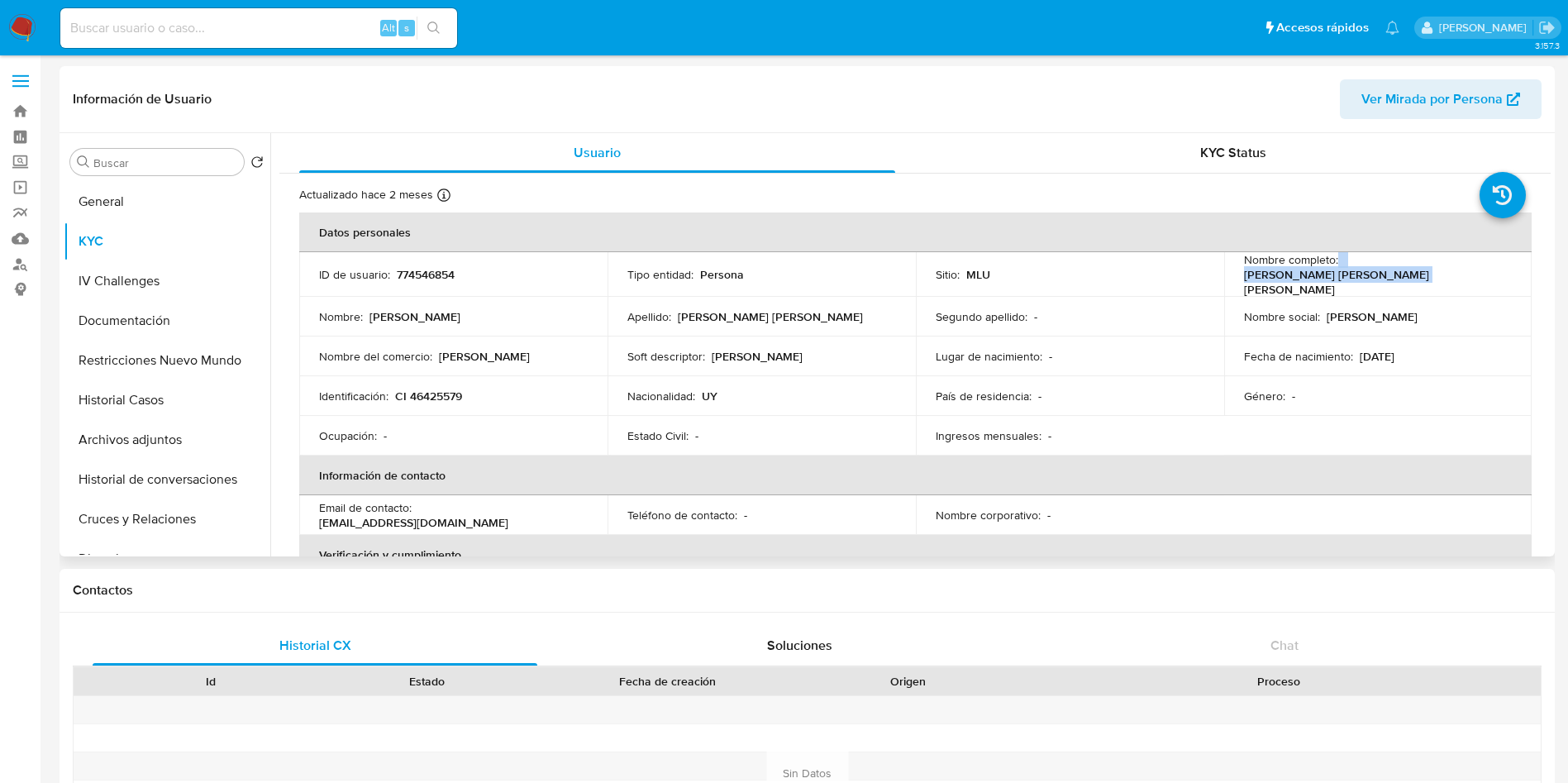
drag, startPoint x: 1333, startPoint y: 272, endPoint x: 1515, endPoint y: 278, distance: 182.1
click at [1515, 278] on td "Nombre completo : Nicolas Martin Ojeda Torrado" at bounding box center [1378, 275] width 308 height 45
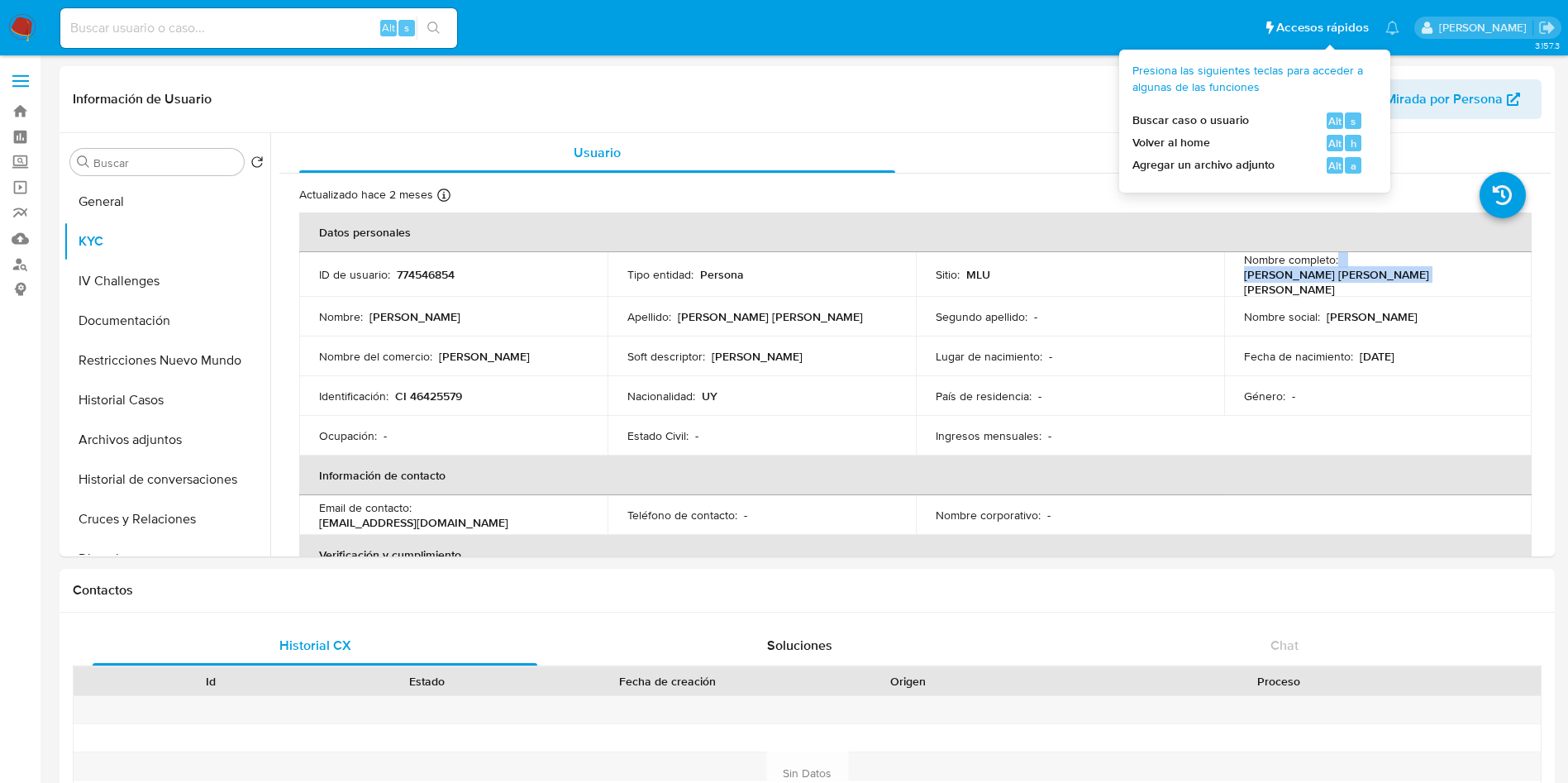
copy div "Nicolas Martin Ojeda Torrado"
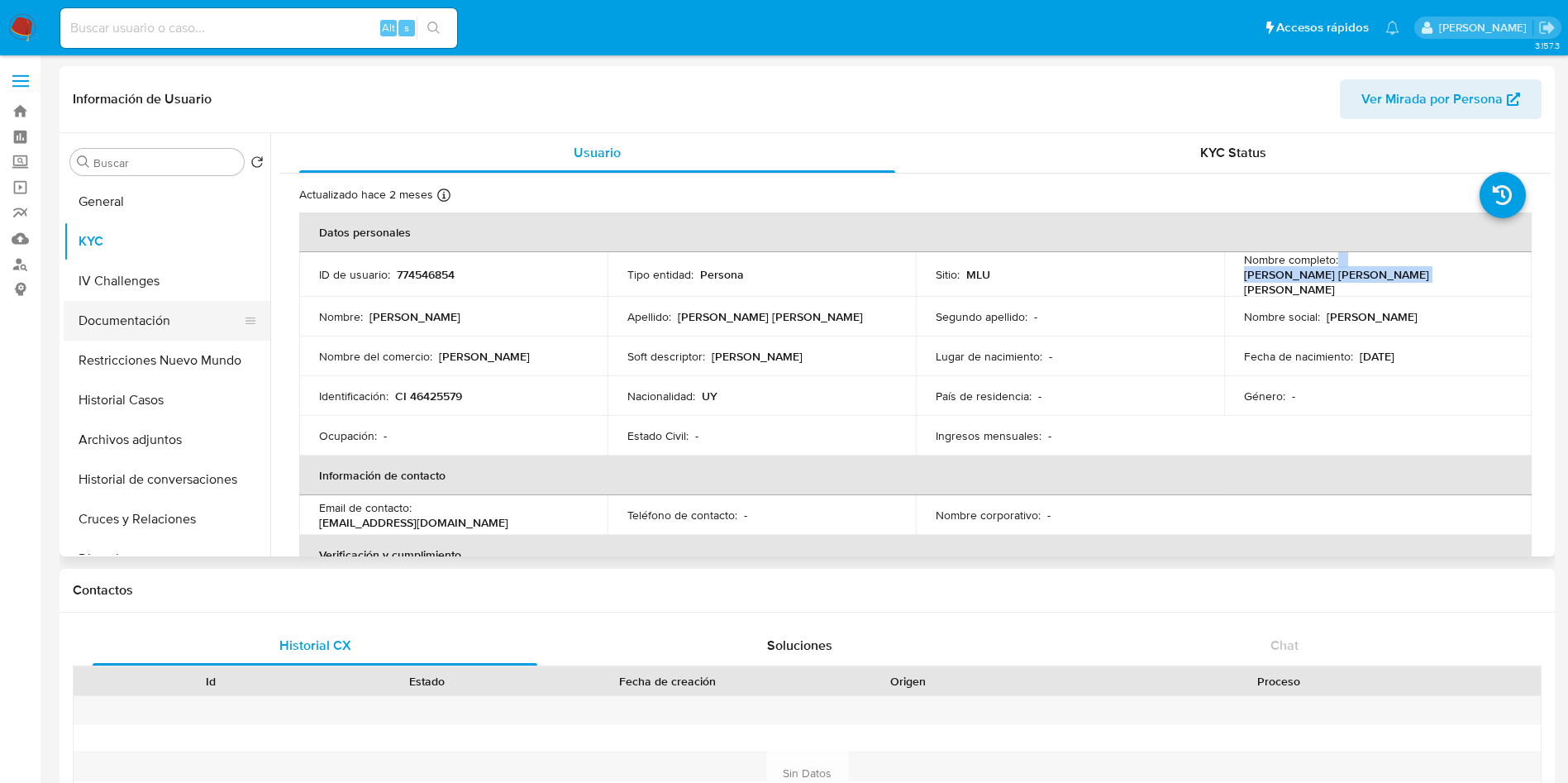
click at [153, 304] on button "Documentación" at bounding box center [161, 320] width 193 height 39
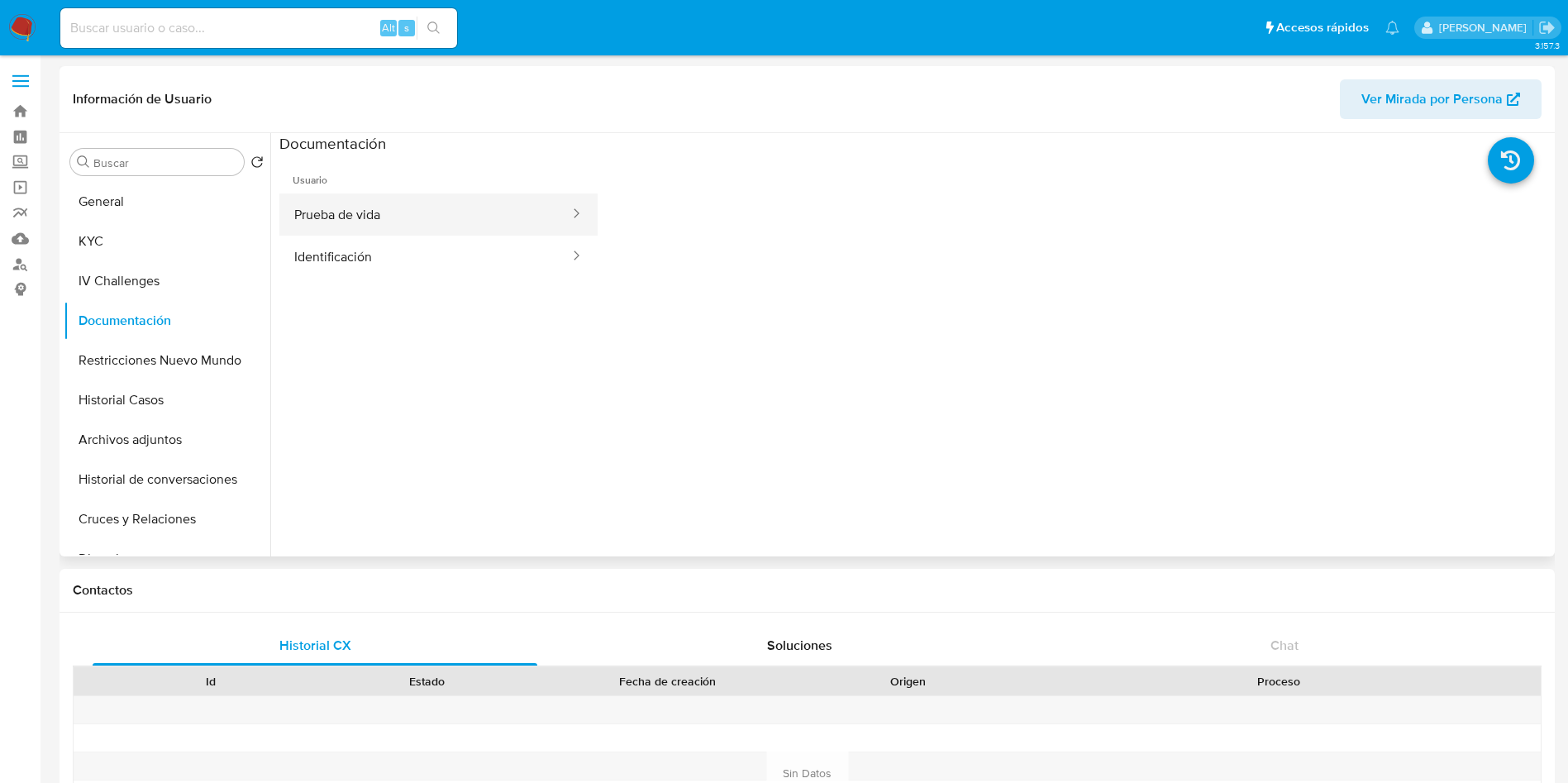
click at [468, 213] on button "Prueba de vida" at bounding box center [425, 214] width 292 height 42
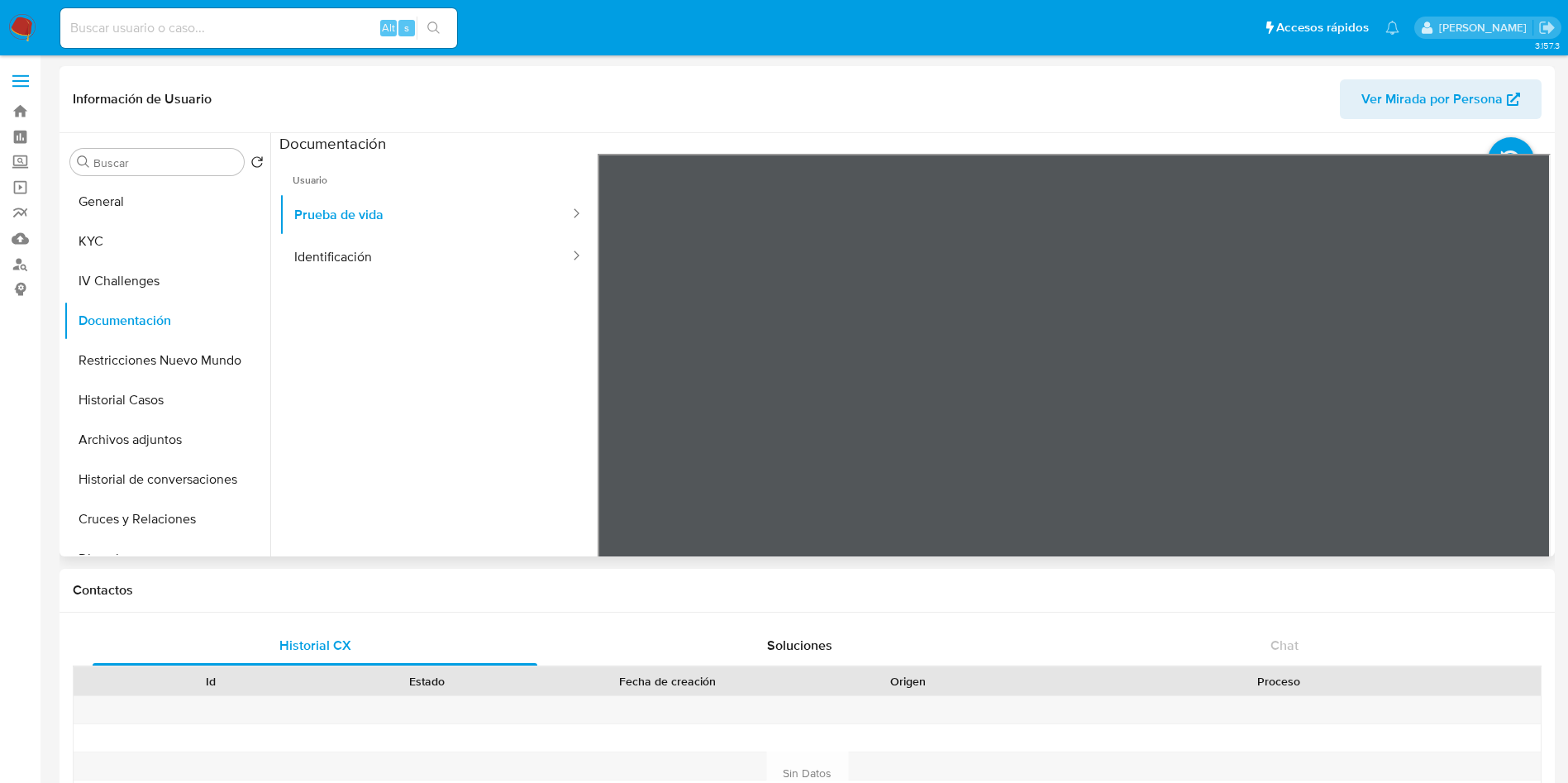
click at [284, 174] on span "Usuario" at bounding box center [438, 174] width 318 height 39
click at [299, 218] on button "Prueba de vida" at bounding box center [425, 214] width 292 height 42
click at [308, 202] on button "Prueba de vida" at bounding box center [425, 214] width 292 height 42
drag, startPoint x: 372, startPoint y: 289, endPoint x: 363, endPoint y: 258, distance: 32.3
click at [373, 290] on ul "Usuario Prueba de vida Identificación" at bounding box center [438, 392] width 318 height 476
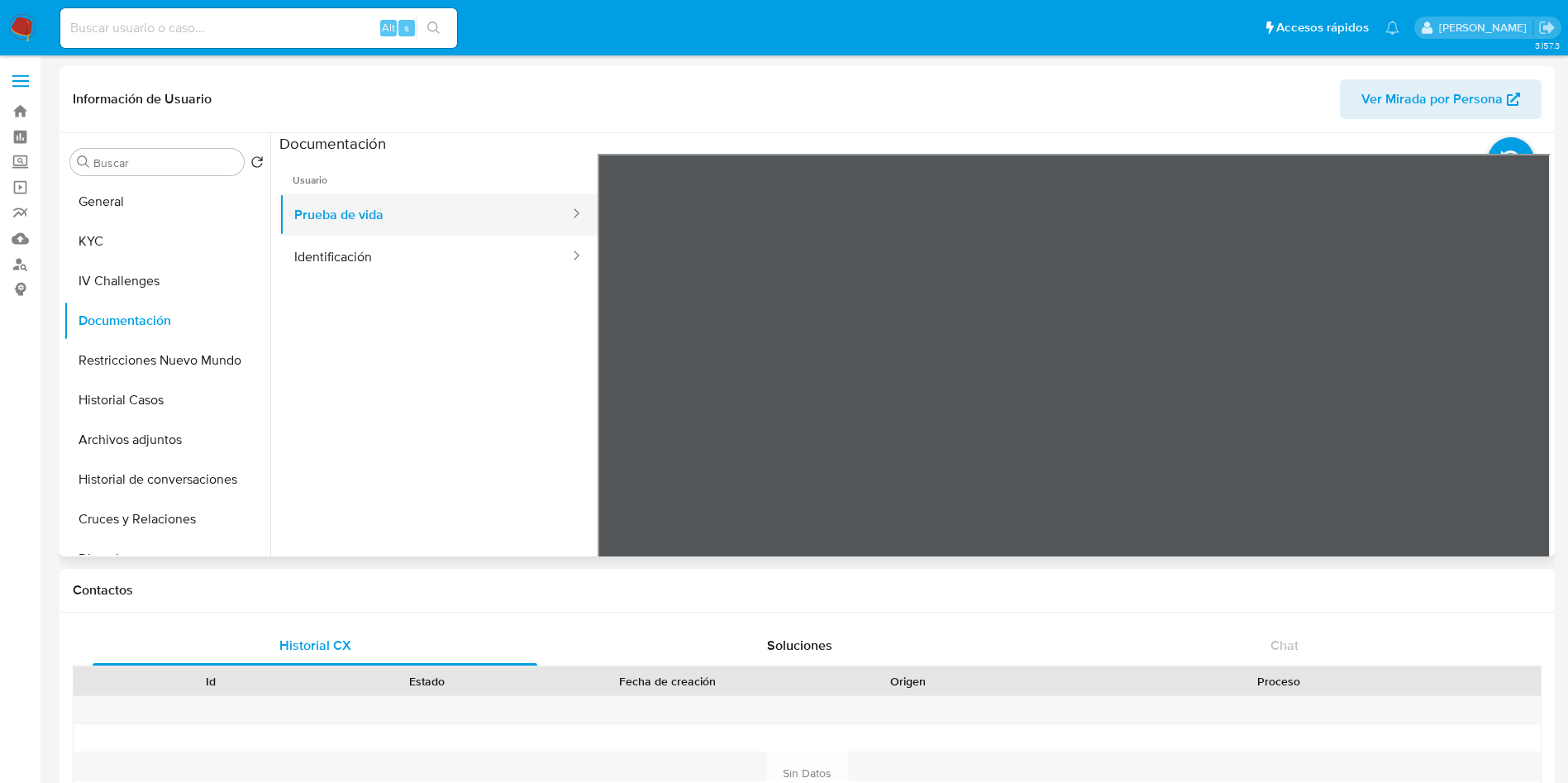
click at [358, 213] on button "Prueba de vida" at bounding box center [425, 214] width 292 height 42
click at [384, 252] on button "Identificación" at bounding box center [425, 256] width 292 height 42
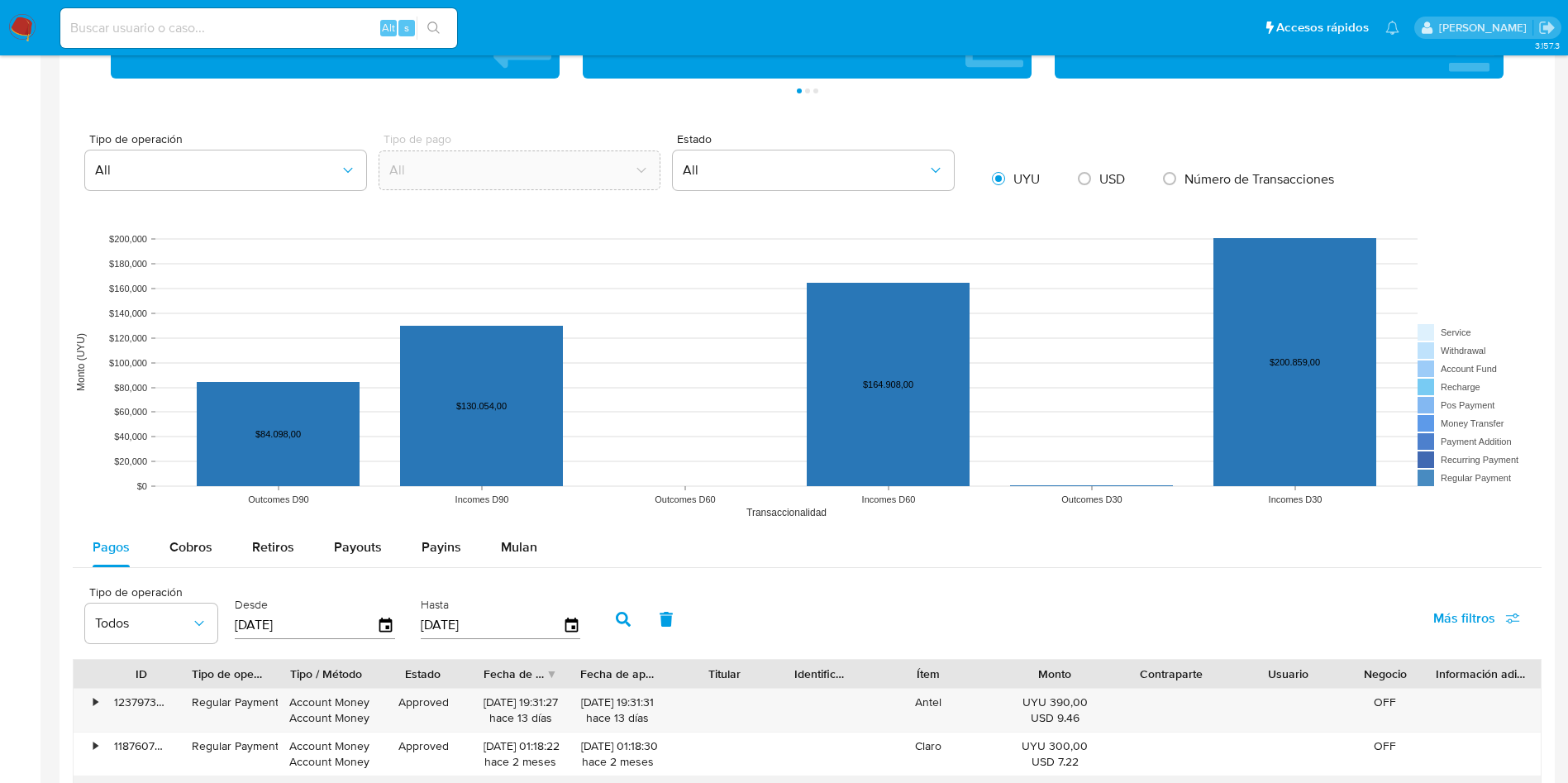
scroll to position [1364, 0]
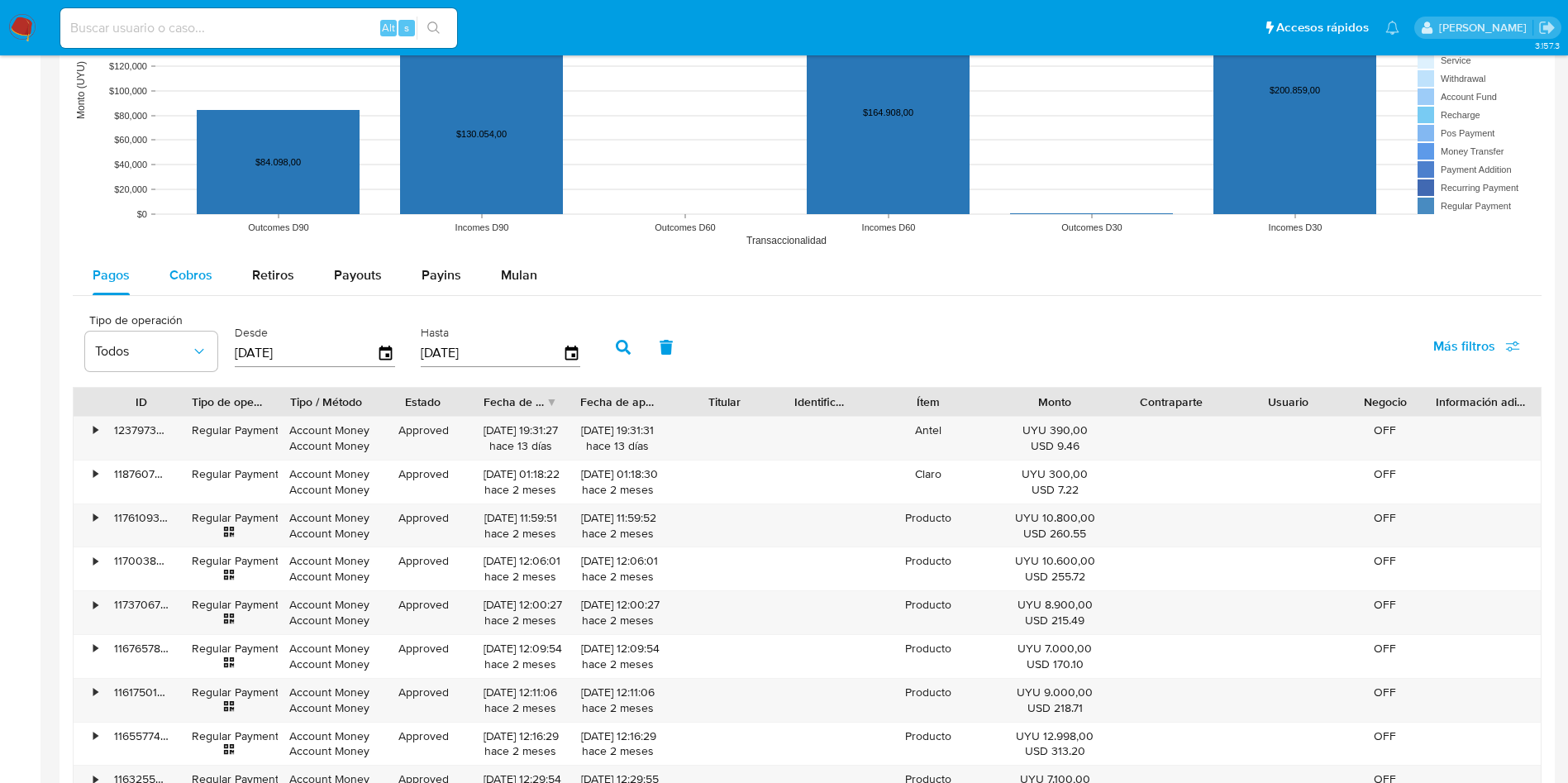
click at [207, 274] on span "Cobros" at bounding box center [191, 275] width 43 height 19
select select "10"
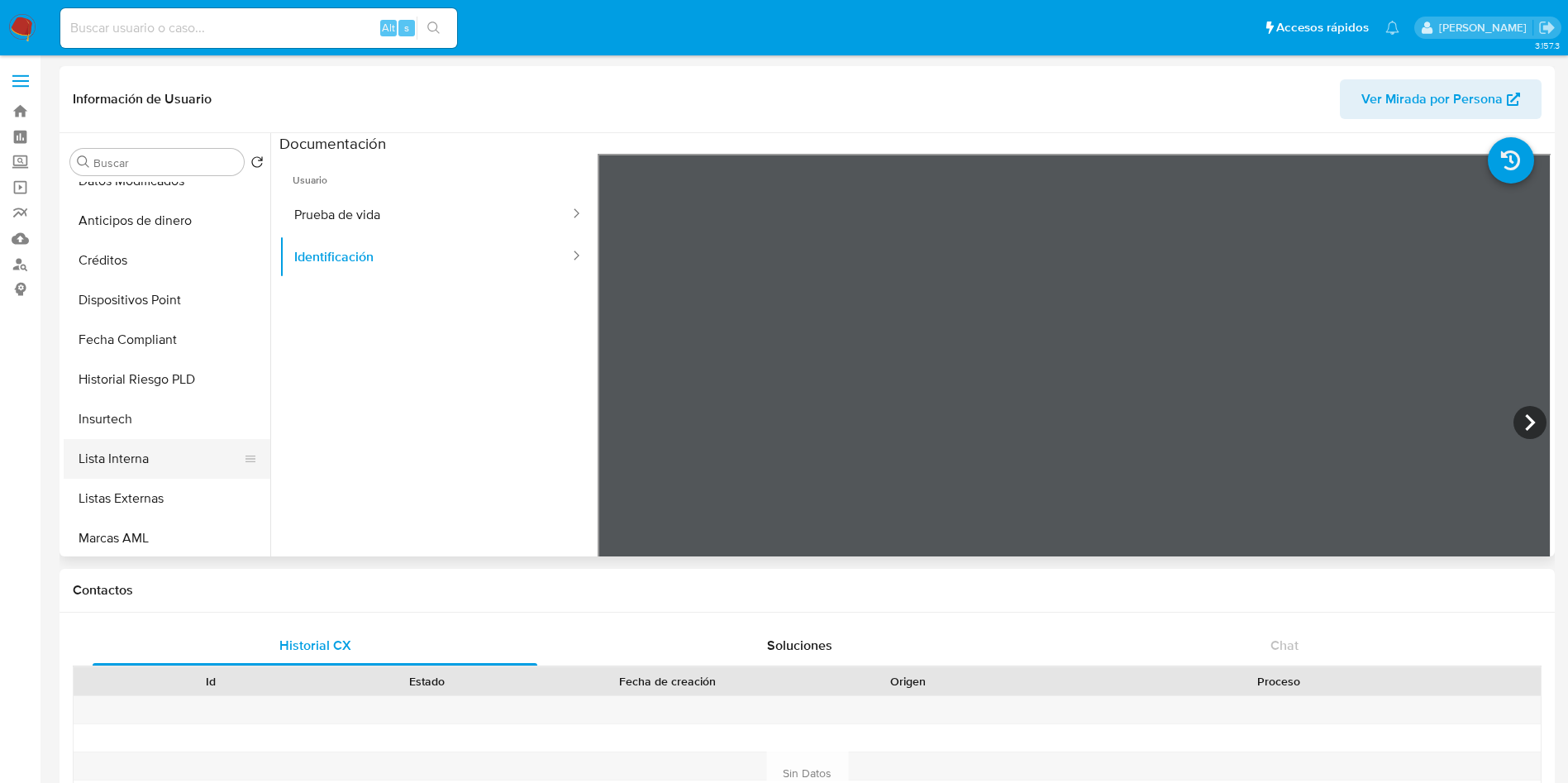
scroll to position [614, 0]
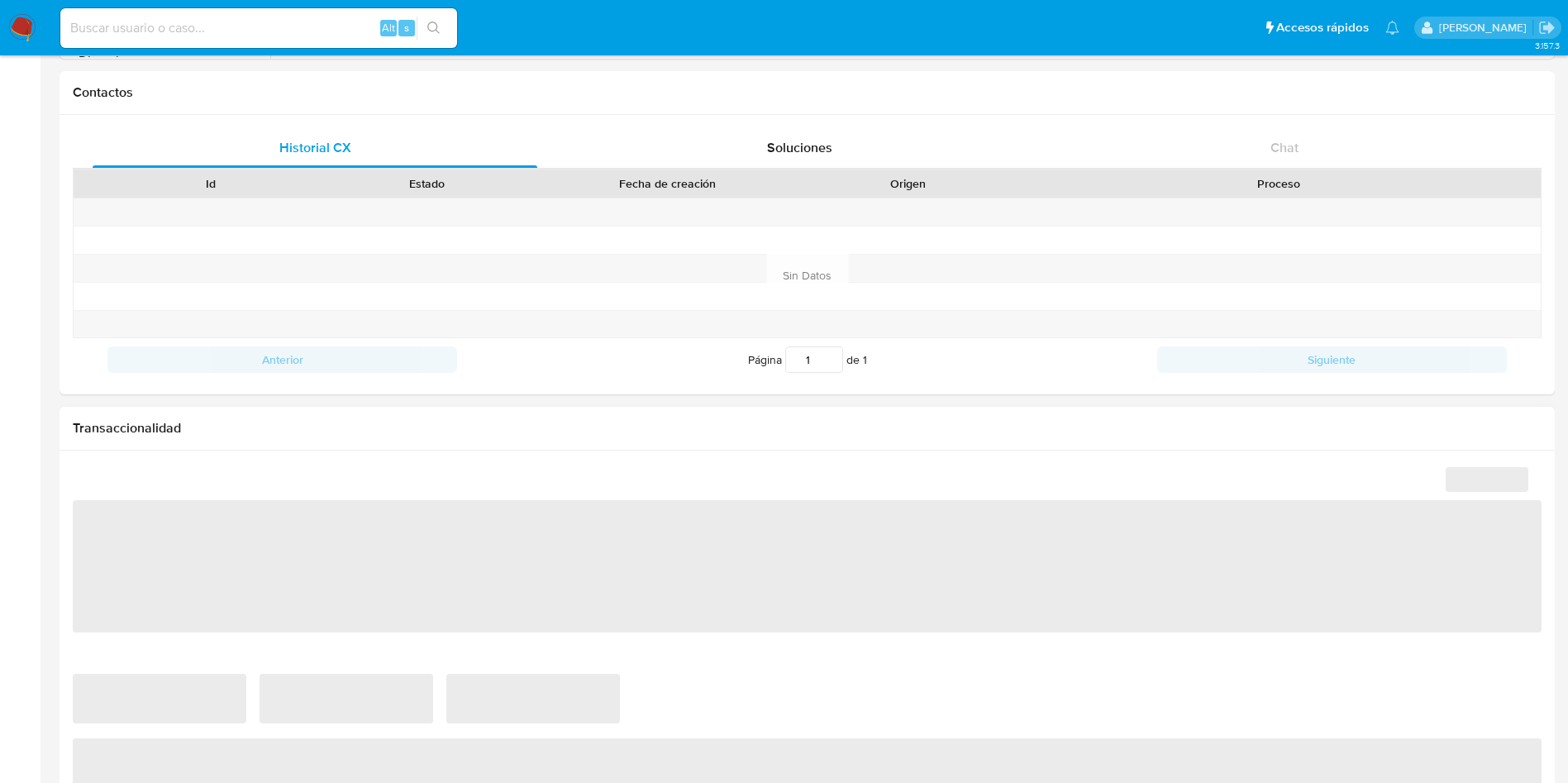
scroll to position [992, 0]
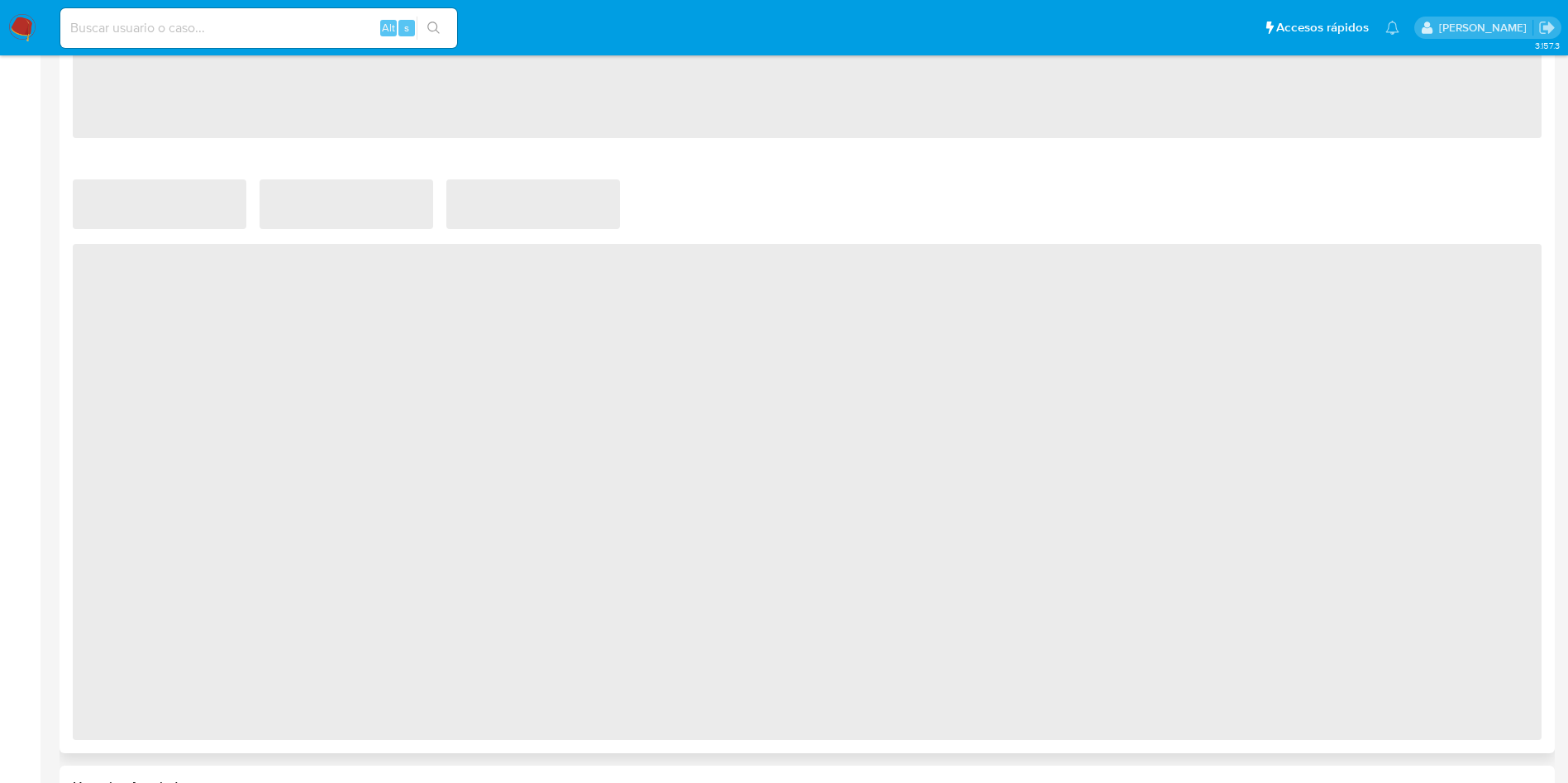
select select "10"
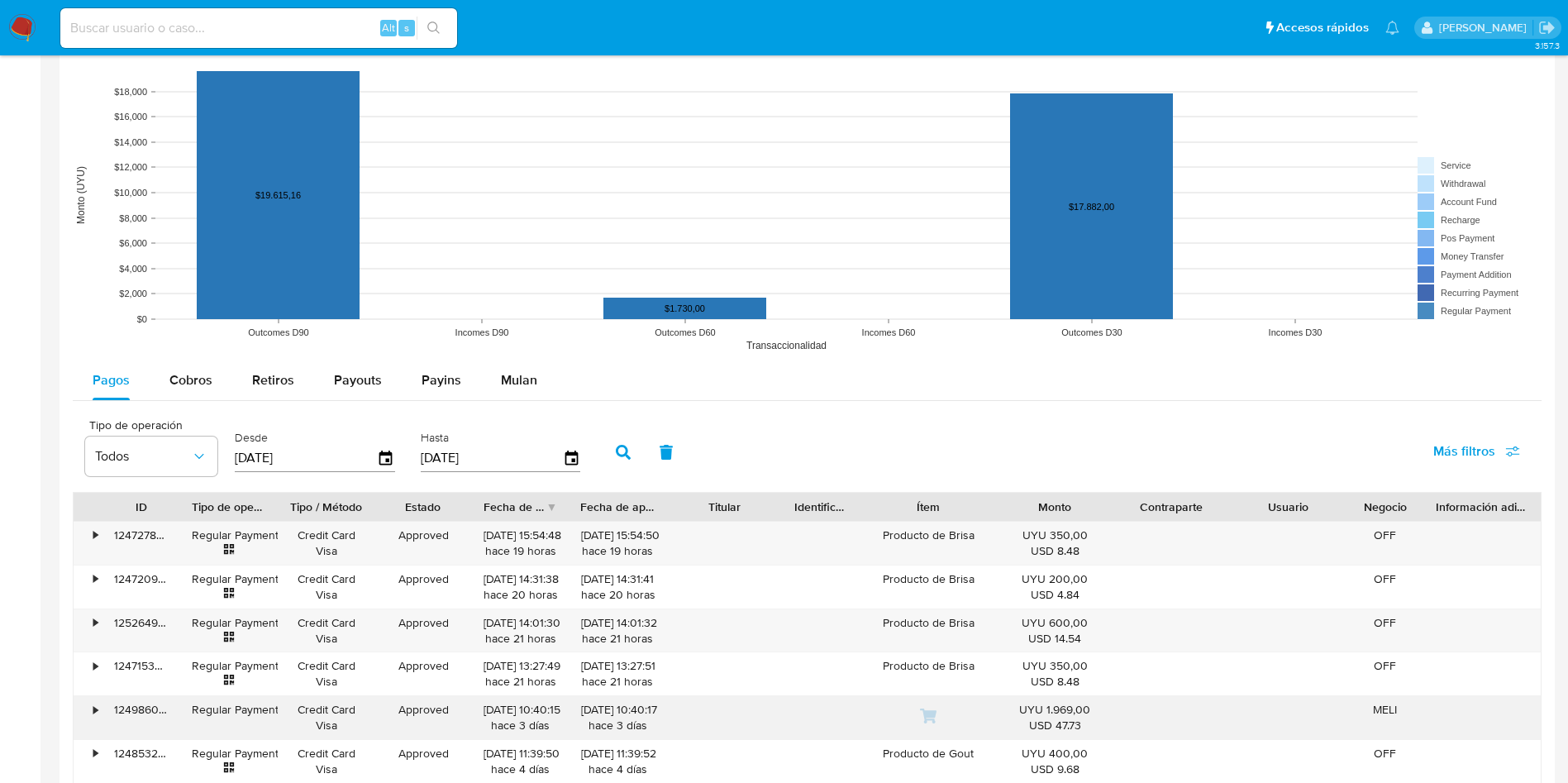
scroll to position [1488, 0]
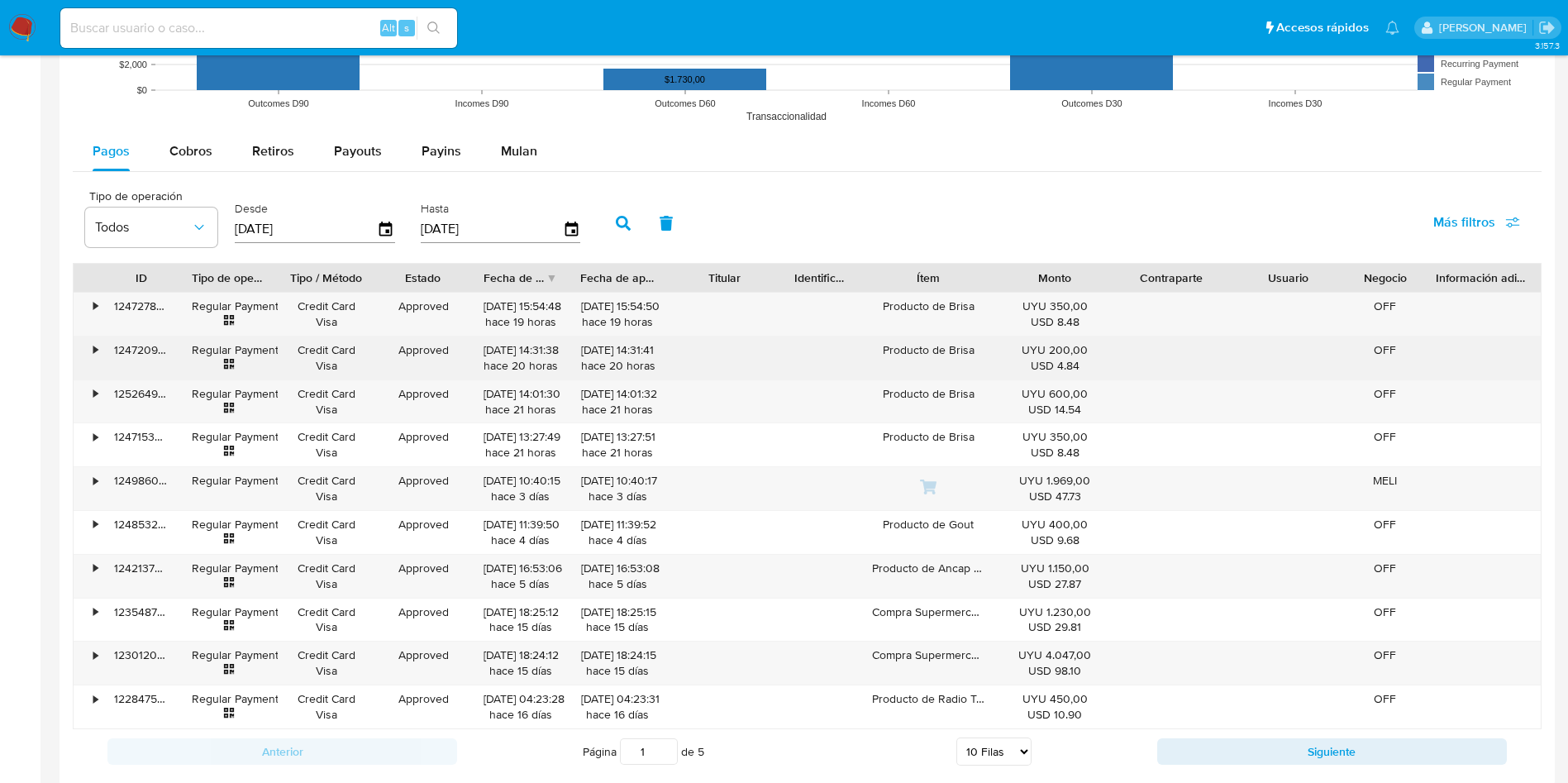
drag, startPoint x: 373, startPoint y: 376, endPoint x: 945, endPoint y: 370, distance: 572.0
click at [945, 370] on div "Producto de Brisa" at bounding box center [929, 358] width 136 height 43
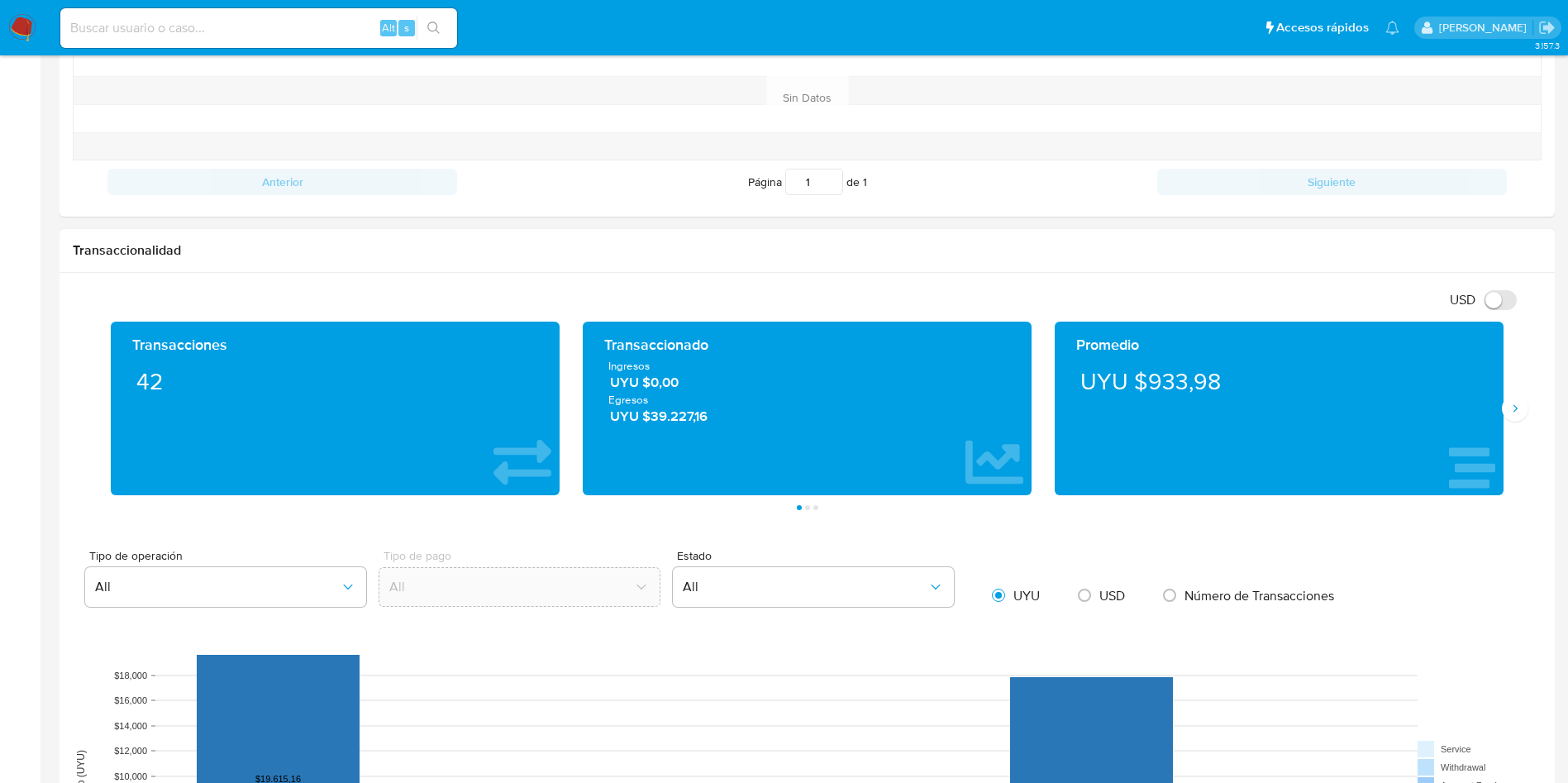
scroll to position [1240, 0]
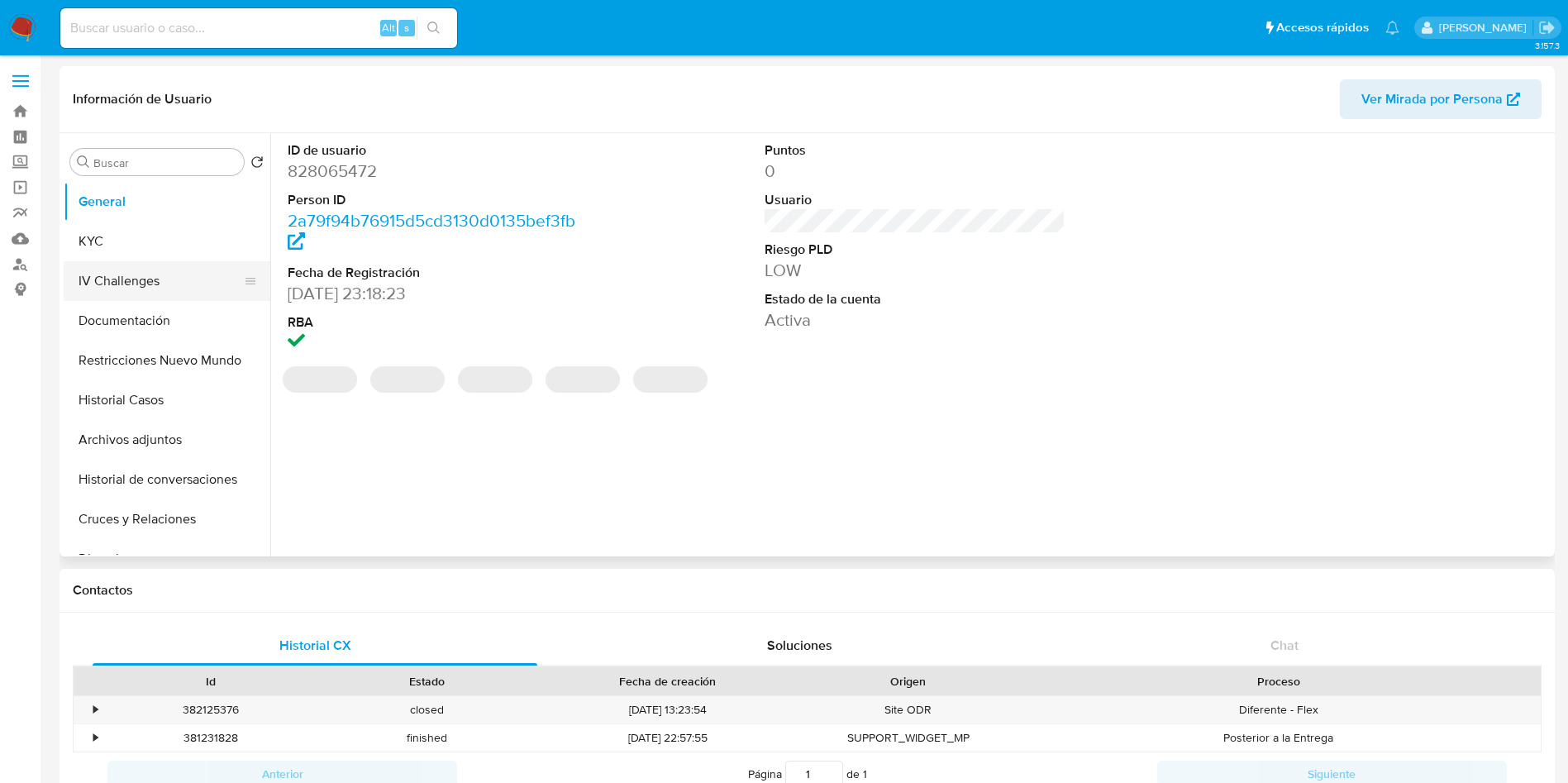
select select "10"
click at [146, 238] on button "KYC" at bounding box center [161, 241] width 193 height 39
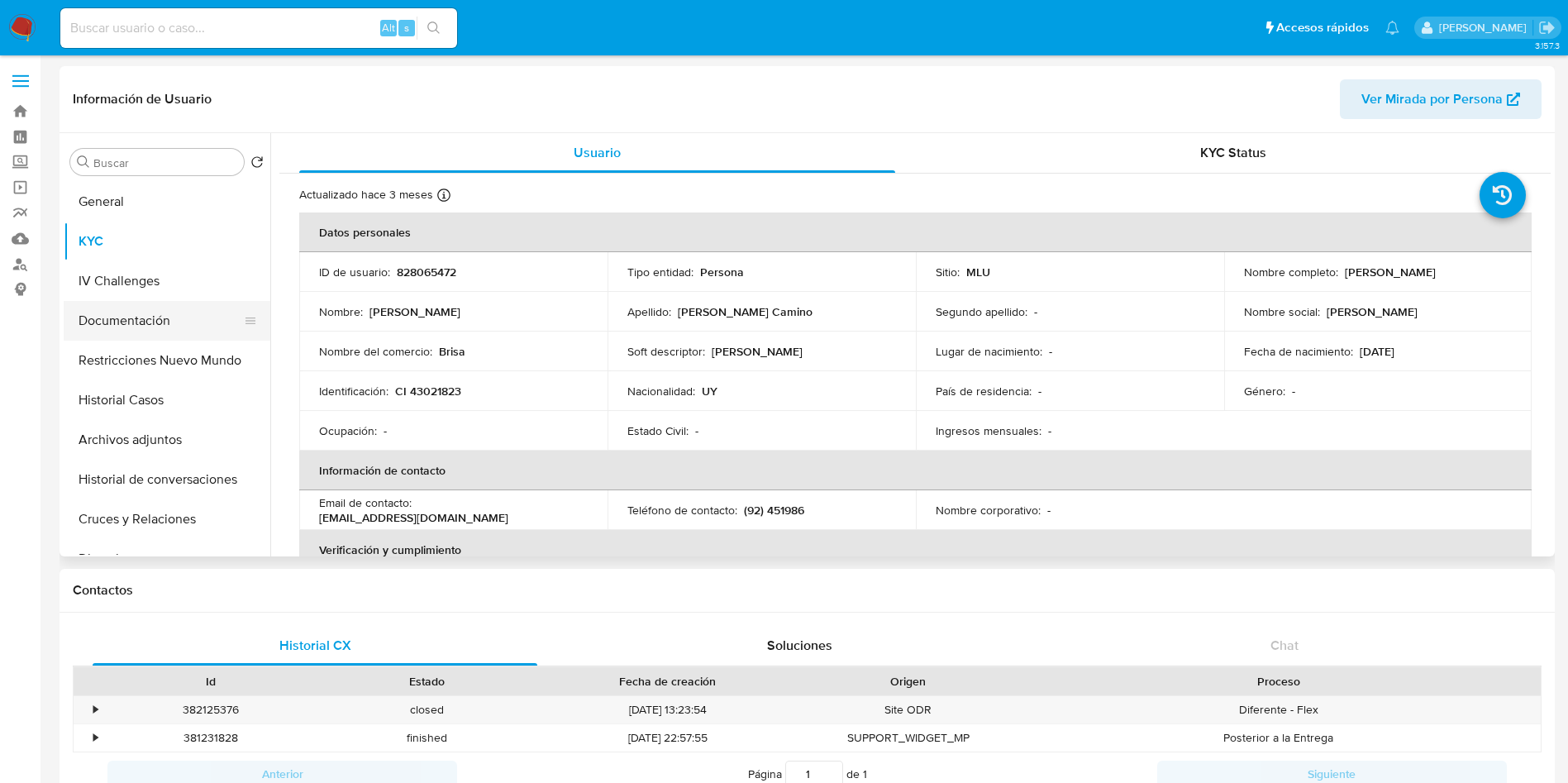
click at [134, 317] on button "Documentación" at bounding box center [161, 320] width 193 height 39
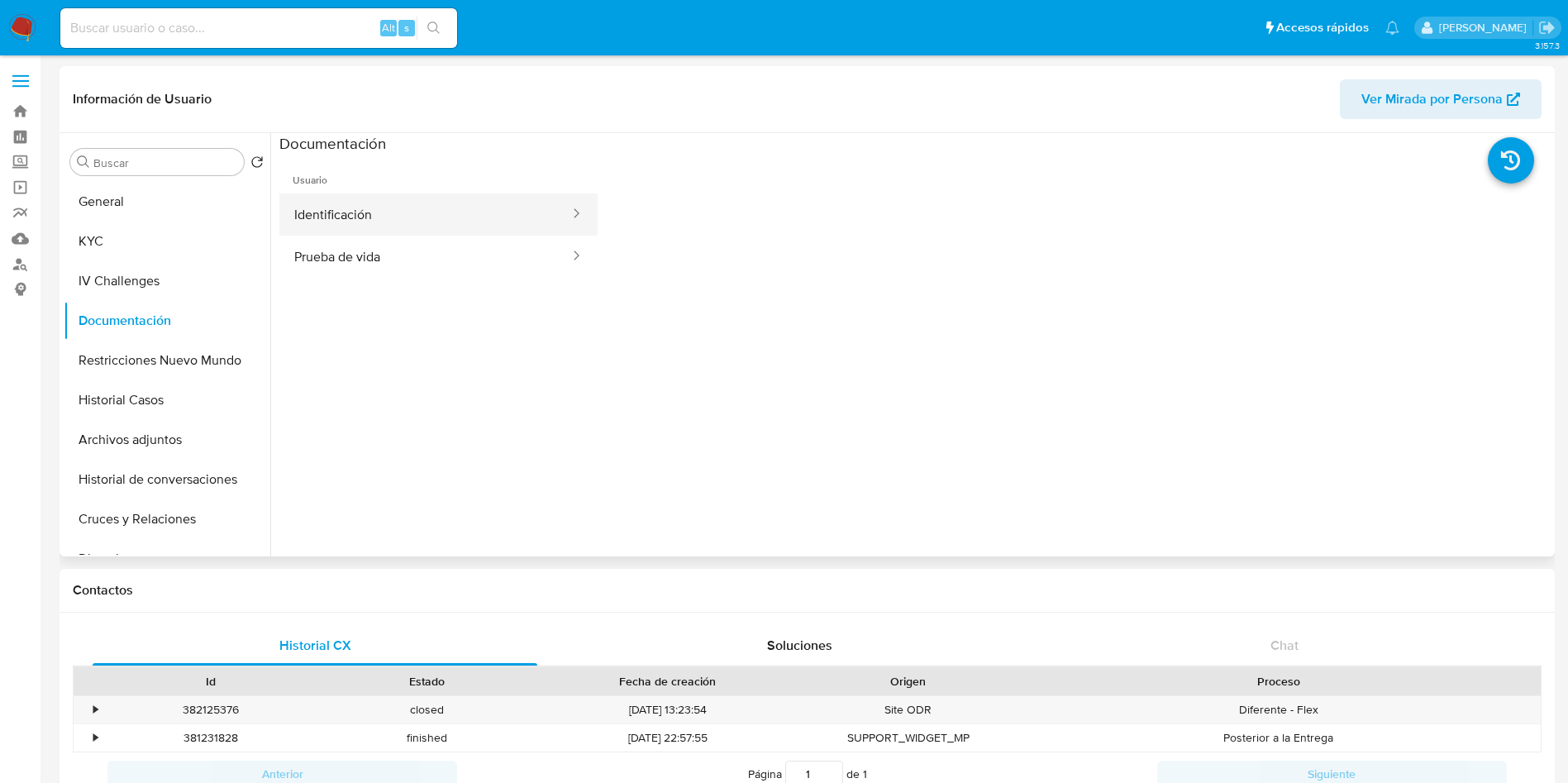
click at [432, 223] on button "Identificación" at bounding box center [425, 214] width 292 height 42
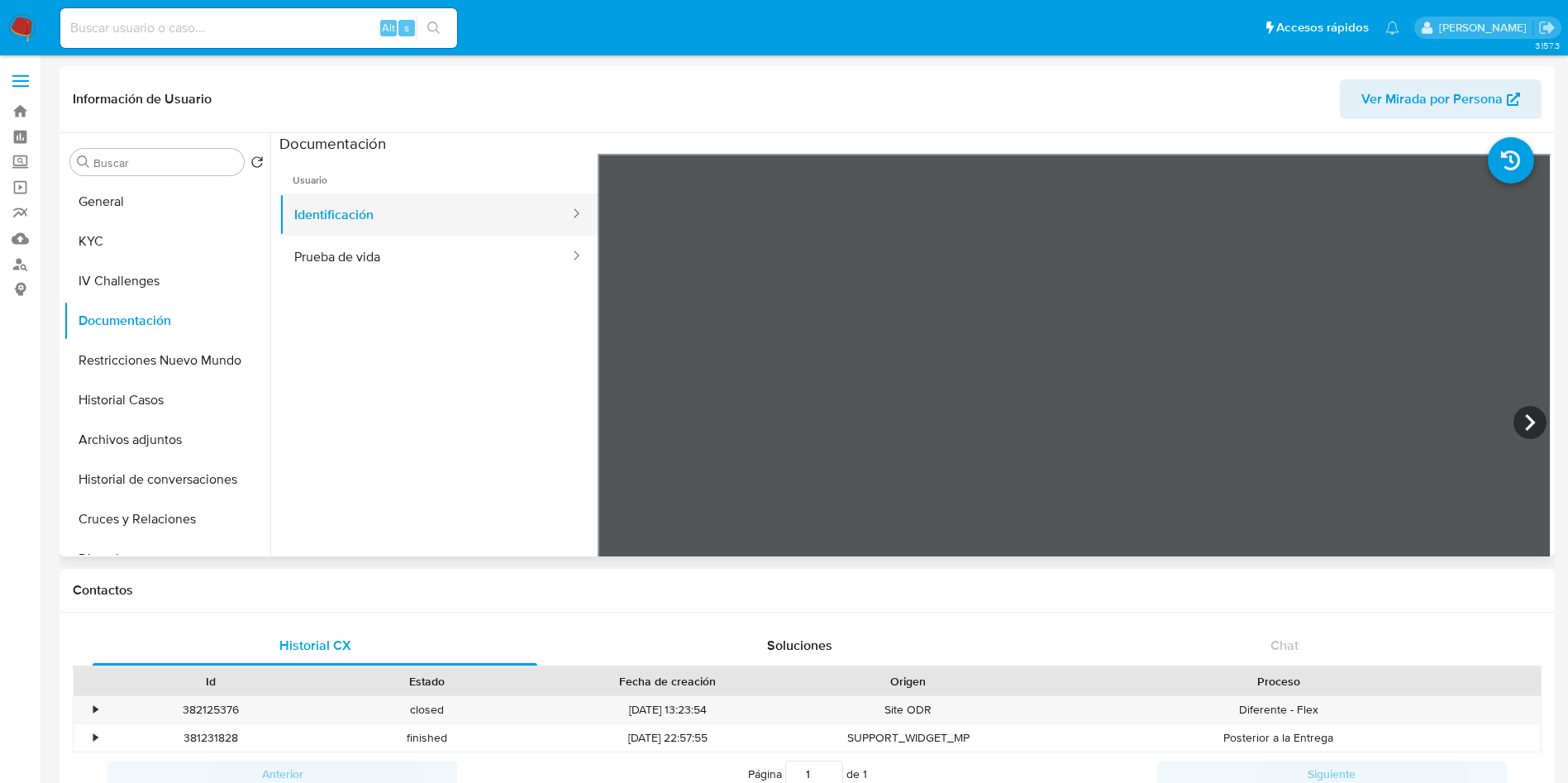
click at [391, 208] on button "Identificación" at bounding box center [425, 214] width 292 height 42
click at [405, 254] on button "Prueba de vida" at bounding box center [425, 256] width 292 height 42
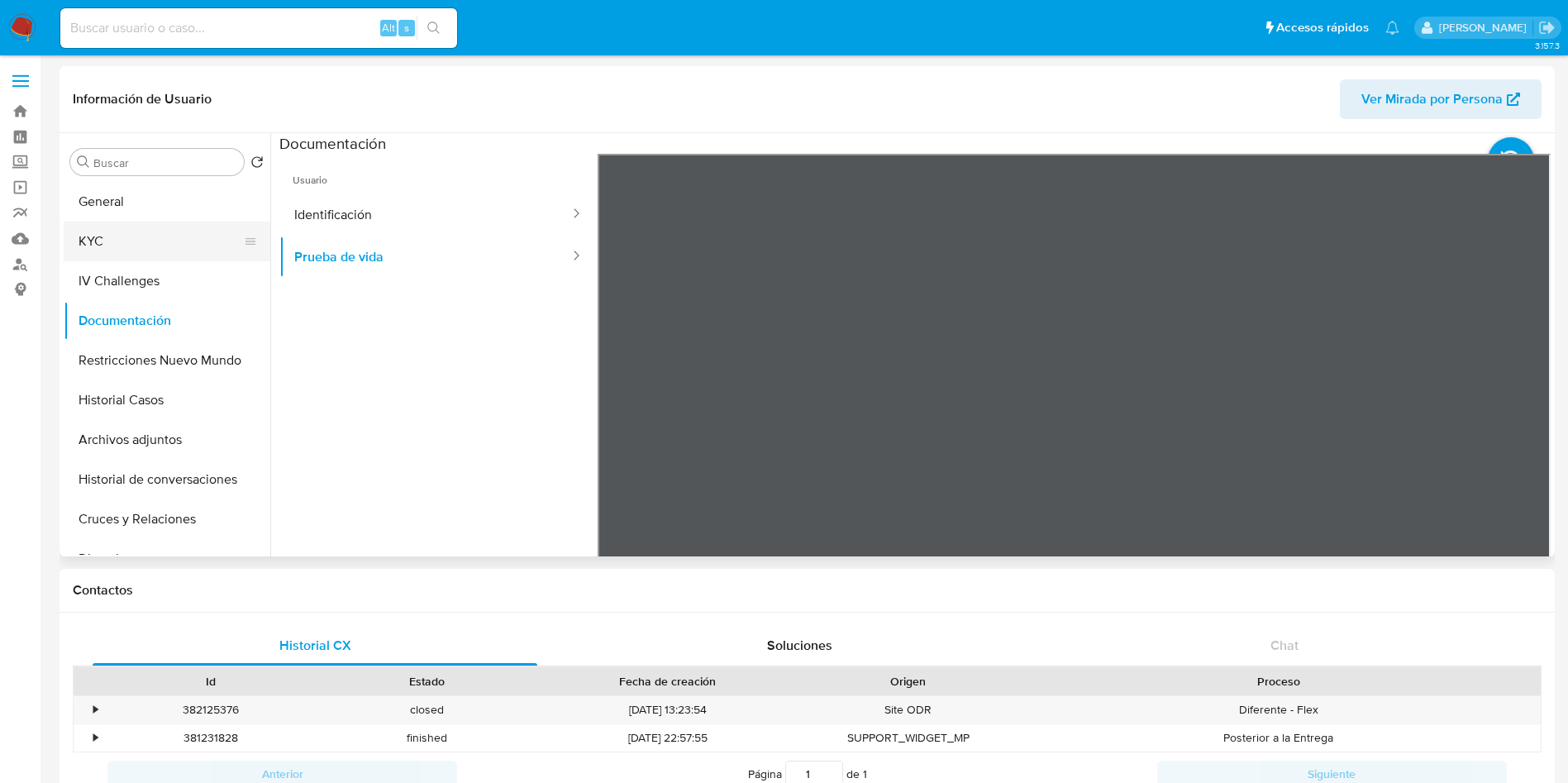
click at [114, 241] on button "KYC" at bounding box center [161, 241] width 193 height 39
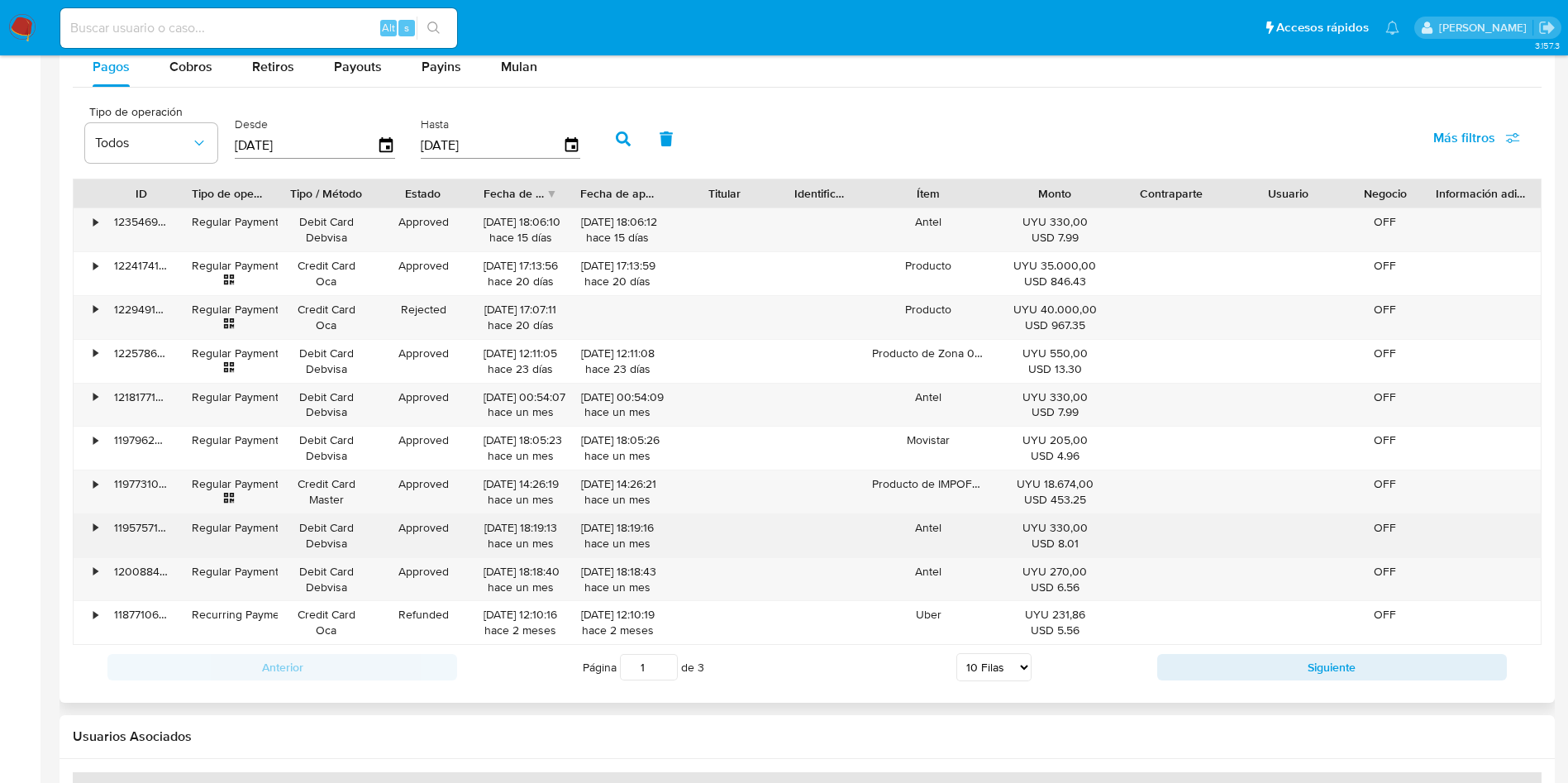
scroll to position [1364, 0]
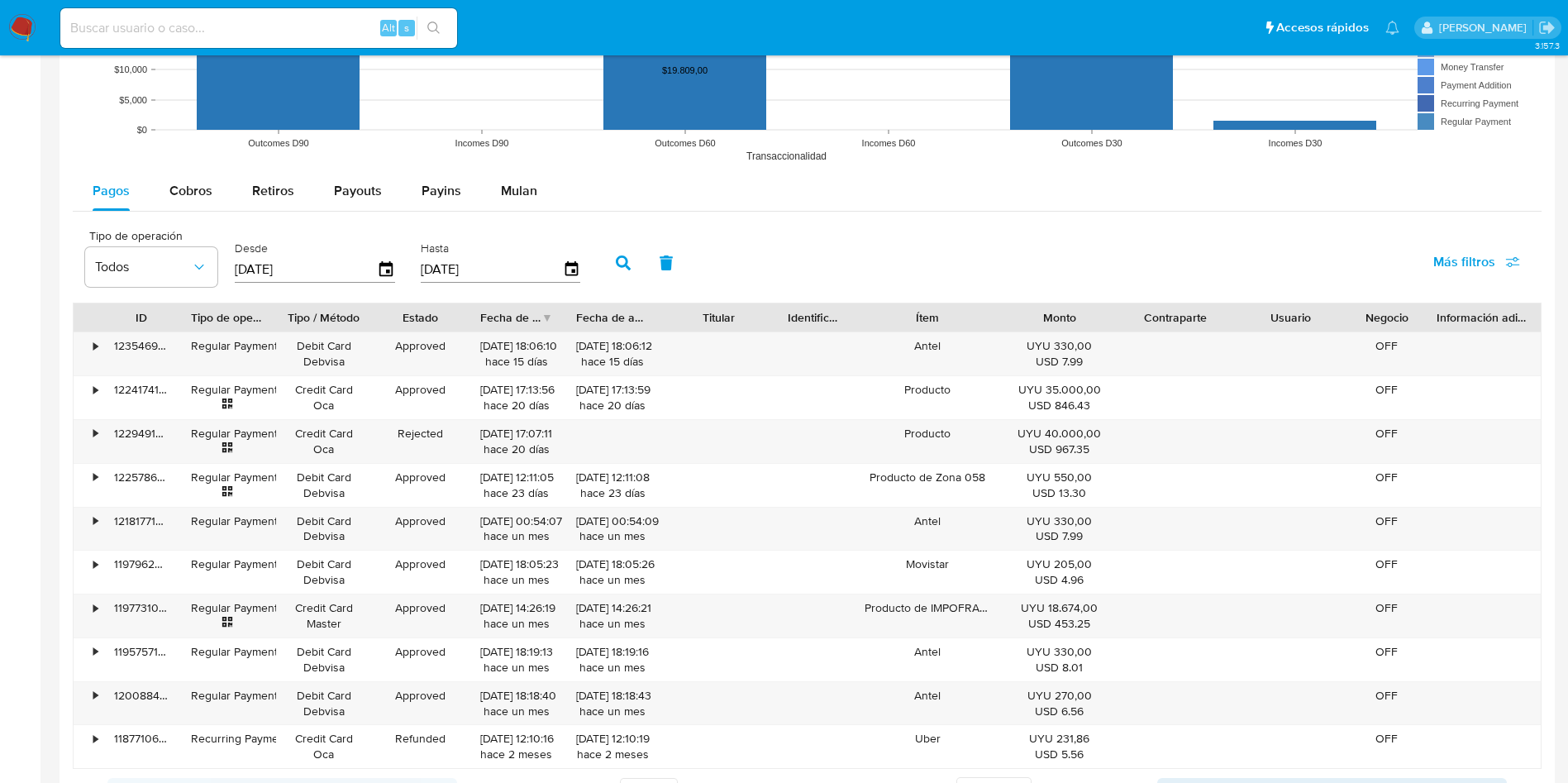
drag, startPoint x: 992, startPoint y: 324, endPoint x: 1001, endPoint y: 327, distance: 9.5
click at [1006, 328] on div at bounding box center [1002, 317] width 30 height 28
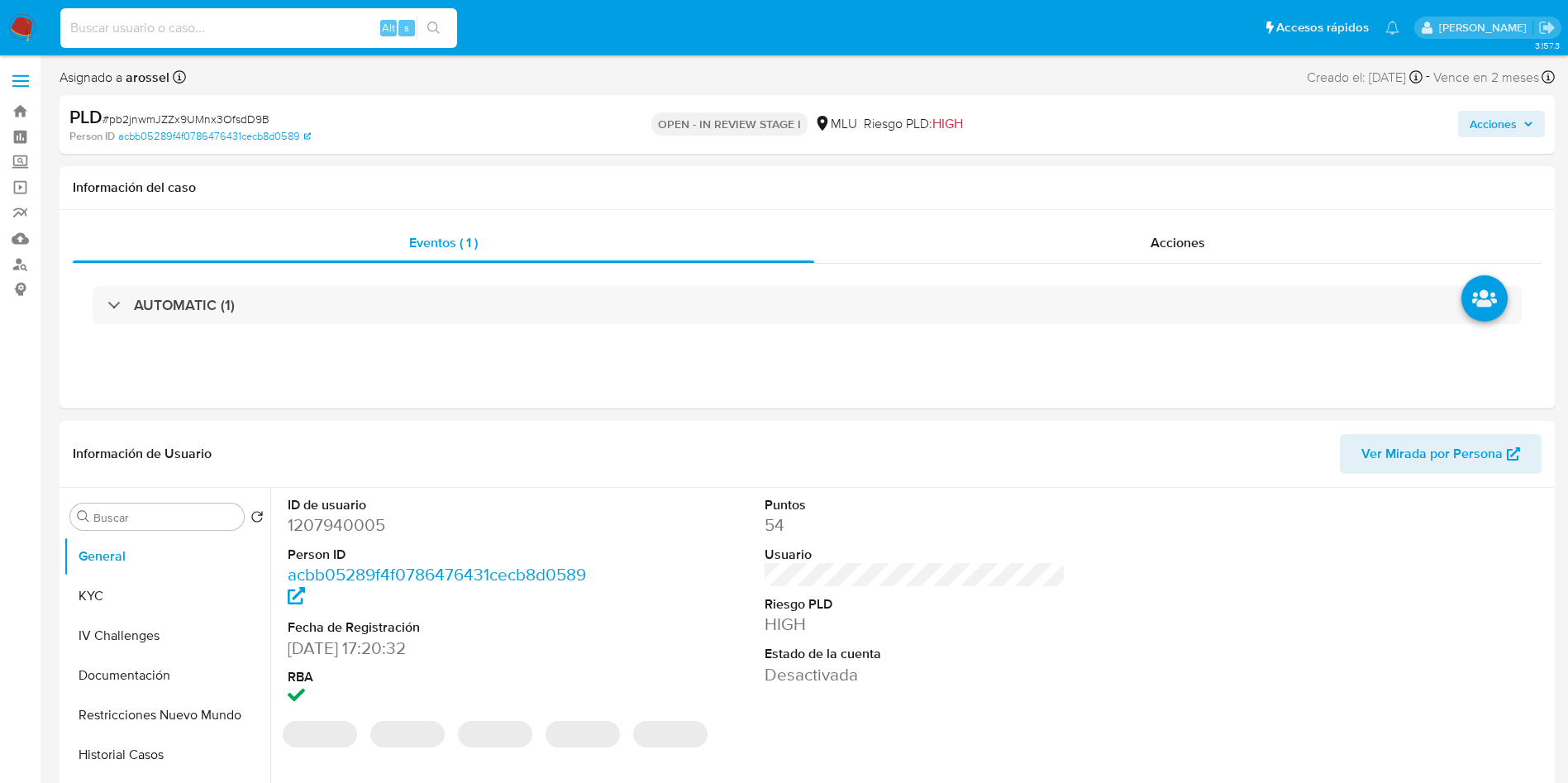
paste input "1233787322"
type input "1233787322"
select select "10"
type input "1233787322"
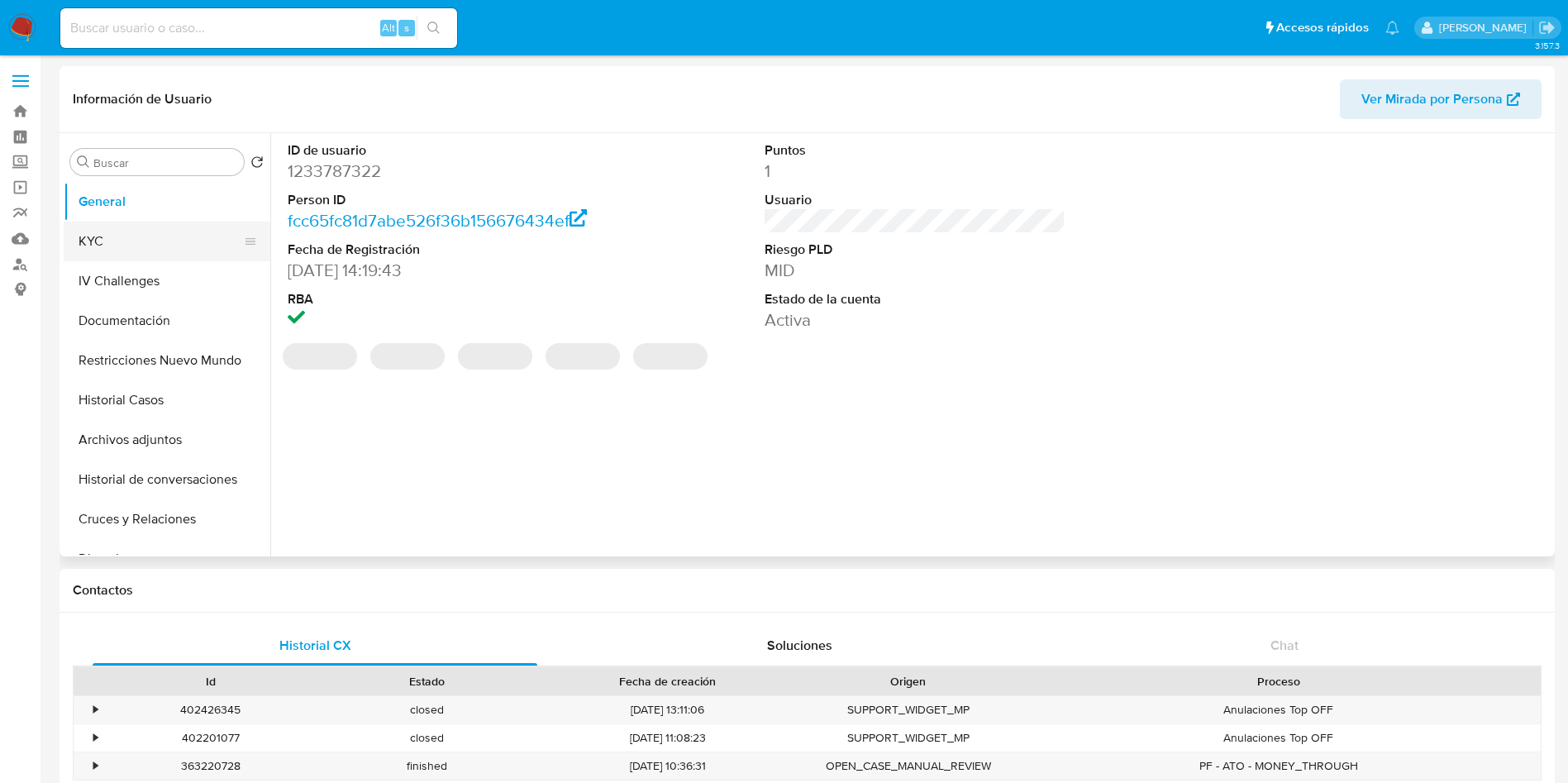
click at [146, 249] on button "KYC" at bounding box center [161, 241] width 193 height 39
select select "10"
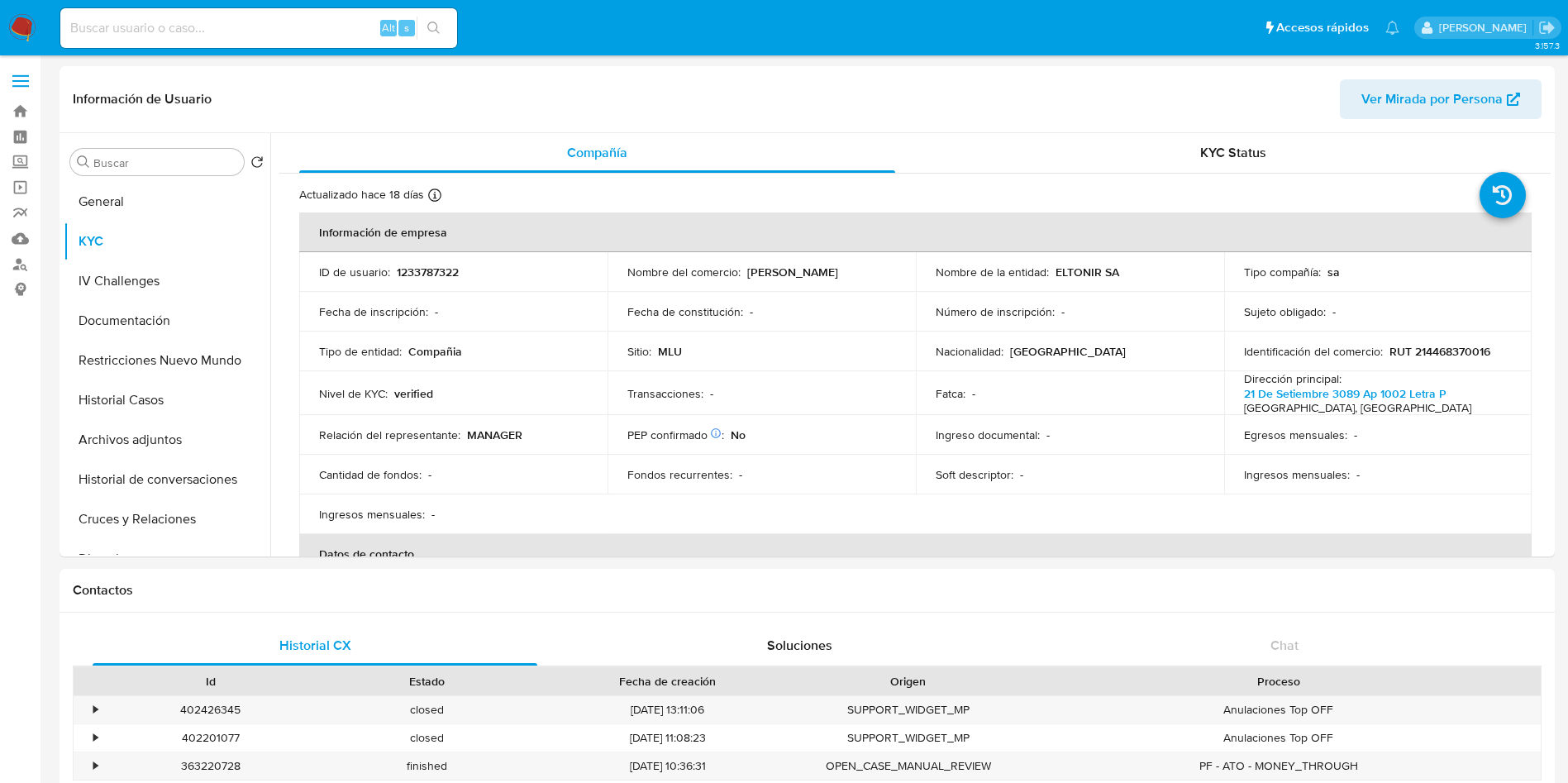
click at [246, 25] on input at bounding box center [258, 27] width 397 height 22
paste input "488272016"
type input "488272016"
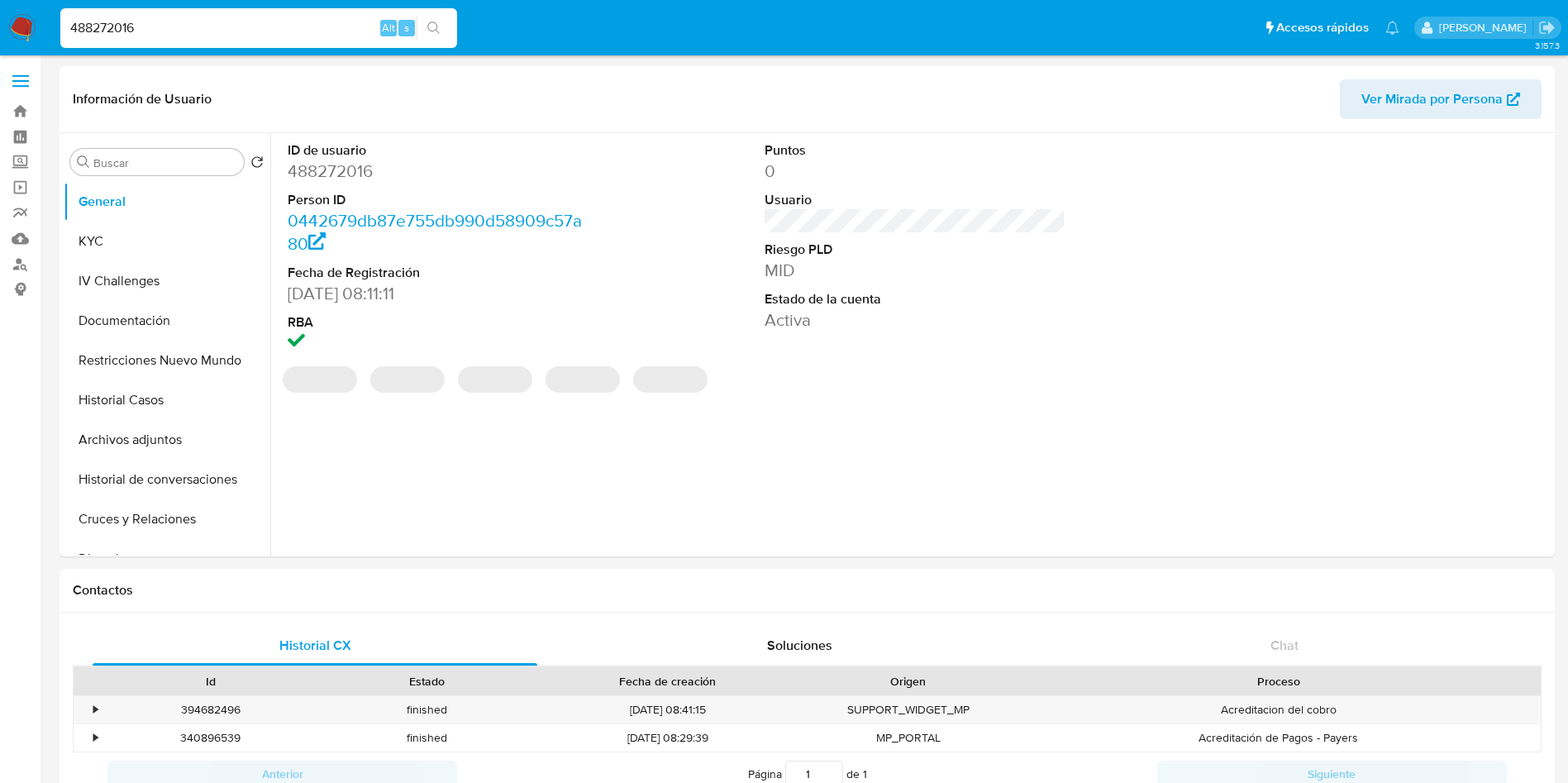
select select "10"
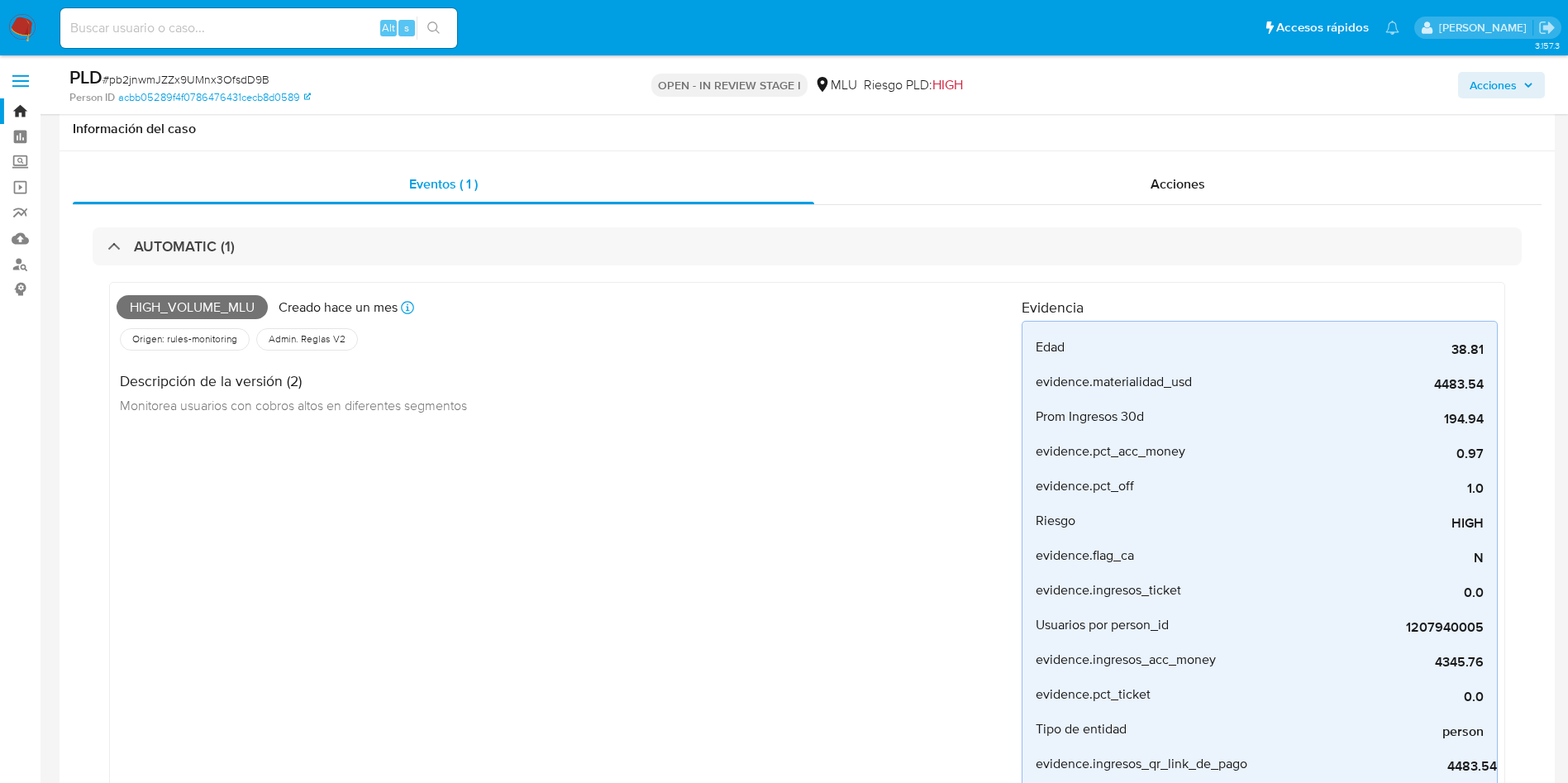
select select "10"
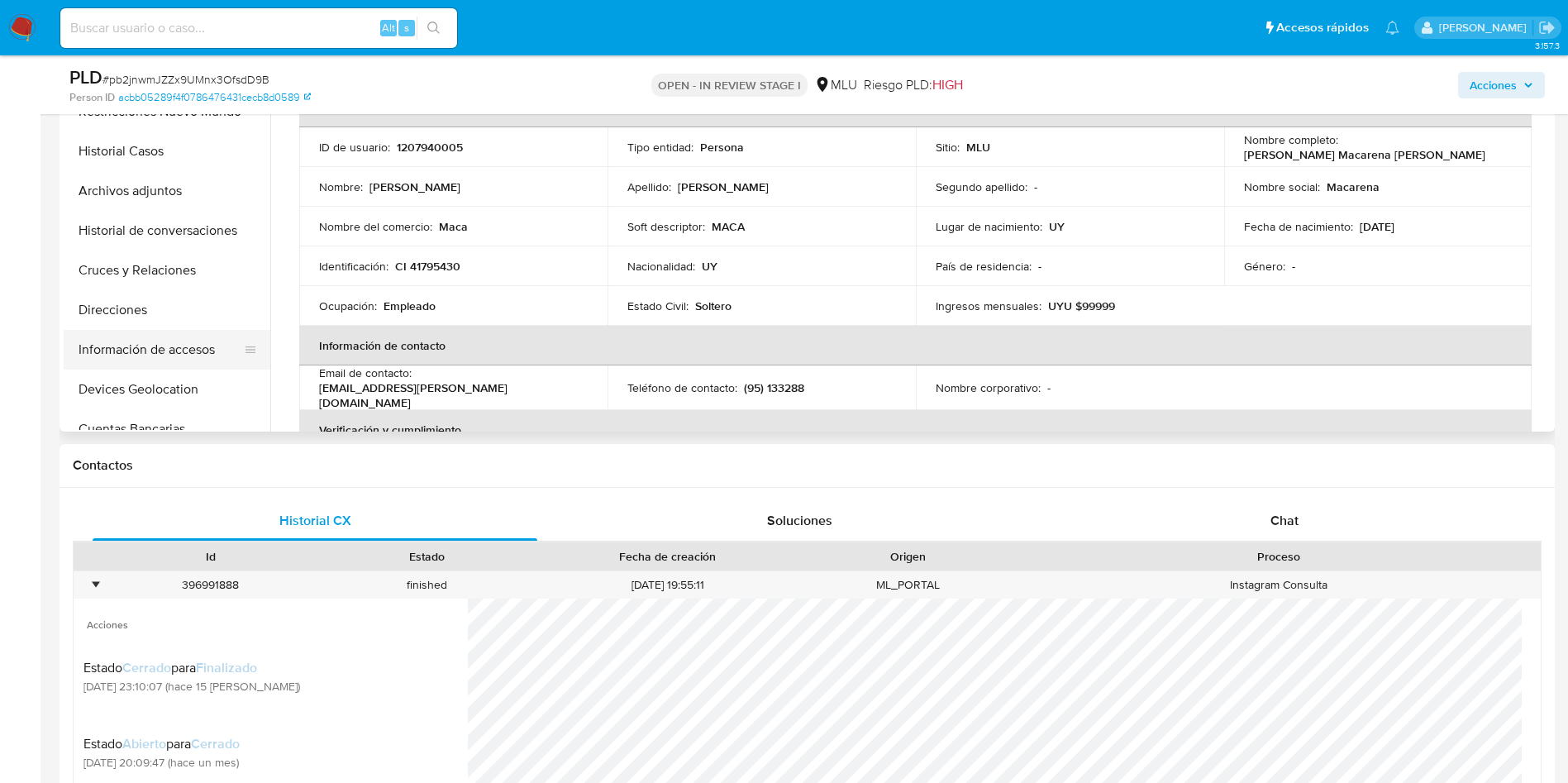
scroll to position [248, 0]
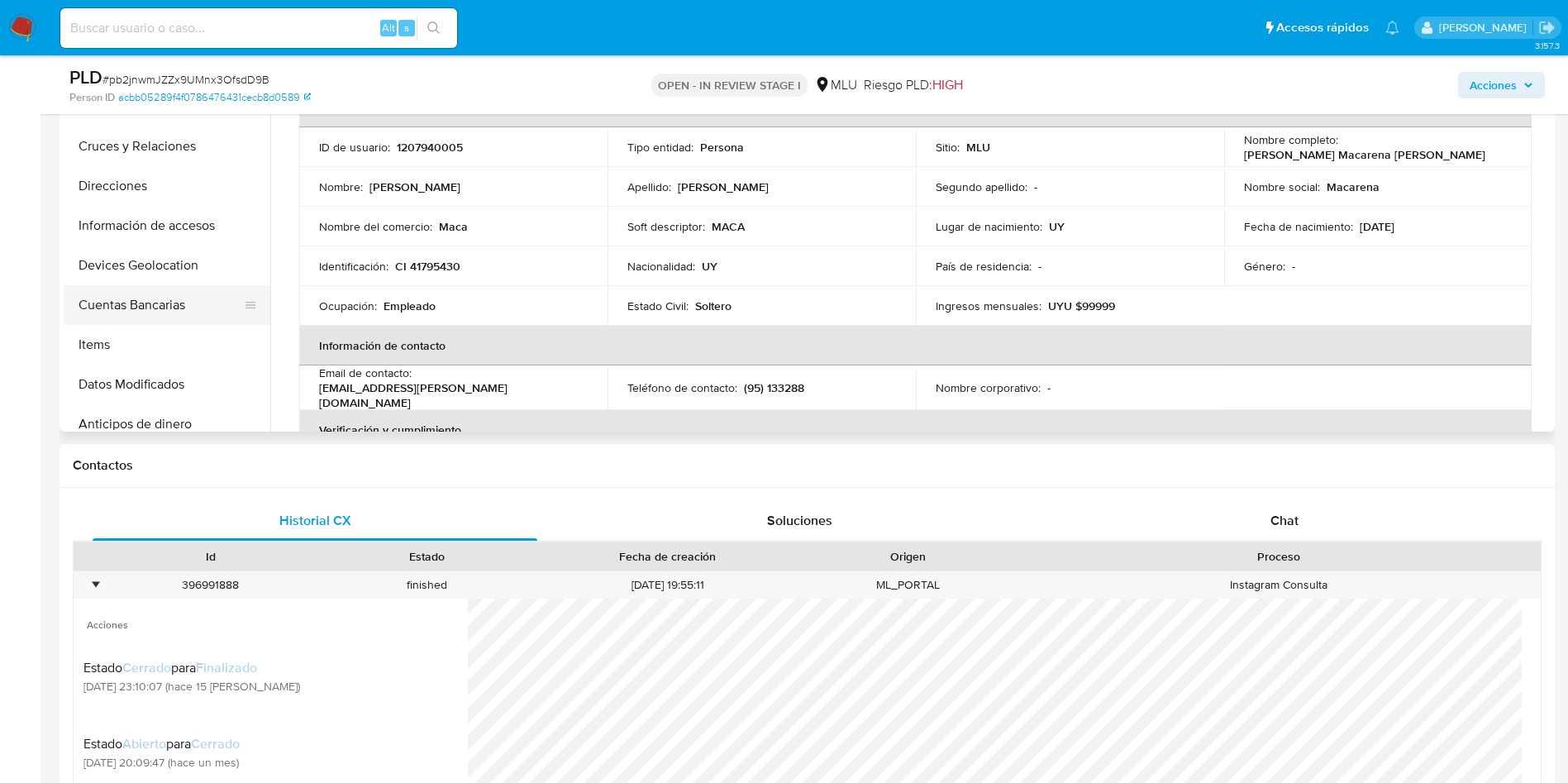
click at [159, 294] on button "Cuentas Bancarias" at bounding box center [161, 305] width 193 height 39
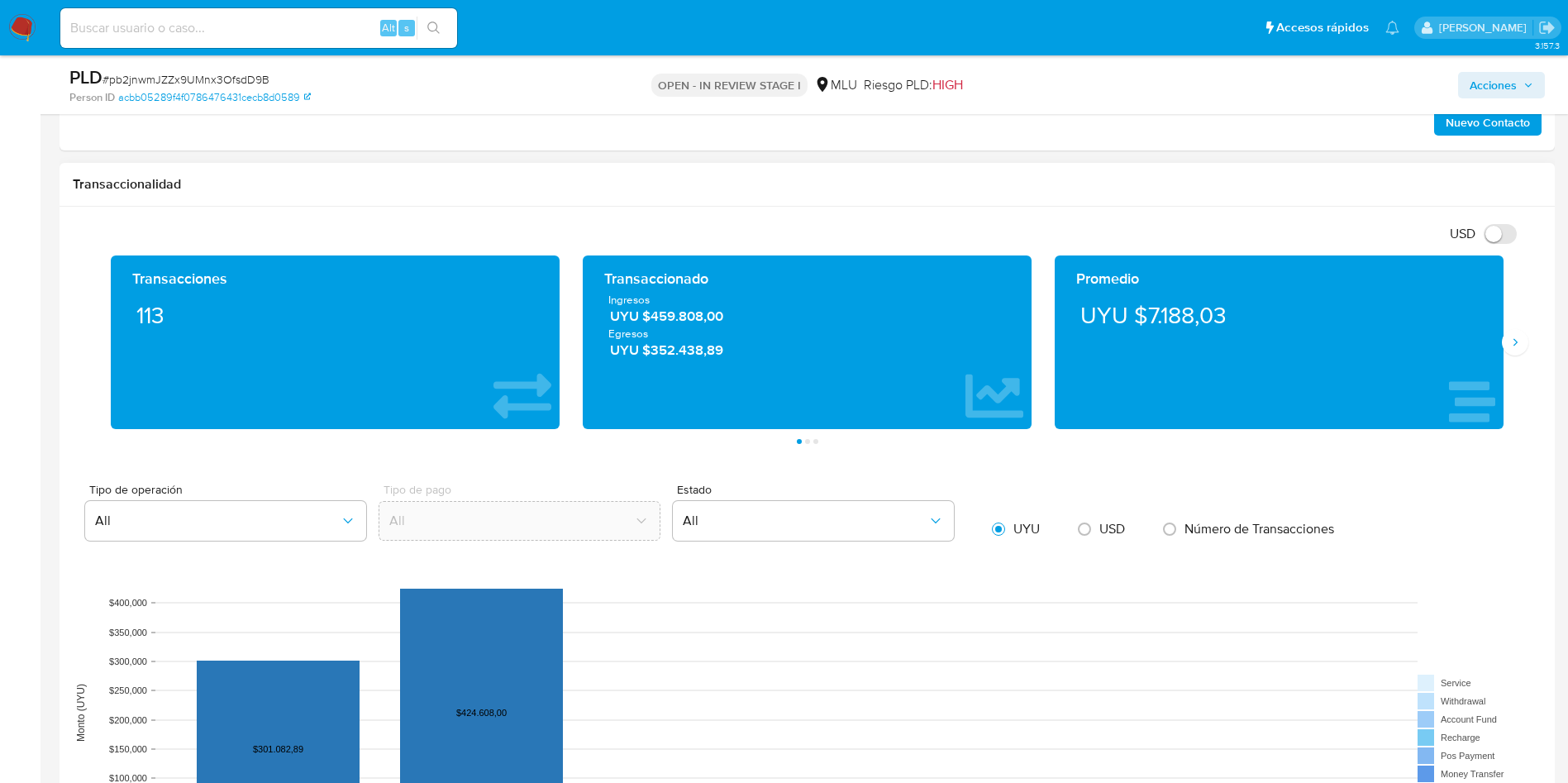
scroll to position [2108, 0]
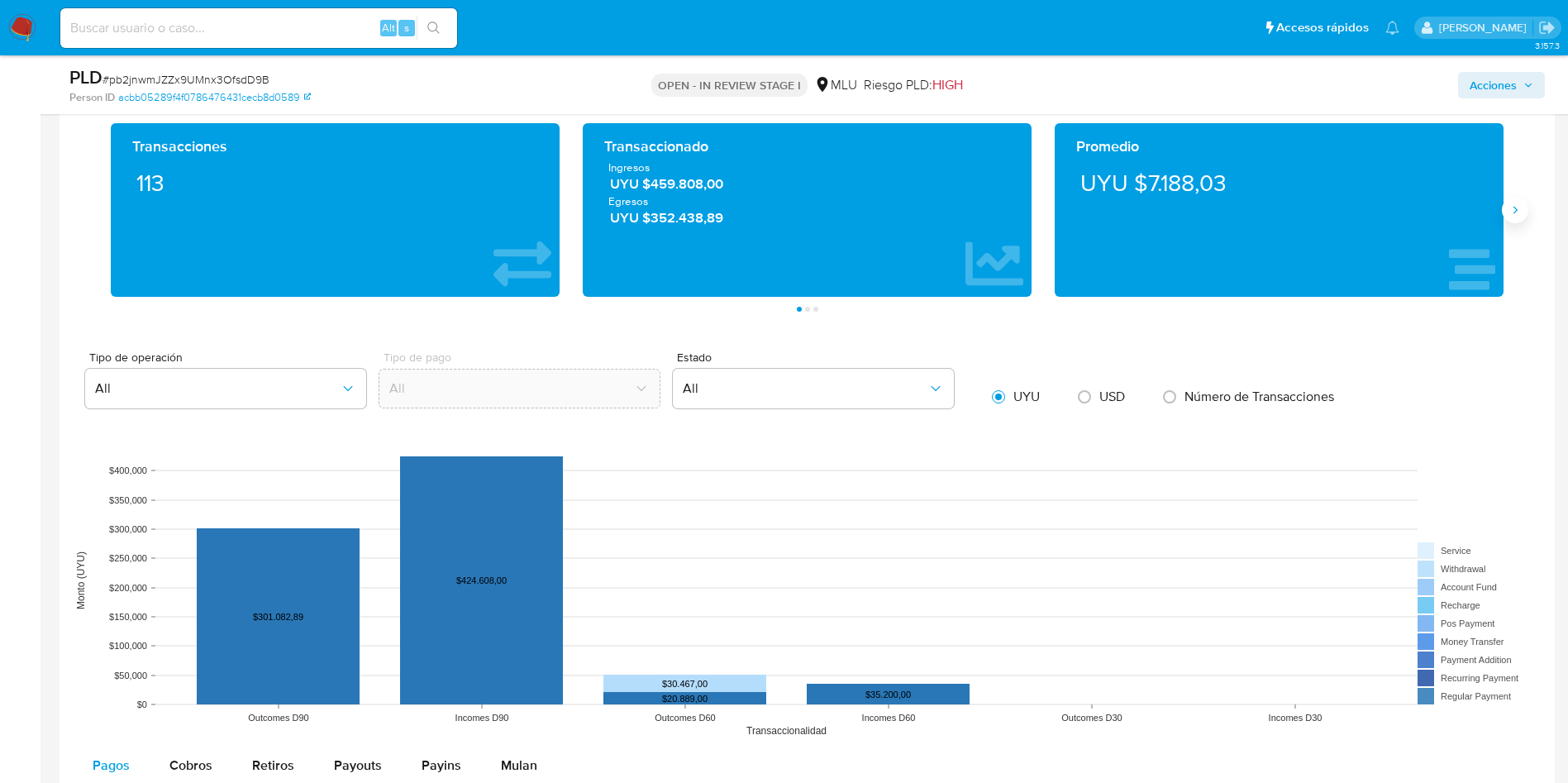
click at [1507, 218] on button "Siguiente" at bounding box center [1515, 210] width 26 height 26
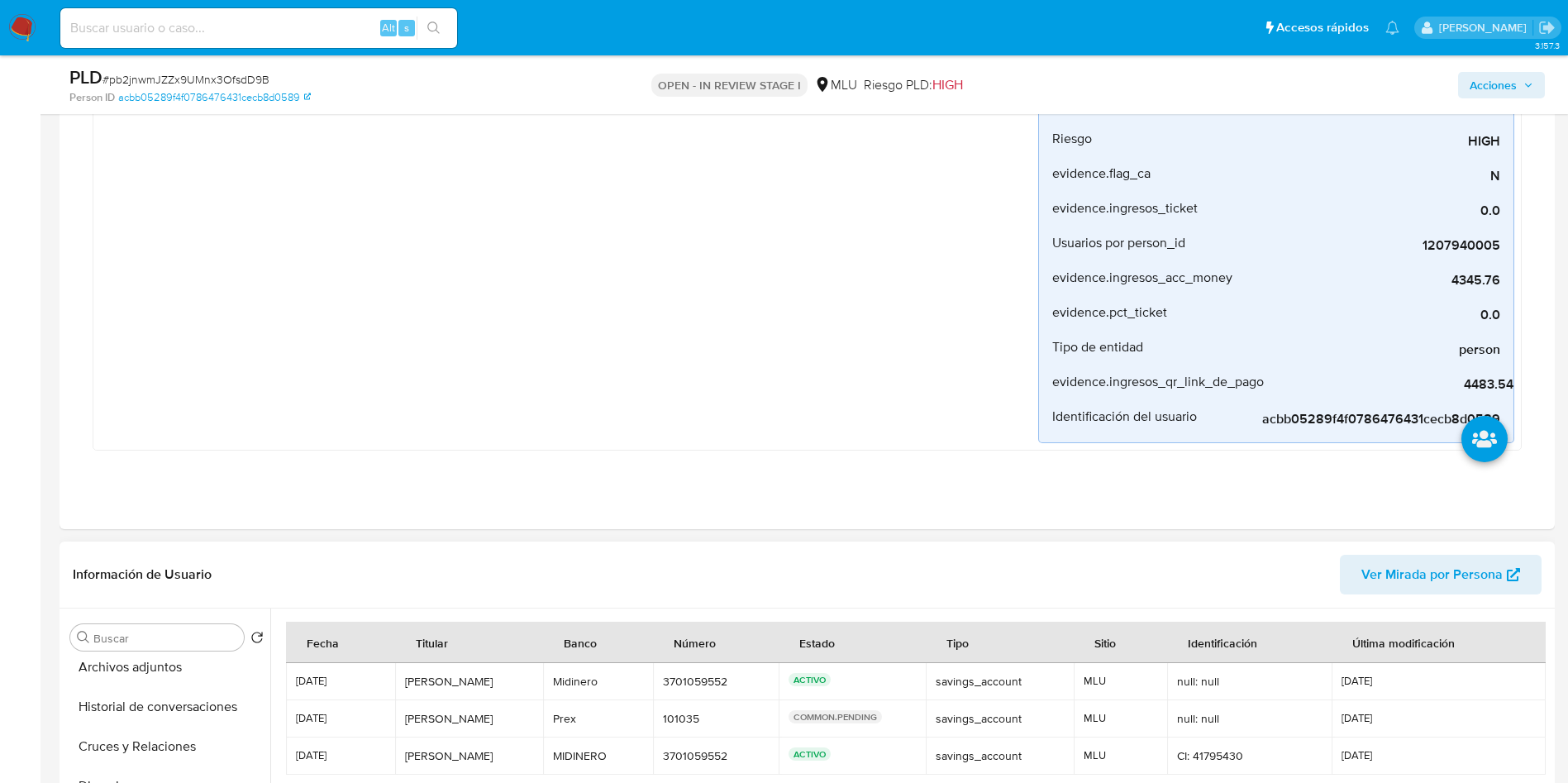
scroll to position [0, 0]
click at [159, 669] on button "General" at bounding box center [167, 677] width 207 height 39
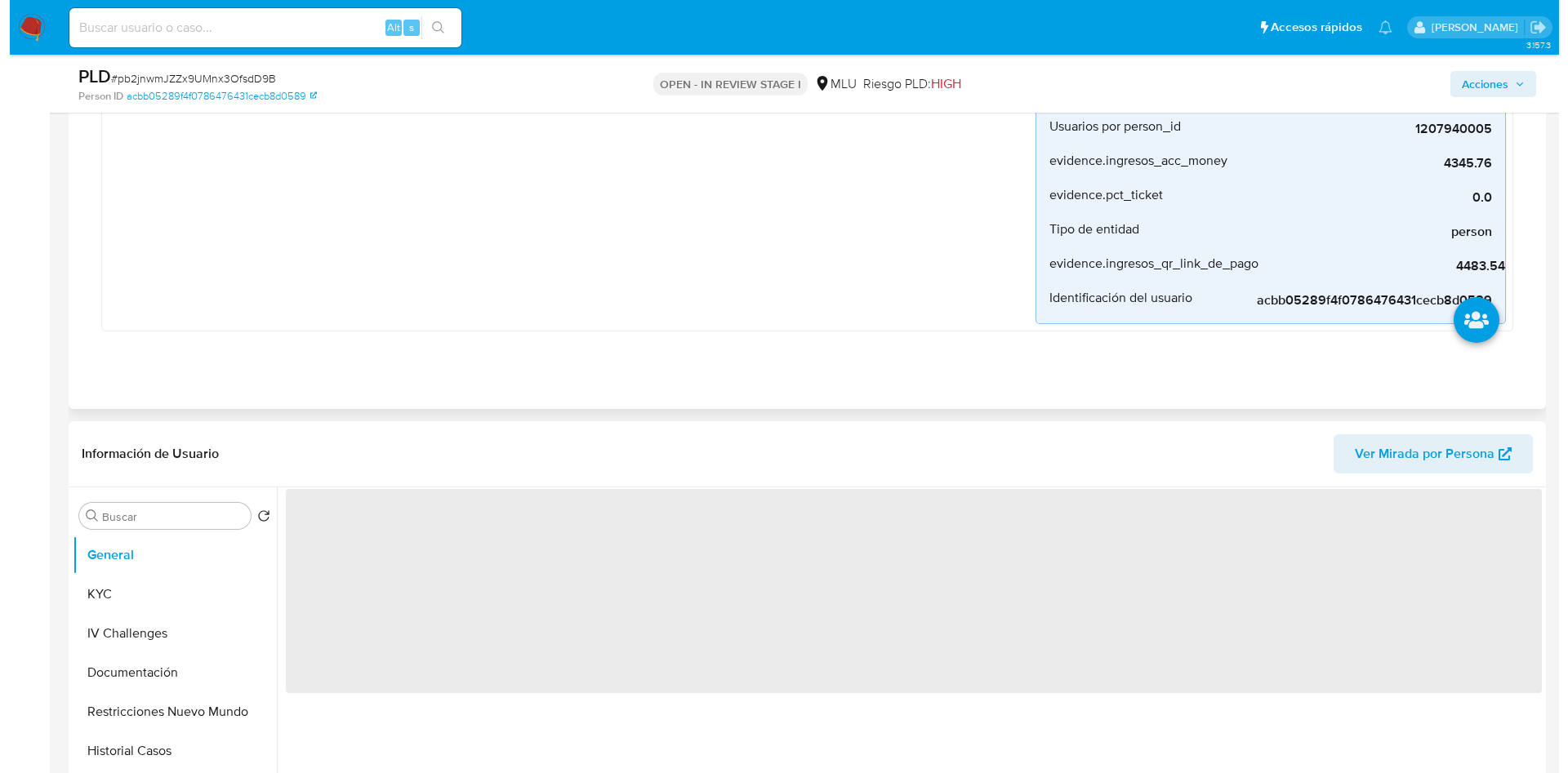
scroll to position [612, 0]
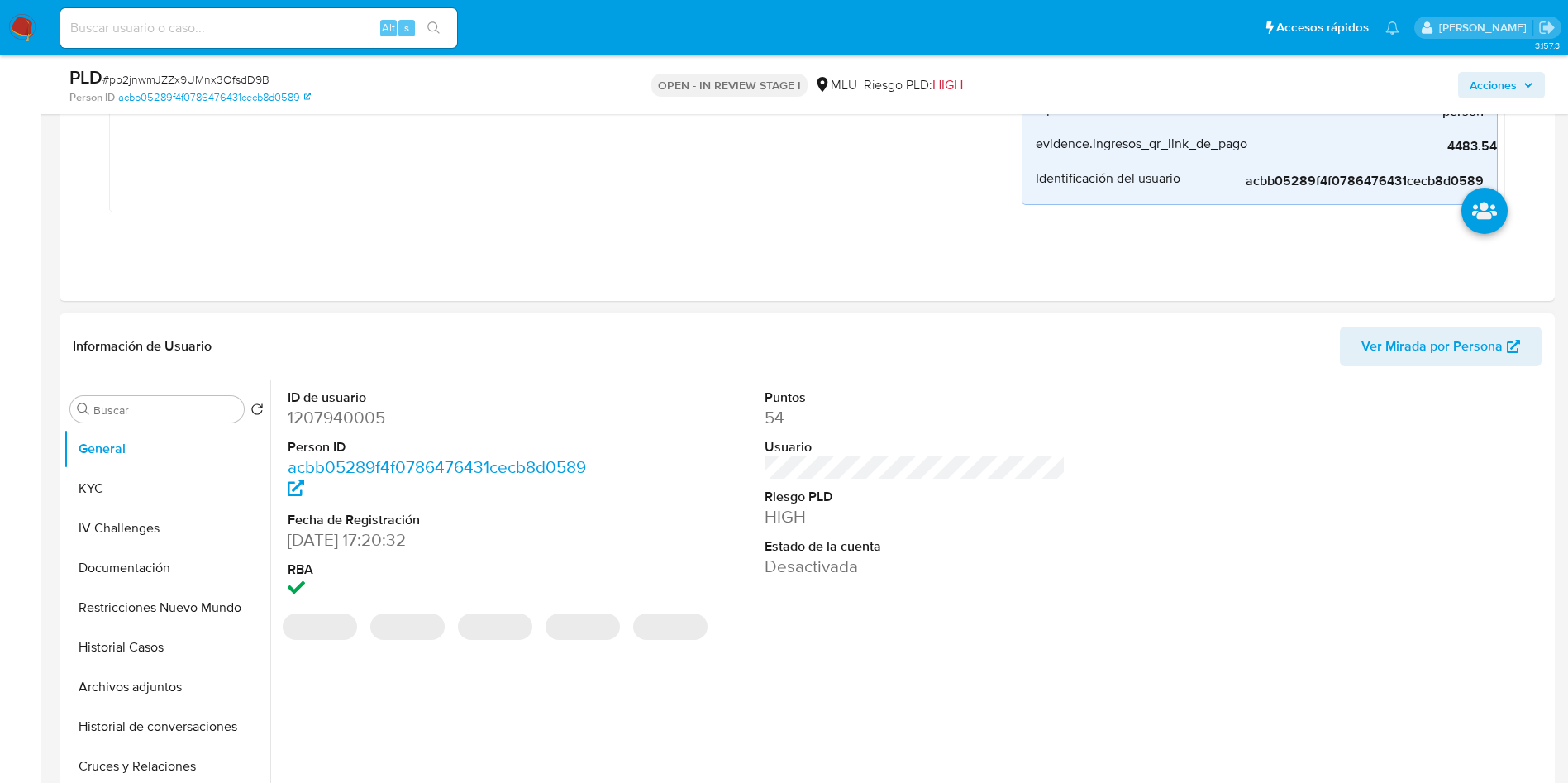
click at [323, 409] on dd "1207940005" at bounding box center [438, 417] width 301 height 23
copy dd "1207940005"
click at [1191, 487] on div "ID de usuario 1207940005 Person ID acbb05289f4f0786476431cecb8d0589 Fecha de Re…" at bounding box center [915, 495] width 1271 height 230
drag, startPoint x: 1195, startPoint y: 536, endPoint x: 1268, endPoint y: 280, distance: 266.2
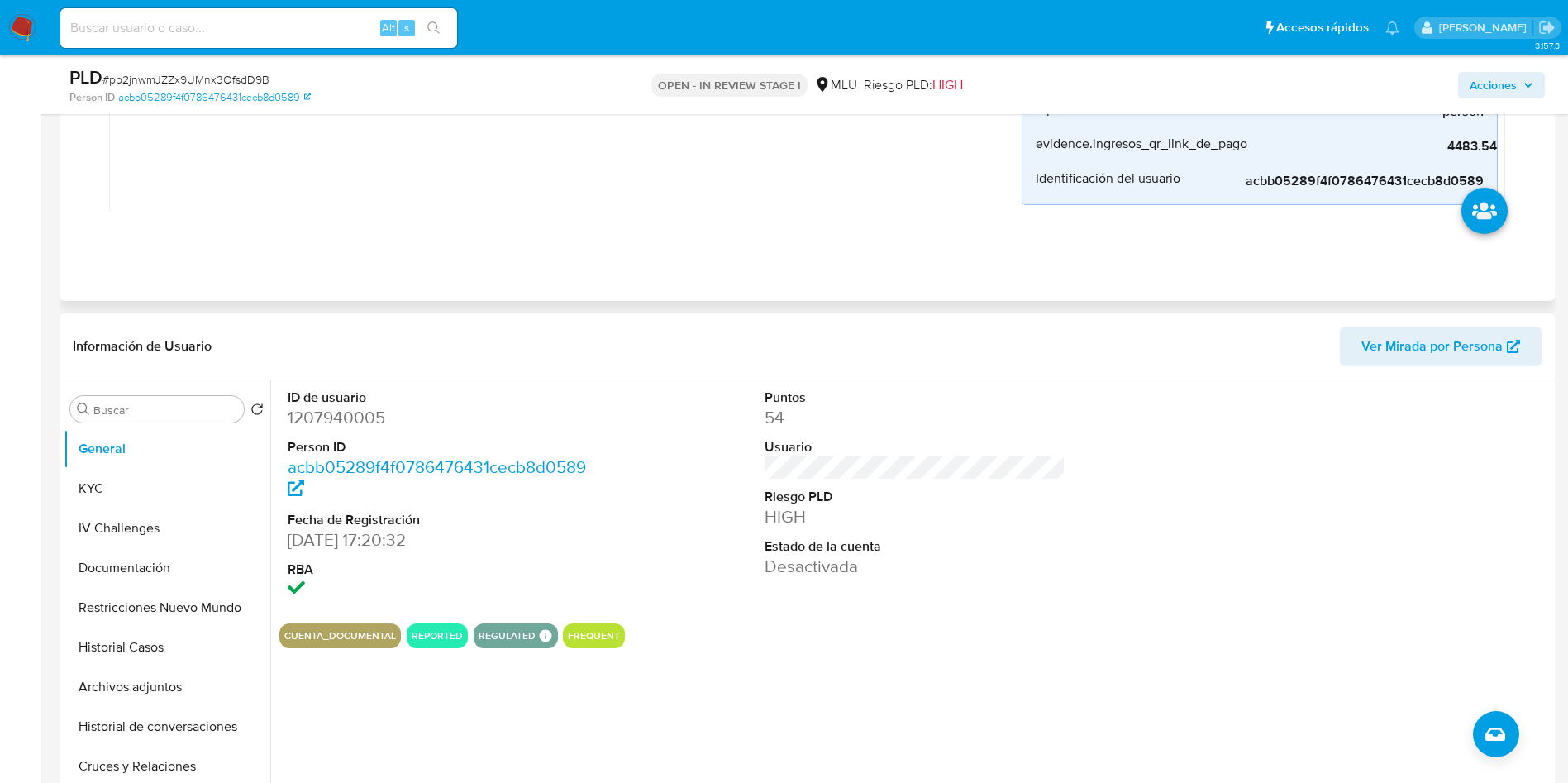
click at [1195, 536] on div "ID de usuario 1207940005 Person ID acbb05289f4f0786476431cecb8d0589 Fecha de Re…" at bounding box center [915, 495] width 1271 height 230
click at [185, 692] on button "Archivos adjuntos" at bounding box center [161, 687] width 193 height 39
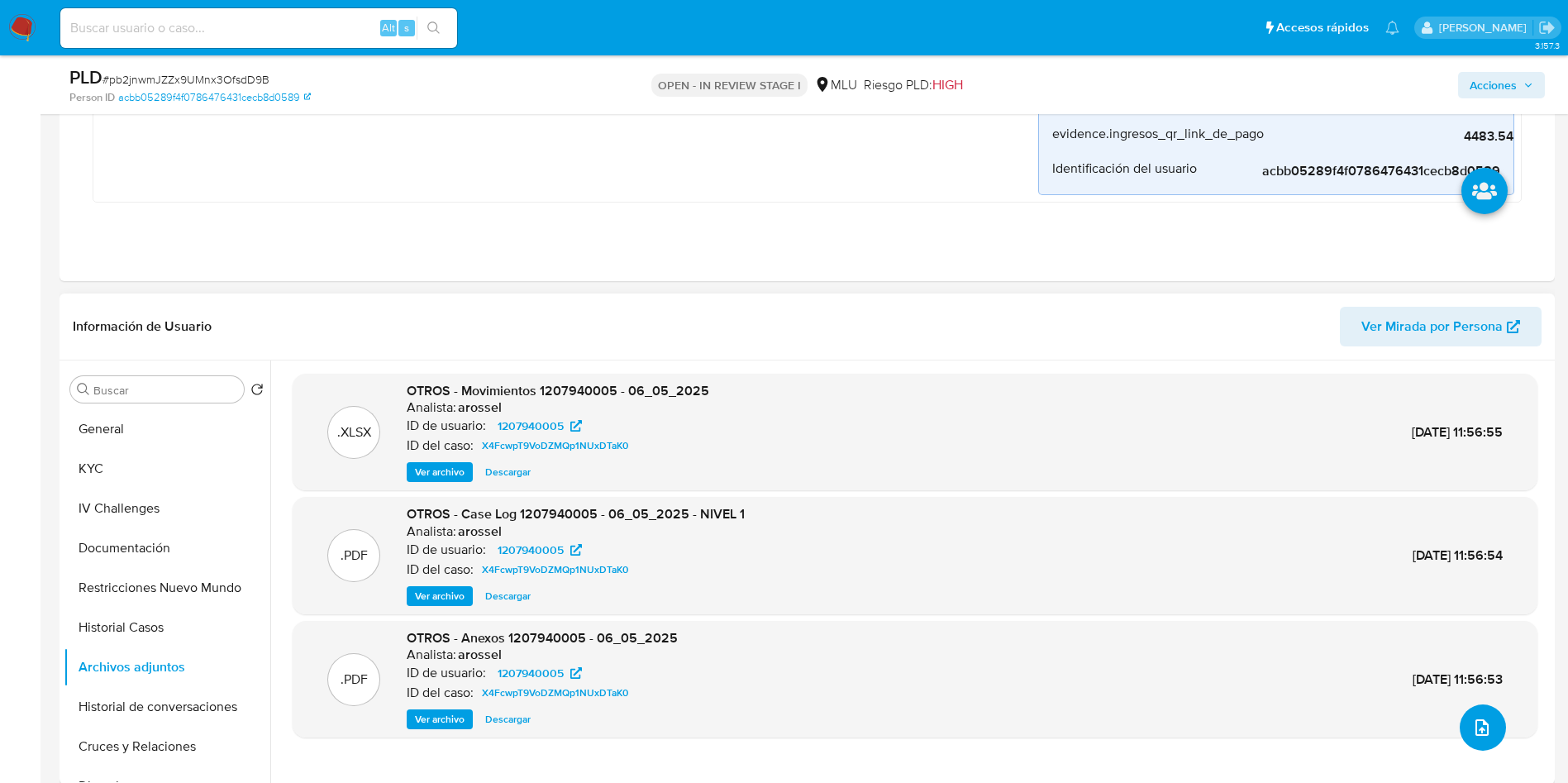
click at [1472, 718] on span "upload-file" at bounding box center [1482, 727] width 20 height 20
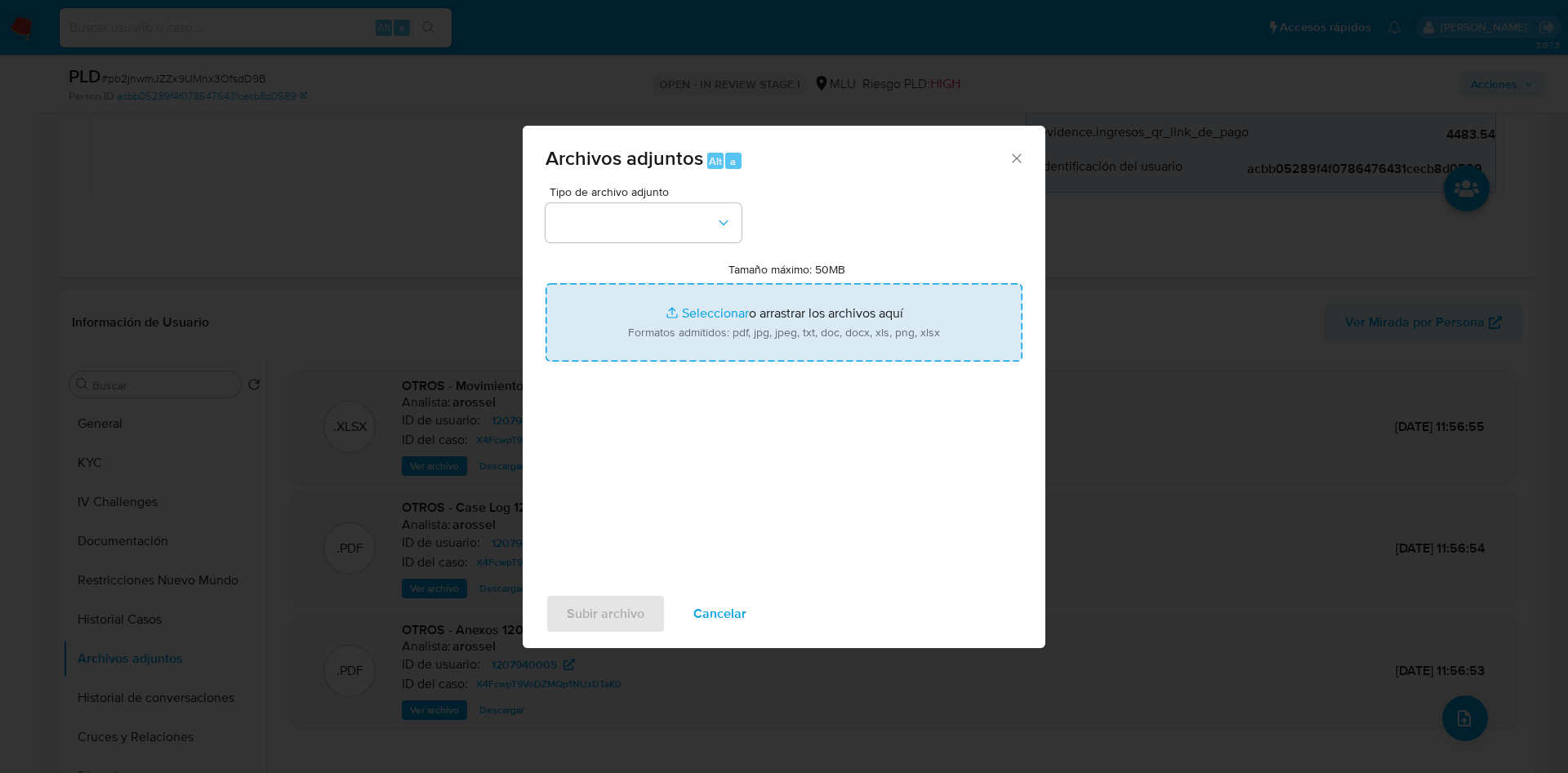
click at [823, 355] on input "Tamaño máximo: 50MB Seleccionar archivos" at bounding box center [784, 323] width 477 height 79
type input "C:\fakepath\Movimientos 1207940005 - 08_09_2025.xlsx"
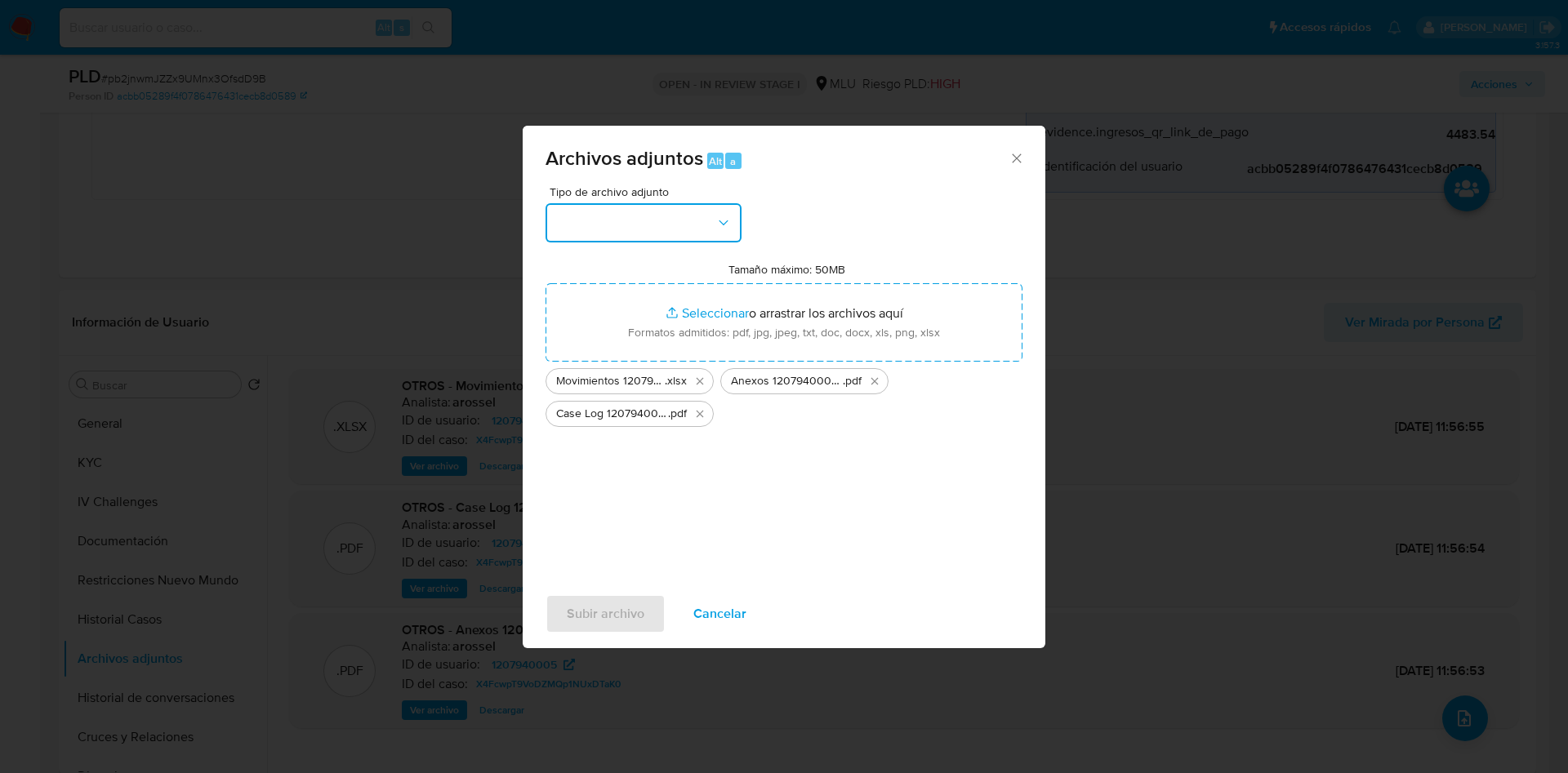
click at [650, 229] on button "button" at bounding box center [643, 222] width 196 height 39
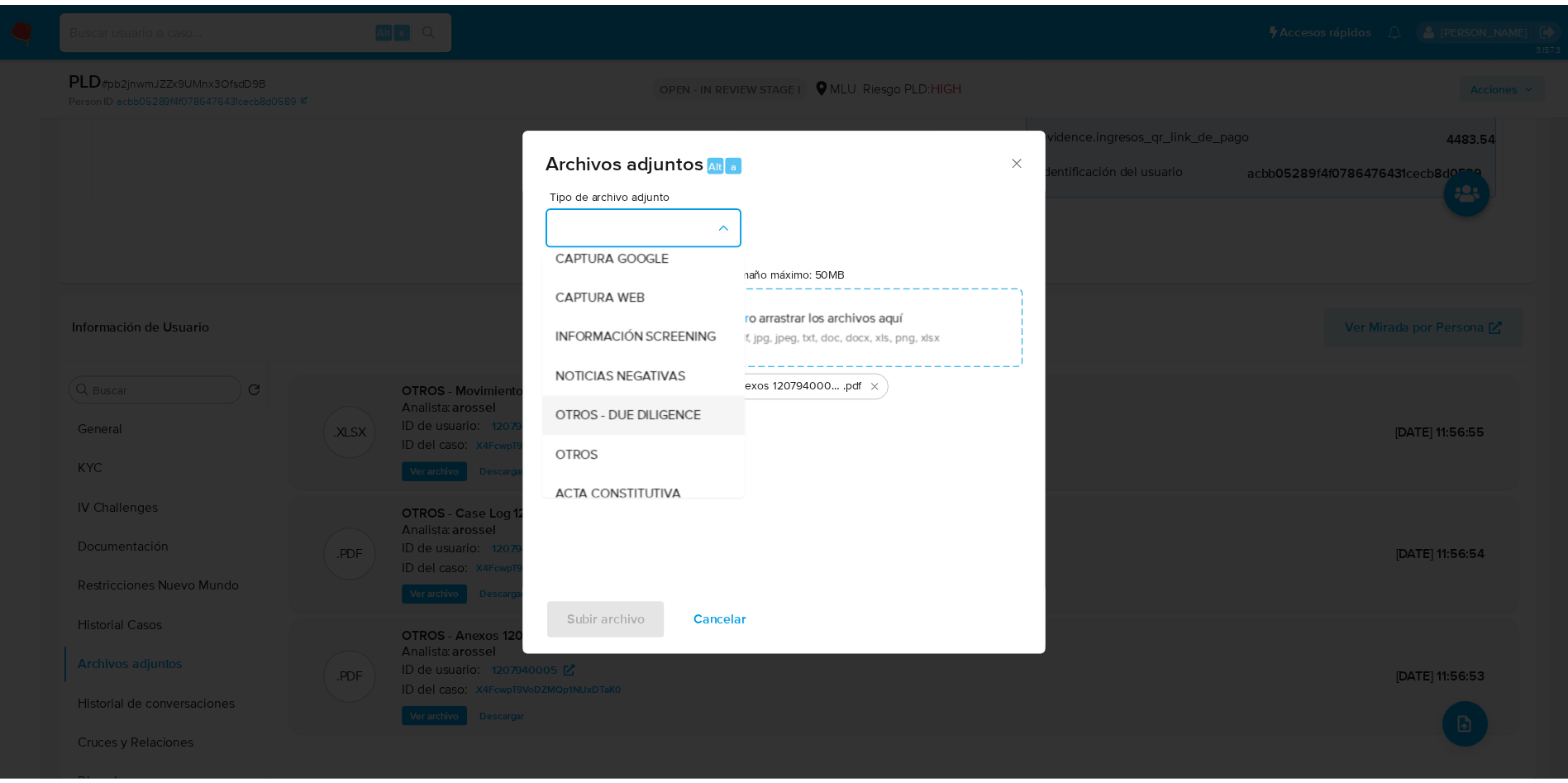
scroll to position [124, 0]
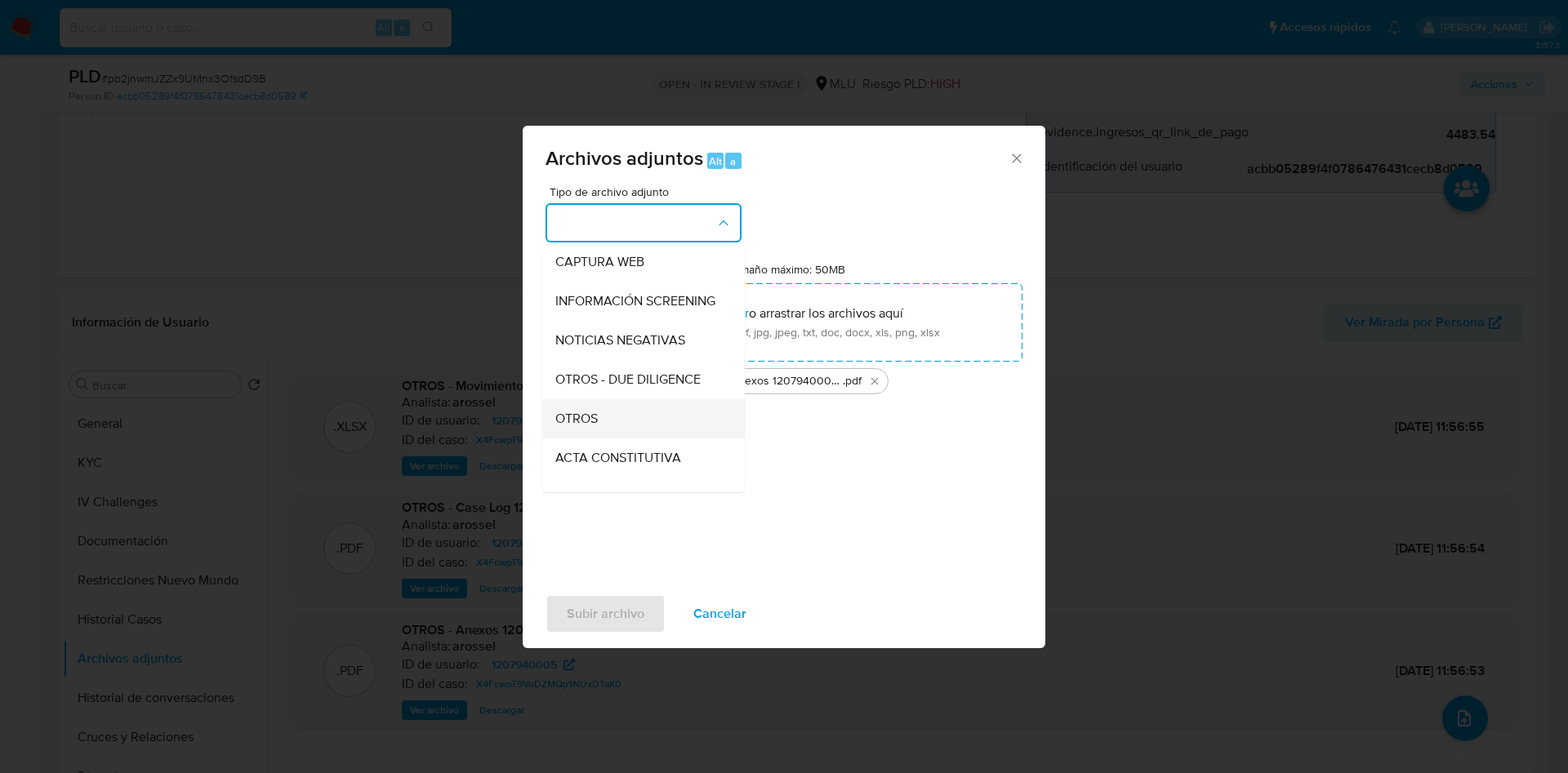
click at [618, 417] on div "OTROS" at bounding box center [639, 419] width 167 height 39
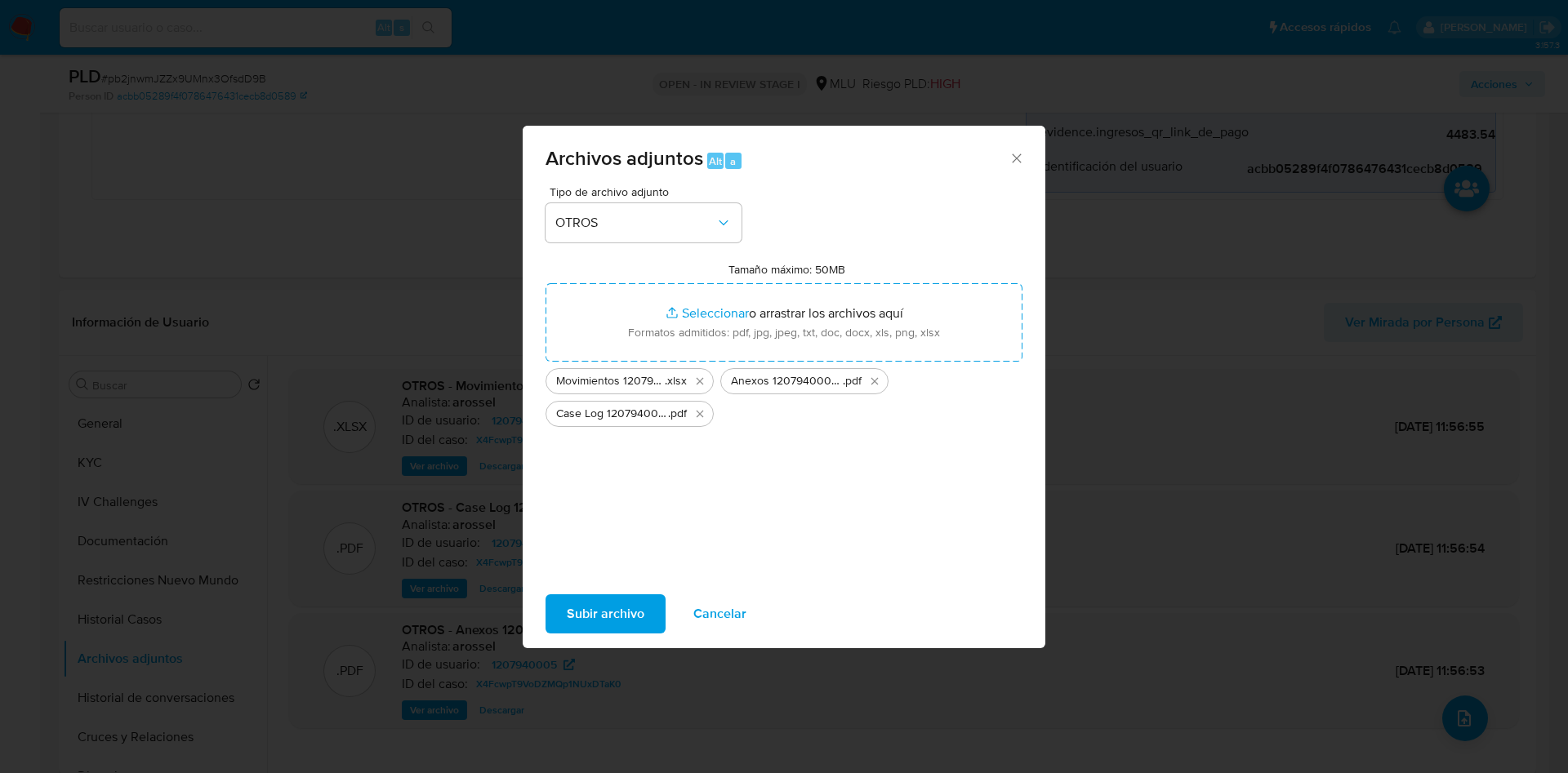
click at [602, 614] on span "Subir archivo" at bounding box center [606, 614] width 78 height 36
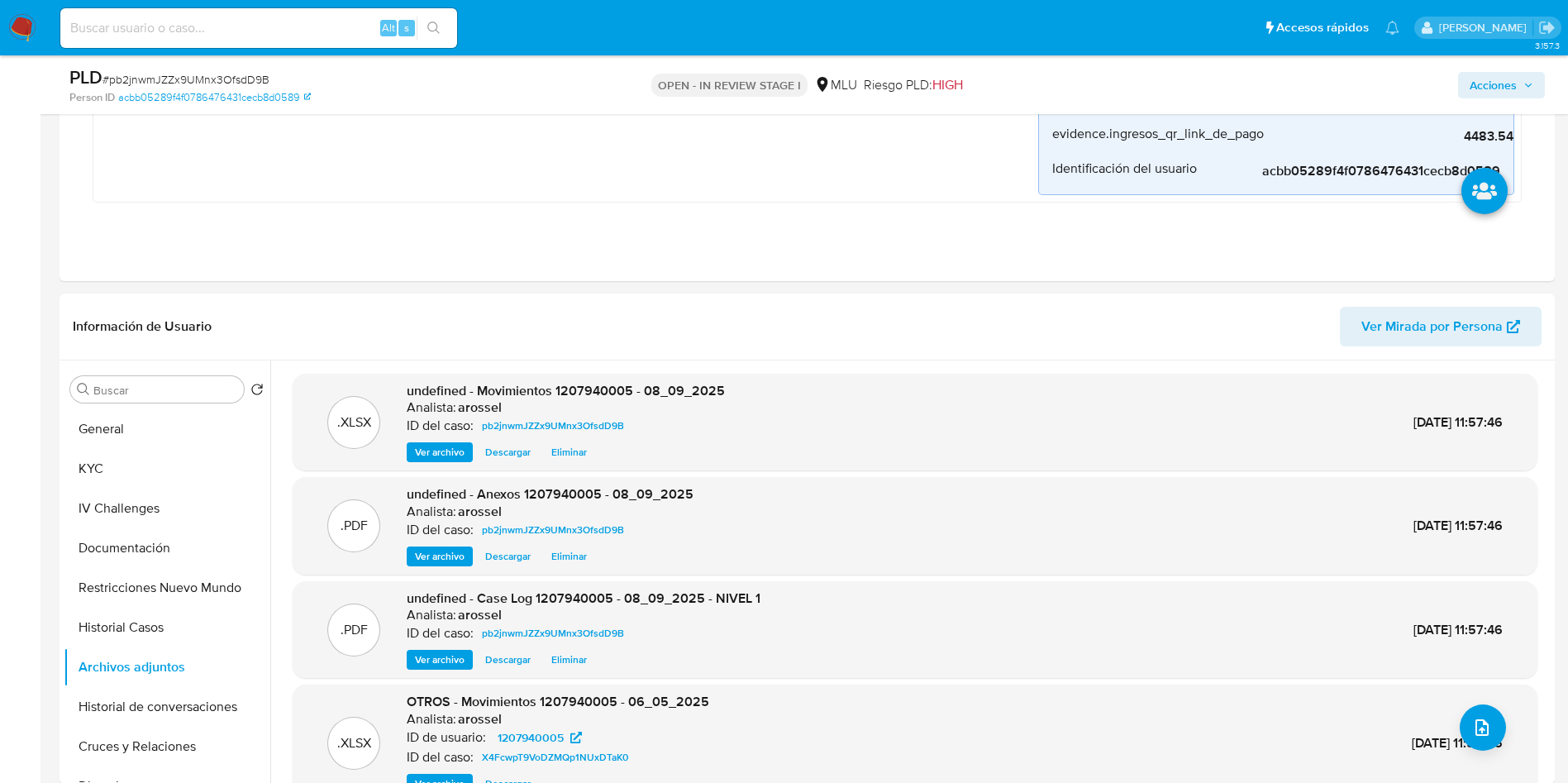
click at [1530, 83] on icon "button" at bounding box center [1529, 84] width 10 height 10
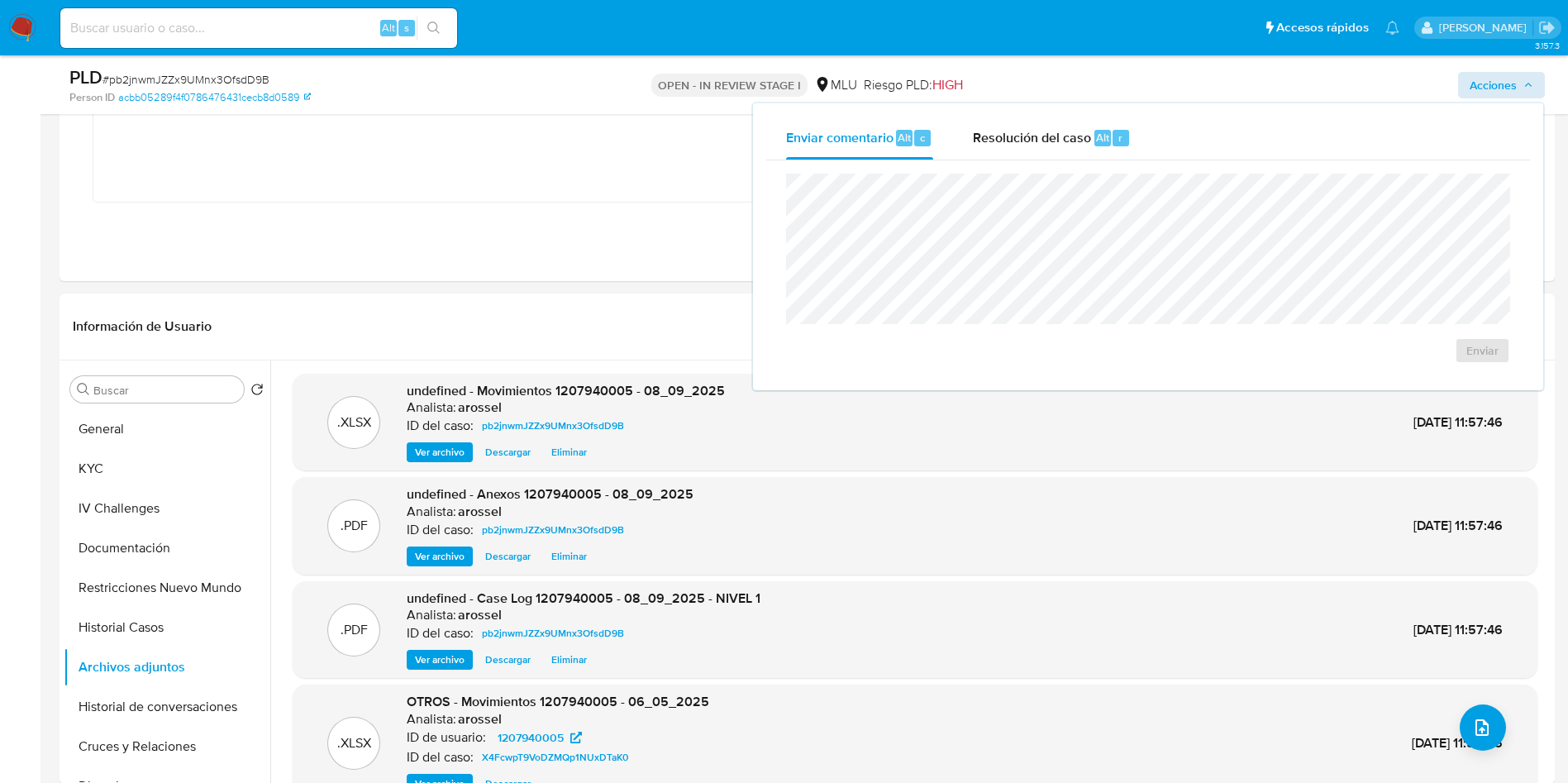
click at [1154, 148] on div "Enviar comentario Alt c Resolución del caso Alt r" at bounding box center [1148, 138] width 764 height 43
click at [1042, 170] on div "Enviar" at bounding box center [1148, 269] width 764 height 217
click at [1040, 146] on span "Resolución del caso" at bounding box center [1032, 137] width 118 height 19
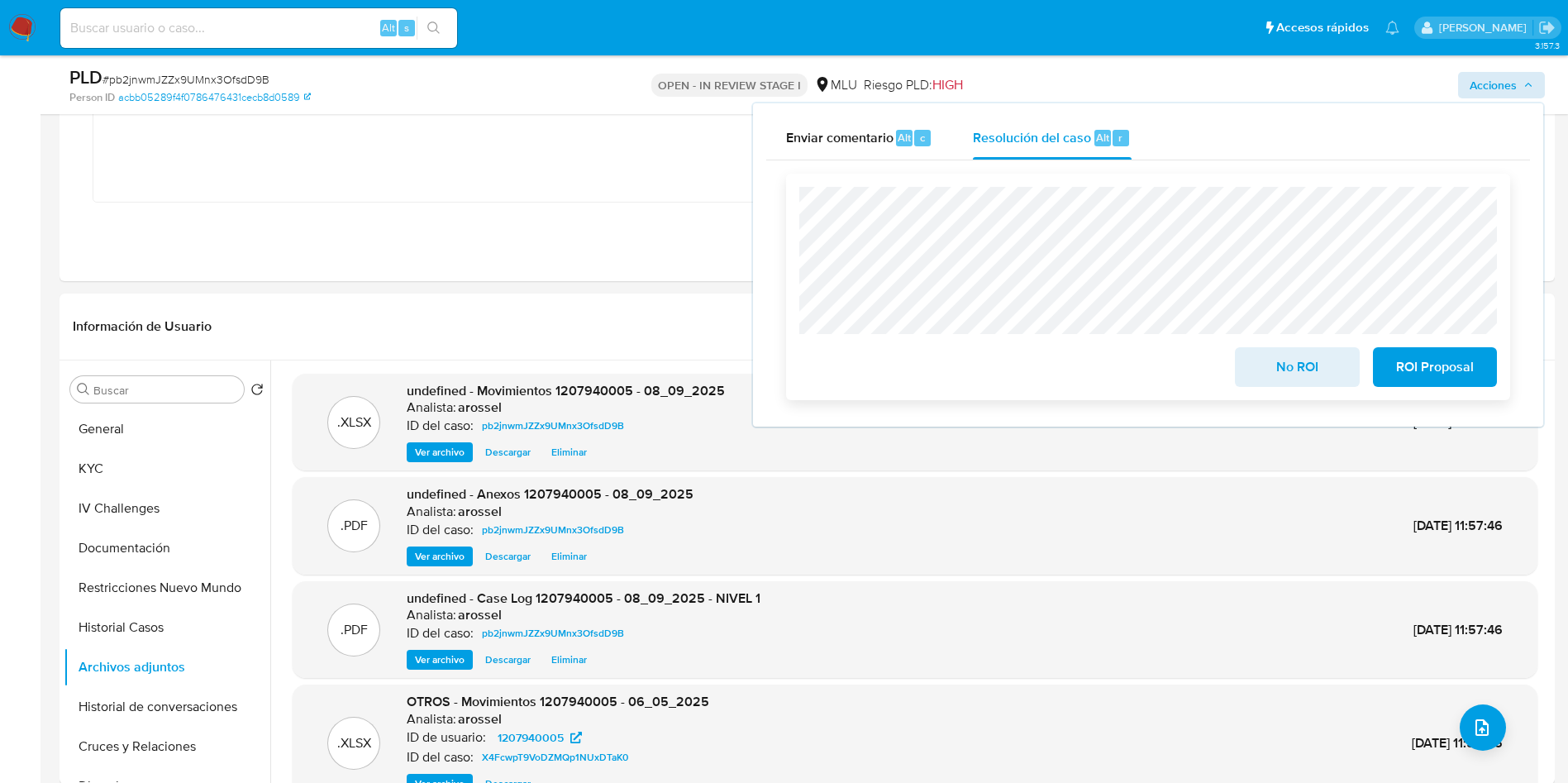
click at [1251, 366] on button "No ROI" at bounding box center [1297, 367] width 124 height 39
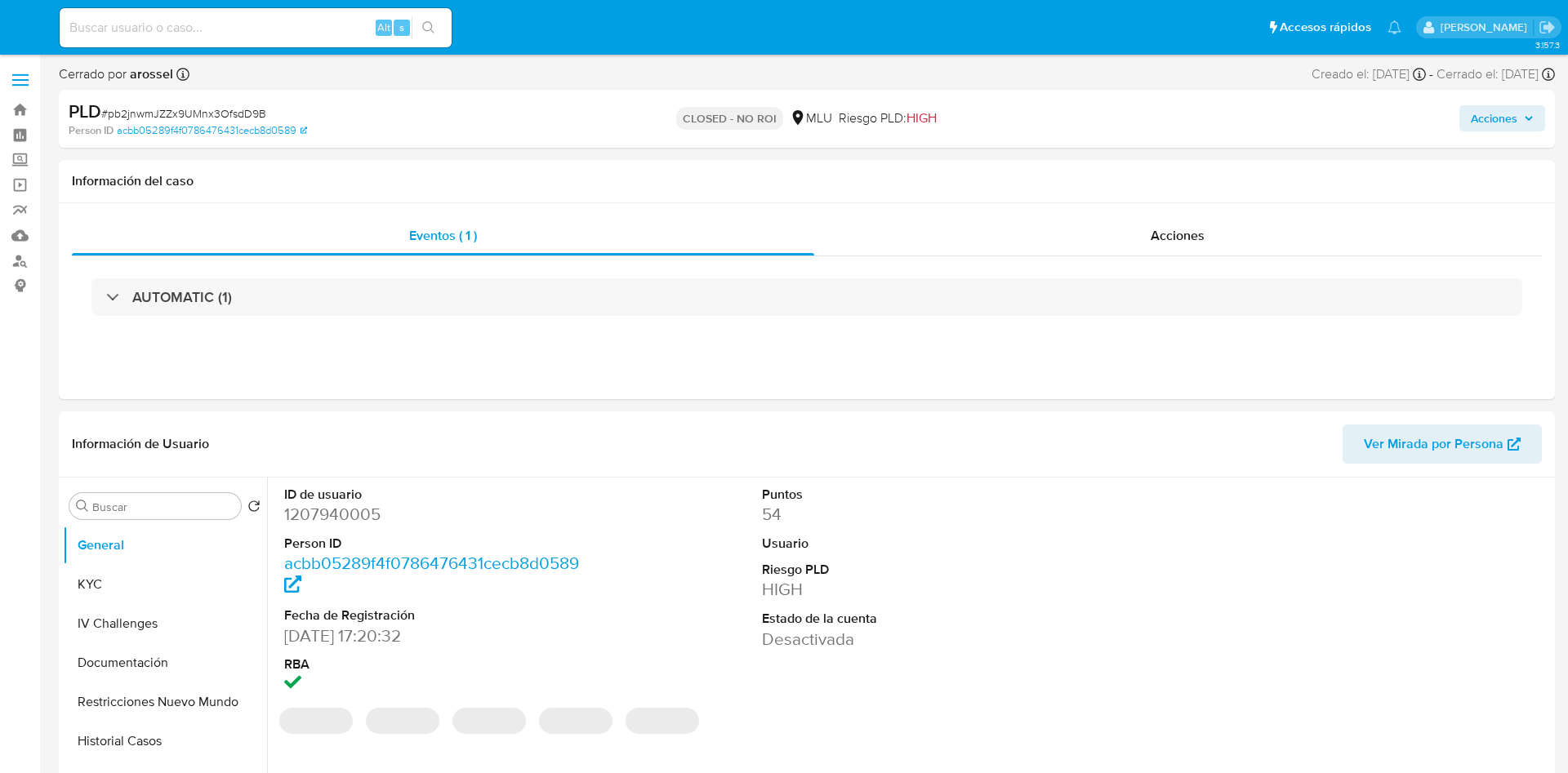
select select "10"
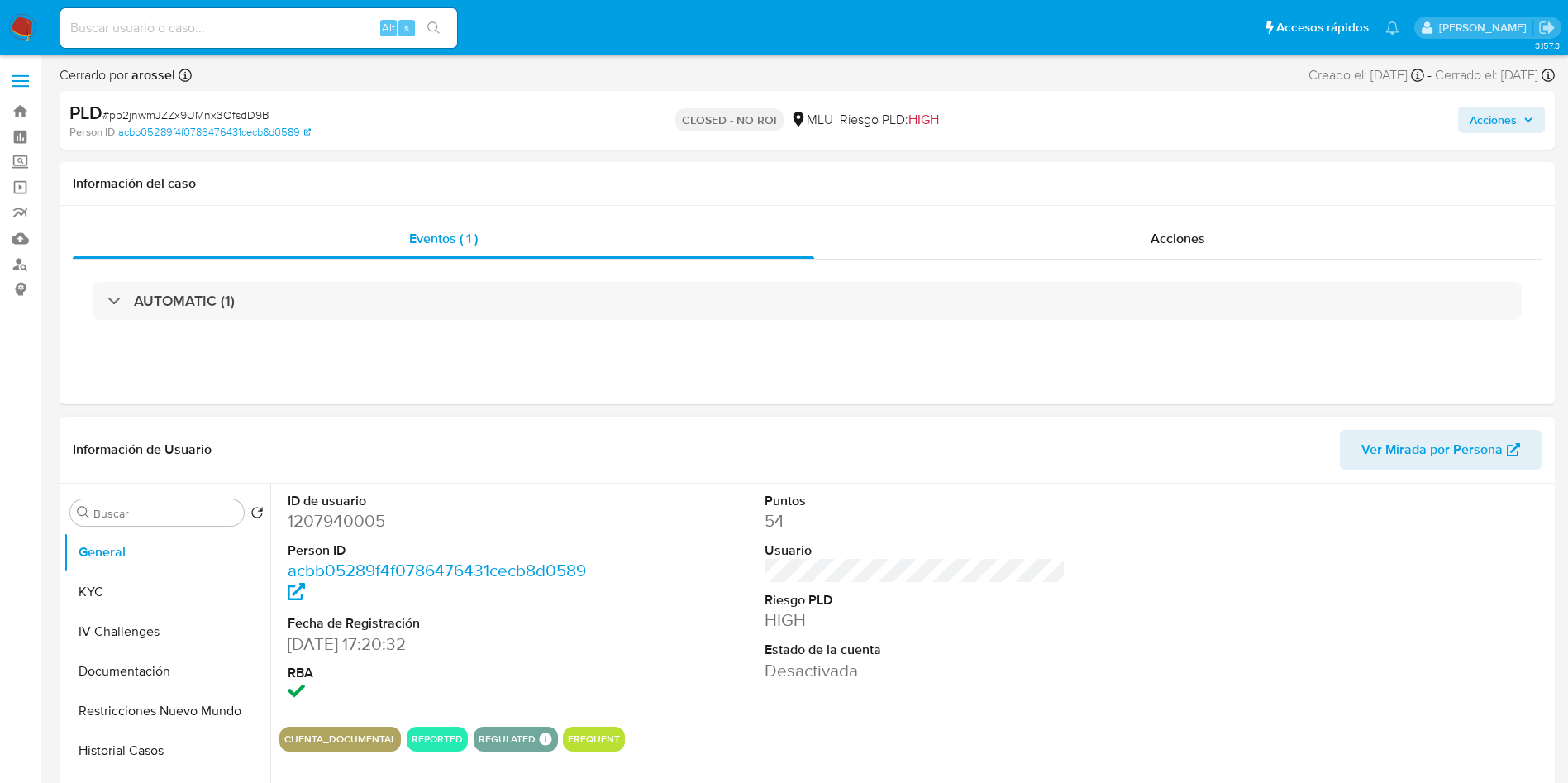
click at [169, 573] on button "KYC" at bounding box center [167, 591] width 207 height 39
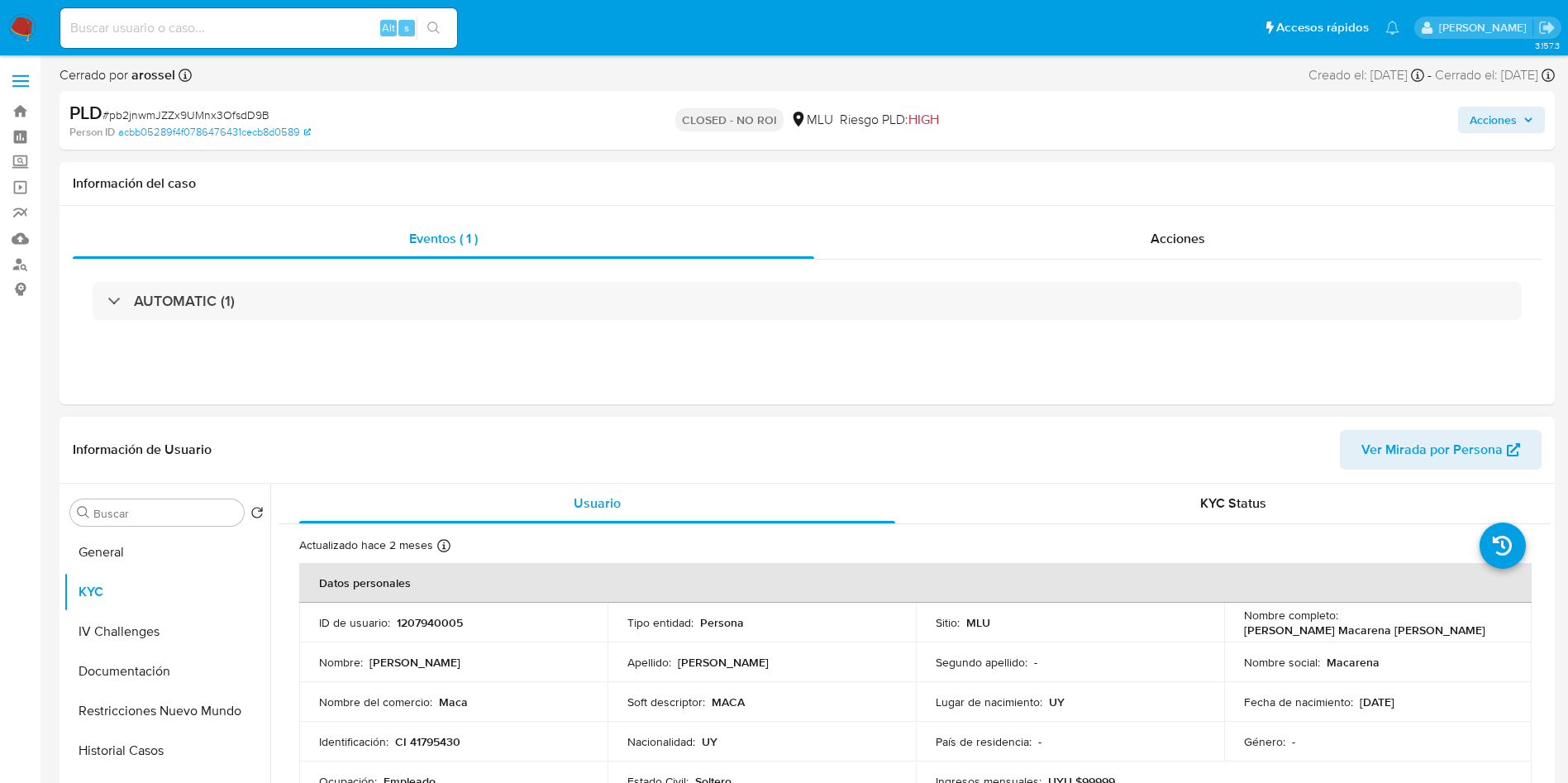
click at [1358, 633] on td "Nombre completo : Claudia Macarena Vila Coletto" at bounding box center [1378, 622] width 308 height 39
drag, startPoint x: 1341, startPoint y: 619, endPoint x: 1512, endPoint y: 621, distance: 171.0
click at [1512, 621] on td "Nombre completo : Claudia Macarena Vila Coletto" at bounding box center [1378, 622] width 308 height 39
copy p "Claudia Macarena Vila Coletto"
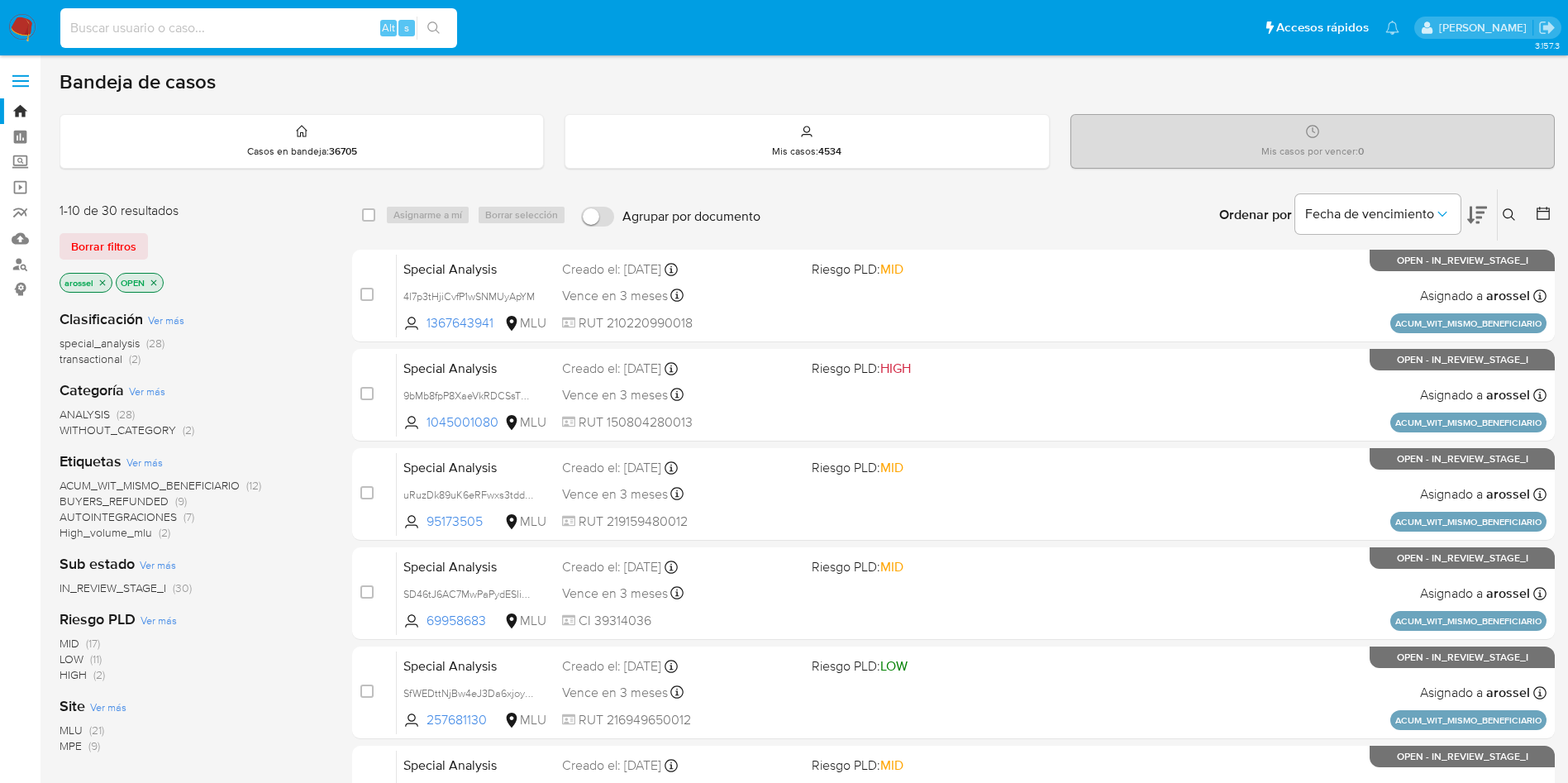
click at [273, 29] on input at bounding box center [258, 27] width 397 height 22
paste input "BAVSDWaCaG1kRYV0XaUnomEd"
type input "BAVSDWaCaG1kRYV0XaUnomEd"
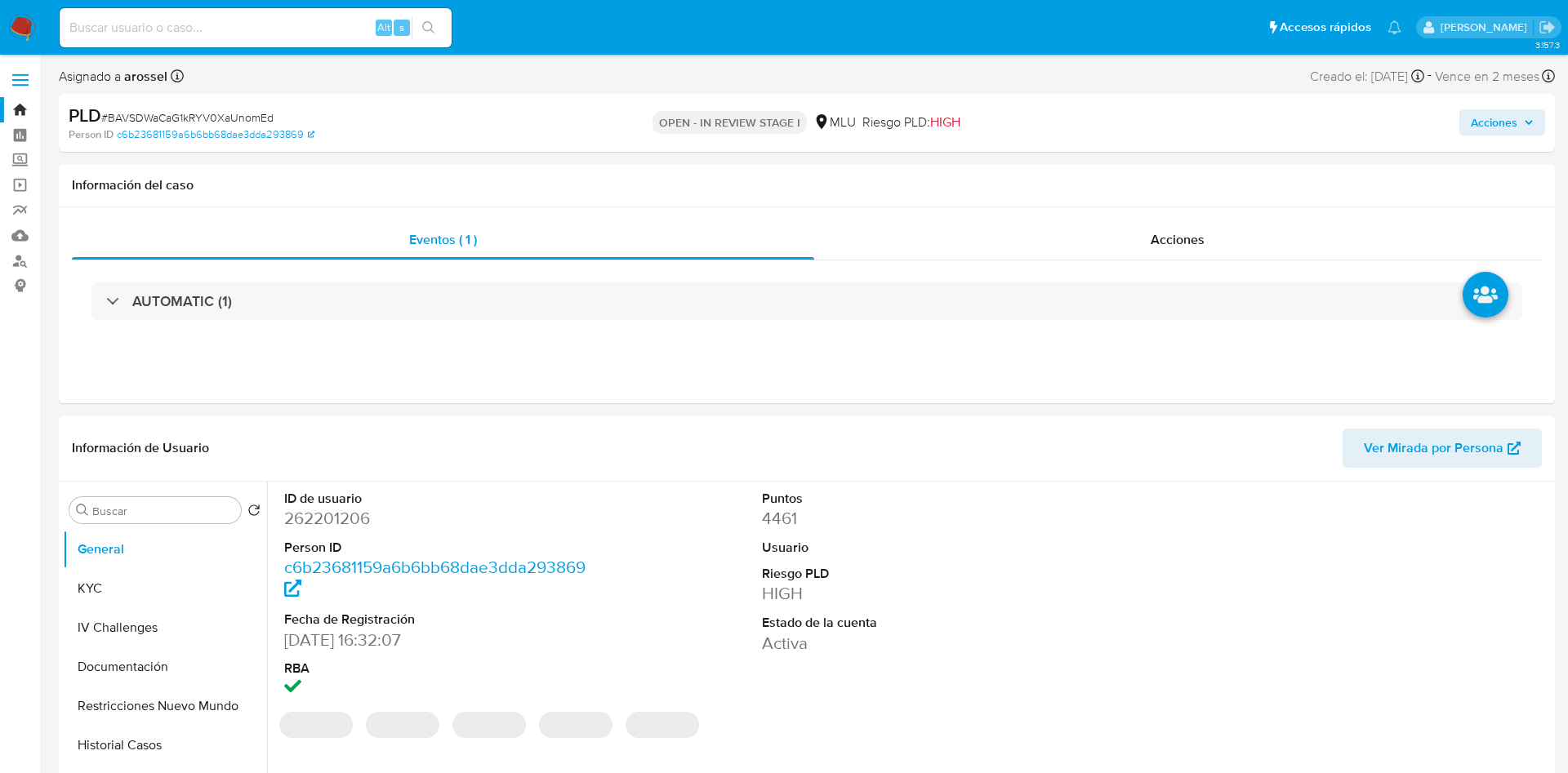
select select "10"
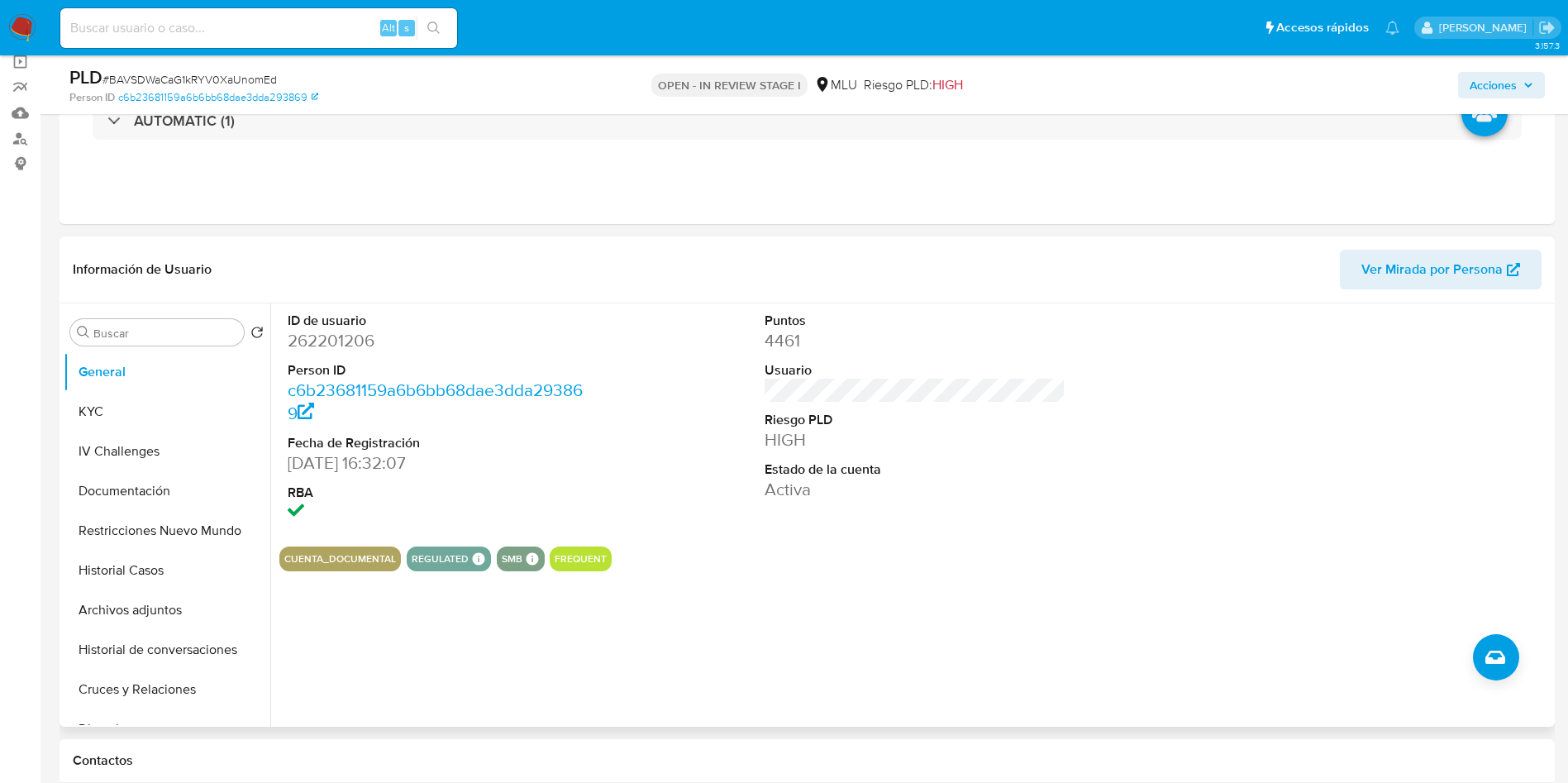
scroll to position [248, 0]
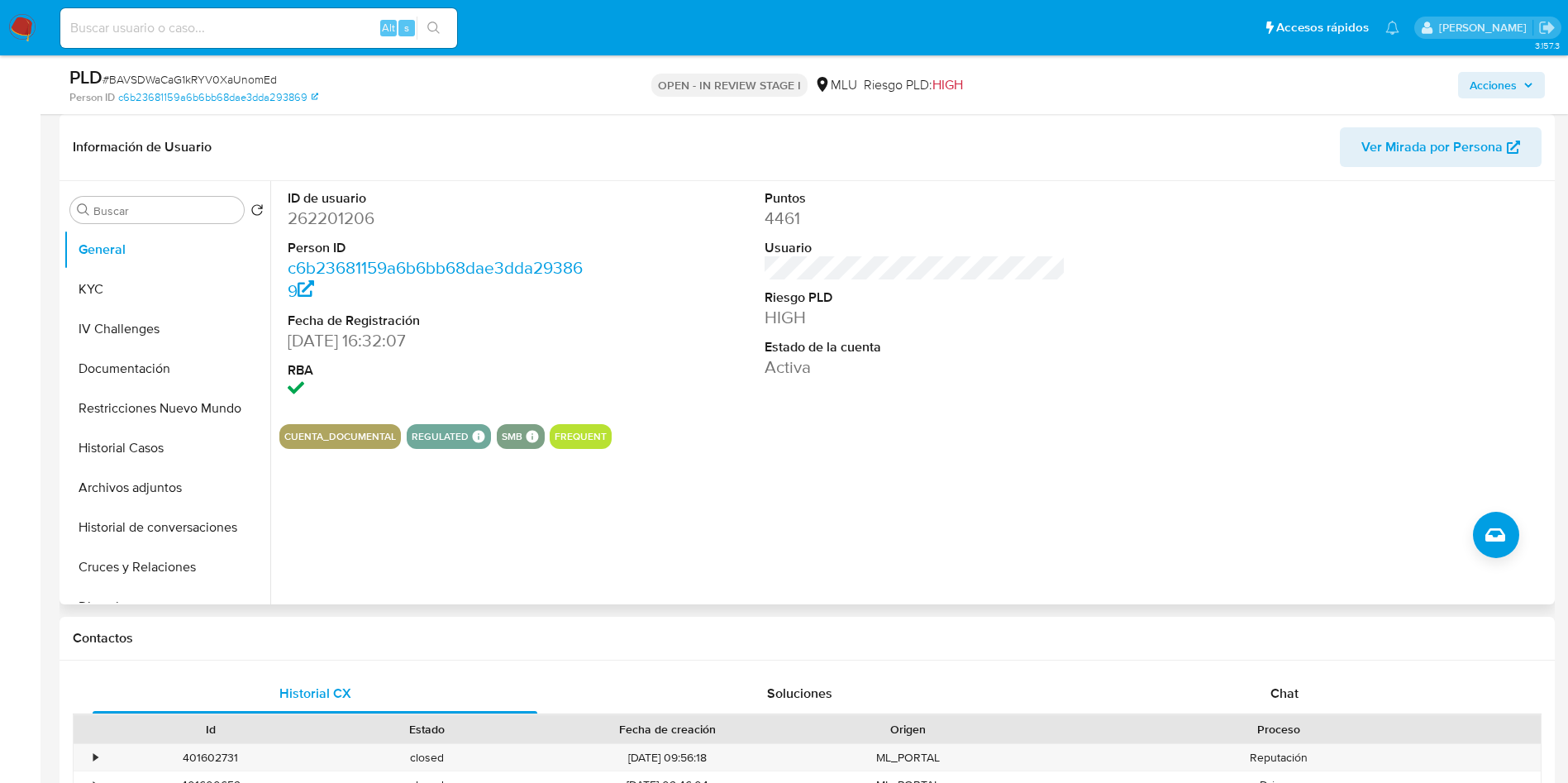
click at [1438, 156] on span "Ver Mirada por Persona" at bounding box center [1432, 147] width 142 height 39
click at [156, 543] on button "Historial de conversaciones" at bounding box center [161, 528] width 193 height 39
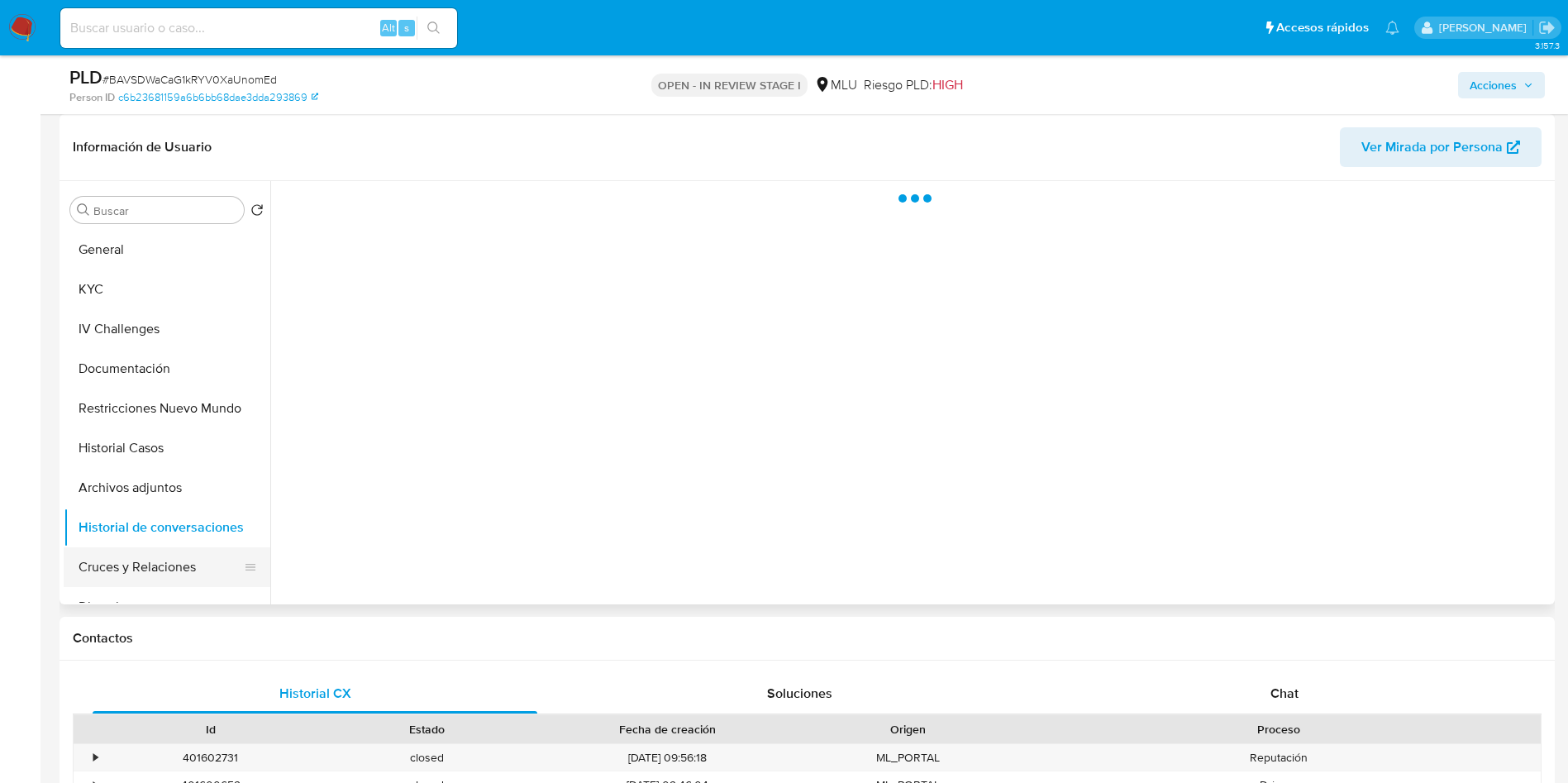
click at [162, 568] on button "Cruces y Relaciones" at bounding box center [161, 567] width 193 height 39
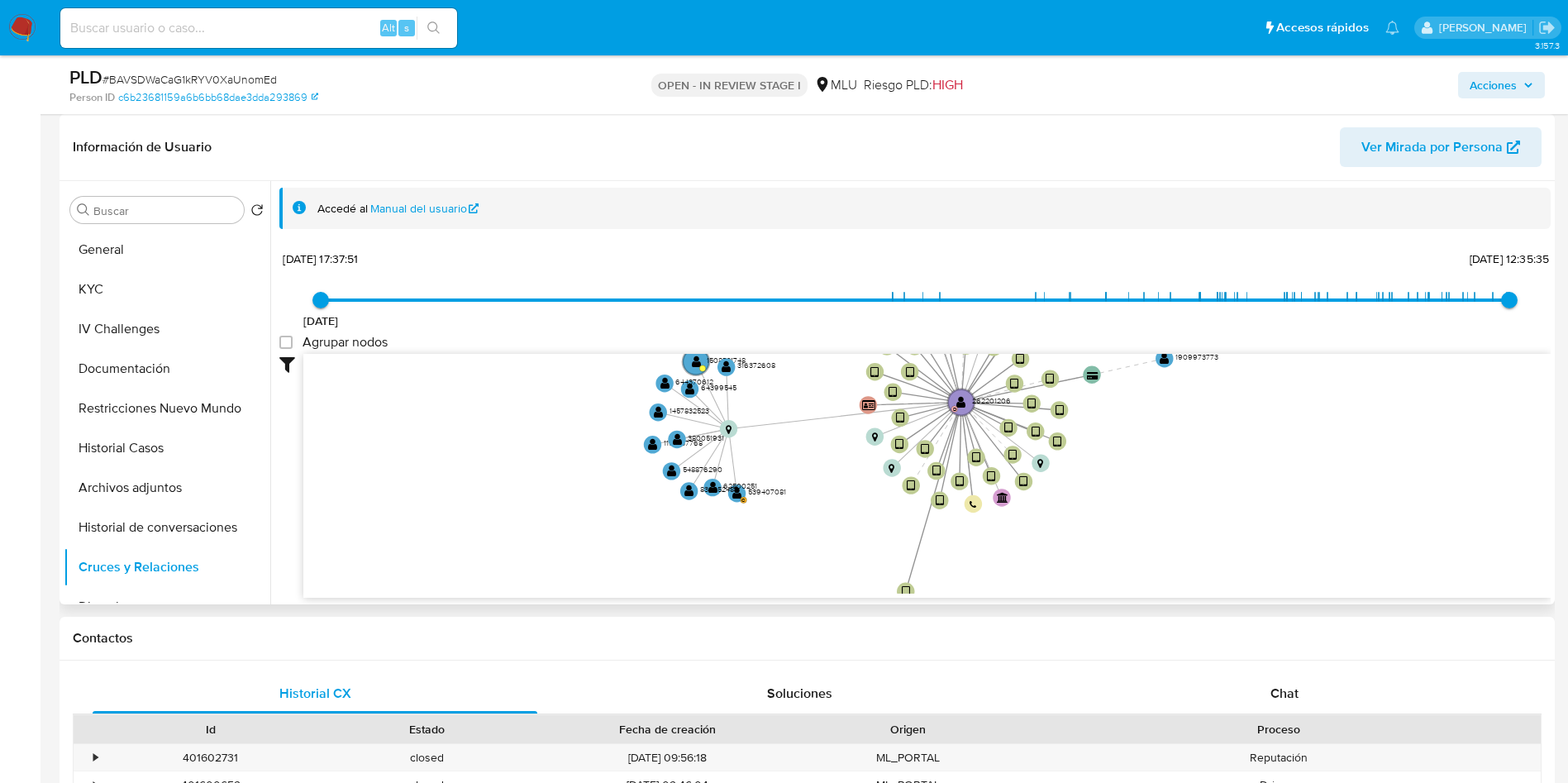
drag, startPoint x: 715, startPoint y: 443, endPoint x: 766, endPoint y: 470, distance: 57.7
click at [765, 478] on icon "device-67aa9f55ae62e755faf14a1d  user-262201206  262201206 D device-650c4a44c…" at bounding box center [927, 473] width 1248 height 239
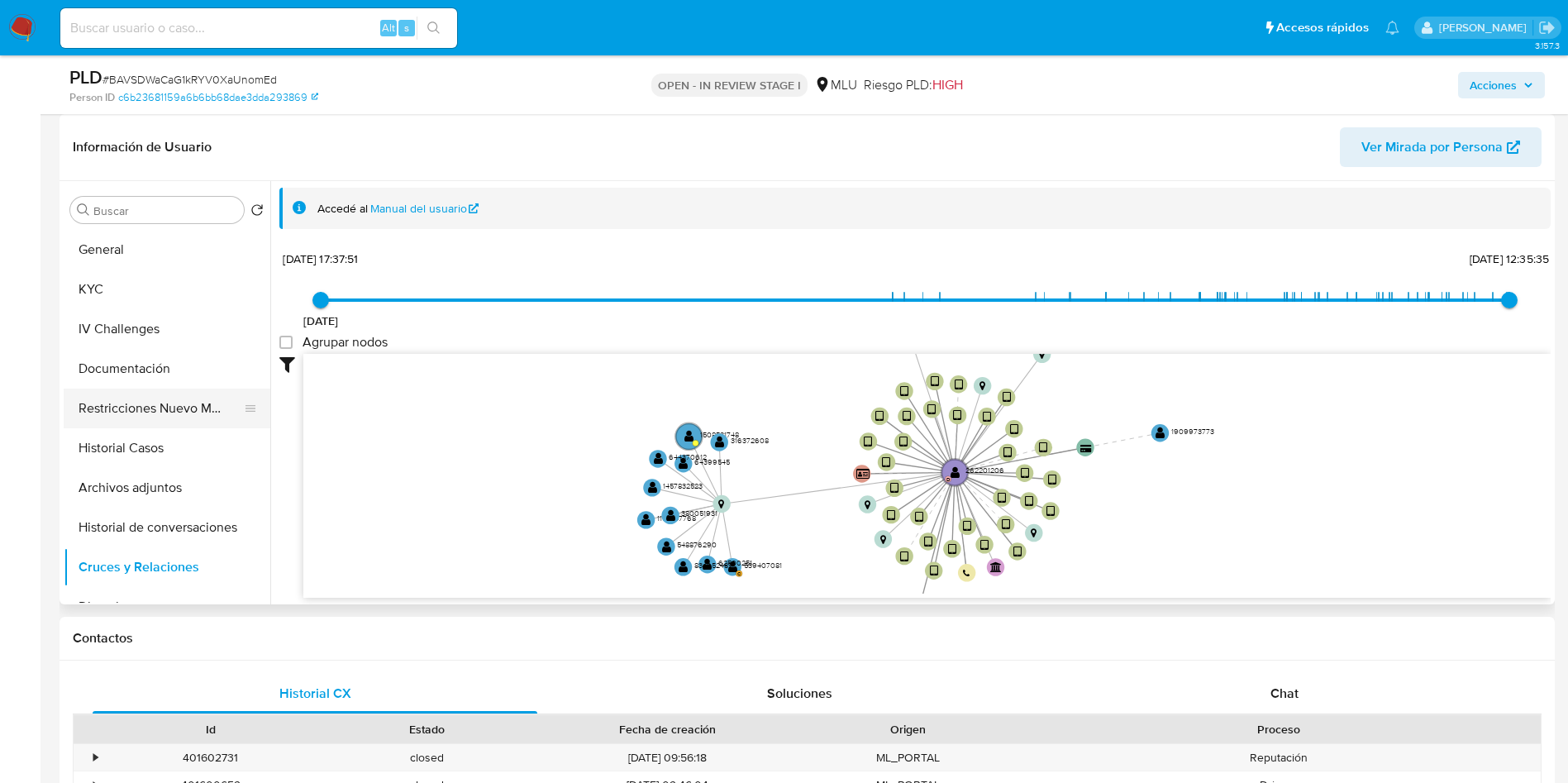
click at [159, 407] on button "Restricciones Nuevo Mundo" at bounding box center [161, 408] width 193 height 39
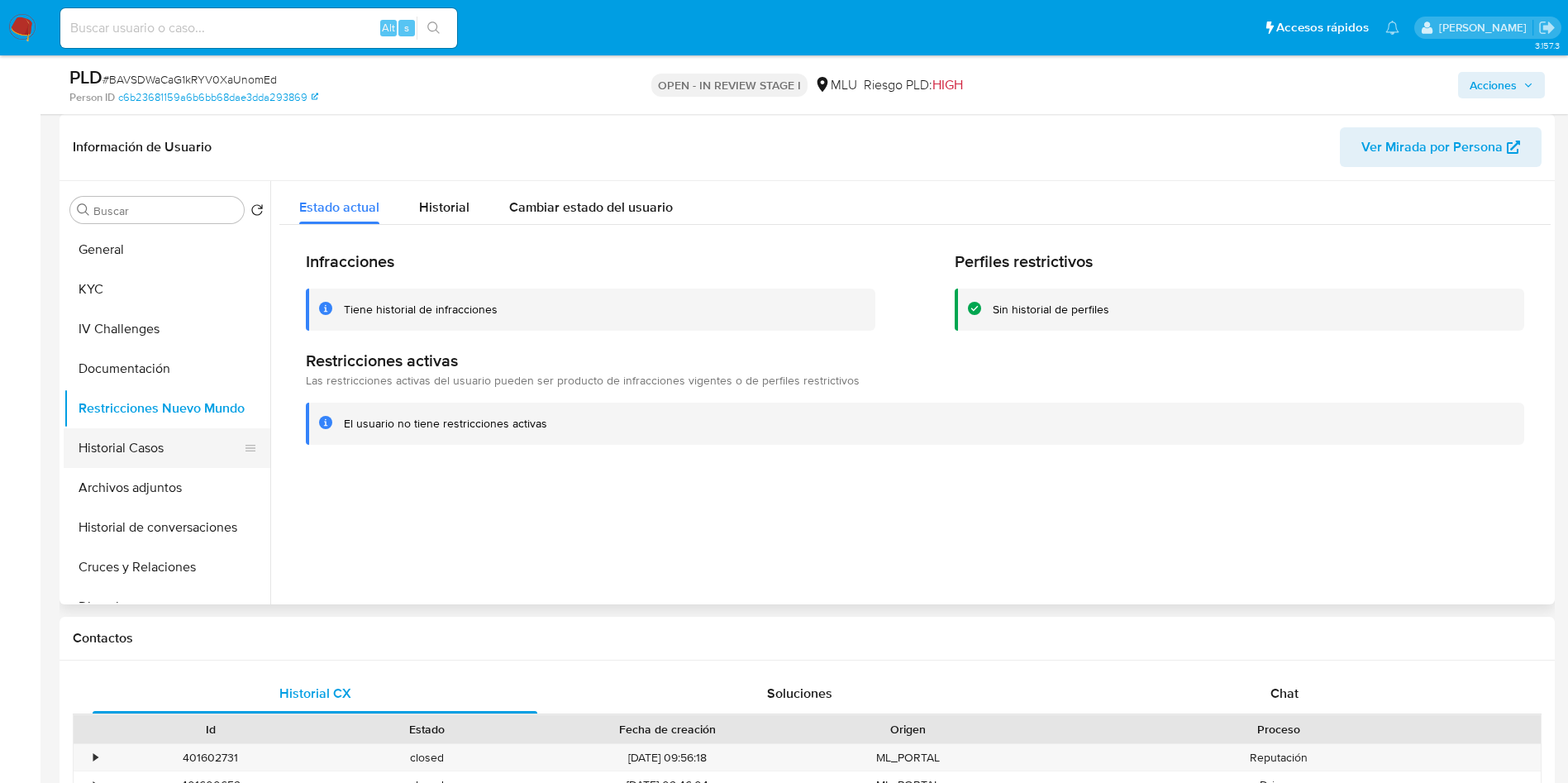
click at [134, 452] on button "Historial Casos" at bounding box center [161, 448] width 193 height 39
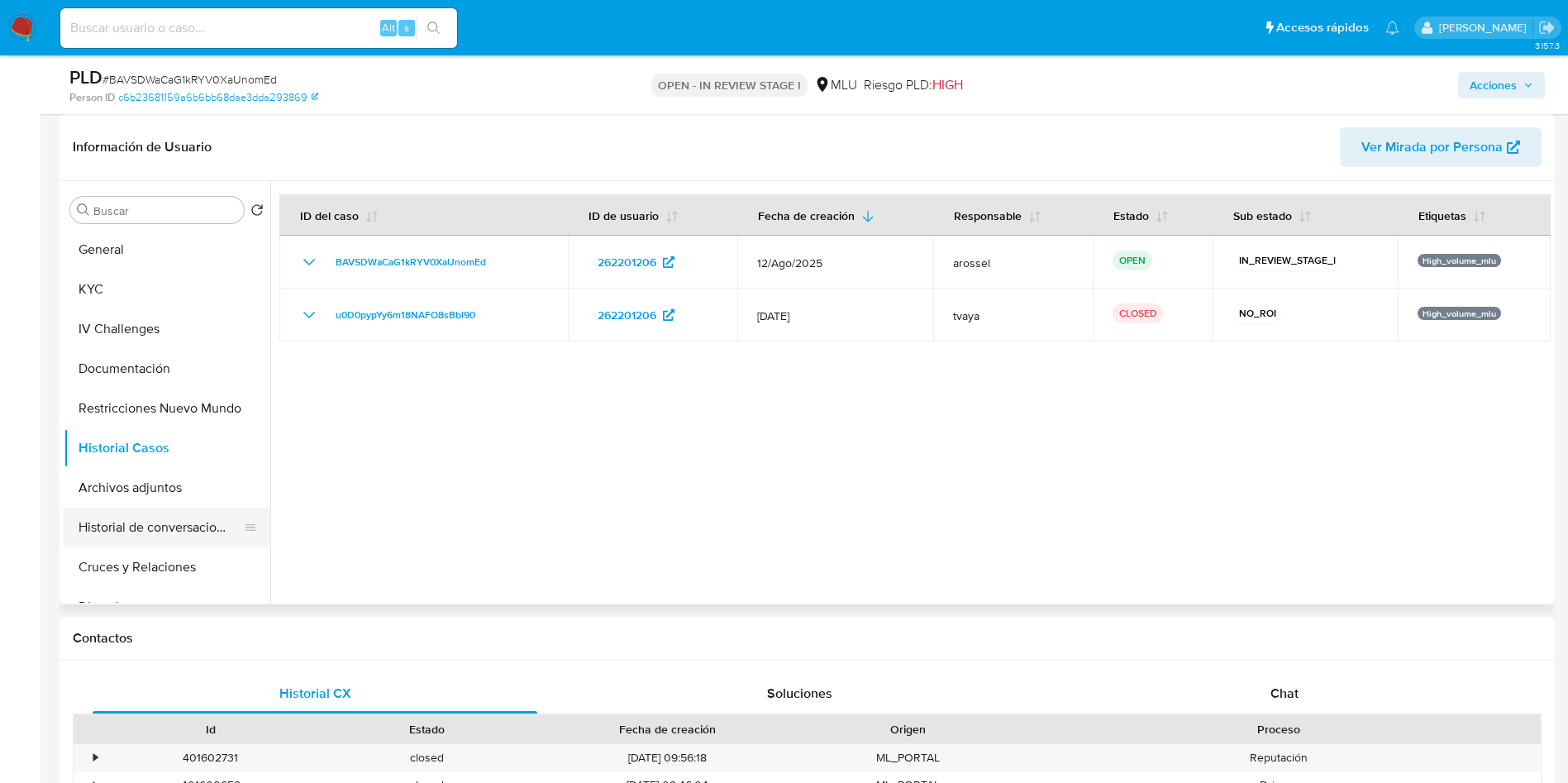
click at [115, 530] on button "Historial de conversaciones" at bounding box center [161, 528] width 193 height 39
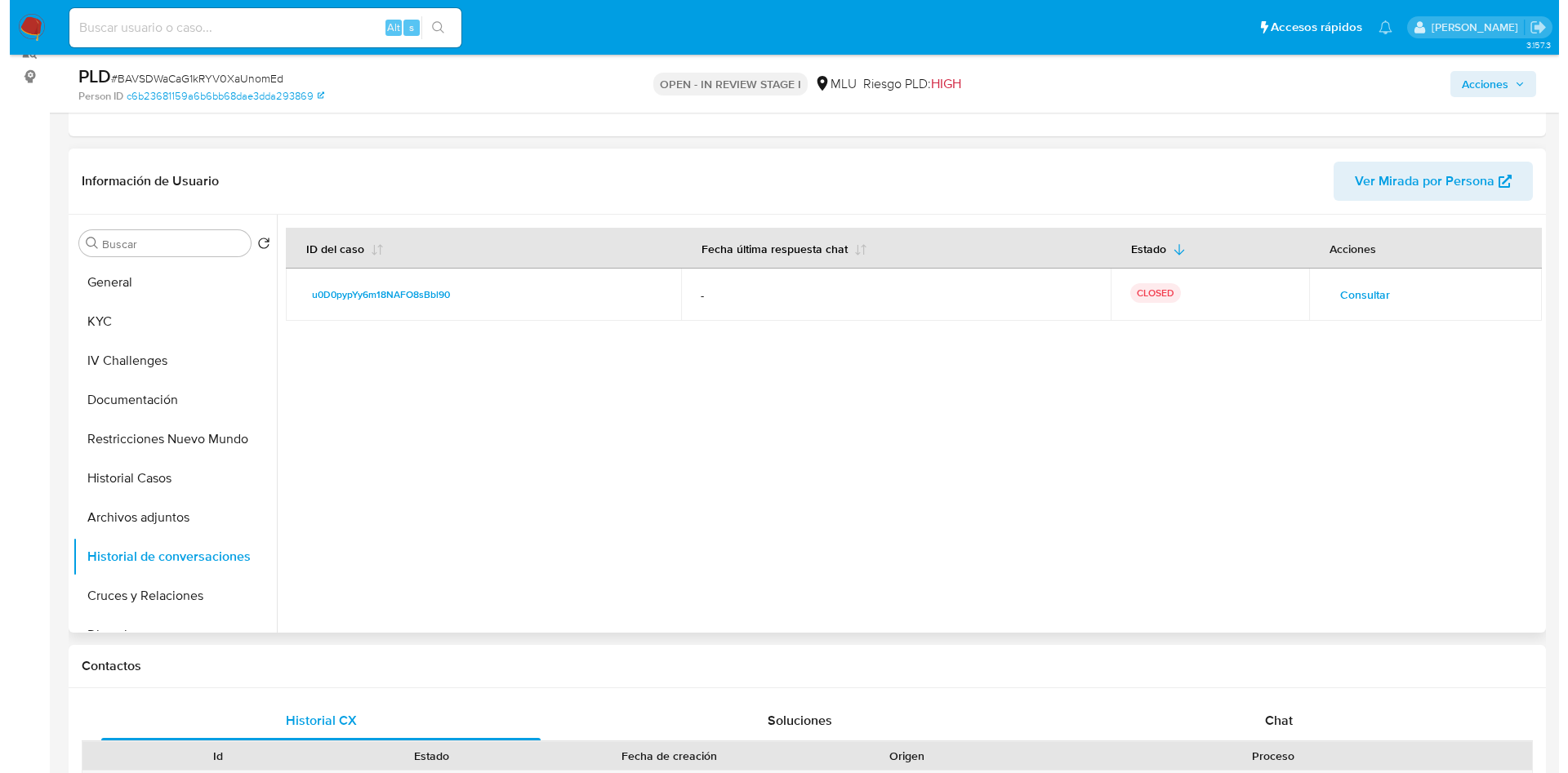
scroll to position [122, 0]
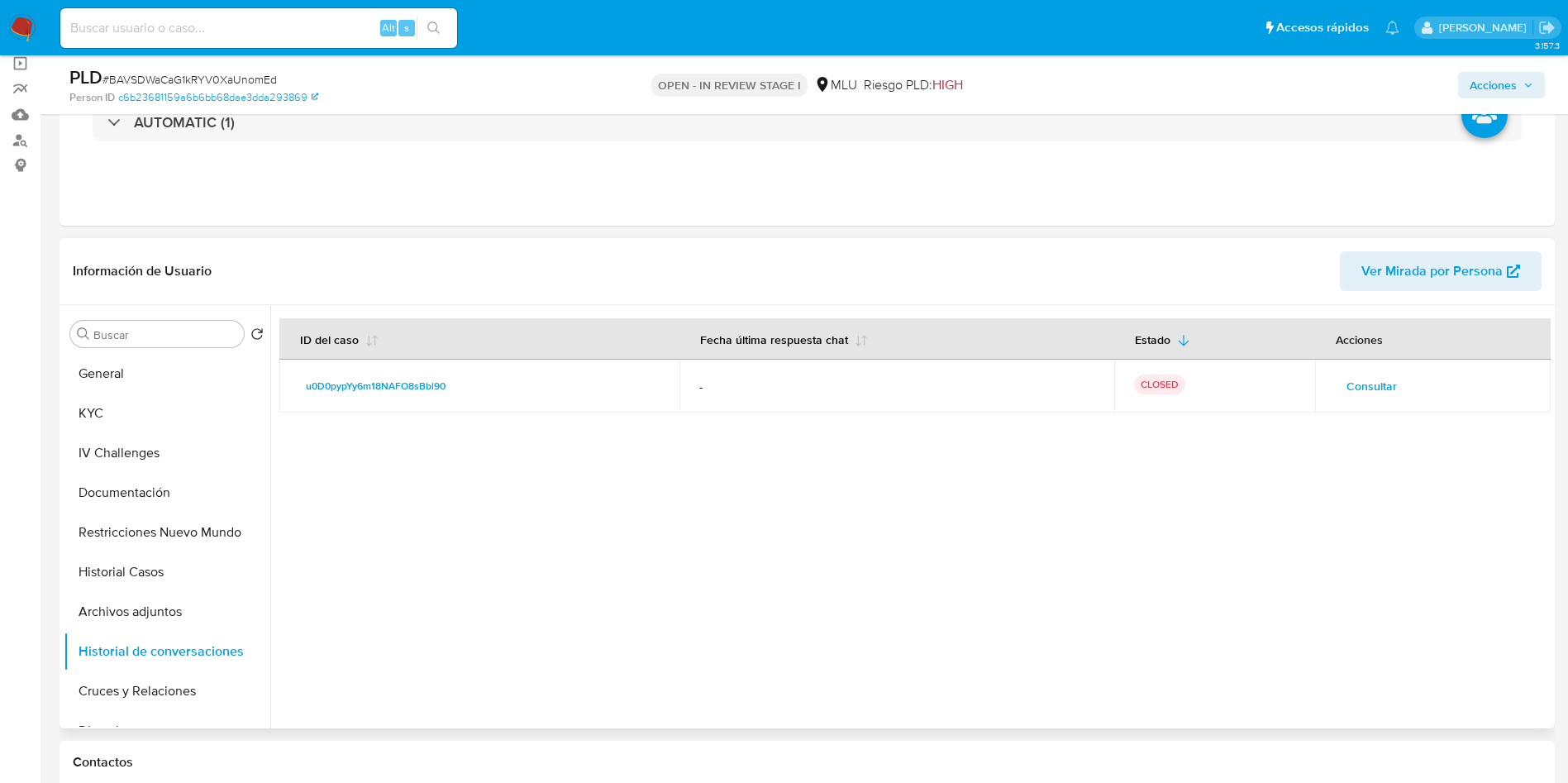
click at [1361, 377] on span "Consultar" at bounding box center [1372, 386] width 51 height 23
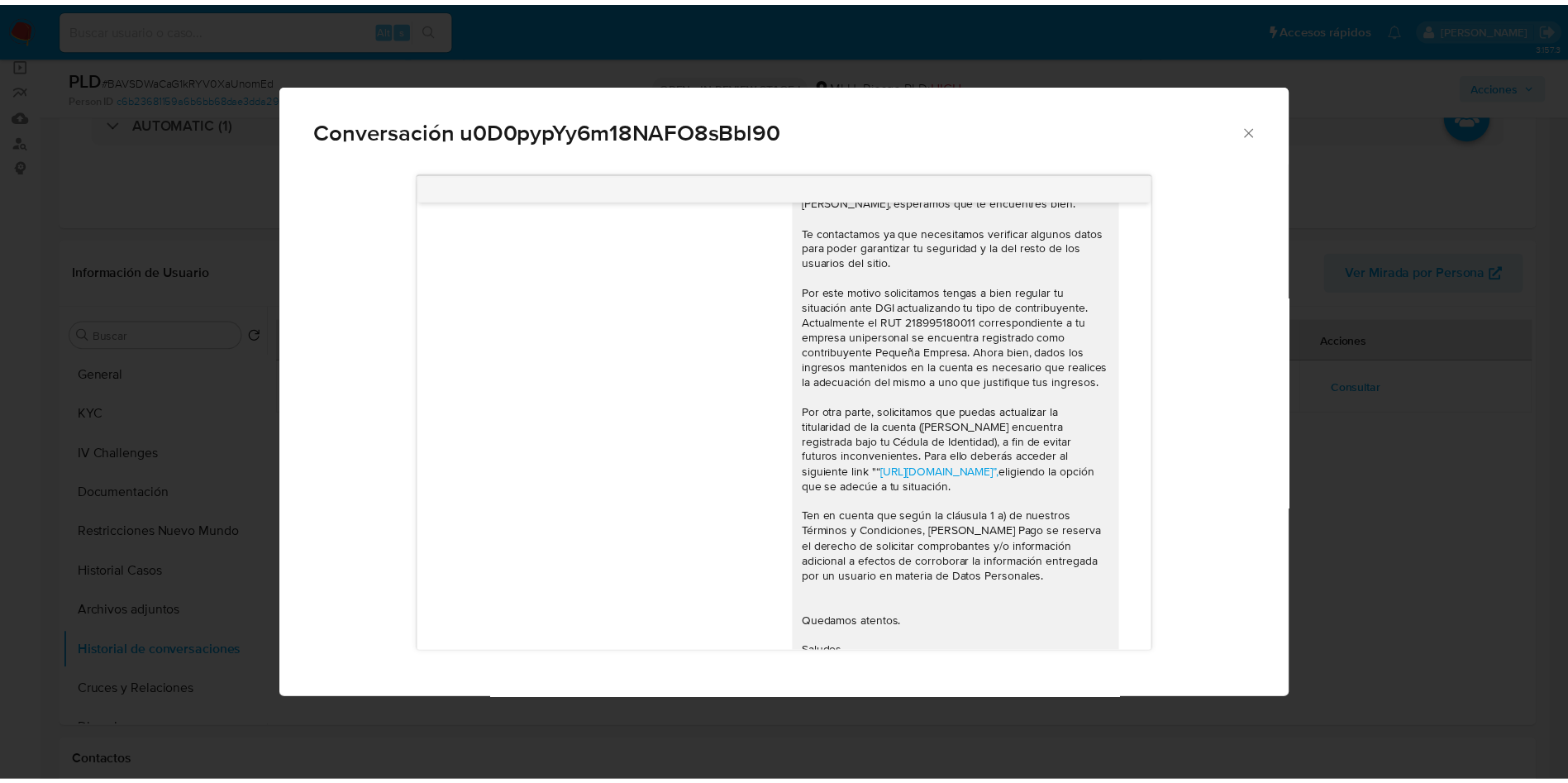
scroll to position [0, 0]
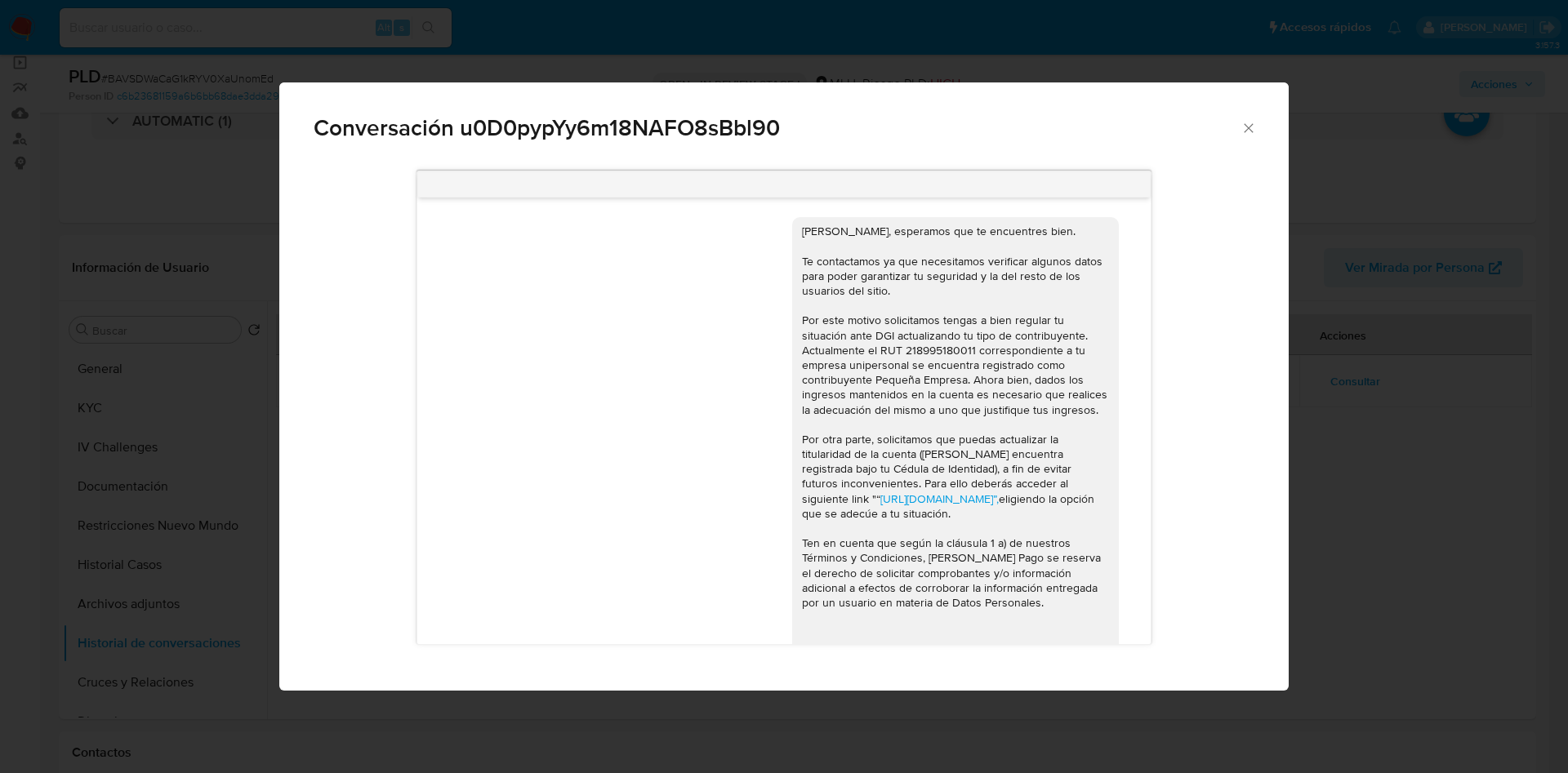
click at [908, 372] on div "Hola Gonzalo, esperamos que te encuentres bien. Te contactamos ya que necesitam…" at bounding box center [955, 461] width 307 height 475
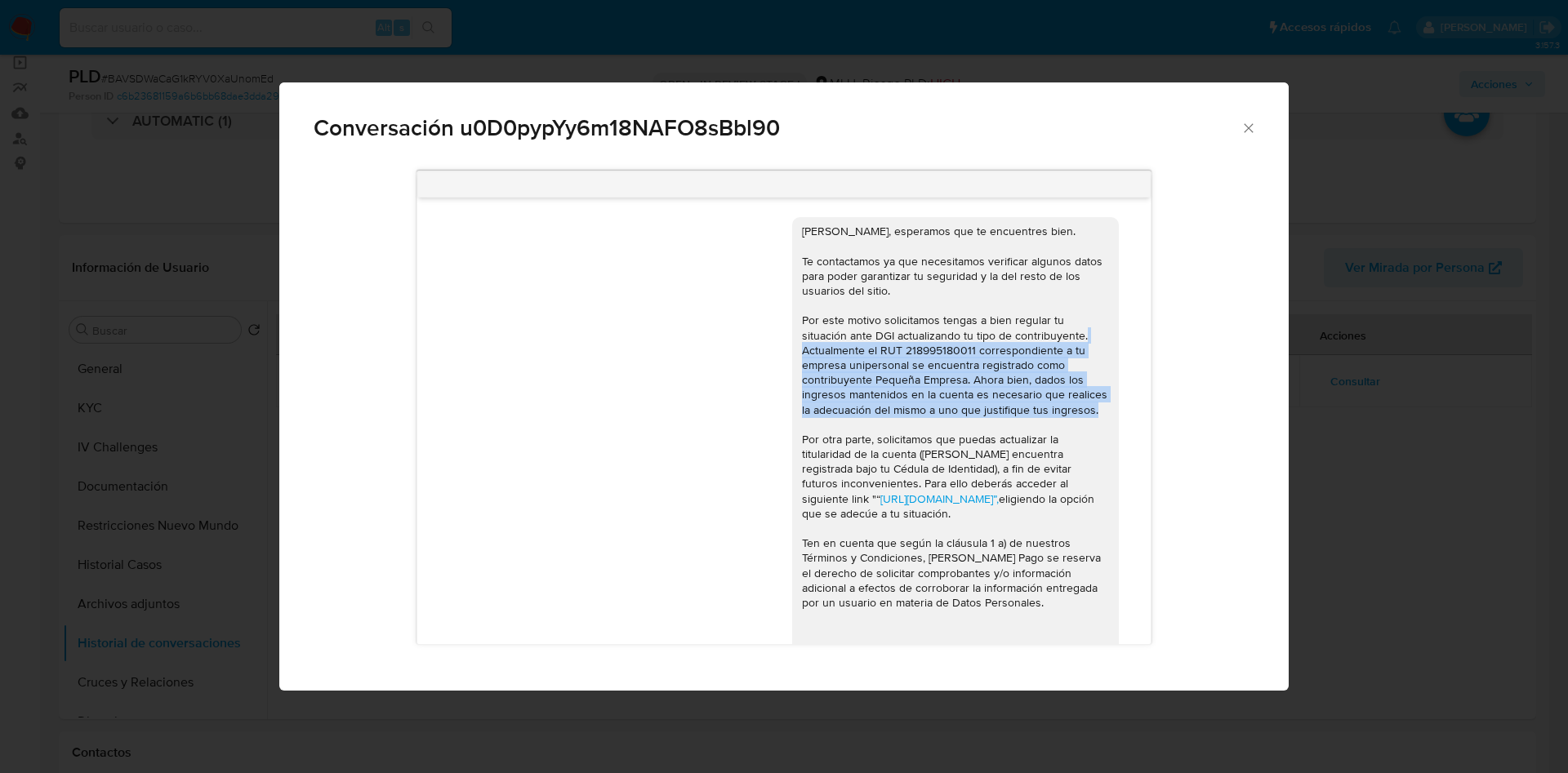
click at [908, 372] on div "Hola Gonzalo, esperamos que te encuentres bien. Te contactamos ya que necesitam…" at bounding box center [955, 461] width 307 height 475
click at [934, 414] on div "Hola Gonzalo, esperamos que te encuentres bien. Te contactamos ya que necesitam…" at bounding box center [955, 461] width 307 height 475
drag, startPoint x: 778, startPoint y: 322, endPoint x: 1074, endPoint y: 413, distance: 309.7
click at [1074, 413] on div "Hola Gonzalo, esperamos que te encuentres bien. Te contactamos ya que necesitam…" at bounding box center [955, 461] width 326 height 488
copy div "Por este motivo solicitamos tengas a bien regular tu situación ante DGI actuali…"
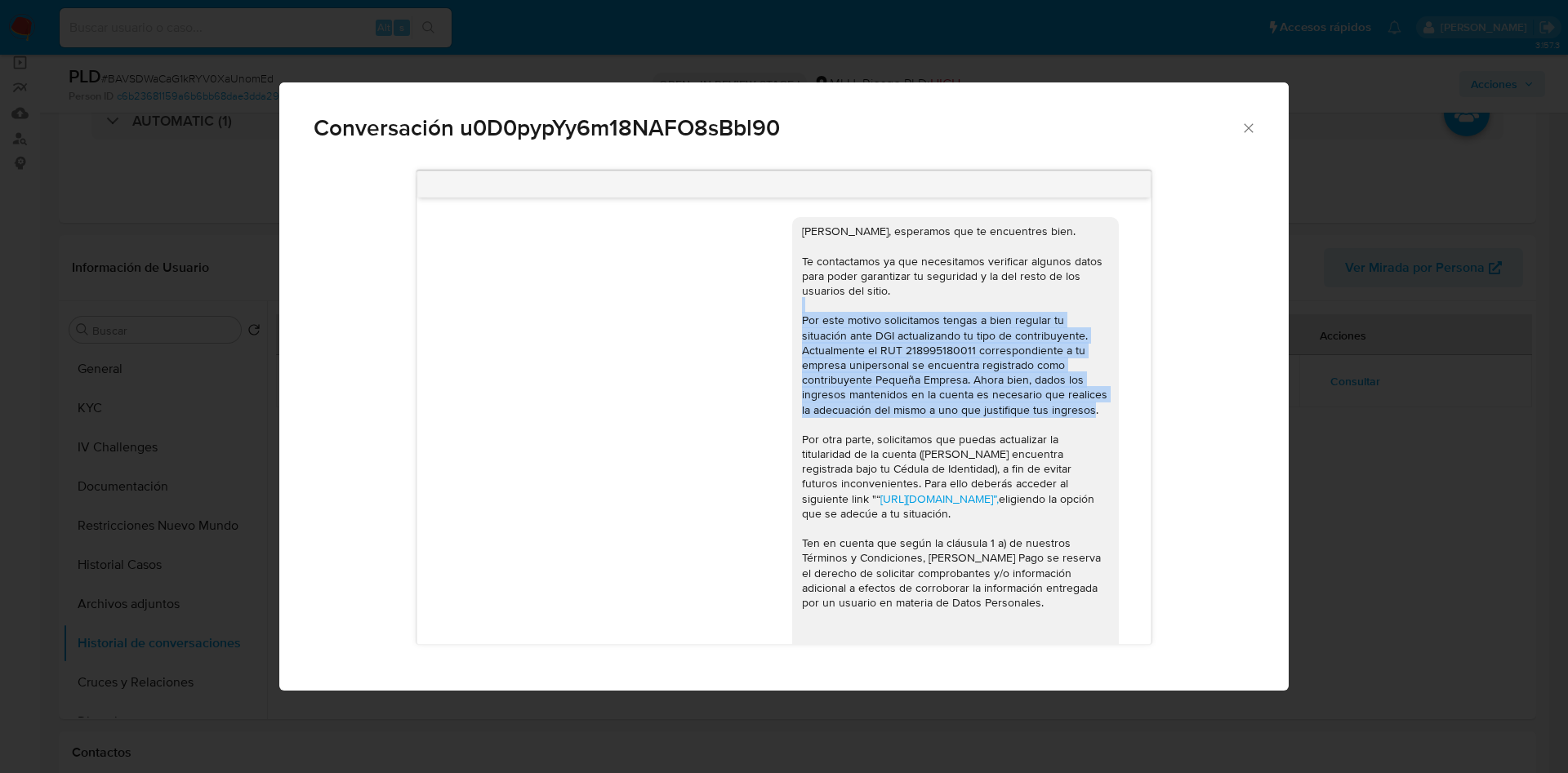
click at [1389, 482] on div "Conversación u0D0pypYy6m18NAFO8sBbl90 Hola Gonzalo, esperamos que te encuentres…" at bounding box center [784, 386] width 1568 height 773
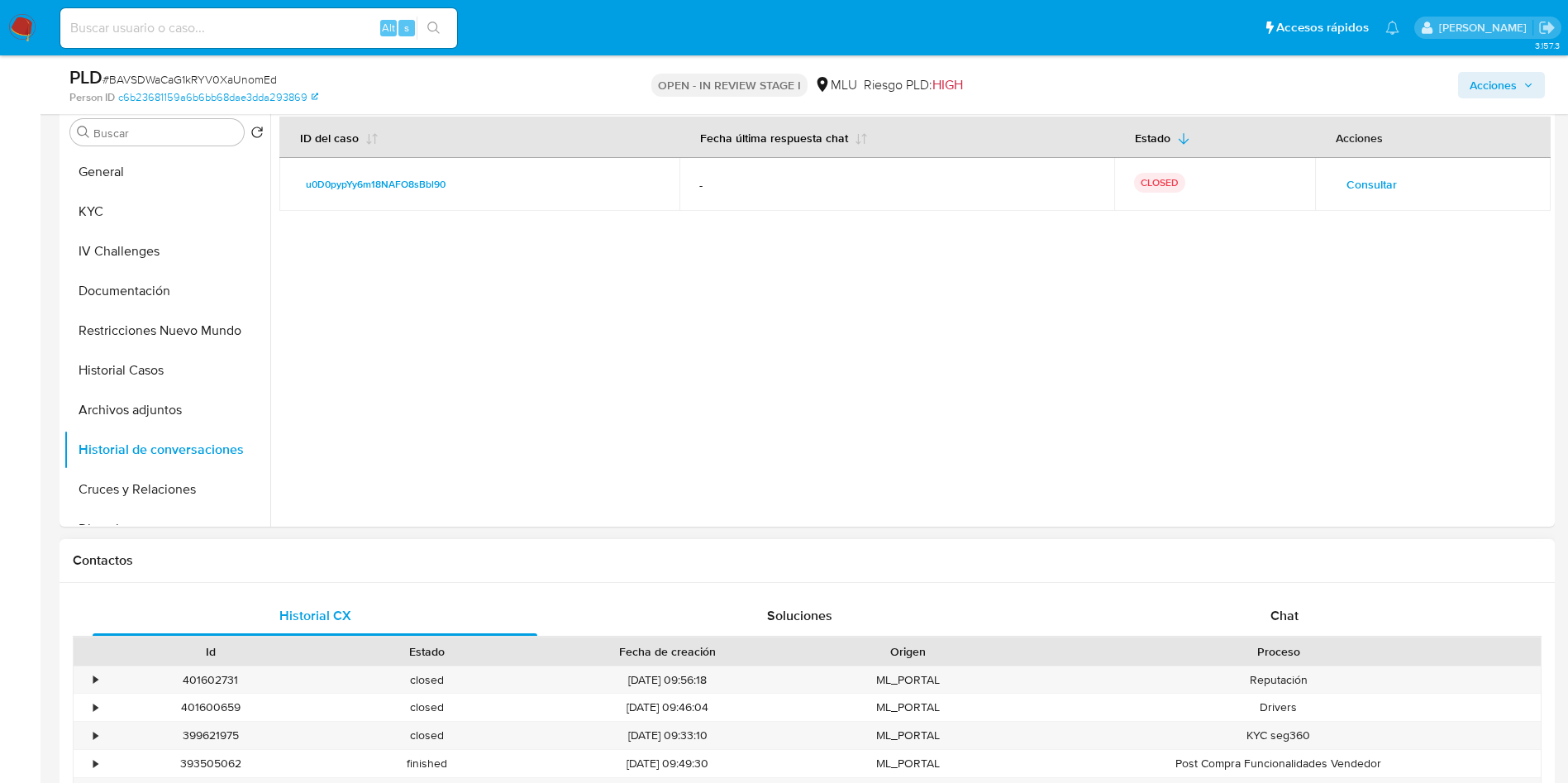
scroll to position [372, 0]
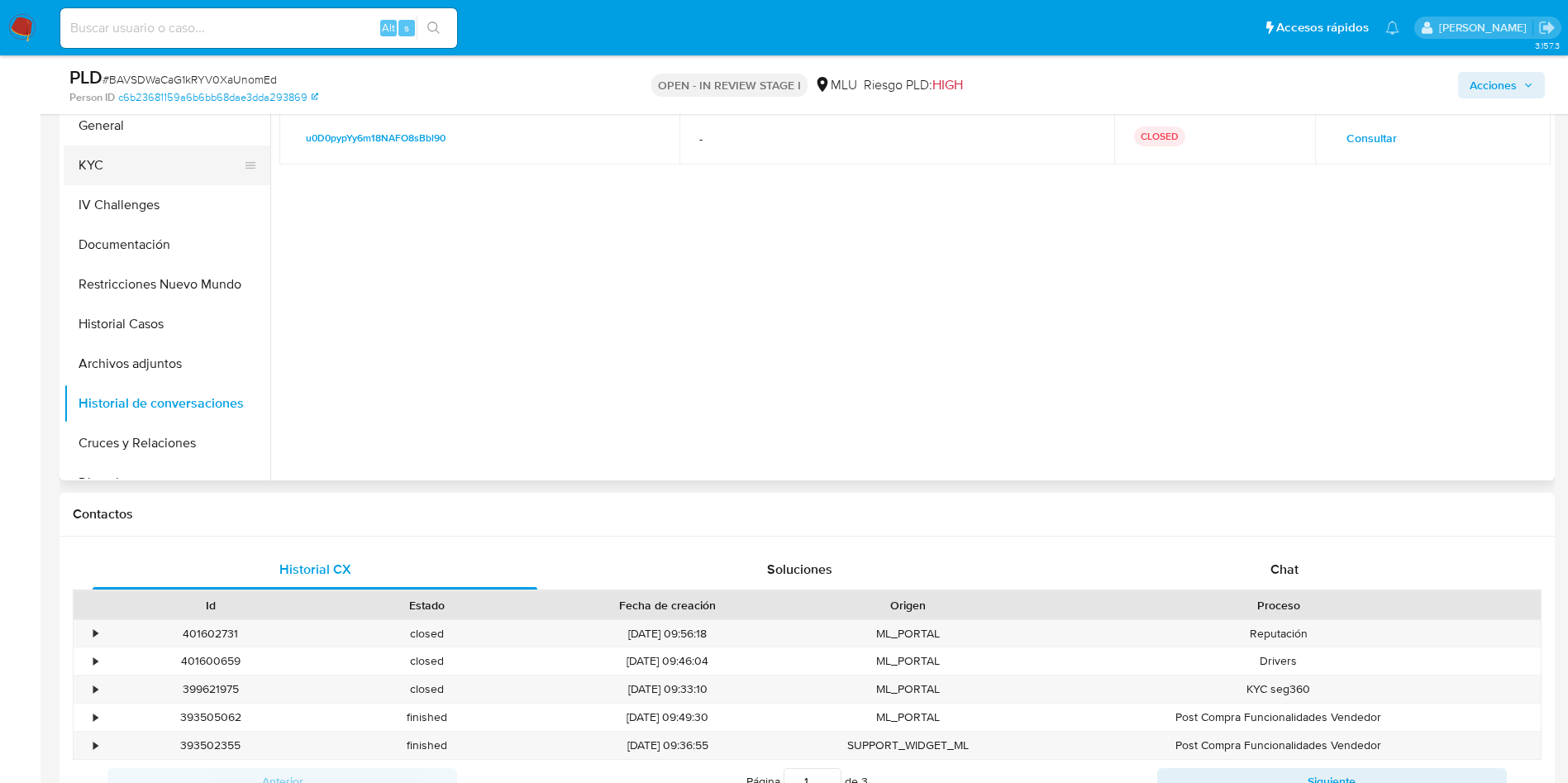
click at [166, 154] on button "KYC" at bounding box center [161, 165] width 193 height 39
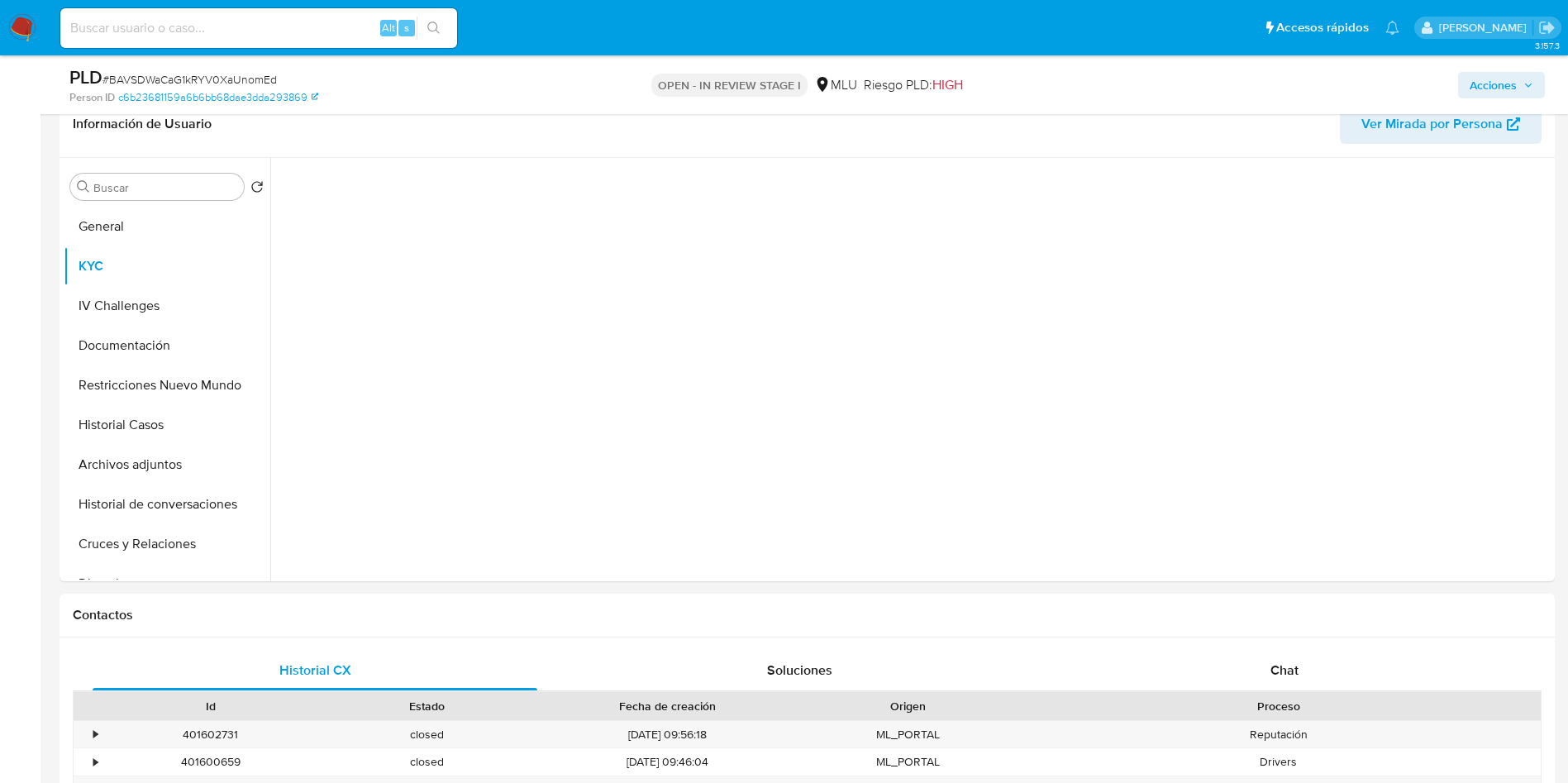
scroll to position [248, 0]
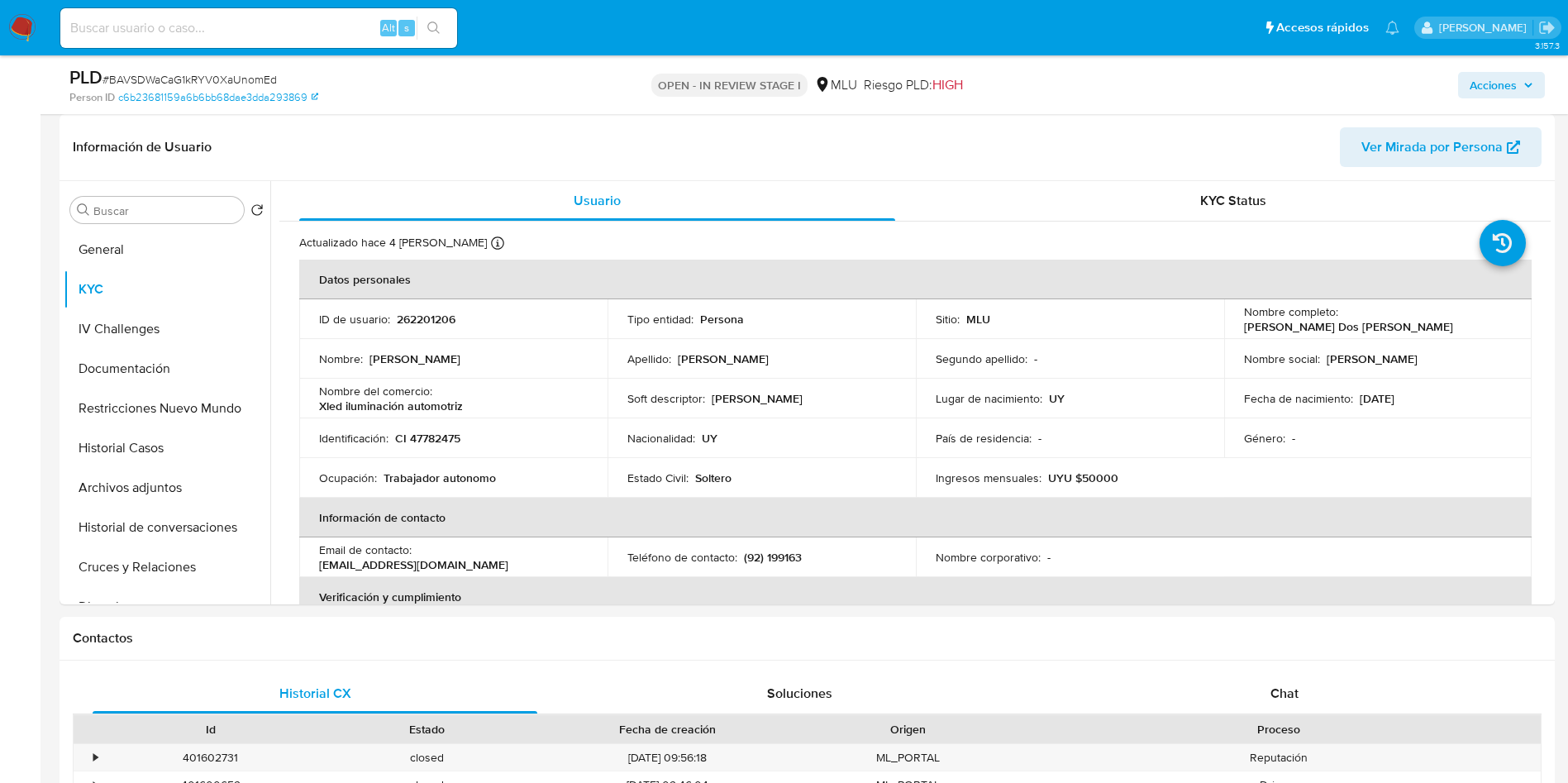
click at [258, 79] on span "# BAVSDWaCaG1kRYV0XaUnomEd" at bounding box center [190, 80] width 175 height 17
copy span "BAVSDWaCaG1kRYV0XaUnomEd"
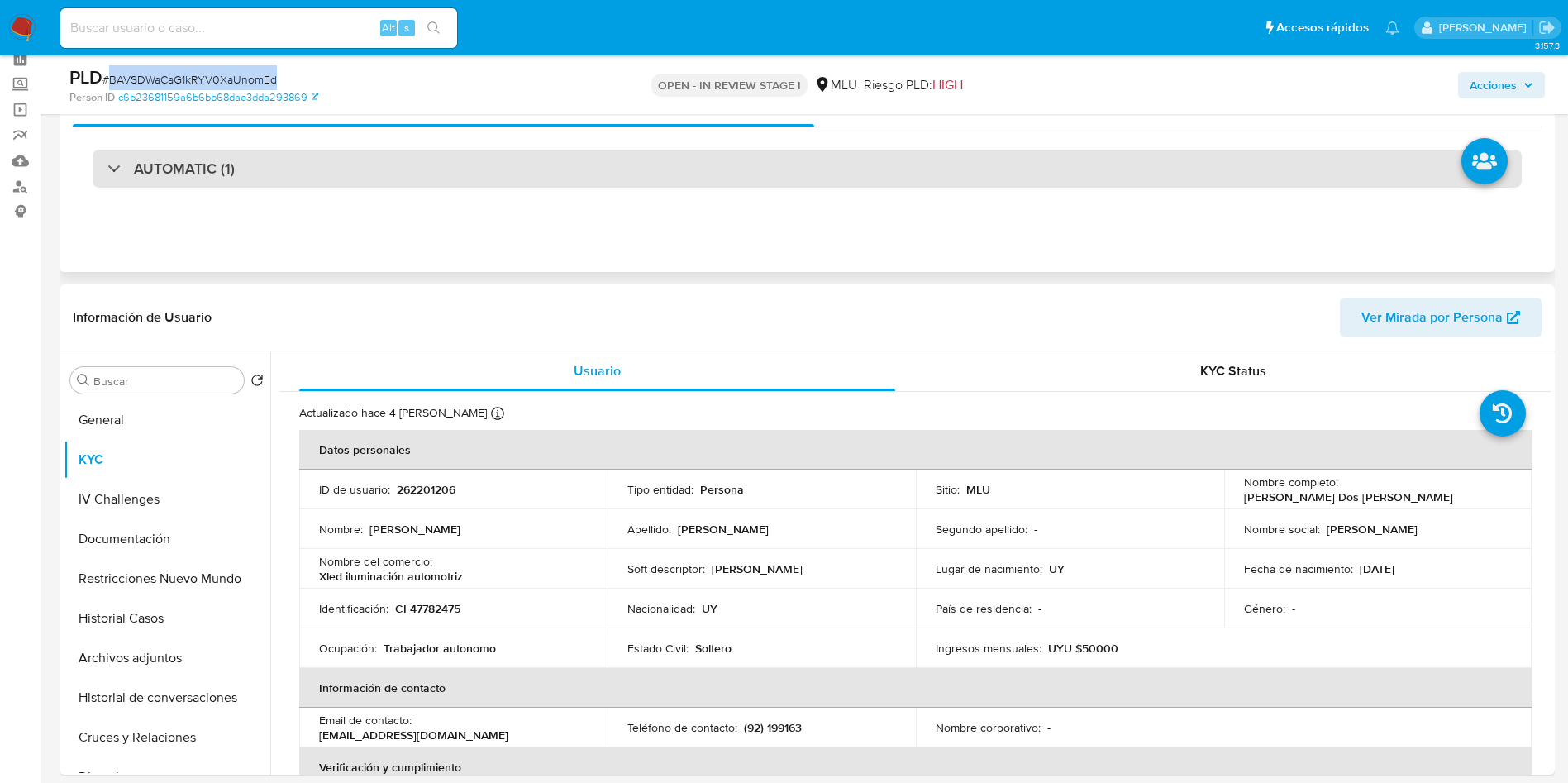
scroll to position [0, 0]
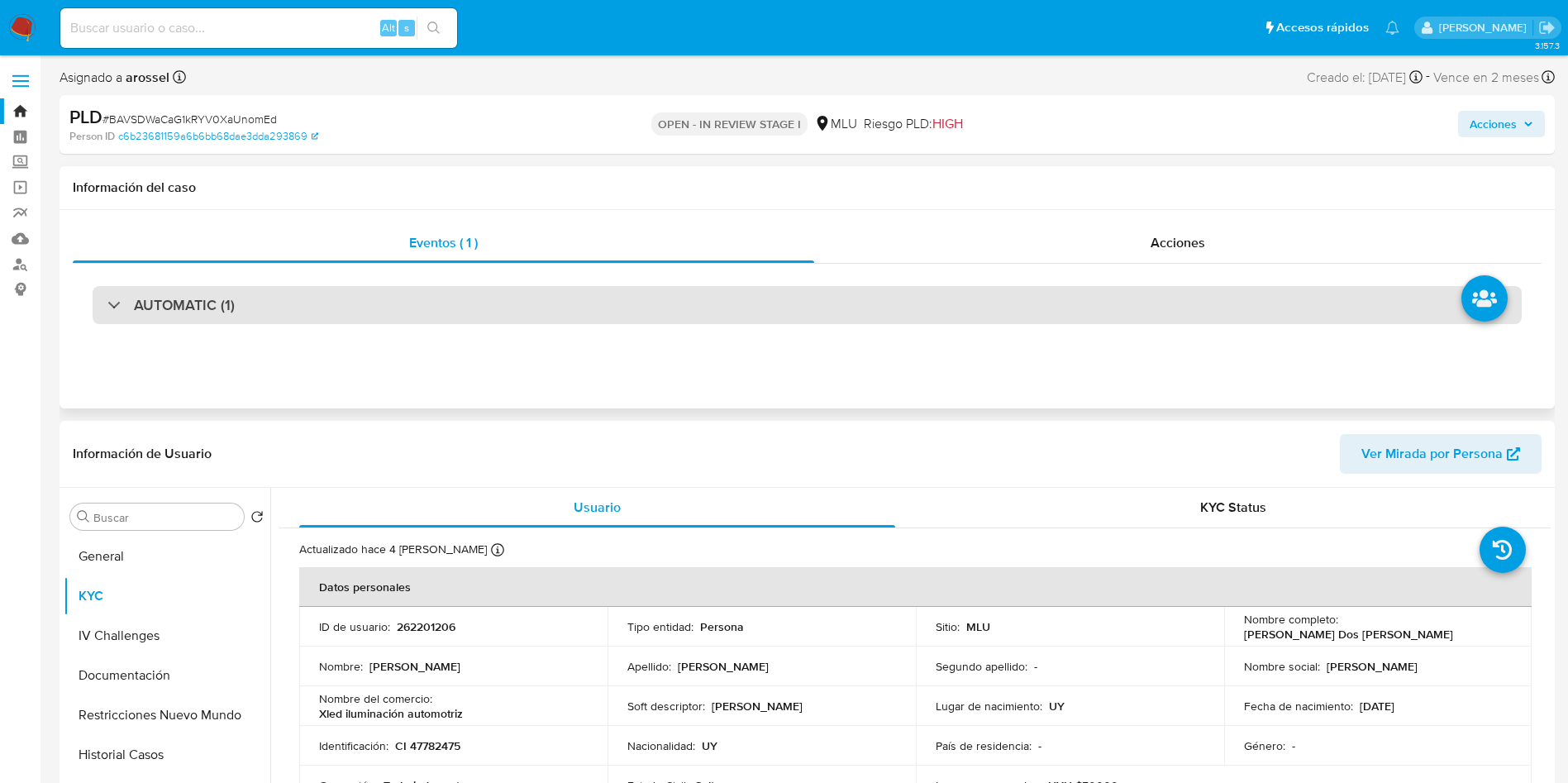
click at [561, 303] on div "AUTOMATIC (1)" at bounding box center [807, 305] width 1429 height 38
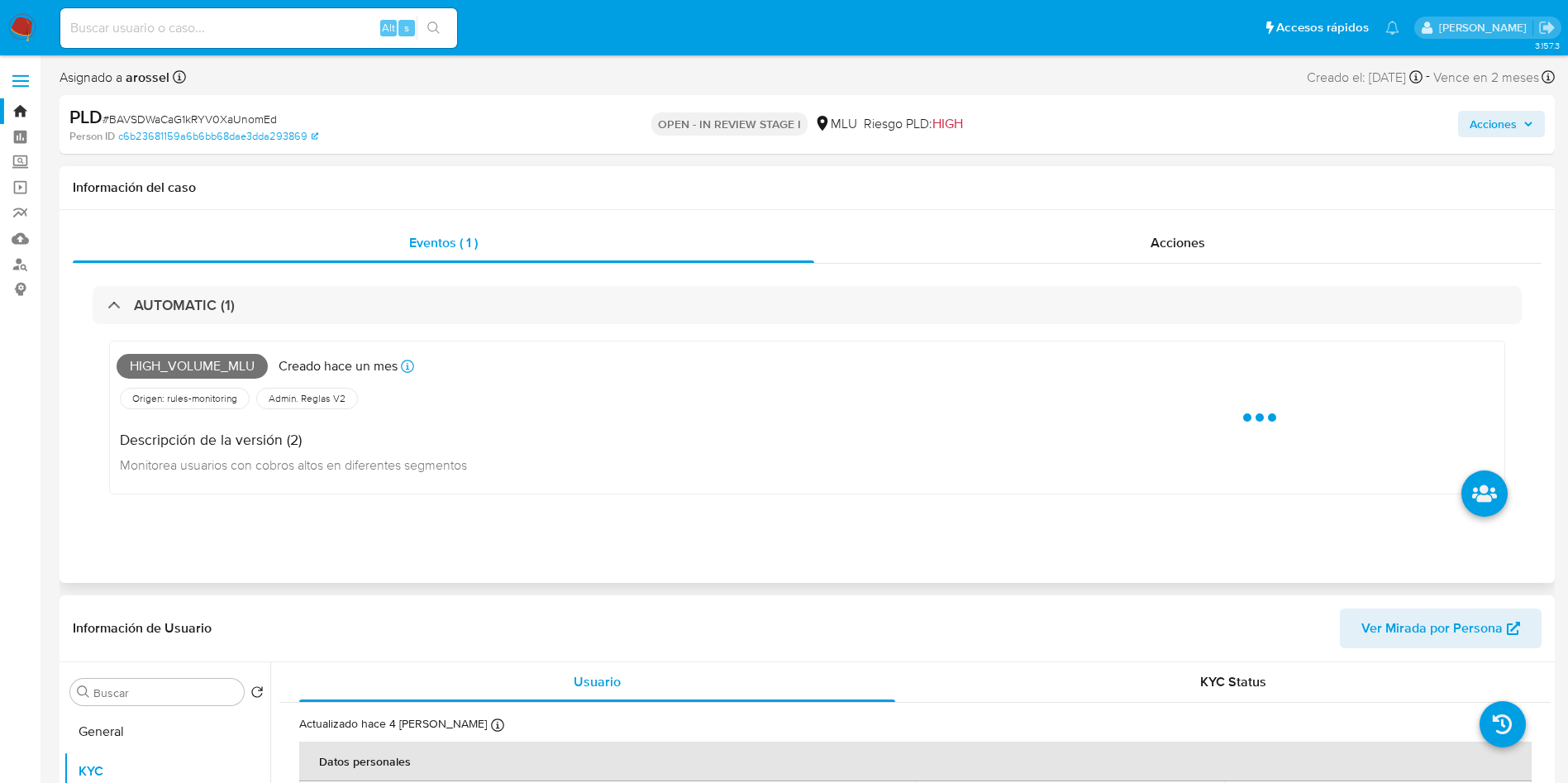
click at [172, 363] on span "High_volume_mlu" at bounding box center [192, 366] width 151 height 24
click at [174, 363] on span "High_volume_mlu" at bounding box center [192, 366] width 151 height 24
copy span "High_volume_mlu"
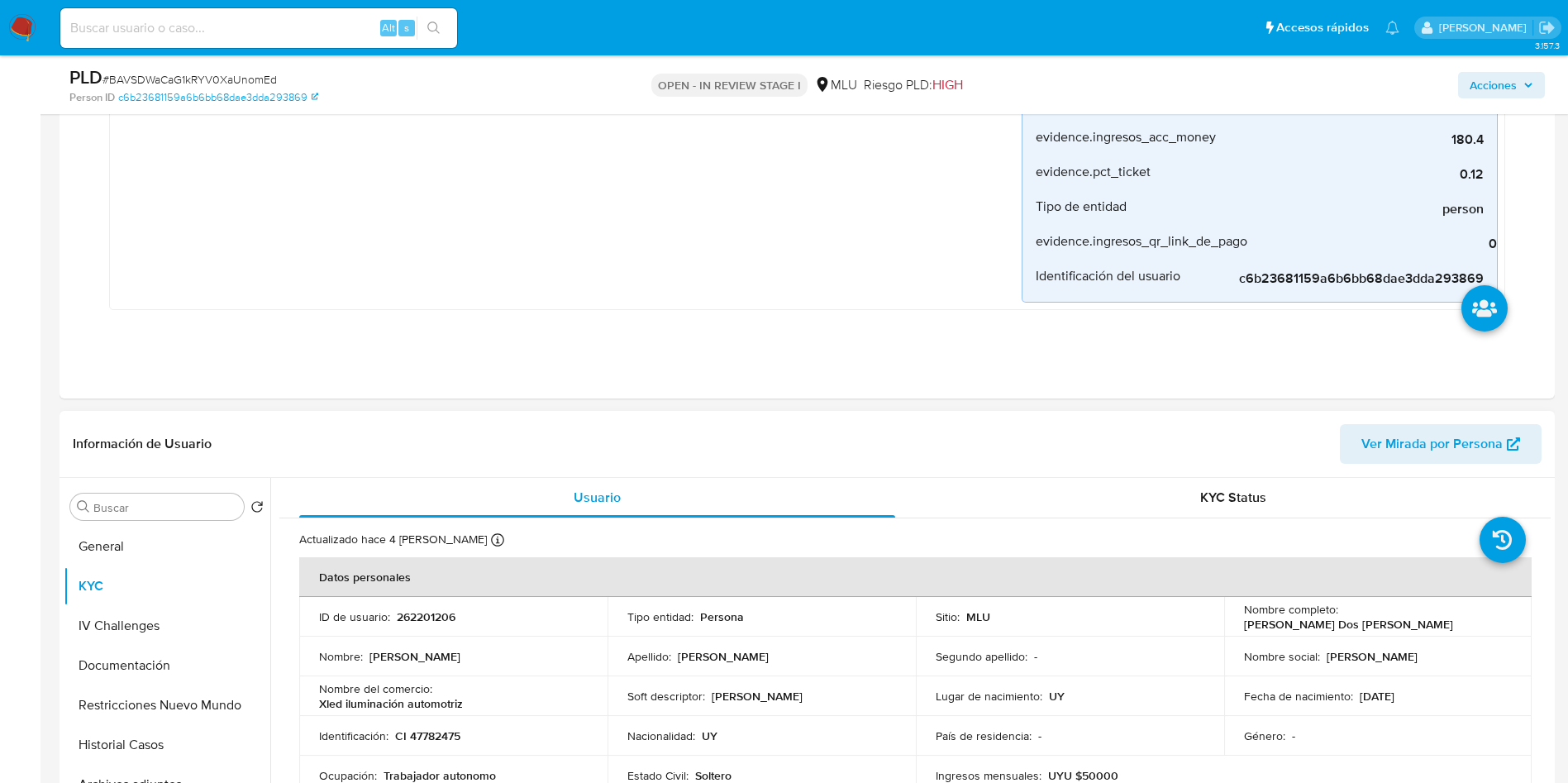
scroll to position [496, 0]
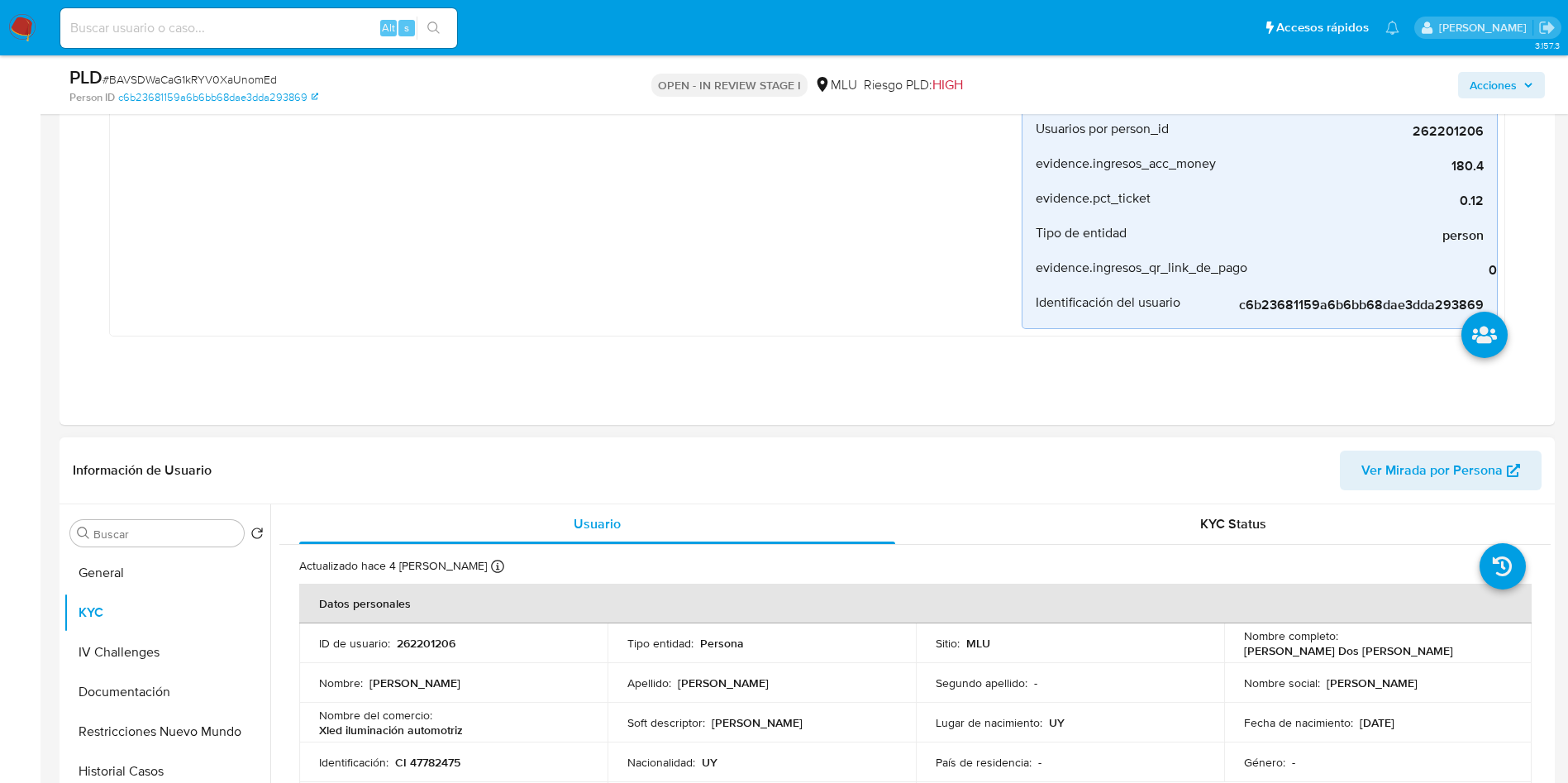
click at [1415, 485] on span "Ver Mirada por Persona" at bounding box center [1432, 470] width 142 height 39
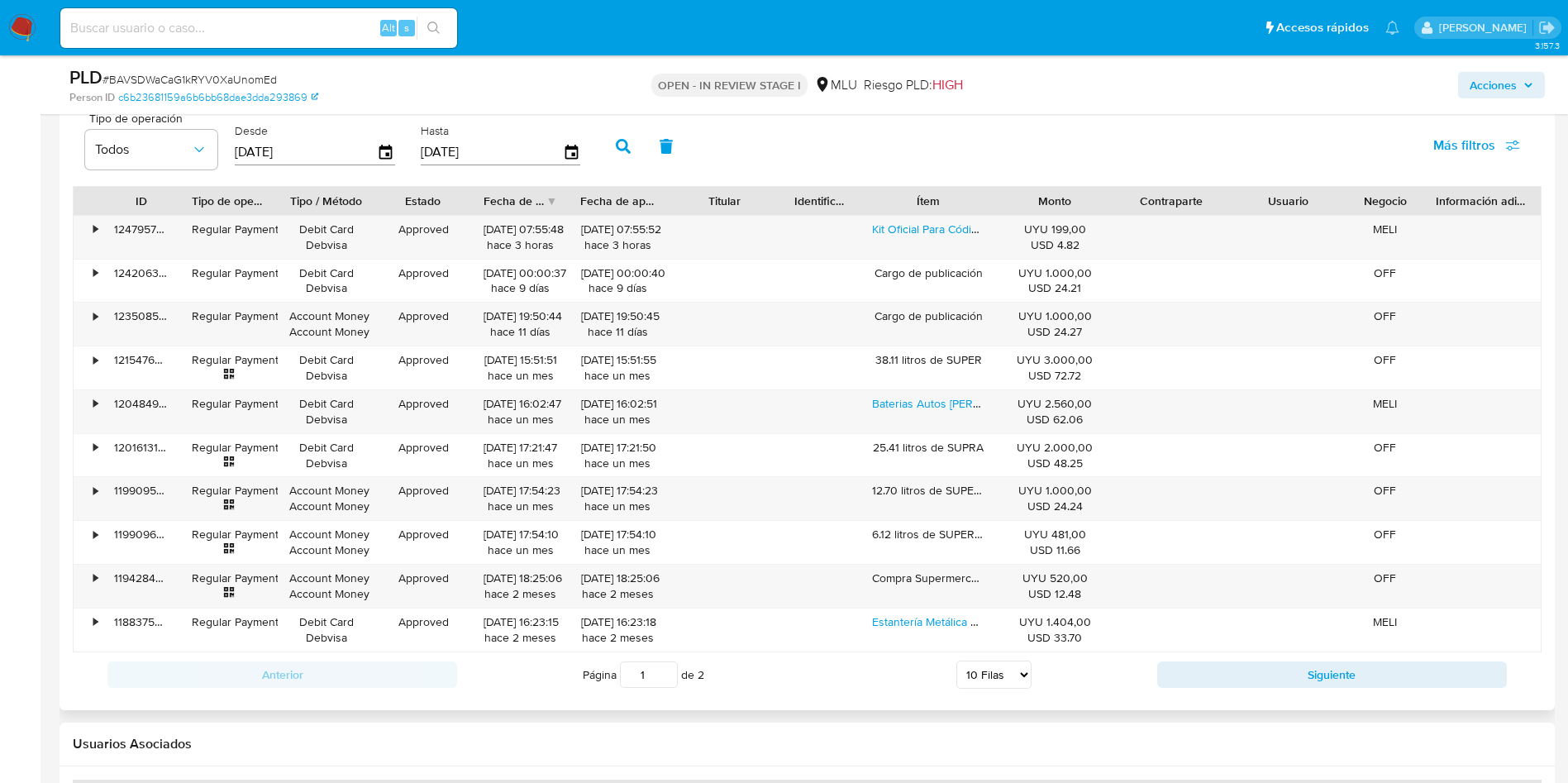
scroll to position [2603, 0]
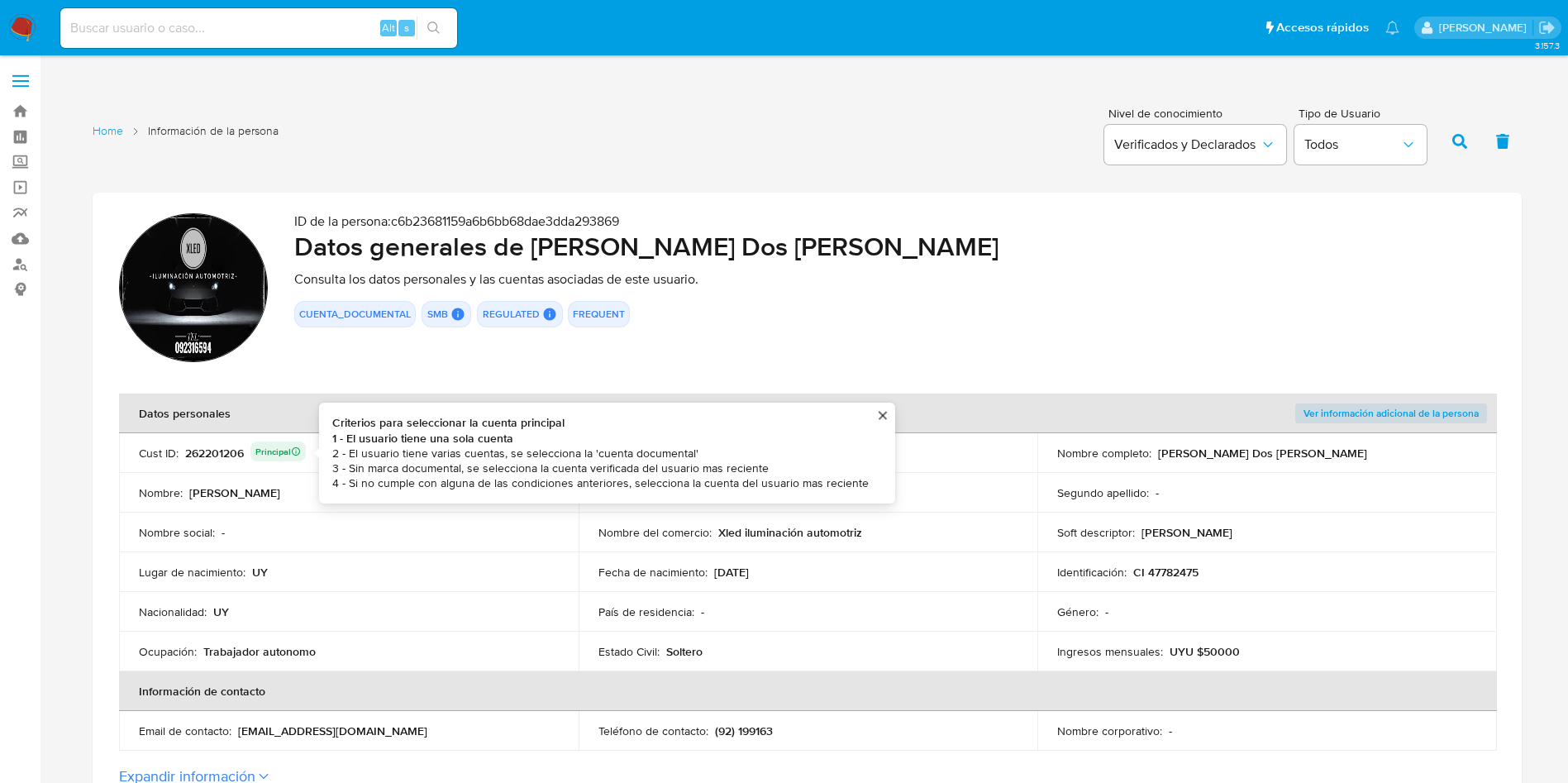
drag, startPoint x: 236, startPoint y: 453, endPoint x: 213, endPoint y: 453, distance: 23.0
click at [235, 453] on div "262201206 Principal Criterios para seleccionar la cuenta principal 1 - El usuar…" at bounding box center [245, 453] width 121 height 23
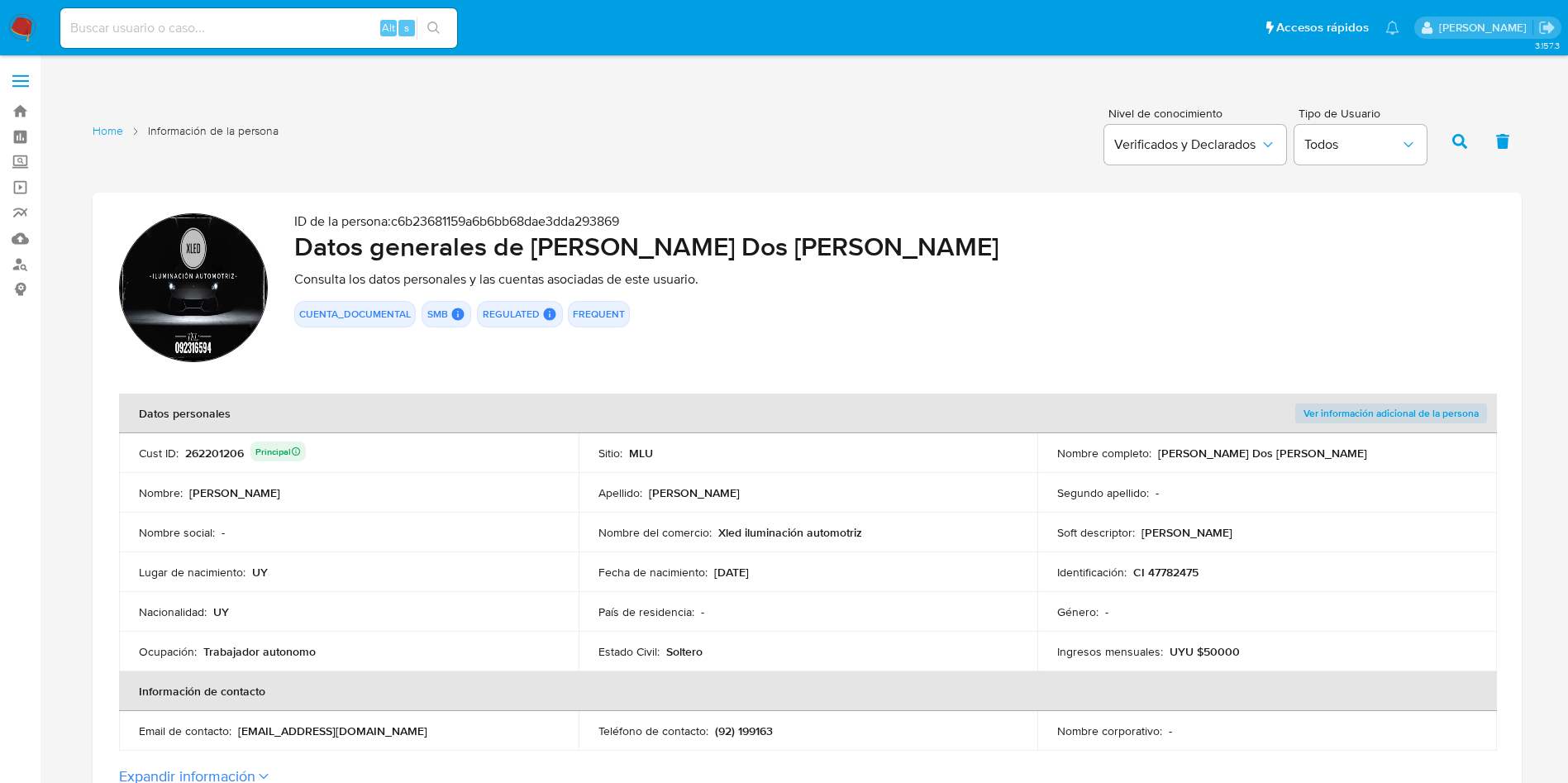
click at [210, 453] on div "262201206 Principal" at bounding box center [245, 453] width 121 height 23
click at [202, 438] on td "Cust ID : 262201206 Principal" at bounding box center [349, 453] width 460 height 39
click at [214, 466] on td "Cust ID : 262201206 Principal" at bounding box center [349, 453] width 460 height 39
click at [211, 453] on div "262201206 Principal" at bounding box center [245, 453] width 121 height 23
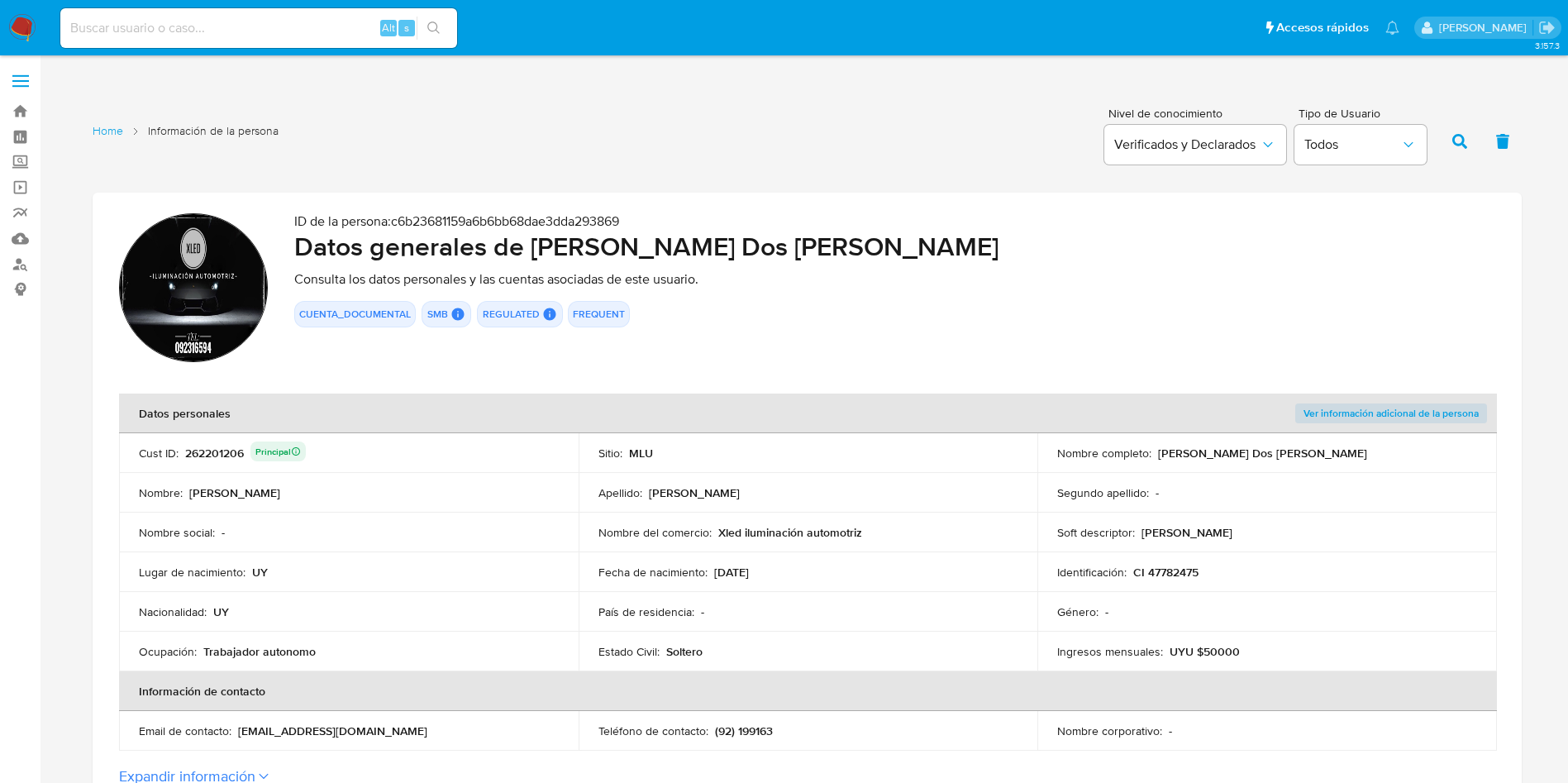
click at [211, 453] on div "262201206 Principal" at bounding box center [245, 453] width 121 height 23
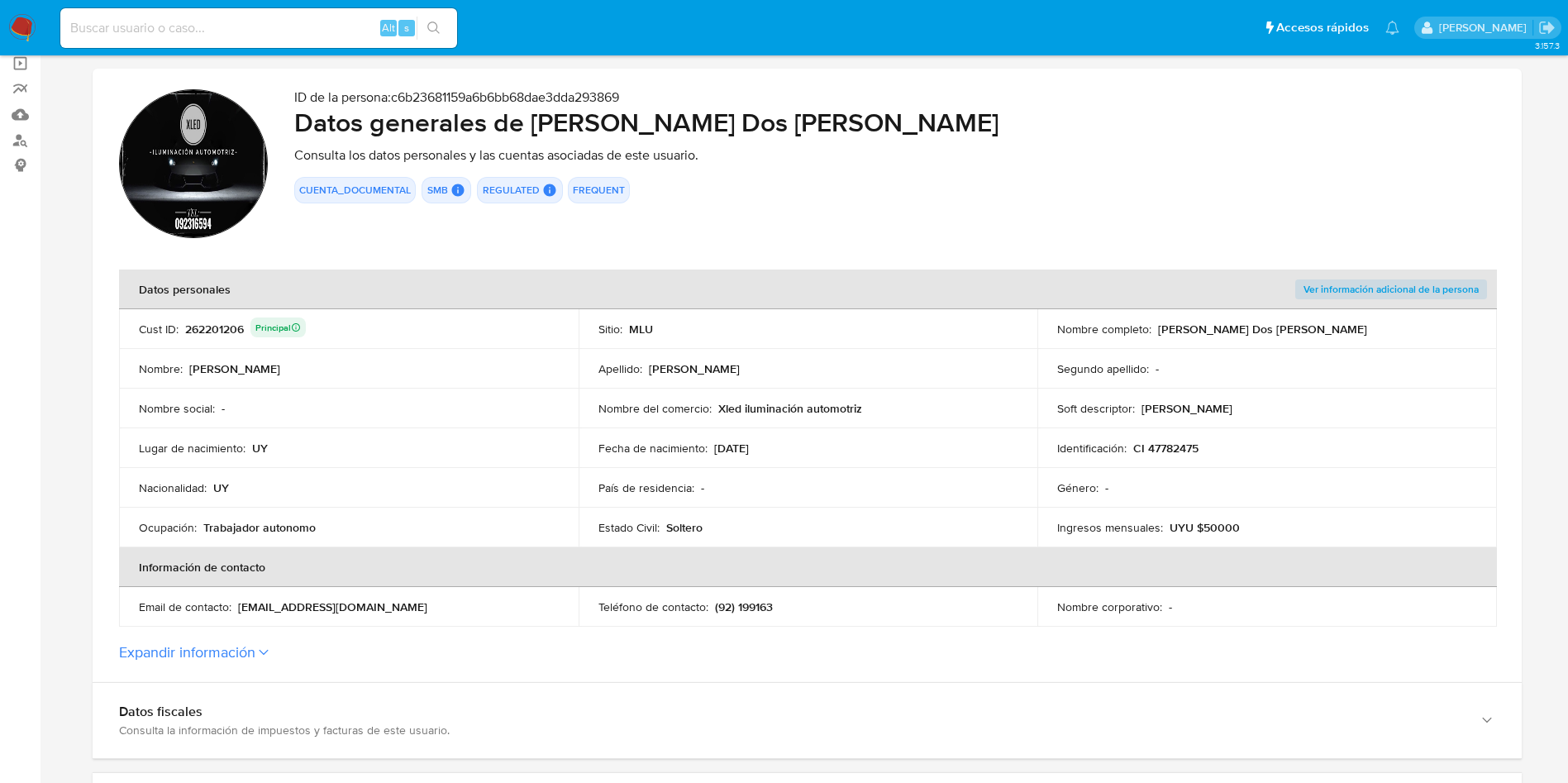
scroll to position [496, 0]
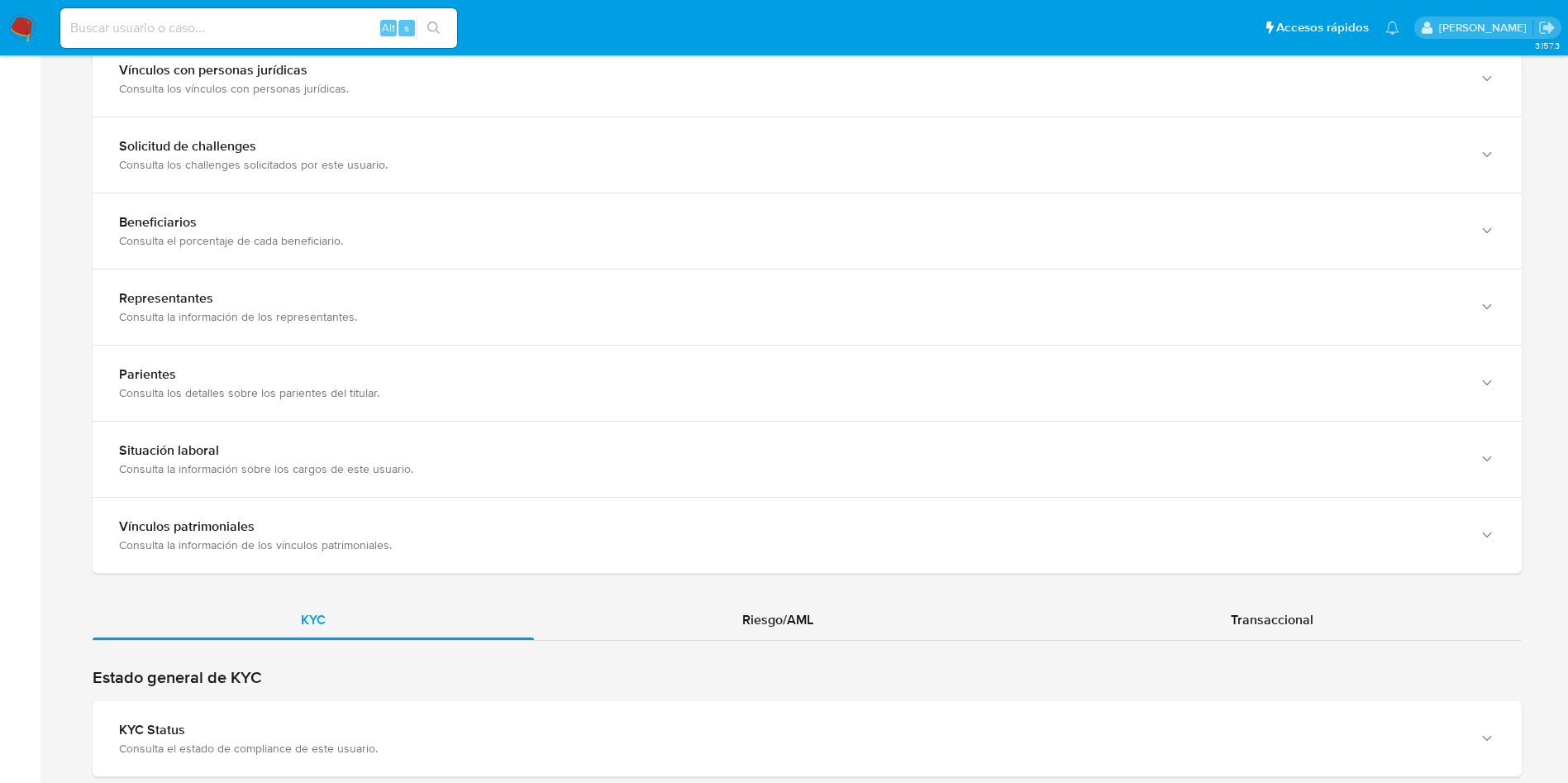
drag, startPoint x: 441, startPoint y: 718, endPoint x: 454, endPoint y: 666, distance: 53.6
click at [441, 716] on div "KYC Status Consulta el estado de compliance de este usuario." at bounding box center [807, 739] width 1429 height 75
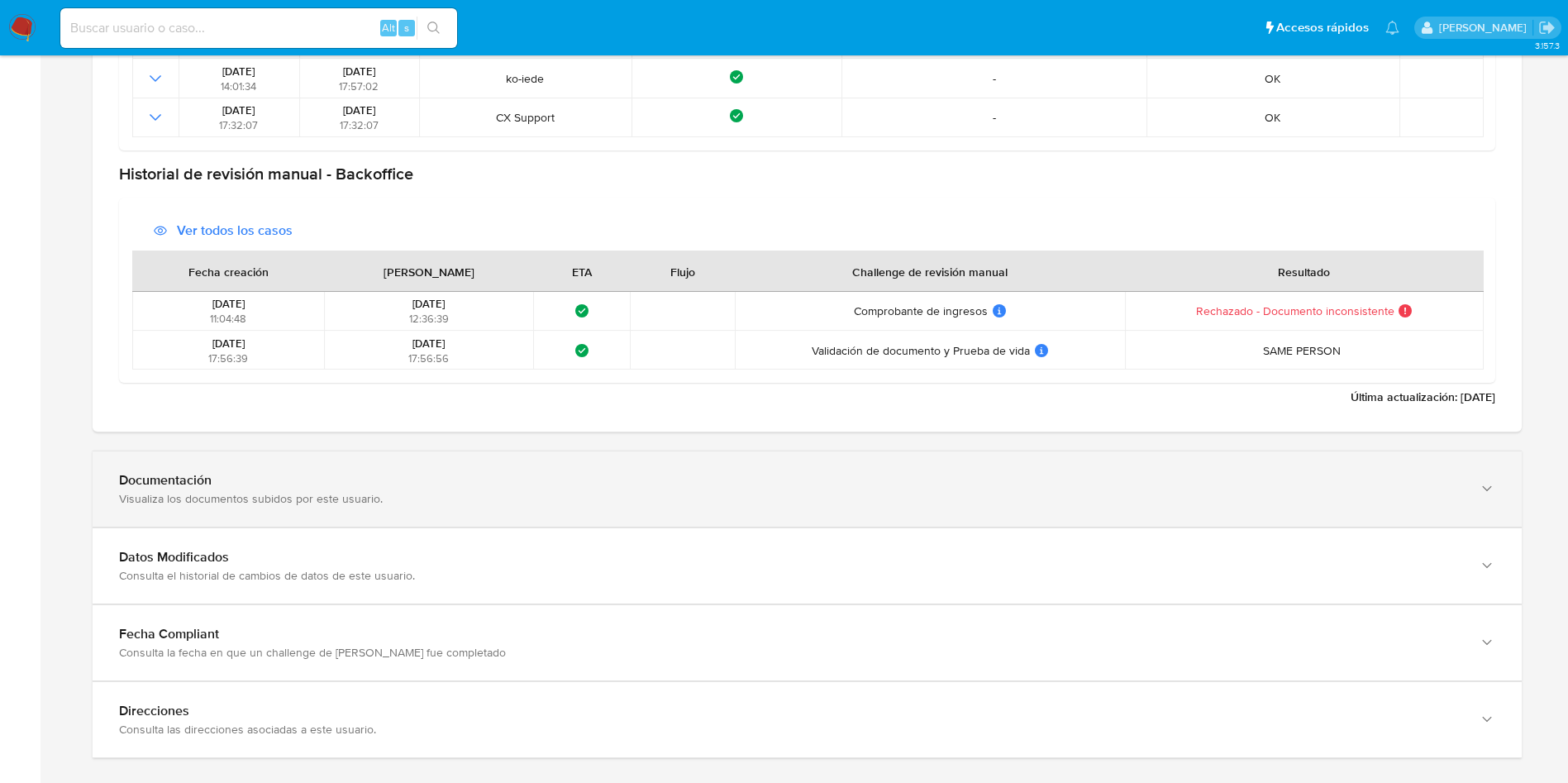
click at [343, 503] on div "Visualiza los documentos subidos por este usuario." at bounding box center [791, 499] width 1344 height 15
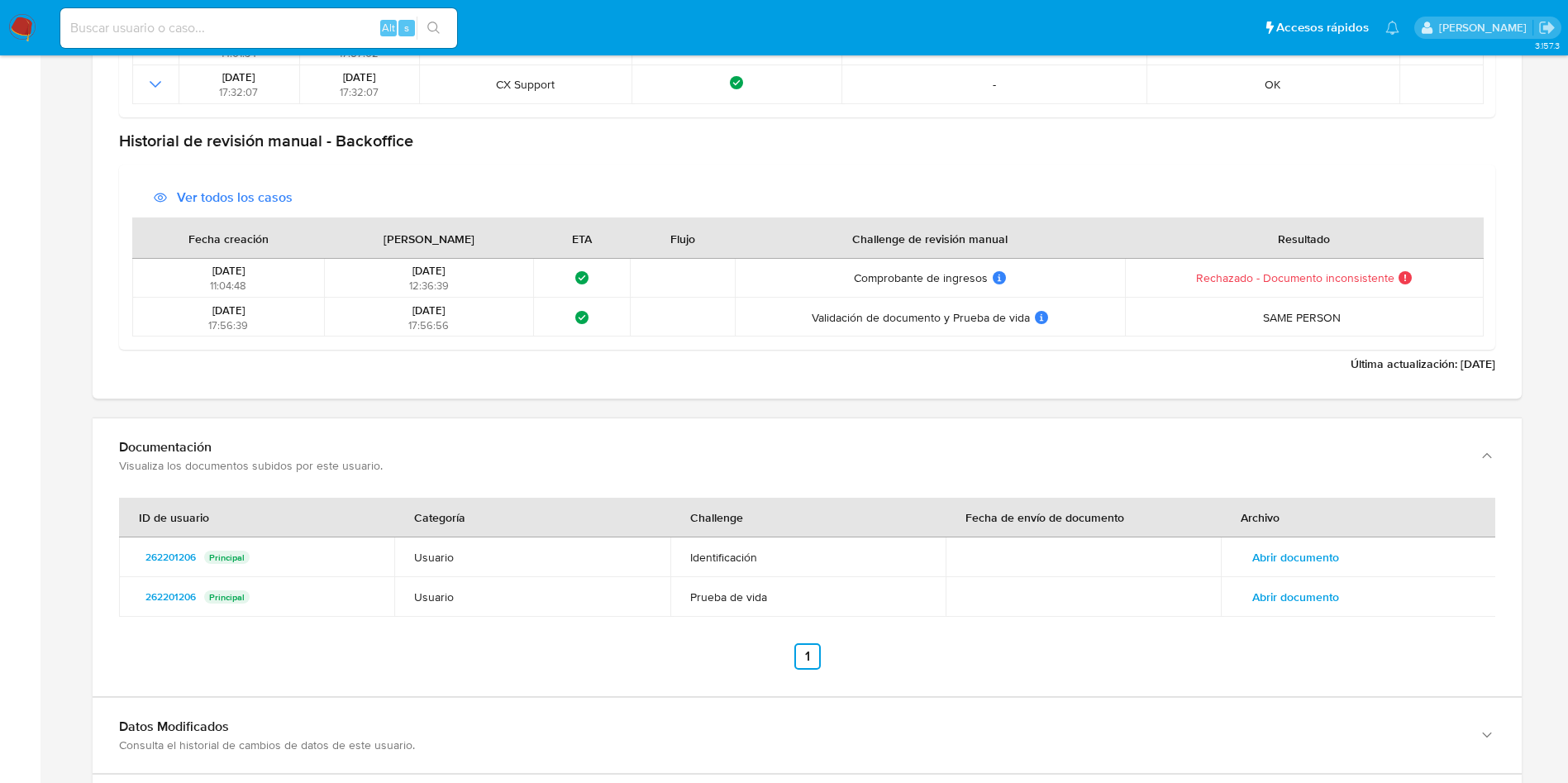
scroll to position [2026, 0]
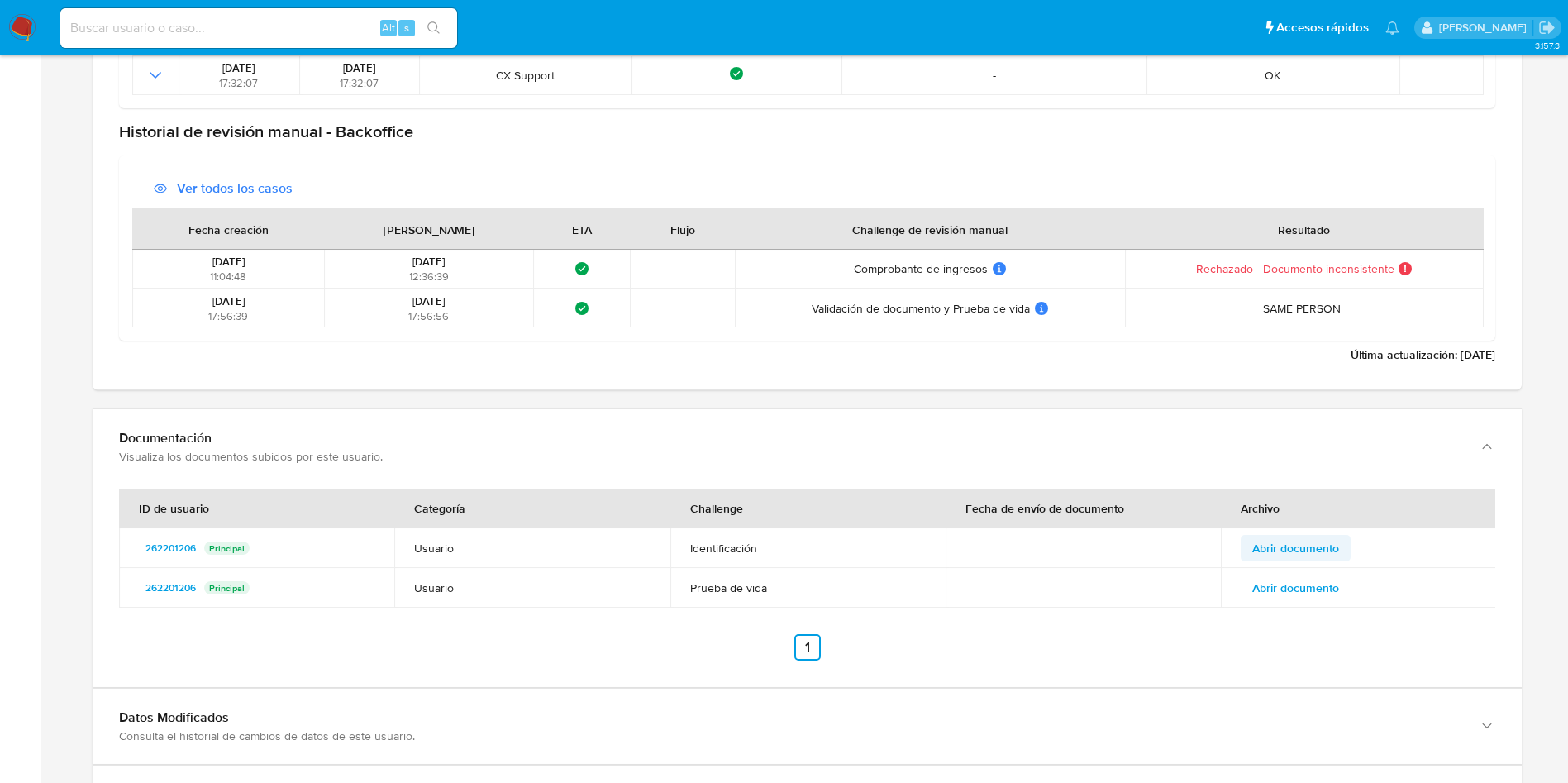
click at [1330, 547] on span "Abrir documento" at bounding box center [1296, 547] width 86 height 23
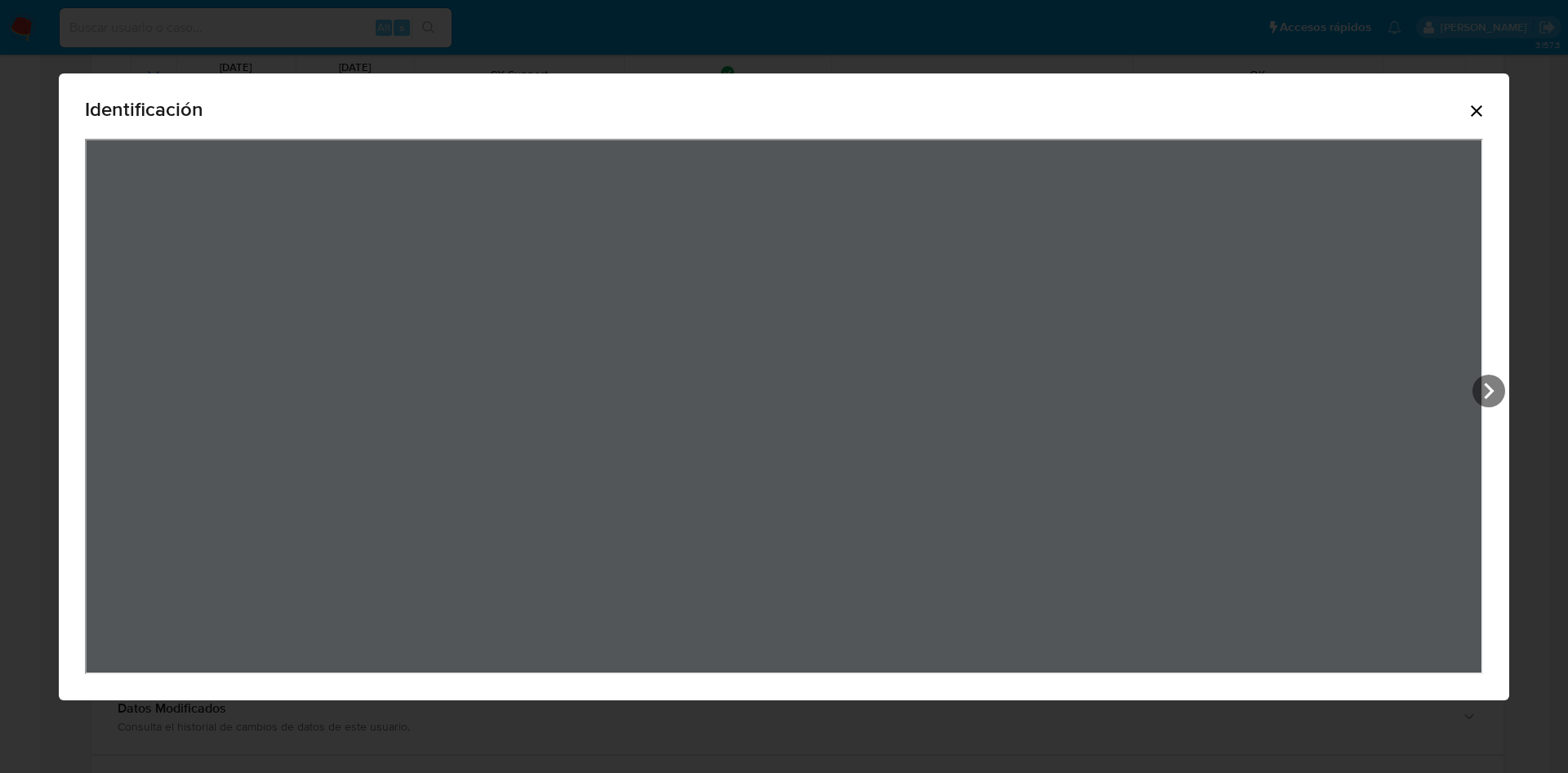
click at [1485, 101] on icon "Cerrar" at bounding box center [1475, 110] width 19 height 19
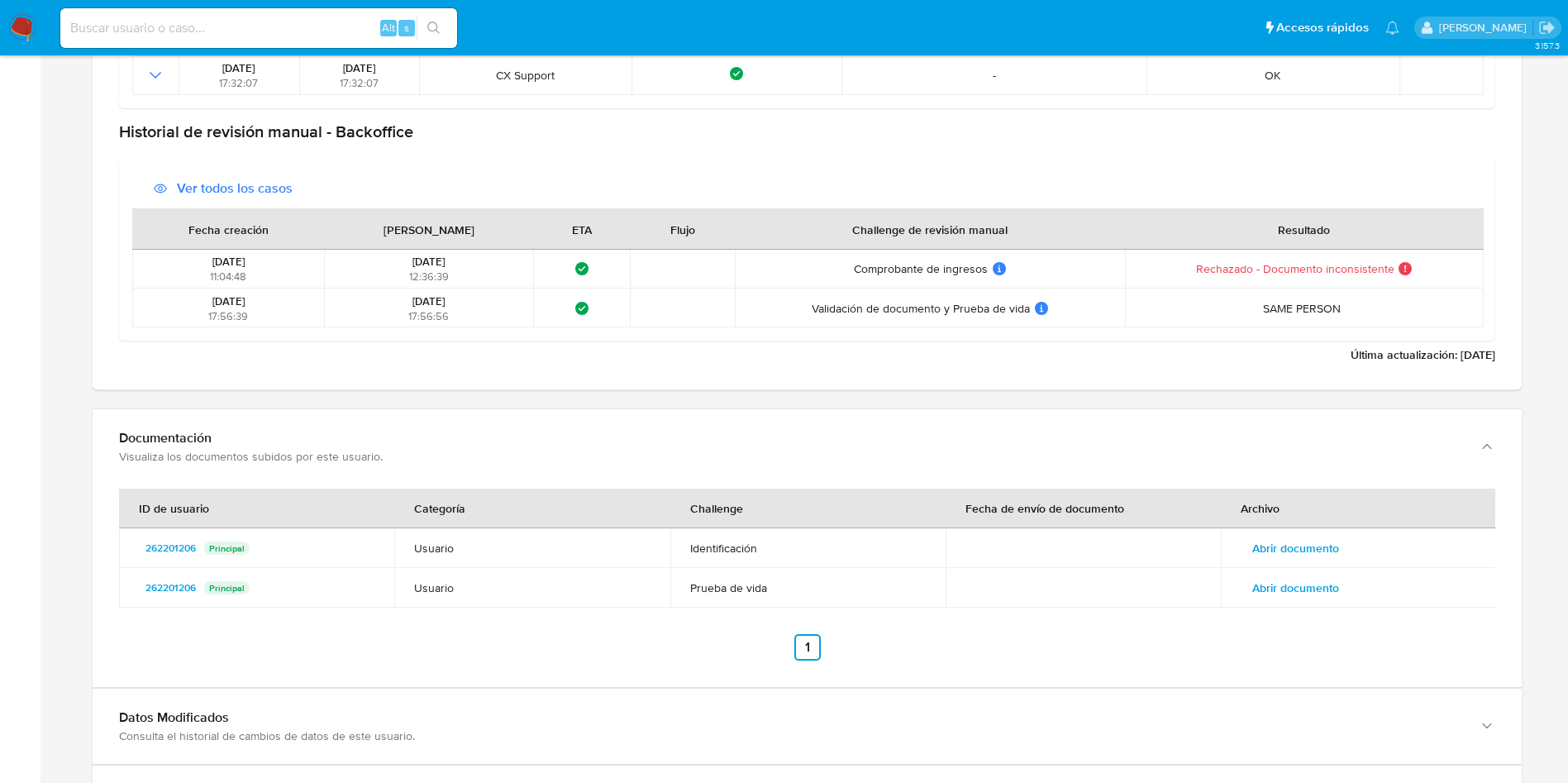
click at [1299, 591] on span "Abrir documento" at bounding box center [1296, 588] width 86 height 23
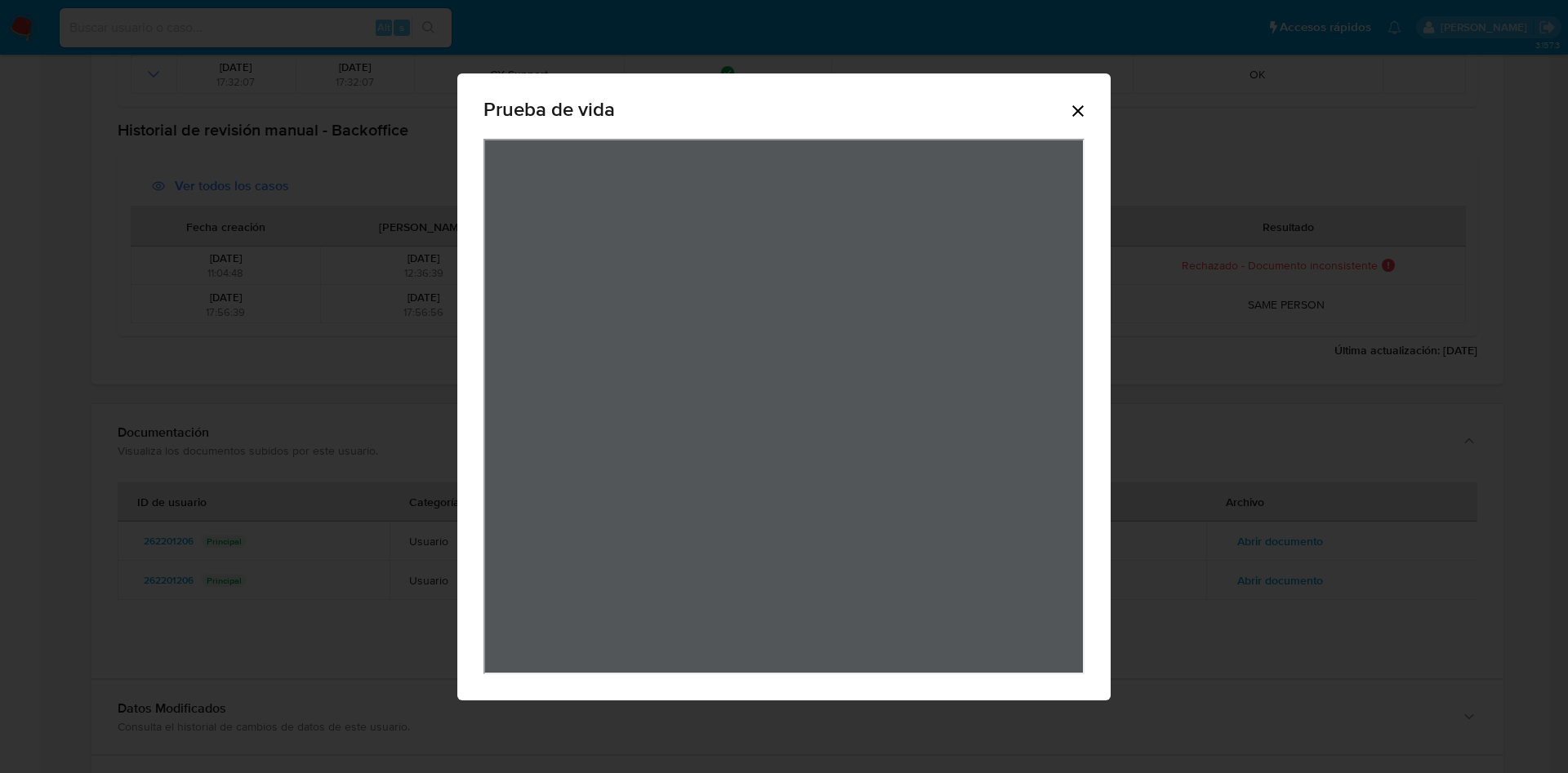
click at [1082, 103] on icon "Cerrar" at bounding box center [1077, 110] width 19 height 19
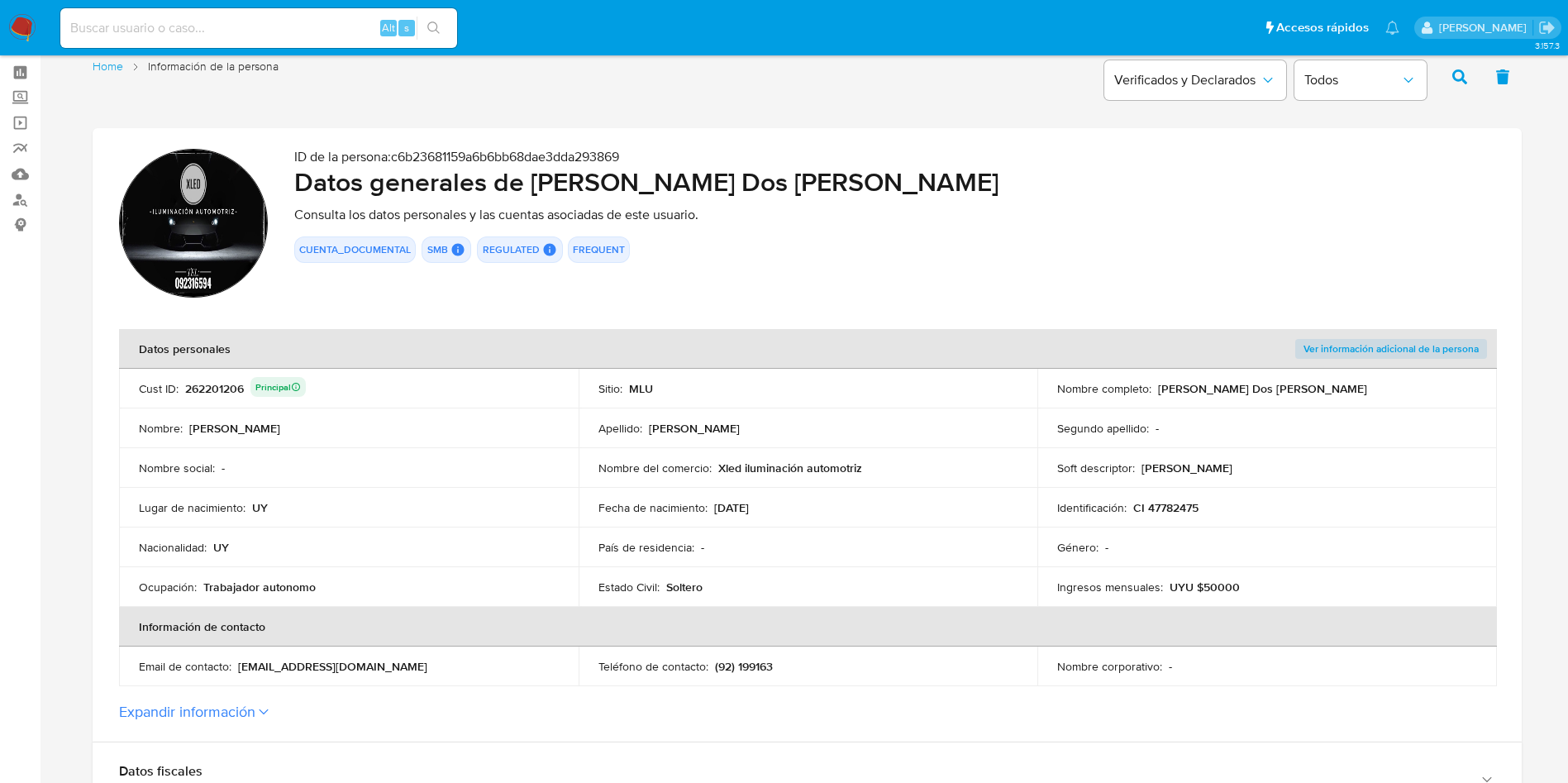
scroll to position [0, 0]
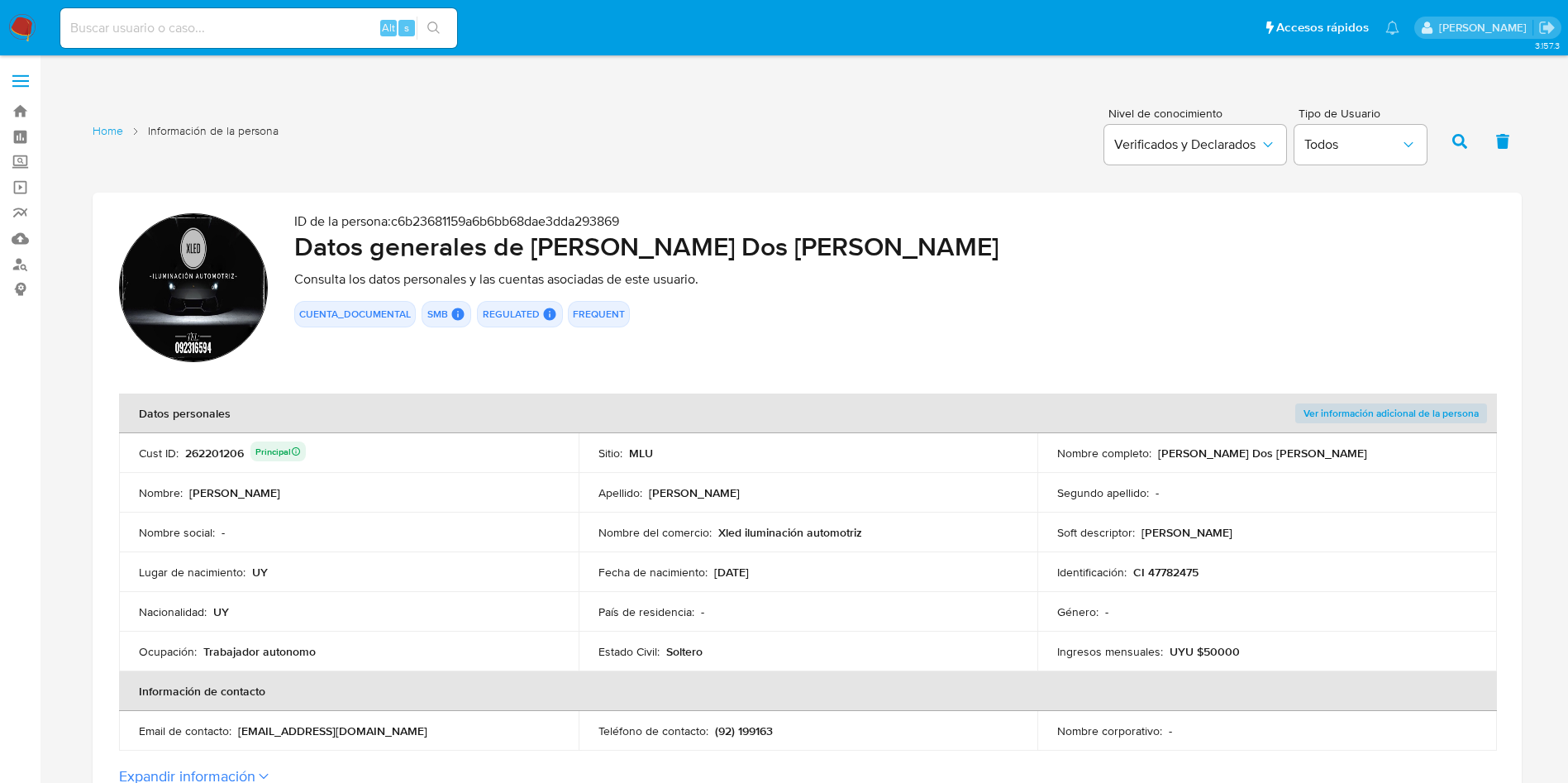
drag, startPoint x: 1173, startPoint y: 453, endPoint x: 672, endPoint y: 99, distance: 613.4
click at [1327, 450] on div "Nombre completo : [PERSON_NAME] Dos [PERSON_NAME]" at bounding box center [1267, 453] width 420 height 15
click at [1158, 590] on td "Identificación : CI 47782475" at bounding box center [1268, 572] width 460 height 39
click at [1159, 566] on p "CI 47782475" at bounding box center [1166, 572] width 66 height 15
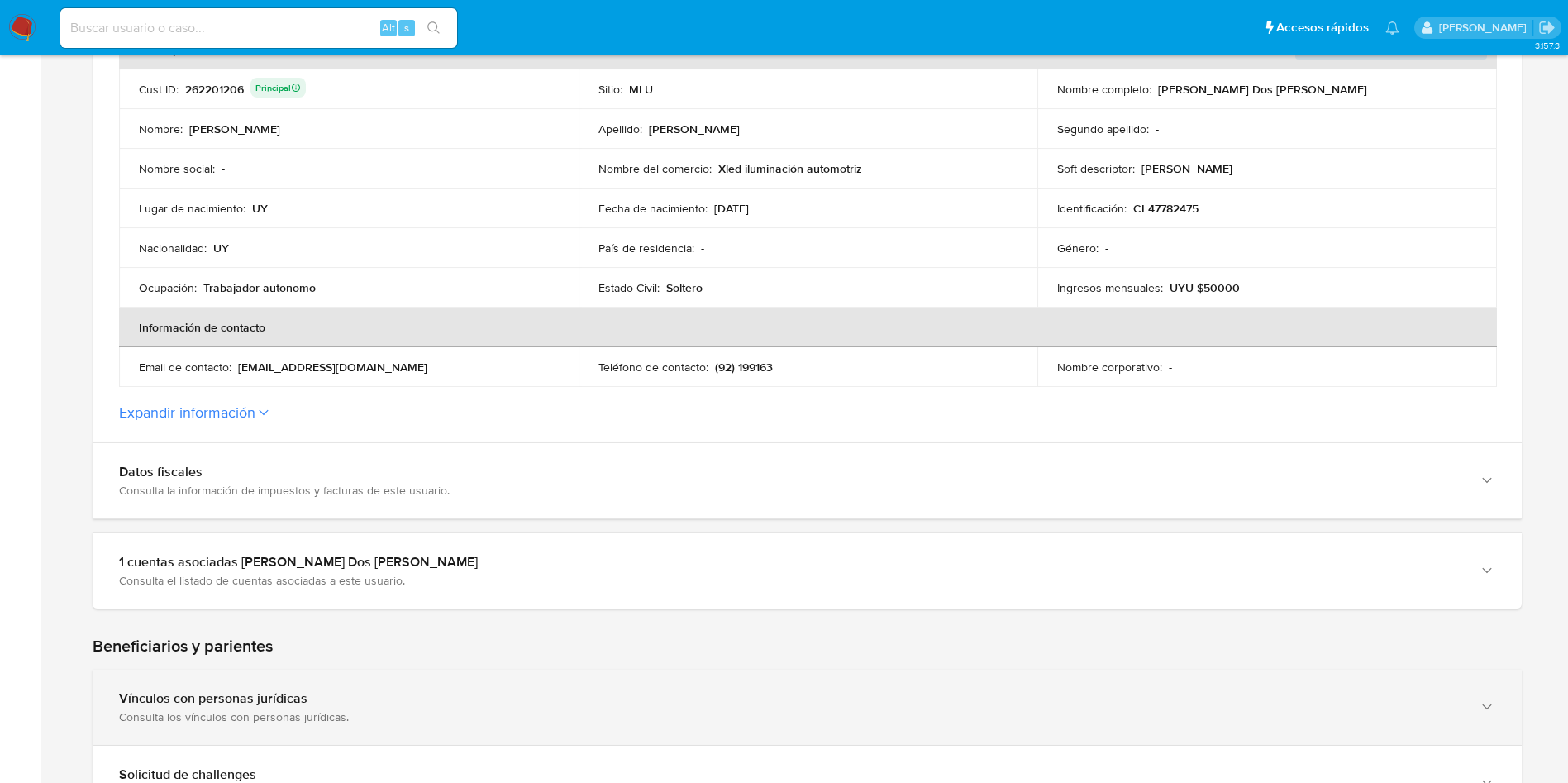
scroll to position [620, 0]
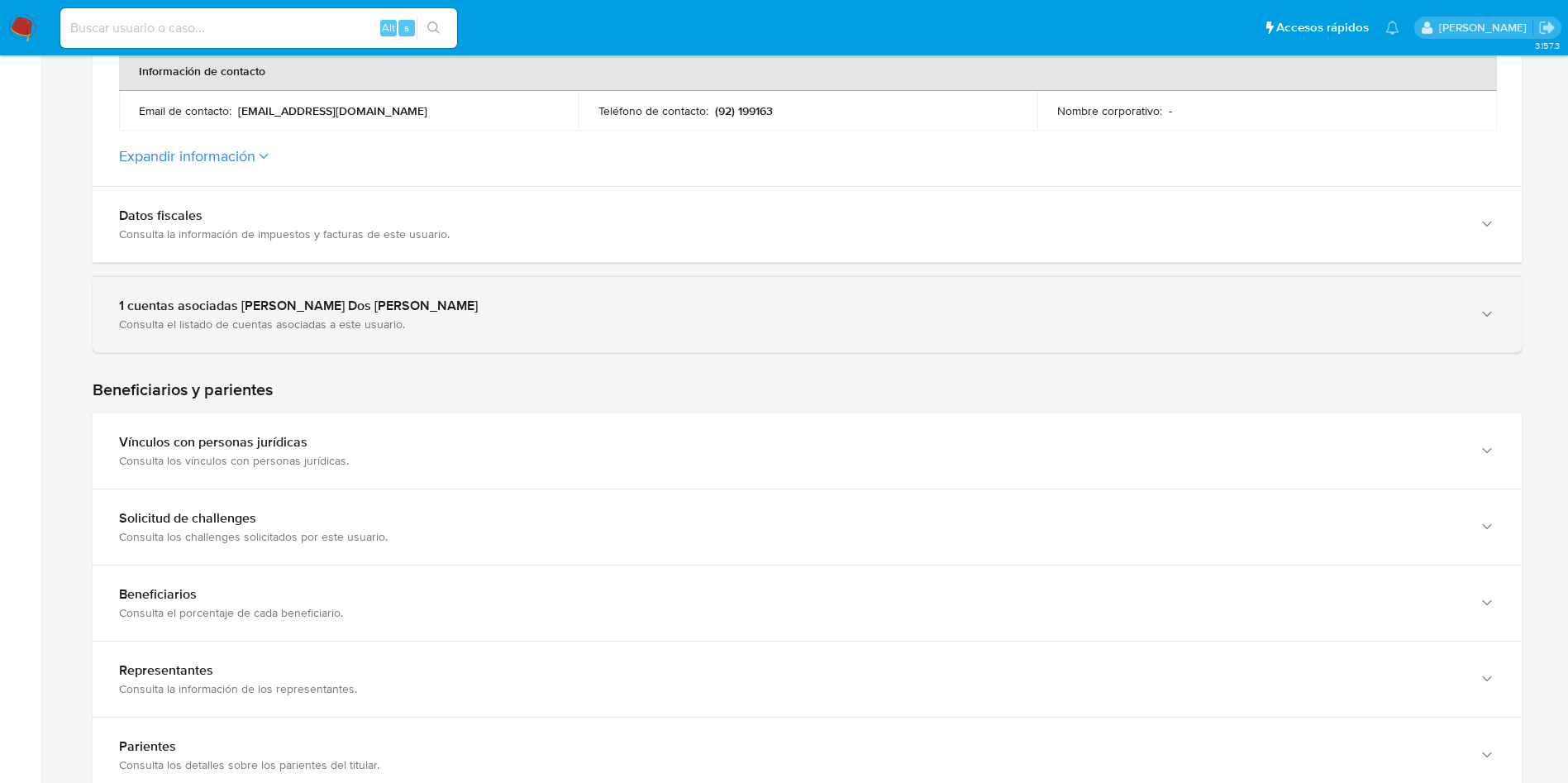
click at [276, 310] on div "1 cuentas asociadas [PERSON_NAME] Dos [PERSON_NAME]" at bounding box center [791, 306] width 1344 height 17
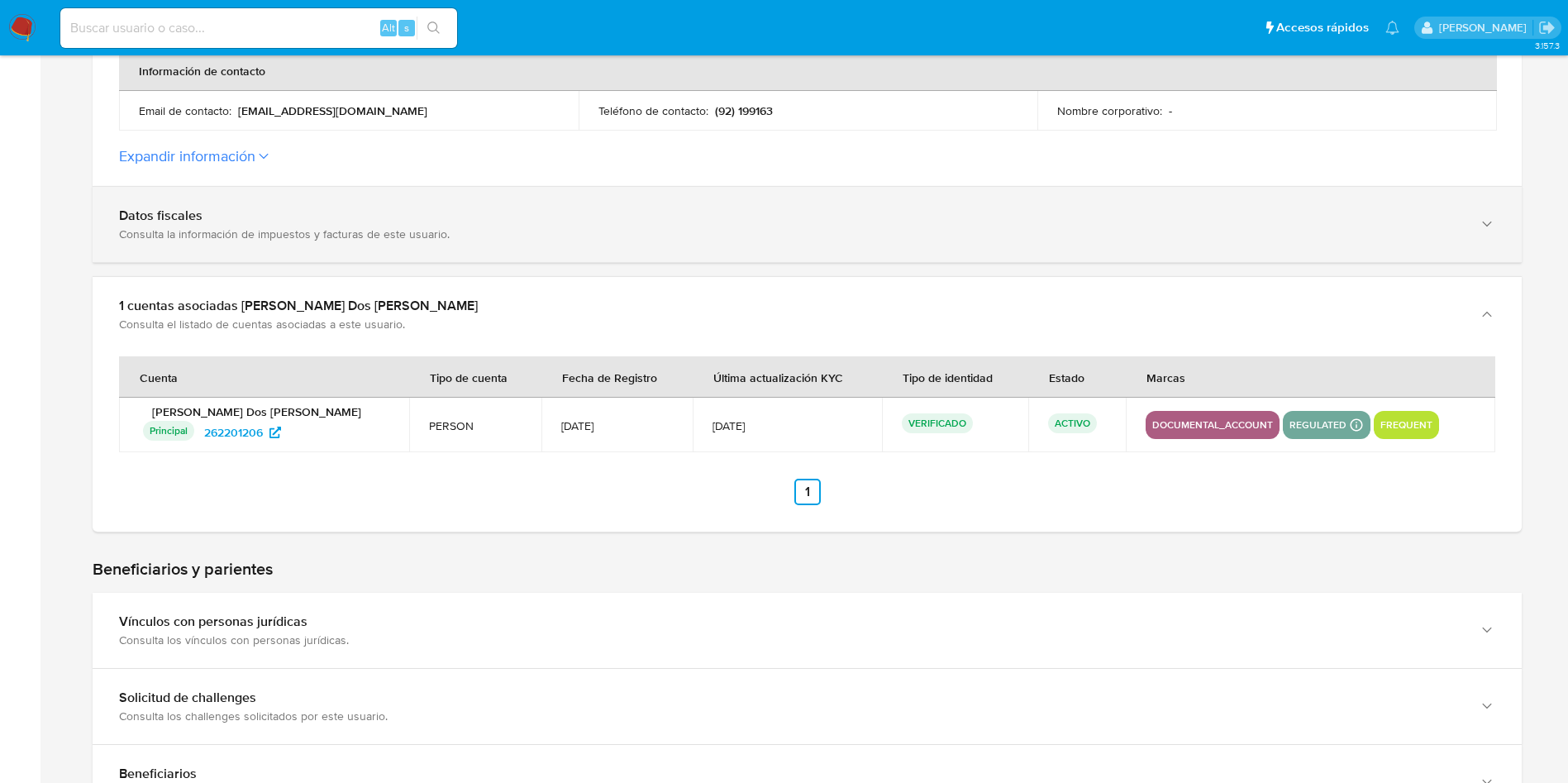
click at [305, 245] on div "Datos fiscales Consulta la información de impuestos y facturas de este usuario." at bounding box center [807, 224] width 1429 height 75
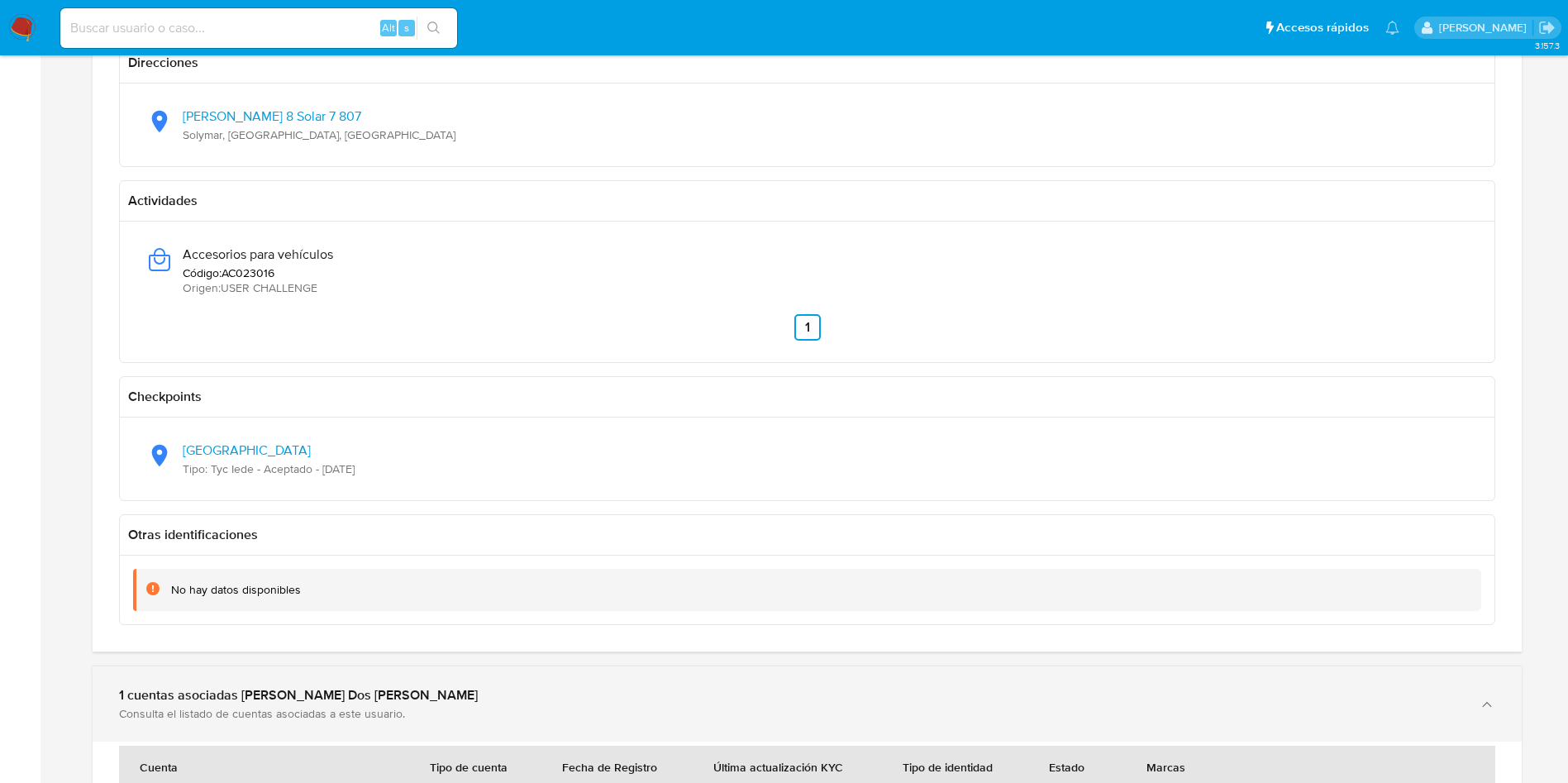
scroll to position [992, 0]
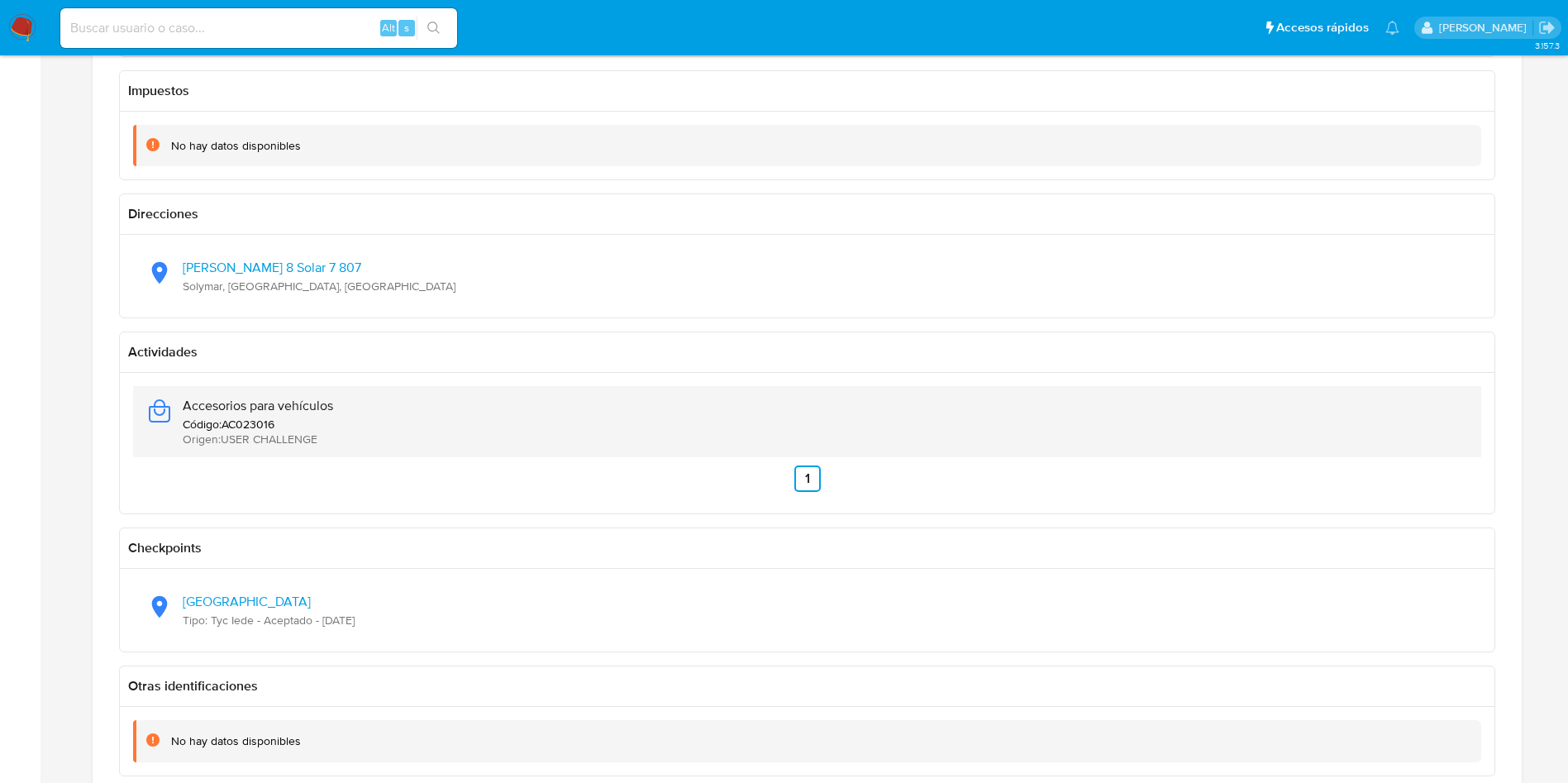
drag, startPoint x: 362, startPoint y: 411, endPoint x: 178, endPoint y: 411, distance: 184.0
click at [178, 411] on div "Accesorios para vehículos Código : AC023016 Origen : USER CHALLENGE" at bounding box center [807, 422] width 1322 height 71
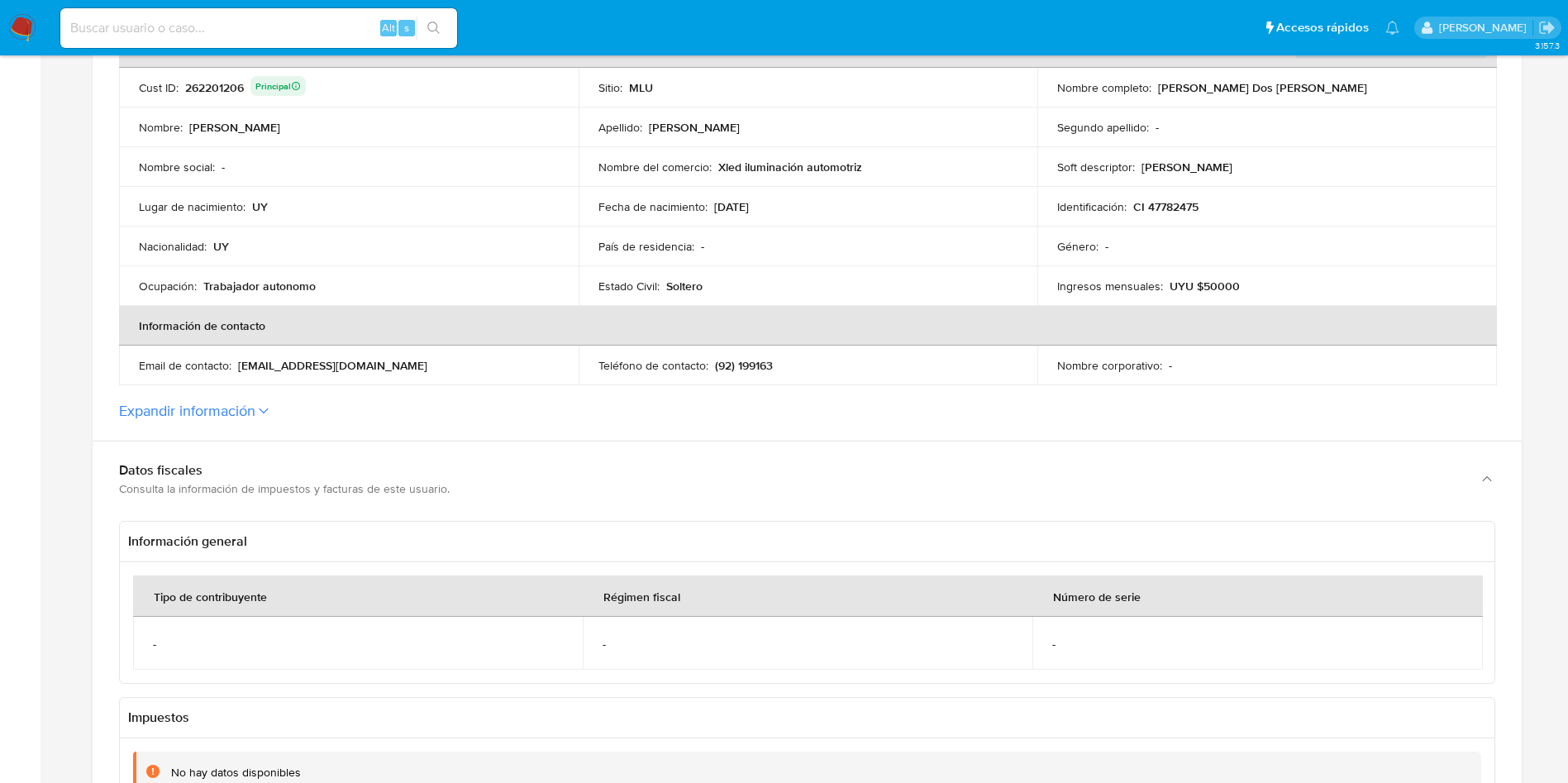
scroll to position [248, 0]
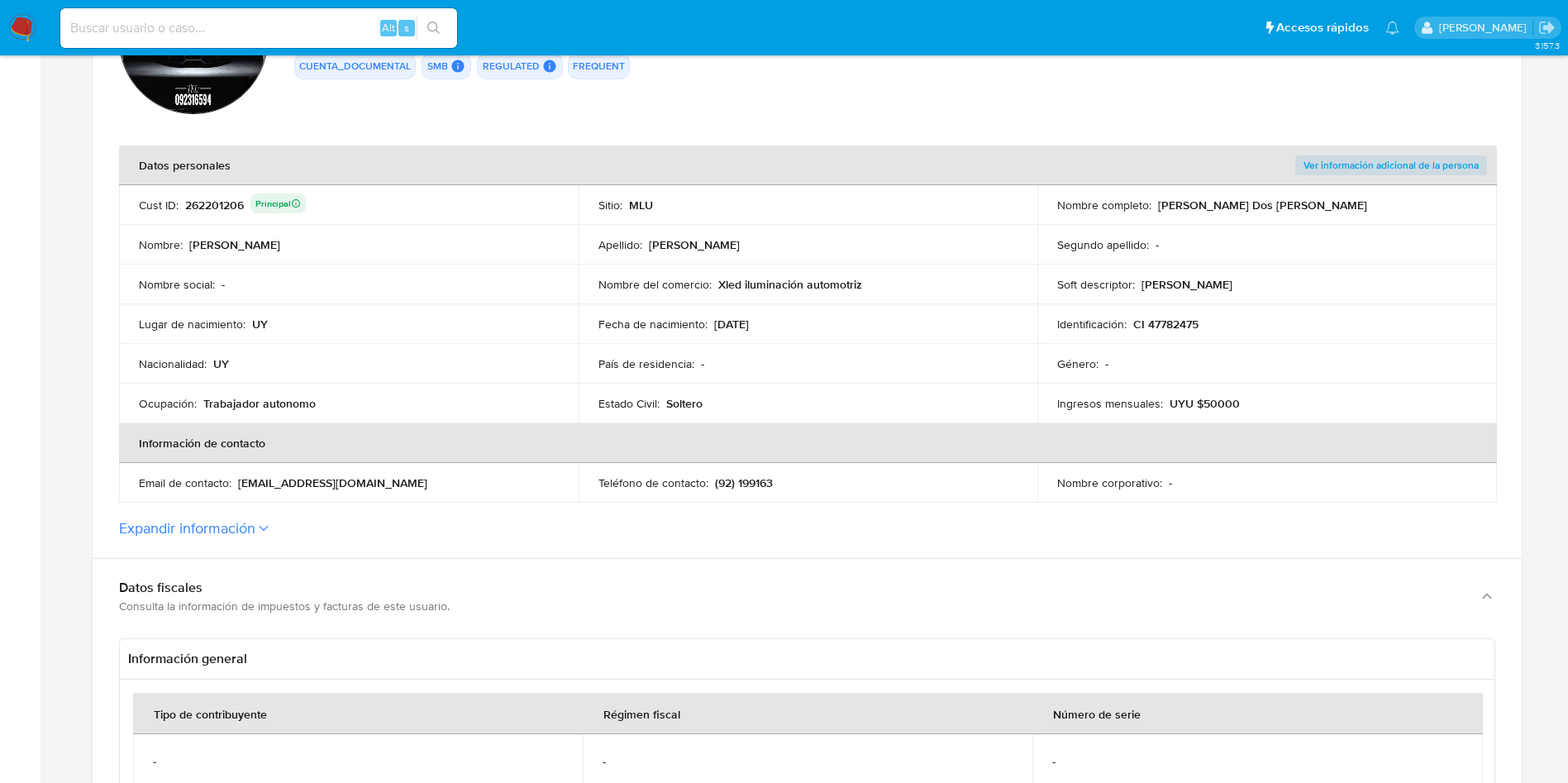
click at [218, 525] on button "Expandir información" at bounding box center [187, 528] width 136 height 18
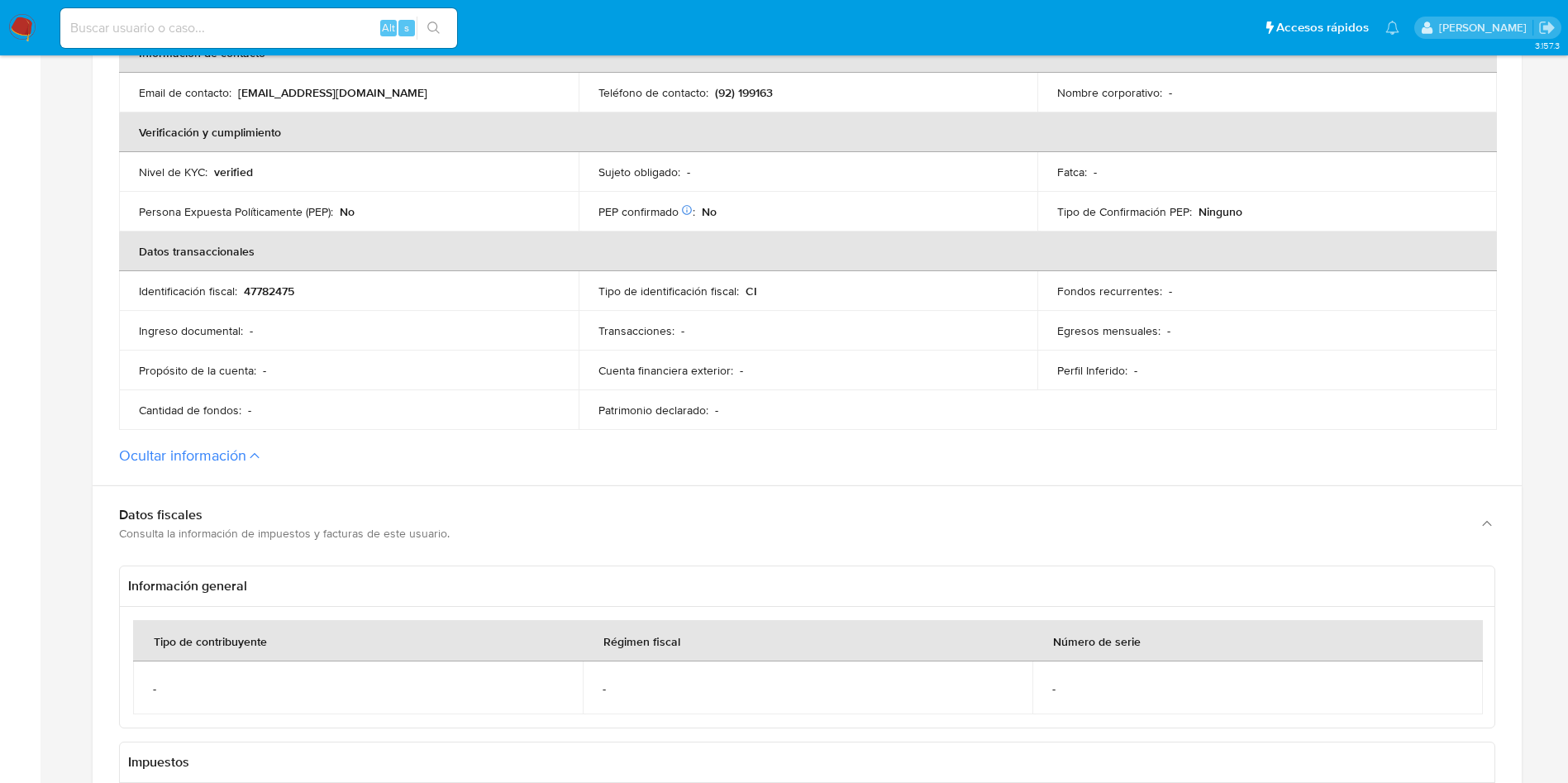
scroll to position [867, 0]
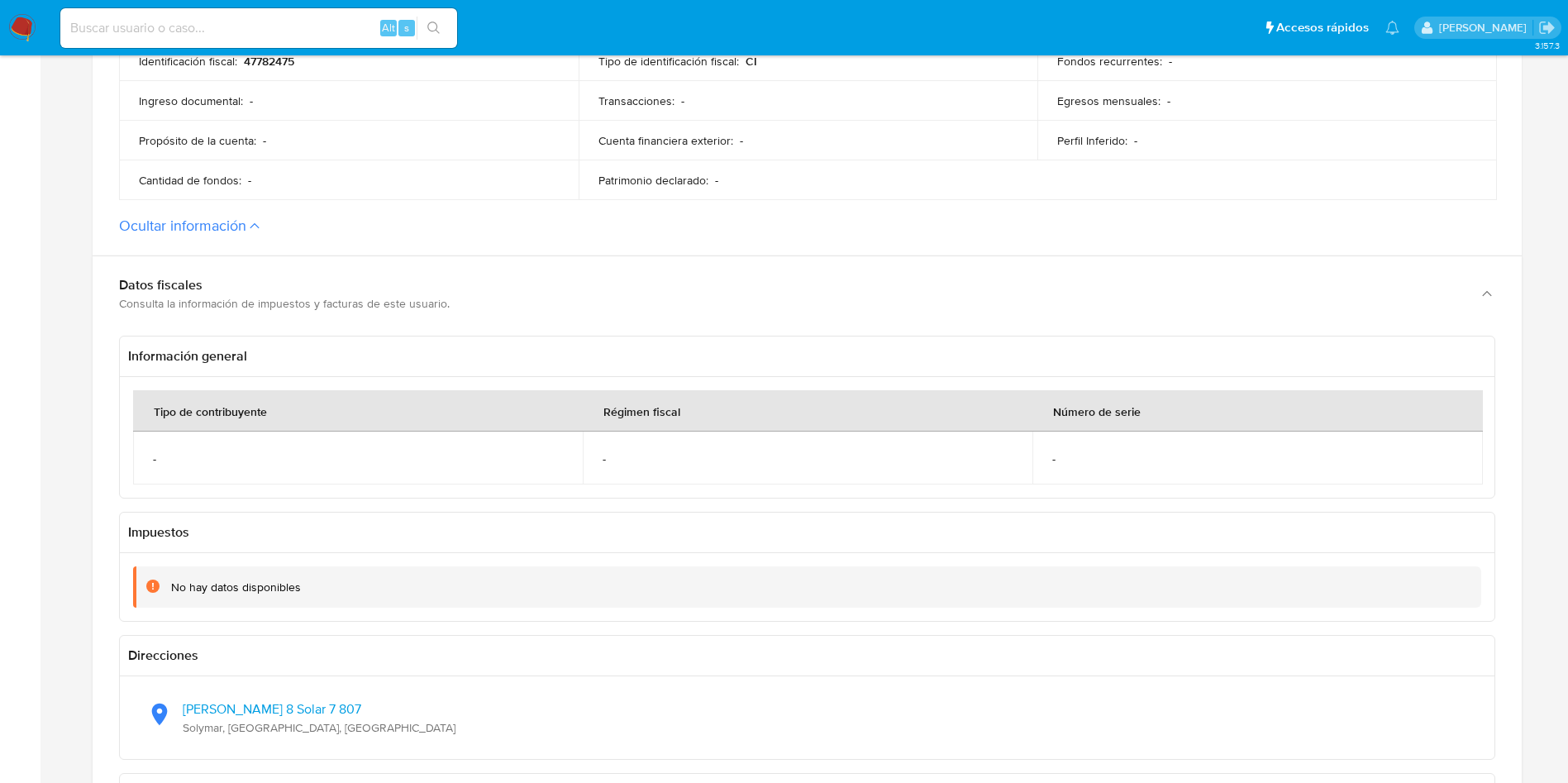
drag, startPoint x: 363, startPoint y: 729, endPoint x: 254, endPoint y: 391, distance: 355.1
click at [183, 704] on div "Ariel Manzana 8 Solar 7 807 Solymar, Canelones, Uruguay" at bounding box center [807, 717] width 1322 height 56
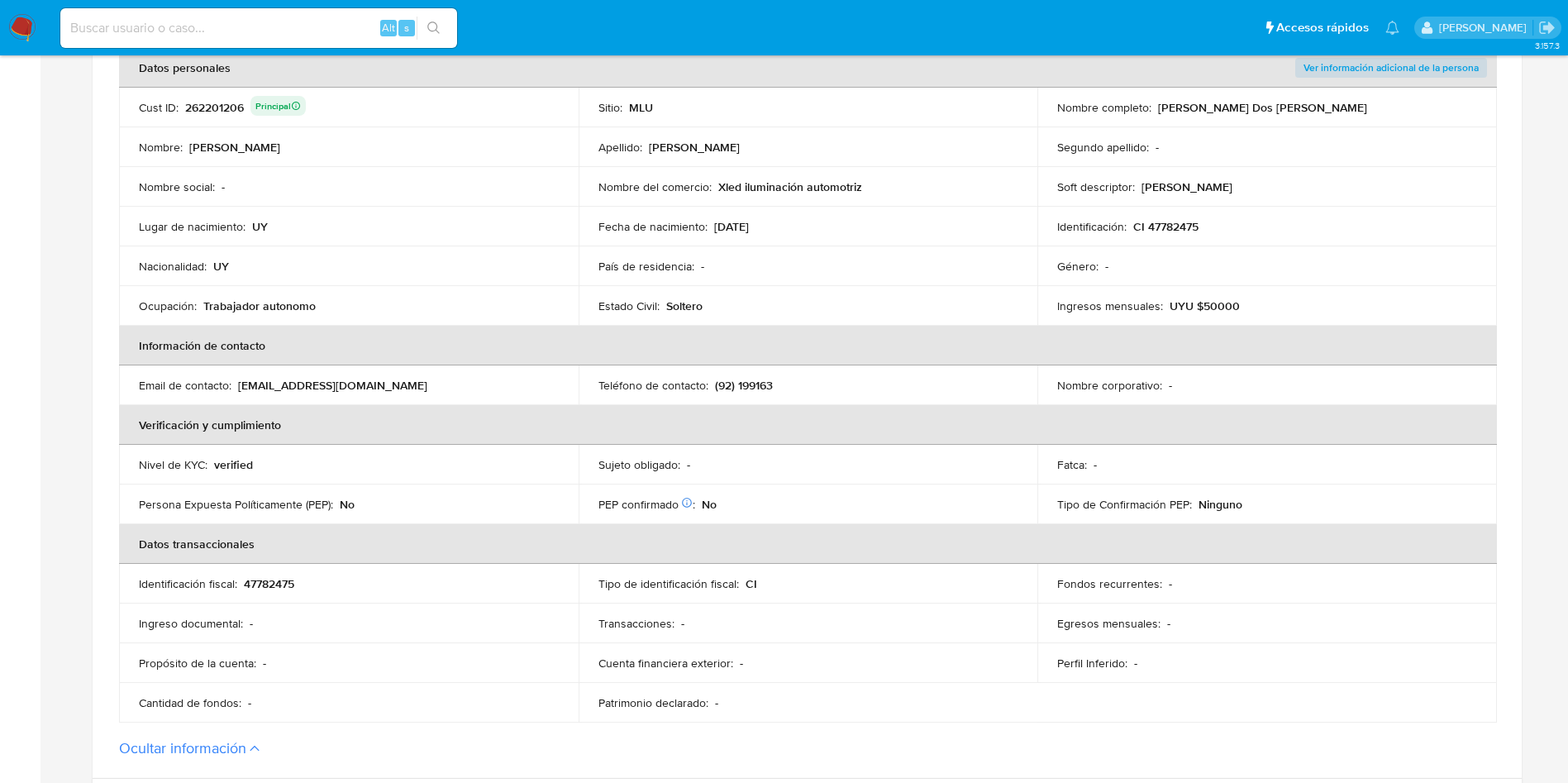
scroll to position [248, 0]
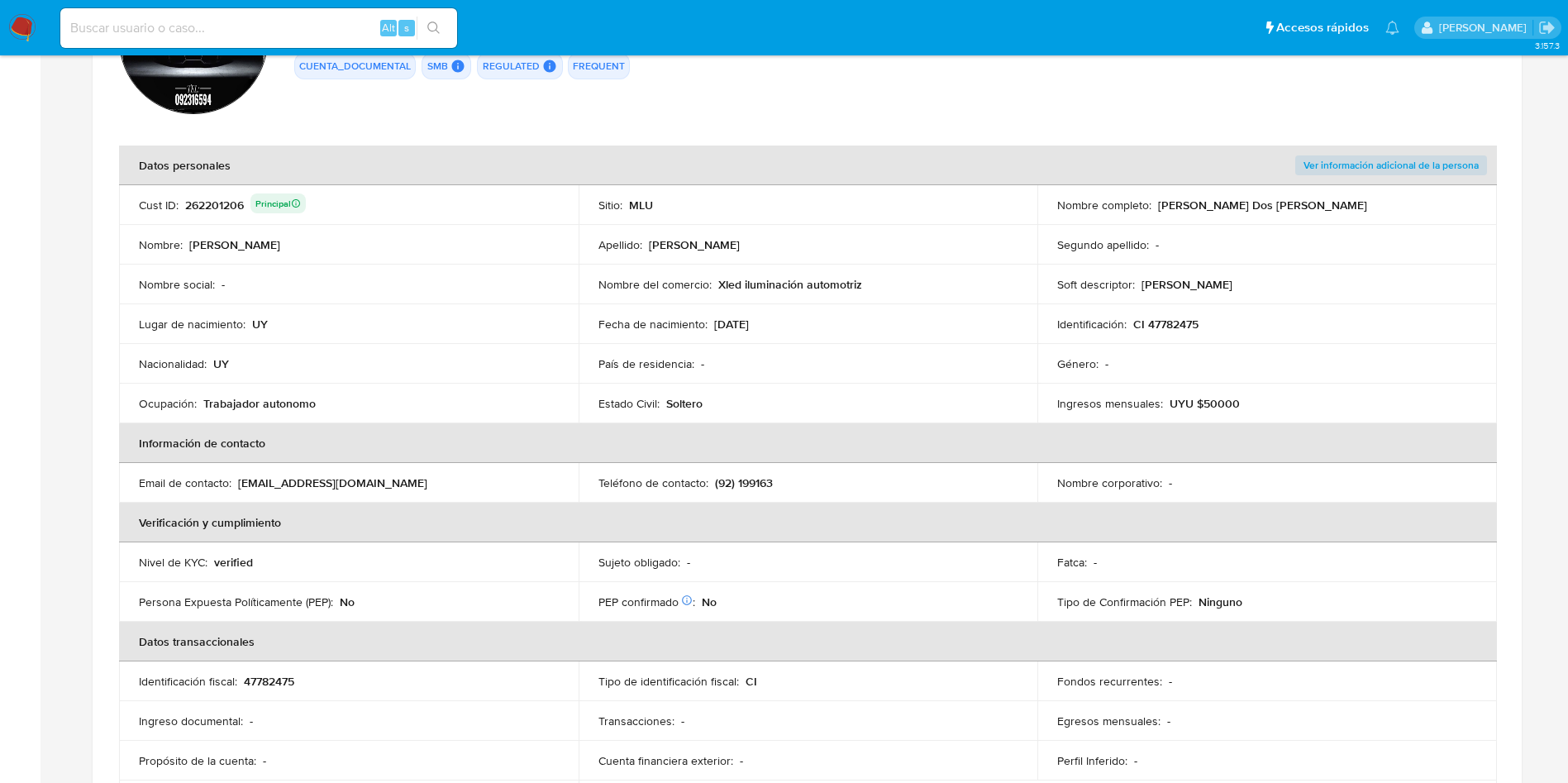
drag, startPoint x: 280, startPoint y: 243, endPoint x: 243, endPoint y: 211, distance: 48.9
click at [265, 203] on div "Principal" at bounding box center [278, 203] width 45 height 10
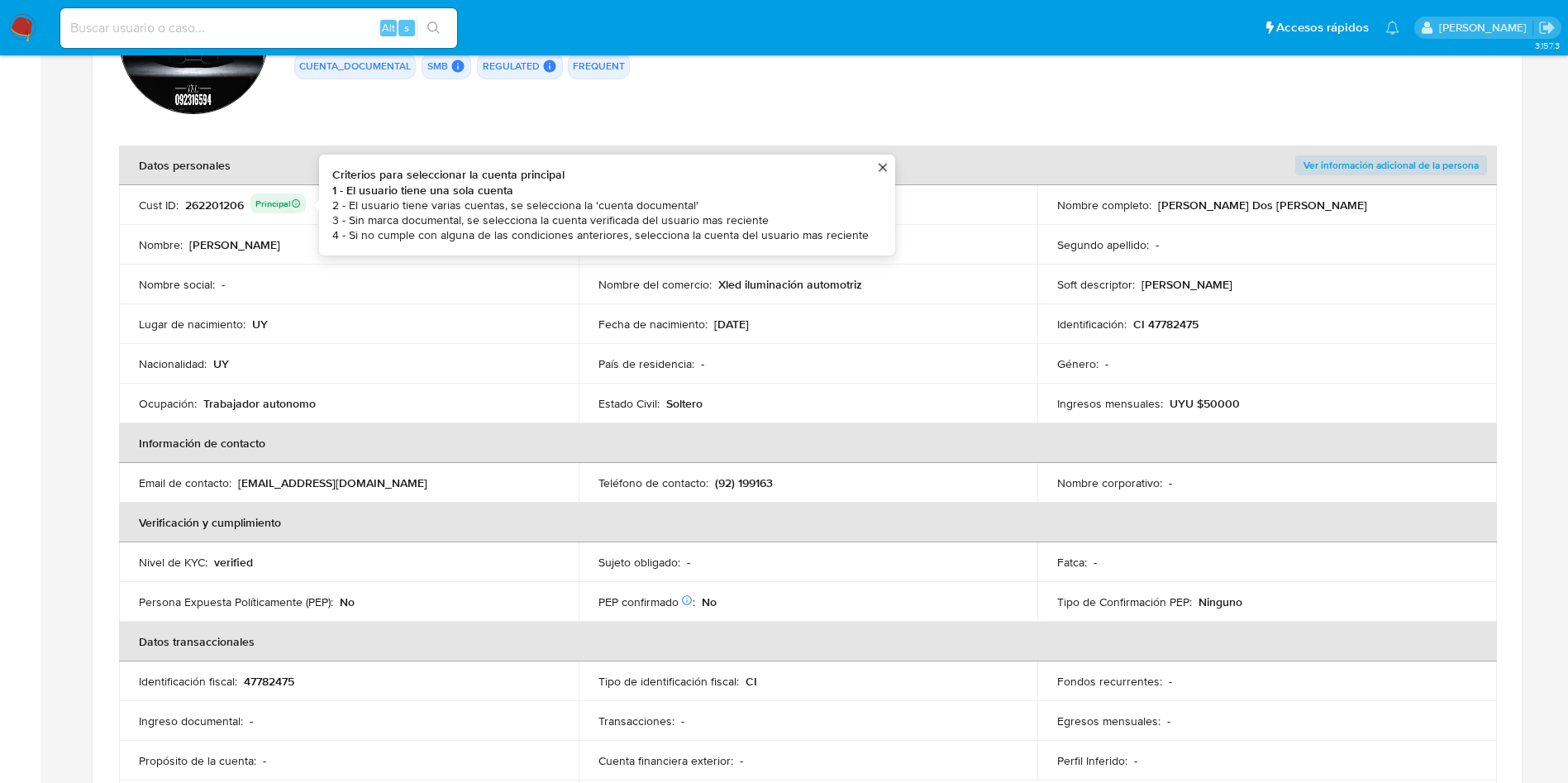
click at [204, 205] on div "262201206 Principal Criterios para seleccionar la cuenta principal 1 - El usuar…" at bounding box center [245, 205] width 121 height 23
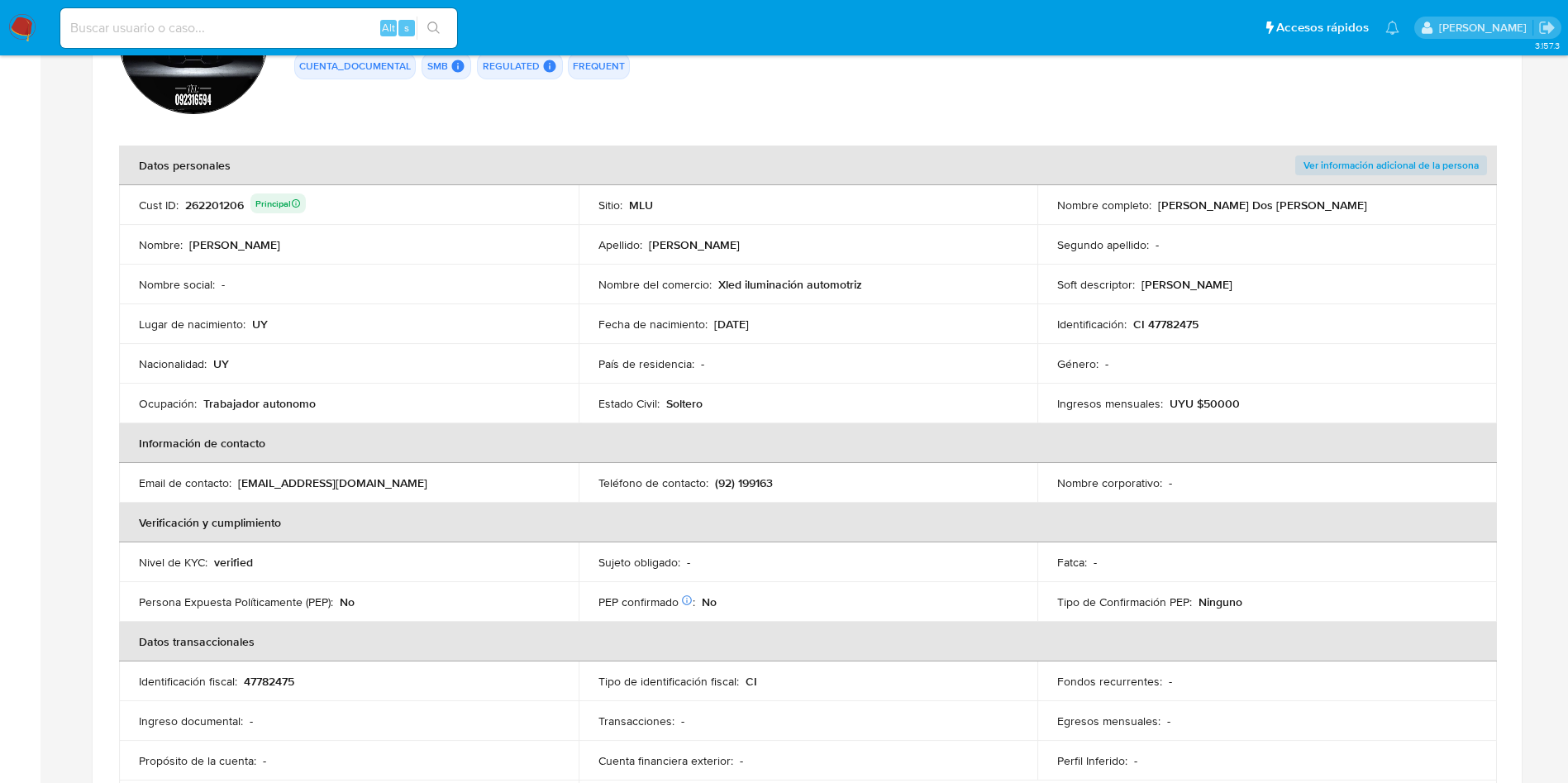
click at [204, 205] on div "262201206 Principal" at bounding box center [245, 205] width 121 height 23
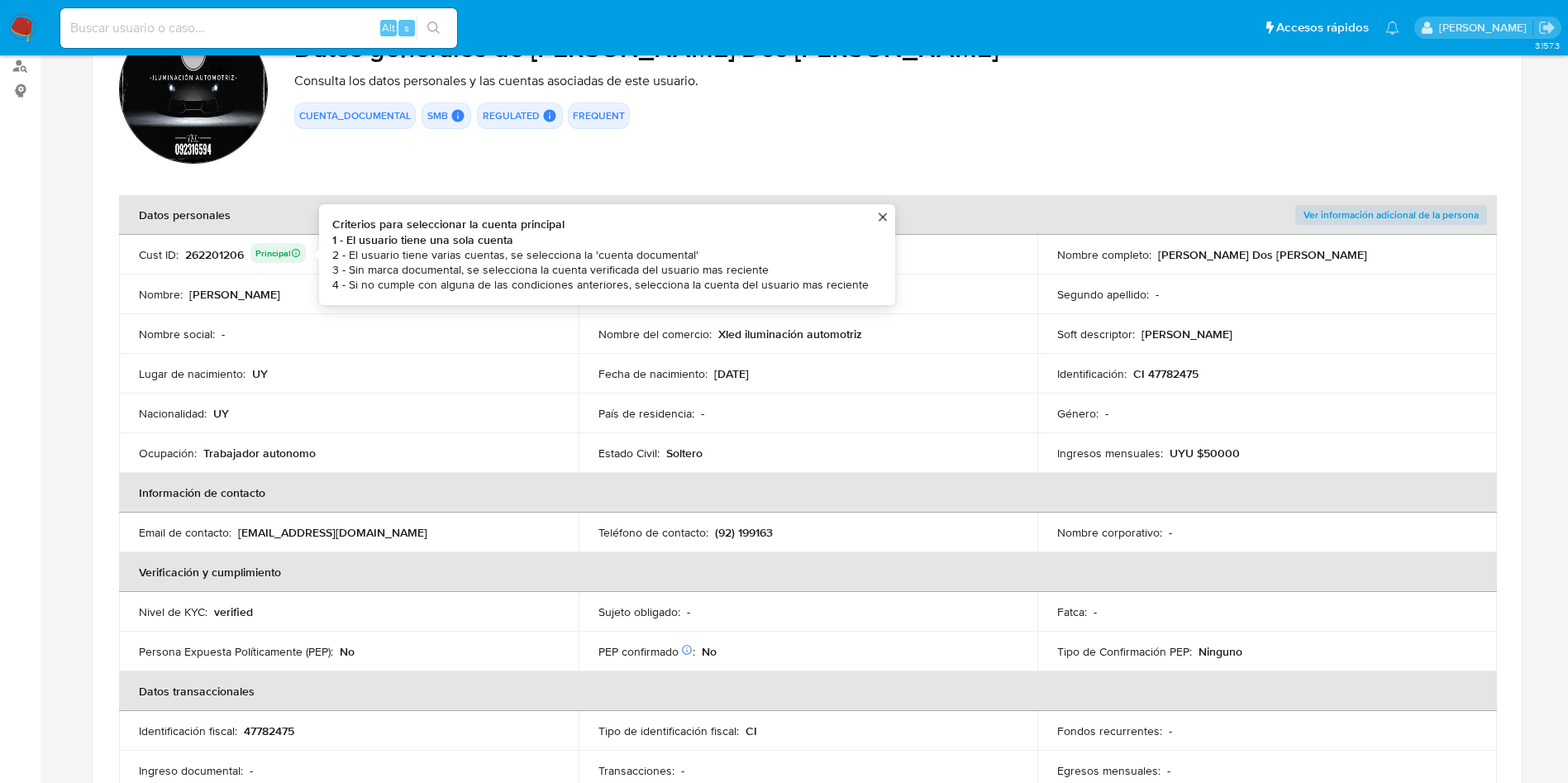
scroll to position [124, 0]
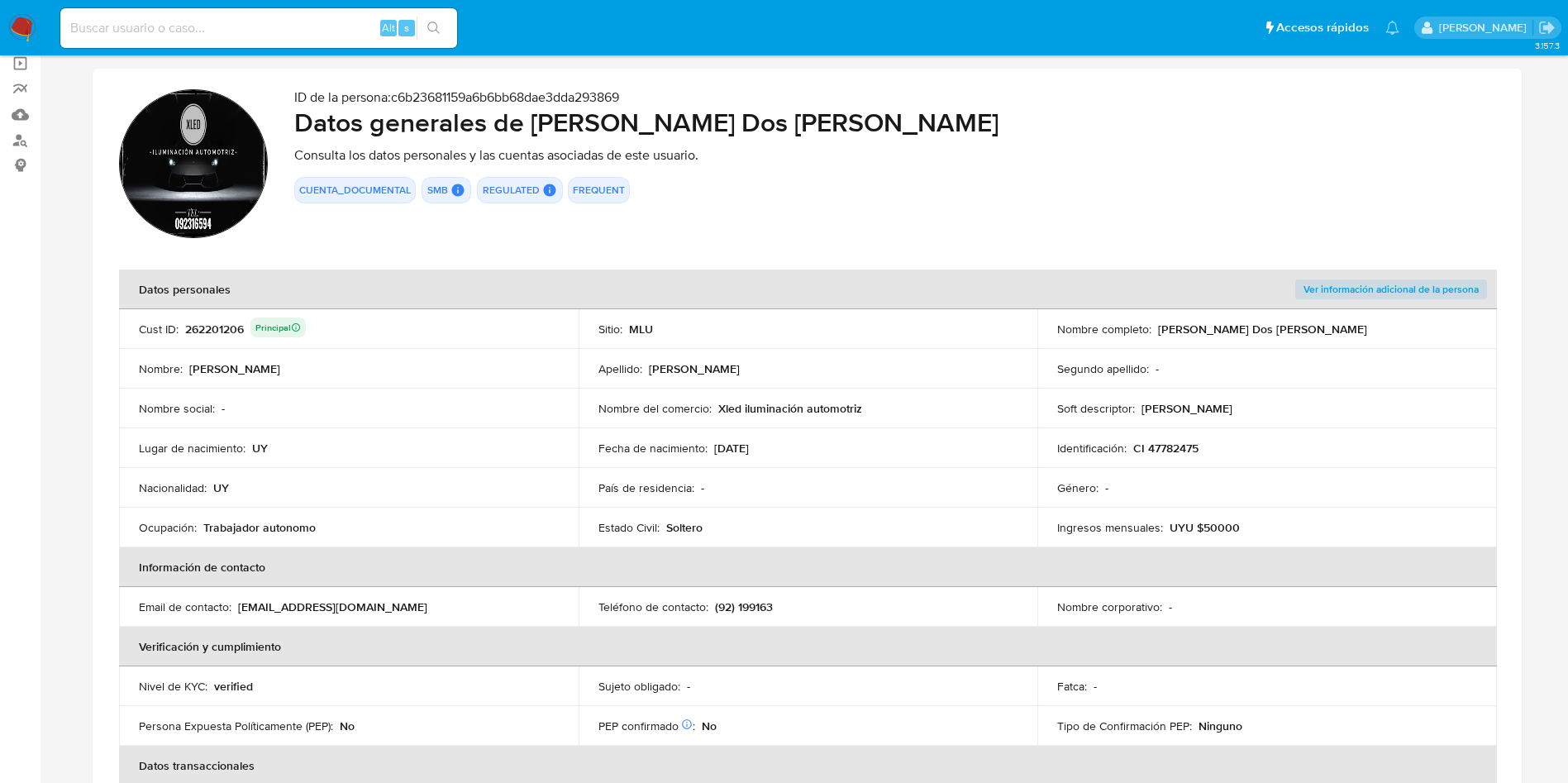
drag, startPoint x: 1188, startPoint y: 323, endPoint x: 1414, endPoint y: 338, distance: 226.5
click at [1415, 336] on td "Nombre completo : [PERSON_NAME] Dos [PERSON_NAME]" at bounding box center [1268, 329] width 460 height 39
click at [873, 460] on td "Fecha de nacimiento : 15/06/1994" at bounding box center [808, 448] width 460 height 39
click at [1160, 451] on p "CI 47782475" at bounding box center [1166, 448] width 66 height 15
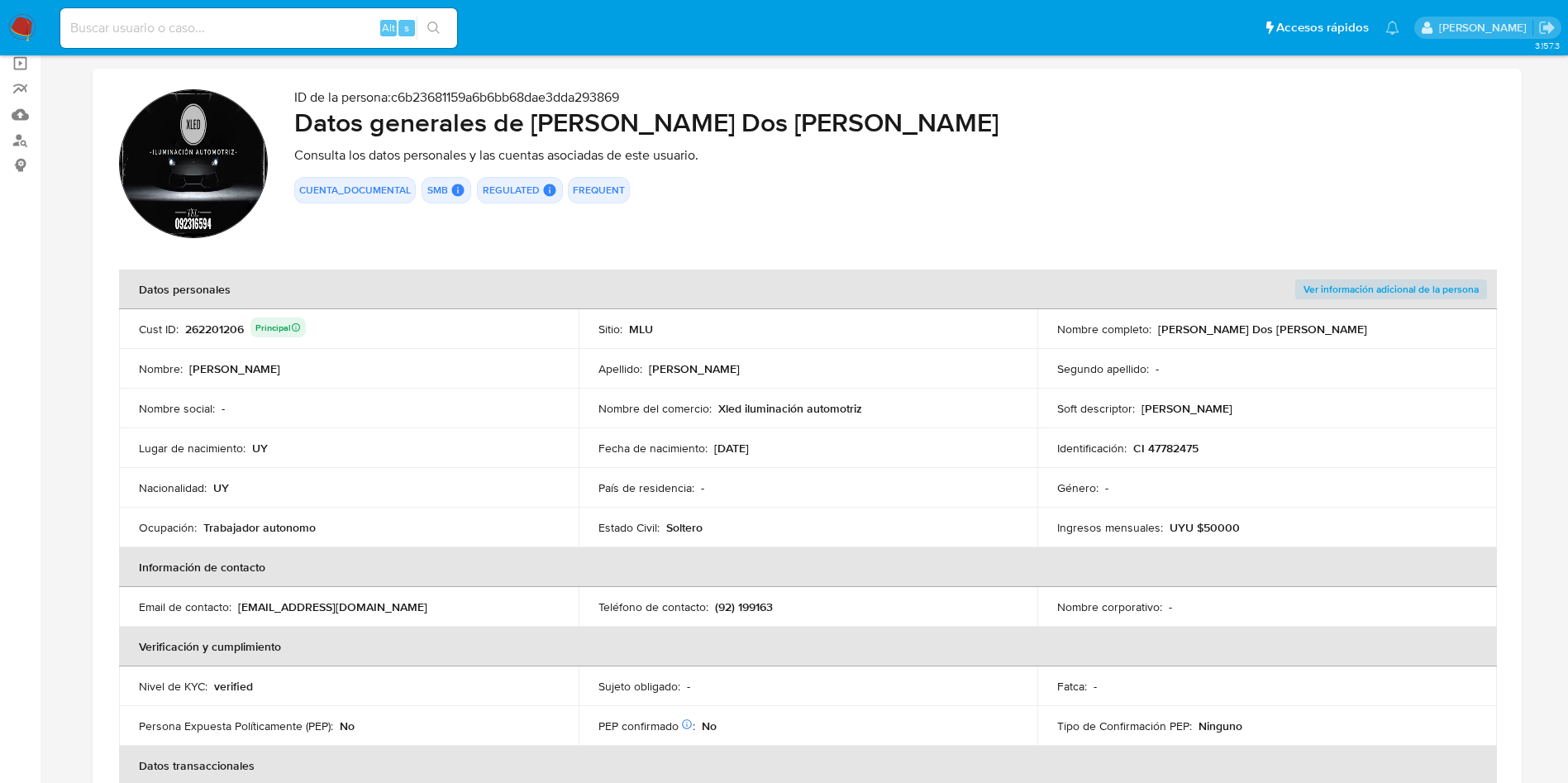
click at [919, 417] on td "Nombre del comercio : Xled iluminación automotriz" at bounding box center [808, 408] width 460 height 39
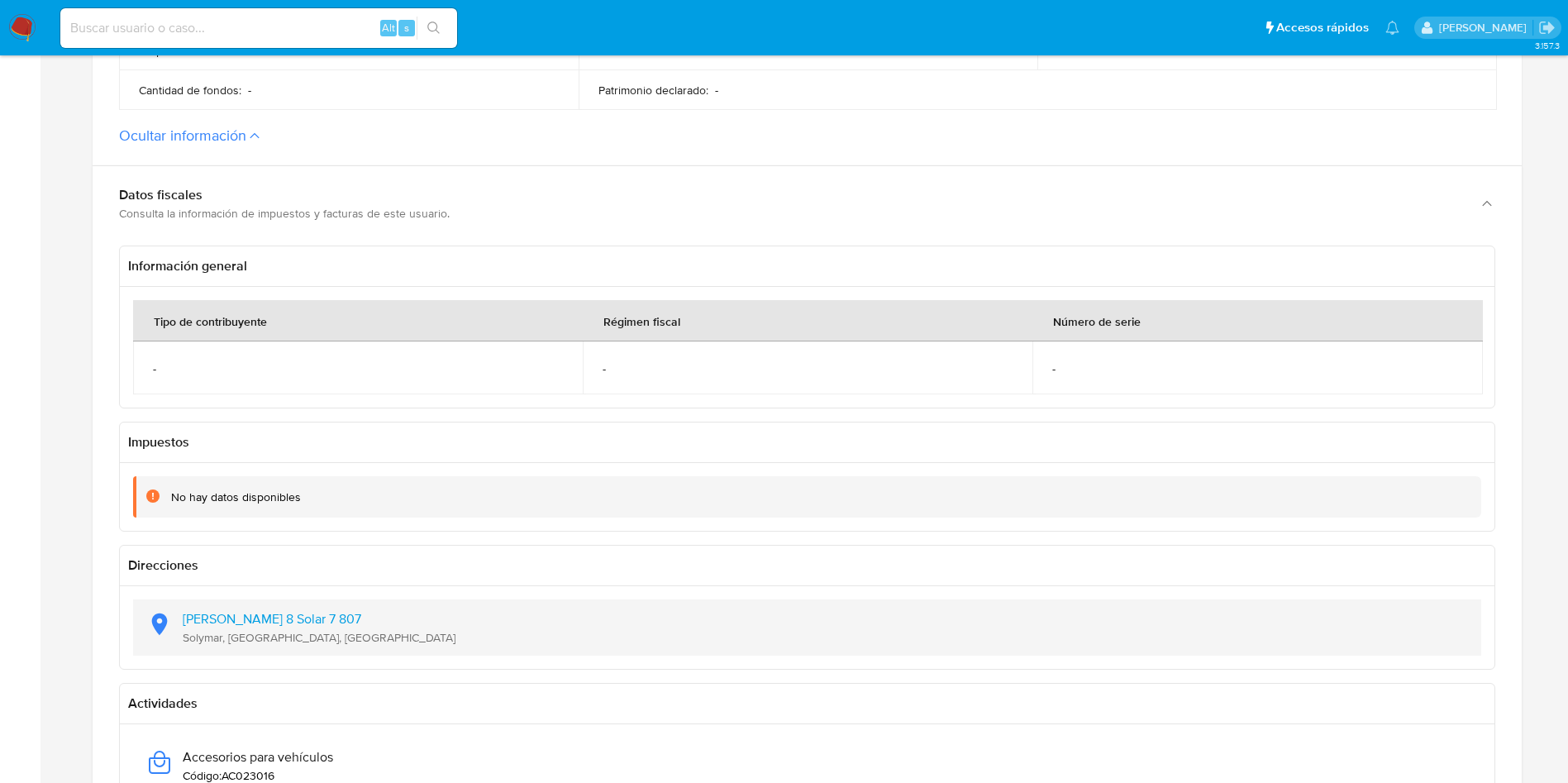
scroll to position [992, 0]
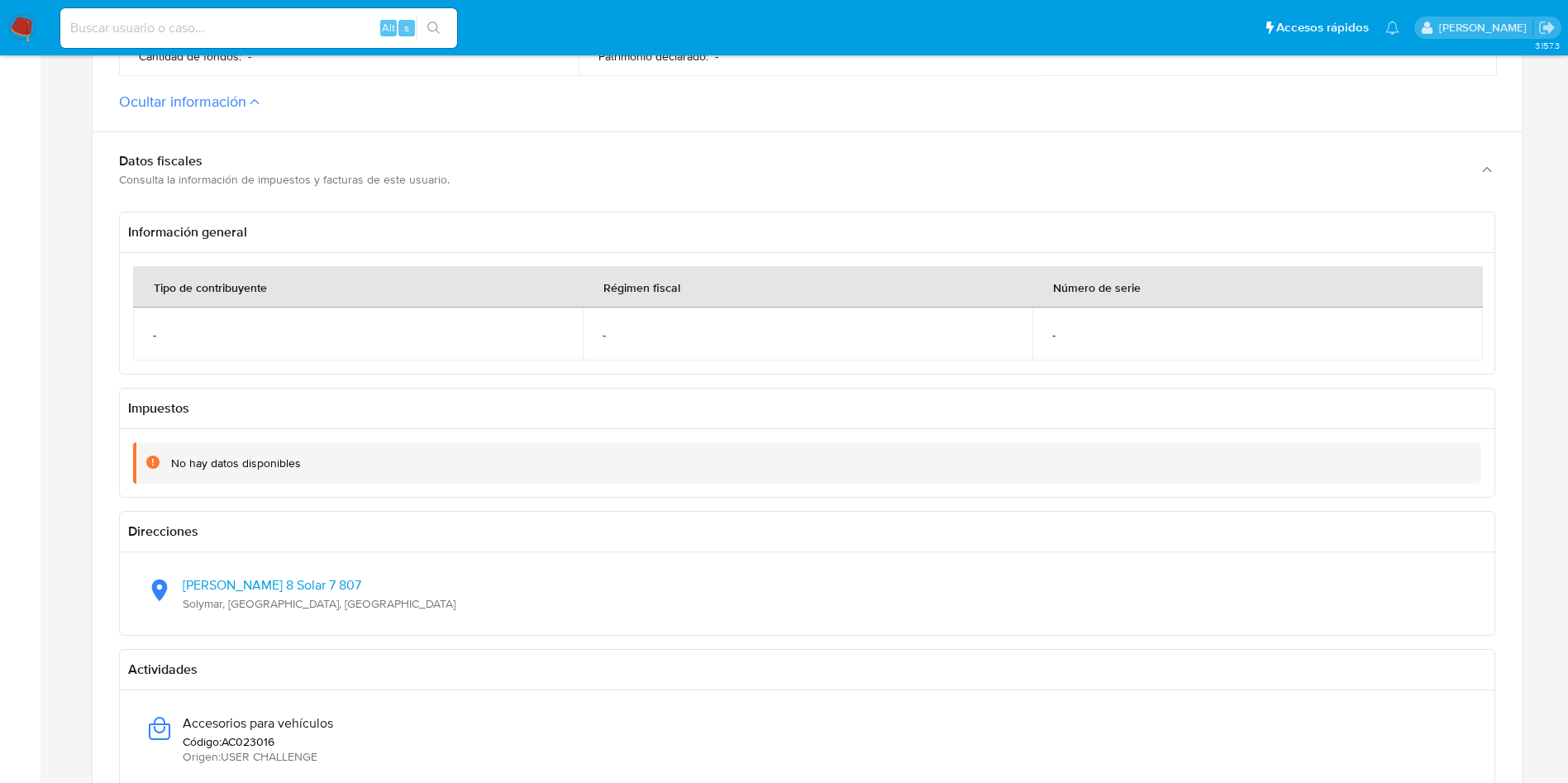
drag, startPoint x: 353, startPoint y: 620, endPoint x: 341, endPoint y: 622, distance: 12.2
click at [343, 622] on div "Ariel Manzana 8 Solar 7 807 Solymar, Canelones, Uruguay" at bounding box center [807, 593] width 1375 height 83
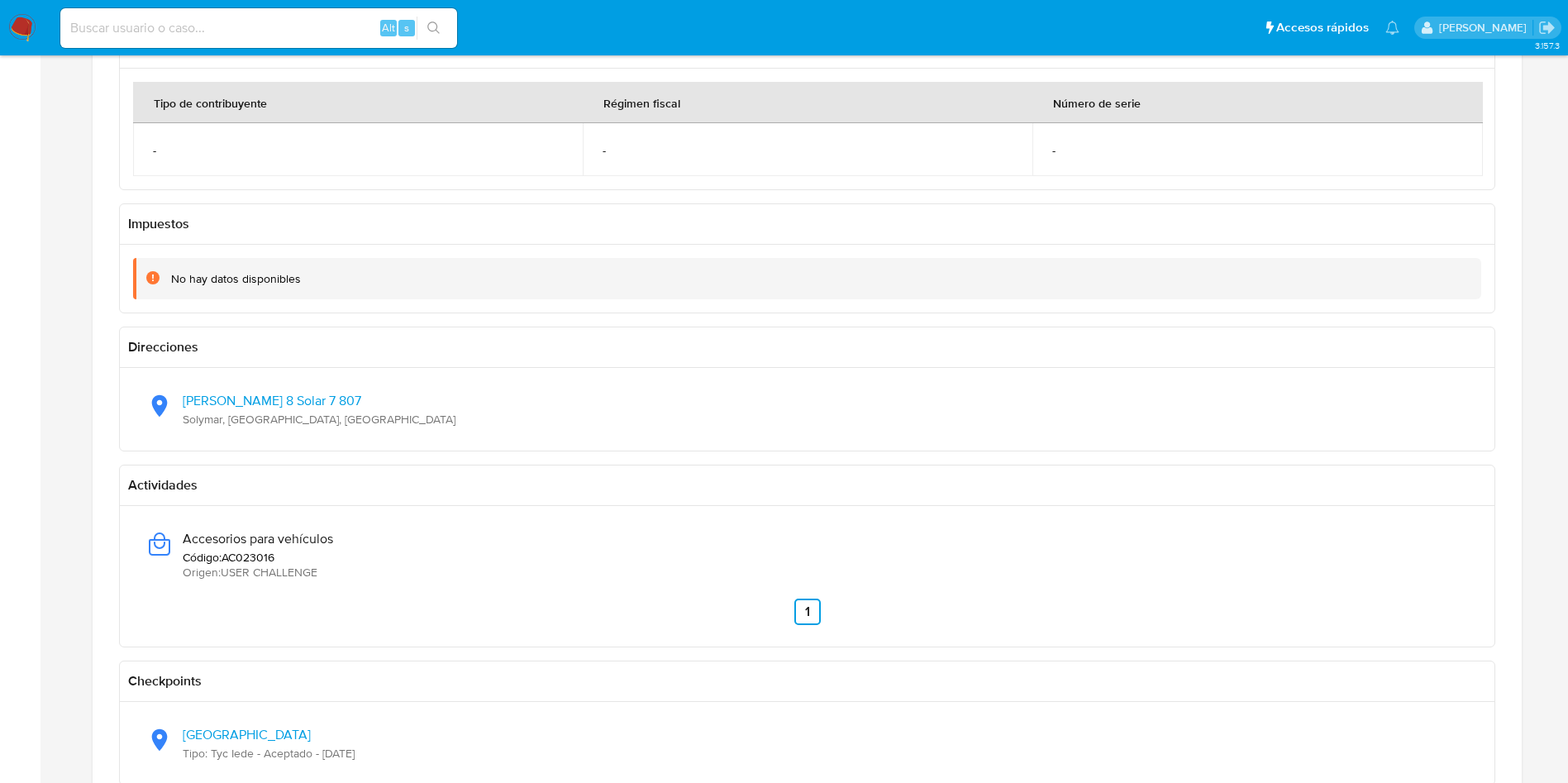
scroll to position [1364, 0]
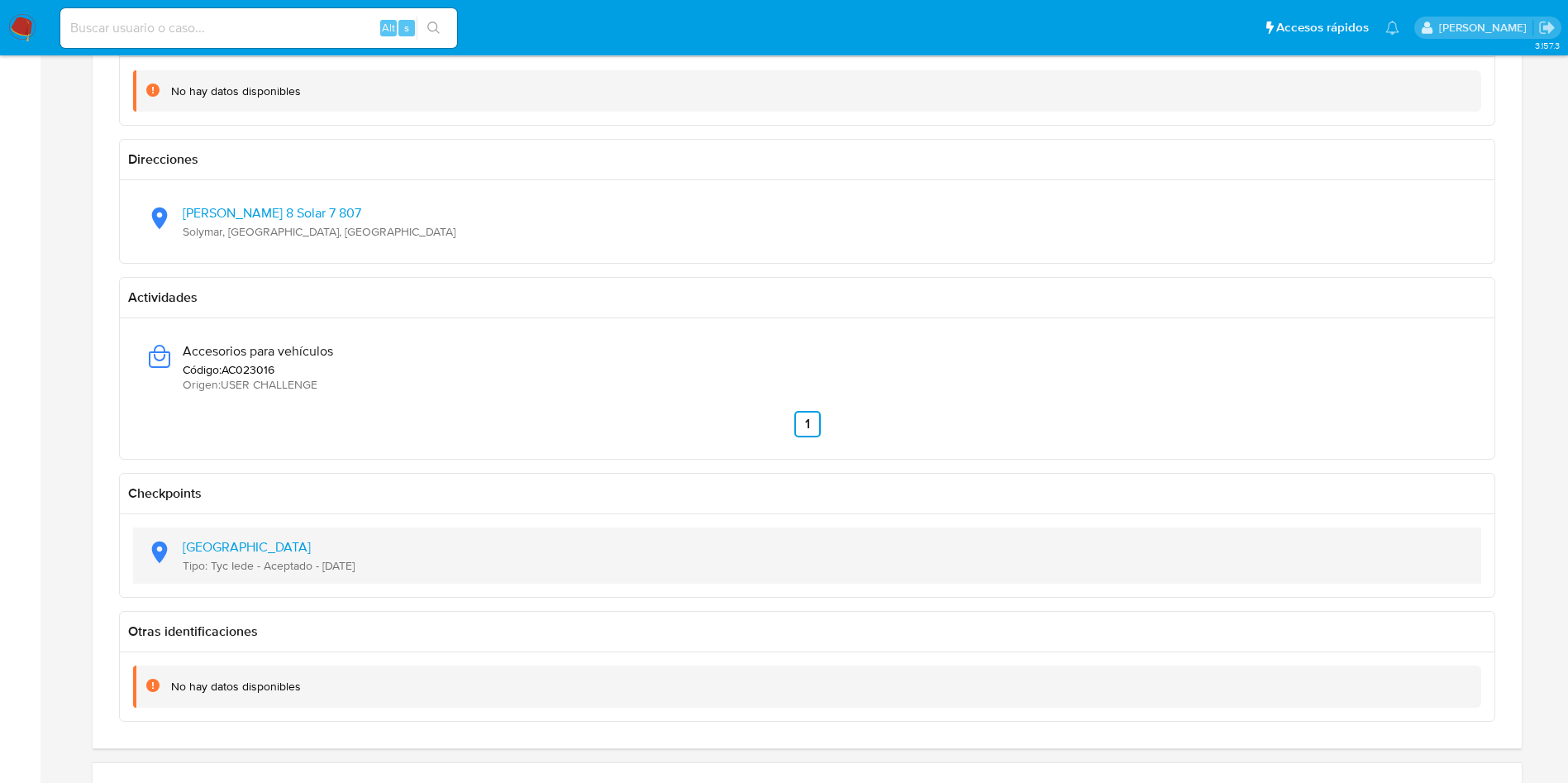
drag, startPoint x: 399, startPoint y: 564, endPoint x: 322, endPoint y: 568, distance: 77.1
click at [322, 568] on div "Latitud: -34.9064, Longitud: -56.1629 Tipo: Tyc Iede - Aceptado - 26/03/2024" at bounding box center [807, 556] width 1322 height 56
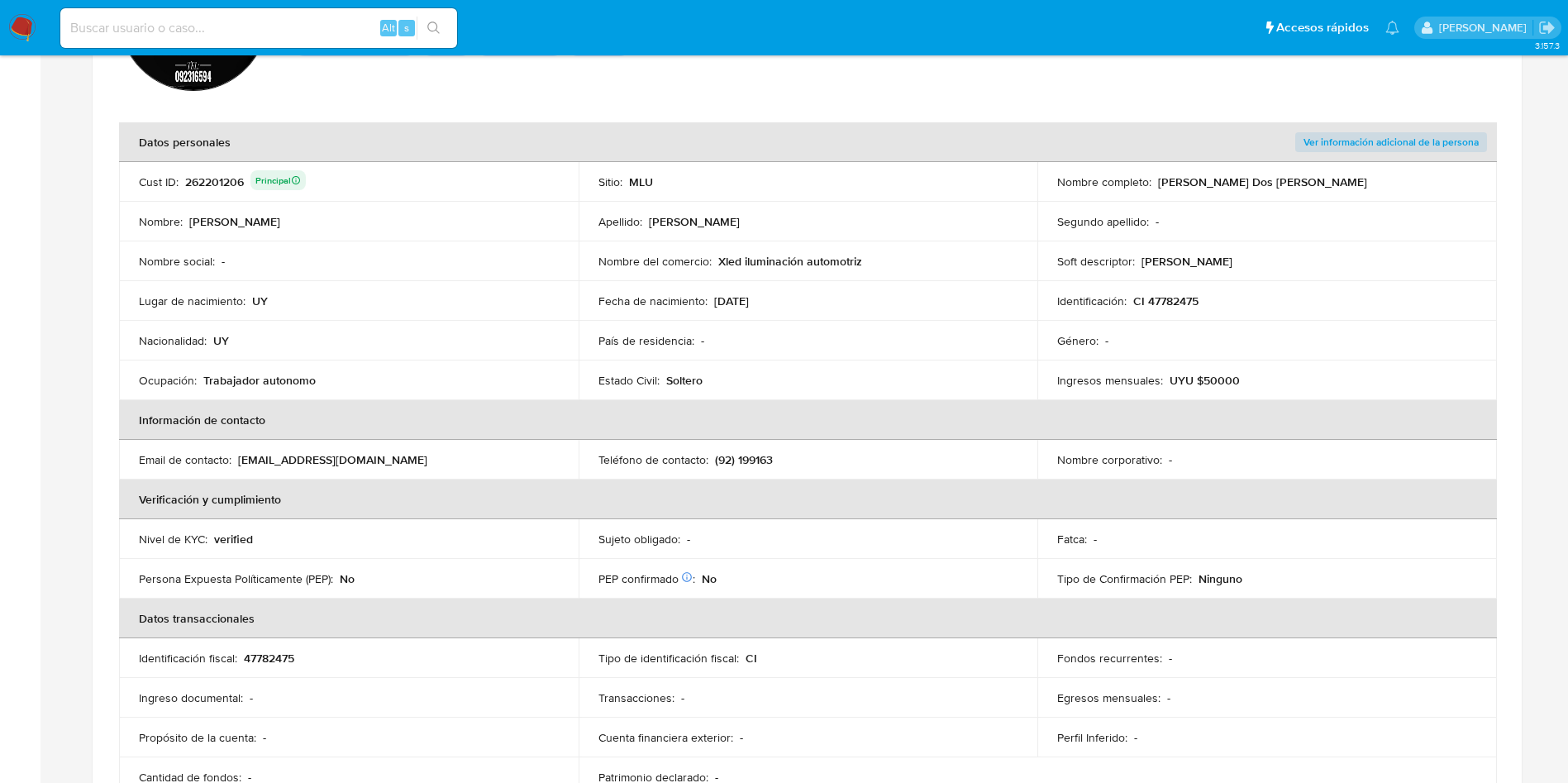
scroll to position [124, 0]
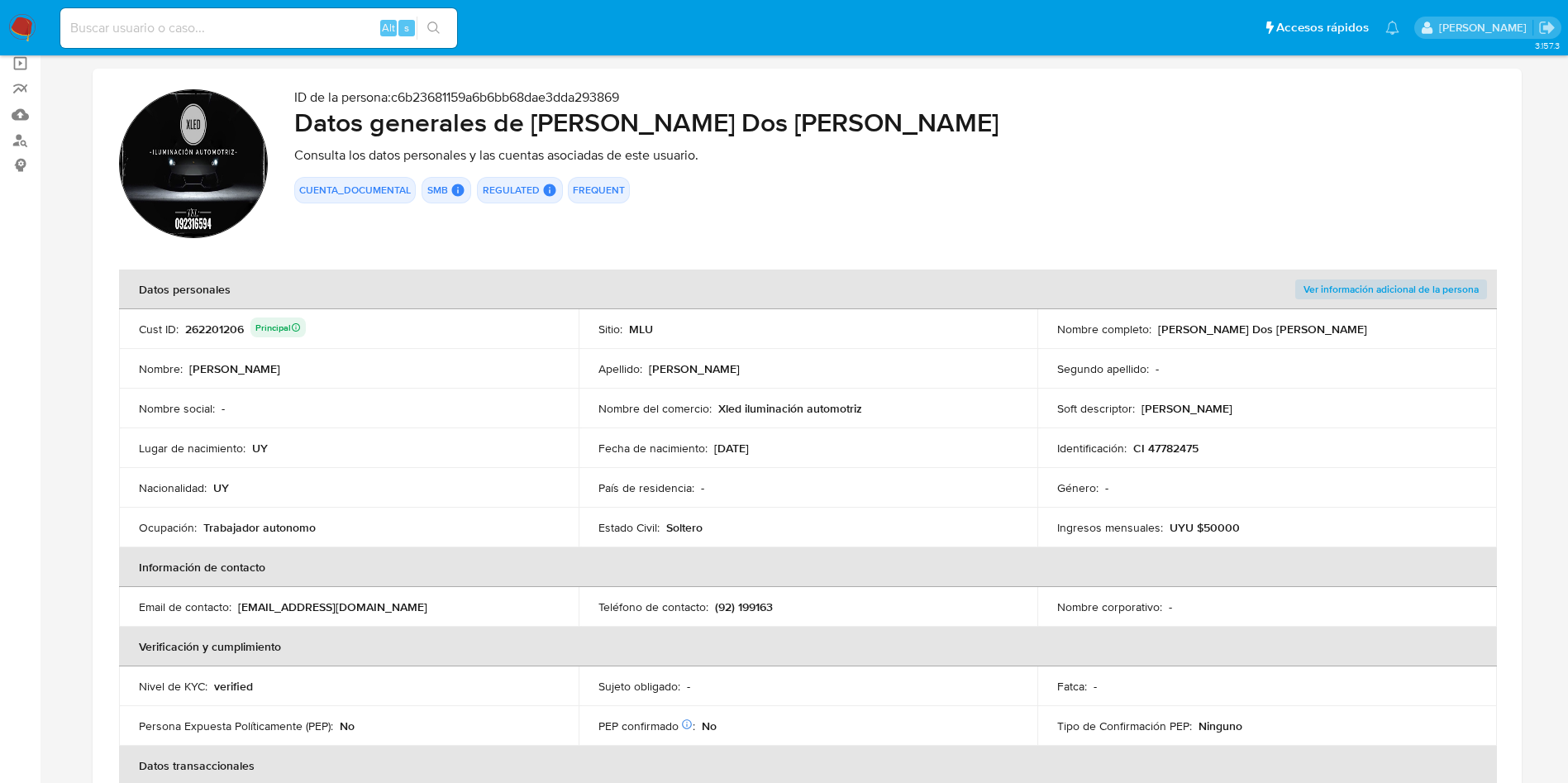
drag, startPoint x: 323, startPoint y: 527, endPoint x: 199, endPoint y: 532, distance: 124.1
click at [199, 532] on div "Ocupación : Trabajador autonomo" at bounding box center [348, 528] width 420 height 15
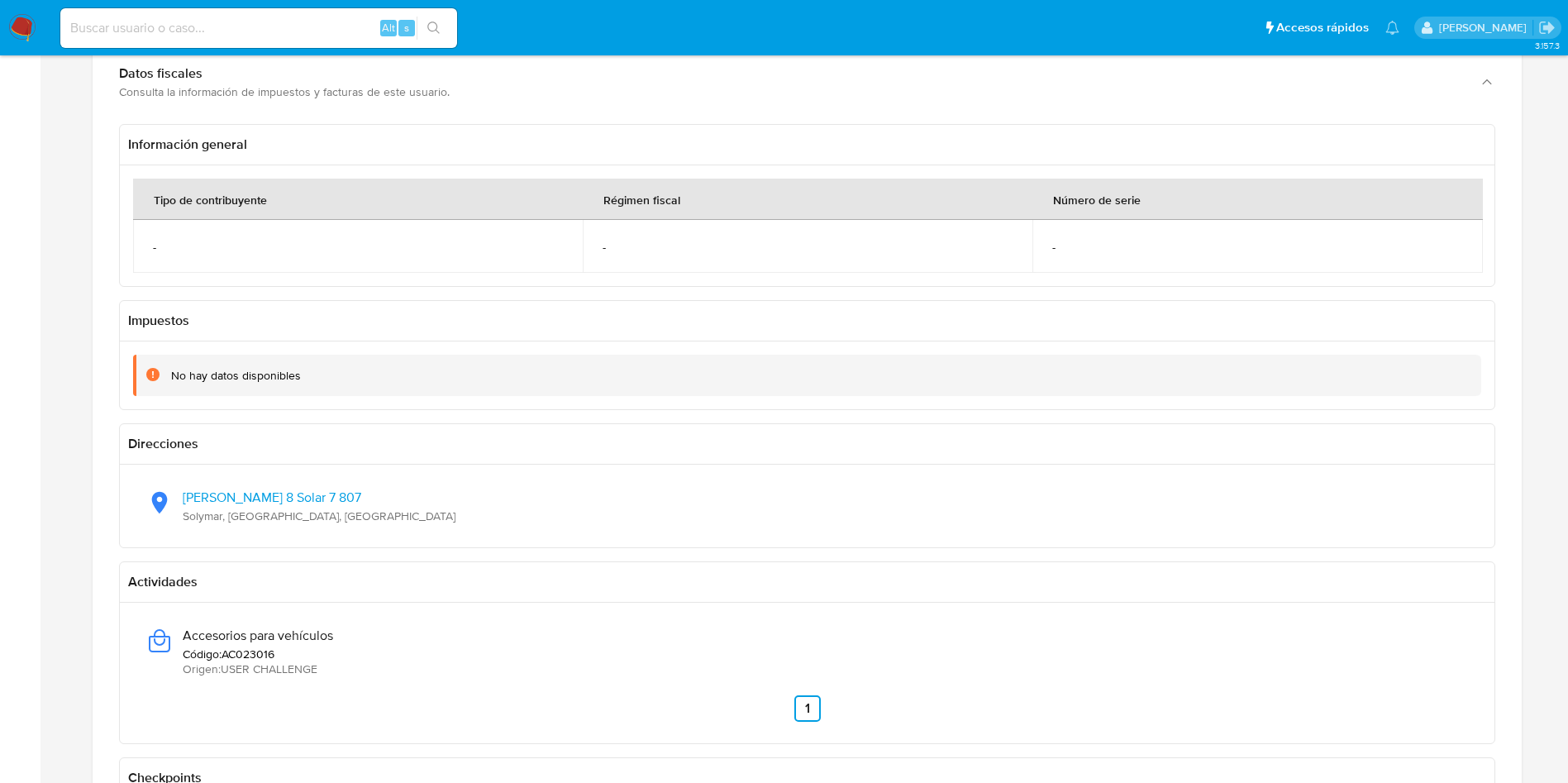
scroll to position [1240, 0]
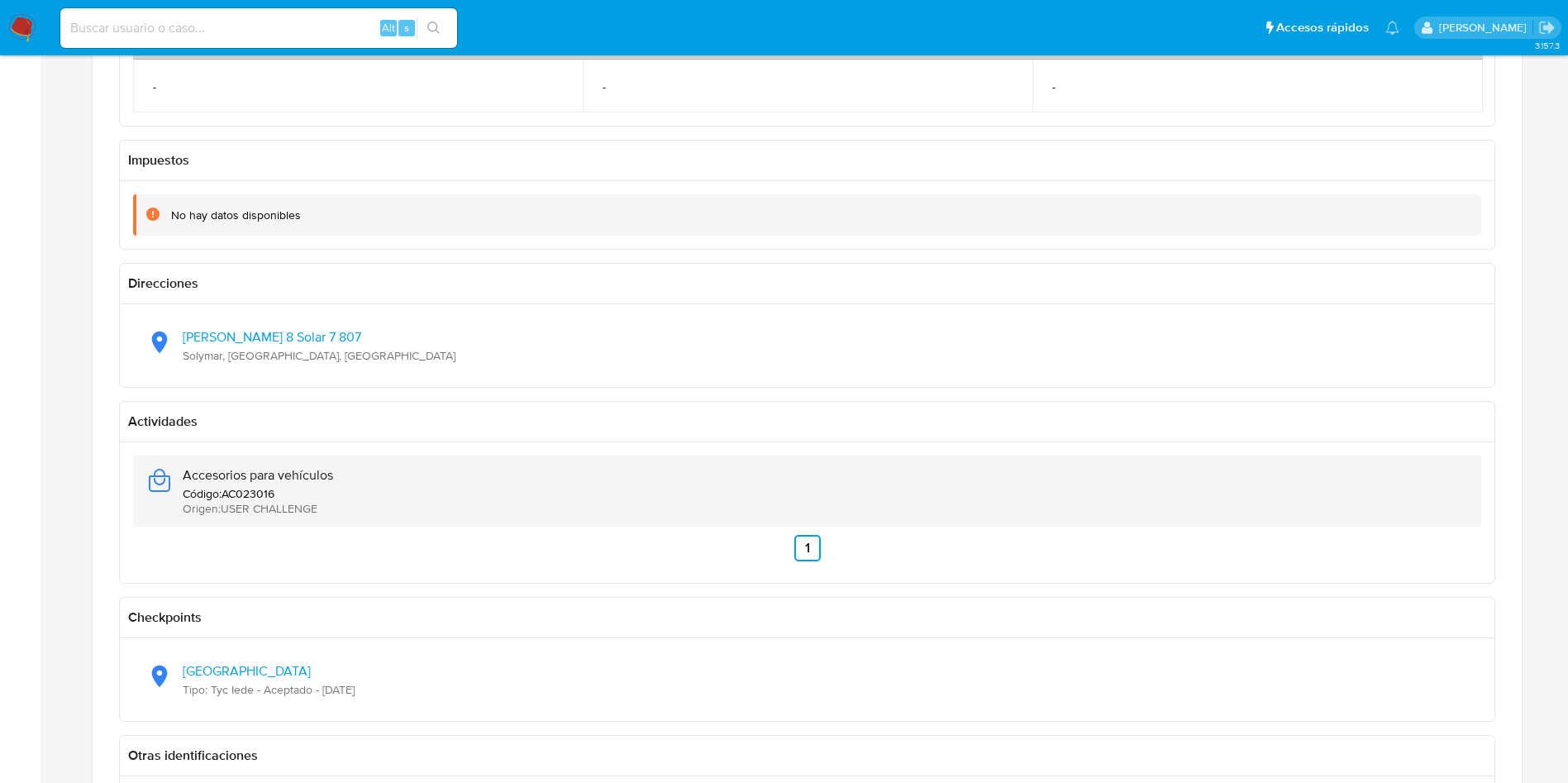
drag, startPoint x: 283, startPoint y: 476, endPoint x: 177, endPoint y: 482, distance: 106.2
click at [177, 482] on div "Accesorios para vehículos Código : AC023016 Origen : USER CHALLENGE" at bounding box center [807, 491] width 1322 height 71
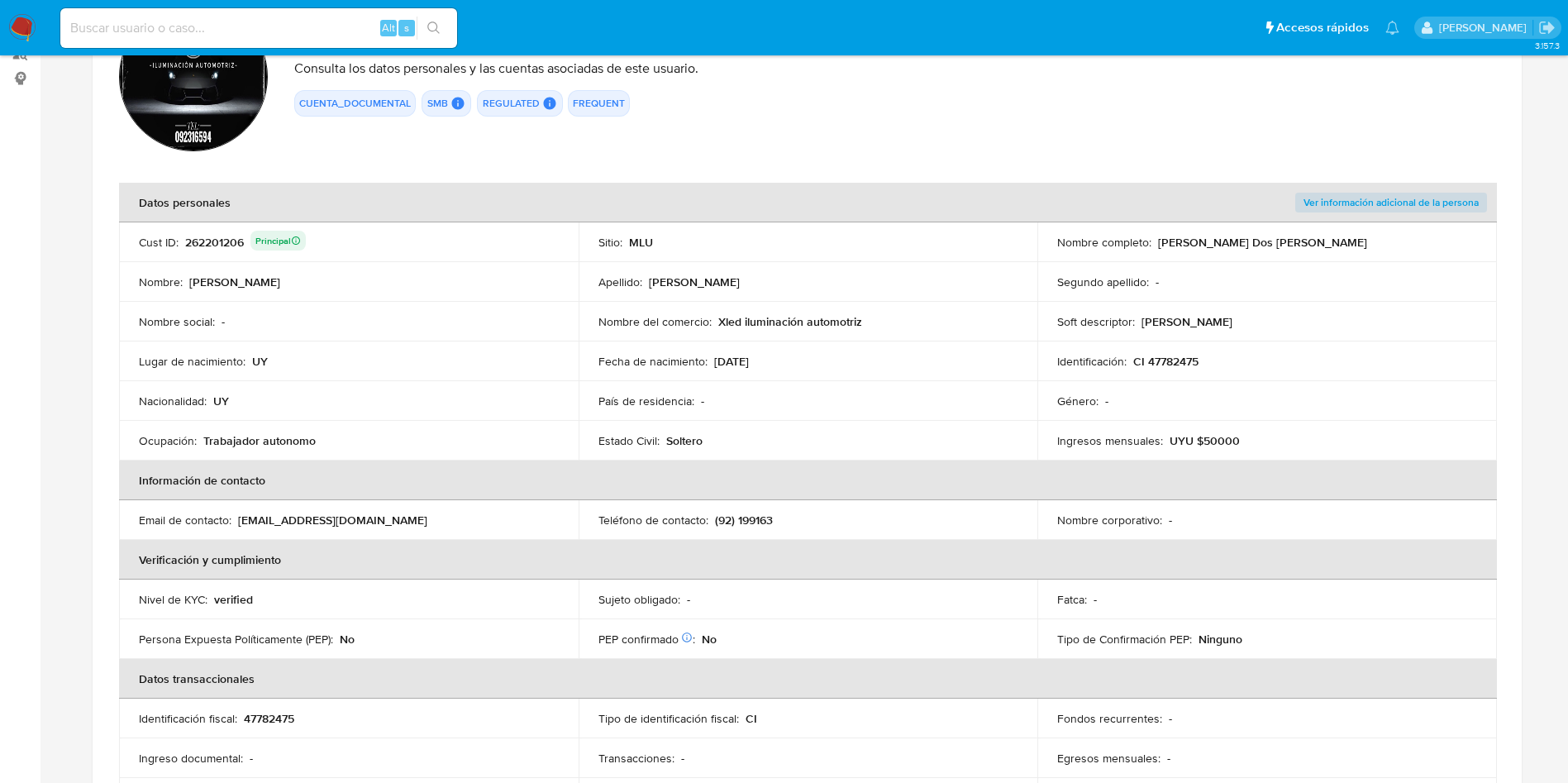
scroll to position [0, 0]
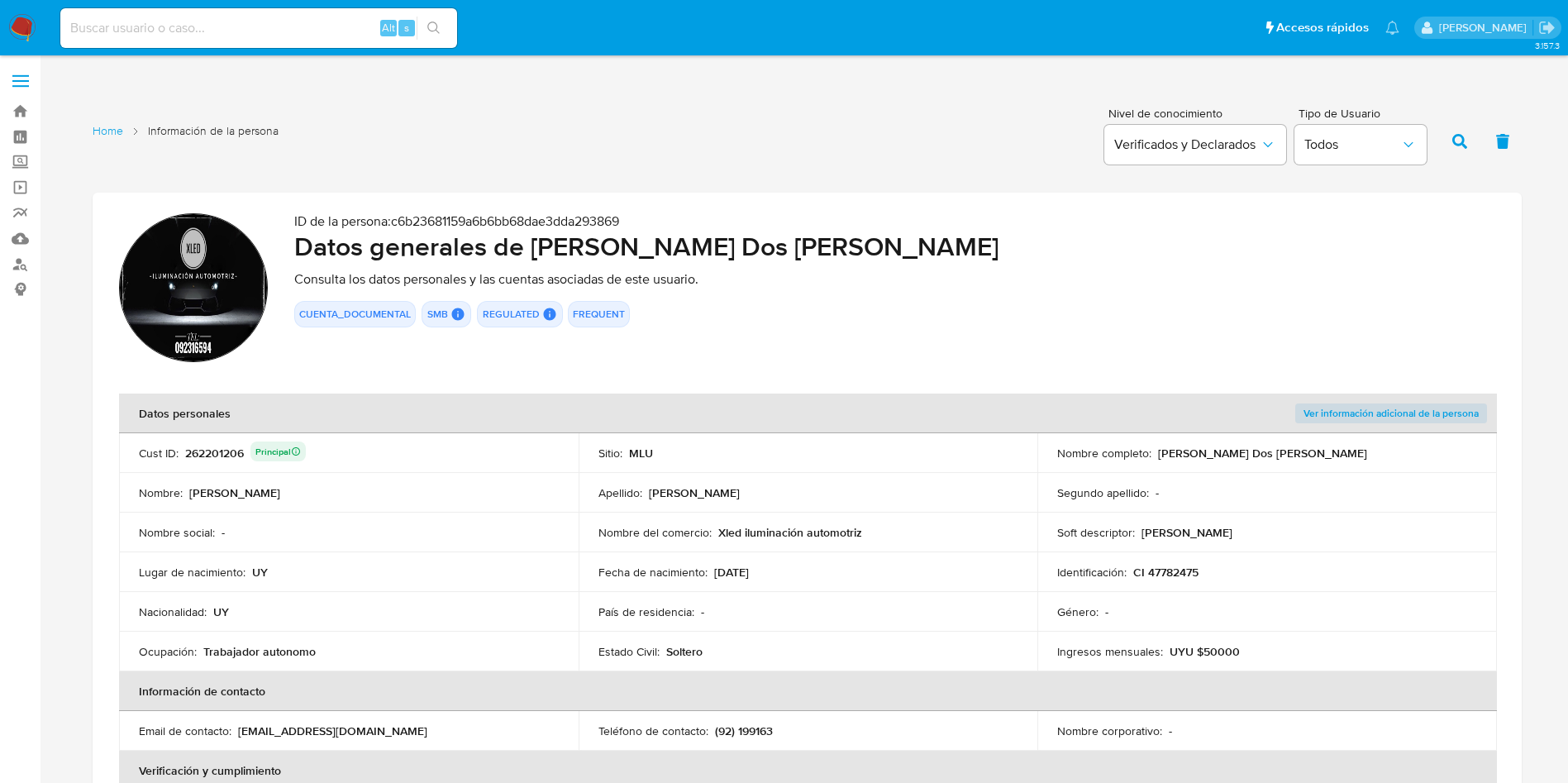
drag, startPoint x: 715, startPoint y: 537, endPoint x: 620, endPoint y: 154, distance: 394.6
click at [895, 540] on td "Nombre del comercio : Xled iluminación automotriz" at bounding box center [808, 532] width 460 height 39
paste input "2037844746"
type input "2037844746"
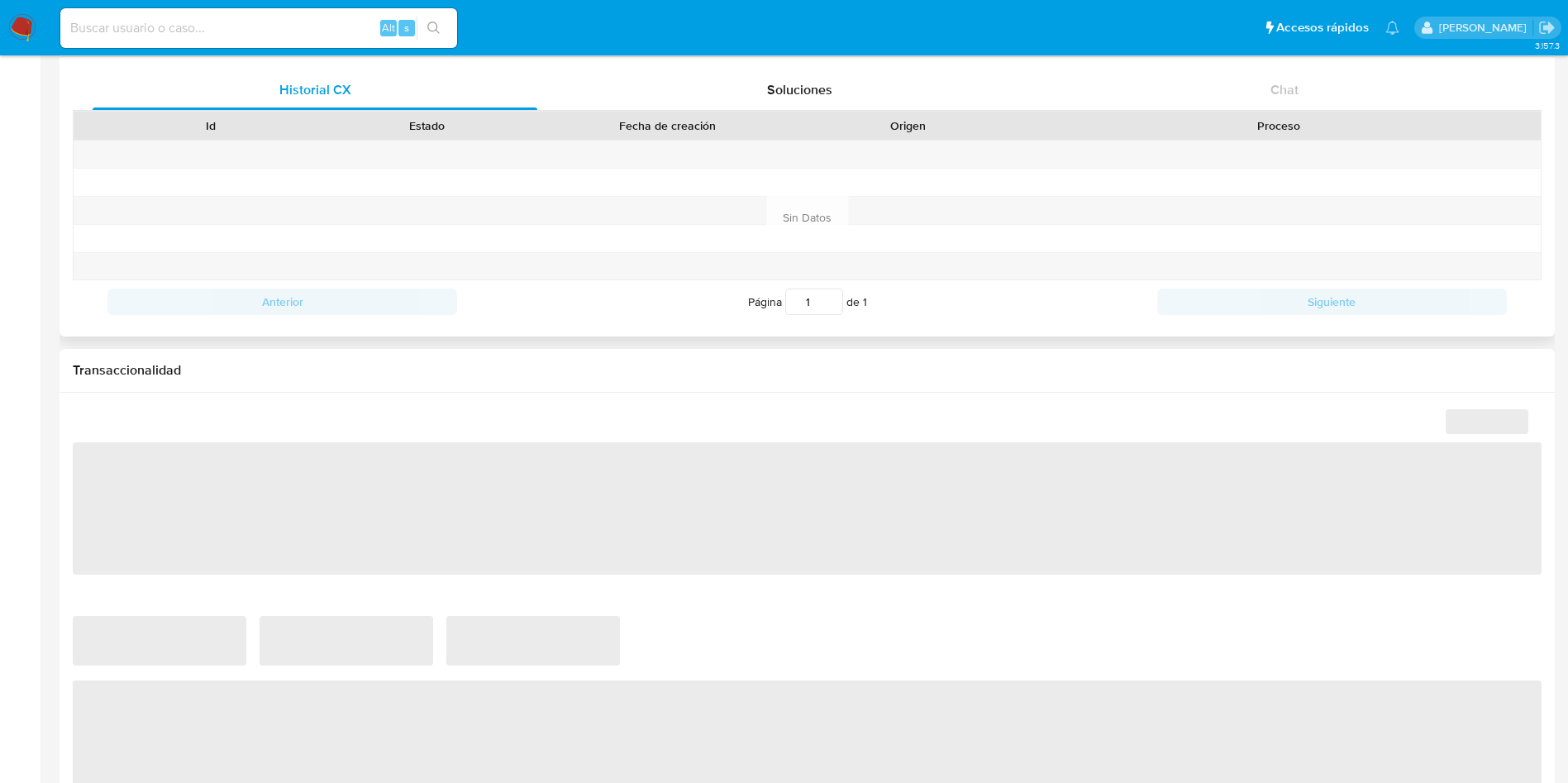
select select "10"
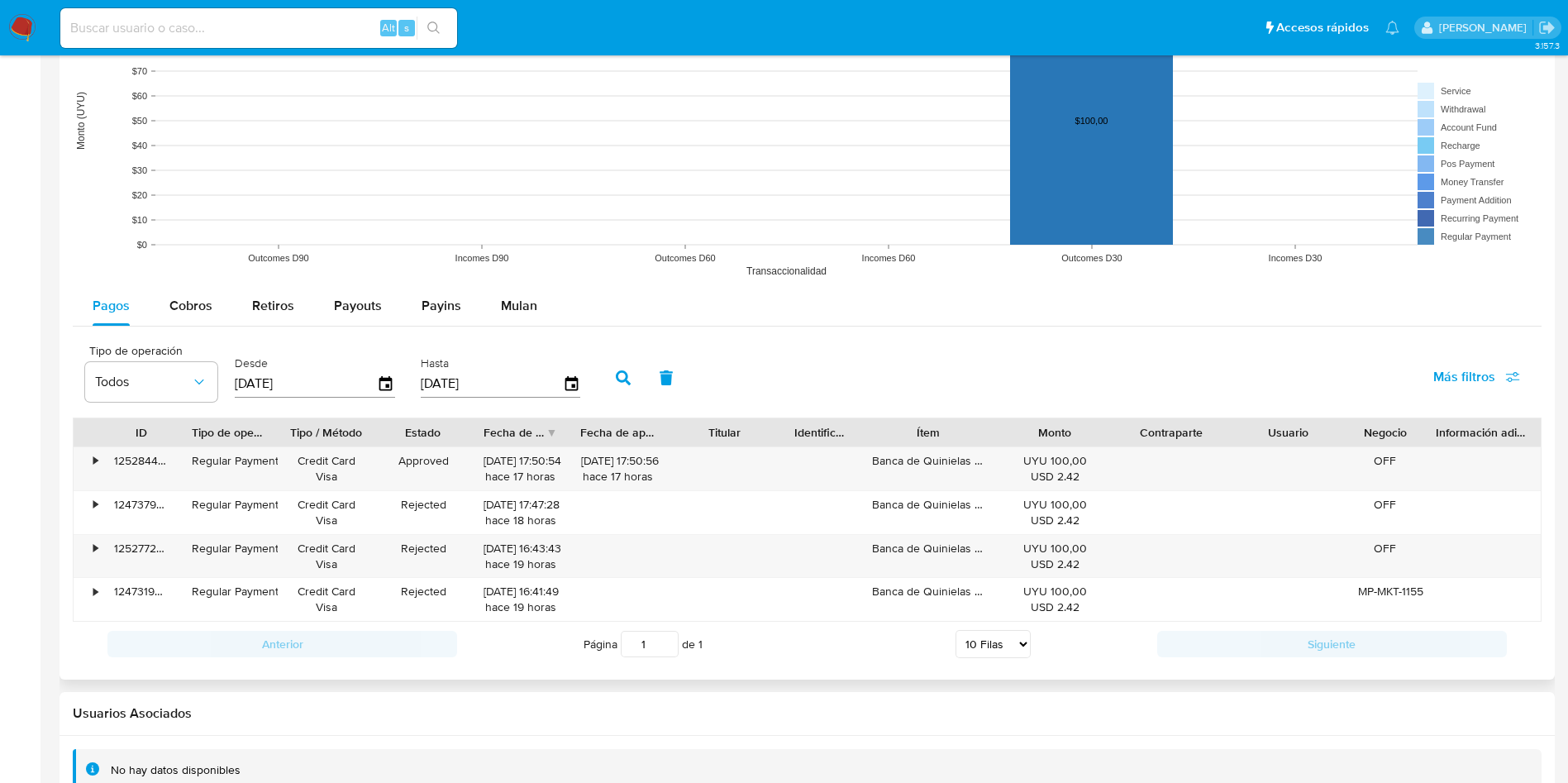
scroll to position [1355, 0]
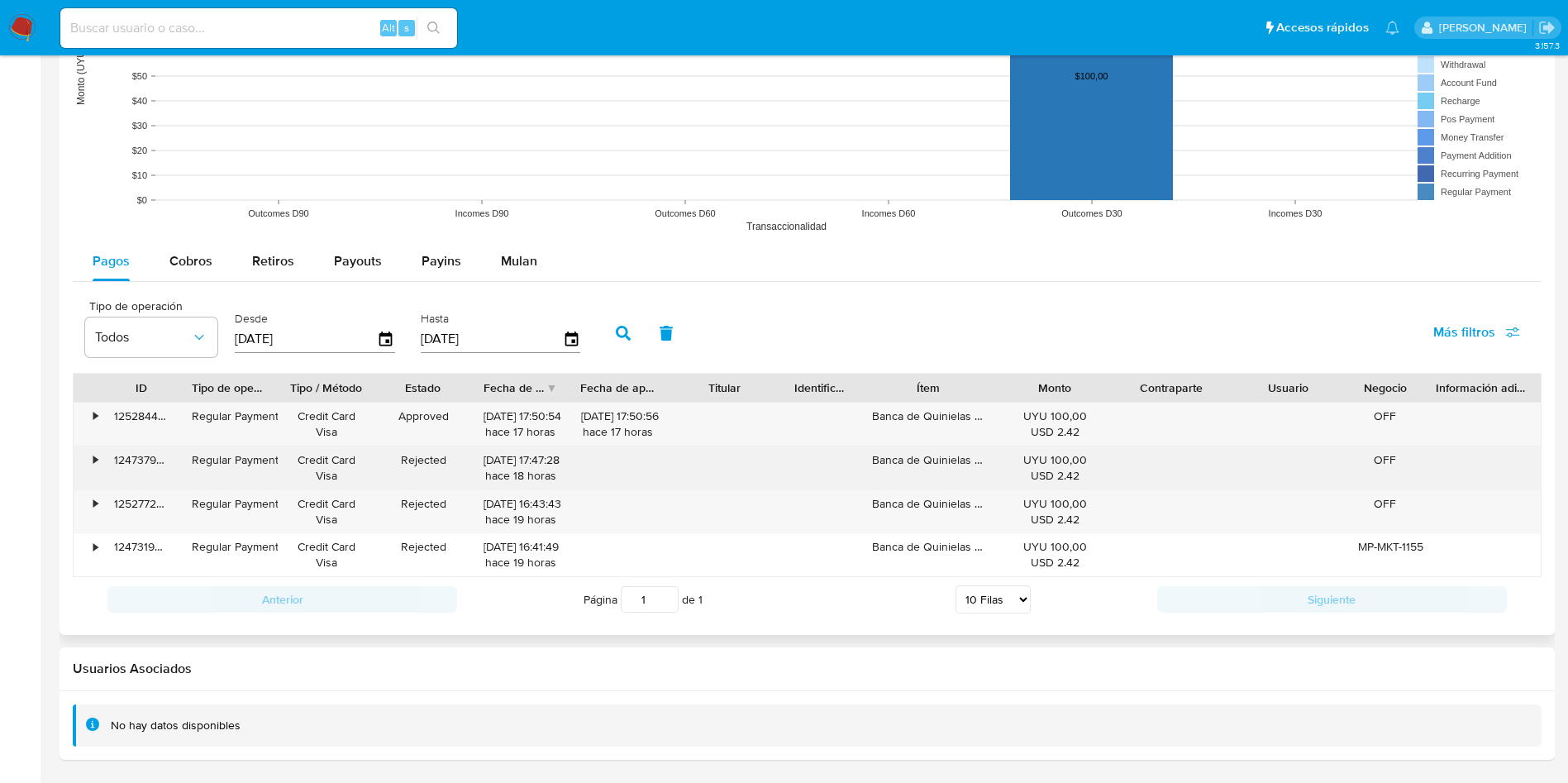
click at [100, 462] on div "•" at bounding box center [87, 468] width 29 height 43
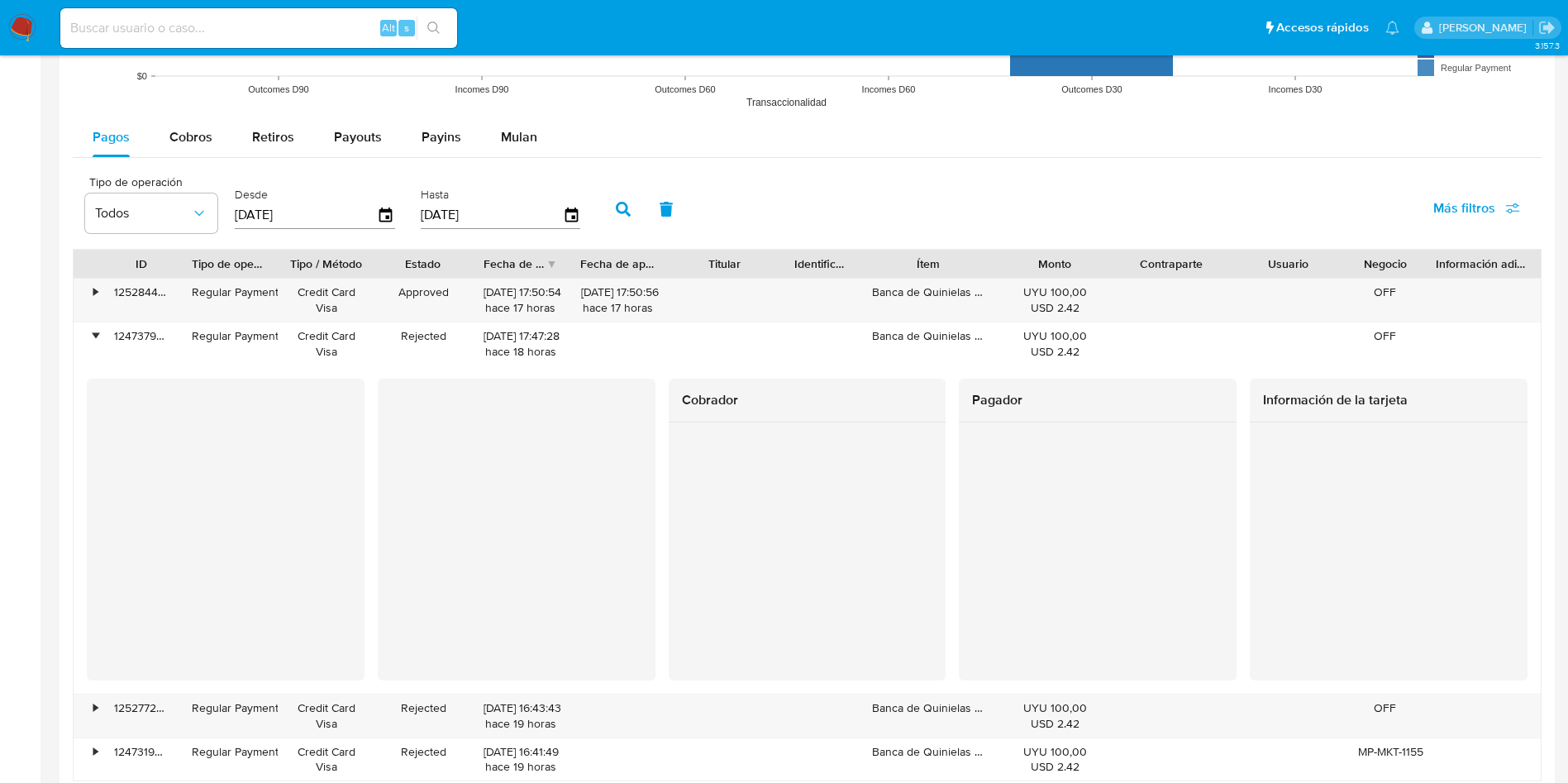
scroll to position [1603, 0]
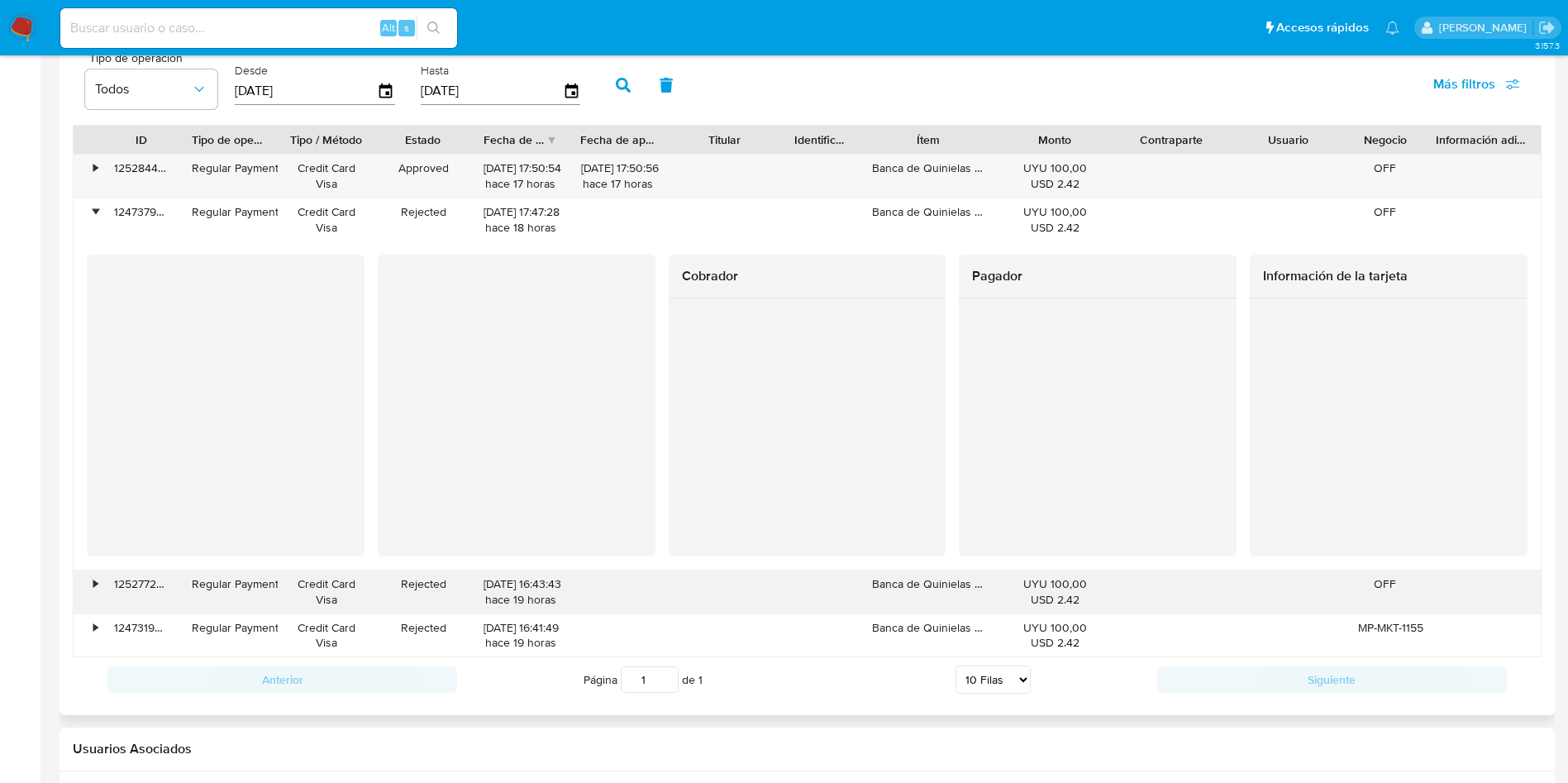
click at [101, 584] on div "•" at bounding box center [87, 592] width 29 height 43
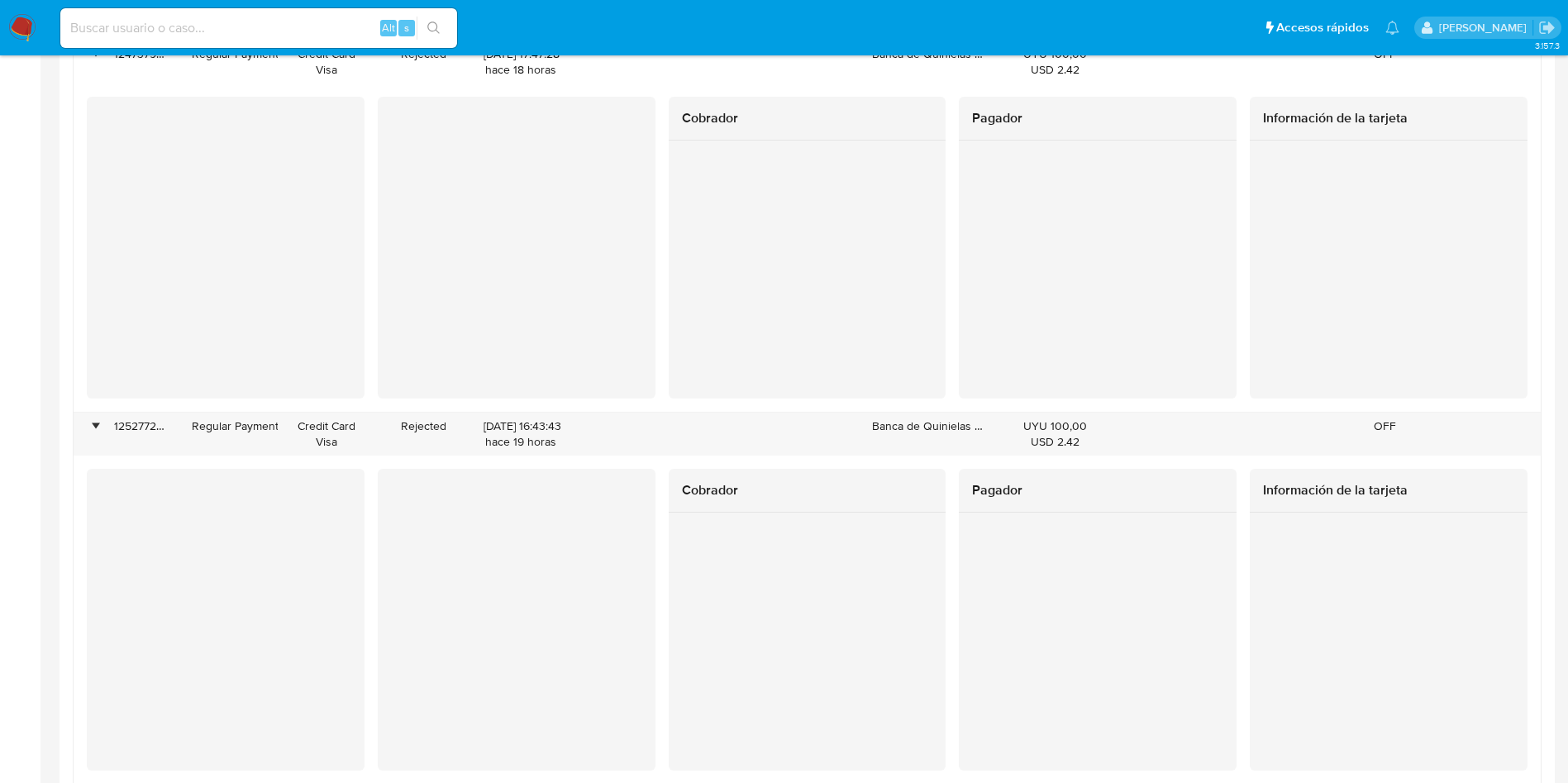
scroll to position [1727, 0]
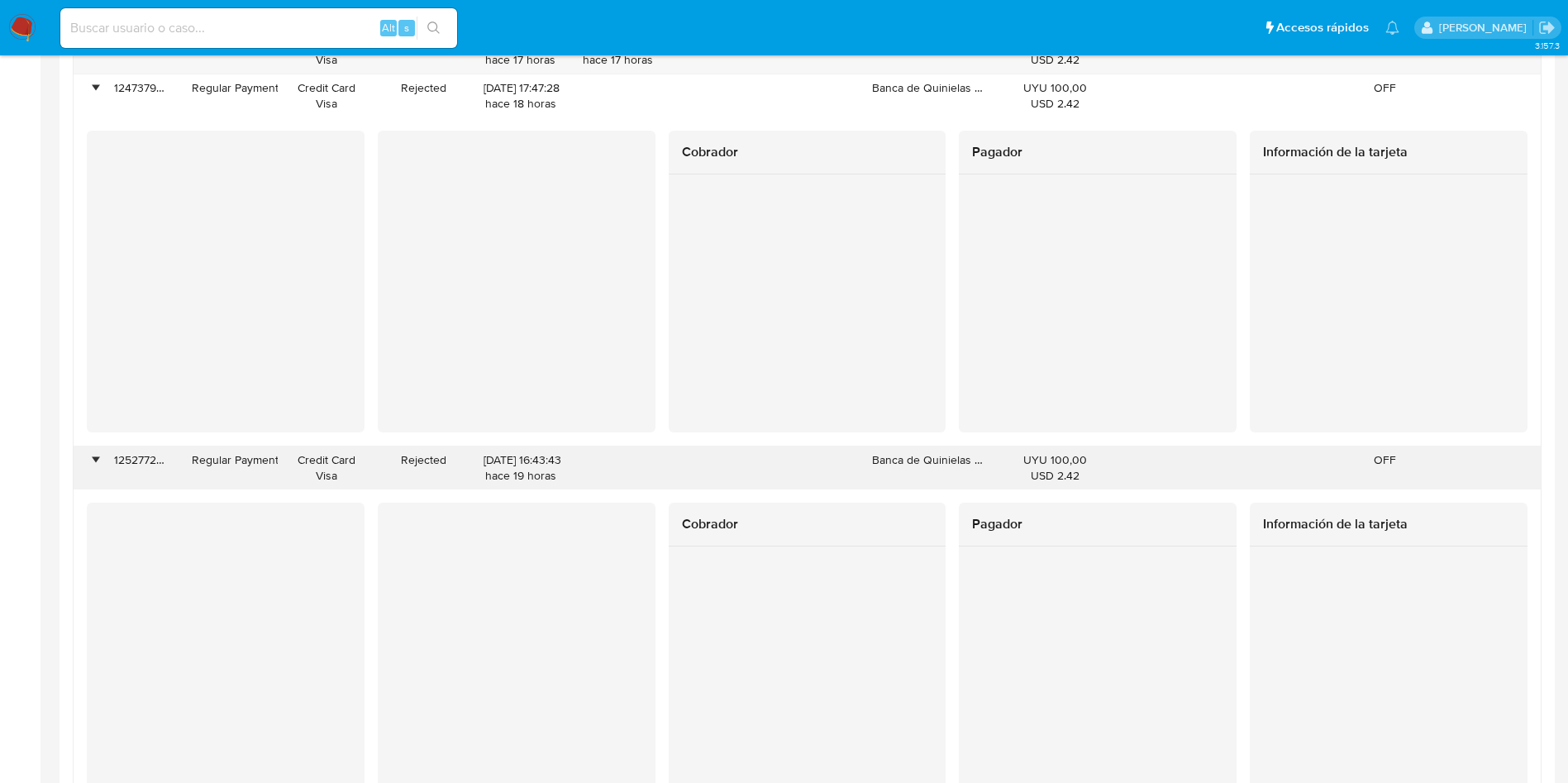
click at [133, 466] on div "125277267936" at bounding box center [141, 468] width 78 height 43
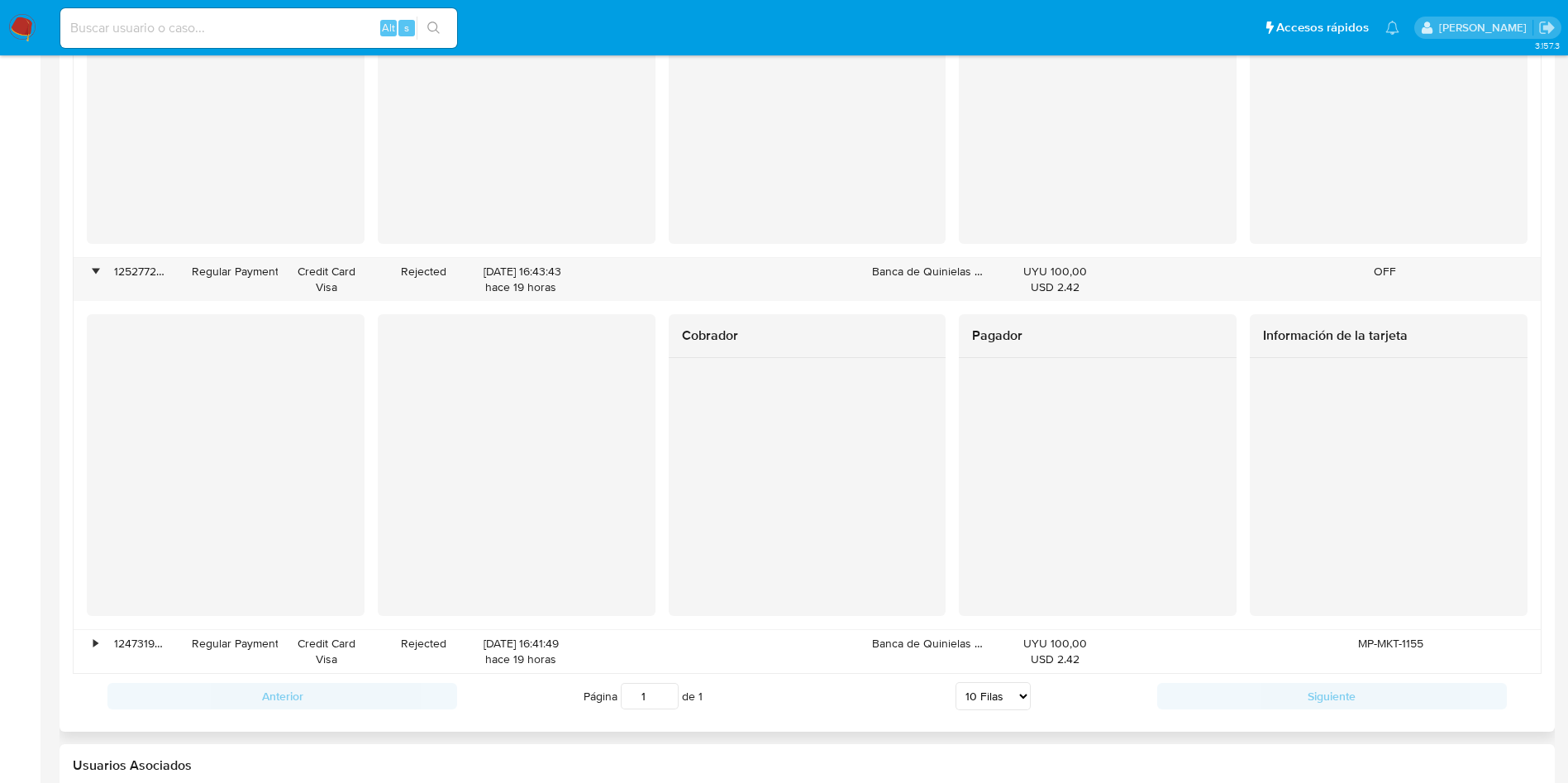
scroll to position [1860, 0]
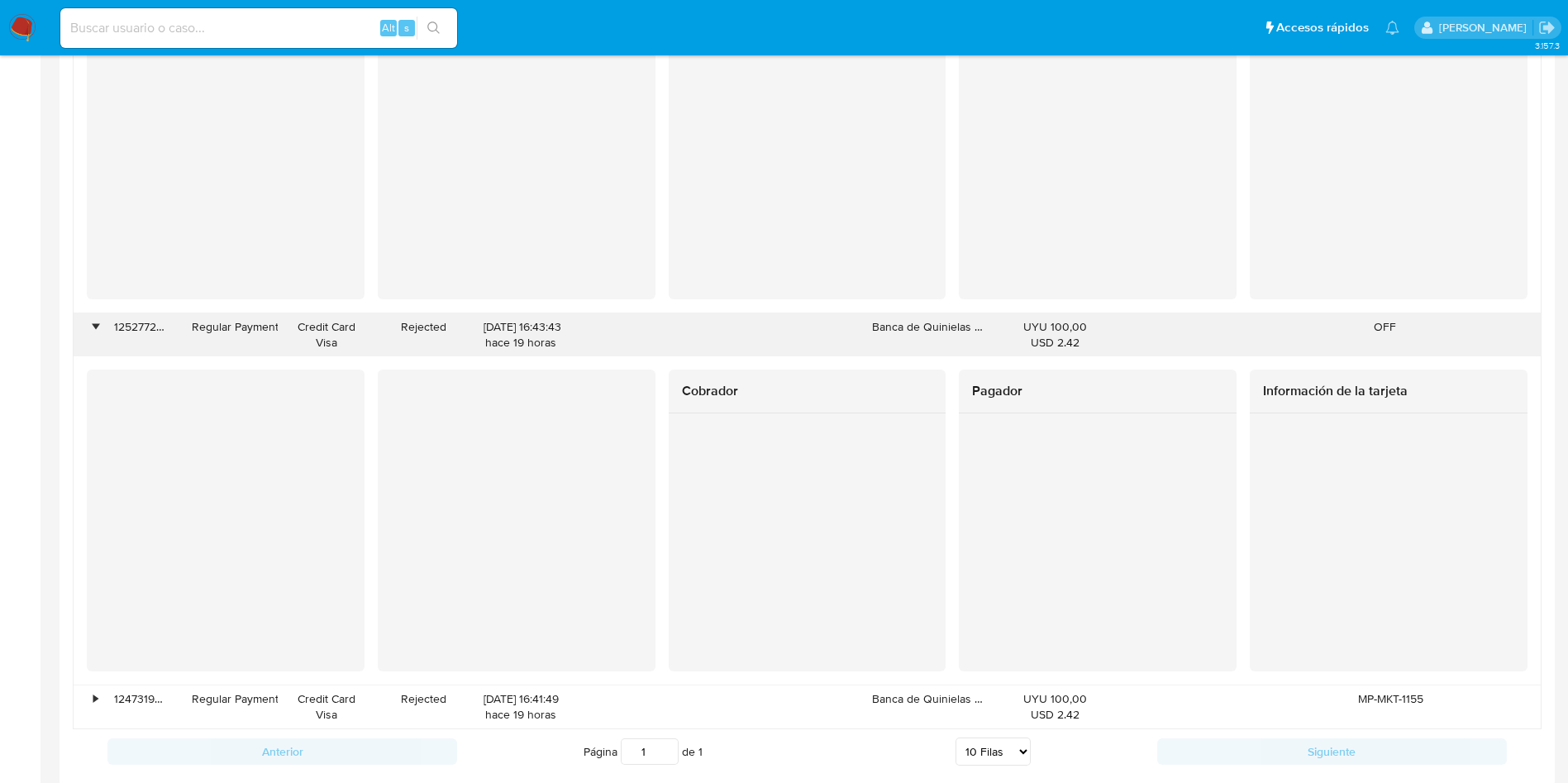
click at [146, 327] on div "125277267936" at bounding box center [141, 335] width 78 height 43
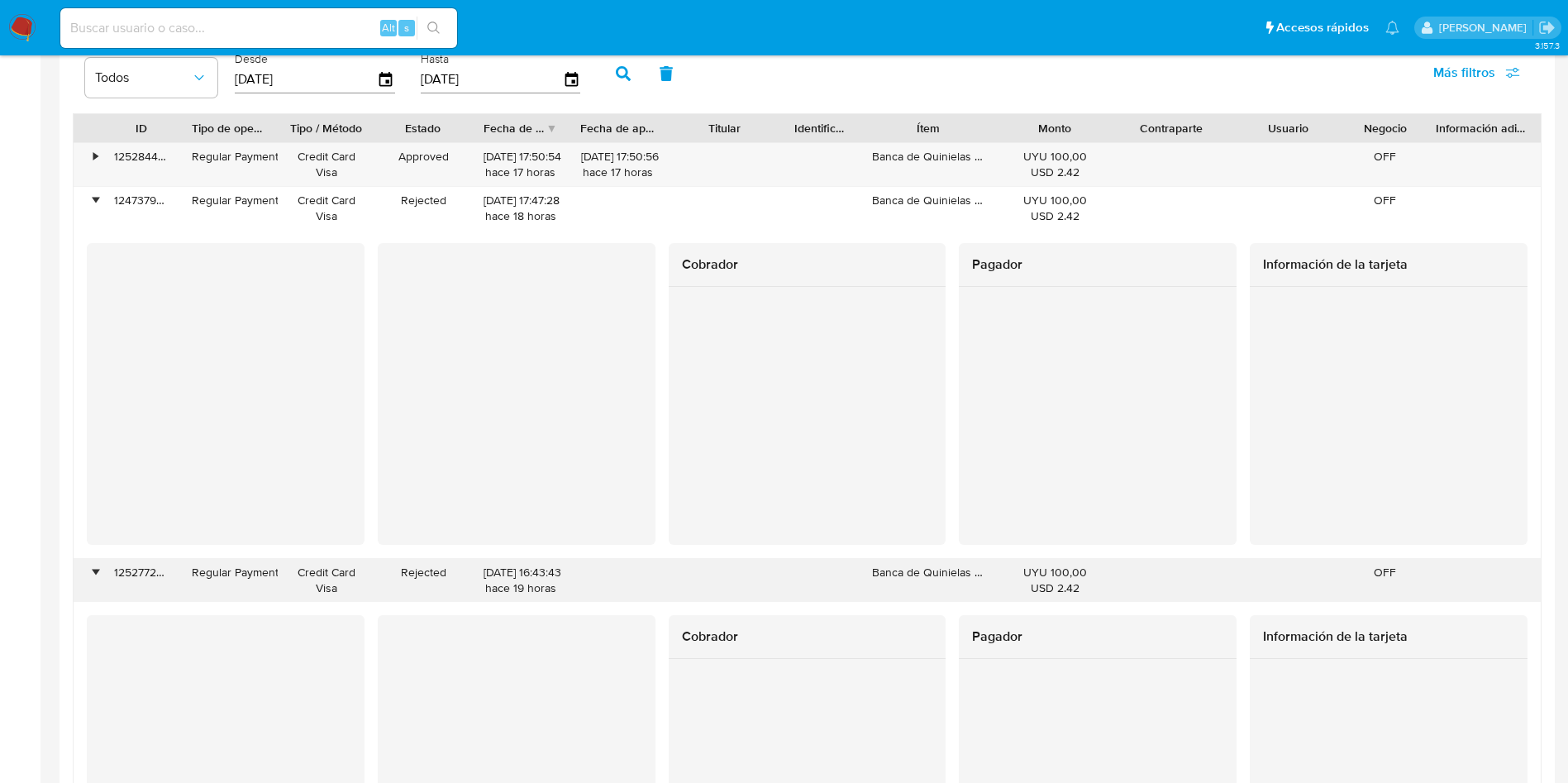
scroll to position [1612, 0]
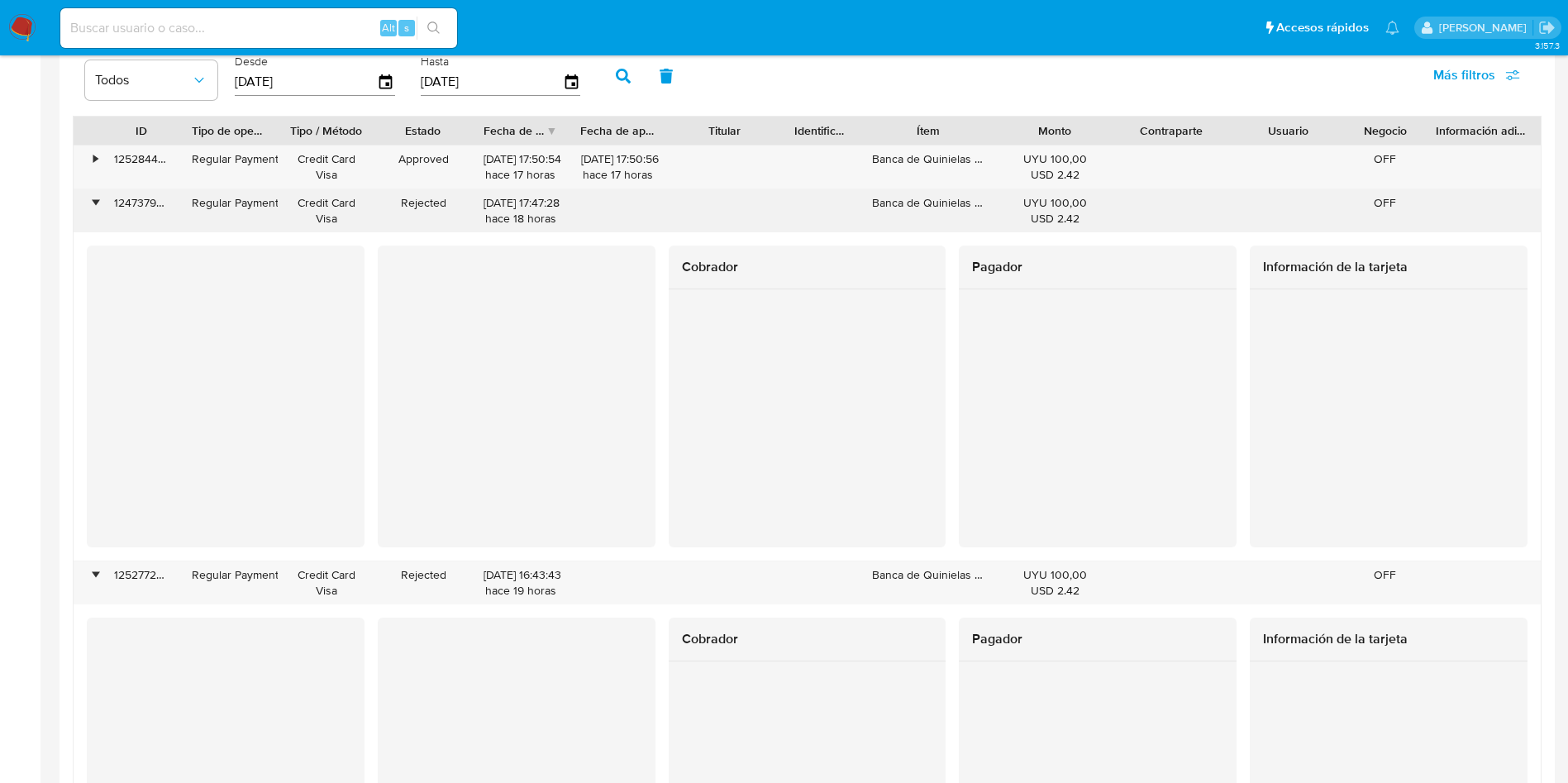
click at [95, 202] on div "•" at bounding box center [95, 203] width 4 height 16
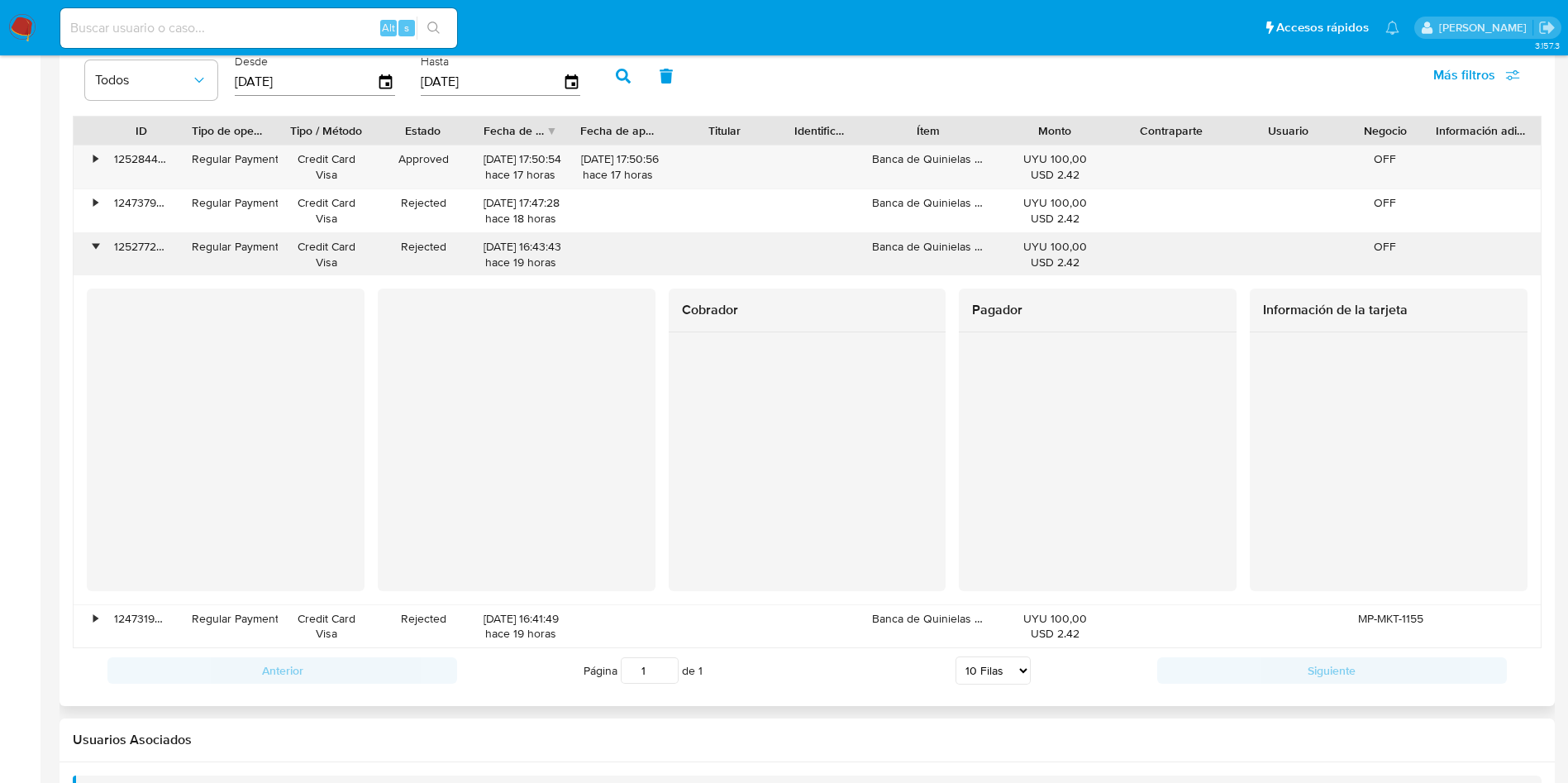
click at [146, 242] on div "125277267936" at bounding box center [141, 254] width 78 height 43
click at [96, 242] on div "•" at bounding box center [95, 246] width 4 height 16
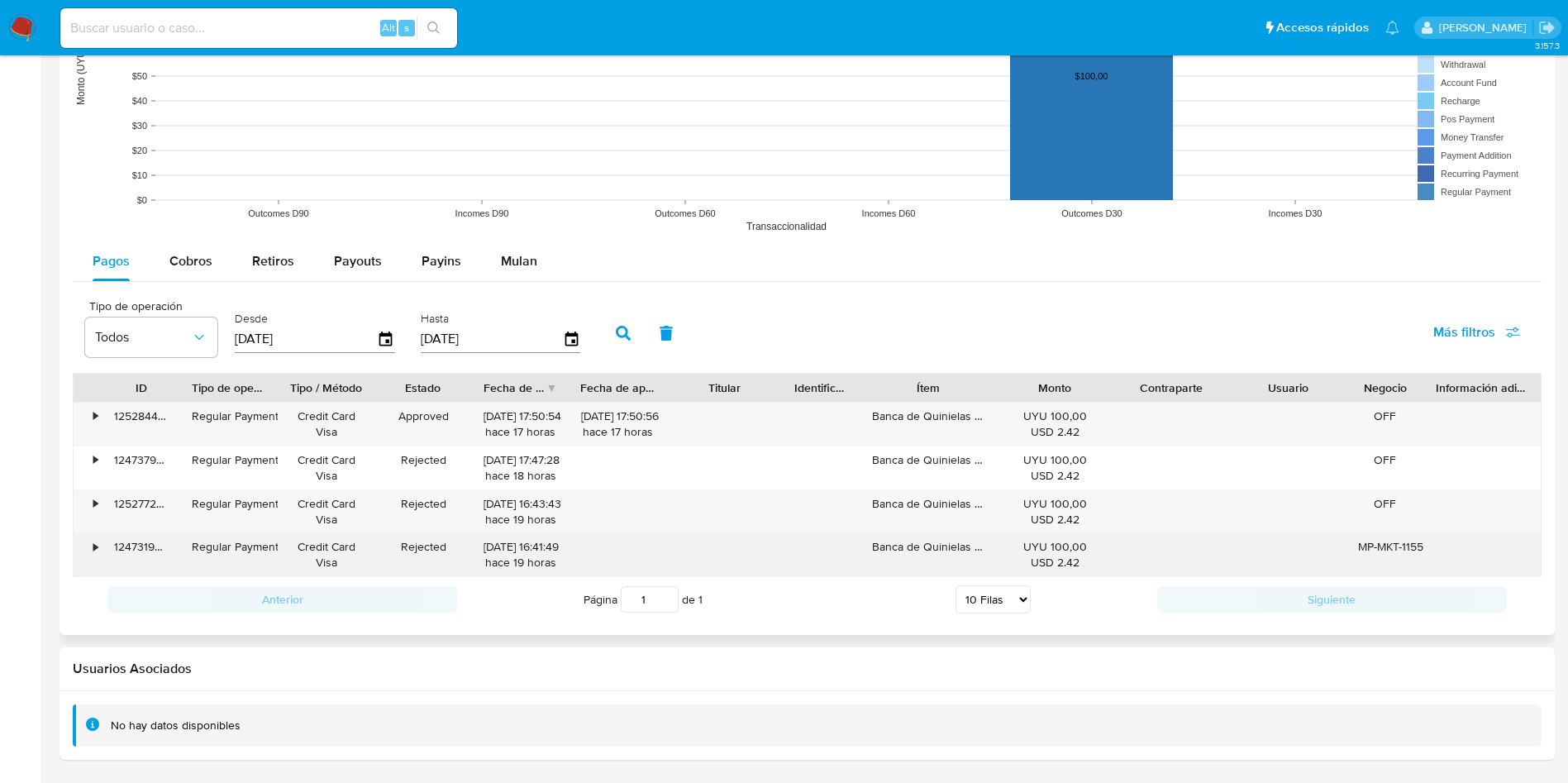
click at [1368, 540] on div "MP-MKT-1155538359448203" at bounding box center [1386, 546] width 54 height 16
click at [92, 550] on div "•" at bounding box center [87, 555] width 29 height 43
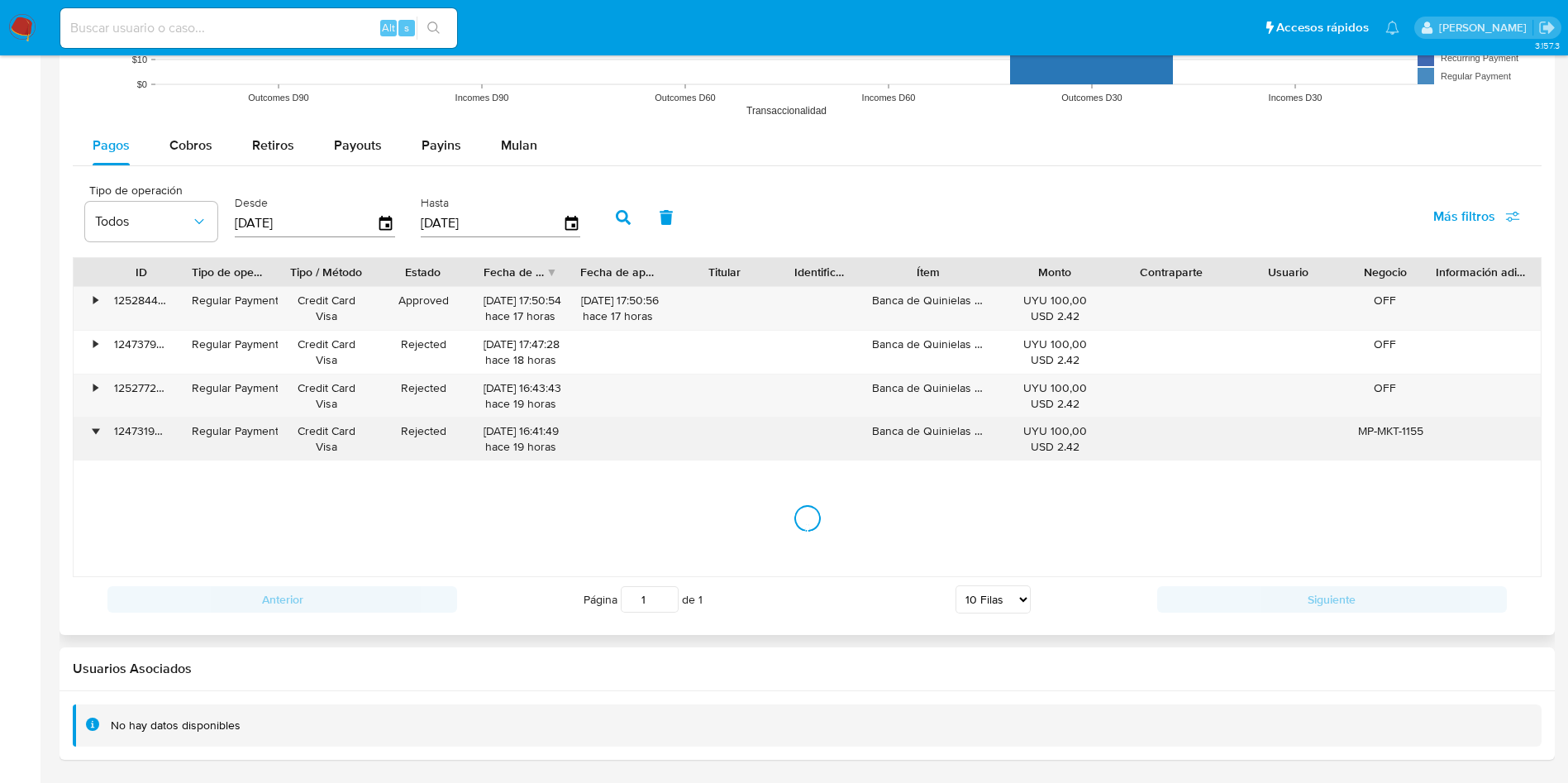
scroll to position [1612, 0]
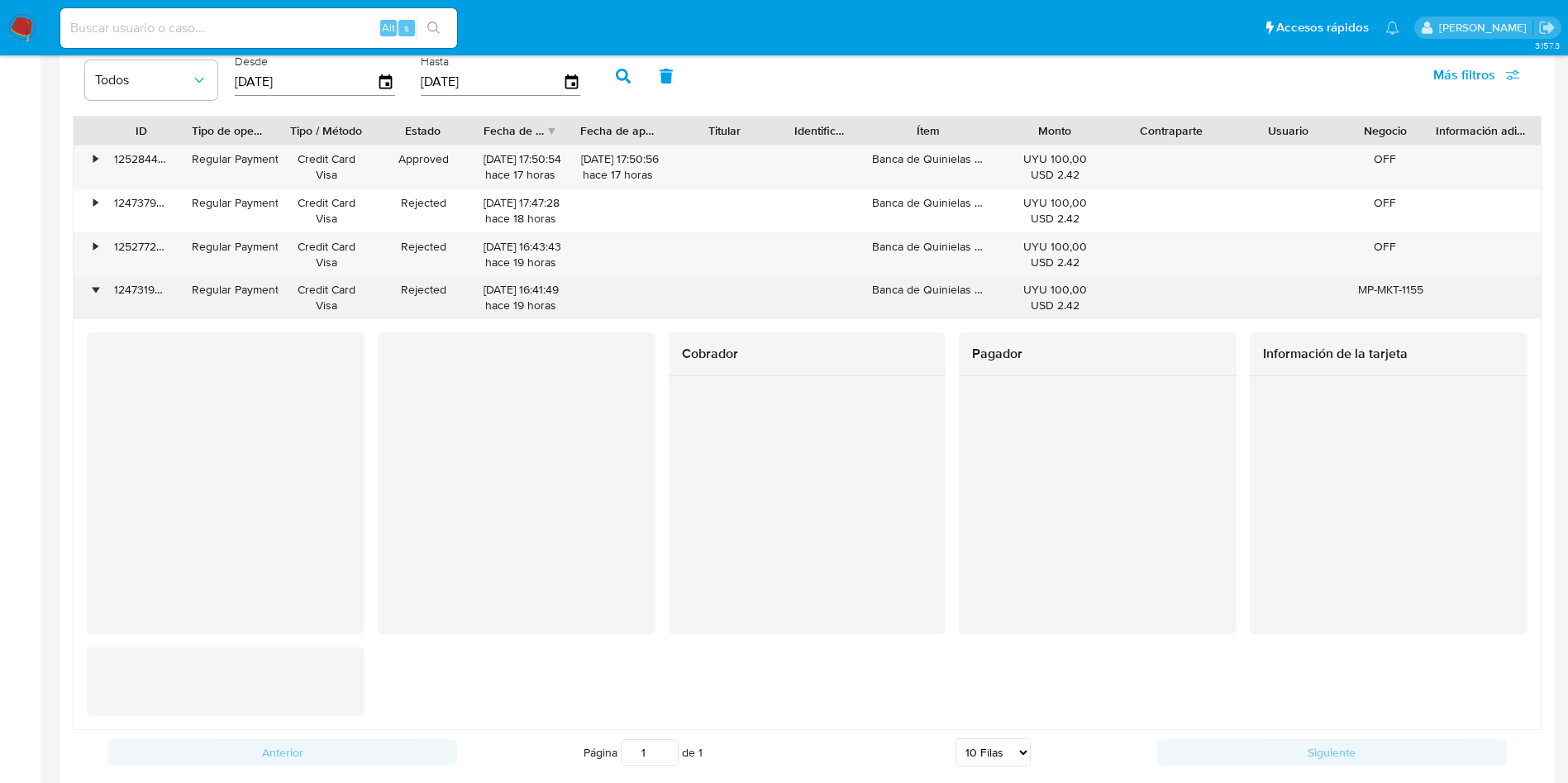
click at [94, 293] on div "•" at bounding box center [95, 289] width 4 height 16
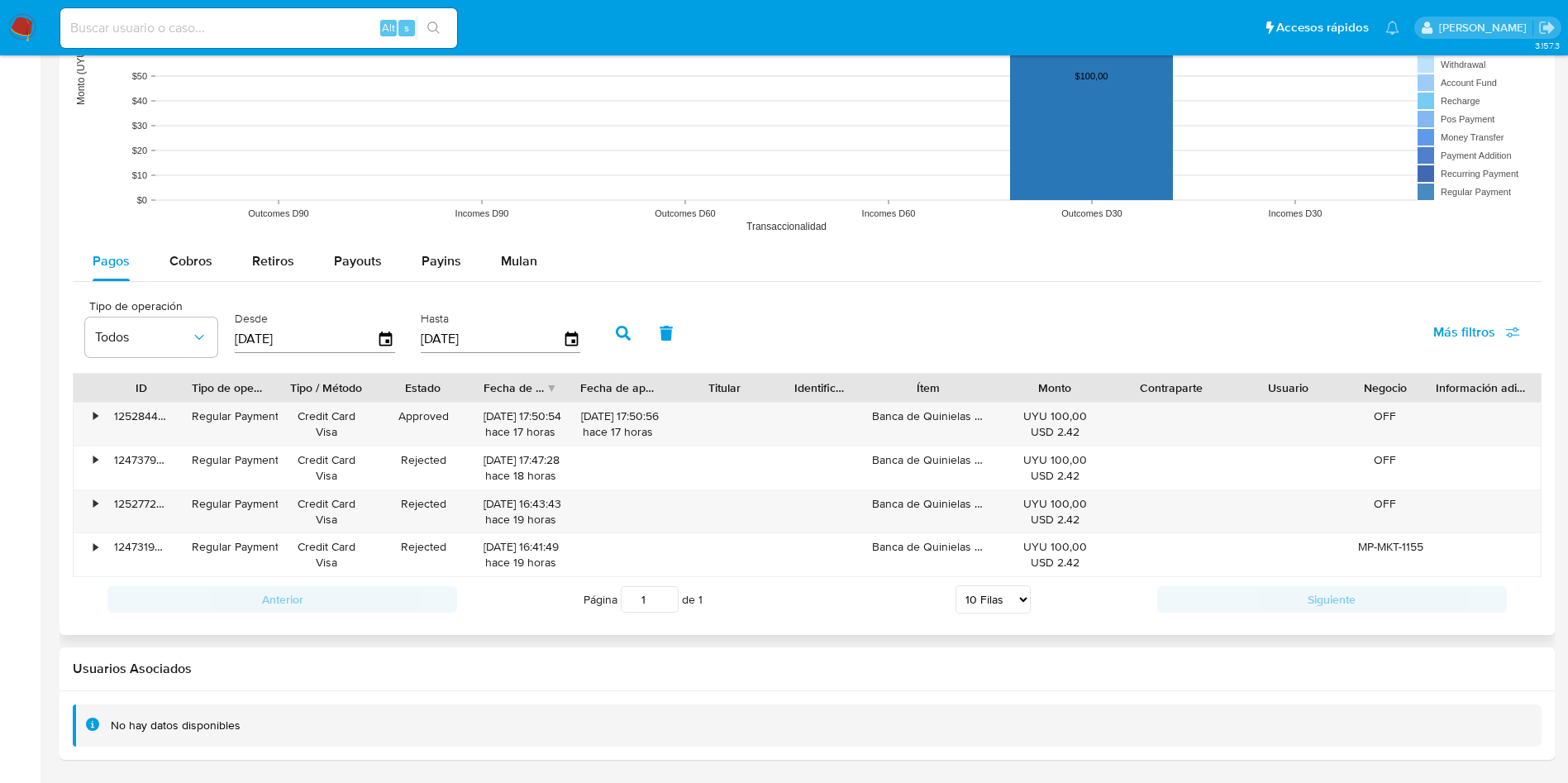
click at [1473, 247] on div "Pagos Cobros Retiros Payouts Payins Mulan" at bounding box center [807, 261] width 1469 height 39
click at [630, 498] on div at bounding box center [618, 503] width 74 height 16
drag, startPoint x: 565, startPoint y: 390, endPoint x: 589, endPoint y: 388, distance: 24.1
click at [589, 388] on div at bounding box center [586, 388] width 30 height 28
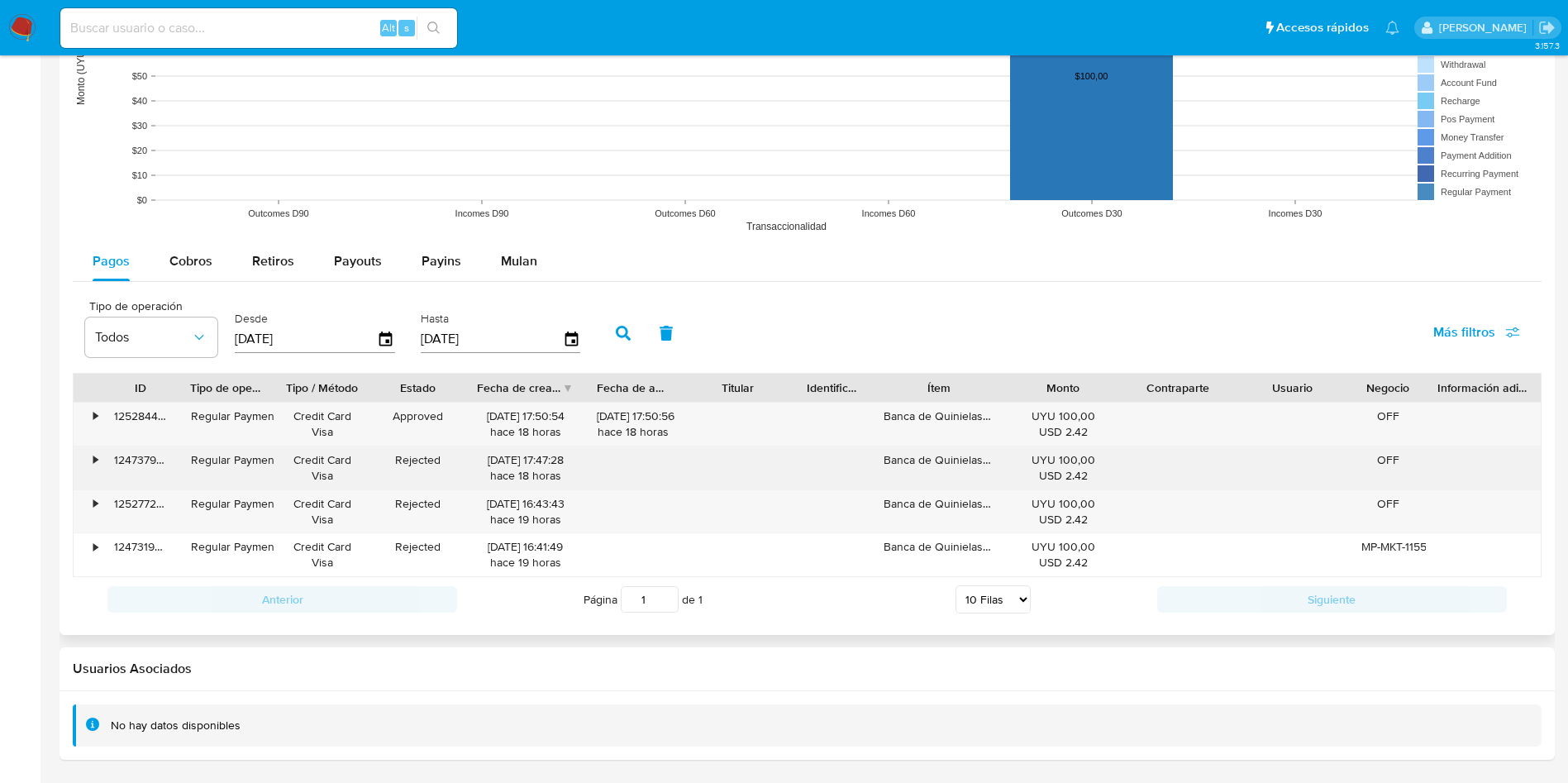
click at [141, 459] on div "124737944195" at bounding box center [141, 468] width 77 height 43
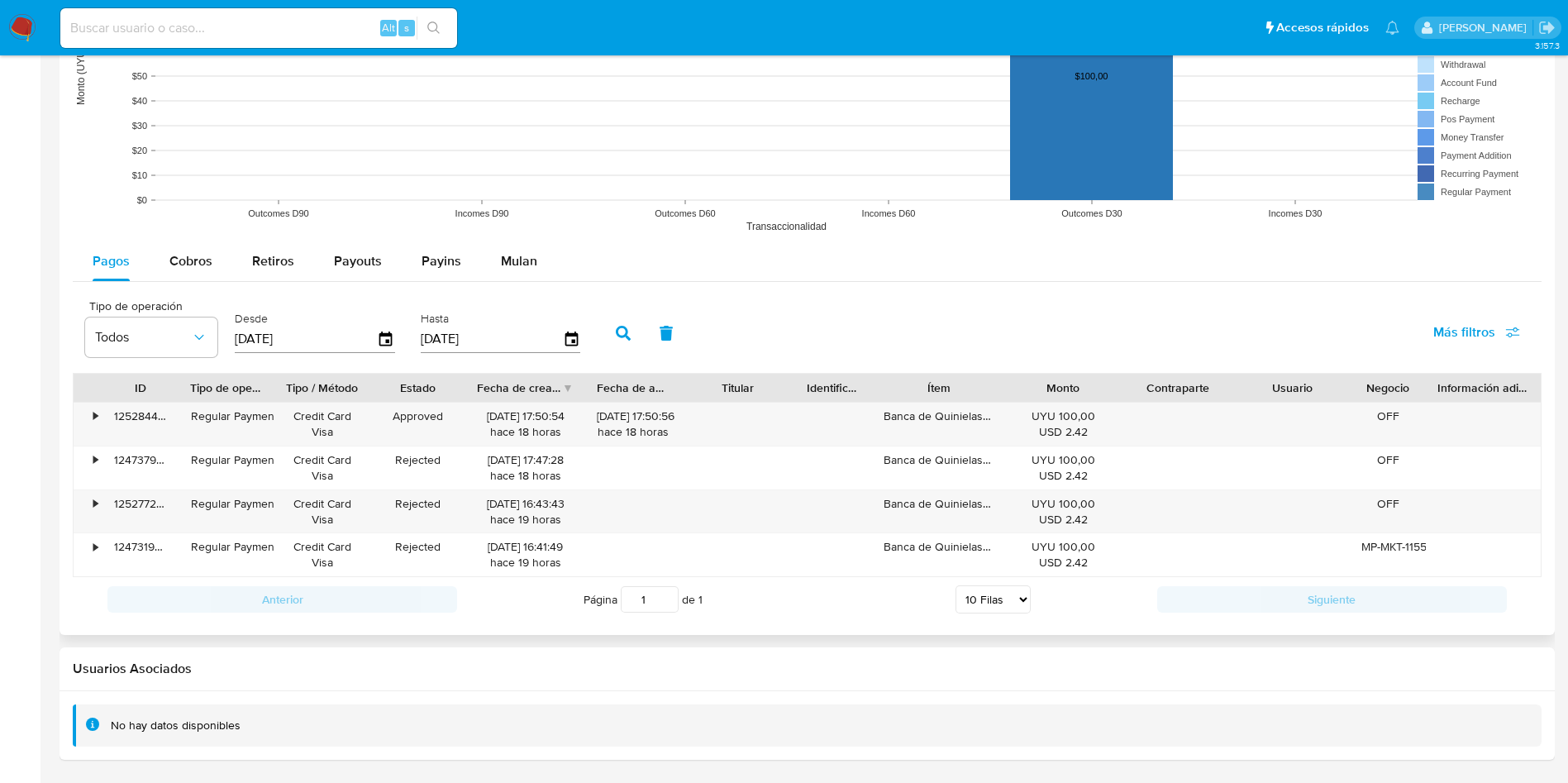
drag, startPoint x: 1401, startPoint y: 253, endPoint x: 1060, endPoint y: 238, distance: 341.3
click at [1401, 253] on div "Pagos Cobros Retiros Payouts Payins Mulan" at bounding box center [807, 261] width 1469 height 39
click at [149, 509] on div "125277267936" at bounding box center [141, 512] width 77 height 43
drag, startPoint x: 1477, startPoint y: 257, endPoint x: 1426, endPoint y: 258, distance: 51.0
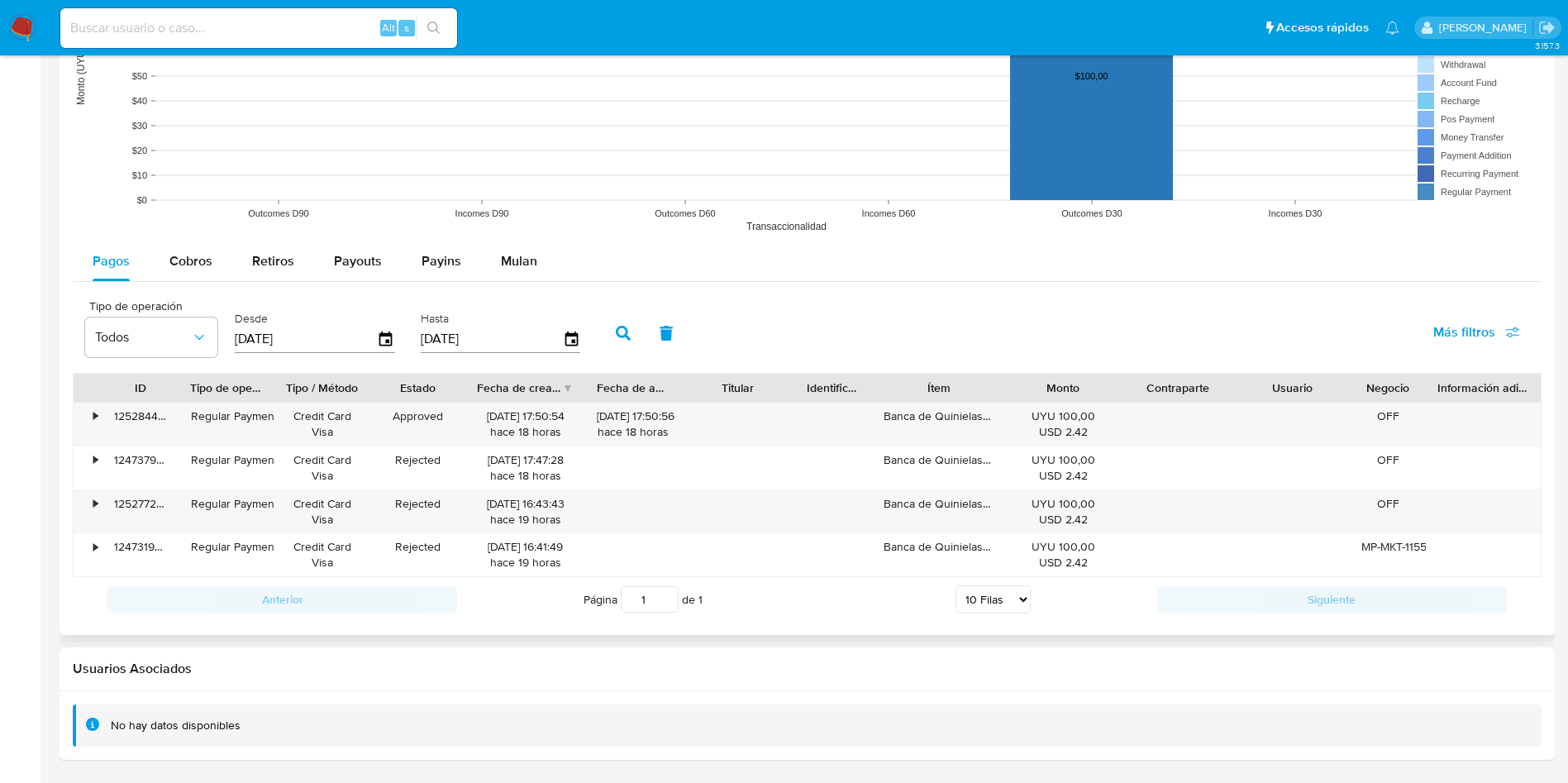
click at [1476, 258] on div "Pagos Cobros Retiros Payouts Payins Mulan" at bounding box center [807, 261] width 1469 height 39
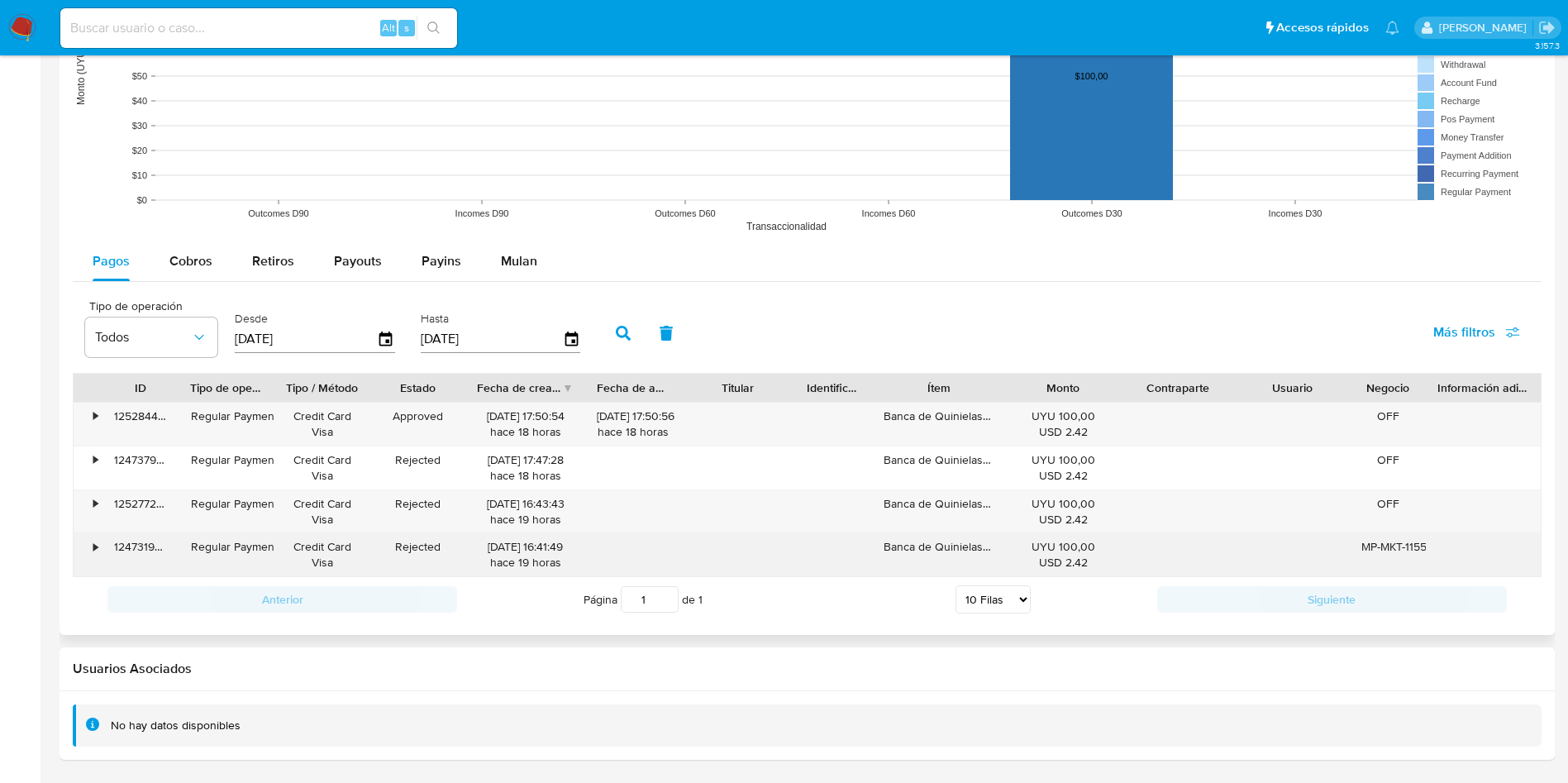
click at [124, 559] on div "124731966483" at bounding box center [141, 555] width 77 height 43
click at [123, 543] on div "124731966483" at bounding box center [141, 555] width 77 height 43
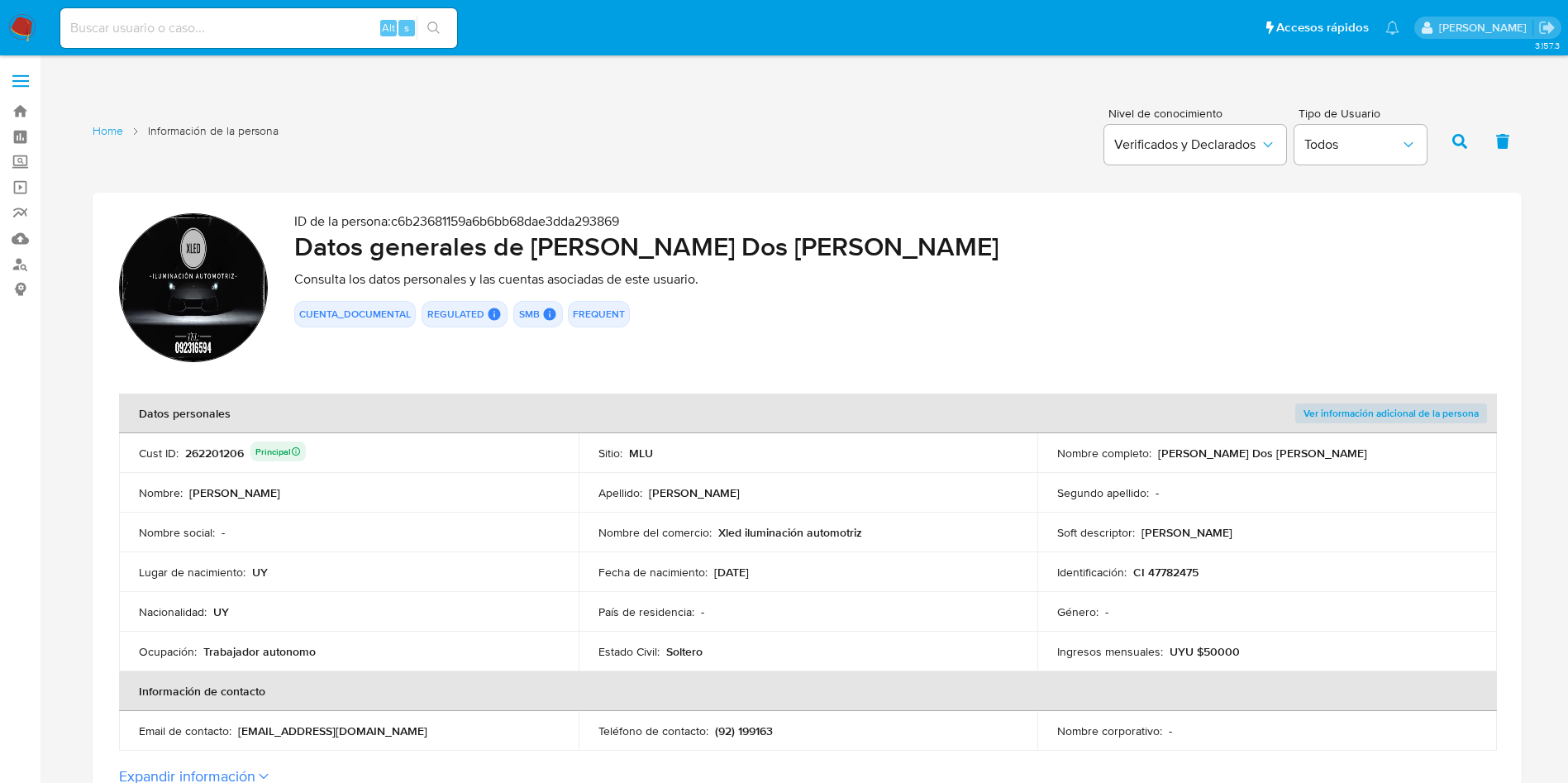
click at [210, 456] on div "262201206 Principal" at bounding box center [245, 453] width 121 height 23
click at [1414, 273] on div "ID de la persona : c6b23681159a6b6bb68dae3dda293869 Datos generales [PERSON_NAM…" at bounding box center [894, 290] width 1201 height 154
click at [1209, 264] on div "ID de la persona : c6b23681159a6b6bb68dae3dda293869 Datos generales [PERSON_NAM…" at bounding box center [894, 290] width 1201 height 154
drag, startPoint x: 1159, startPoint y: 453, endPoint x: 1359, endPoint y: 441, distance: 200.4
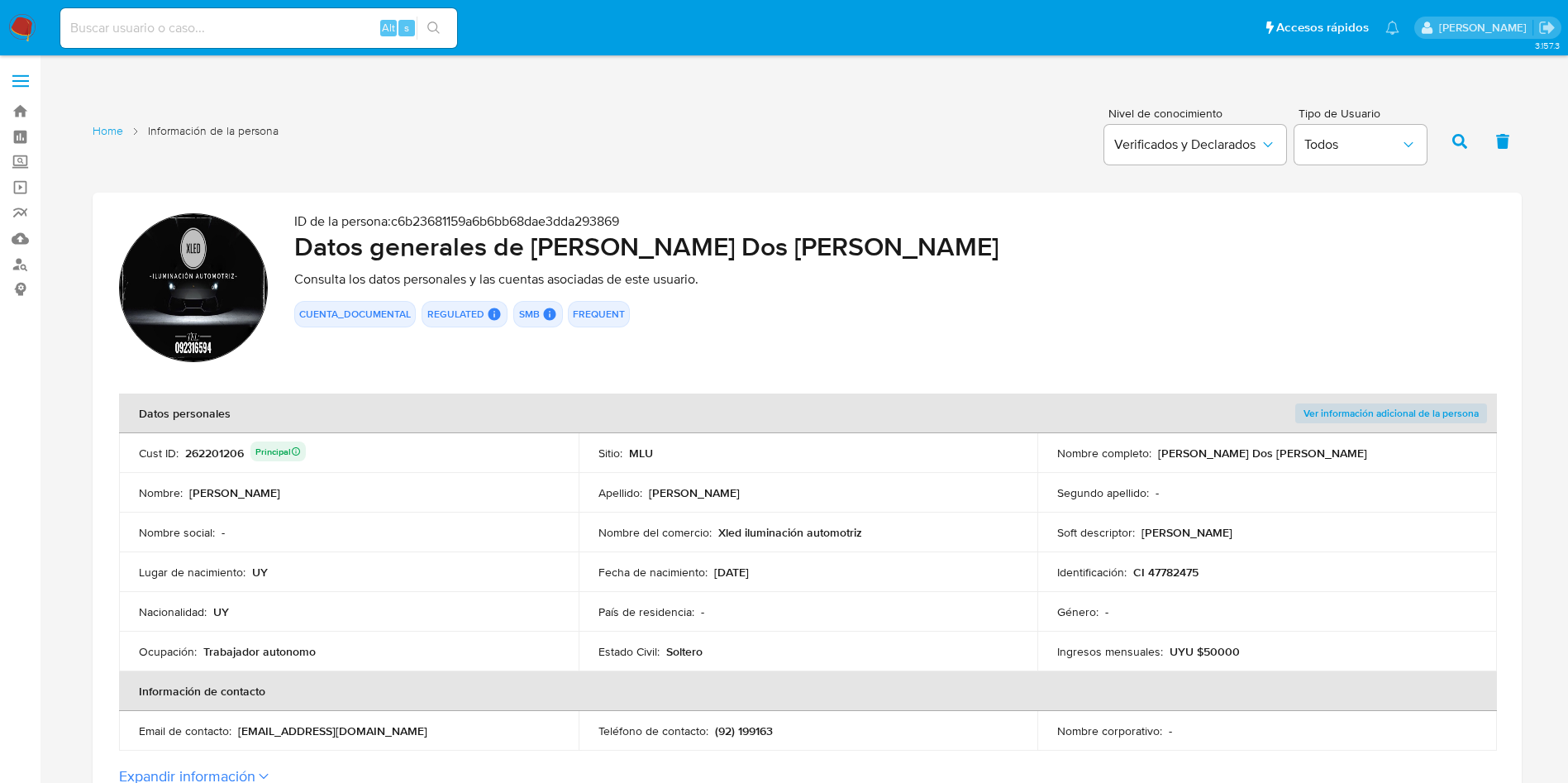
click at [1359, 441] on td "Nombre completo : [PERSON_NAME] Dos [PERSON_NAME]" at bounding box center [1268, 453] width 460 height 39
drag, startPoint x: 1307, startPoint y: 321, endPoint x: 1298, endPoint y: 320, distance: 9.1
click at [1307, 321] on div "CUENTA_DOCUMENTAL REGULATED REGULATED MLU PASARELA Evaluation Result COMPLIES U…" at bounding box center [894, 314] width 1201 height 26
drag, startPoint x: 1431, startPoint y: 217, endPoint x: 1413, endPoint y: 240, distance: 29.2
click at [1433, 218] on p "ID de la persona : c6b23681159a6b6bb68dae3dda293869" at bounding box center [894, 222] width 1201 height 17
